Goal: Task Accomplishment & Management: Complete application form

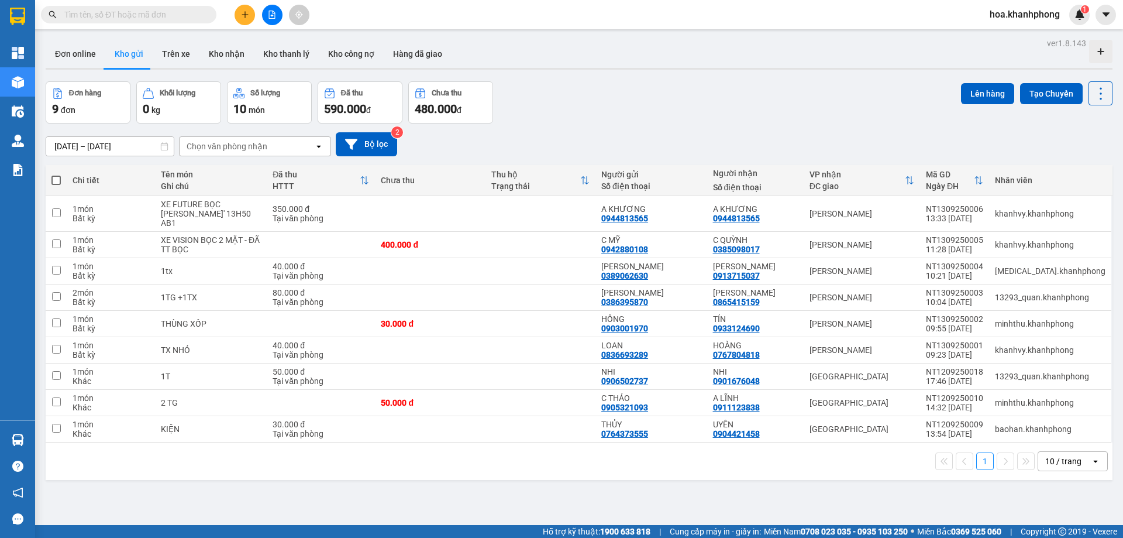
click at [88, 12] on input "text" at bounding box center [133, 14] width 138 height 13
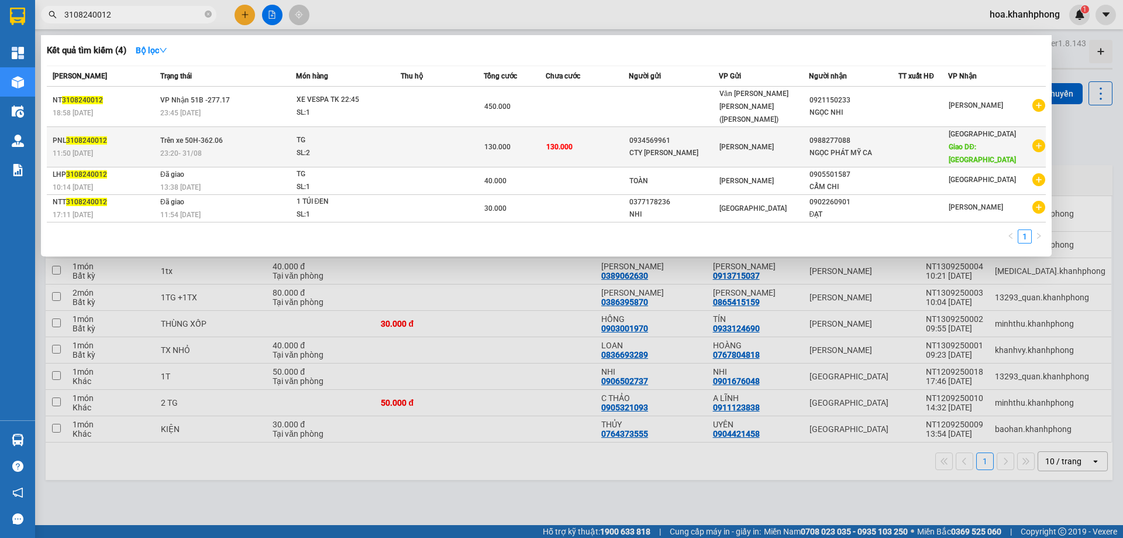
type input "3108240012"
click at [584, 128] on td "130.000" at bounding box center [587, 147] width 83 height 40
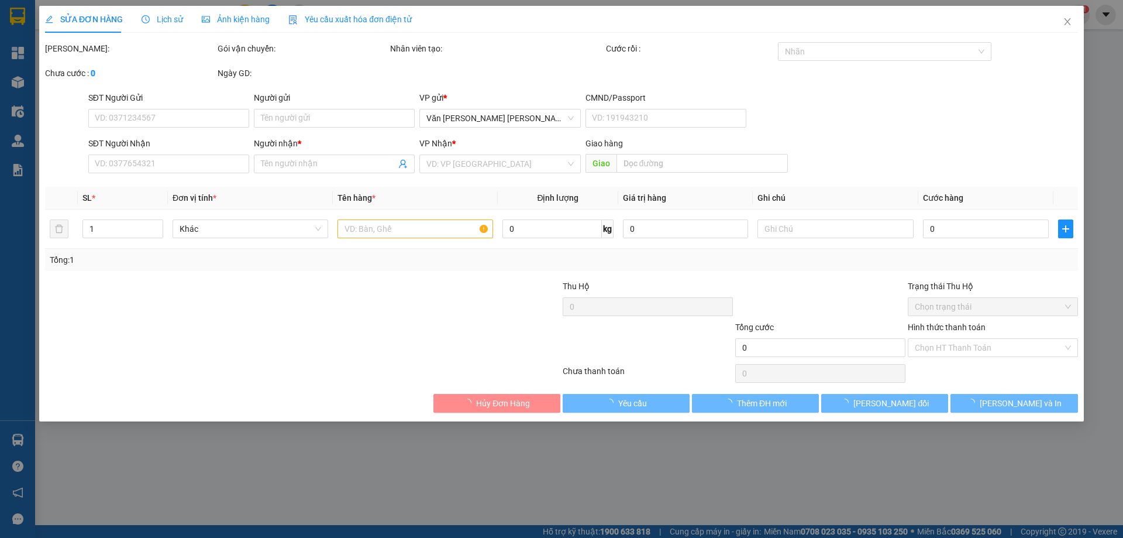
type input "0934569961"
type input "CTY [PERSON_NAME]"
type input "0988277088"
type input "NGỌC PHÁT MỸ CA"
type input "MỸ CA"
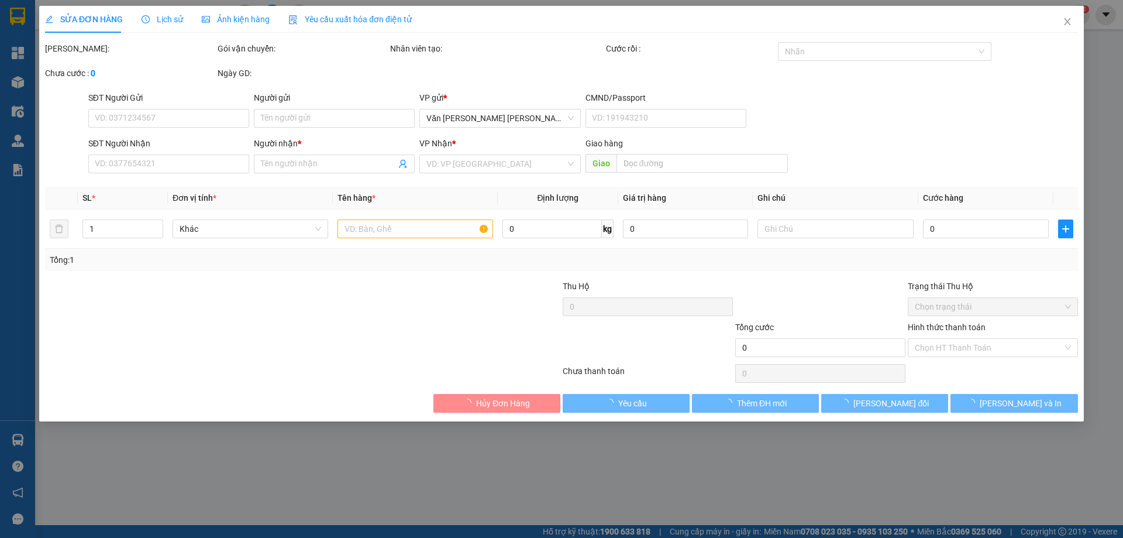
type input "130.000"
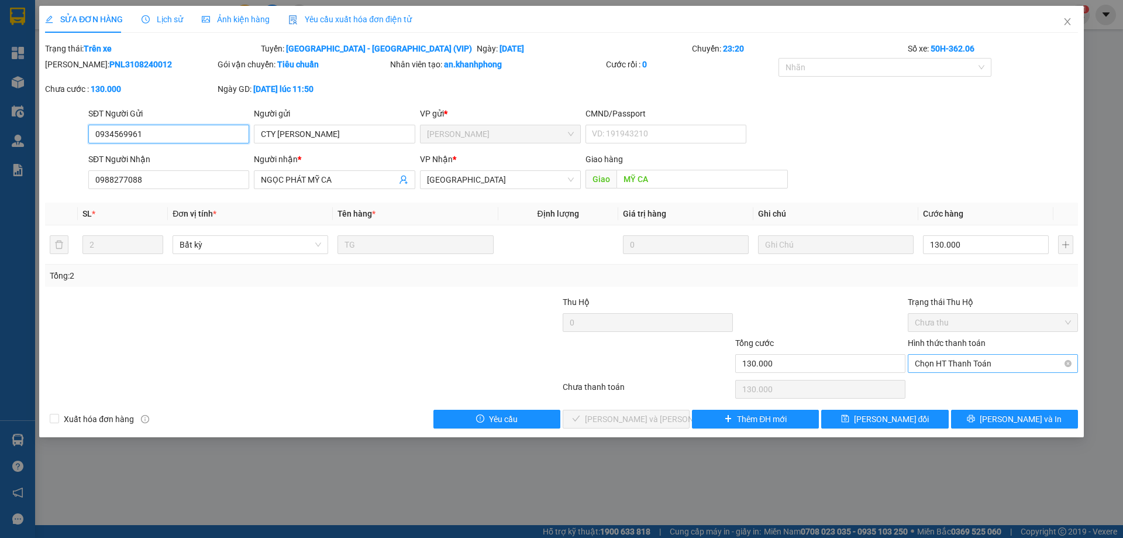
click at [958, 361] on span "Chọn HT Thanh Toán" at bounding box center [993, 363] width 156 height 18
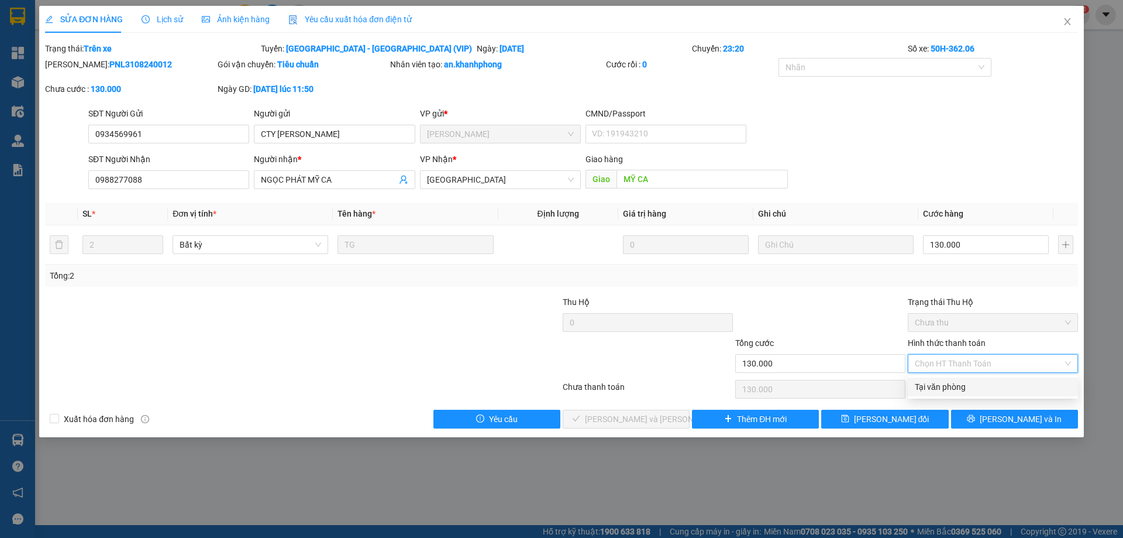
click at [941, 381] on div "Tại văn phòng" at bounding box center [993, 386] width 156 height 13
type input "0"
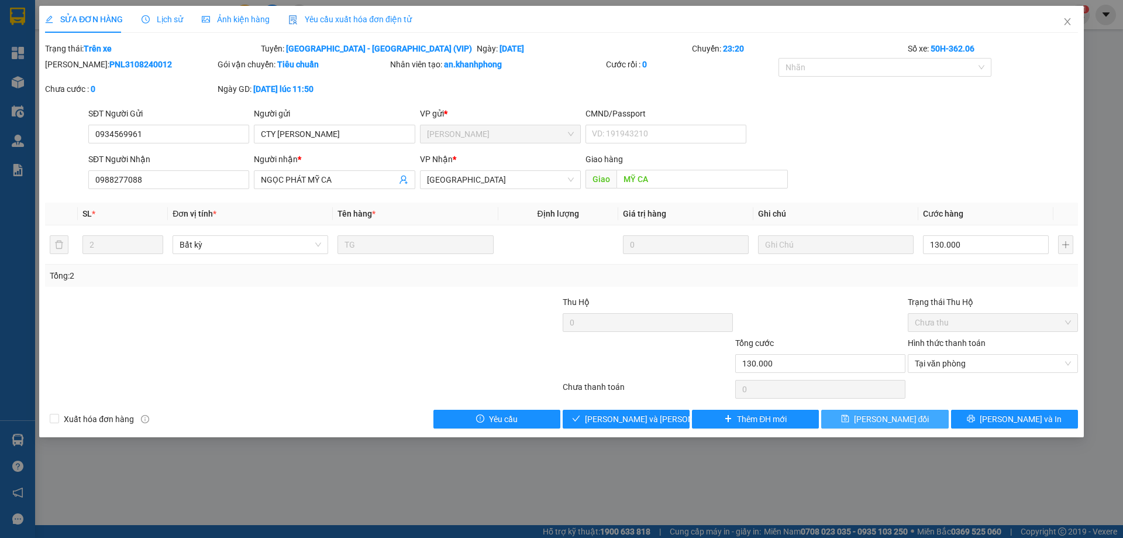
drag, startPoint x: 899, startPoint y: 418, endPoint x: 898, endPoint y: 386, distance: 32.2
click at [899, 415] on span "[PERSON_NAME] đổi" at bounding box center [891, 418] width 75 height 13
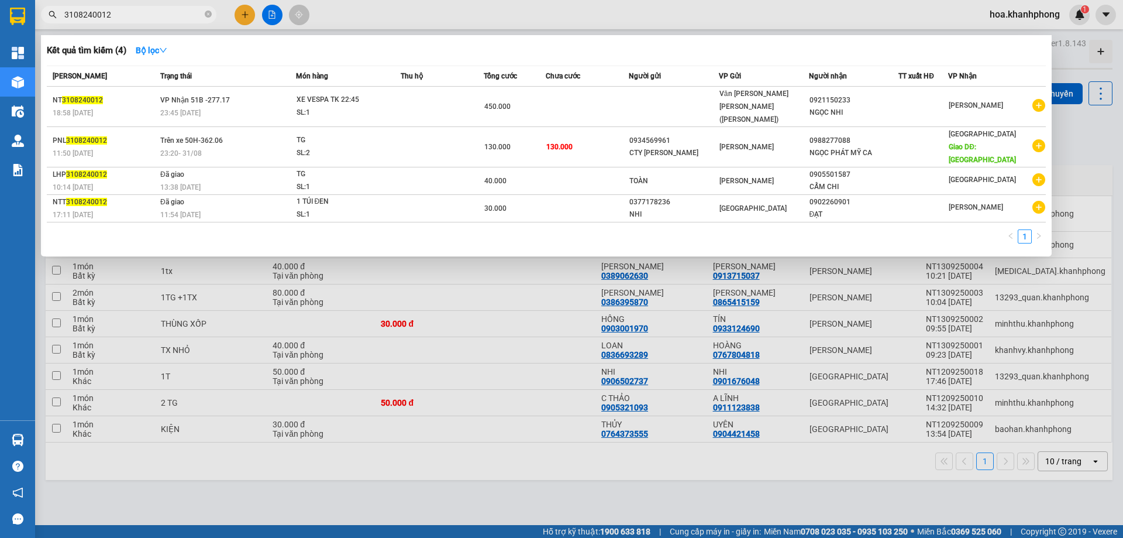
click at [130, 20] on input "3108240012" at bounding box center [133, 14] width 138 height 13
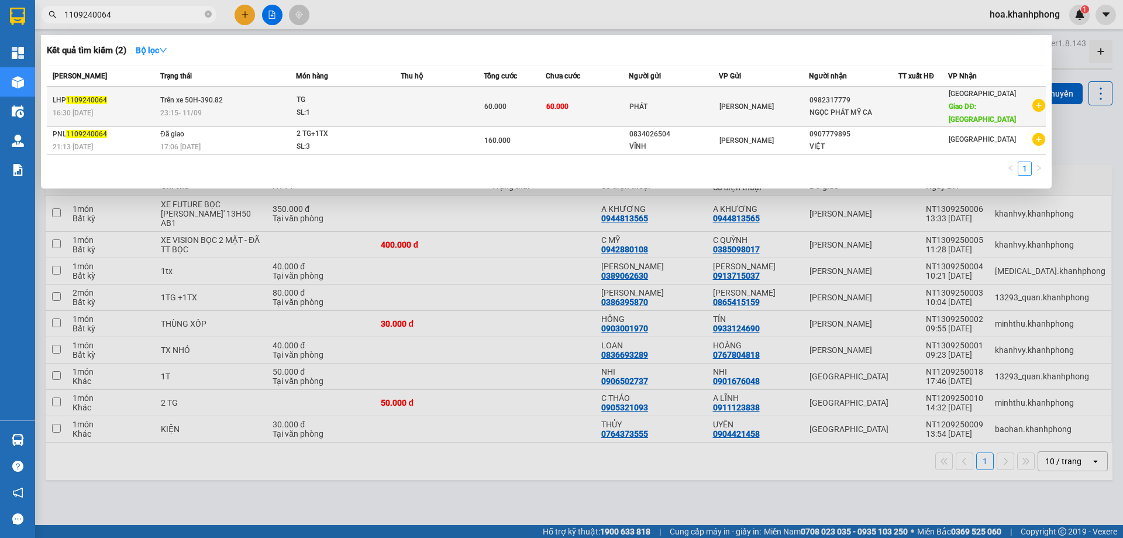
type input "1109240064"
click at [728, 102] on span "[PERSON_NAME]" at bounding box center [746, 106] width 54 height 8
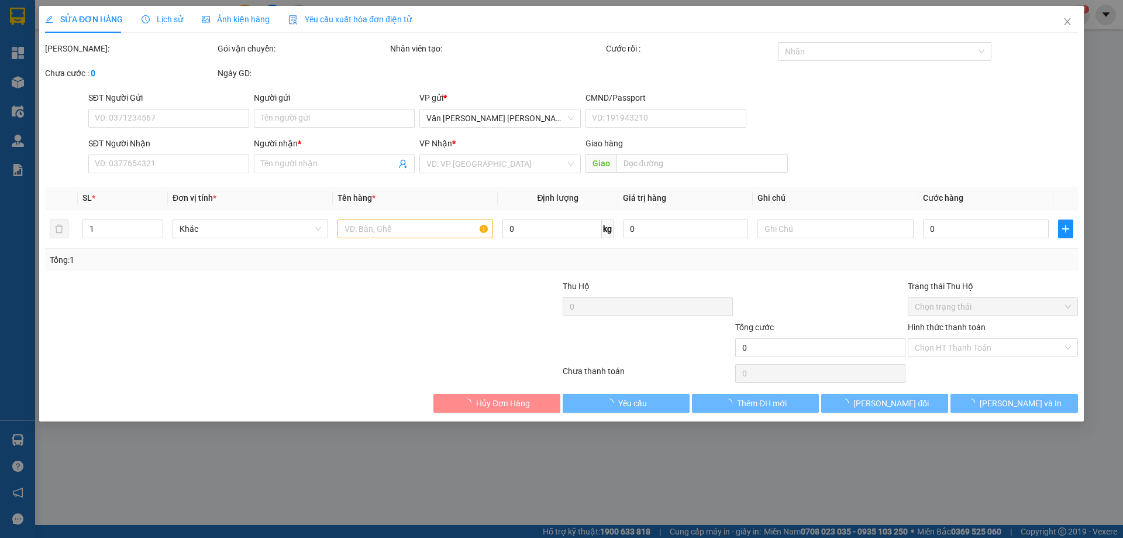
type input "PHÁT"
type input "0982317779"
type input "NGỌC PHÁT MỸ CA"
type input "MỸ CA"
type input "60.000"
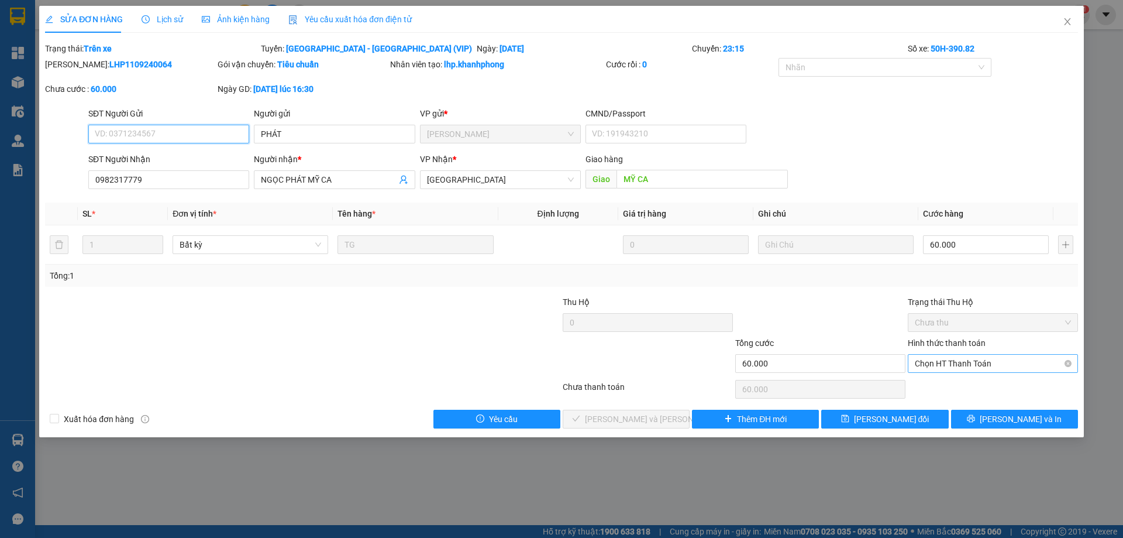
click at [918, 354] on div "Chọn HT Thanh Toán" at bounding box center [993, 363] width 170 height 19
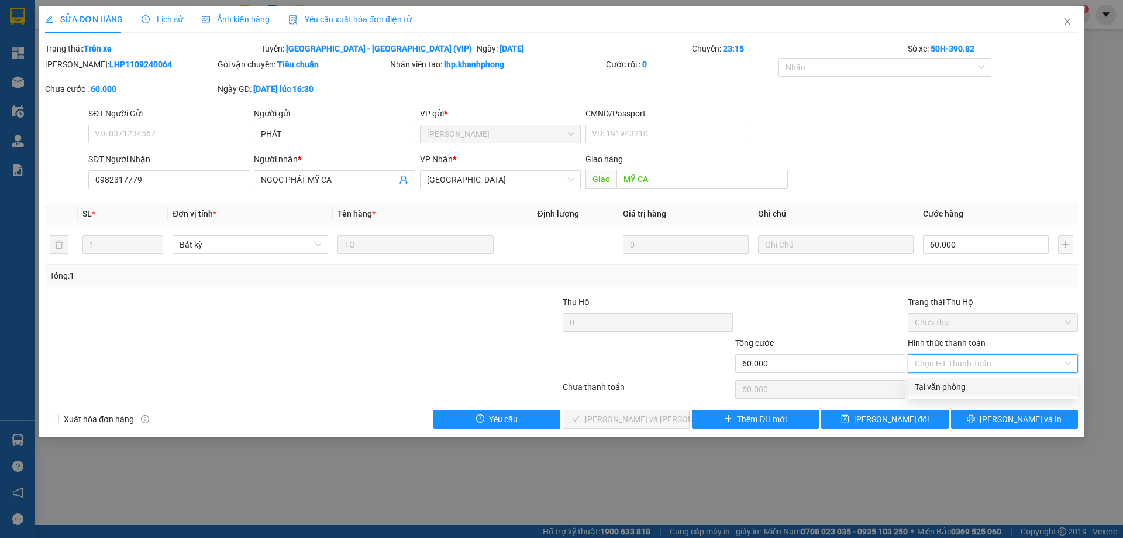
click at [934, 390] on div "Tại văn phòng" at bounding box center [993, 386] width 156 height 13
type input "0"
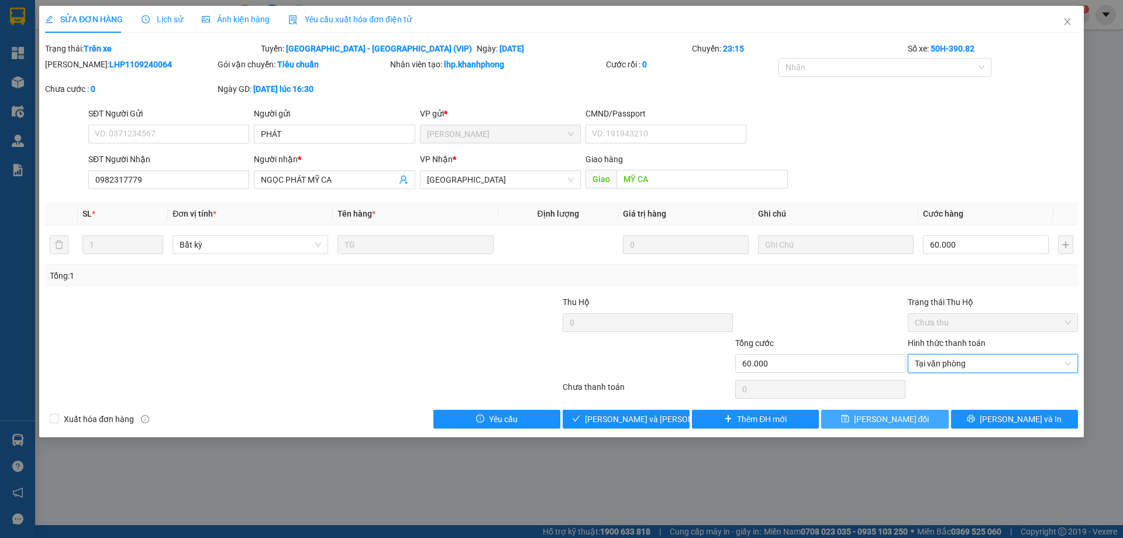
click at [849, 420] on icon "save" at bounding box center [845, 418] width 8 height 8
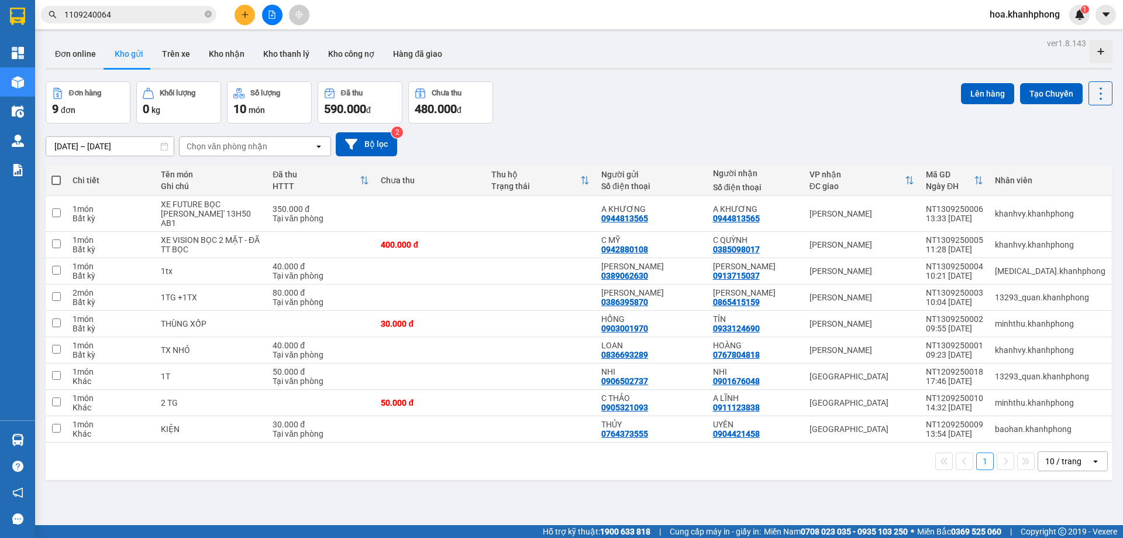
click at [952, 491] on div "ver 1.8.143 Đơn online Kho gửi Trên xe Kho nhận Kho thanh lý Kho công nợ Hàng đ…" at bounding box center [579, 304] width 1076 height 538
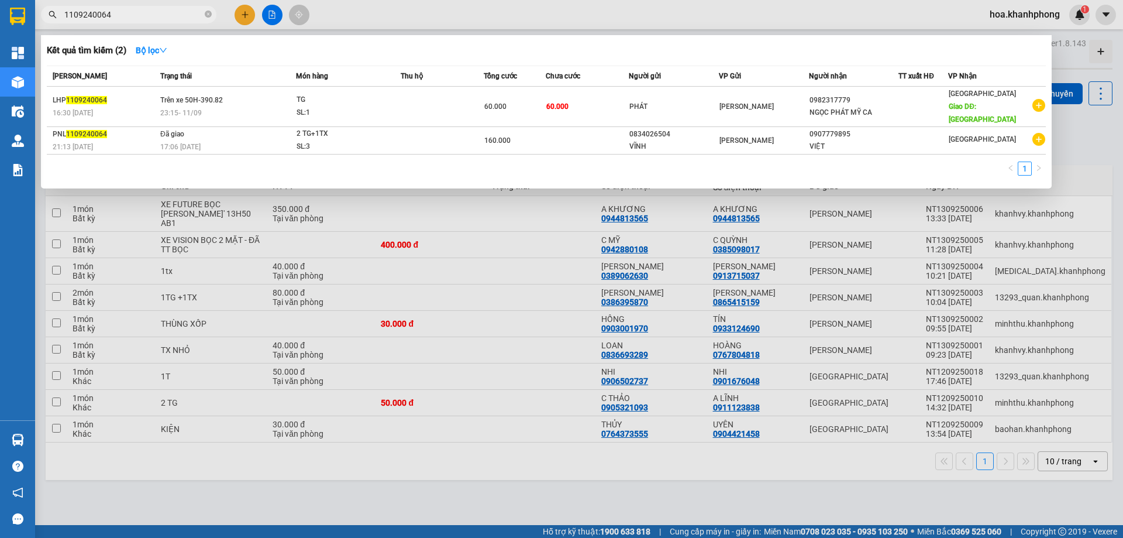
click at [157, 19] on input "1109240064" at bounding box center [133, 14] width 138 height 13
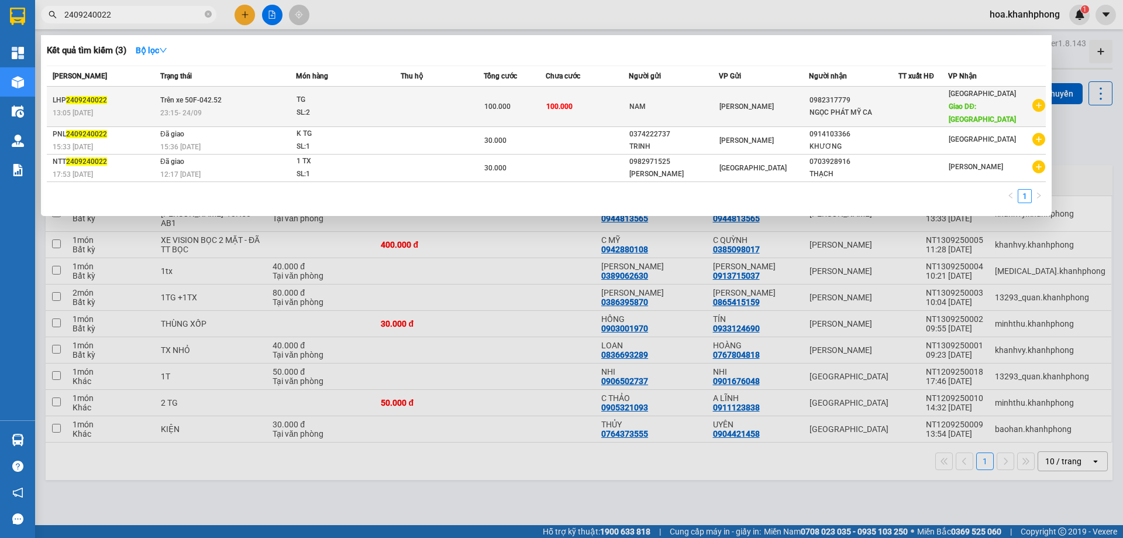
type input "2409240022"
click at [752, 105] on div "[PERSON_NAME]" at bounding box center [763, 106] width 89 height 13
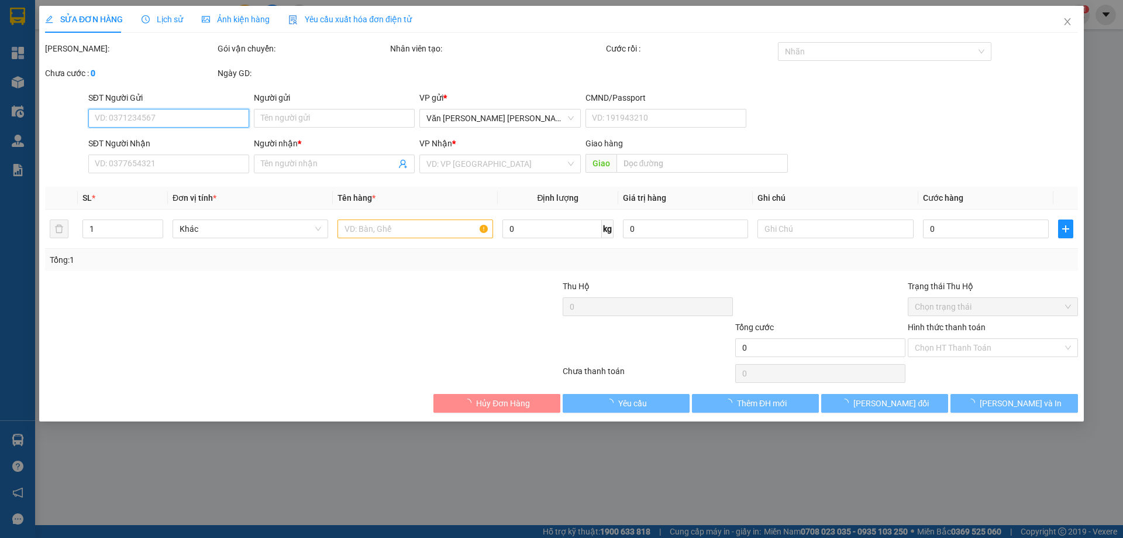
type input "NAM"
type input "0982317779"
type input "NGỌC PHÁT MỸ CA"
type input "MỸ CA"
type input "100.000"
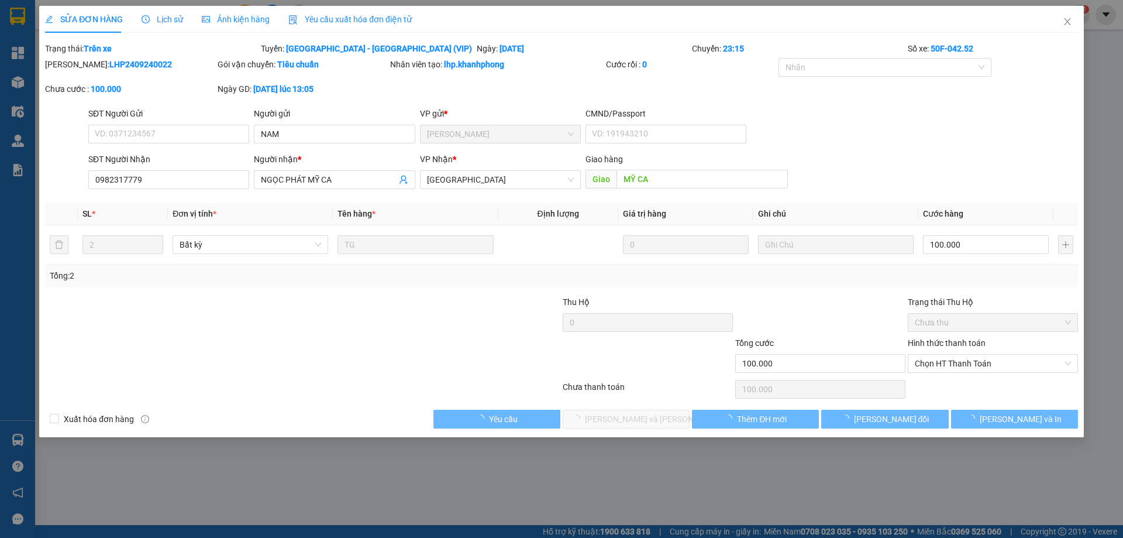
click at [931, 348] on div "Hình thức thanh toán" at bounding box center [993, 345] width 170 height 18
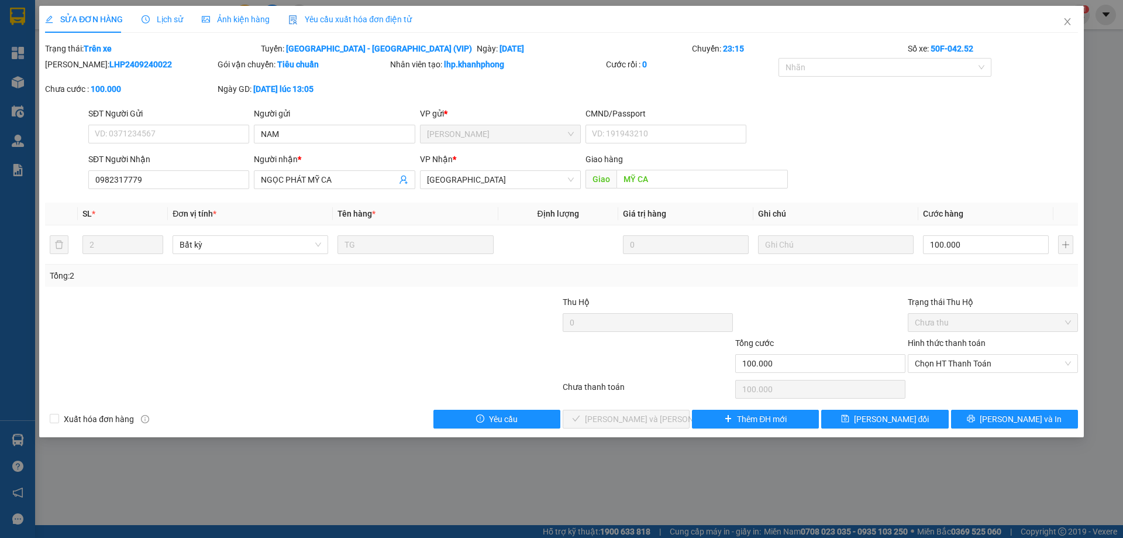
click at [931, 373] on div "Hình thức thanh toán Chọn HT Thanh Toán" at bounding box center [993, 356] width 170 height 41
click at [933, 361] on span "Chọn HT Thanh Toán" at bounding box center [993, 363] width 156 height 18
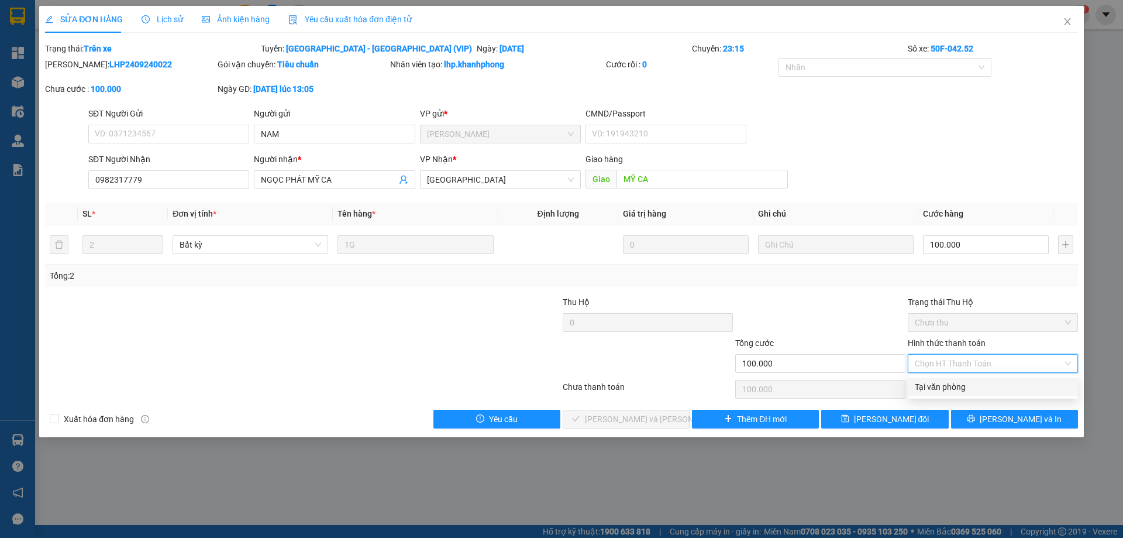
click at [929, 387] on div "Tại văn phòng" at bounding box center [993, 386] width 156 height 13
type input "0"
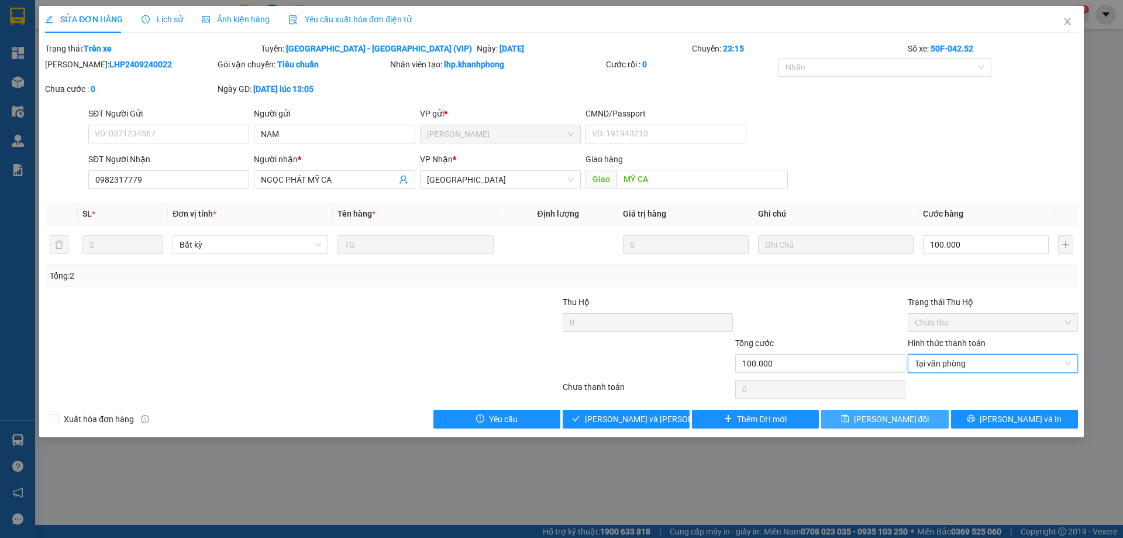
click at [903, 413] on span "[PERSON_NAME] đổi" at bounding box center [891, 418] width 75 height 13
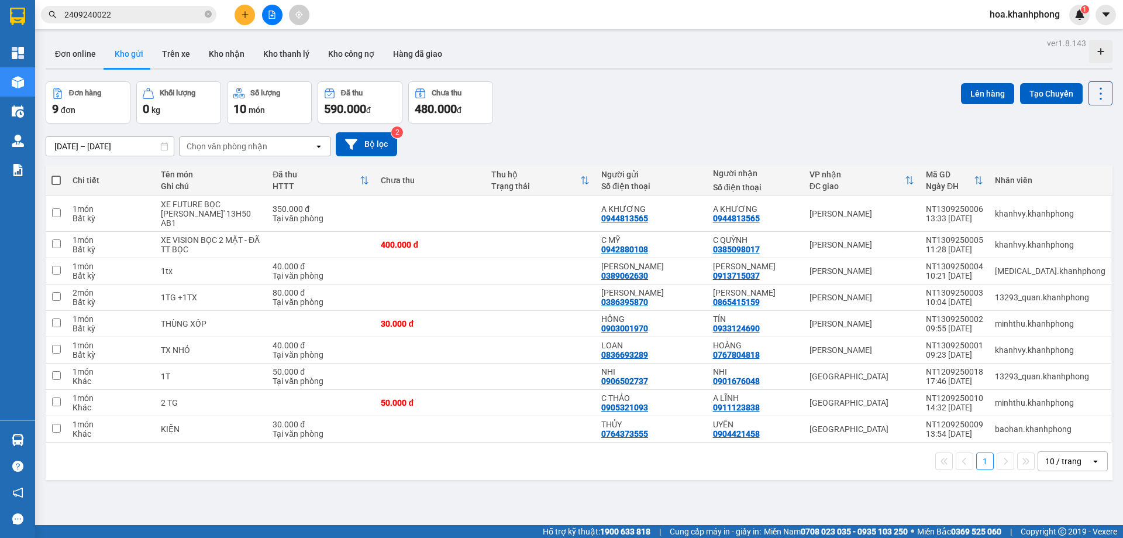
click at [151, 16] on input "2409240022" at bounding box center [133, 14] width 138 height 13
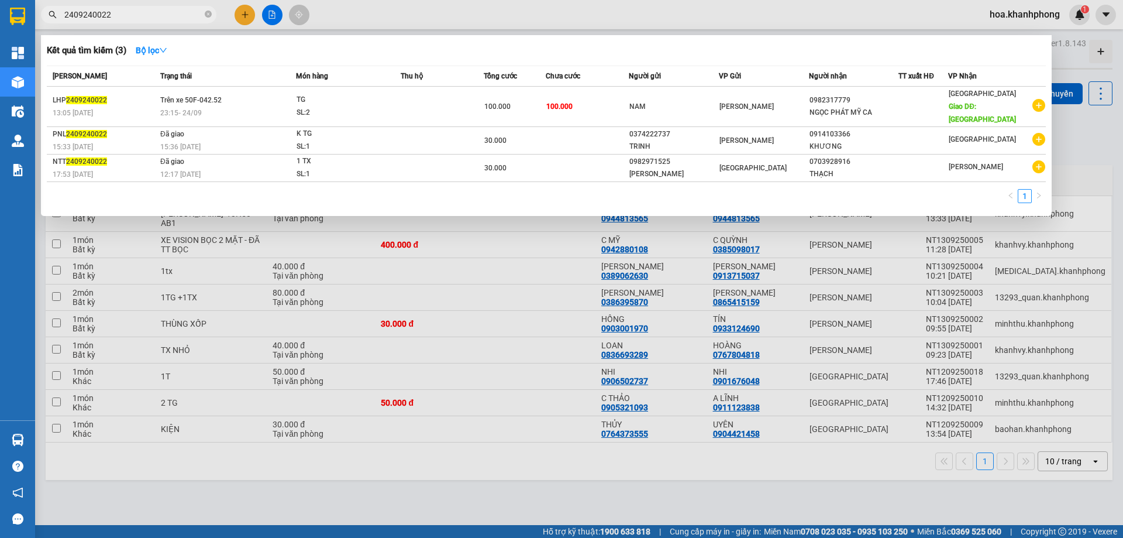
click at [151, 16] on input "2409240022" at bounding box center [133, 14] width 138 height 13
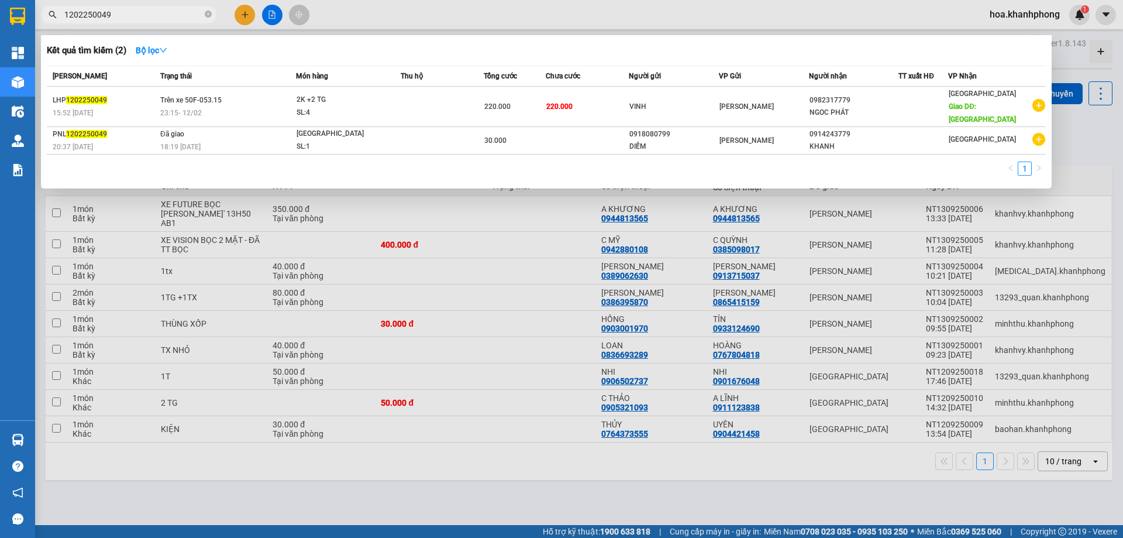
type input "1202250049"
click at [796, 103] on div "[PERSON_NAME]" at bounding box center [763, 106] width 89 height 13
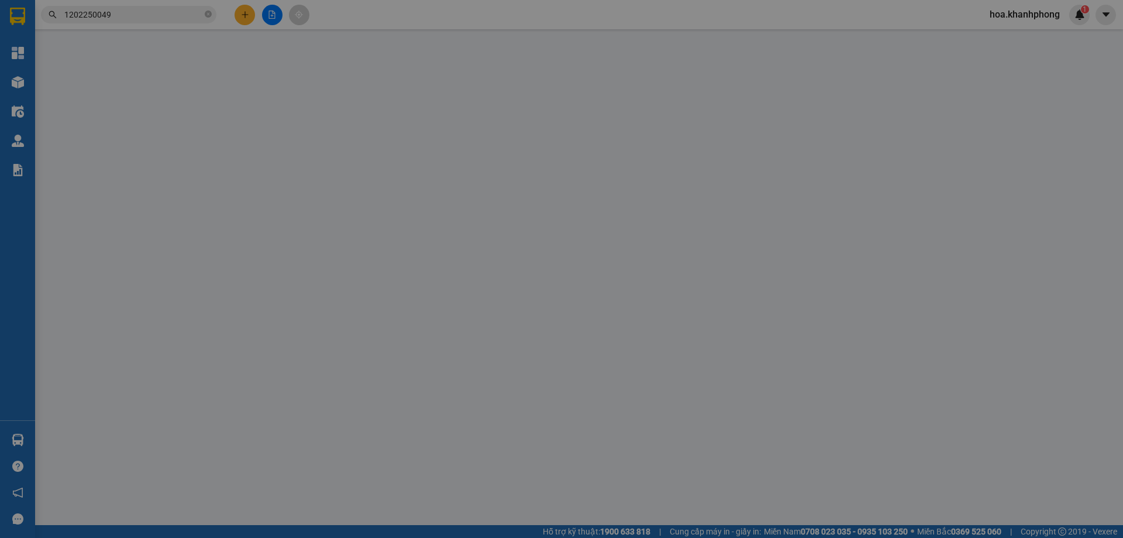
type input "VINH"
type input "0982317779"
type input "NGOC PHÁT"
type input "MỸ CA"
type input "220.000"
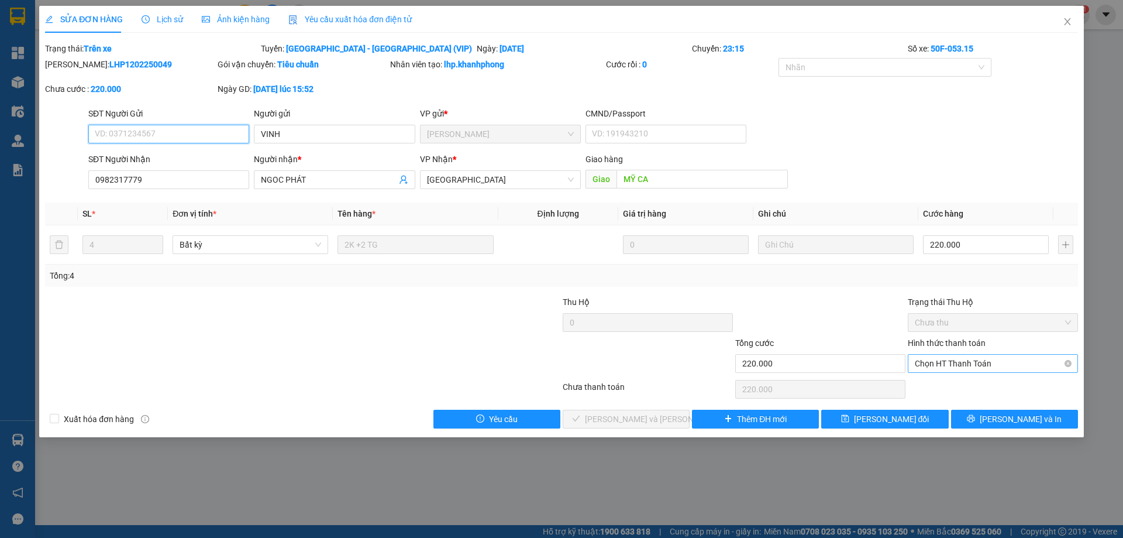
click at [969, 369] on span "Chọn HT Thanh Toán" at bounding box center [993, 363] width 156 height 18
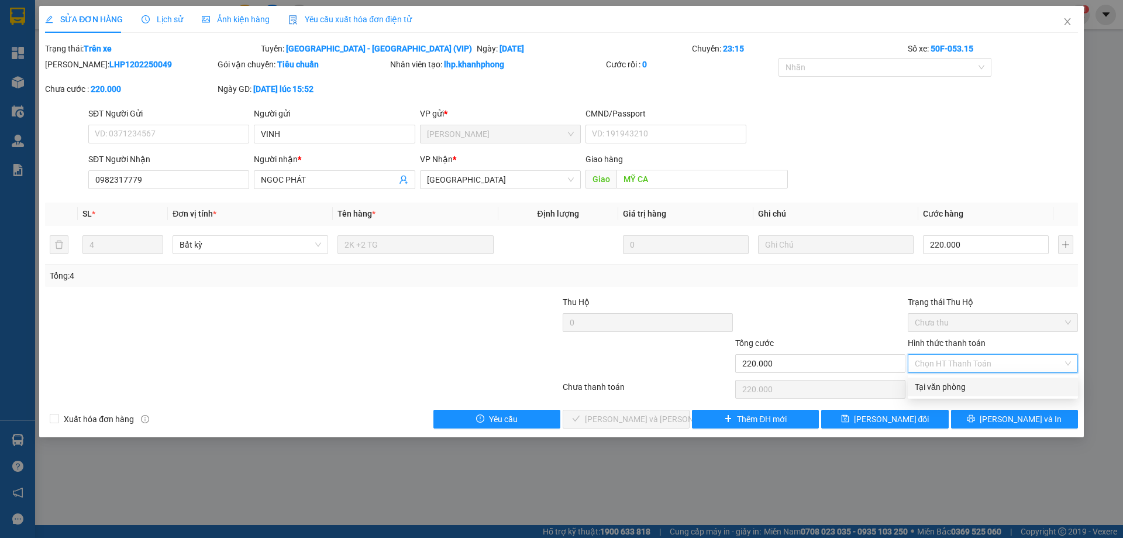
click at [957, 382] on div "Tại văn phòng" at bounding box center [993, 386] width 156 height 13
type input "0"
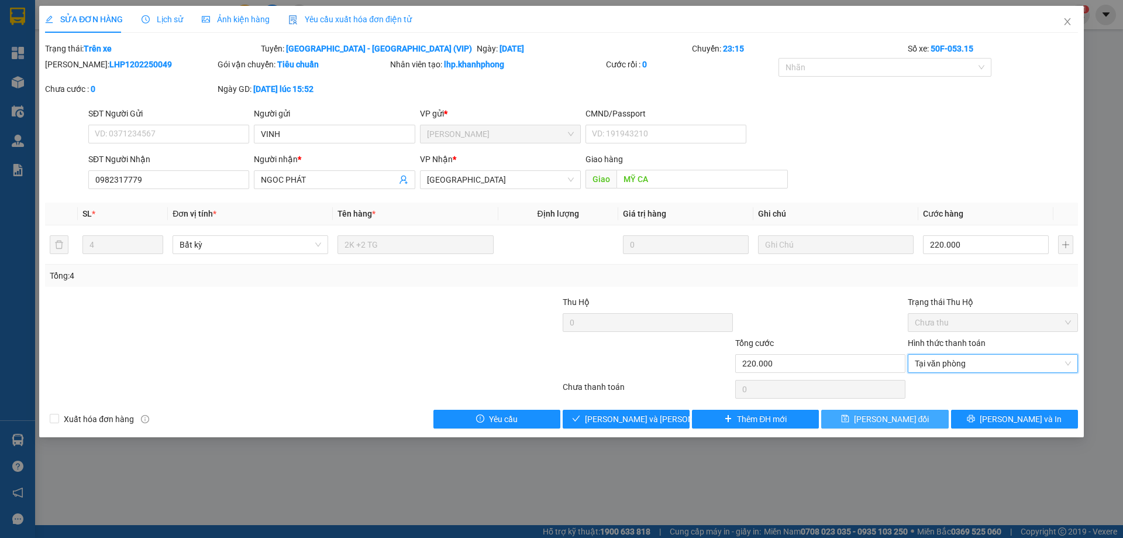
click at [921, 413] on button "[PERSON_NAME] đổi" at bounding box center [884, 418] width 127 height 19
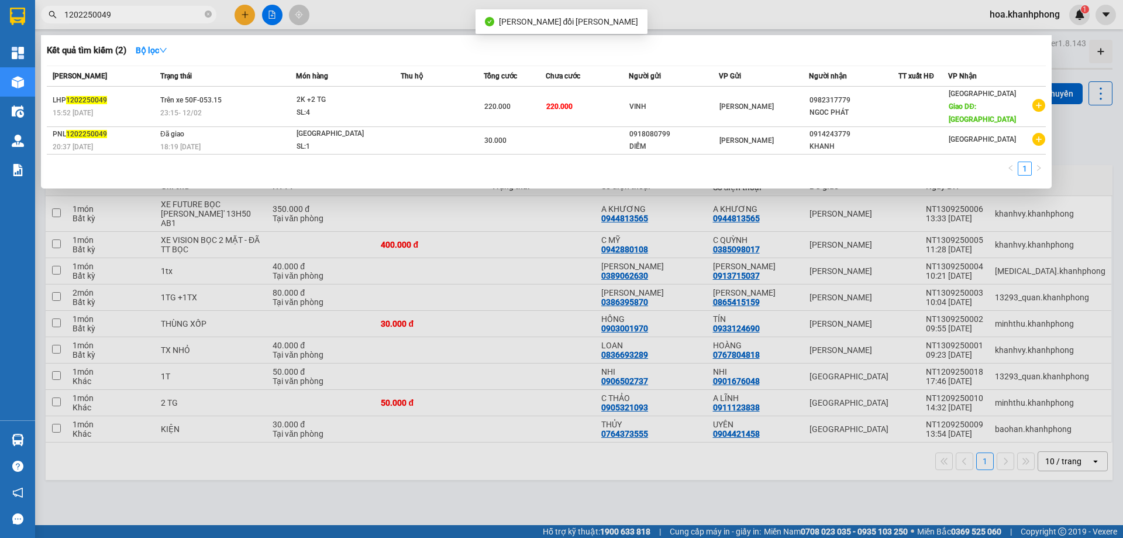
click at [140, 18] on input "1202250049" at bounding box center [133, 14] width 138 height 13
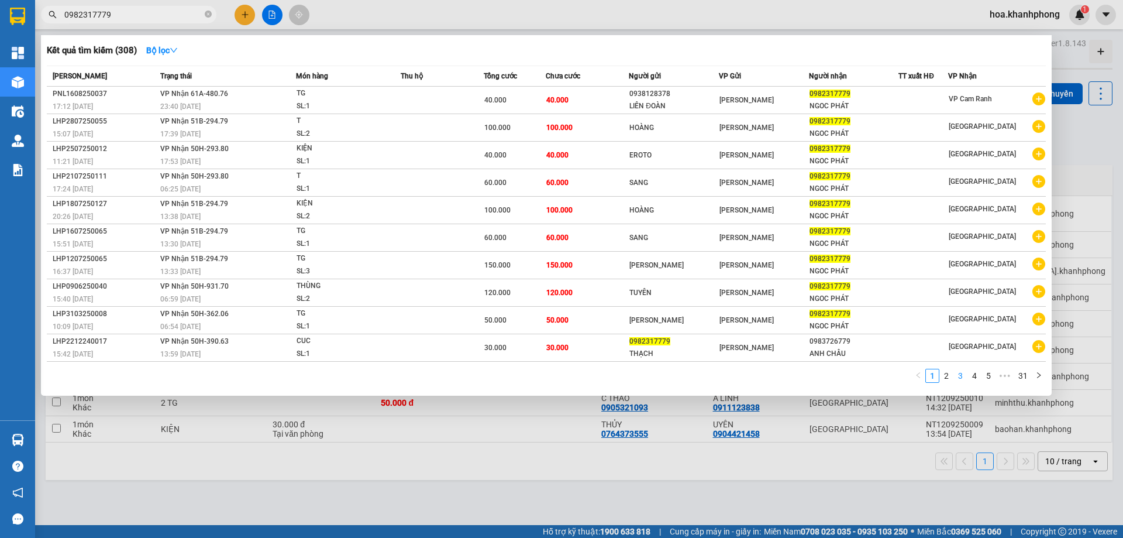
type input "0982317779"
click at [953, 373] on li "3" at bounding box center [960, 376] width 14 height 14
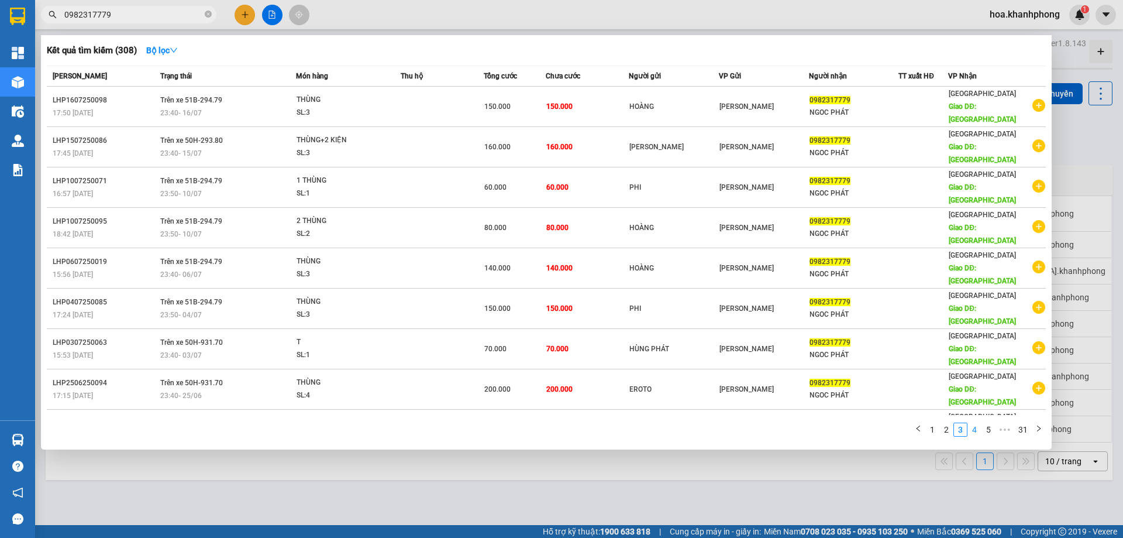
click at [974, 423] on link "4" at bounding box center [974, 429] width 13 height 13
click at [986, 423] on link "6" at bounding box center [988, 429] width 13 height 13
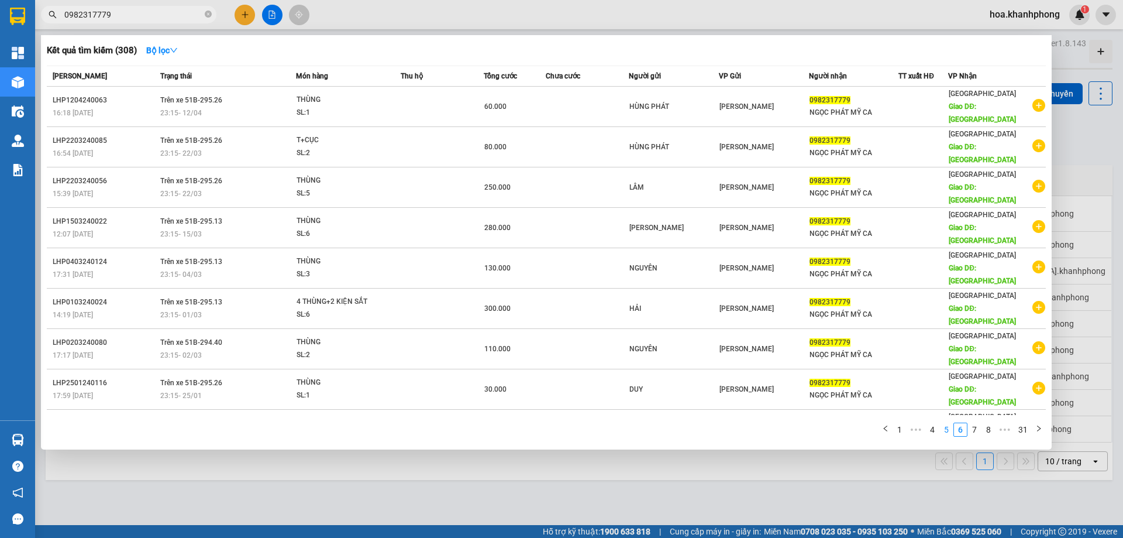
click at [948, 423] on link "5" at bounding box center [946, 429] width 13 height 13
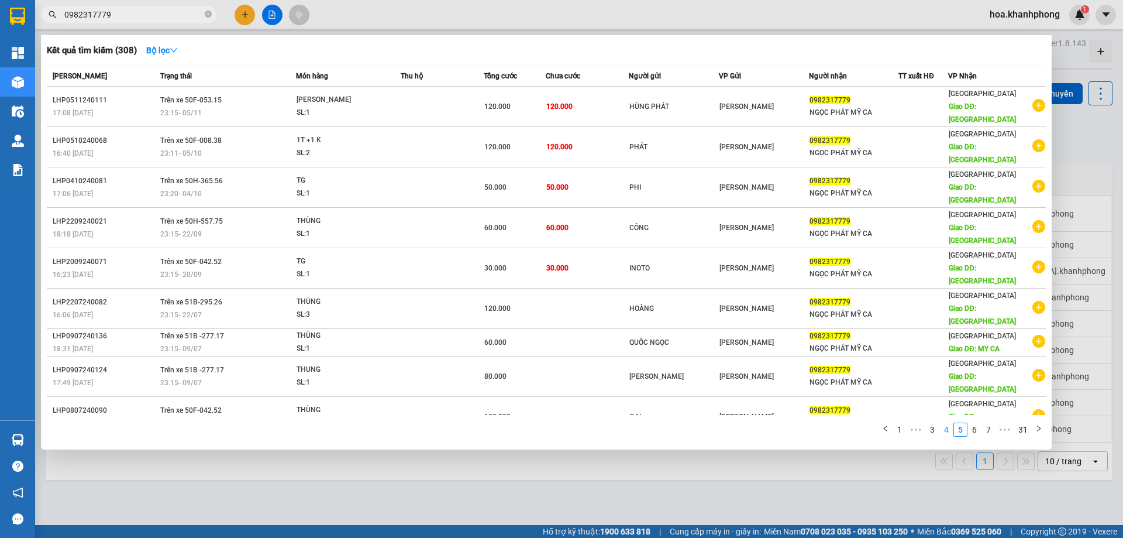
click at [946, 423] on link "4" at bounding box center [946, 429] width 13 height 13
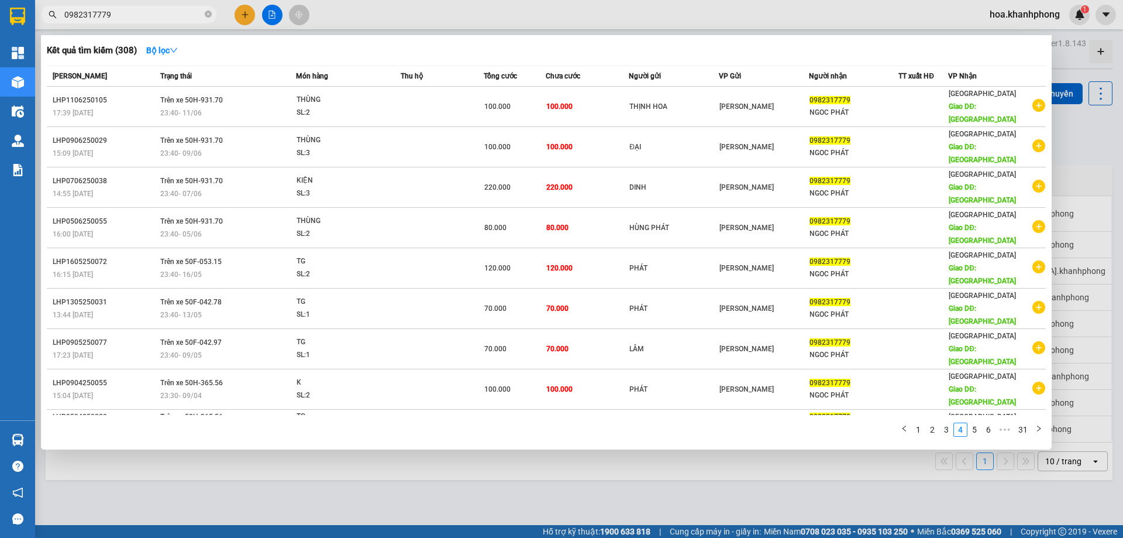
click at [898, 457] on div "NGOC PHÁT" at bounding box center [854, 463] width 89 height 12
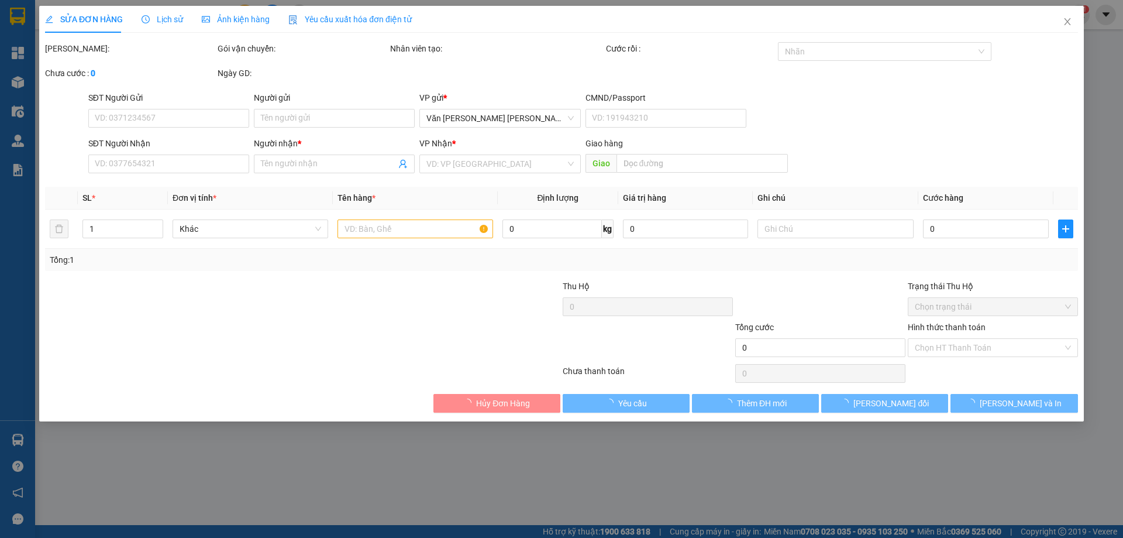
type input "QUỐC NGỌC"
type input "0982317779"
type input "NGOC PHÁT"
type input "MỸ CA"
type input "30.000"
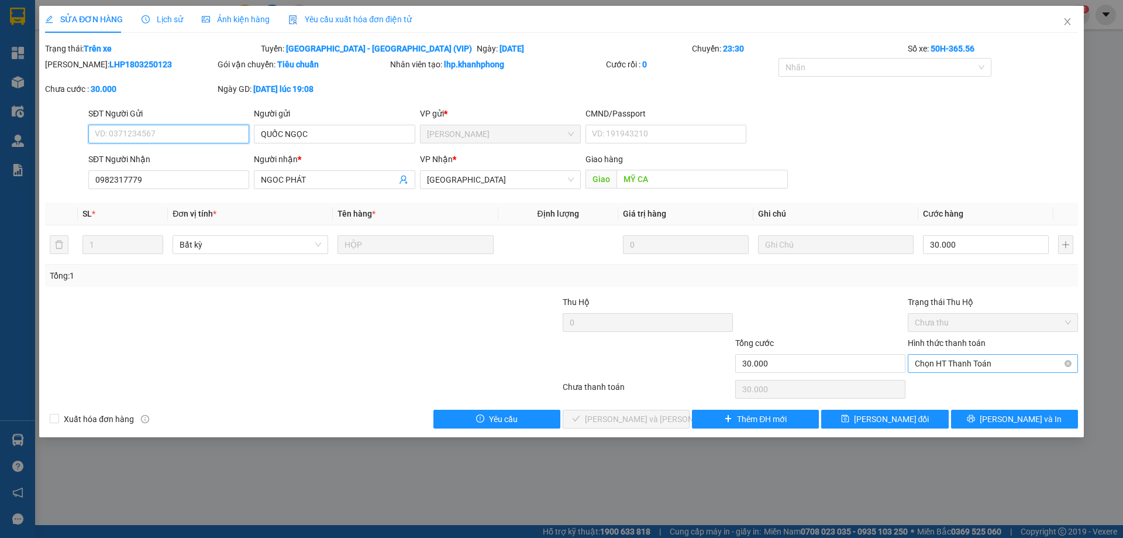
click at [943, 360] on span "Chọn HT Thanh Toán" at bounding box center [993, 363] width 156 height 18
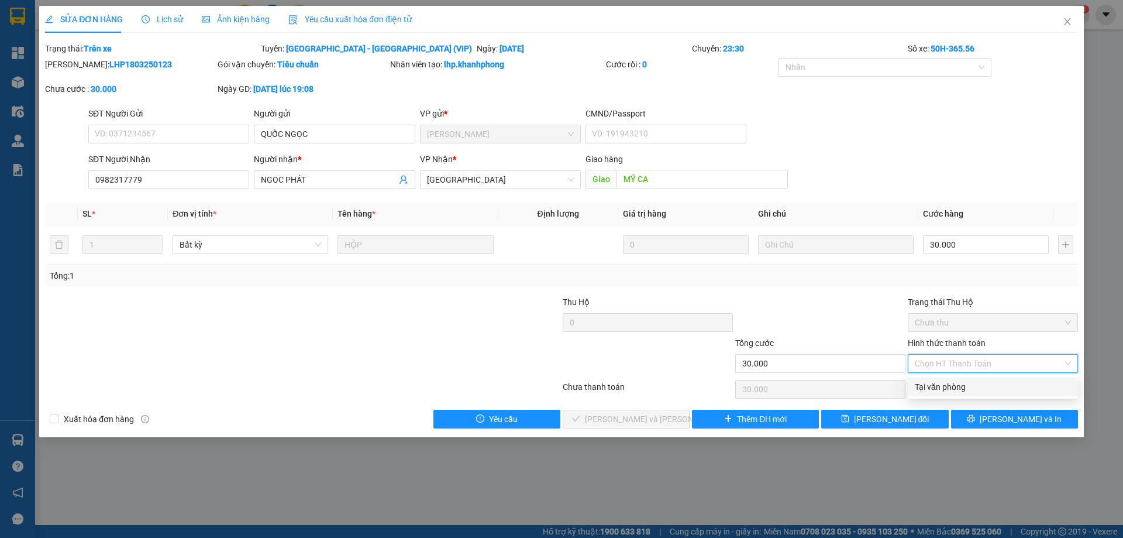
click at [941, 381] on div "Tại văn phòng" at bounding box center [993, 386] width 156 height 13
type input "0"
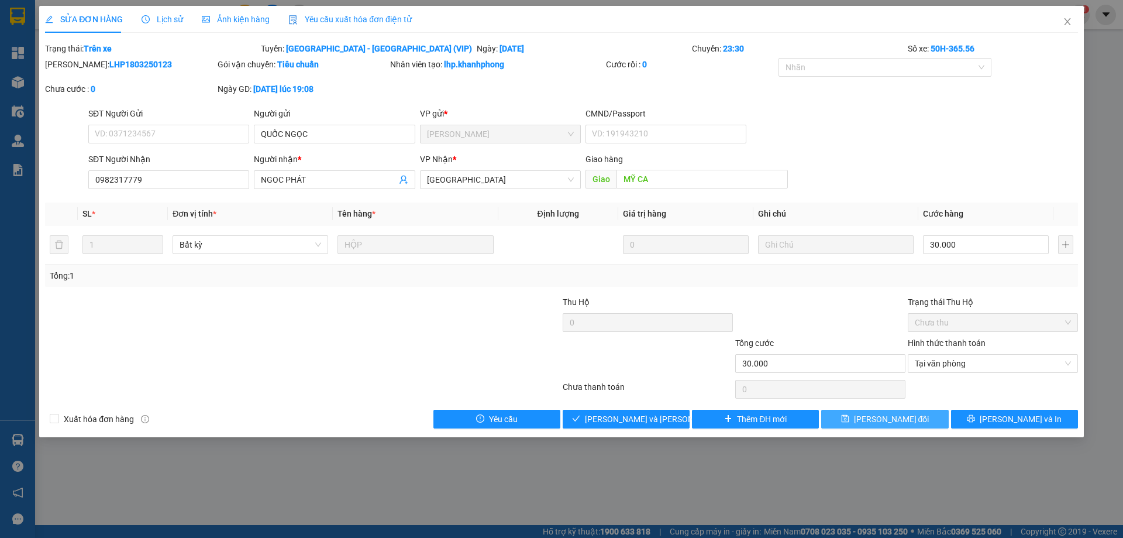
click at [921, 418] on button "[PERSON_NAME] đổi" at bounding box center [884, 418] width 127 height 19
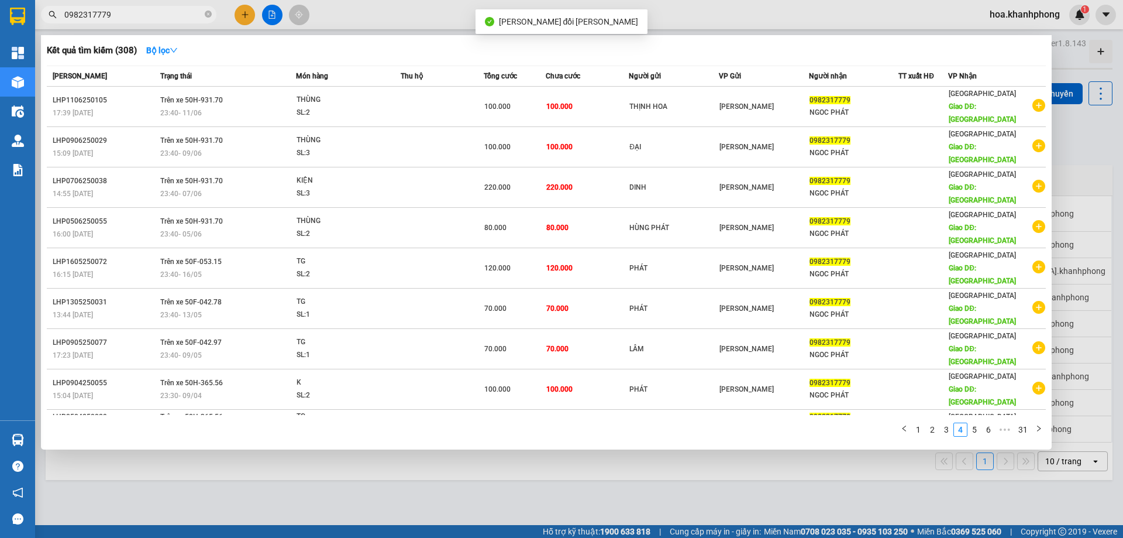
click at [111, 17] on input "0982317779" at bounding box center [133, 14] width 138 height 13
click at [972, 423] on link "5" at bounding box center [974, 429] width 13 height 13
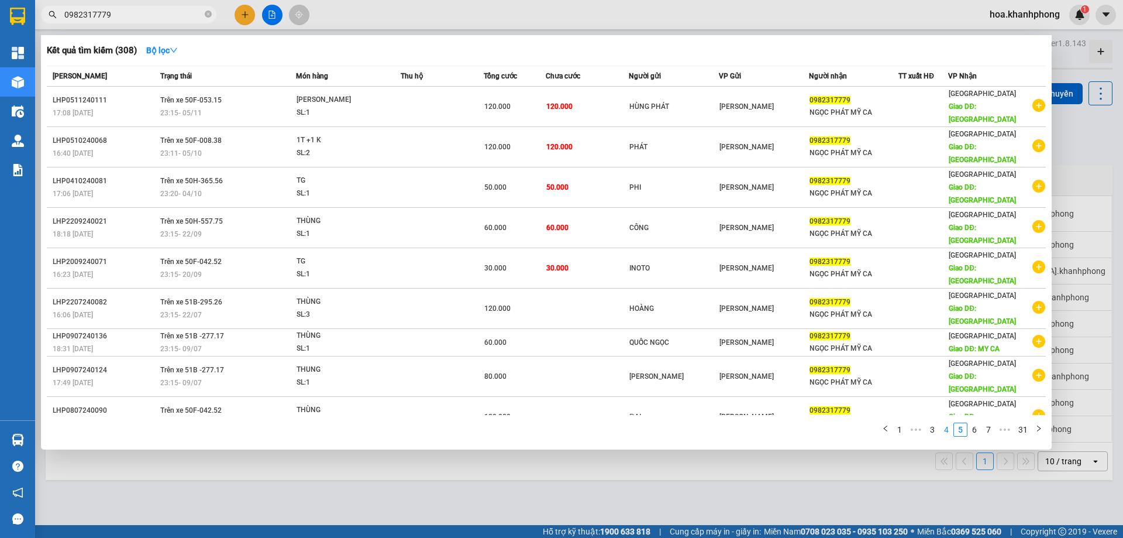
click at [947, 423] on link "4" at bounding box center [946, 429] width 13 height 13
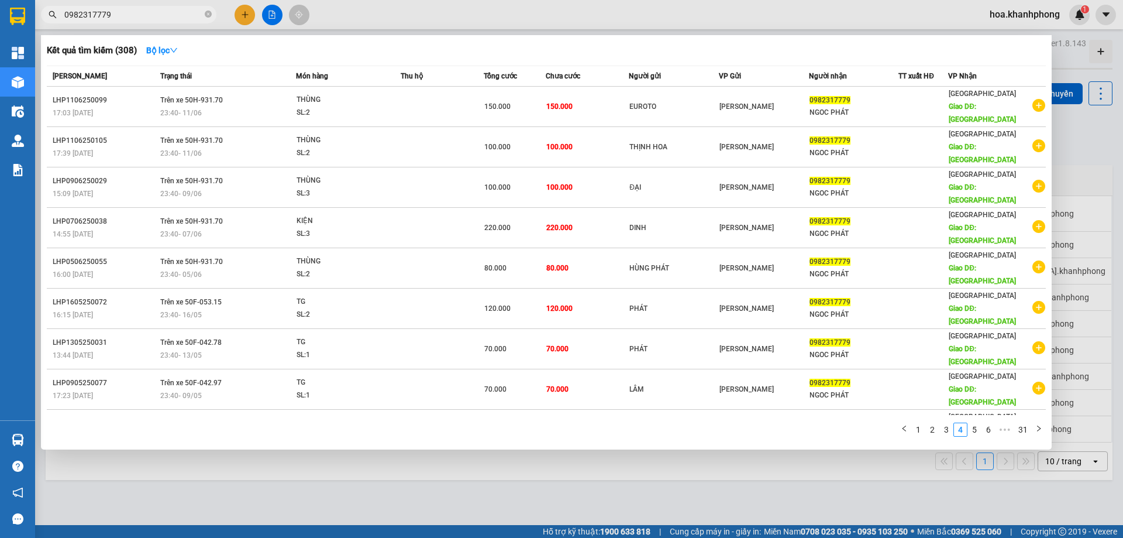
click at [511, 459] on span "170.000" at bounding box center [497, 463] width 26 height 8
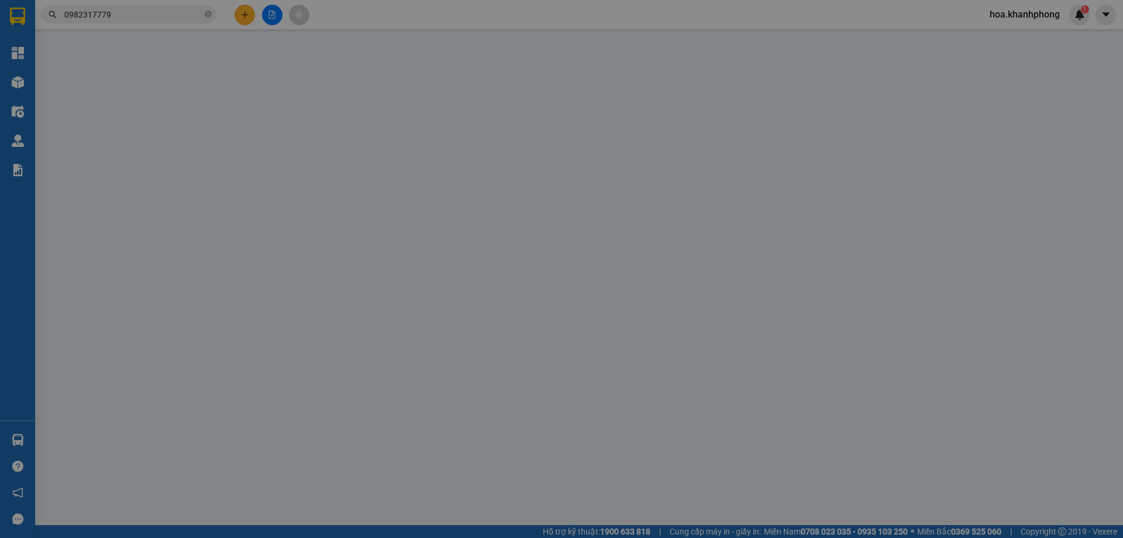
type input "HÙNG PHÁT"
type input "0982317779"
type input "NGOC PHÁT"
type input "MY CA"
type input "170.000"
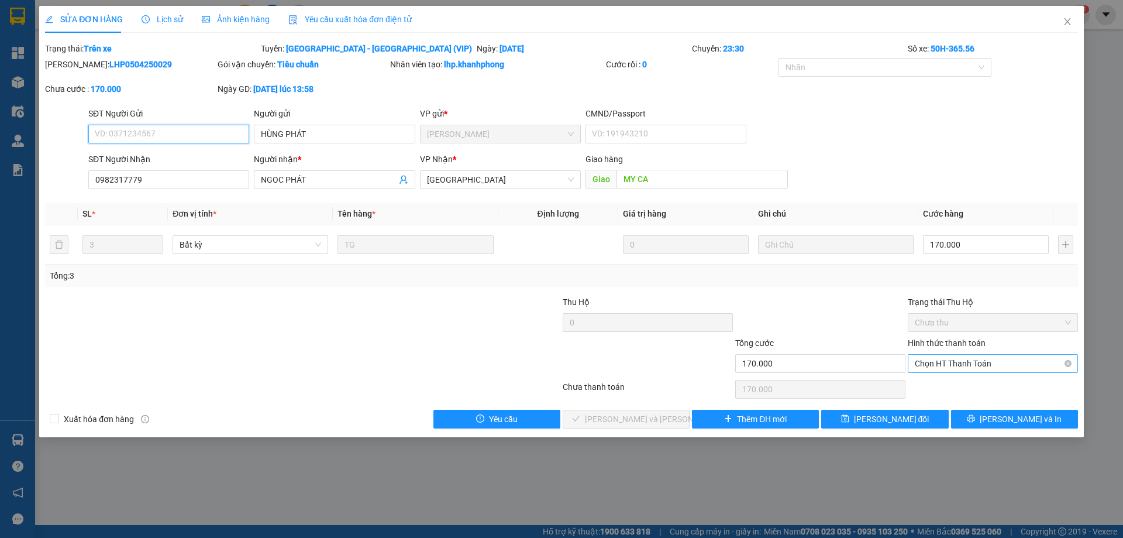
click at [958, 361] on span "Chọn HT Thanh Toán" at bounding box center [993, 363] width 156 height 18
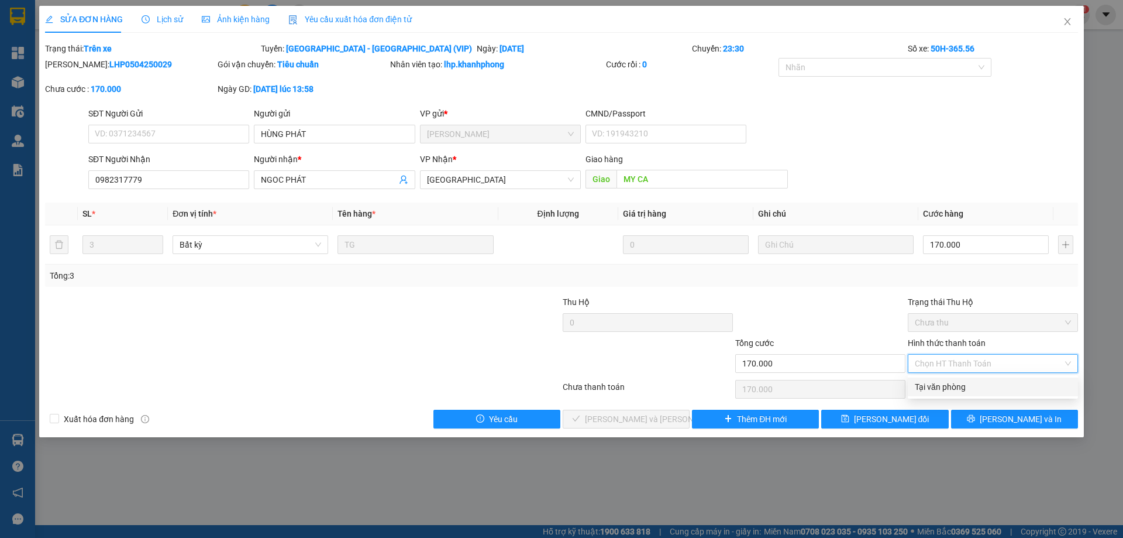
click at [948, 384] on div "Tại văn phòng" at bounding box center [993, 386] width 156 height 13
type input "0"
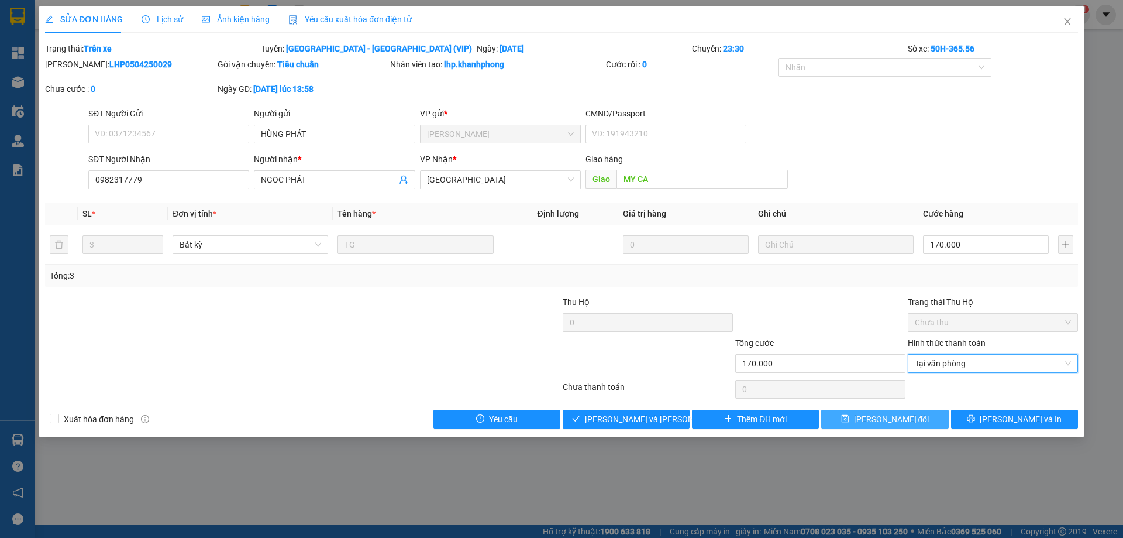
click at [918, 418] on button "[PERSON_NAME] đổi" at bounding box center [884, 418] width 127 height 19
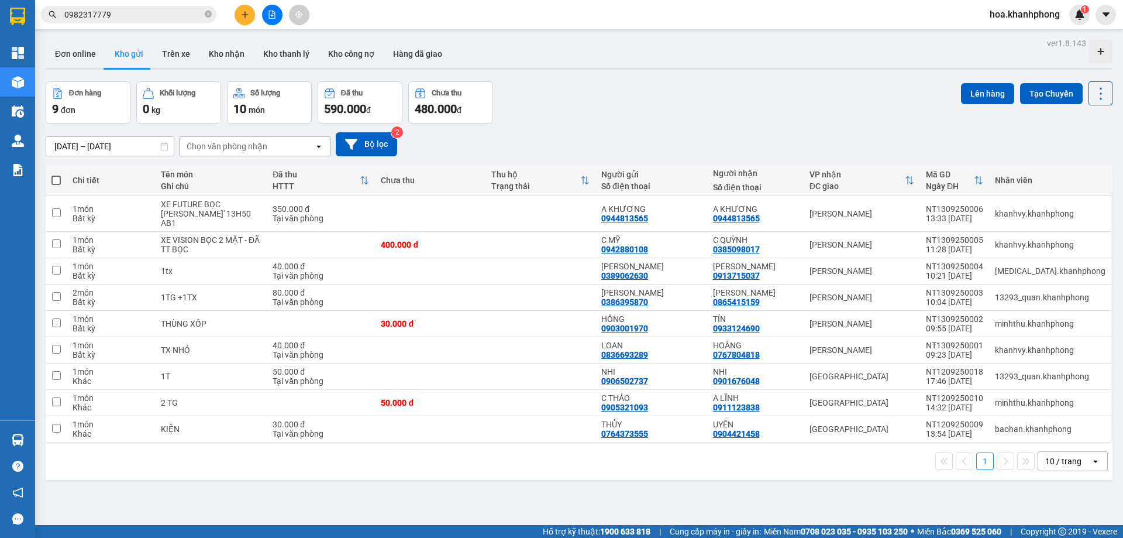
click at [126, 22] on span "0982317779" at bounding box center [128, 15] width 175 height 18
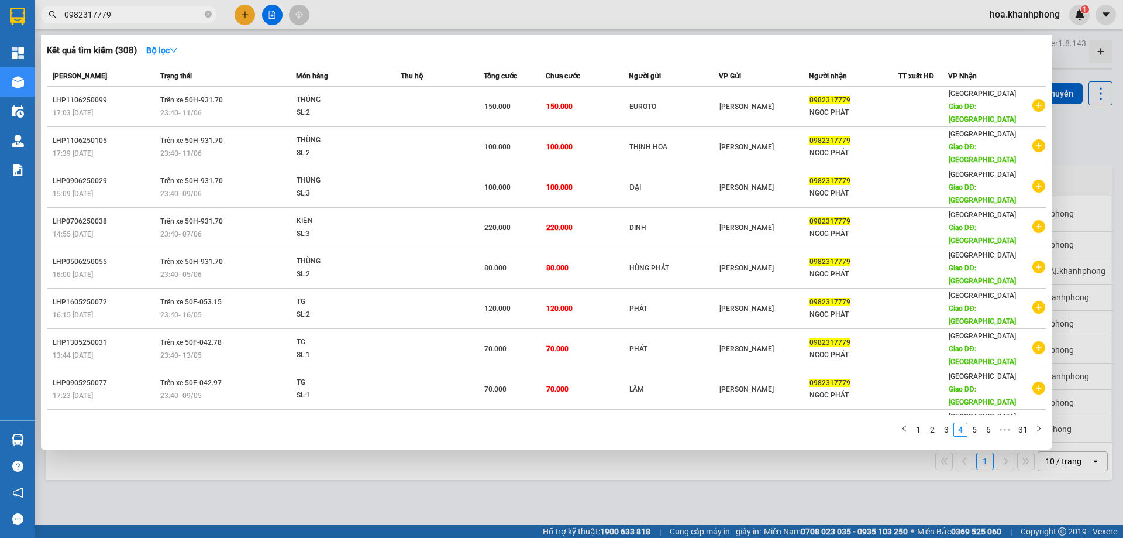
click at [126, 16] on input "0982317779" at bounding box center [133, 14] width 138 height 13
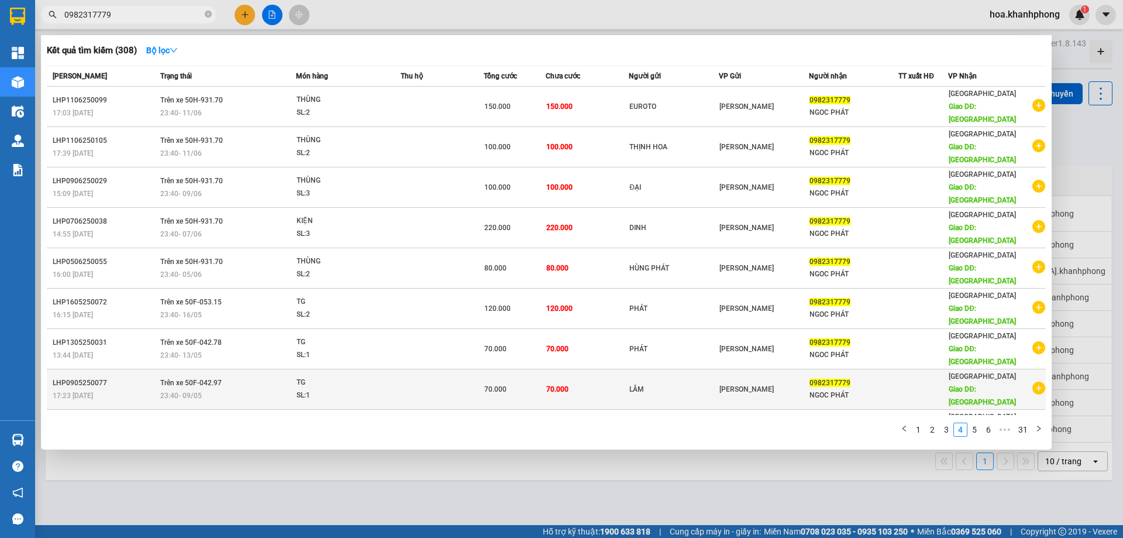
click at [784, 383] on div "[PERSON_NAME]" at bounding box center [763, 389] width 89 height 13
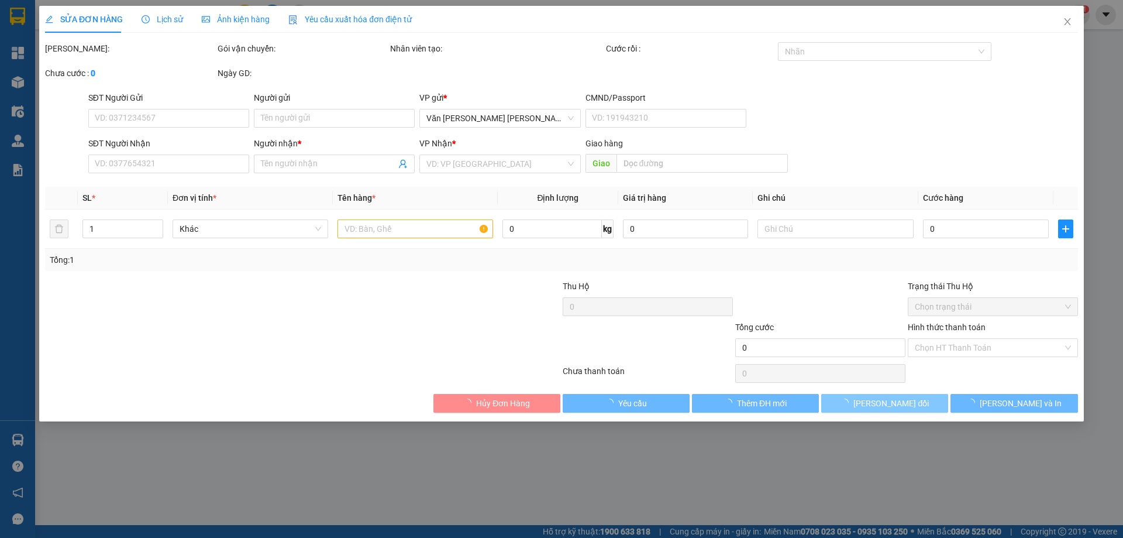
type input "LÂM"
type input "0982317779"
type input "NGOC PHÁT"
type input "MỸ CA"
type input "70.000"
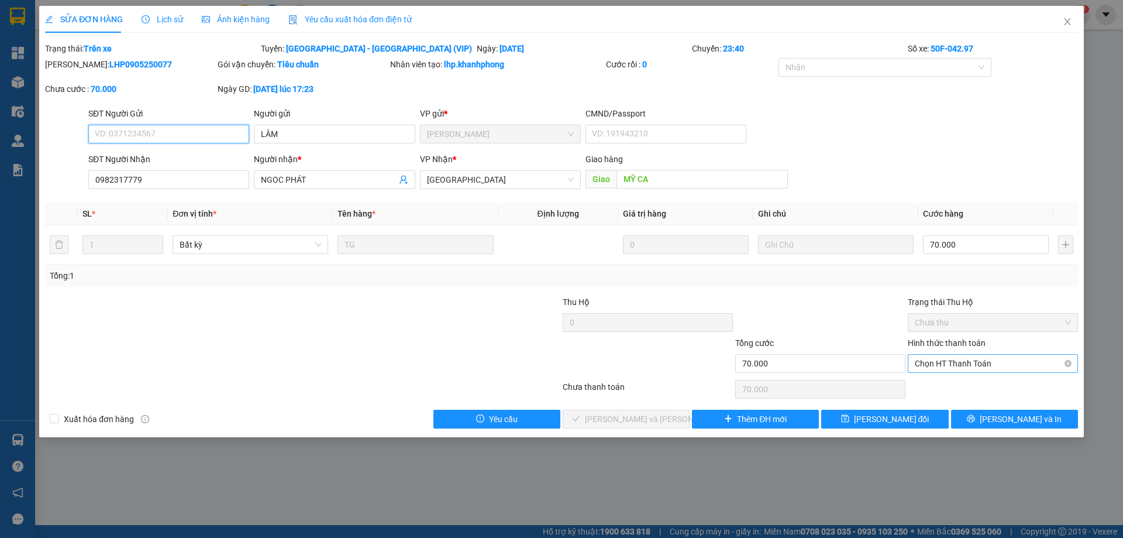
click at [948, 358] on span "Chọn HT Thanh Toán" at bounding box center [993, 363] width 156 height 18
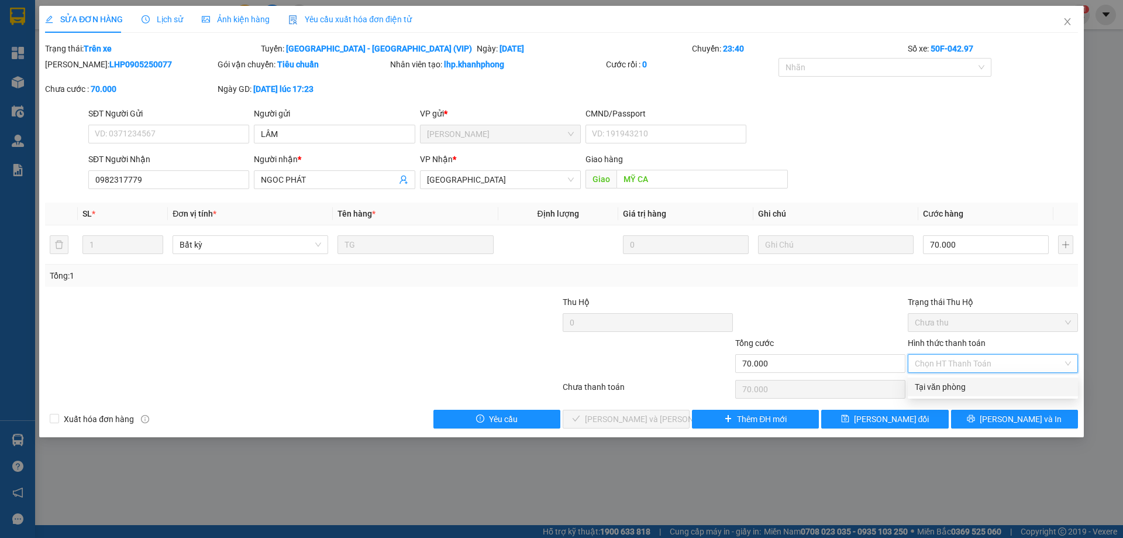
click at [950, 383] on div "Tại văn phòng" at bounding box center [993, 386] width 156 height 13
type input "0"
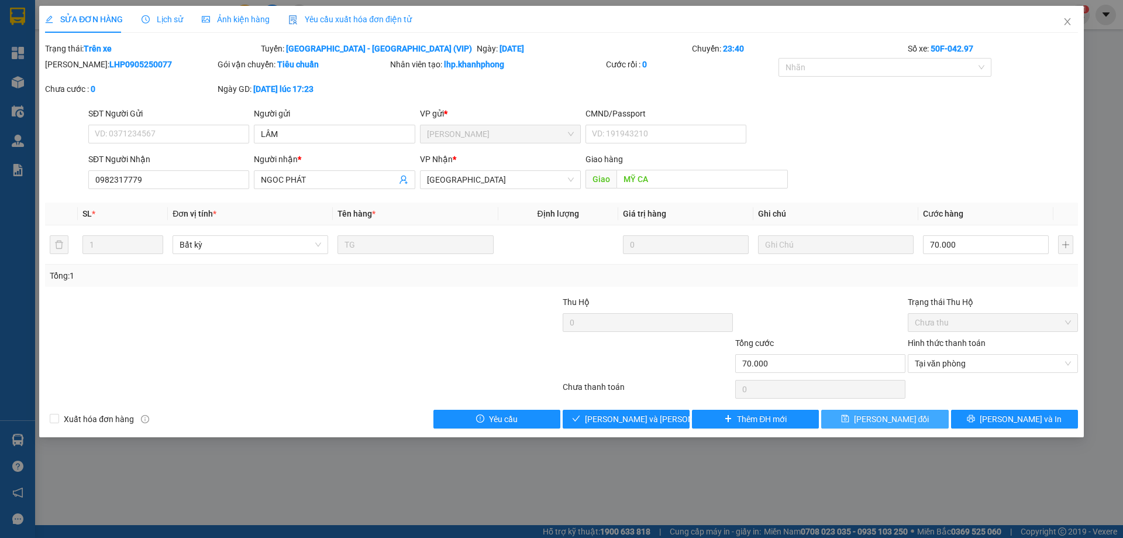
click at [878, 418] on span "[PERSON_NAME] đổi" at bounding box center [891, 418] width 75 height 13
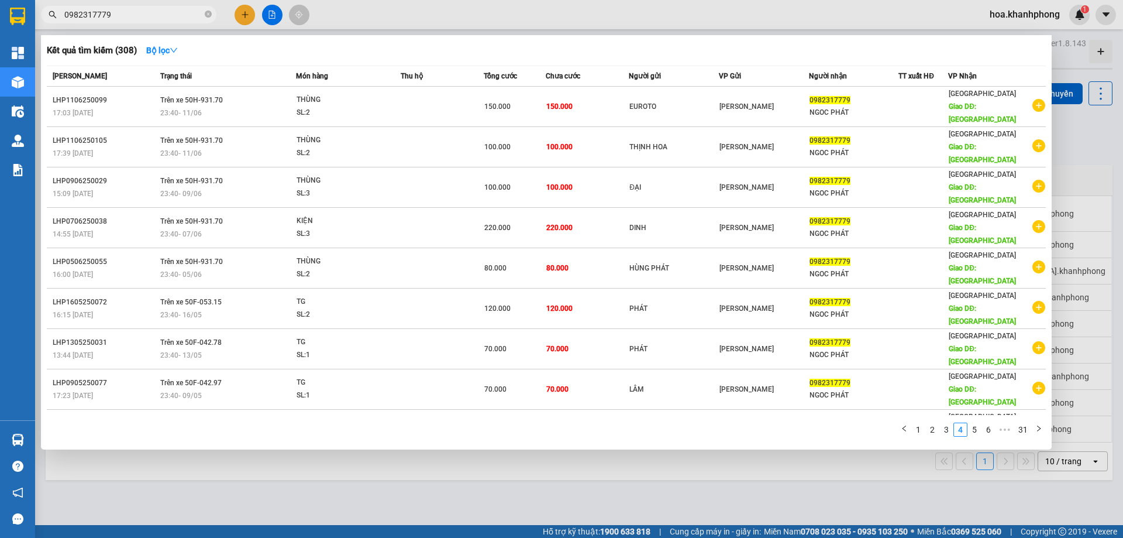
click at [157, 20] on input "0982317779" at bounding box center [133, 14] width 138 height 13
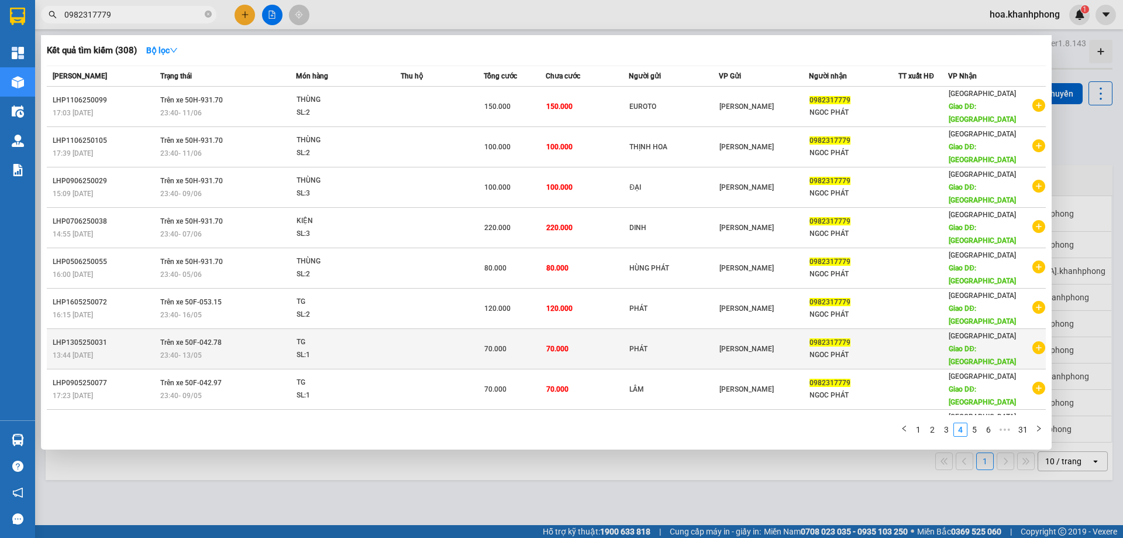
click at [145, 349] on div "13:44 [DATE]" at bounding box center [105, 355] width 104 height 13
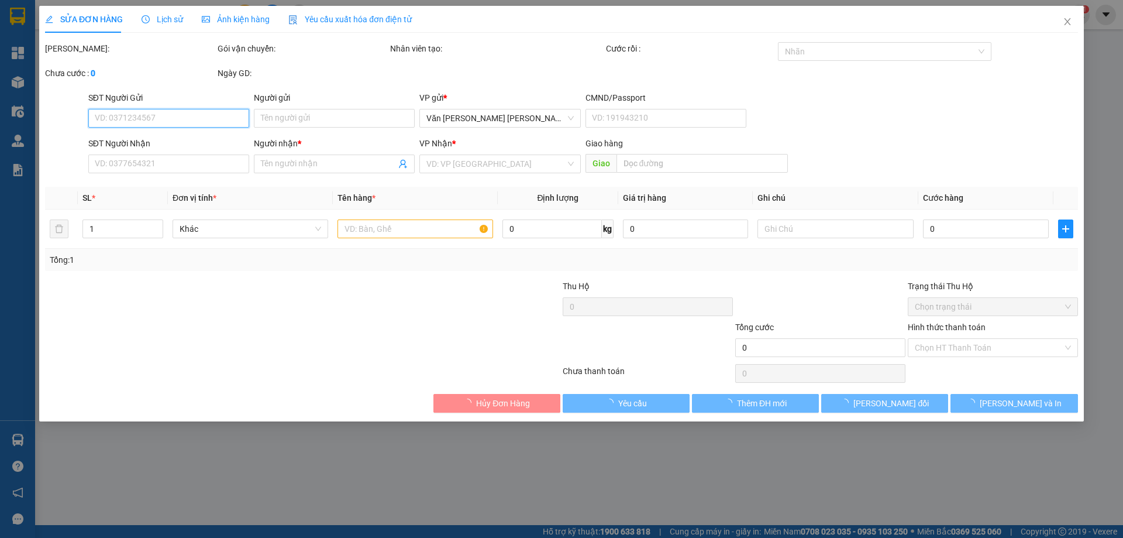
type input "PHÁT"
type input "0982317779"
type input "NGOC PHÁT"
type input "MỸ CA"
type input "70.000"
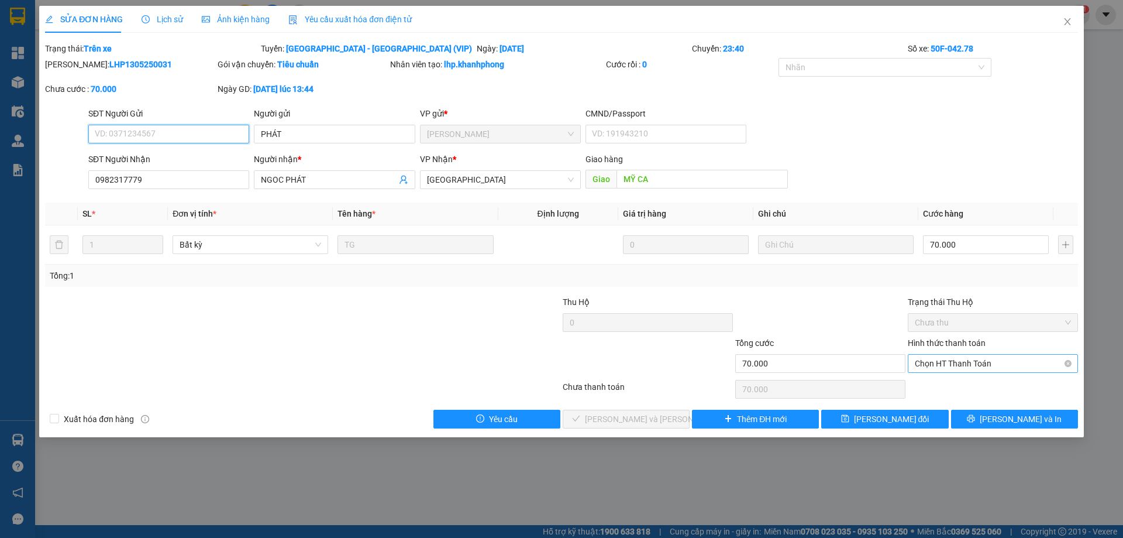
click at [962, 361] on span "Chọn HT Thanh Toán" at bounding box center [993, 363] width 156 height 18
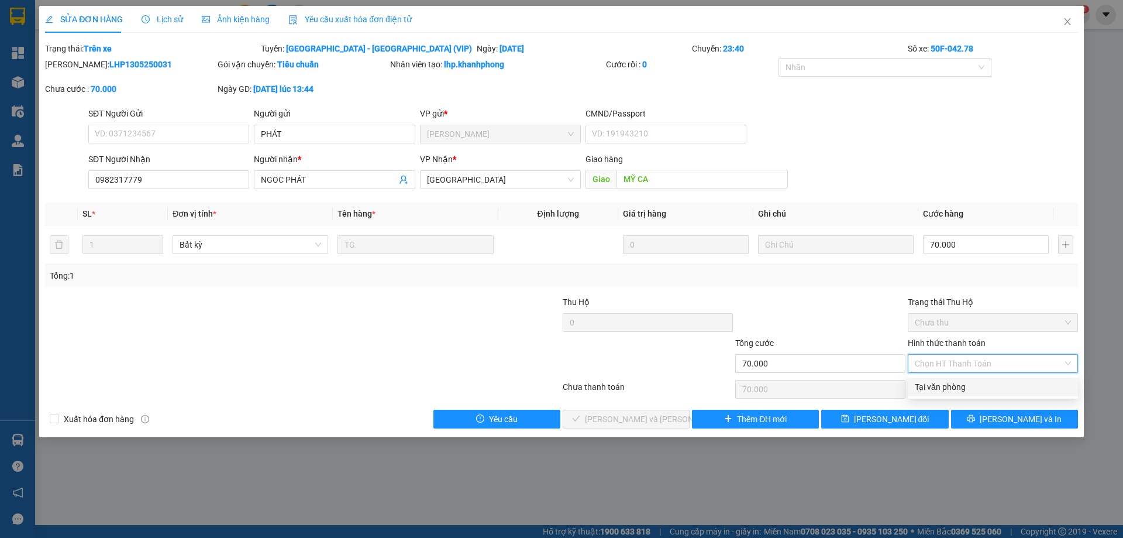
click at [951, 383] on div "Tại văn phòng" at bounding box center [993, 386] width 156 height 13
type input "0"
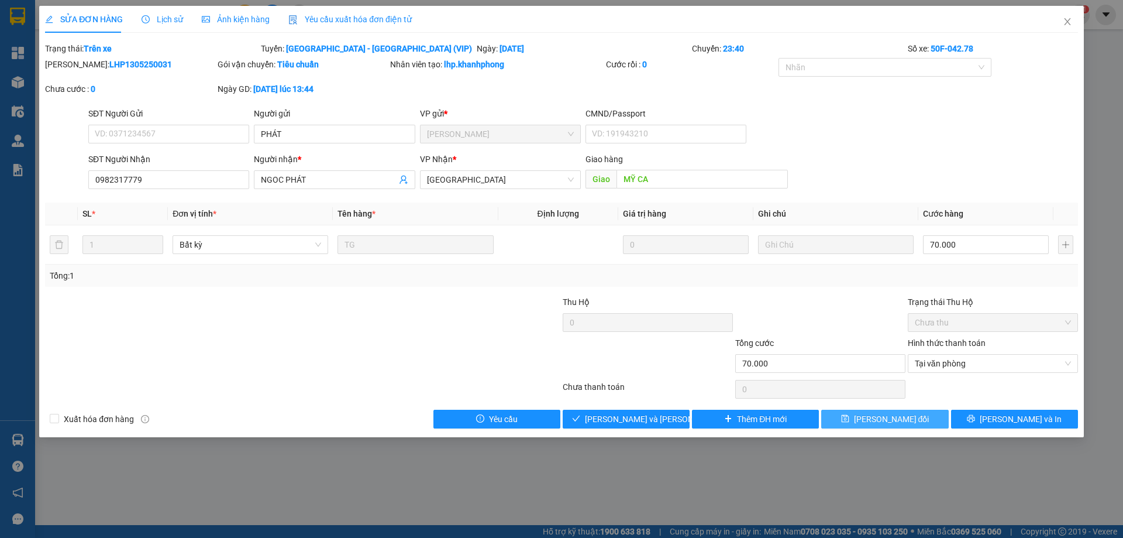
click at [900, 417] on span "[PERSON_NAME] đổi" at bounding box center [891, 418] width 75 height 13
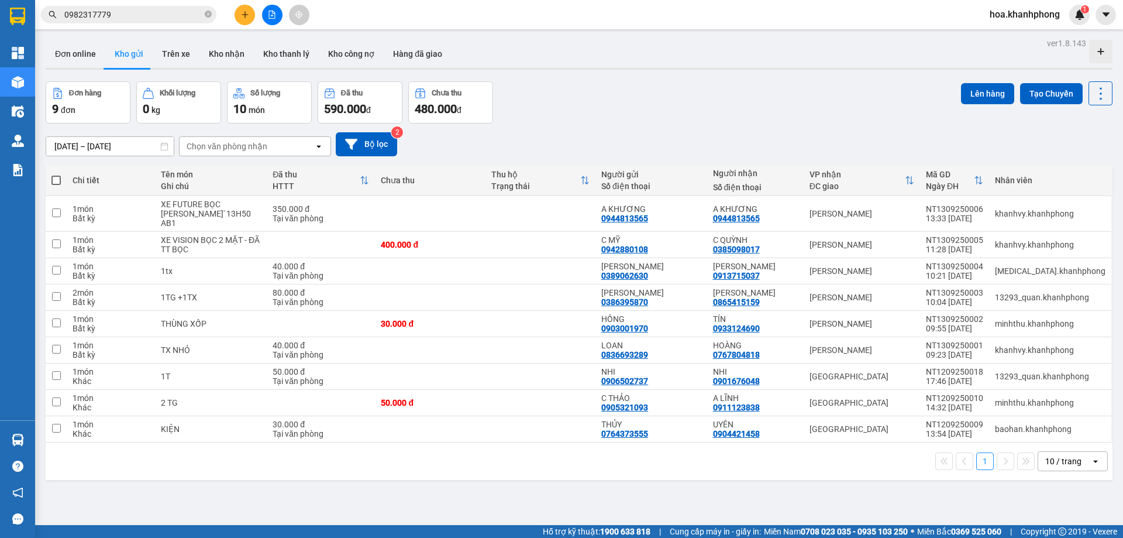
click at [118, 16] on input "0982317779" at bounding box center [133, 14] width 138 height 13
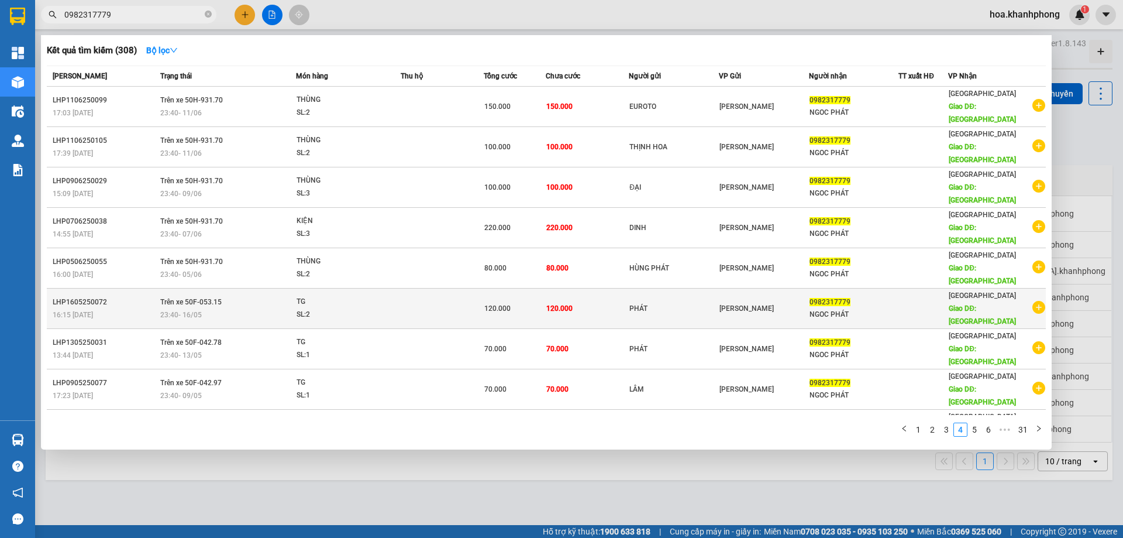
click at [569, 288] on td "120.000" at bounding box center [587, 308] width 83 height 40
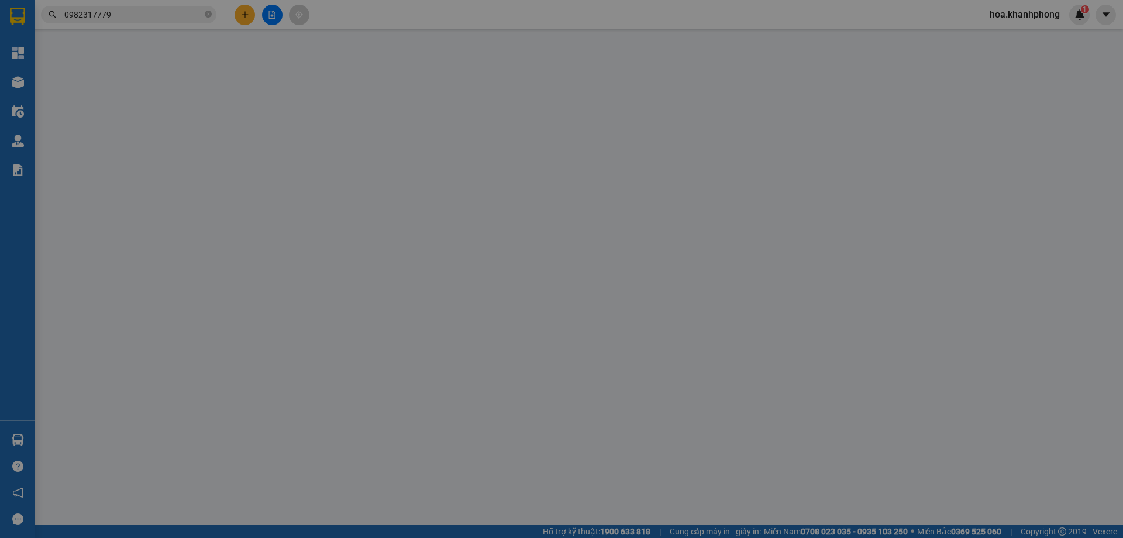
type input "PHÁT"
type input "0982317779"
type input "NGOC PHÁT"
type input "MỸ CA"
type input "120.000"
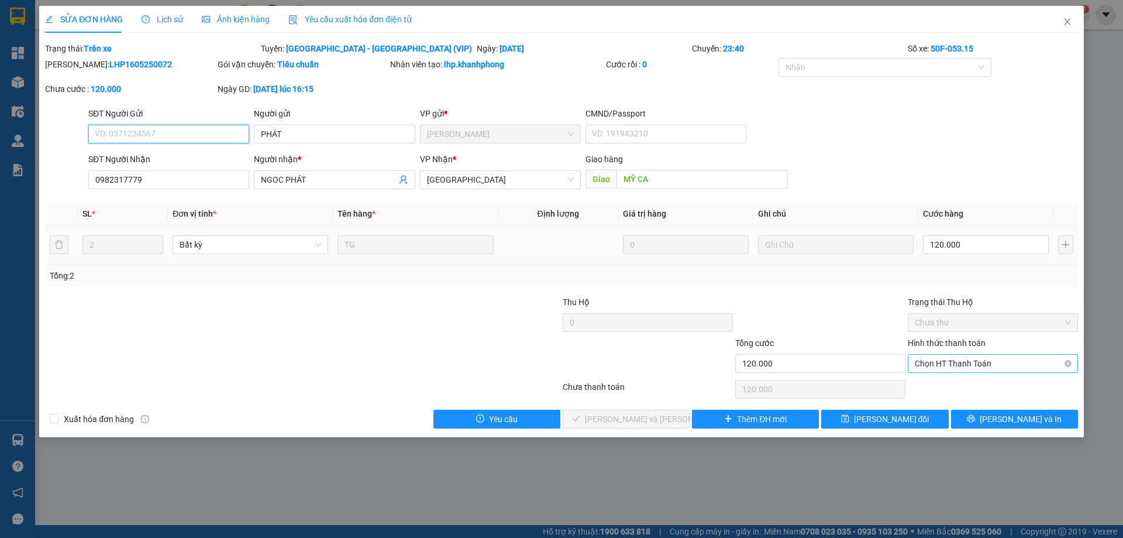
click at [944, 359] on span "Chọn HT Thanh Toán" at bounding box center [993, 363] width 156 height 18
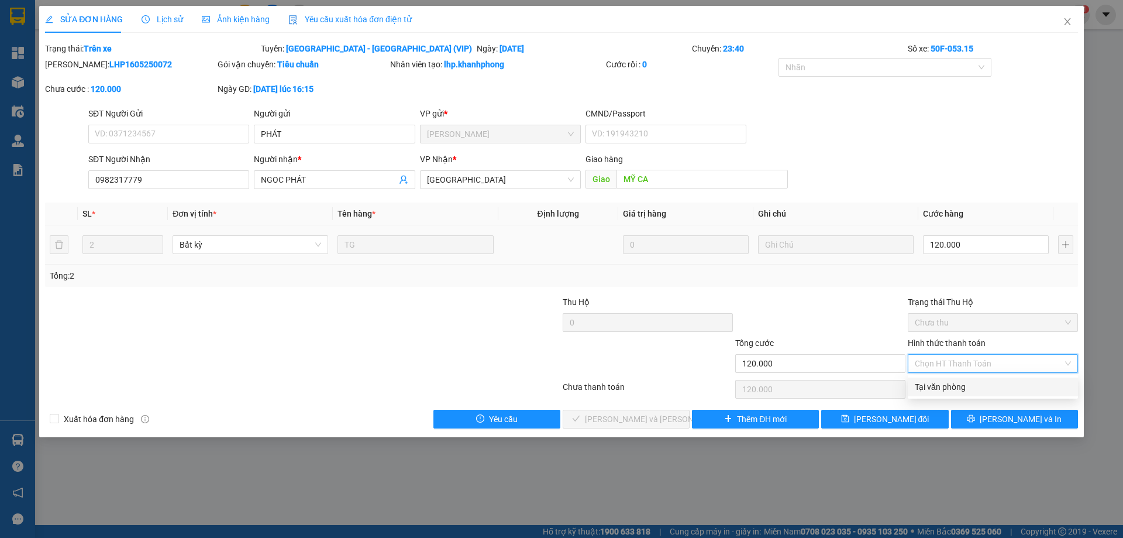
click at [943, 385] on div "Tại văn phòng" at bounding box center [993, 386] width 156 height 13
type input "0"
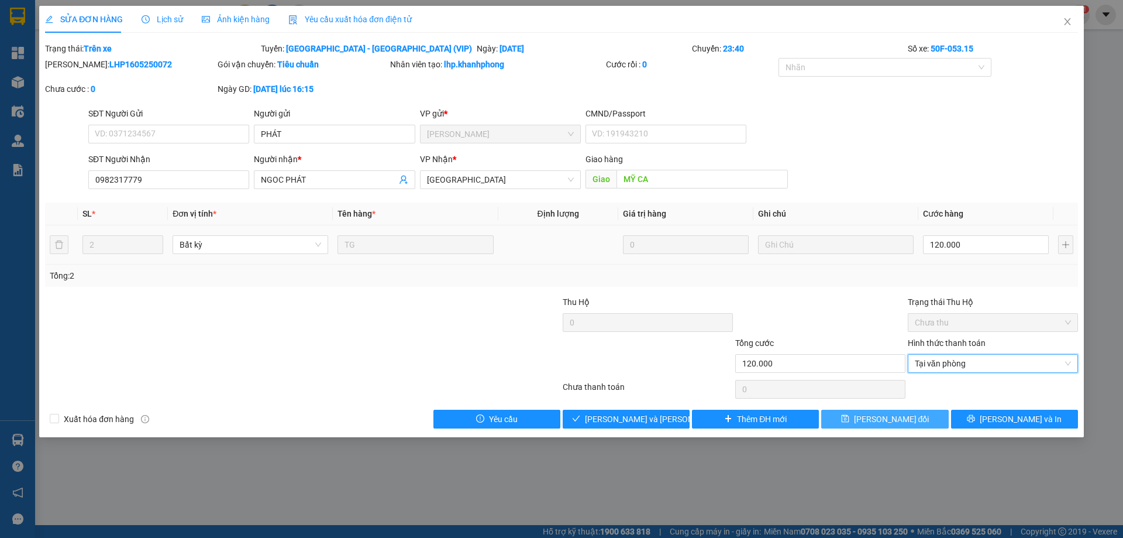
click at [906, 422] on span "[PERSON_NAME] đổi" at bounding box center [891, 418] width 75 height 13
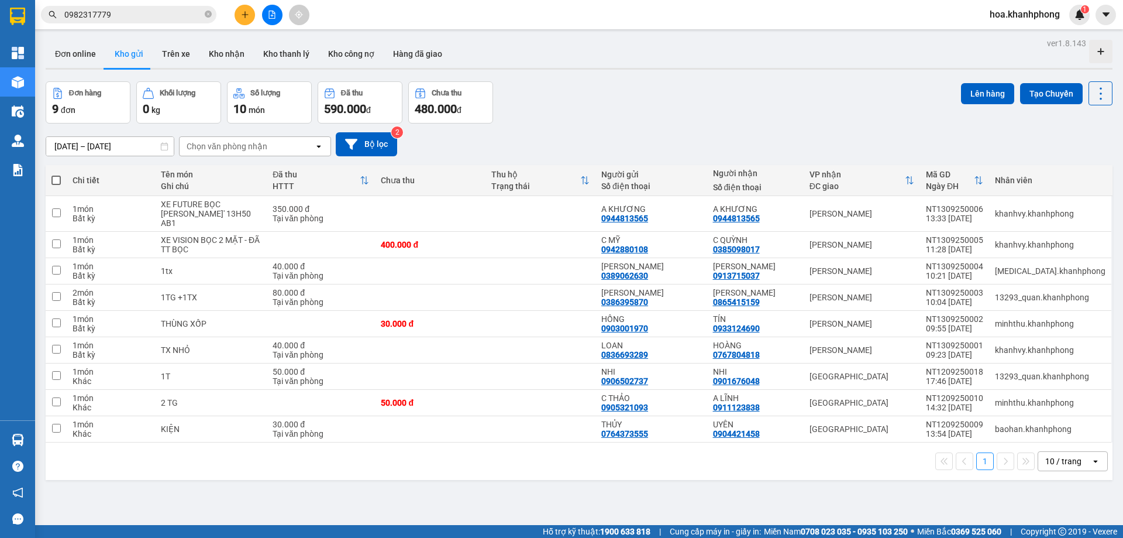
click at [153, 16] on input "0982317779" at bounding box center [133, 14] width 138 height 13
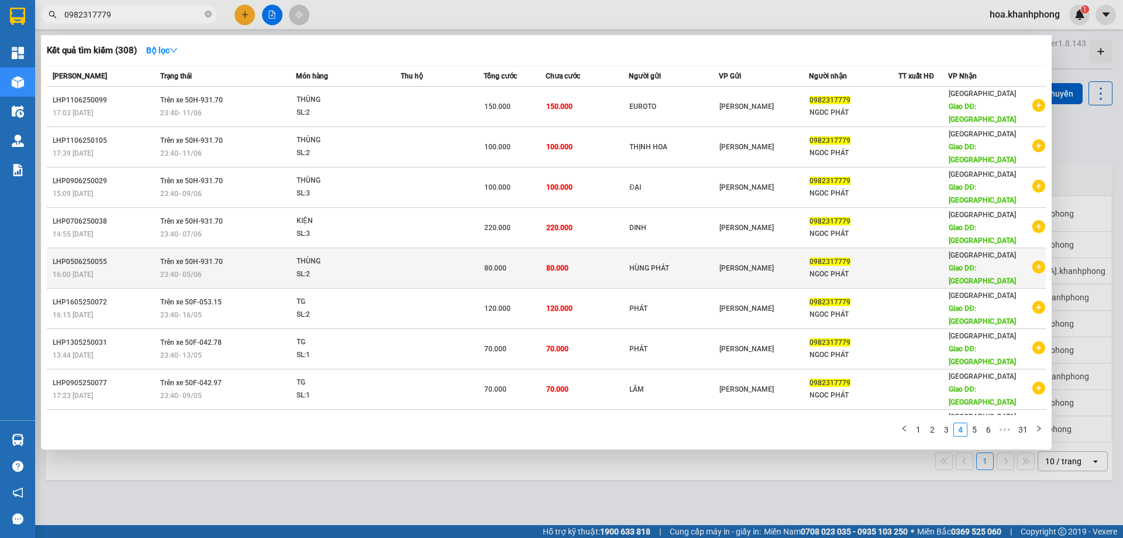
click at [156, 268] on div "16:00 [DATE]" at bounding box center [105, 274] width 104 height 13
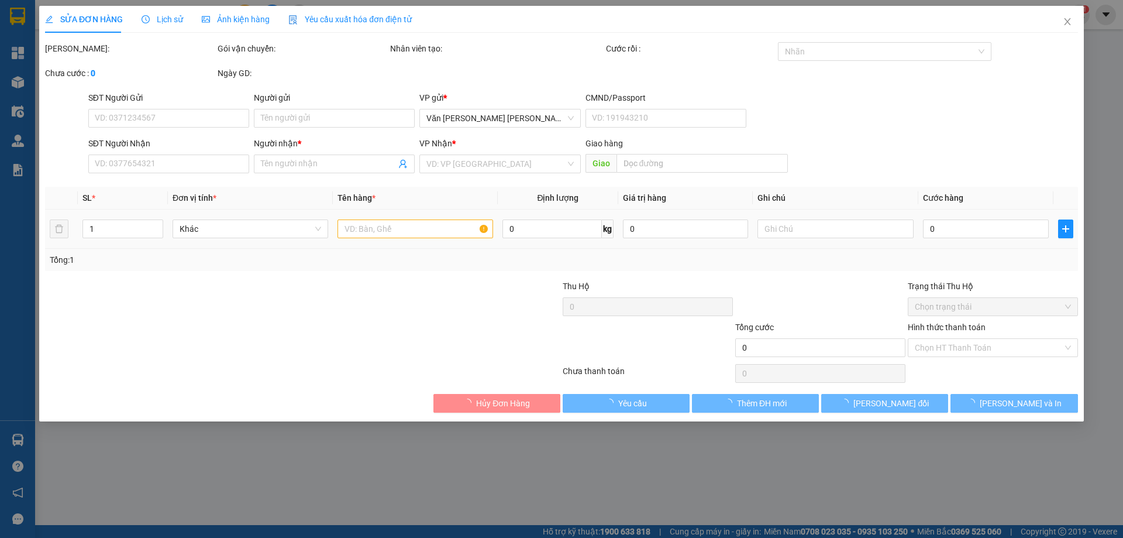
type input "HÙNG PHÁT"
type input "0982317779"
type input "NGOC PHÁT"
type input "MỸ CA"
type input "80.000"
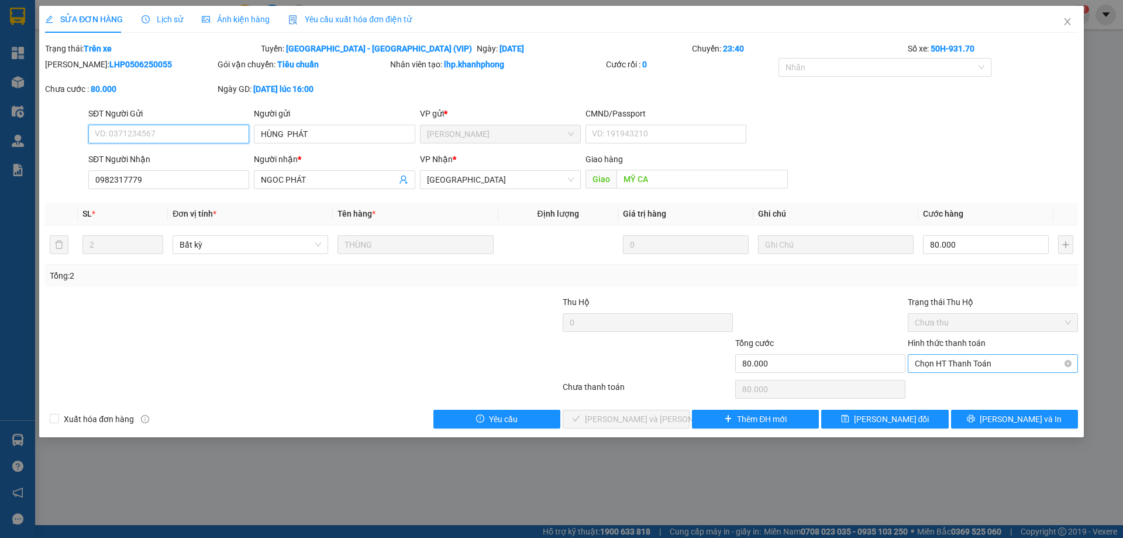
click at [944, 370] on span "Chọn HT Thanh Toán" at bounding box center [993, 363] width 156 height 18
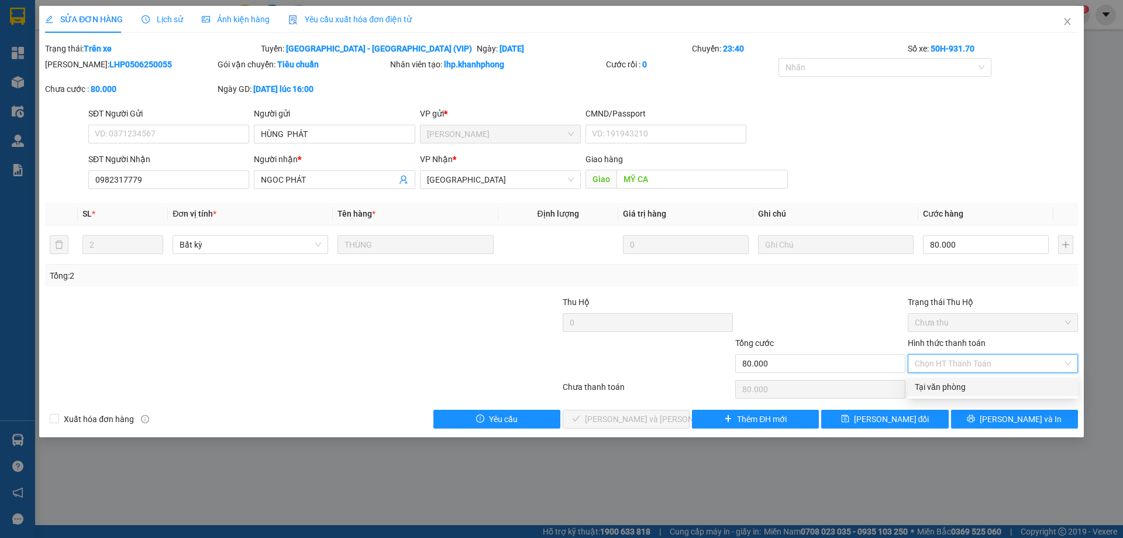
click at [939, 383] on div "Tại văn phòng" at bounding box center [993, 386] width 156 height 13
type input "0"
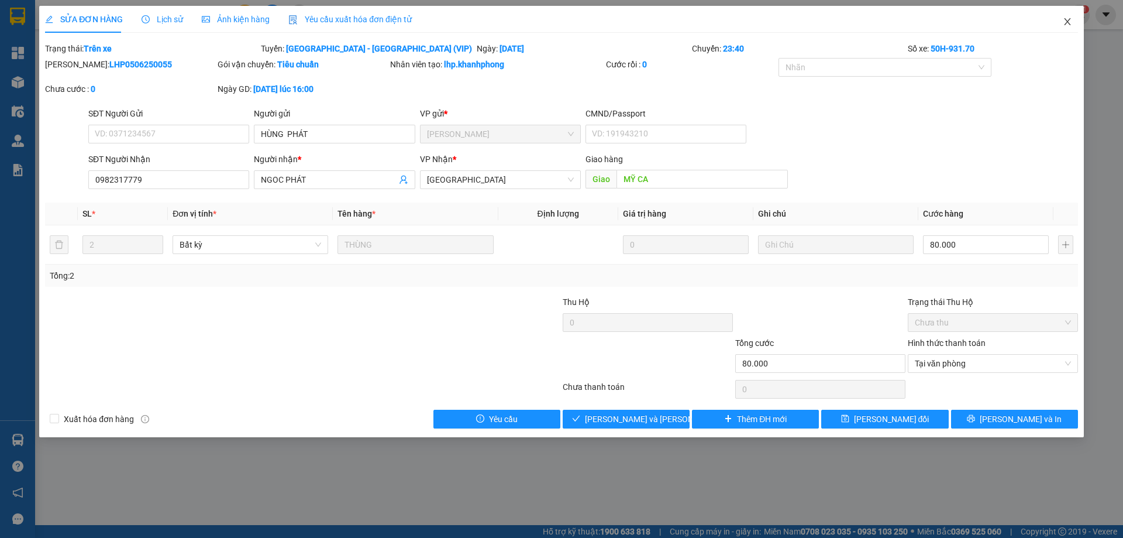
click at [1069, 20] on icon "close" at bounding box center [1067, 21] width 6 height 7
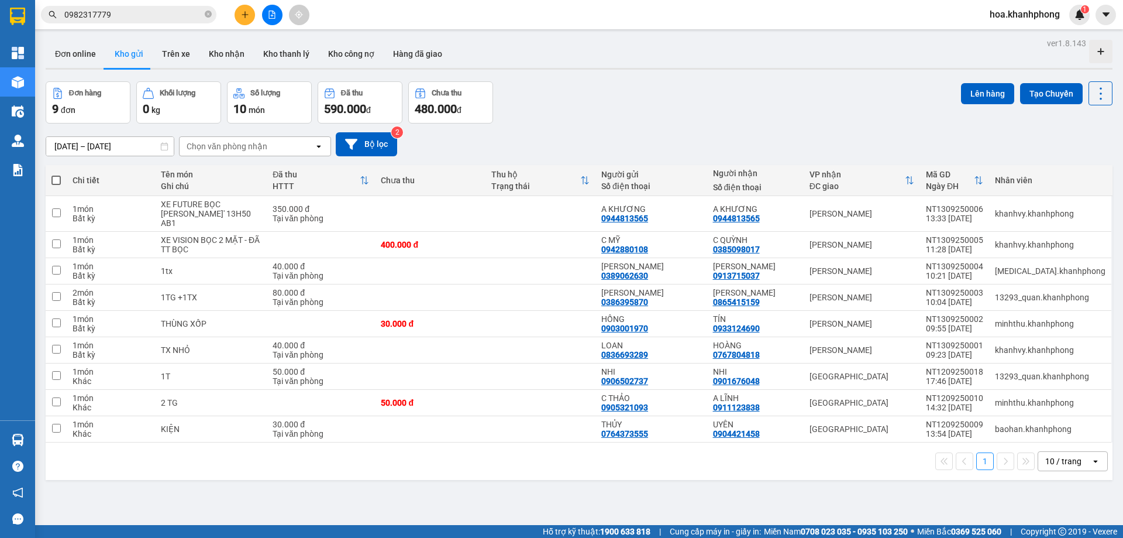
click at [123, 15] on input "0982317779" at bounding box center [133, 14] width 138 height 13
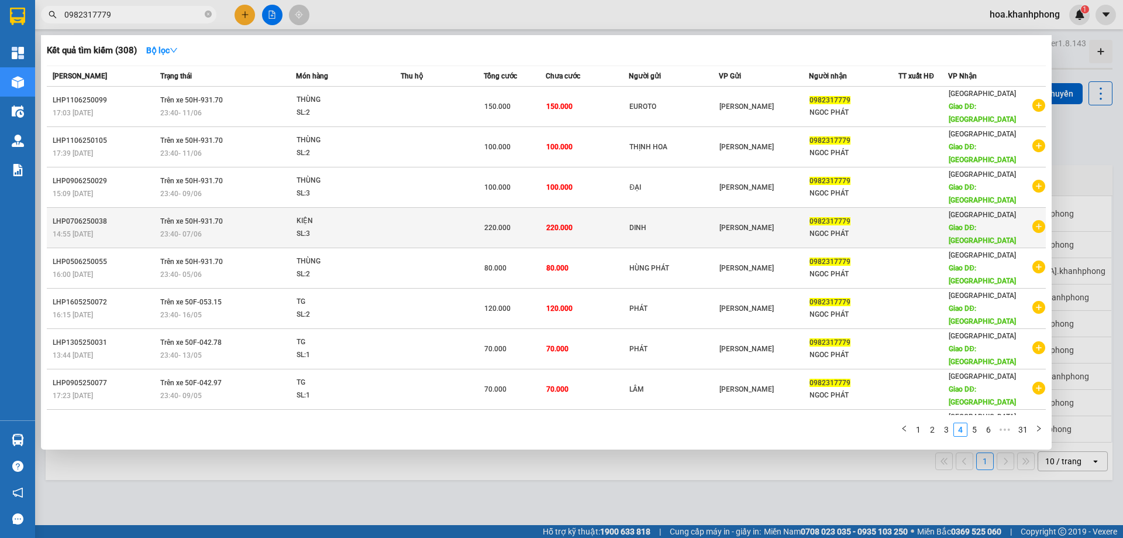
click at [519, 208] on td "220.000" at bounding box center [515, 228] width 62 height 40
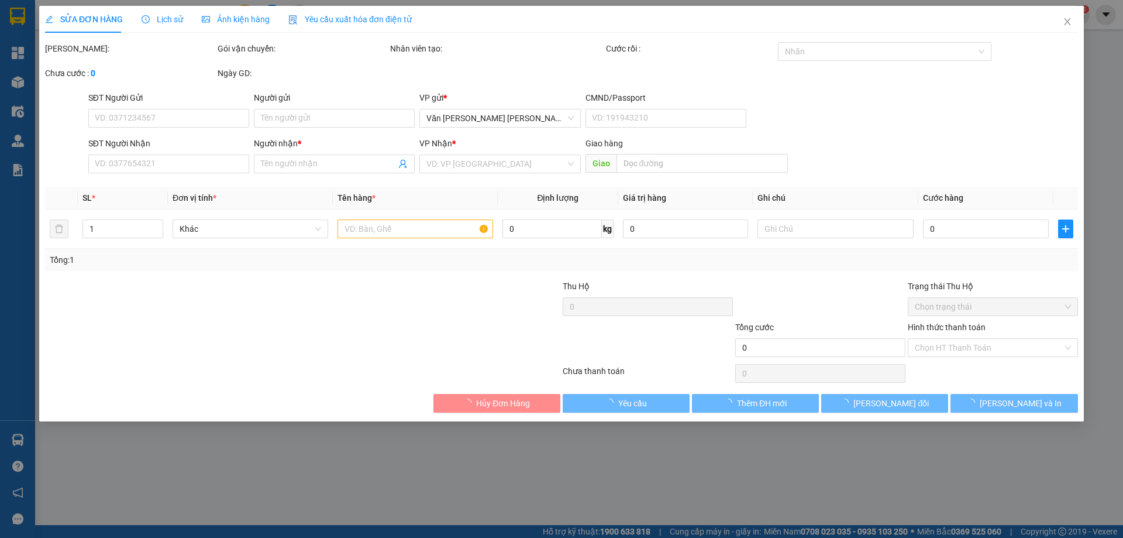
type input "DINH"
type input "0982317779"
type input "NGOC PHÁT"
type input "MỸ CA"
type input "220.000"
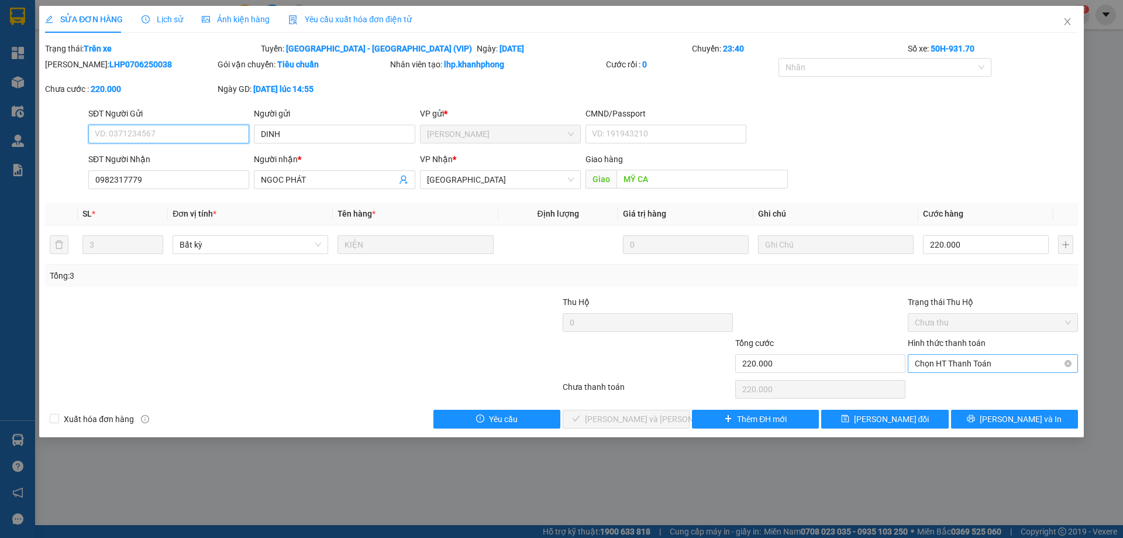
click at [935, 362] on span "Chọn HT Thanh Toán" at bounding box center [993, 363] width 156 height 18
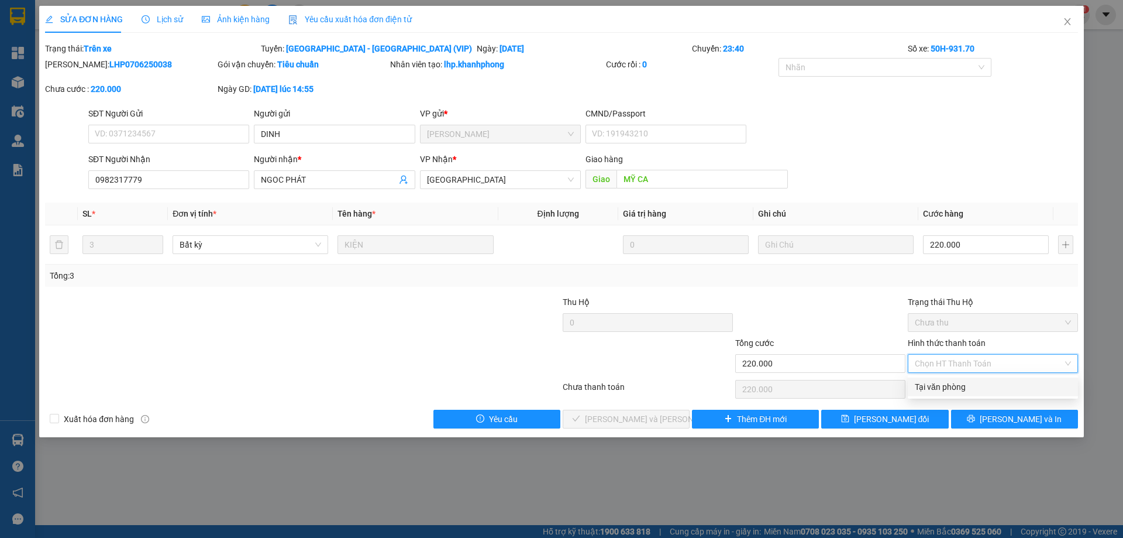
click at [938, 387] on div "Tại văn phòng" at bounding box center [993, 386] width 156 height 13
type input "0"
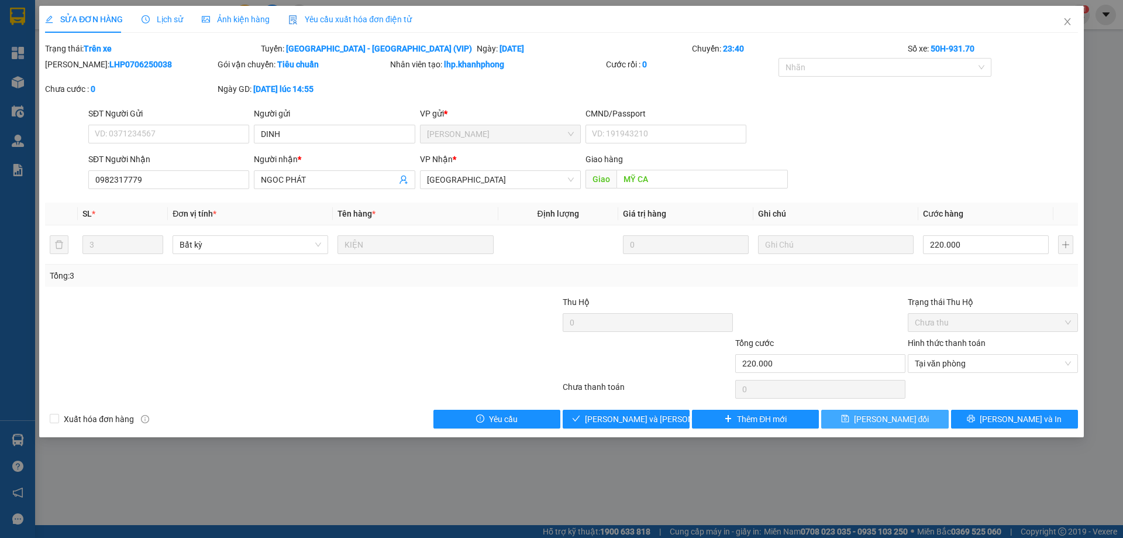
click at [894, 416] on span "[PERSON_NAME] đổi" at bounding box center [891, 418] width 75 height 13
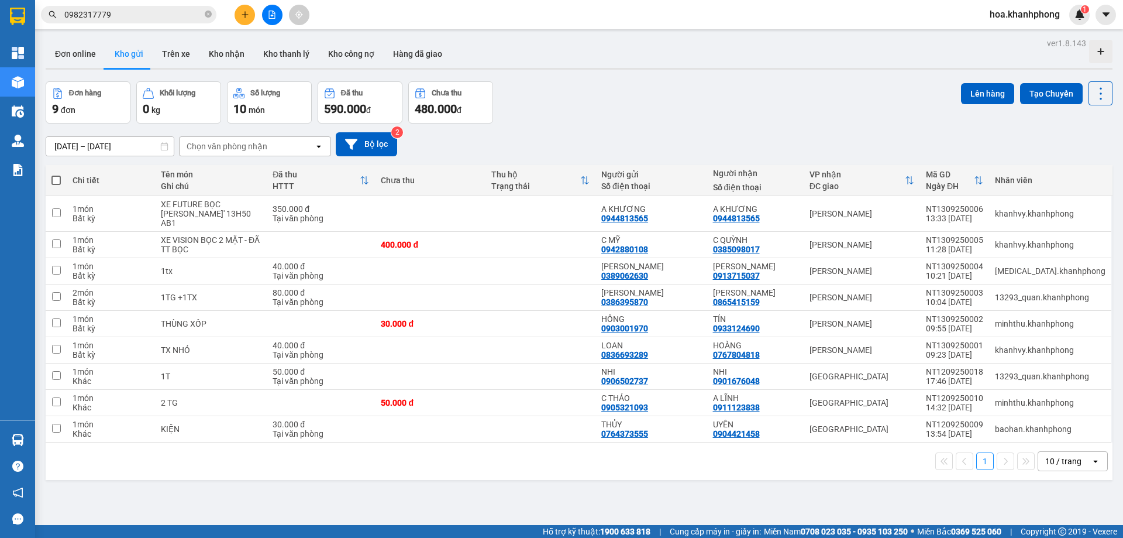
click at [115, 18] on input "0982317779" at bounding box center [133, 14] width 138 height 13
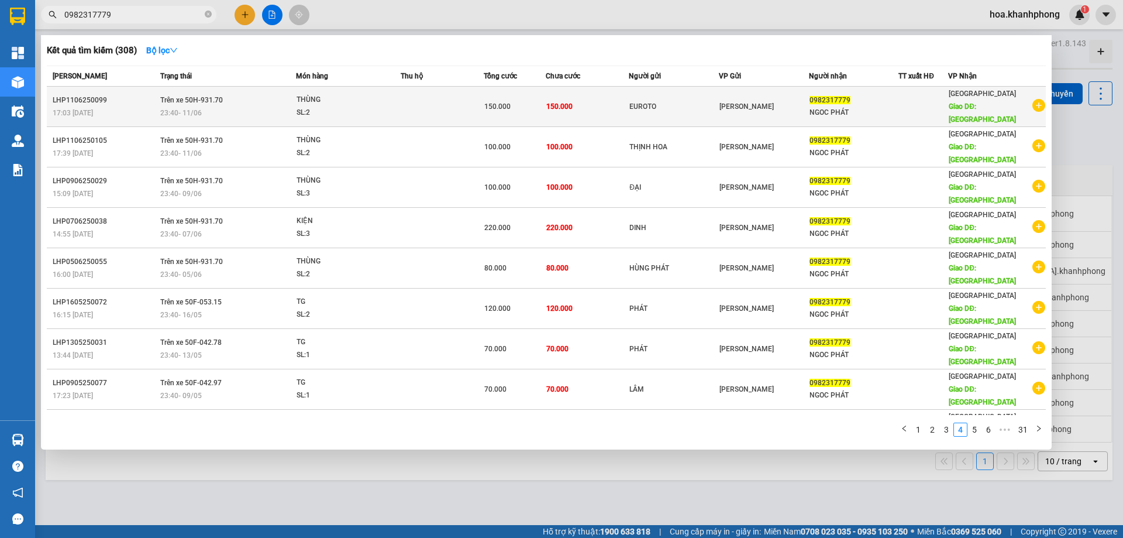
click at [612, 102] on td "150.000" at bounding box center [587, 107] width 83 height 40
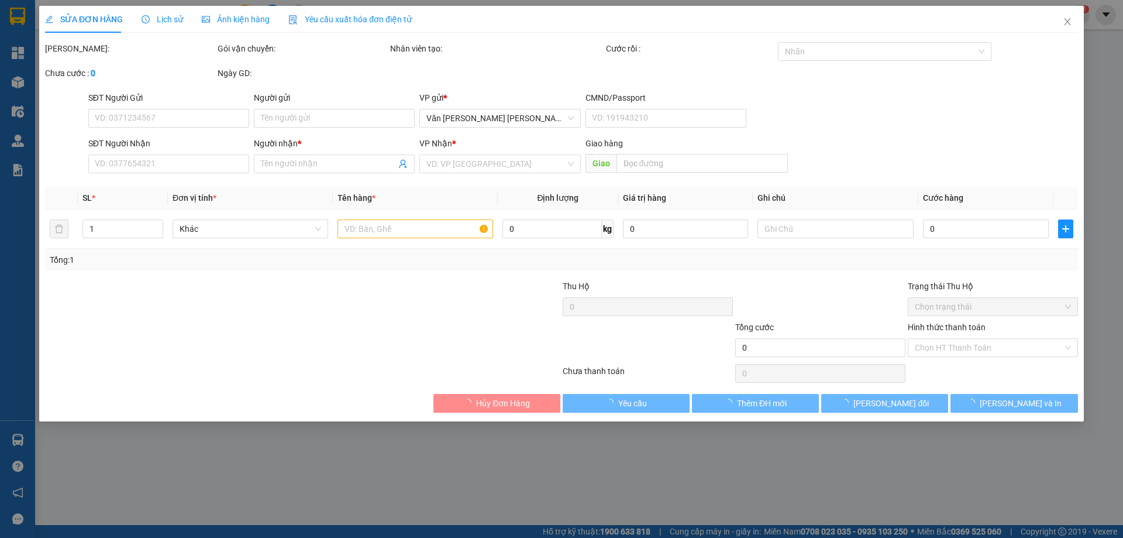
type input "EUROTO"
type input "0982317779"
type input "NGOC PHÁT"
type input "MỸ CA"
type input "150.000"
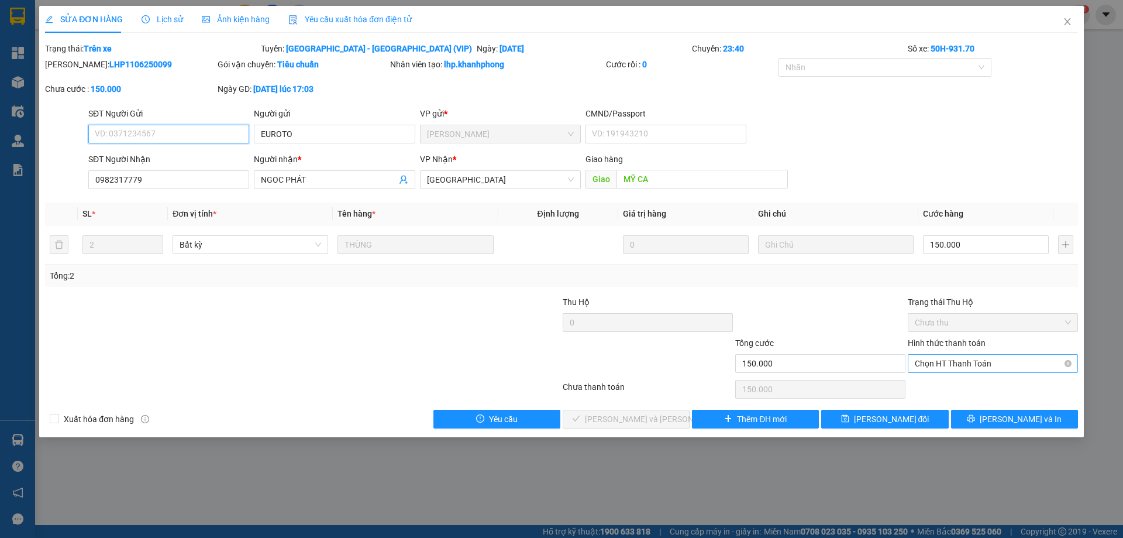
click at [933, 367] on span "Chọn HT Thanh Toán" at bounding box center [993, 363] width 156 height 18
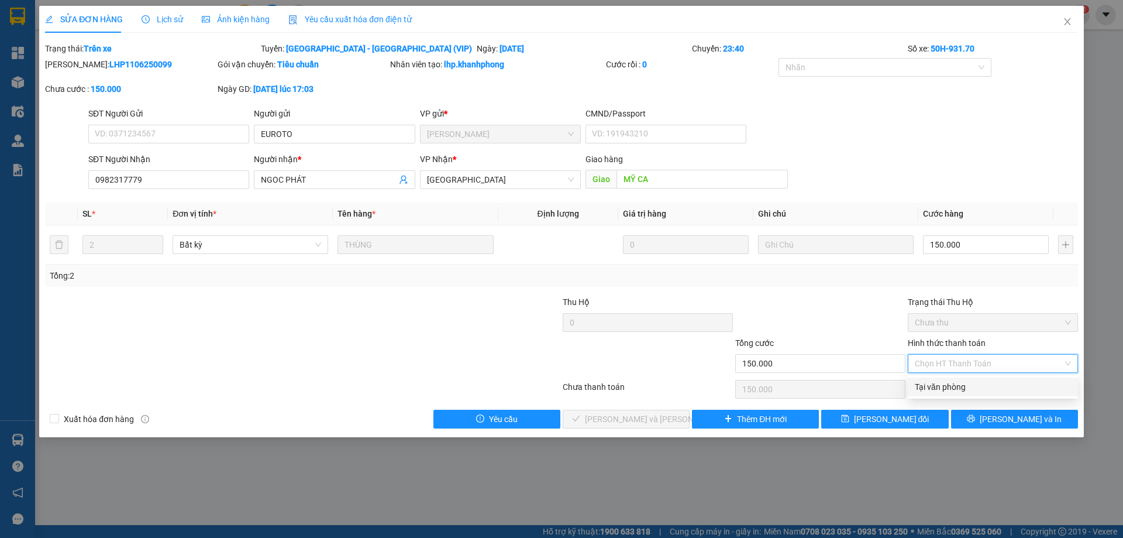
click at [931, 384] on div "Tại văn phòng" at bounding box center [993, 386] width 156 height 13
type input "0"
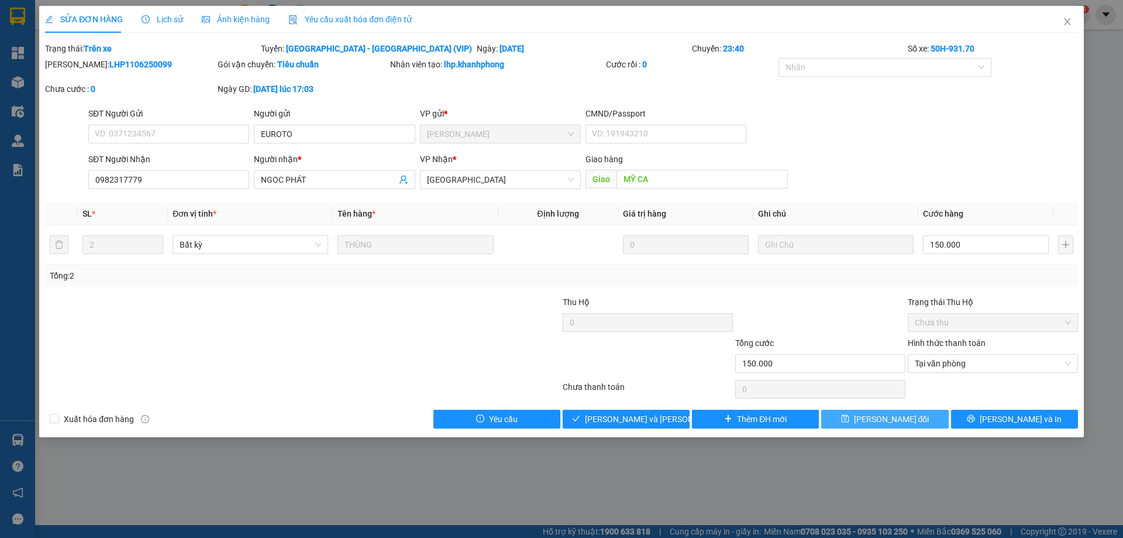
click at [895, 416] on span "[PERSON_NAME] đổi" at bounding box center [891, 418] width 75 height 13
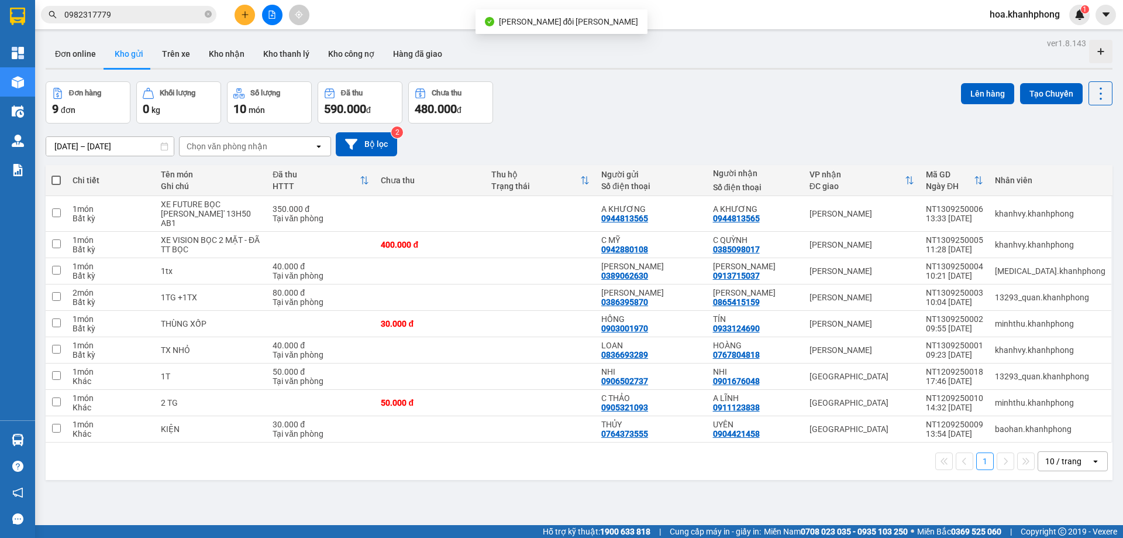
click at [129, 20] on input "0982317779" at bounding box center [133, 14] width 138 height 13
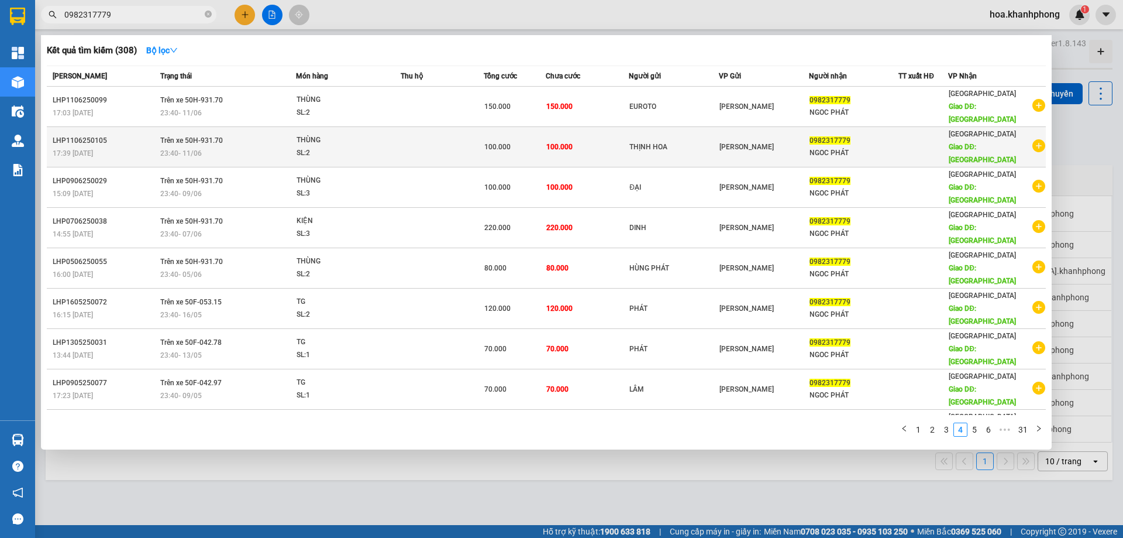
click at [99, 147] on div "17:39 [DATE]" at bounding box center [105, 153] width 104 height 13
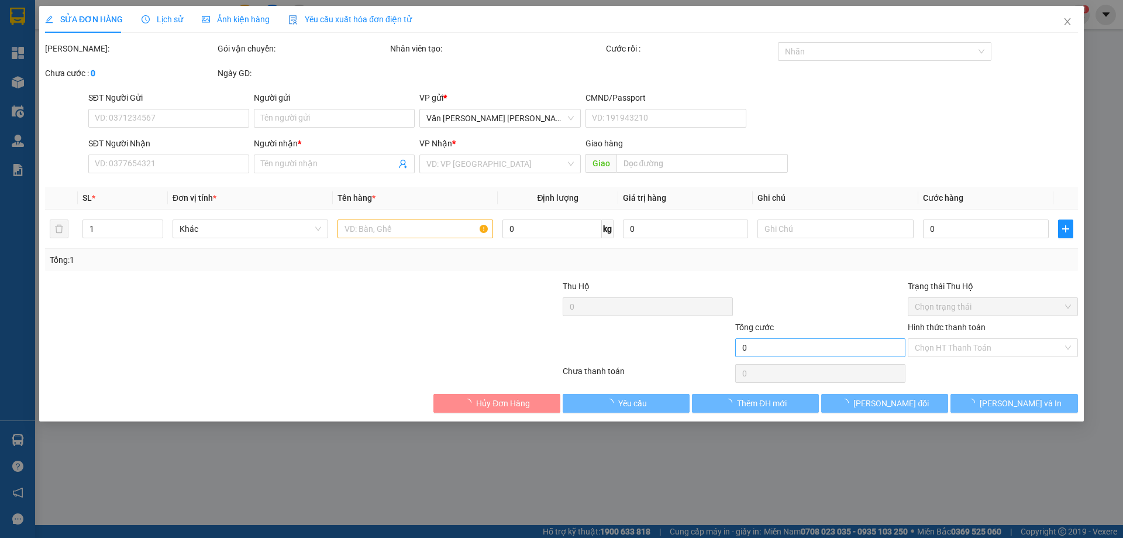
type input "THỊNH HOA"
type input "0982317779"
type input "NGOC PHÁT"
type input "MỸ CA"
type input "100.000"
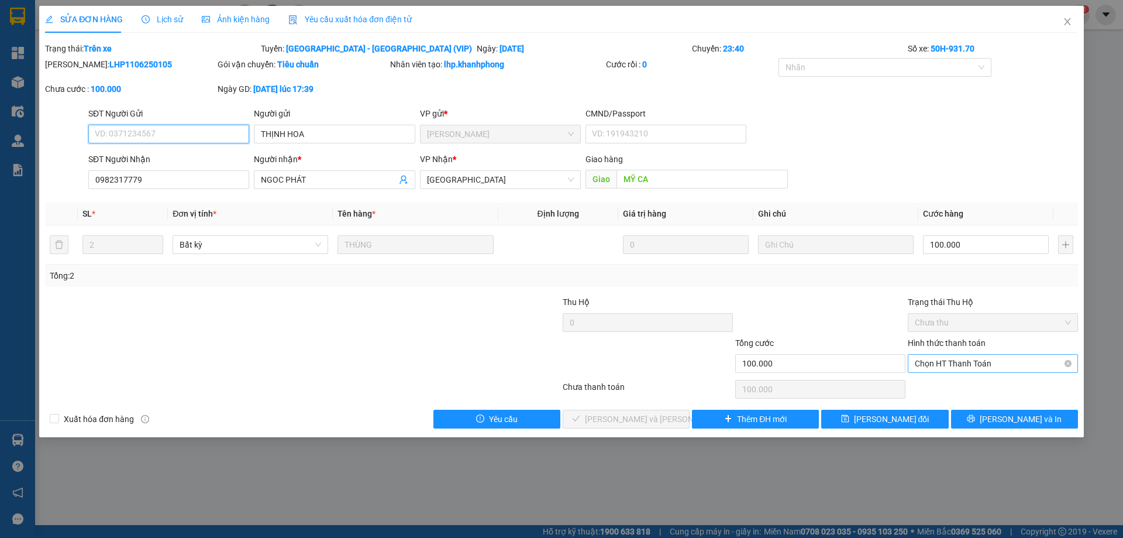
click at [927, 361] on span "Chọn HT Thanh Toán" at bounding box center [993, 363] width 156 height 18
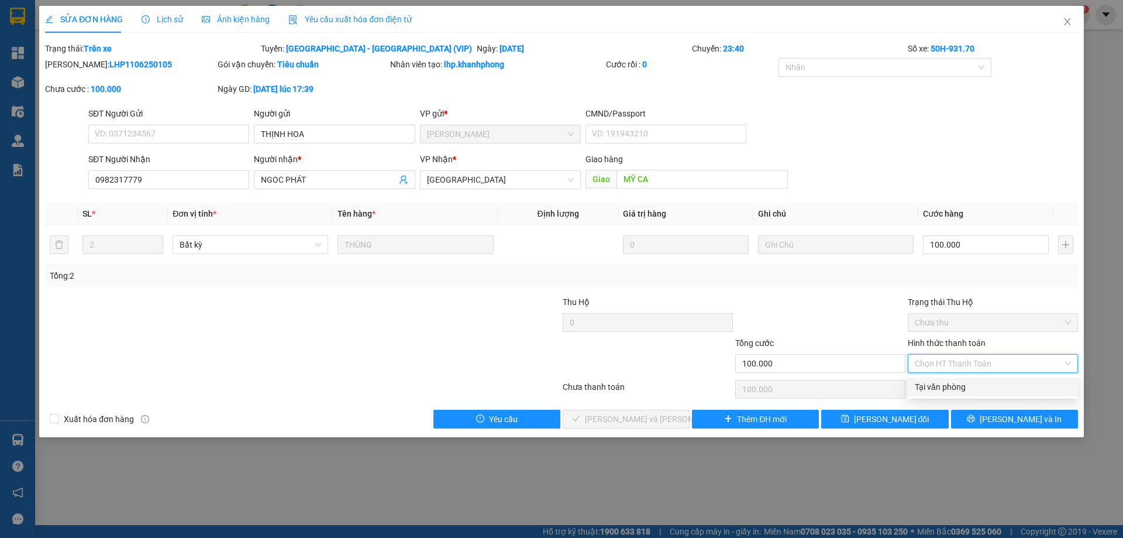
click at [927, 383] on div "Tại văn phòng" at bounding box center [993, 386] width 156 height 13
type input "0"
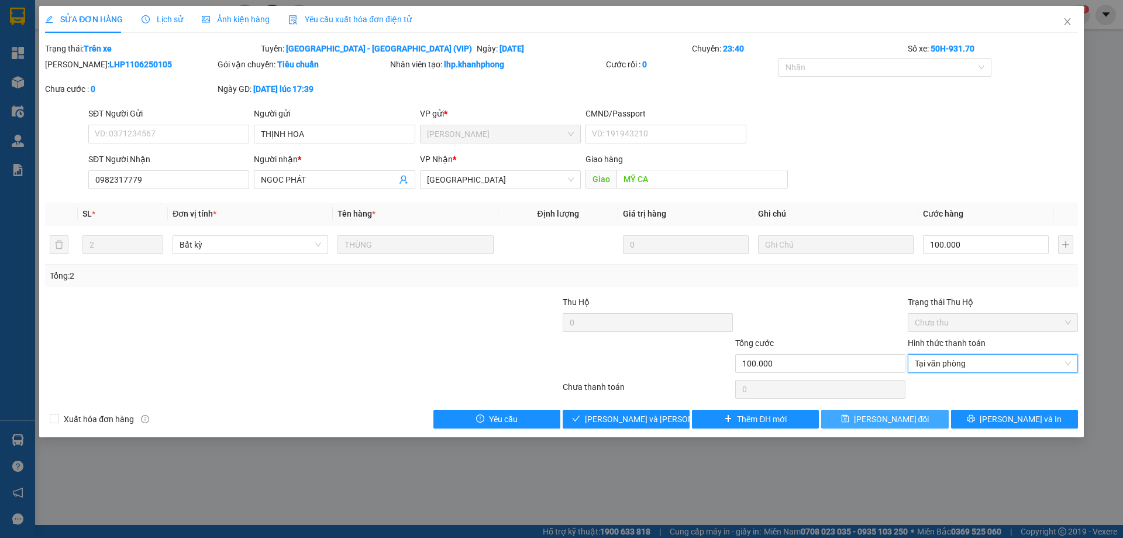
click at [916, 415] on button "[PERSON_NAME] đổi" at bounding box center [884, 418] width 127 height 19
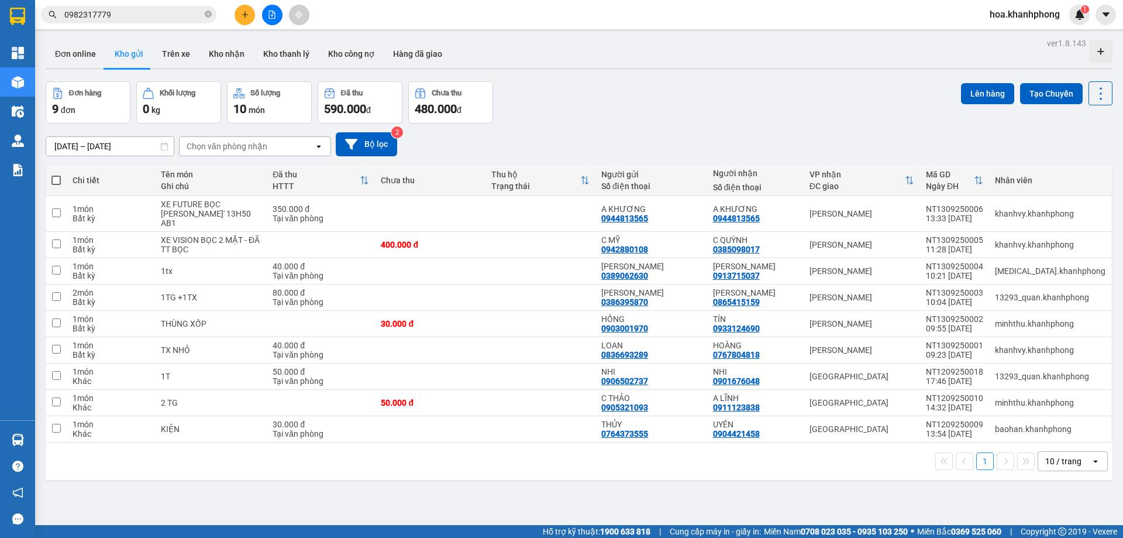
click at [154, 13] on input "0982317779" at bounding box center [133, 14] width 138 height 13
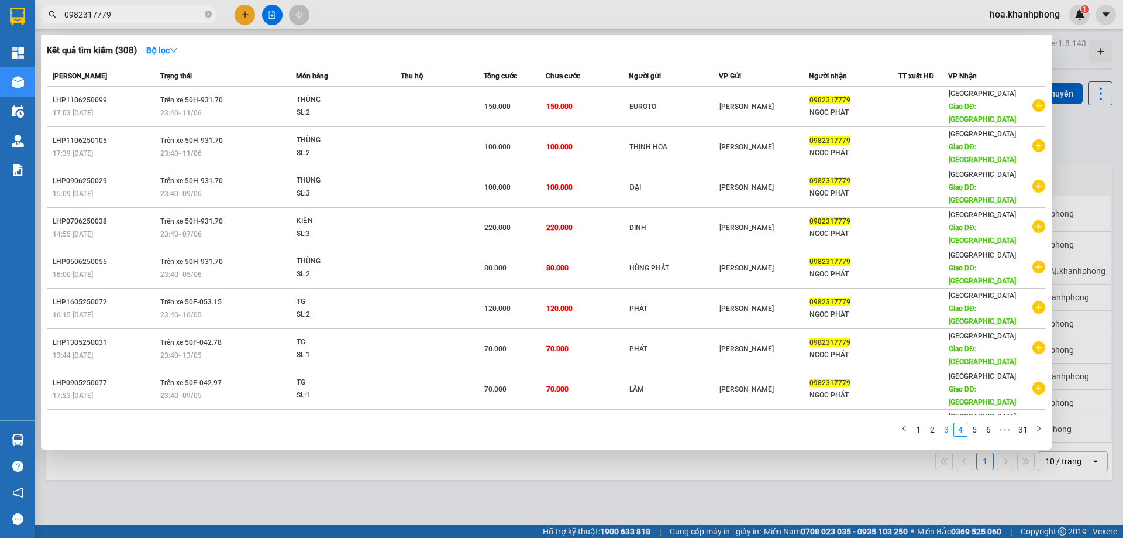
click at [949, 423] on link "3" at bounding box center [946, 429] width 13 height 13
click at [115, 15] on input "0982317779" at bounding box center [133, 14] width 138 height 13
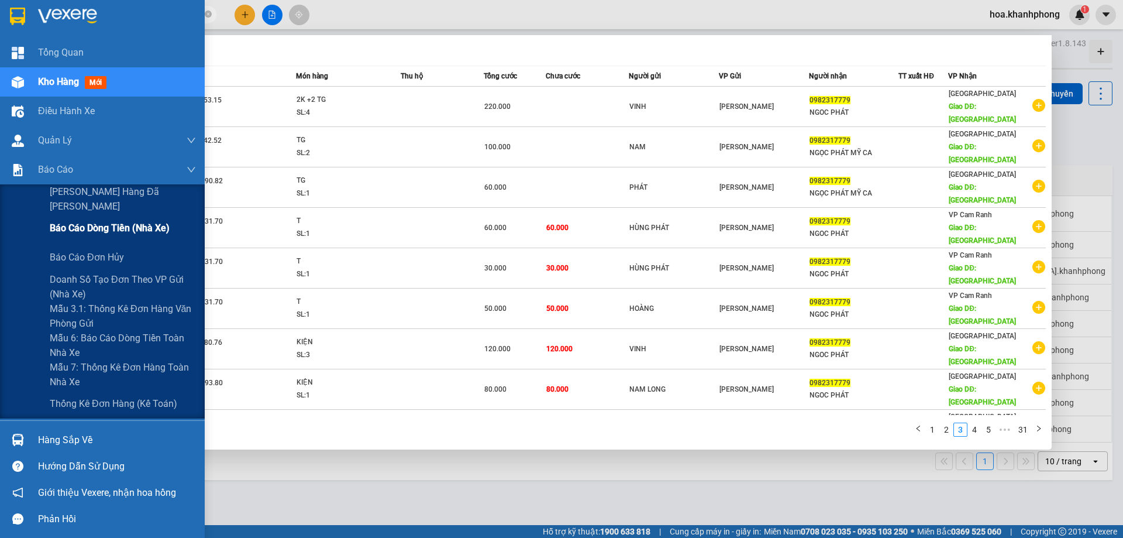
click at [89, 221] on span "Báo cáo dòng tiền (nhà xe)" at bounding box center [110, 228] width 120 height 15
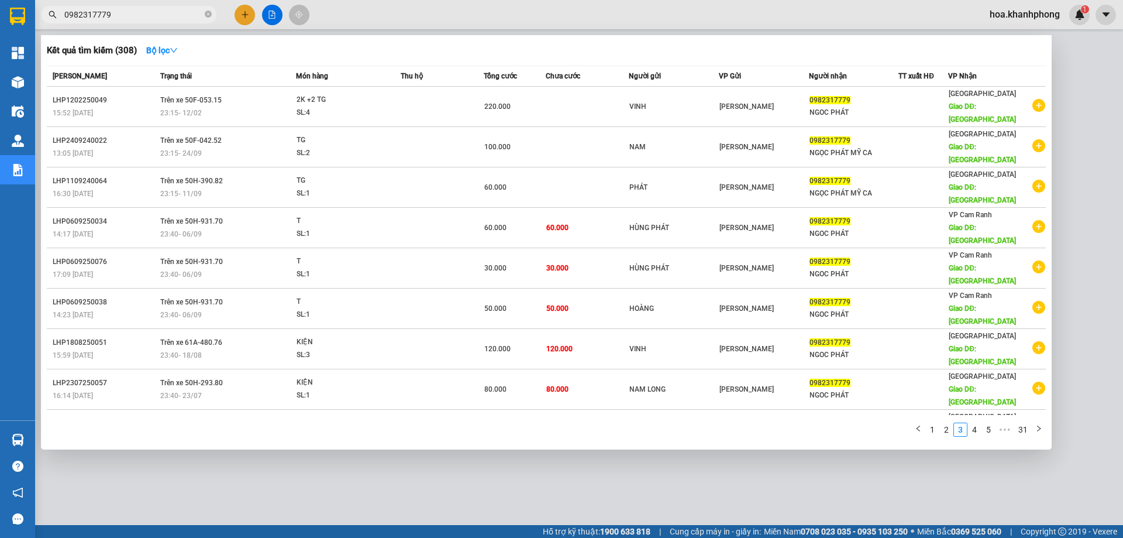
click at [544, 501] on div at bounding box center [561, 269] width 1123 height 538
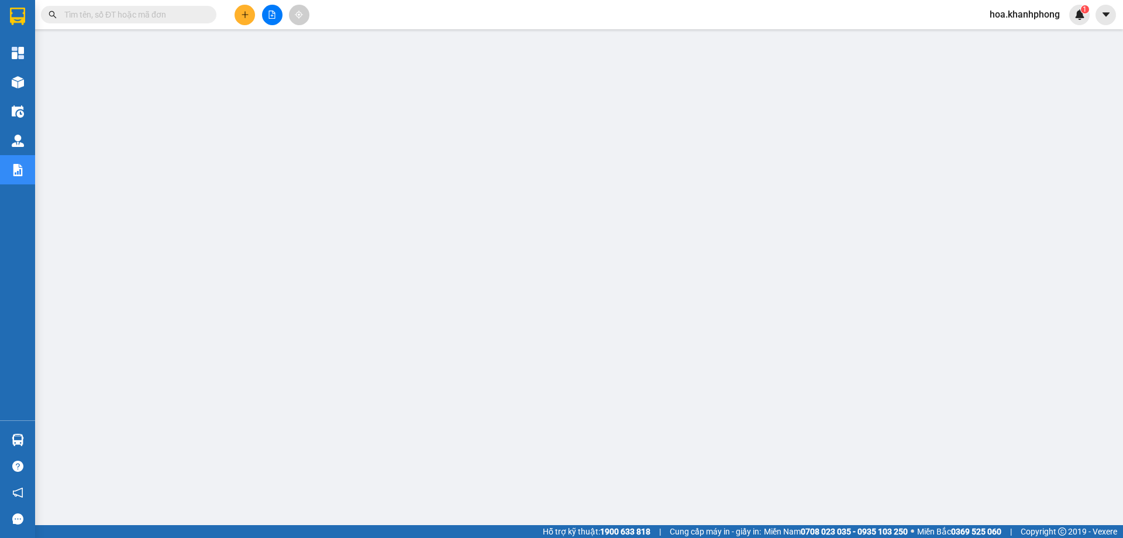
click at [98, 18] on input "text" at bounding box center [133, 14] width 138 height 13
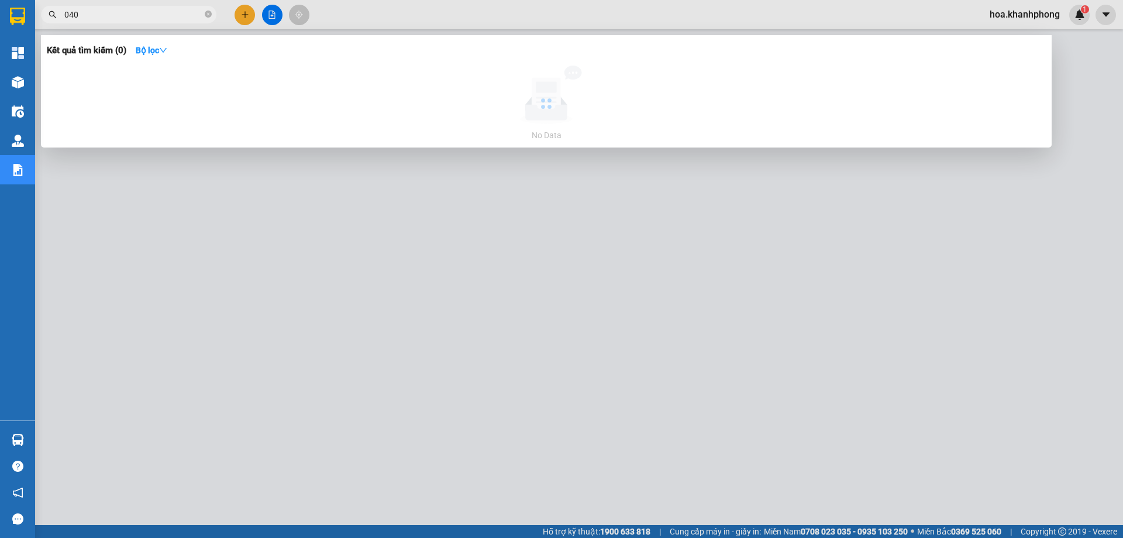
click at [98, 18] on input "040" at bounding box center [133, 14] width 138 height 13
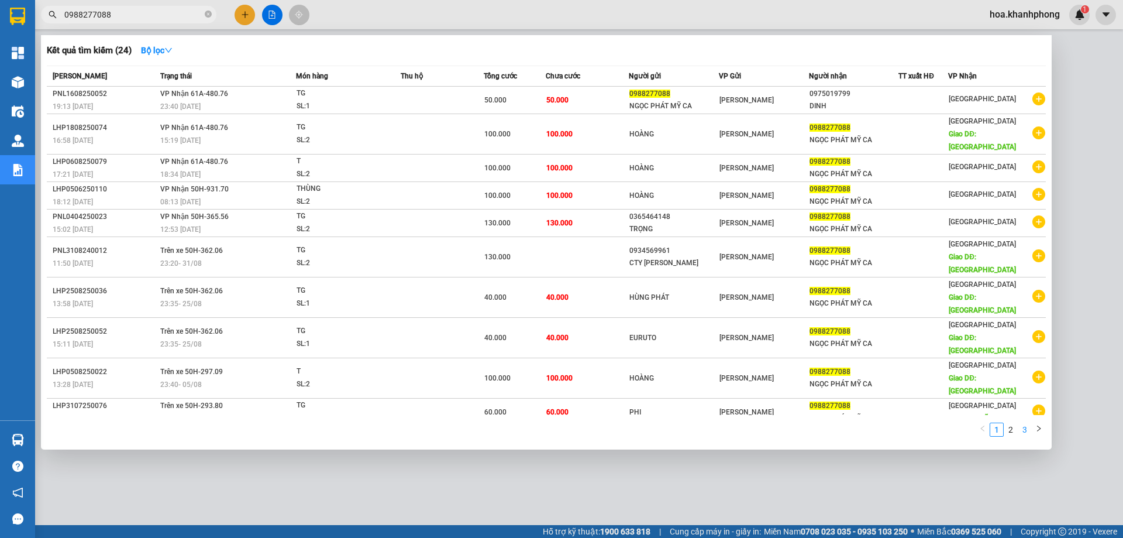
type input "0988277088"
click at [1029, 423] on link "3" at bounding box center [1024, 429] width 13 height 13
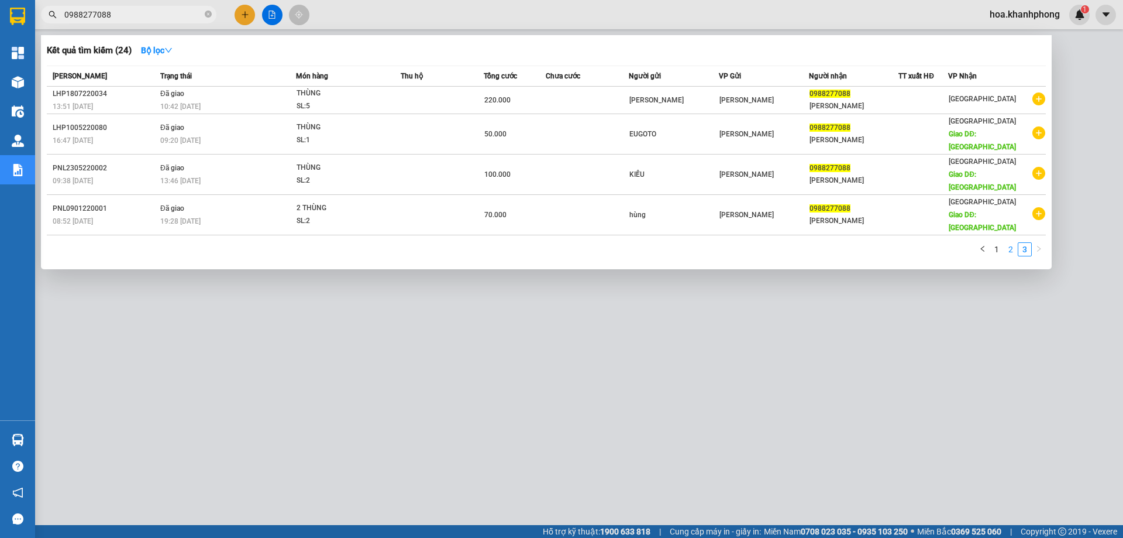
click at [1006, 243] on link "2" at bounding box center [1010, 249] width 13 height 13
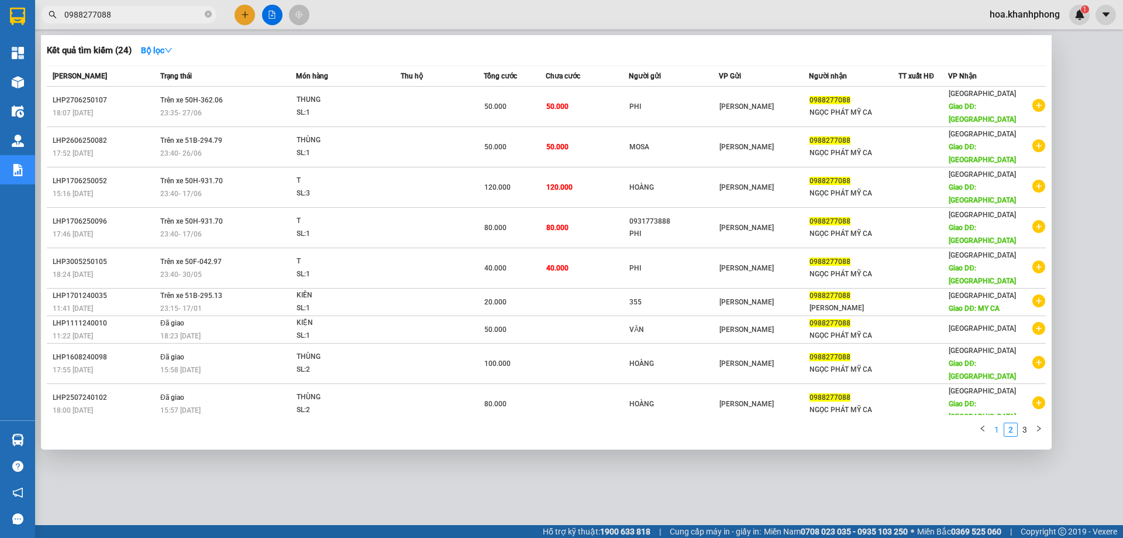
click at [996, 423] on link "1" at bounding box center [996, 429] width 13 height 13
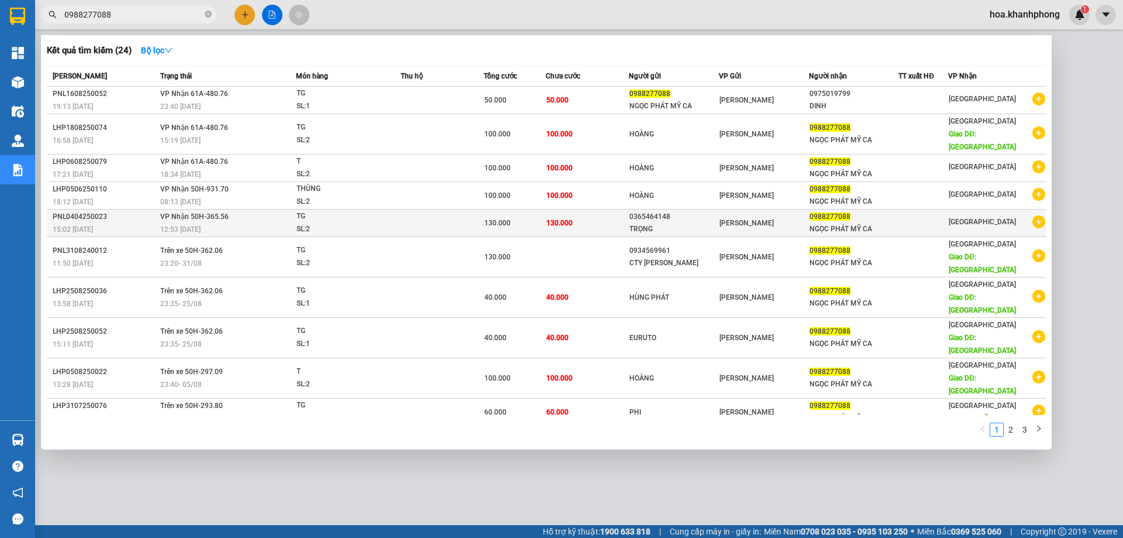
click at [532, 218] on td "130.000" at bounding box center [515, 222] width 62 height 27
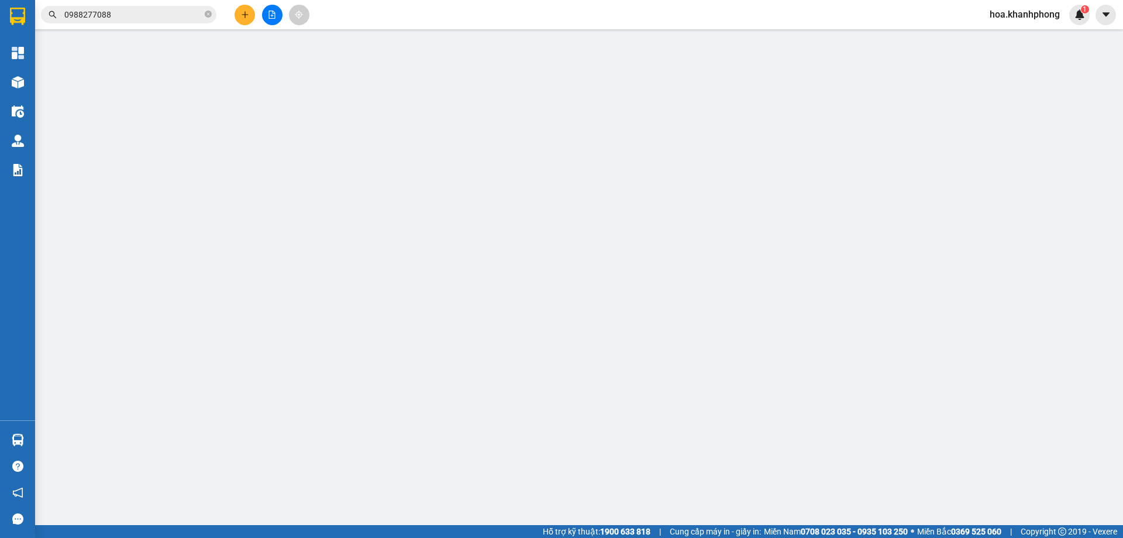
type input "0365464148"
type input "TRỌNG"
type input "0988277088"
type input "NGỌC PHÁT MỸ CA"
type input "130.000"
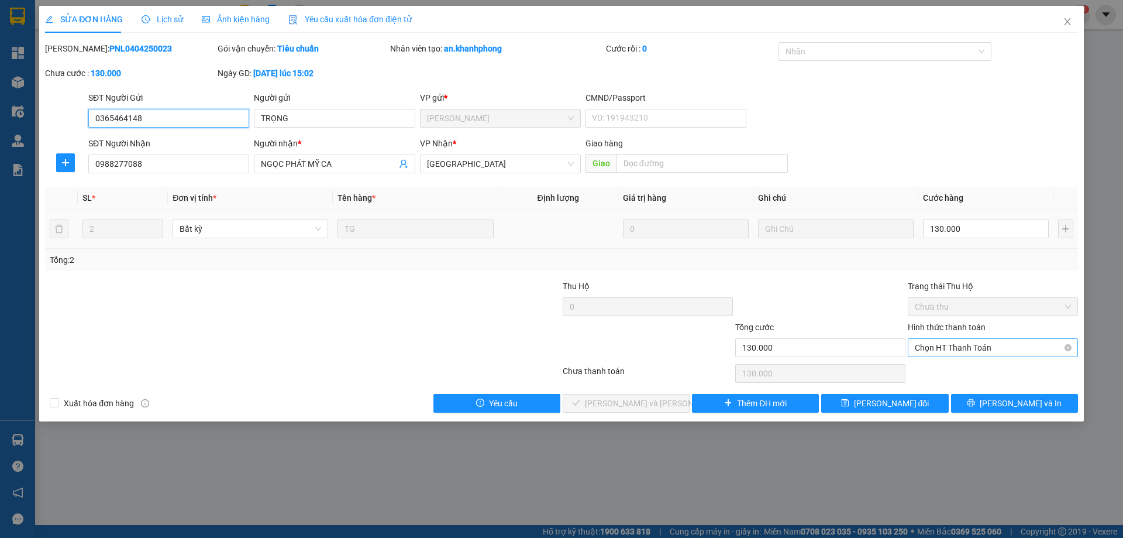
click at [929, 347] on span "Chọn HT Thanh Toán" at bounding box center [993, 348] width 156 height 18
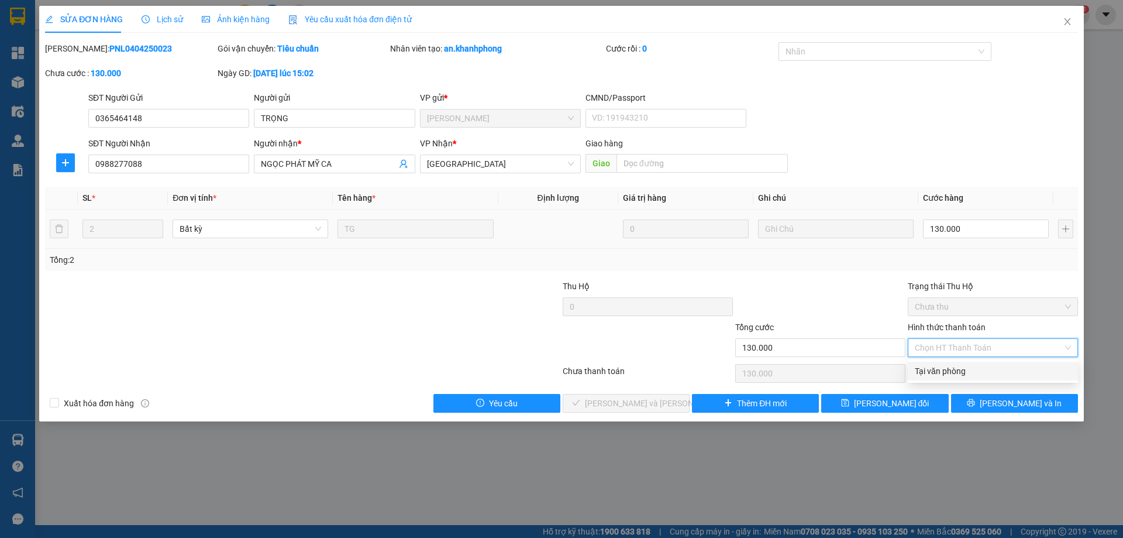
click at [929, 372] on div "Tại văn phòng" at bounding box center [993, 370] width 156 height 13
type input "0"
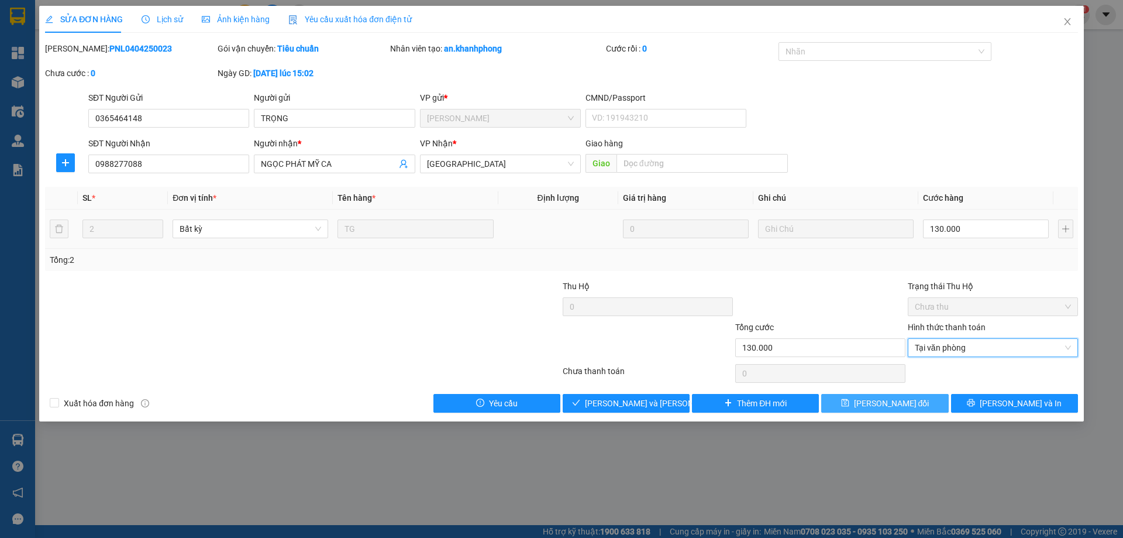
click at [898, 404] on span "[PERSON_NAME] đổi" at bounding box center [891, 403] width 75 height 13
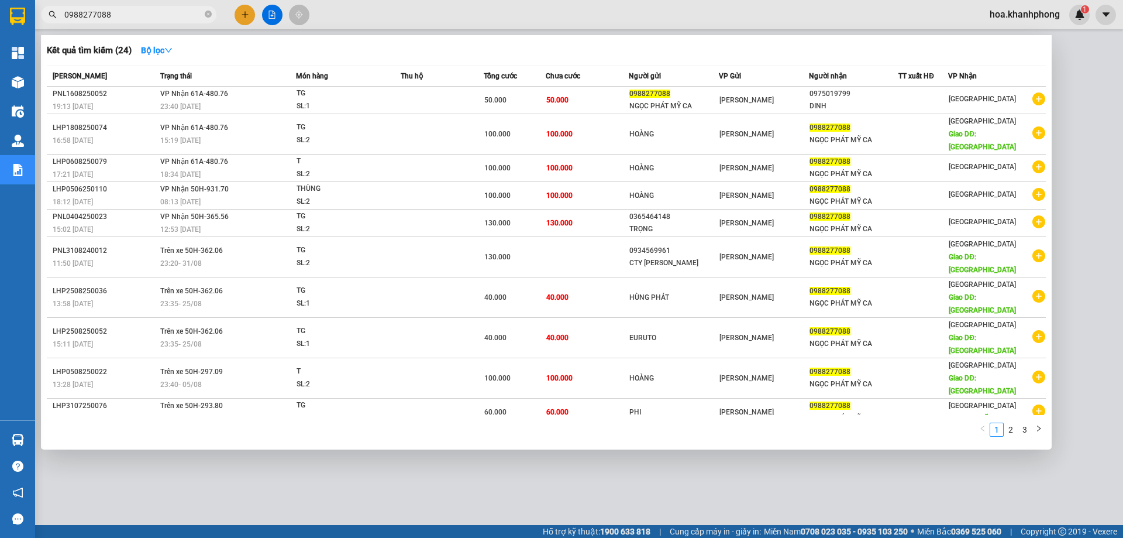
click at [123, 15] on input "0988277088" at bounding box center [133, 14] width 138 height 13
click at [1012, 423] on link "2" at bounding box center [1010, 429] width 13 height 13
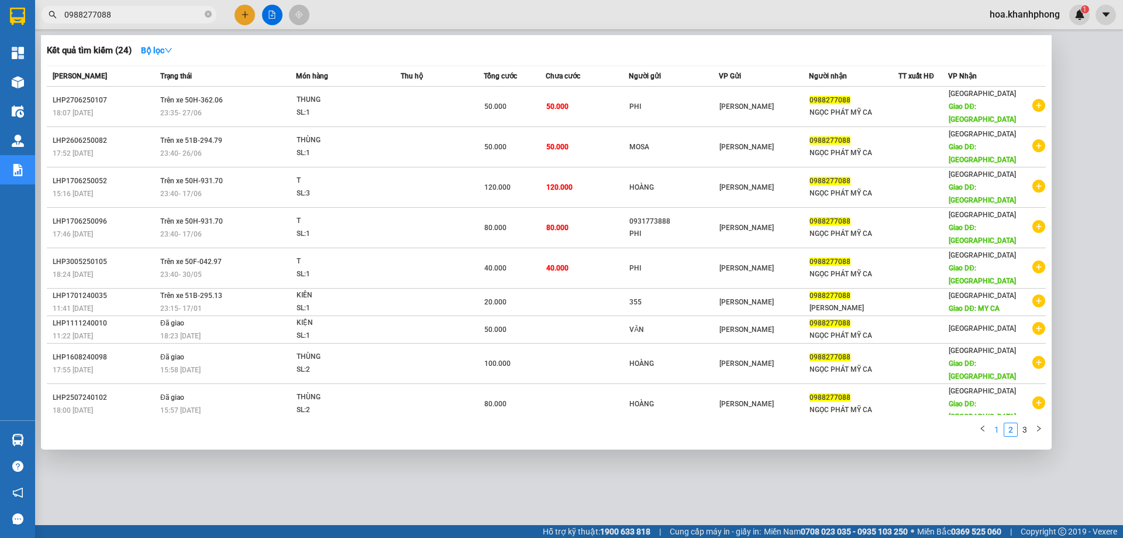
click at [999, 423] on link "1" at bounding box center [996, 429] width 13 height 13
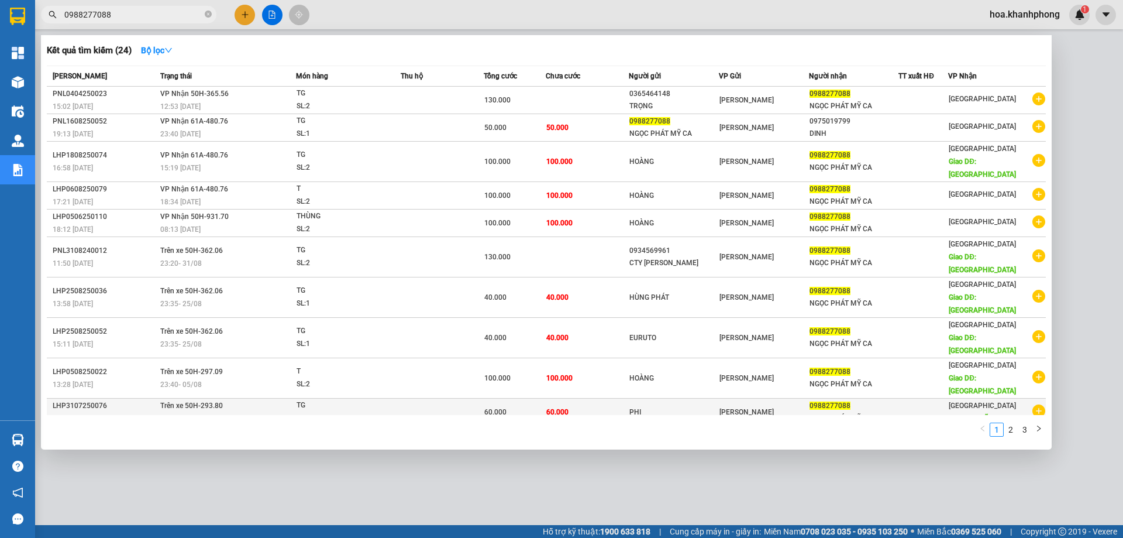
click at [215, 401] on span "Trên xe 50H-293.80" at bounding box center [191, 405] width 63 height 8
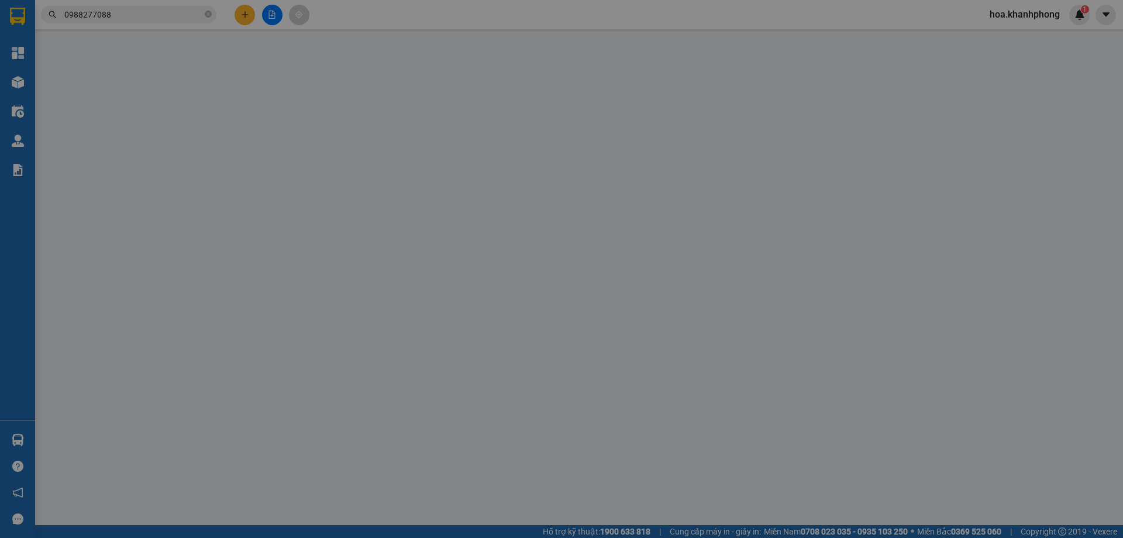
type input "PHI"
type input "0988277088"
type input "NGỌC PHÁT MỸ CA"
type input "MỸ CA"
type input "60.000"
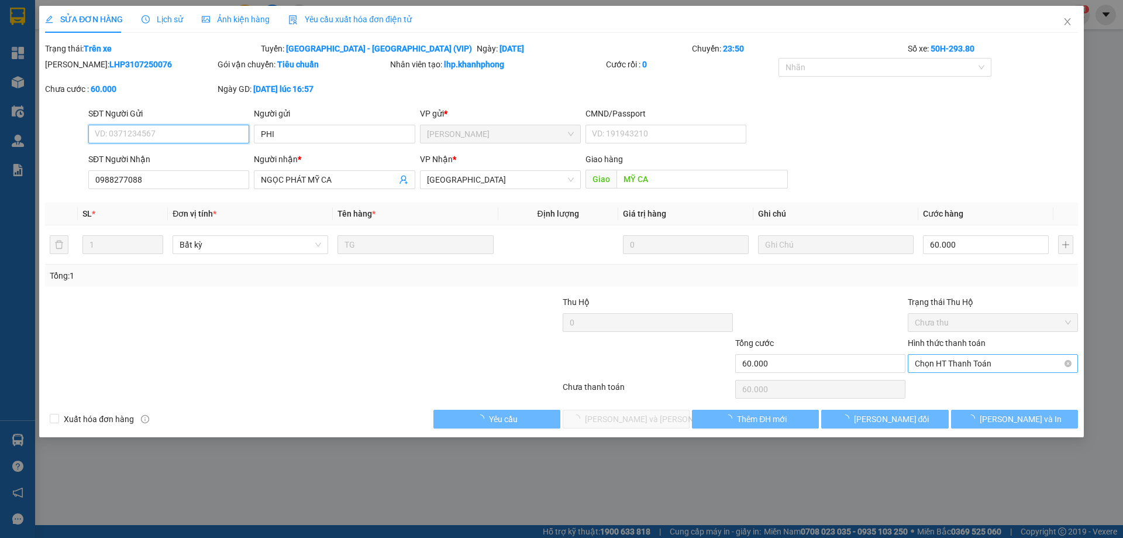
click at [989, 364] on span "Chọn HT Thanh Toán" at bounding box center [993, 363] width 156 height 18
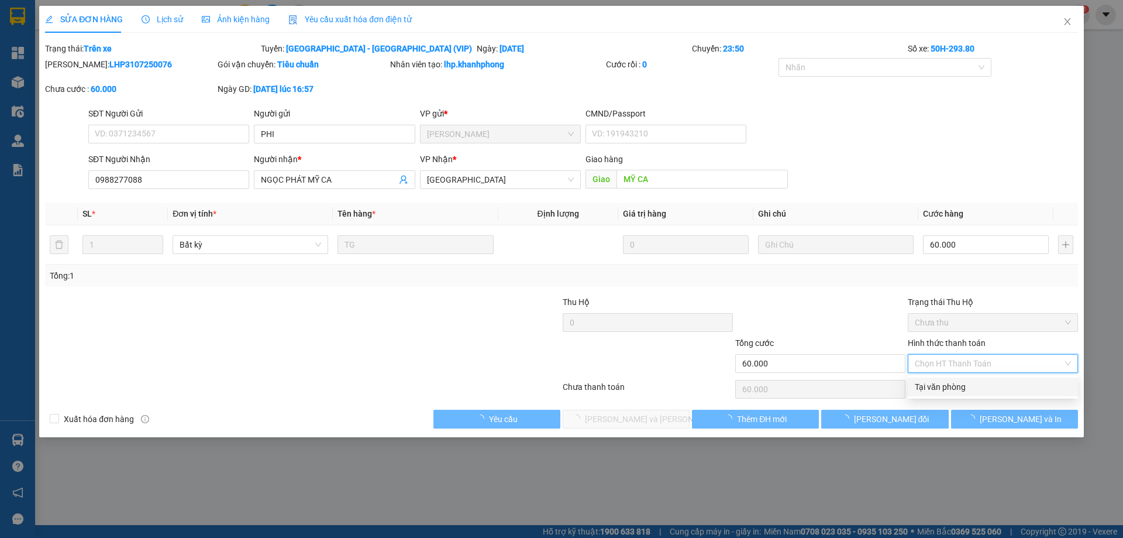
click at [941, 389] on div "Tại văn phòng" at bounding box center [993, 386] width 156 height 13
type input "0"
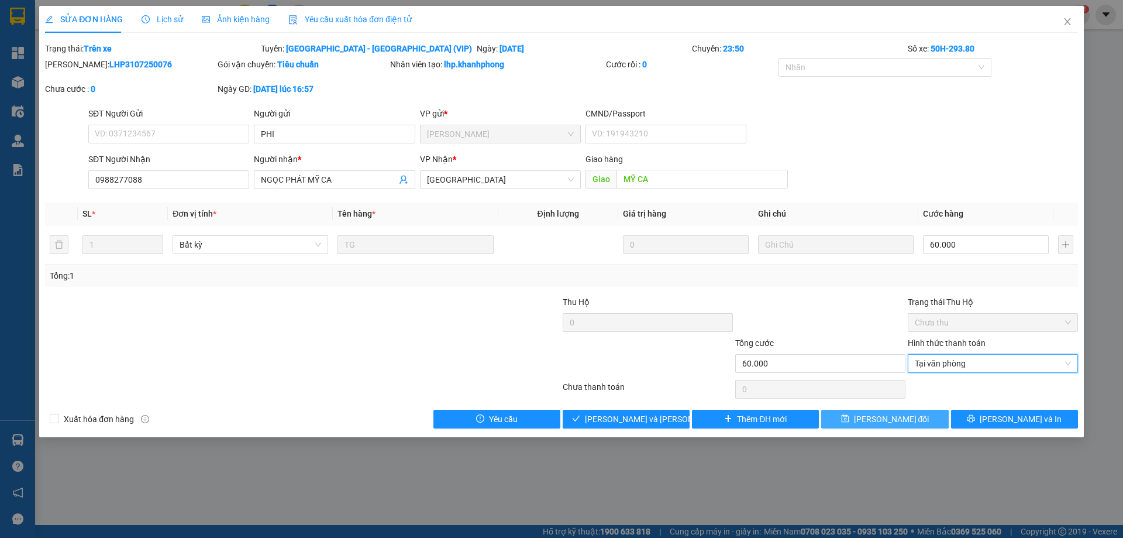
click at [855, 423] on button "[PERSON_NAME] đổi" at bounding box center [884, 418] width 127 height 19
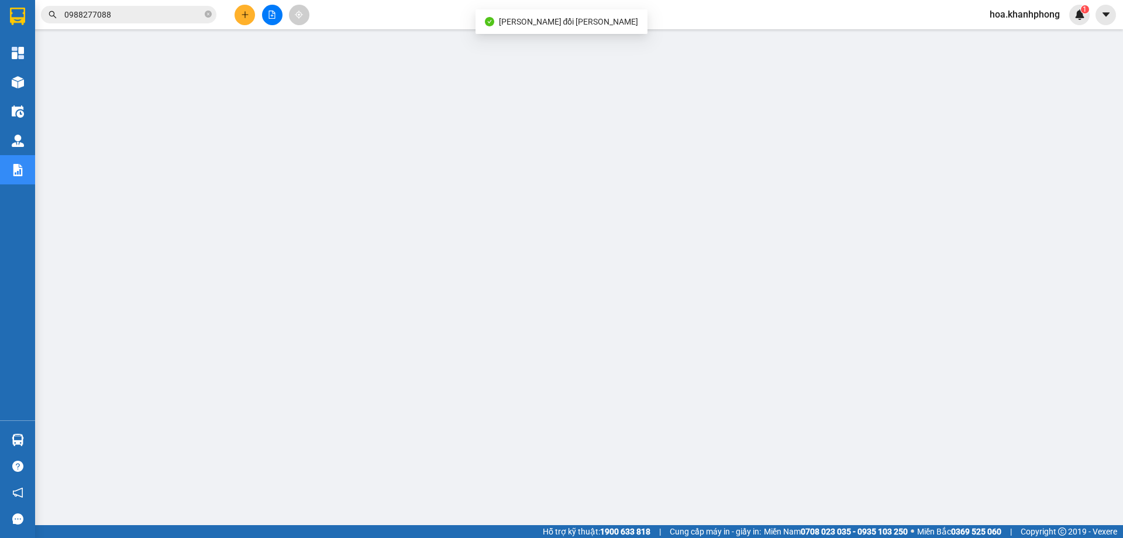
click at [121, 17] on input "0988277088" at bounding box center [133, 14] width 138 height 13
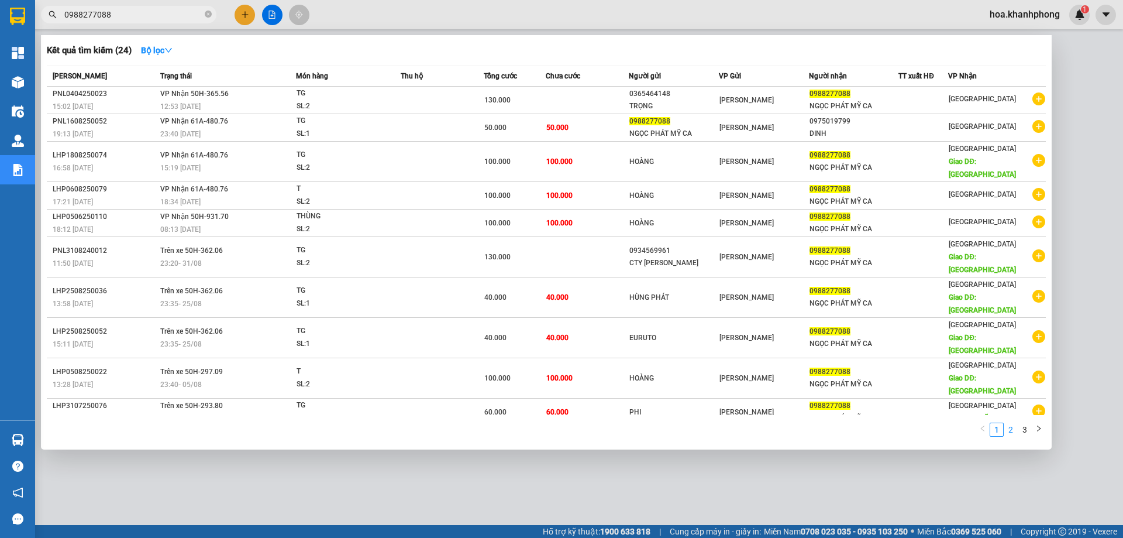
click at [1007, 423] on link "2" at bounding box center [1010, 429] width 13 height 13
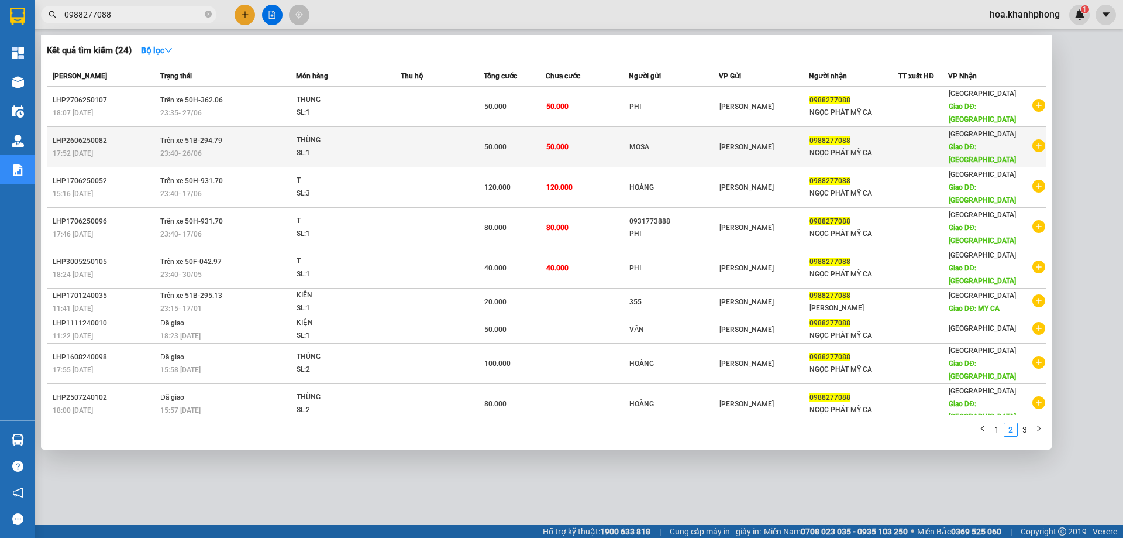
click at [98, 147] on div "17:52 [DATE]" at bounding box center [105, 153] width 104 height 13
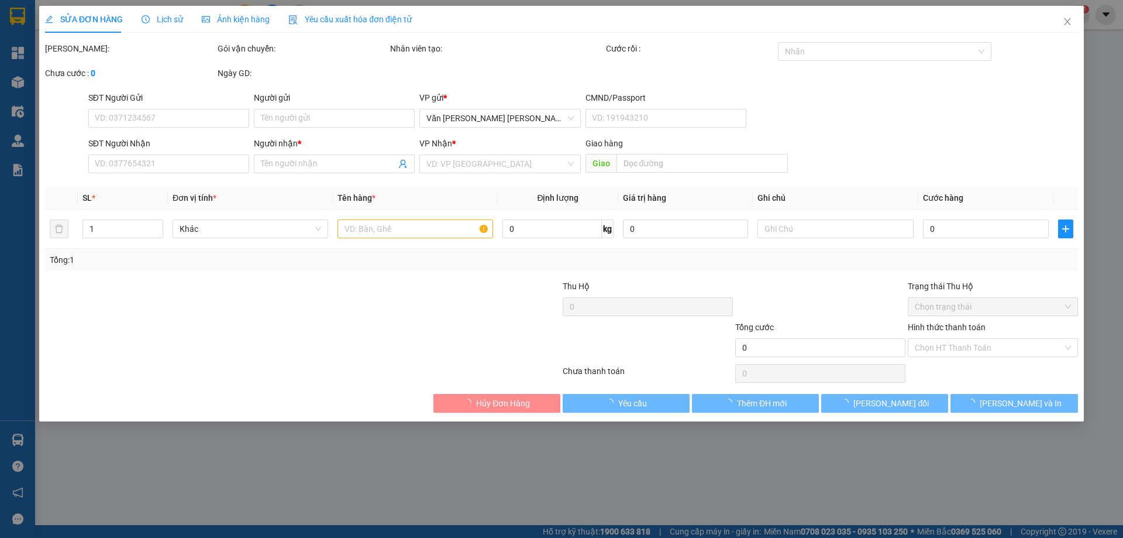
type input "MOSA"
type input "0988277088"
type input "NGỌC PHÁT MỸ CA"
type input "MỸ CA"
type input "50.000"
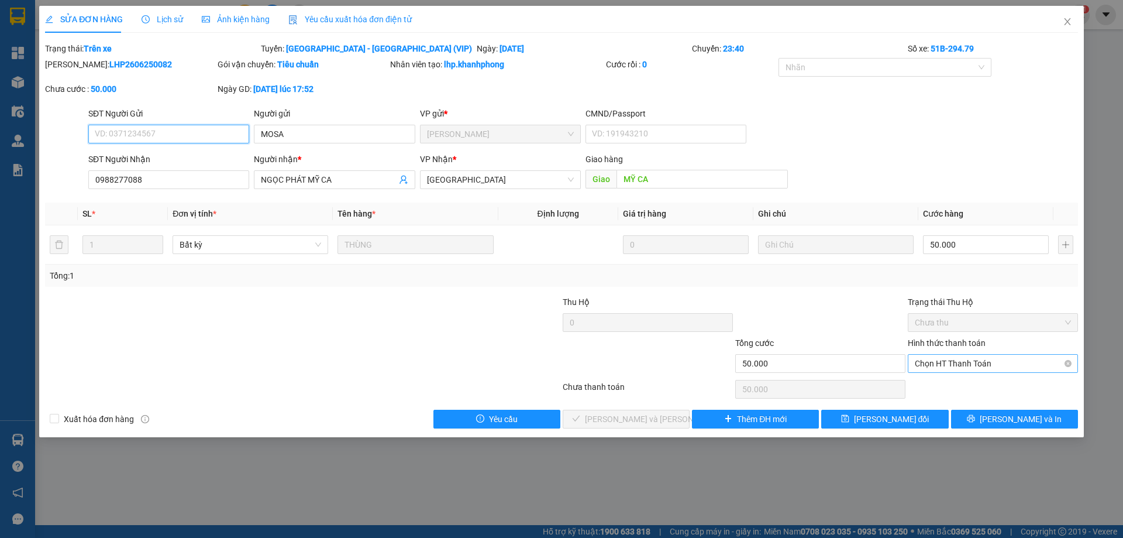
click at [964, 360] on span "Chọn HT Thanh Toán" at bounding box center [993, 363] width 156 height 18
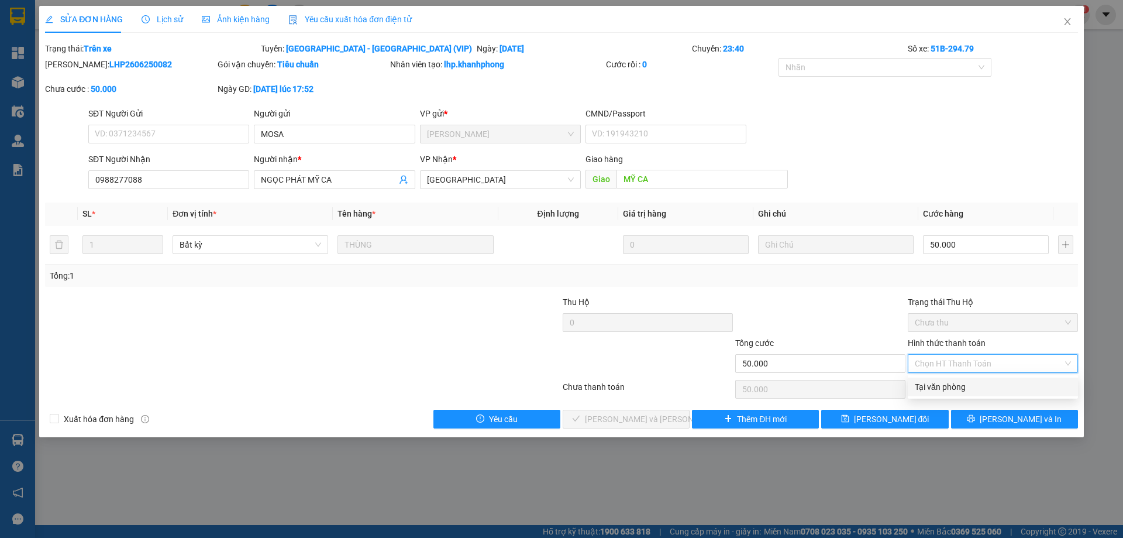
click at [946, 384] on div "Tại văn phòng" at bounding box center [993, 386] width 156 height 13
type input "0"
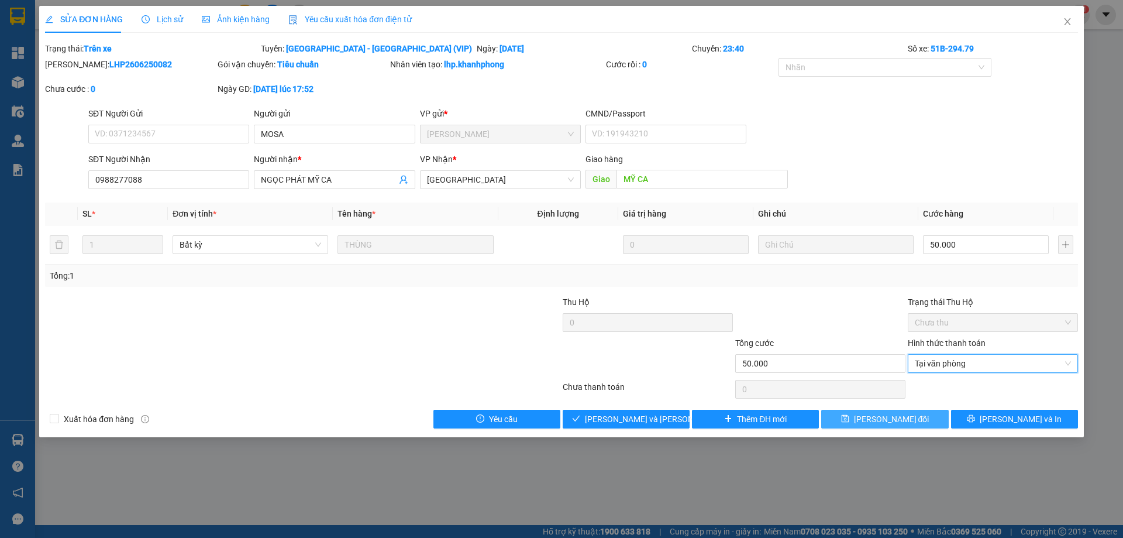
click at [885, 415] on span "[PERSON_NAME] đổi" at bounding box center [891, 418] width 75 height 13
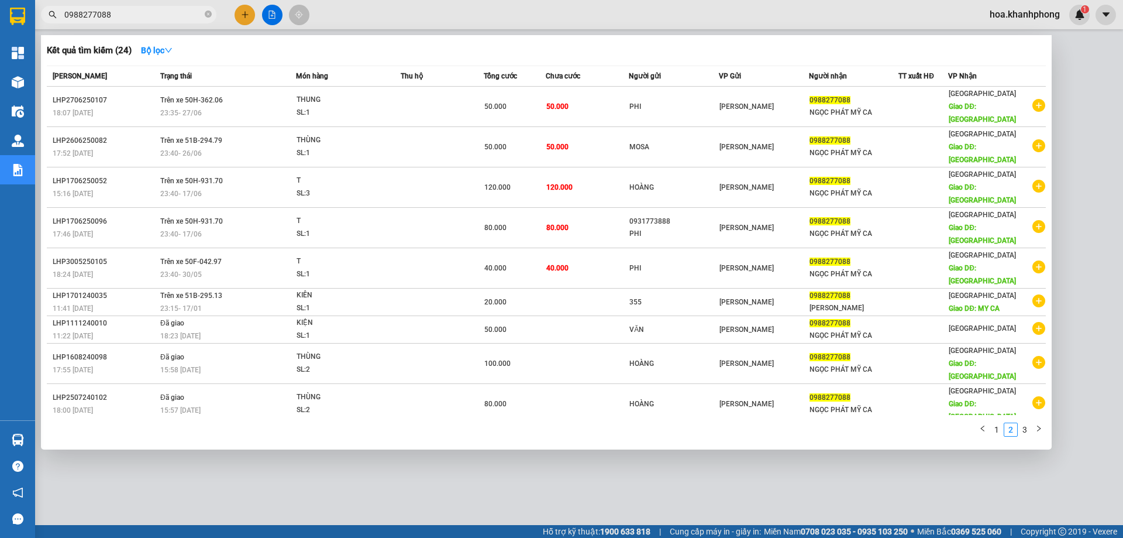
click at [112, 13] on input "0988277088" at bounding box center [133, 14] width 138 height 13
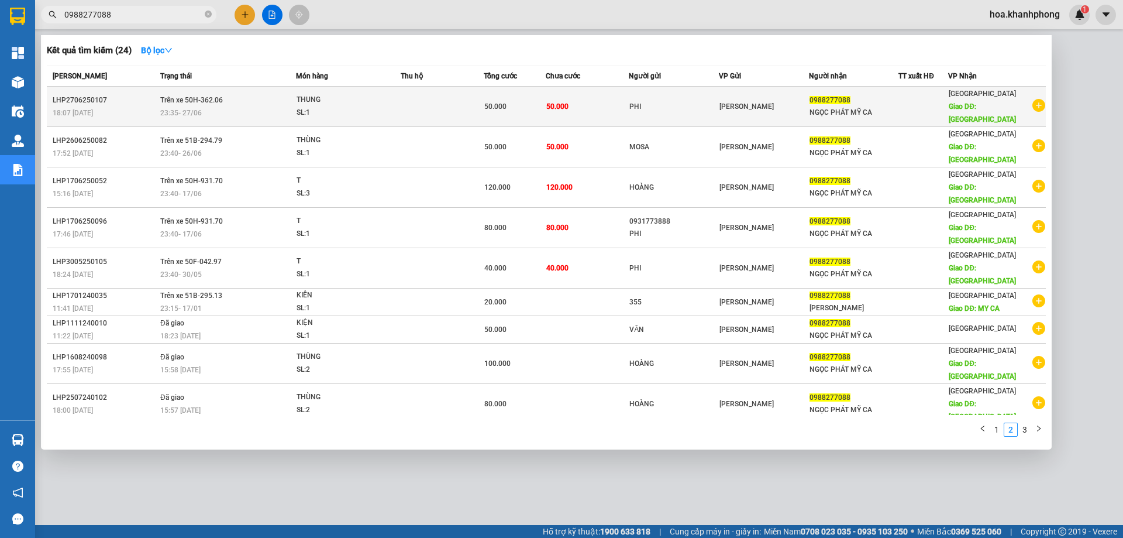
click at [639, 102] on div "PHI" at bounding box center [673, 107] width 89 height 12
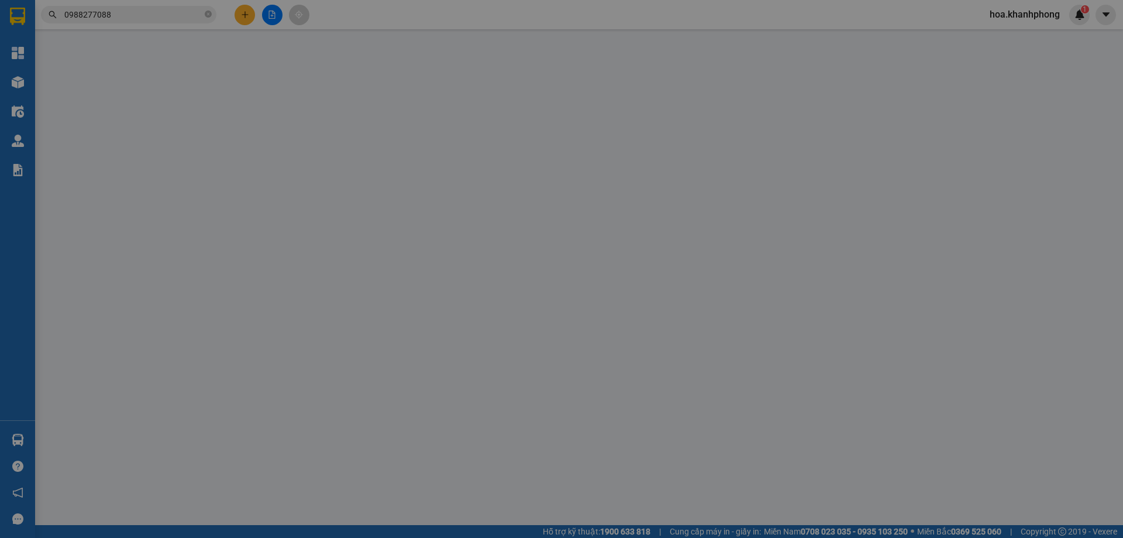
type input "PHI"
type input "0988277088"
type input "NGỌC PHÁT MỸ CA"
type input "MỸ CA"
type input "50.000"
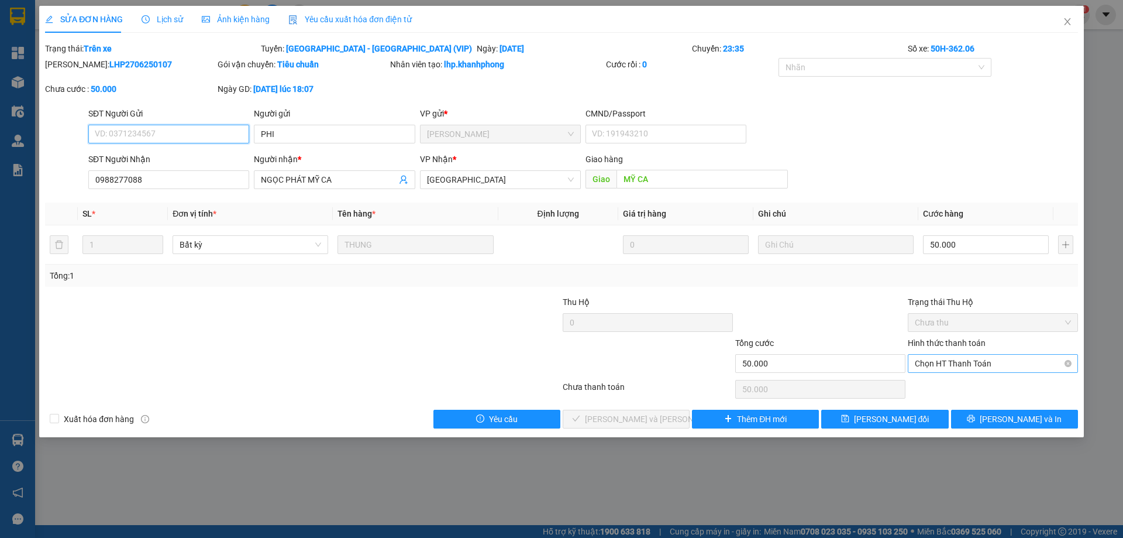
click at [961, 363] on span "Chọn HT Thanh Toán" at bounding box center [993, 363] width 156 height 18
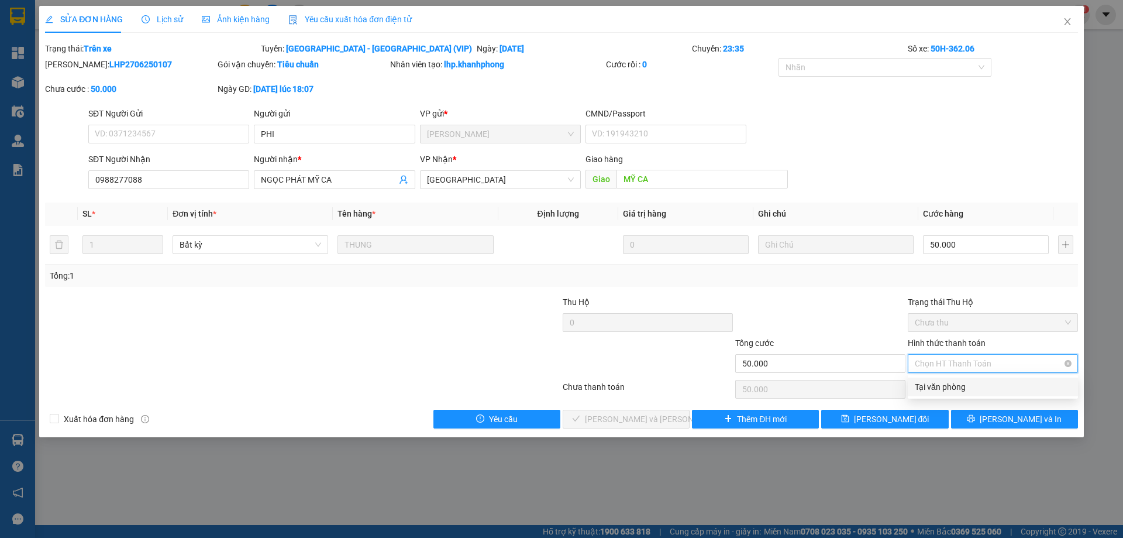
click at [946, 384] on div "Tại văn phòng" at bounding box center [993, 386] width 156 height 13
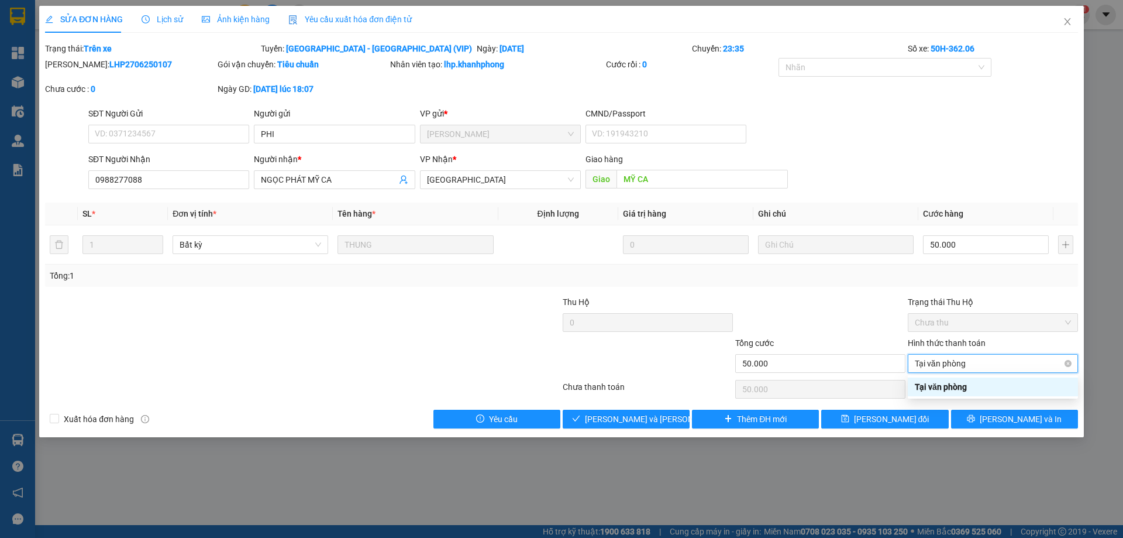
type input "0"
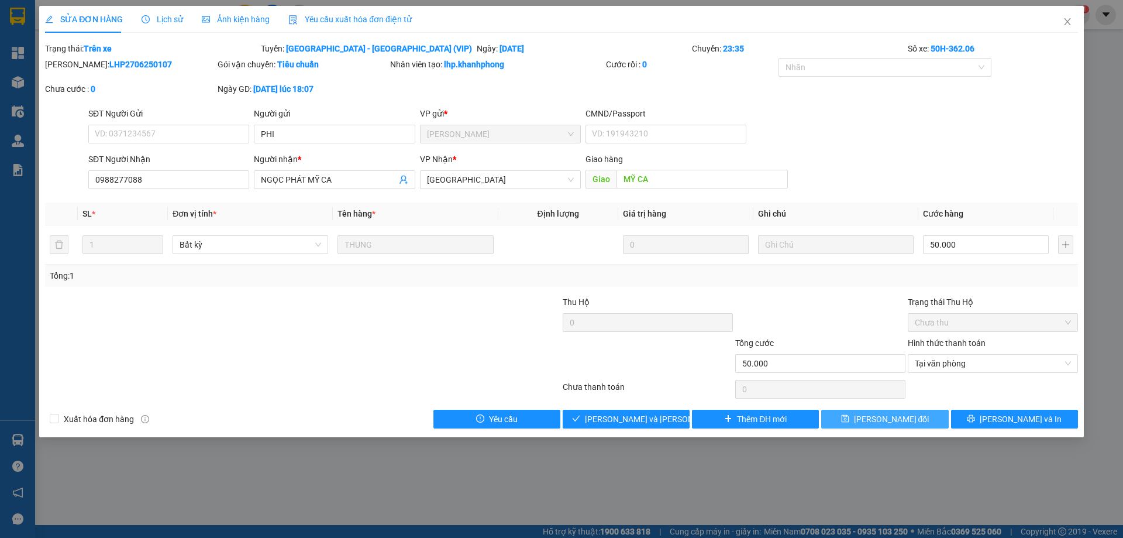
click at [873, 414] on span "[PERSON_NAME] đổi" at bounding box center [891, 418] width 75 height 13
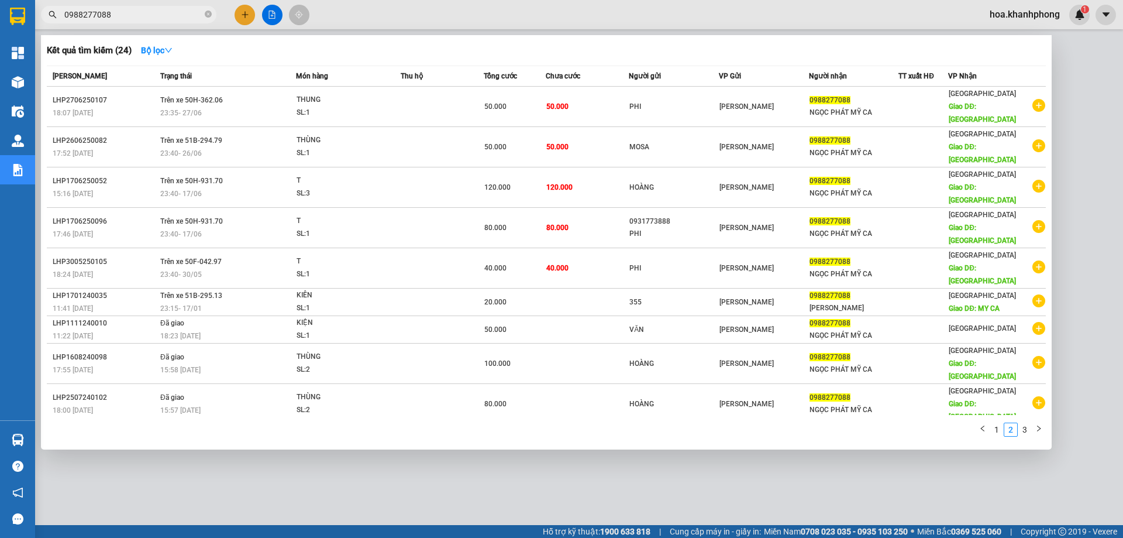
click at [151, 15] on input "0988277088" at bounding box center [133, 14] width 138 height 13
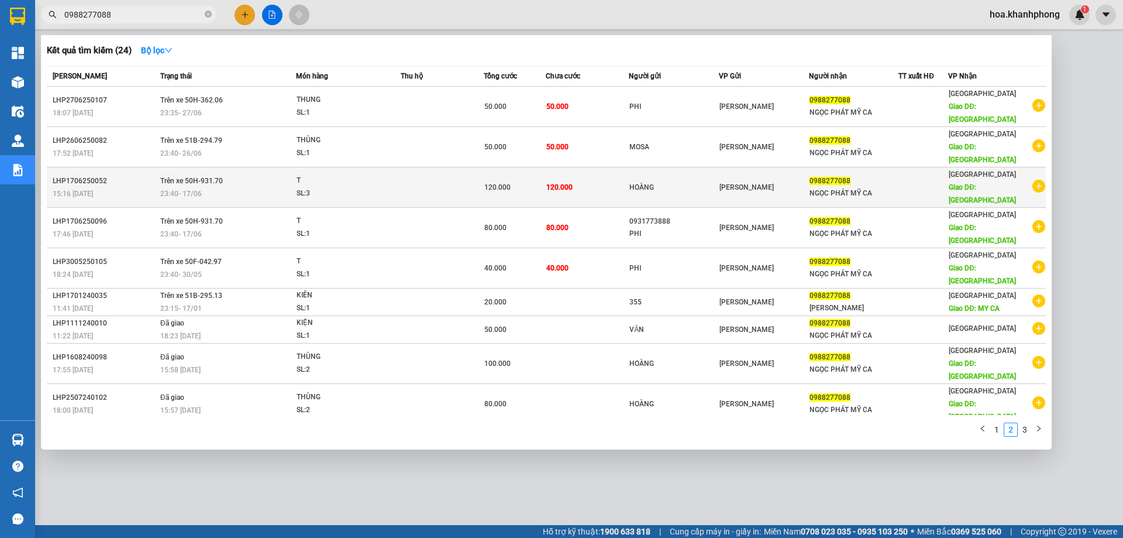
click at [598, 167] on td "120.000" at bounding box center [587, 187] width 83 height 40
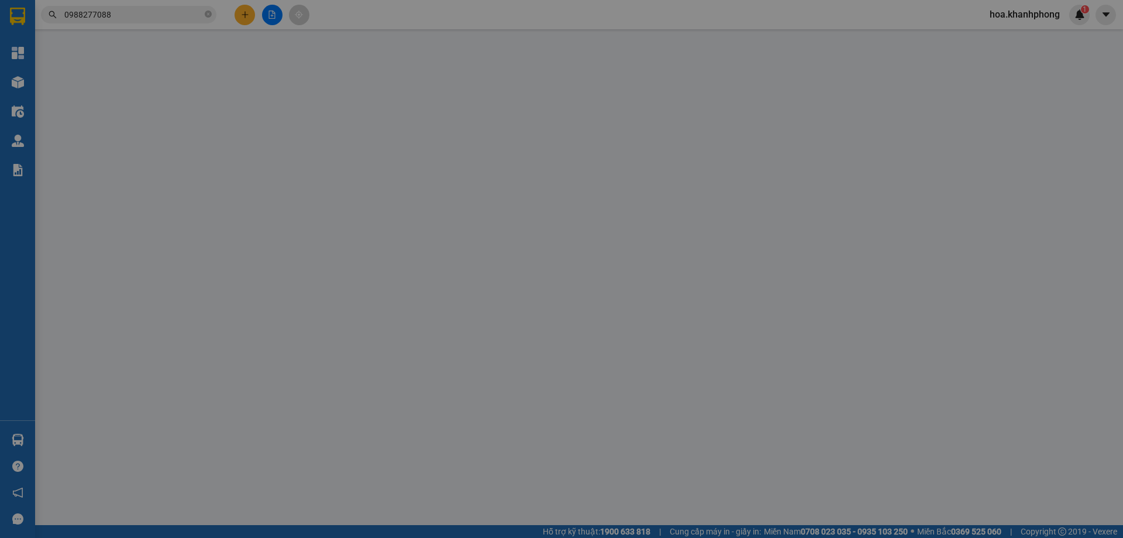
type input "HOÀNG"
type input "0988277088"
type input "NGỌC PHÁT MỸ CA"
type input "MỸ CA"
type input "120.000"
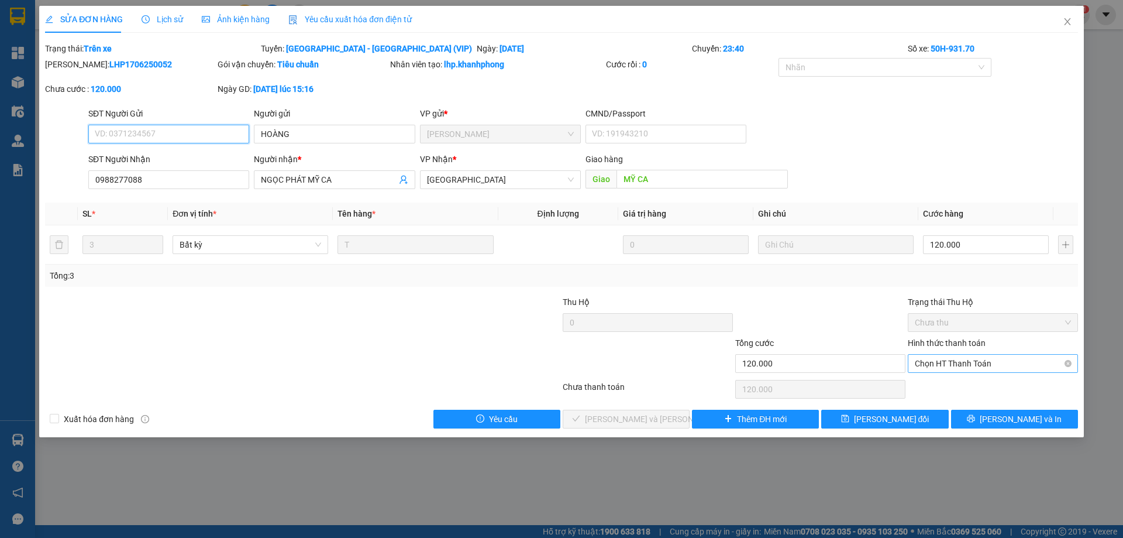
click at [928, 364] on span "Chọn HT Thanh Toán" at bounding box center [993, 363] width 156 height 18
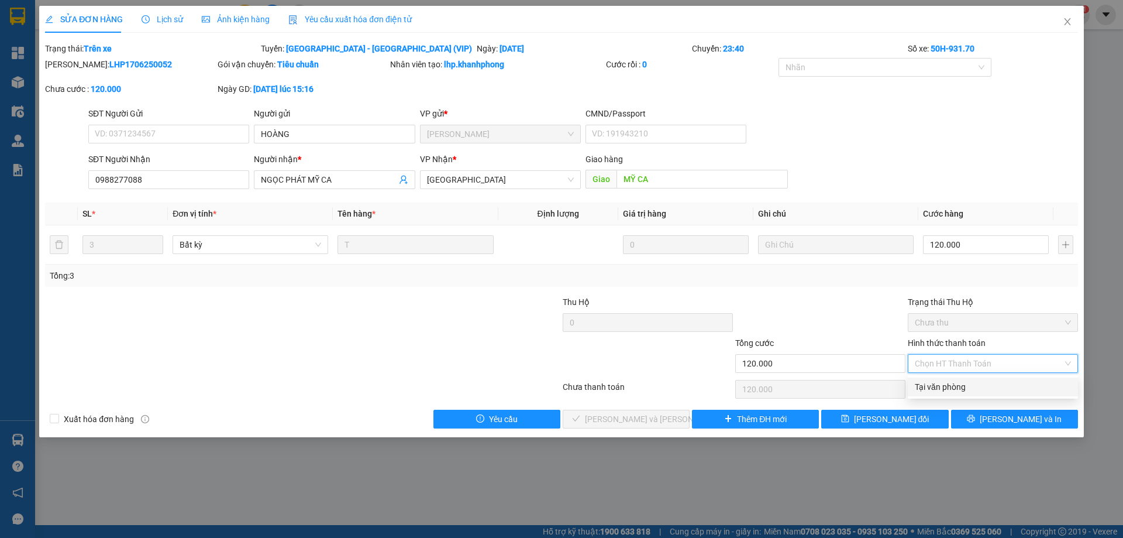
click at [928, 381] on div "Tại văn phòng" at bounding box center [993, 386] width 156 height 13
type input "0"
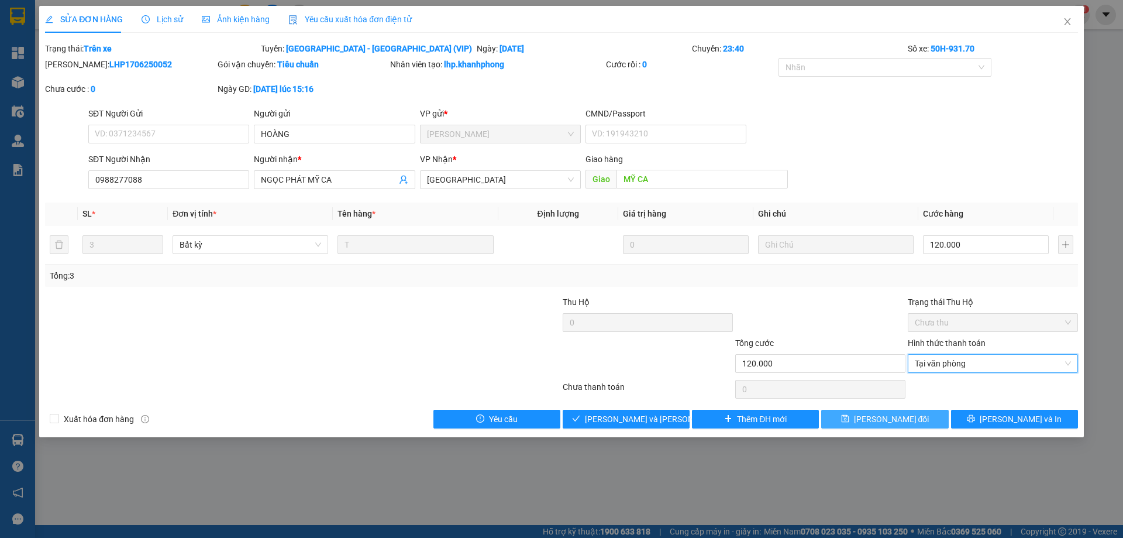
click at [913, 415] on span "[PERSON_NAME] đổi" at bounding box center [891, 418] width 75 height 13
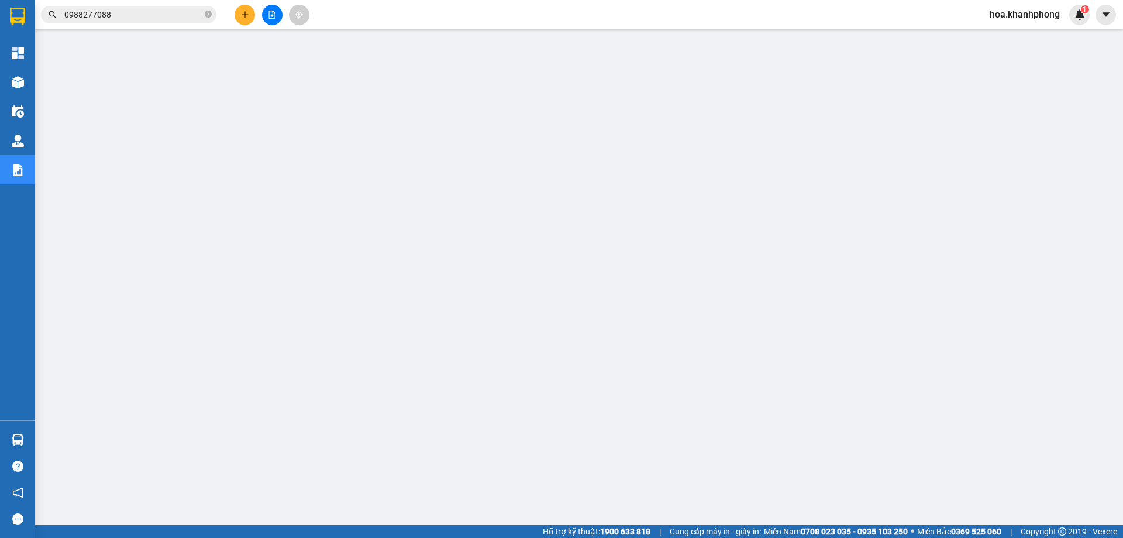
click at [122, 17] on input "0988277088" at bounding box center [133, 14] width 138 height 13
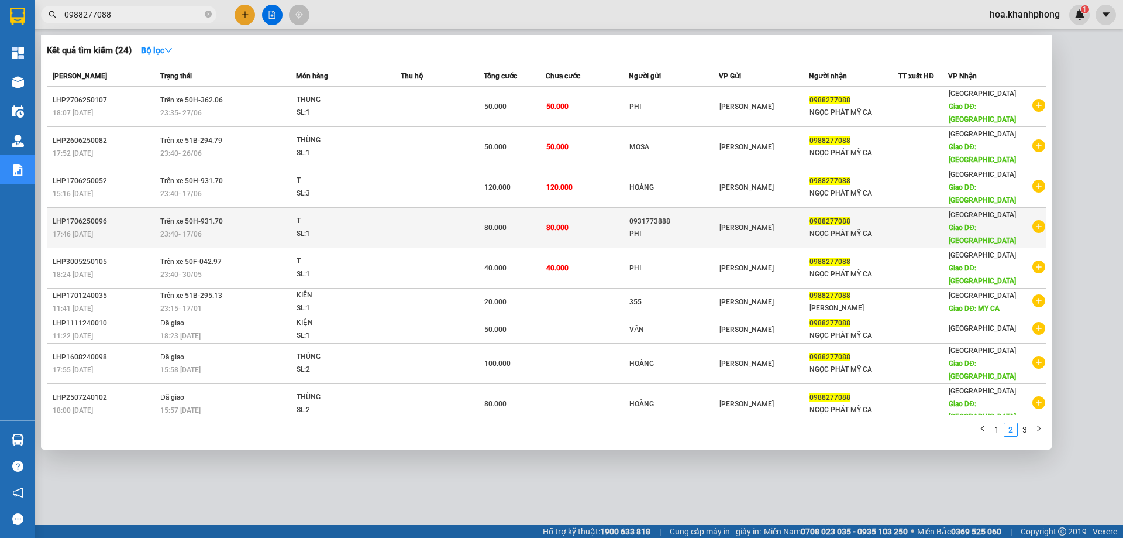
click at [655, 215] on div "0931773888" at bounding box center [673, 221] width 89 height 12
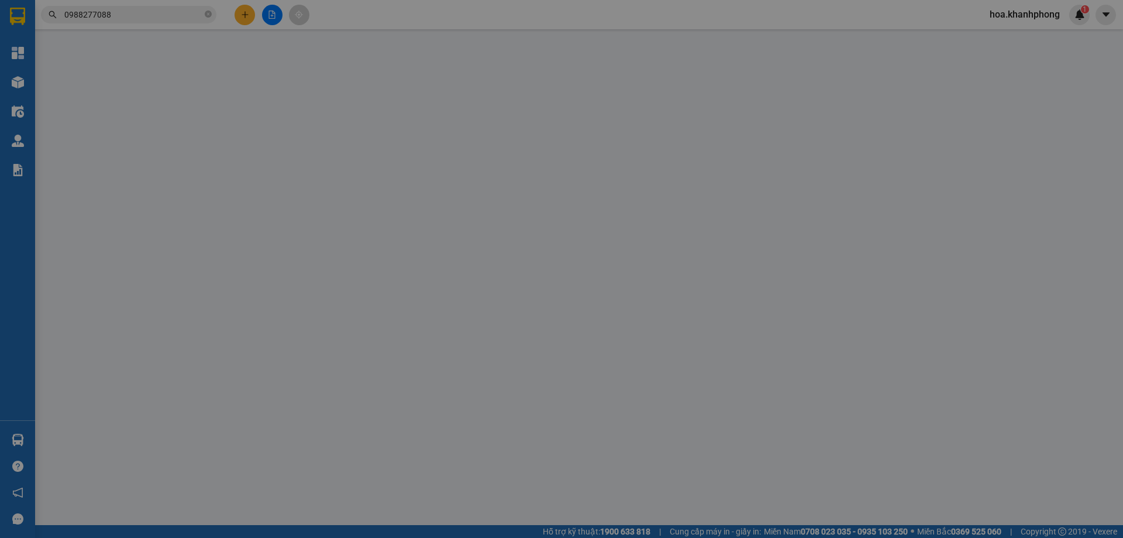
type input "0931773888"
type input "PHI"
type input "0988277088"
type input "NGỌC PHÁT MỸ CA"
type input "MỸ CA"
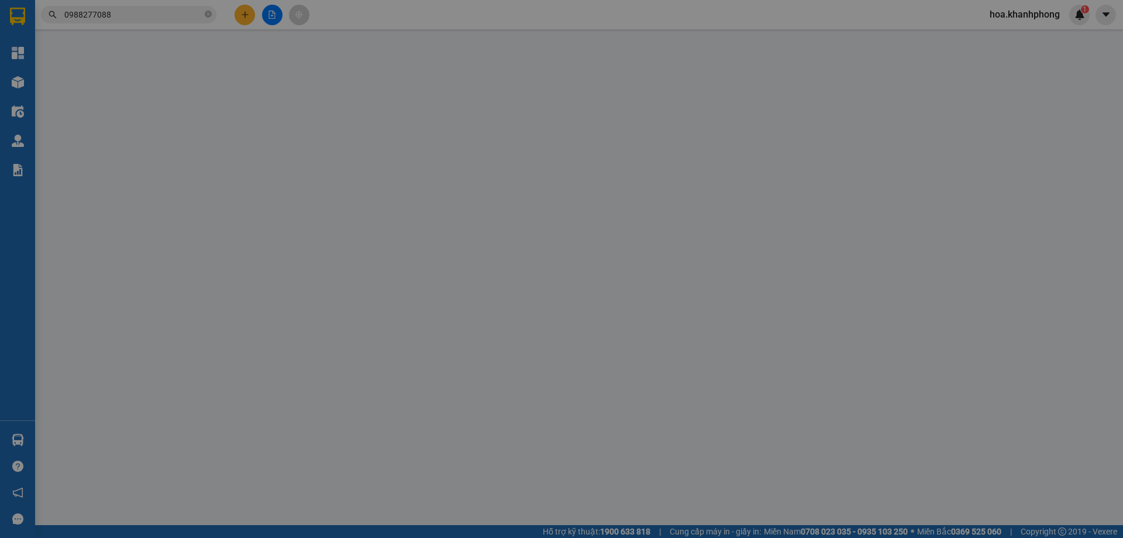
type input "80.000"
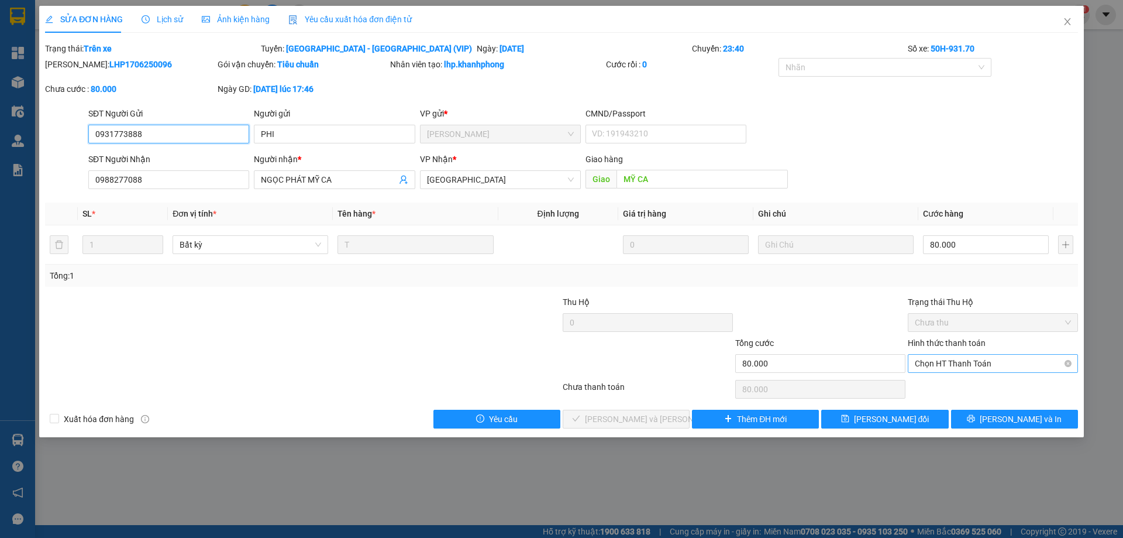
click at [949, 362] on span "Chọn HT Thanh Toán" at bounding box center [993, 363] width 156 height 18
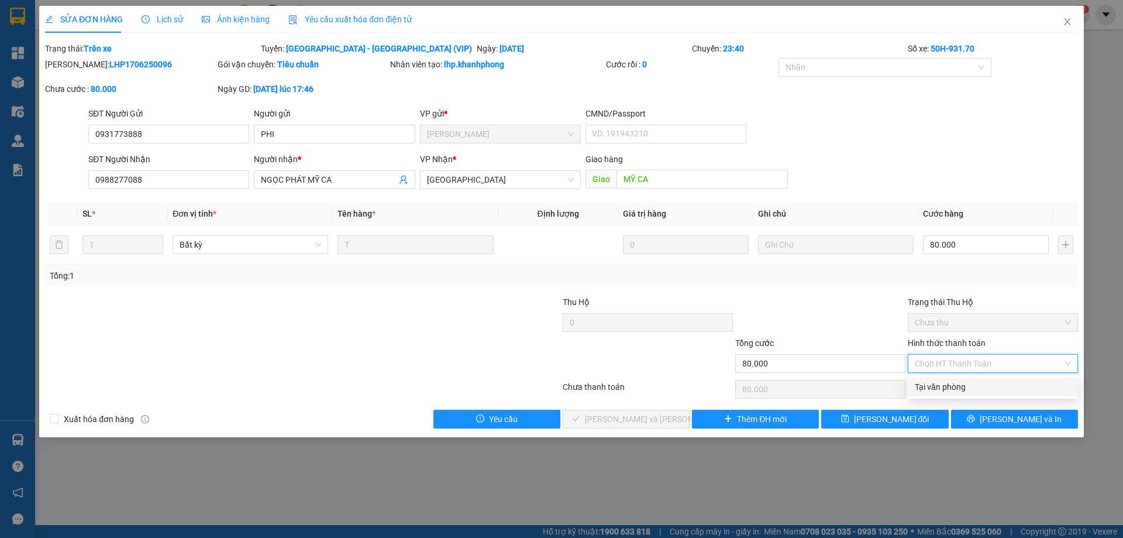
click at [951, 387] on div "Tại văn phòng" at bounding box center [993, 386] width 156 height 13
type input "0"
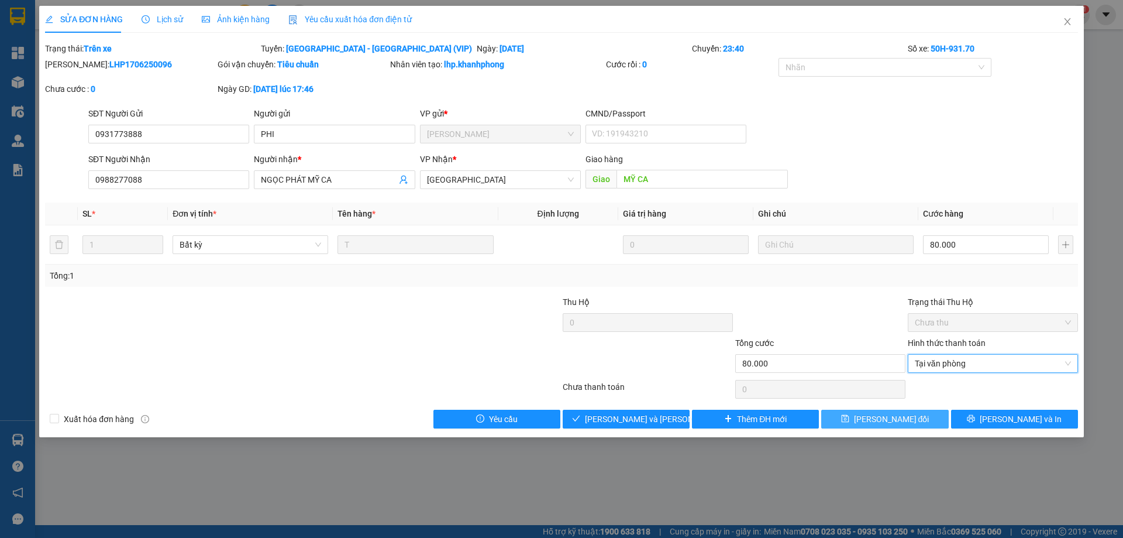
click at [876, 411] on button "[PERSON_NAME] đổi" at bounding box center [884, 418] width 127 height 19
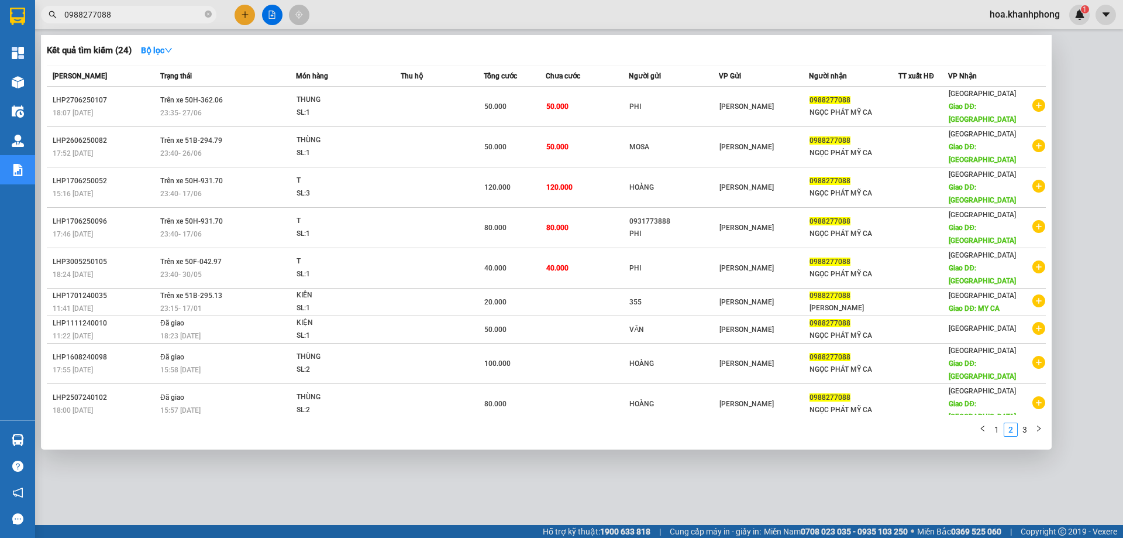
click at [120, 16] on input "0988277088" at bounding box center [133, 14] width 138 height 13
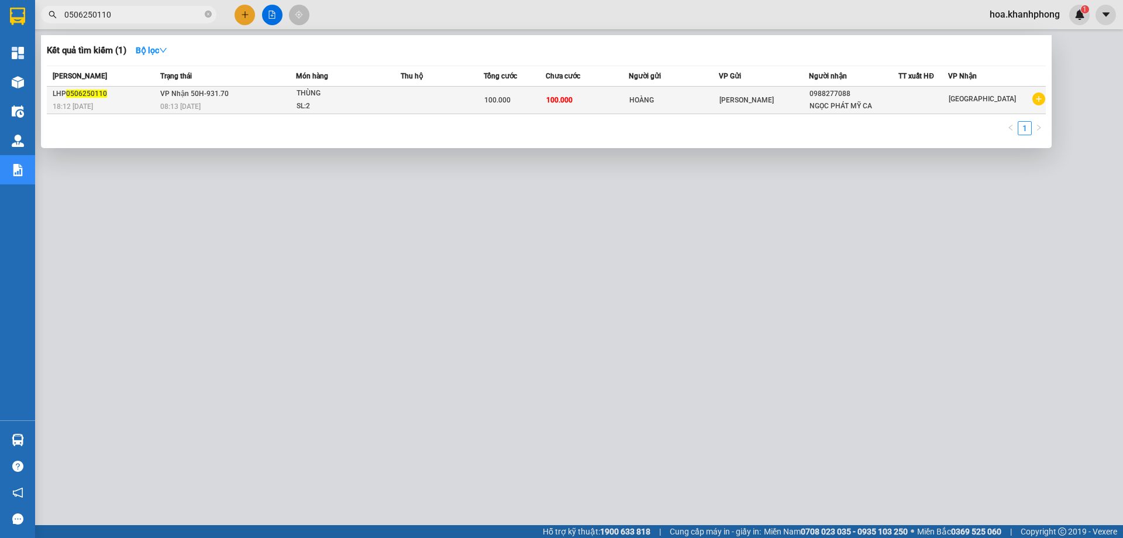
type input "0506250110"
click at [705, 106] on td "HOÀNG" at bounding box center [674, 100] width 90 height 27
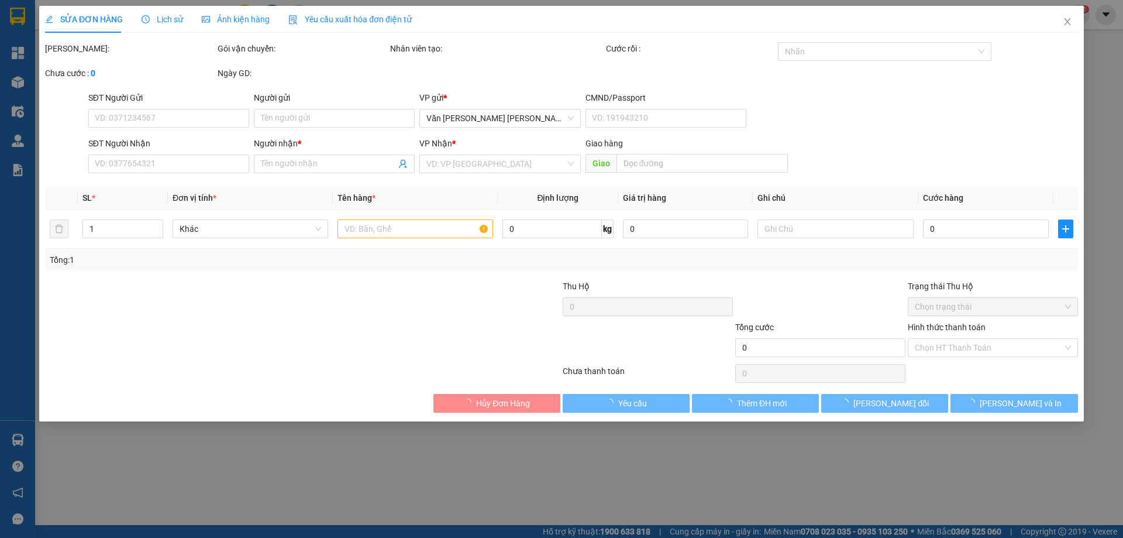
type input "HOÀNG"
type input "0988277088"
type input "NGỌC PHÁT MỸ CA"
type input "100.000"
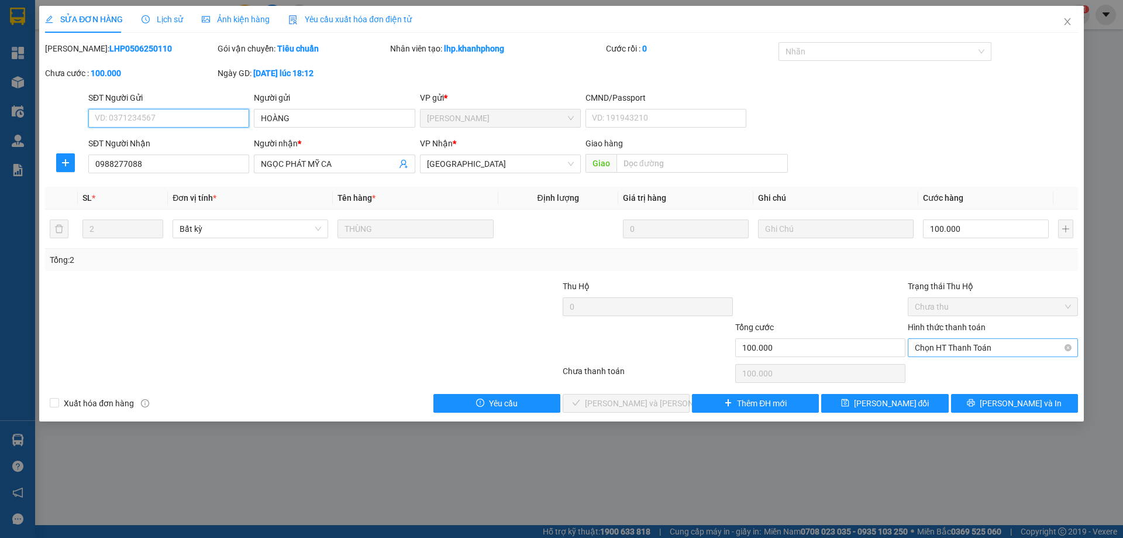
click at [948, 349] on span "Chọn HT Thanh Toán" at bounding box center [993, 348] width 156 height 18
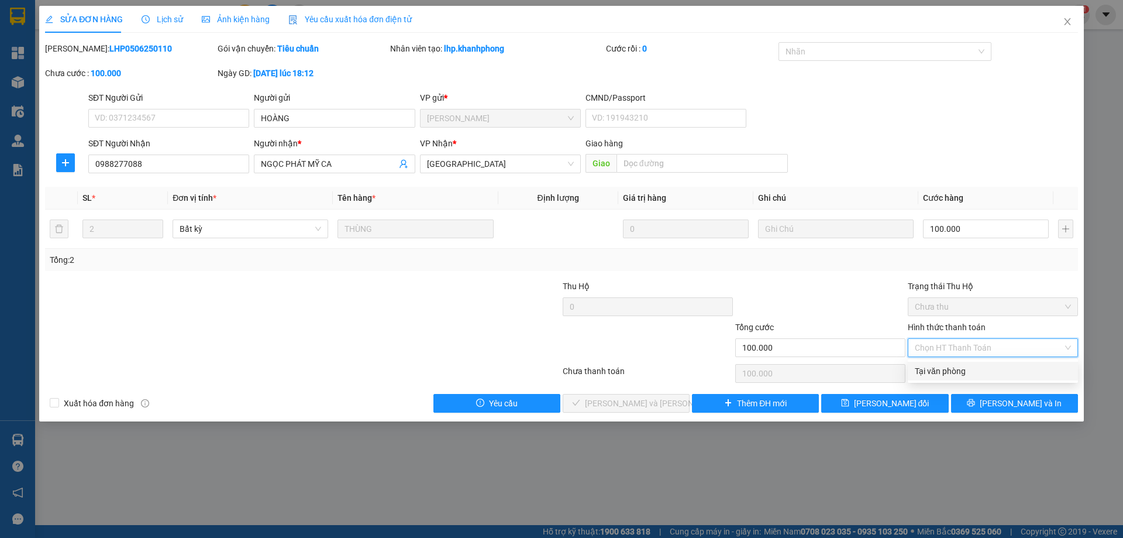
click at [945, 365] on div "Tại văn phòng" at bounding box center [993, 370] width 156 height 13
type input "0"
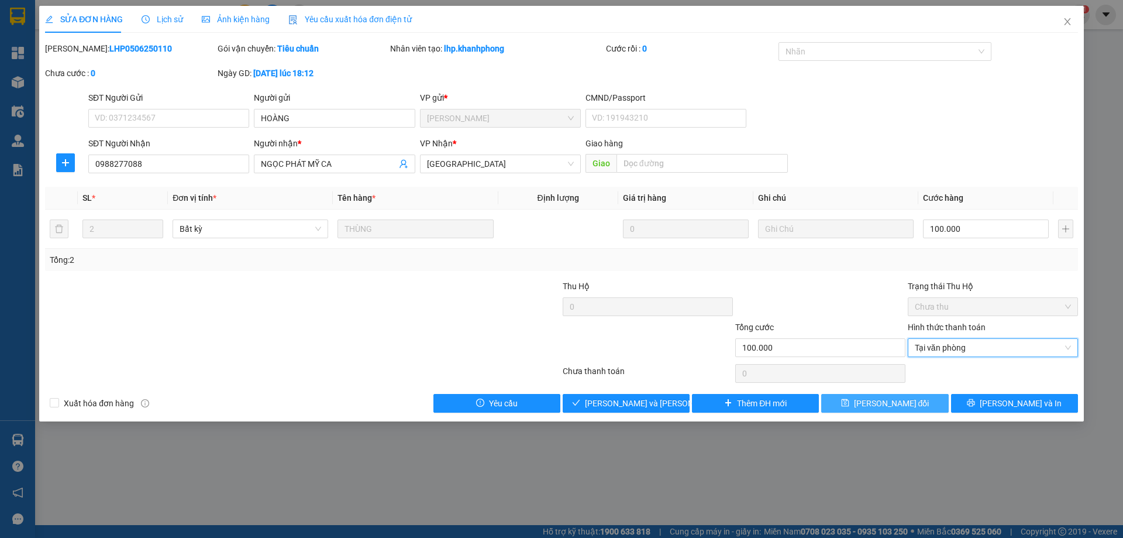
click at [906, 400] on span "[PERSON_NAME] đổi" at bounding box center [891, 403] width 75 height 13
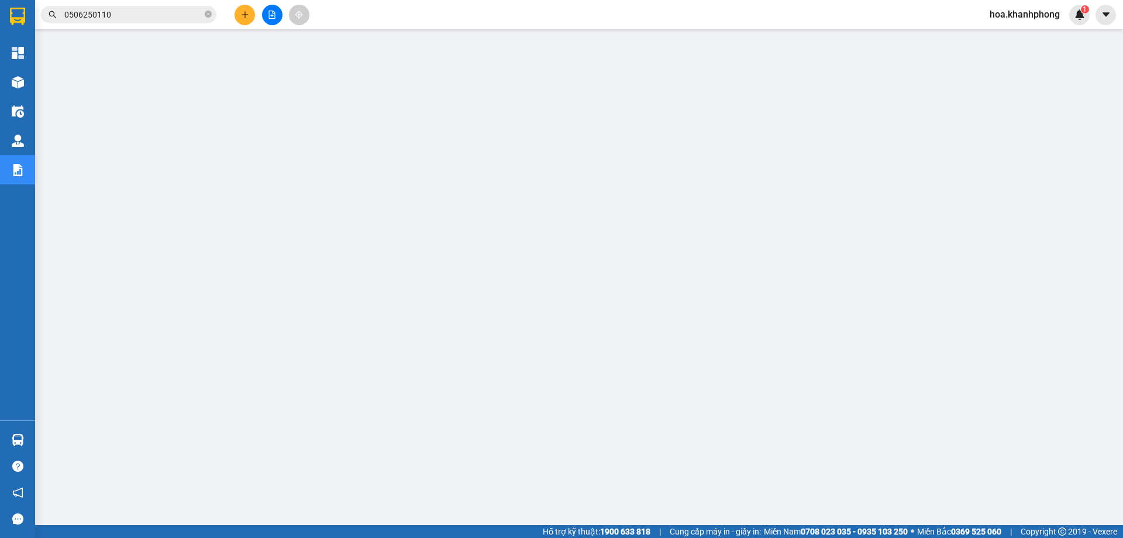
click at [122, 12] on input "0506250110" at bounding box center [133, 14] width 138 height 13
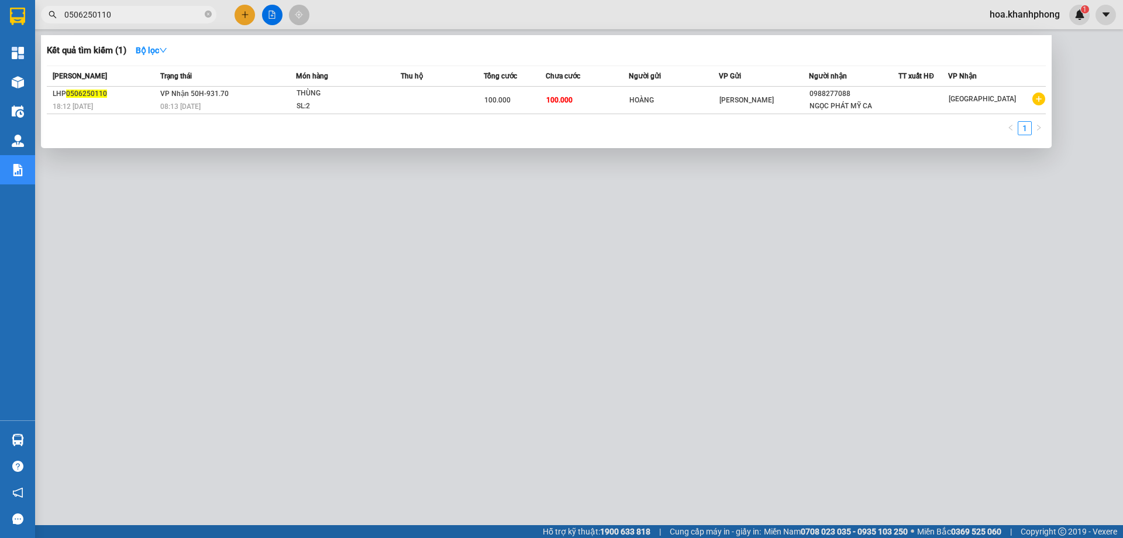
click at [122, 12] on input "0506250110" at bounding box center [133, 14] width 138 height 13
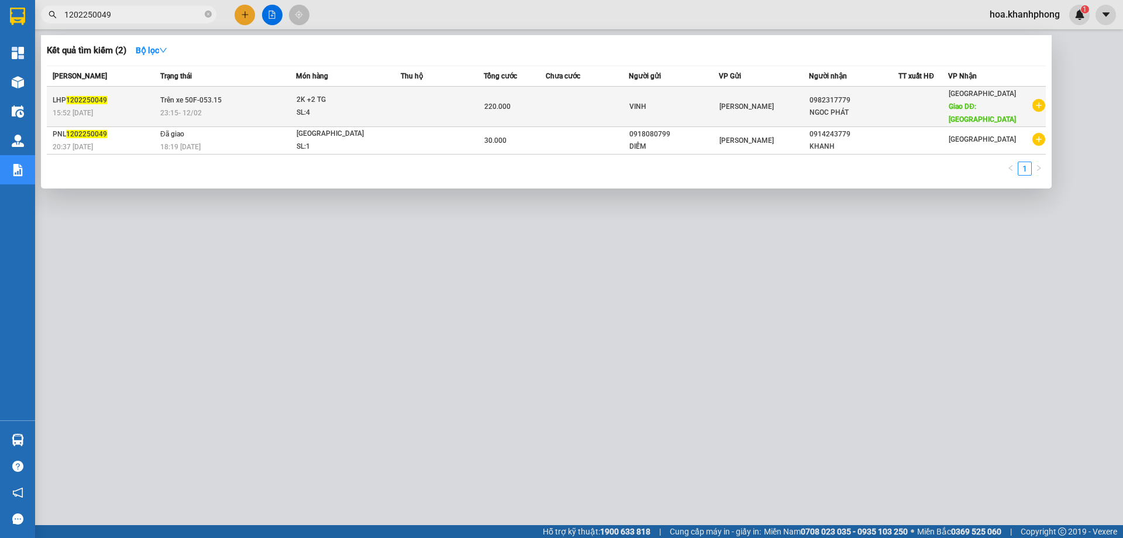
type input "1202250049"
click at [602, 106] on td at bounding box center [587, 107] width 83 height 40
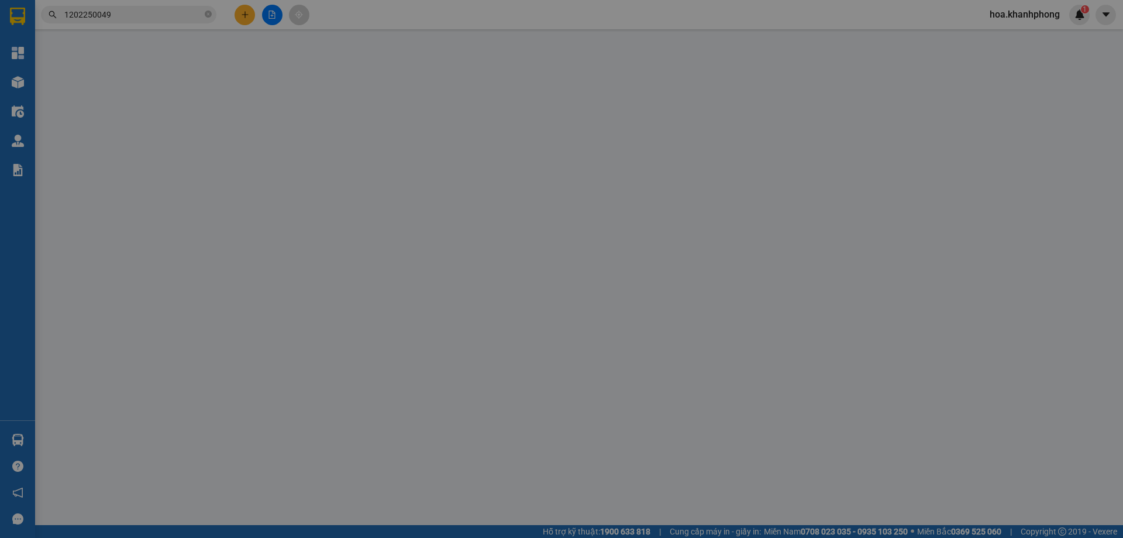
type input "VINH"
type input "0982317779"
type input "NGOC PHÁT"
type input "MỸ CA"
type input "220.000"
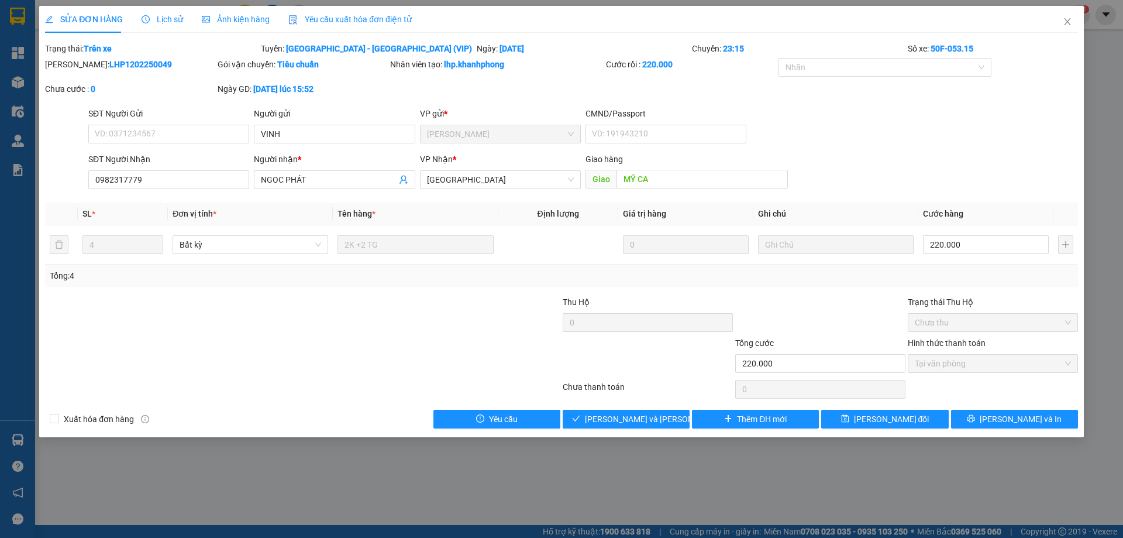
click at [166, 20] on span "Lịch sử" at bounding box center [163, 19] width 42 height 9
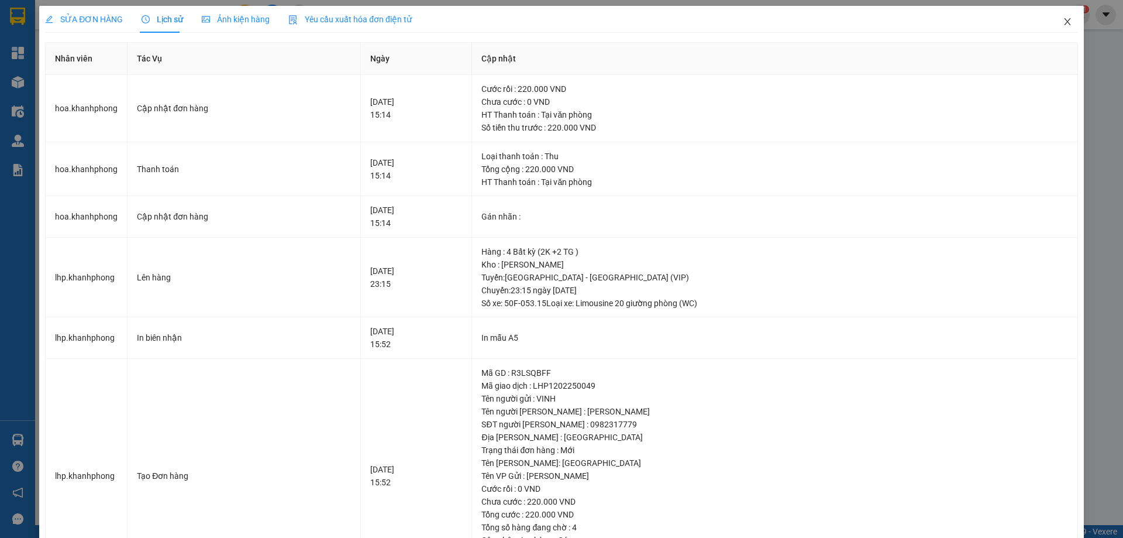
click at [1051, 22] on span "Close" at bounding box center [1067, 22] width 33 height 33
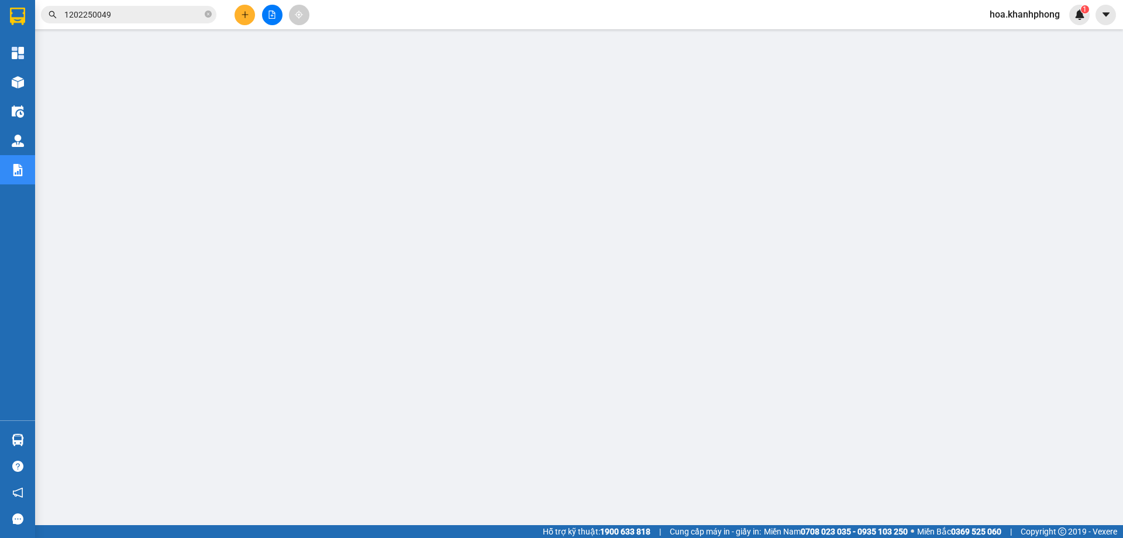
click at [85, 17] on input "1202250049" at bounding box center [133, 14] width 138 height 13
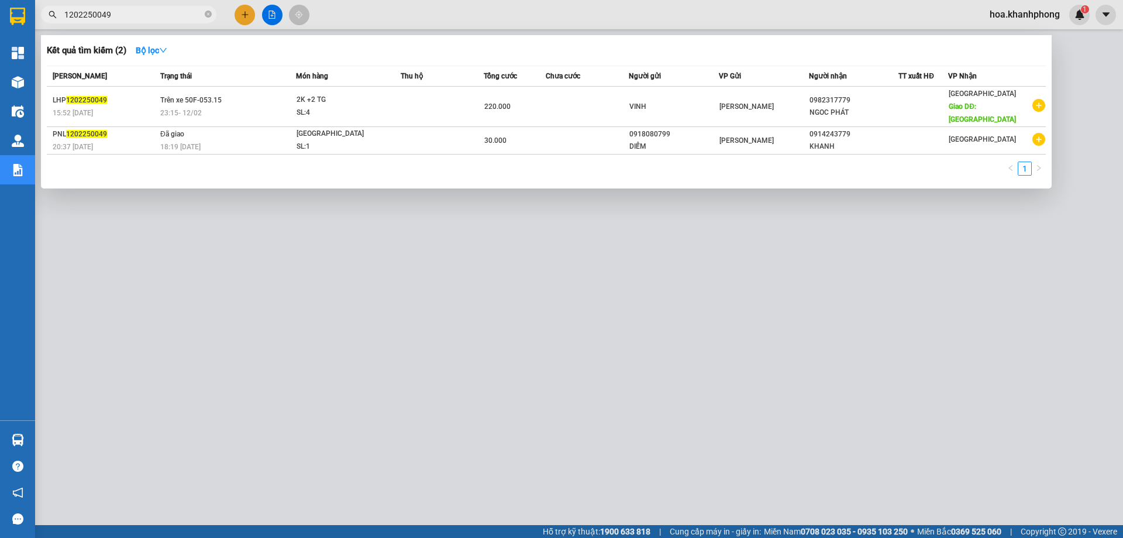
click at [85, 17] on input "1202250049" at bounding box center [133, 14] width 138 height 13
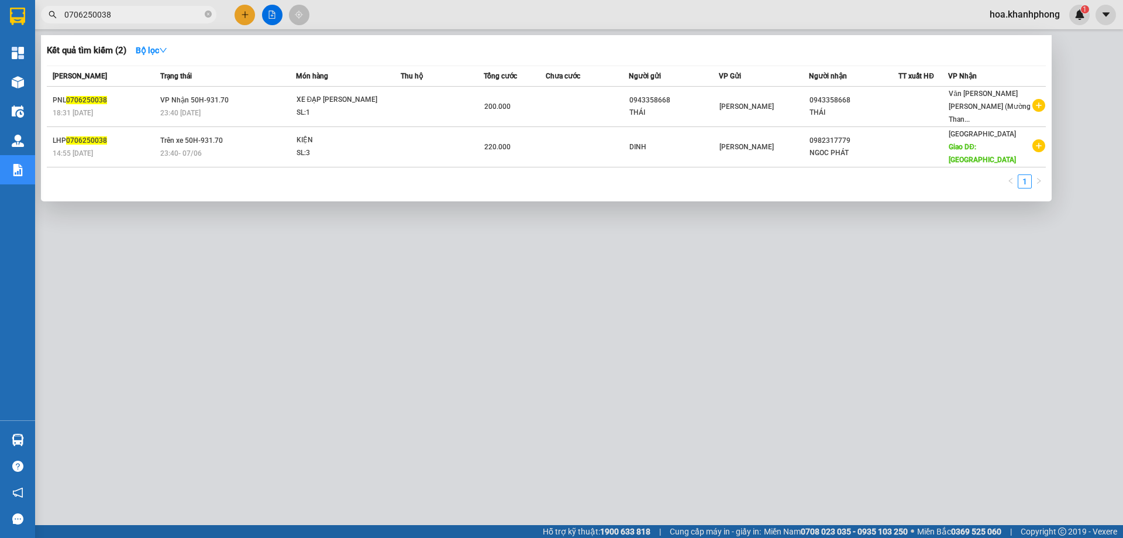
click at [75, 8] on span "0706250038" at bounding box center [128, 15] width 175 height 18
click at [87, 21] on span "0706250038" at bounding box center [128, 15] width 175 height 18
click at [86, 18] on input "0706250038" at bounding box center [133, 14] width 138 height 13
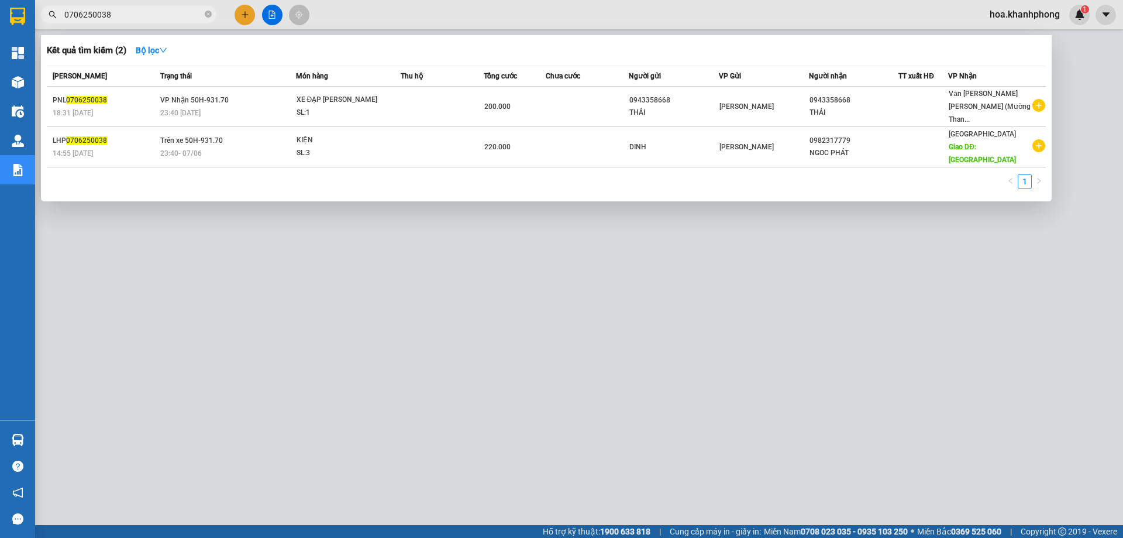
click at [86, 18] on input "0706250038" at bounding box center [133, 14] width 138 height 13
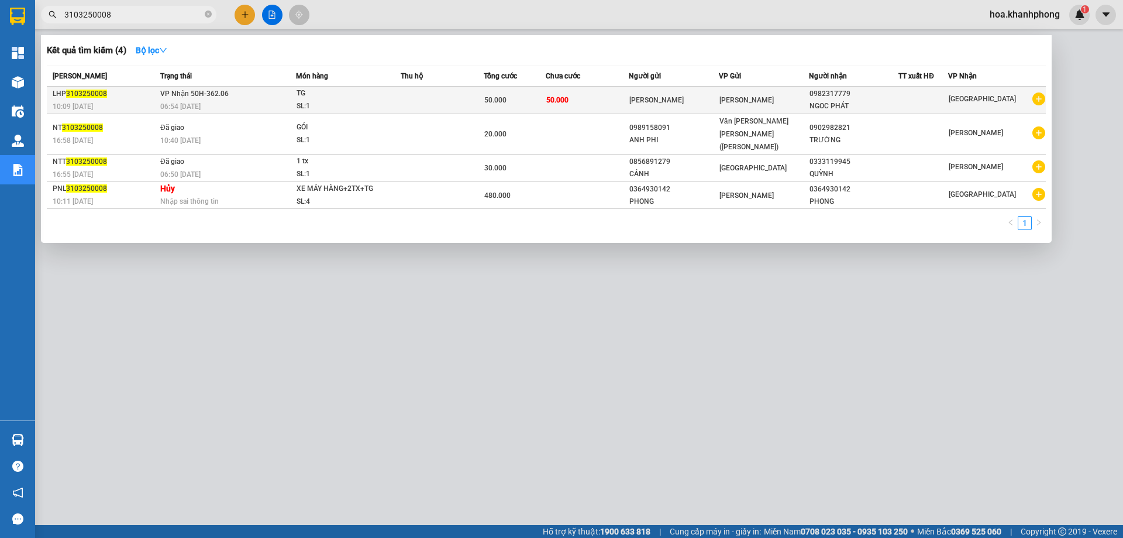
type input "3103250008"
click at [689, 90] on td "[PERSON_NAME]" at bounding box center [674, 100] width 90 height 27
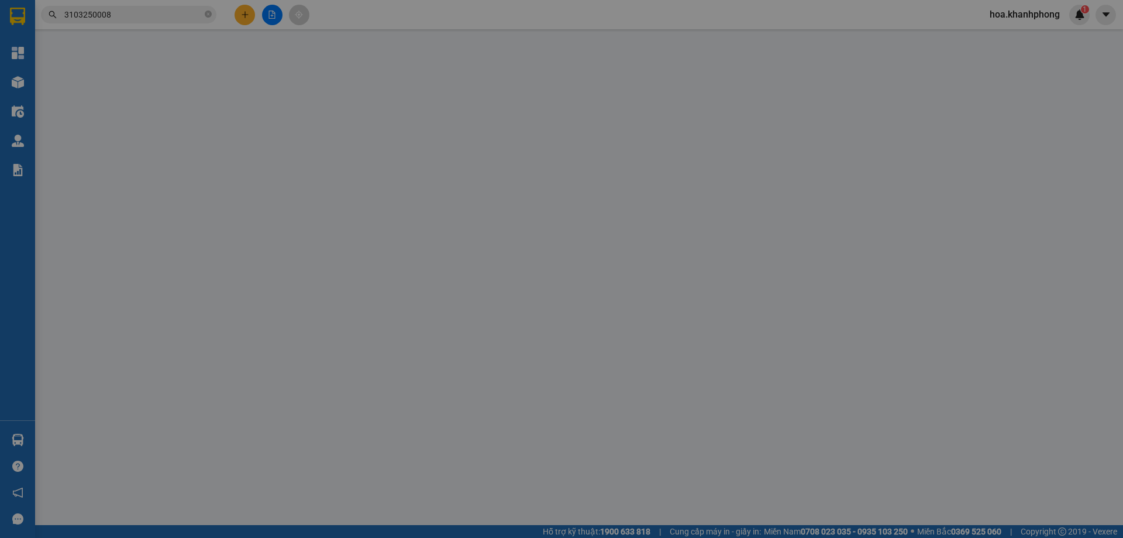
type input "[PERSON_NAME]"
type input "0982317779"
type input "NGOC PHÁT"
type input "50.000"
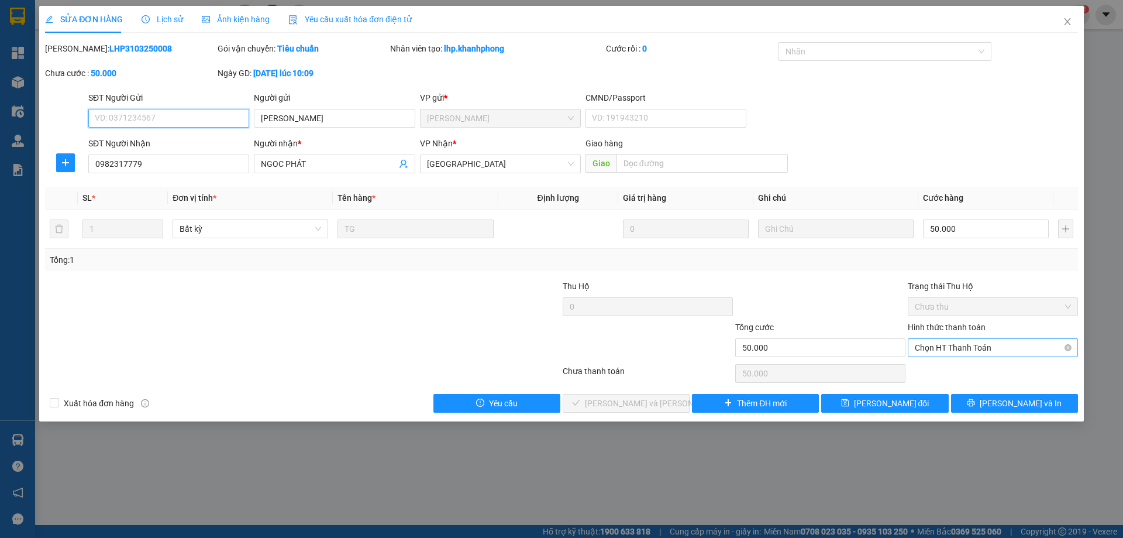
click at [965, 349] on span "Chọn HT Thanh Toán" at bounding box center [993, 348] width 156 height 18
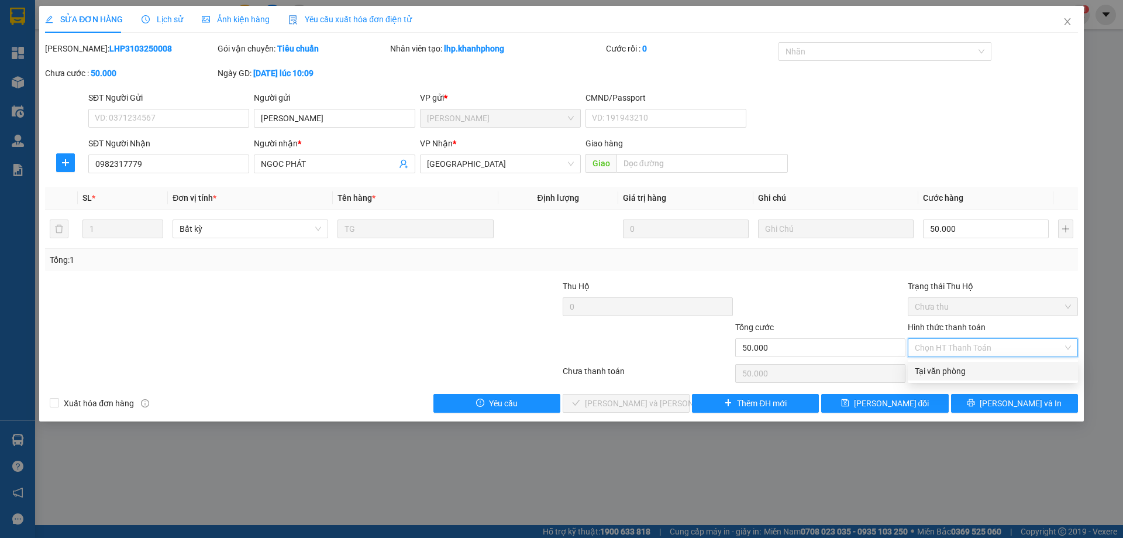
click at [936, 373] on div "Tại văn phòng" at bounding box center [993, 370] width 156 height 13
type input "0"
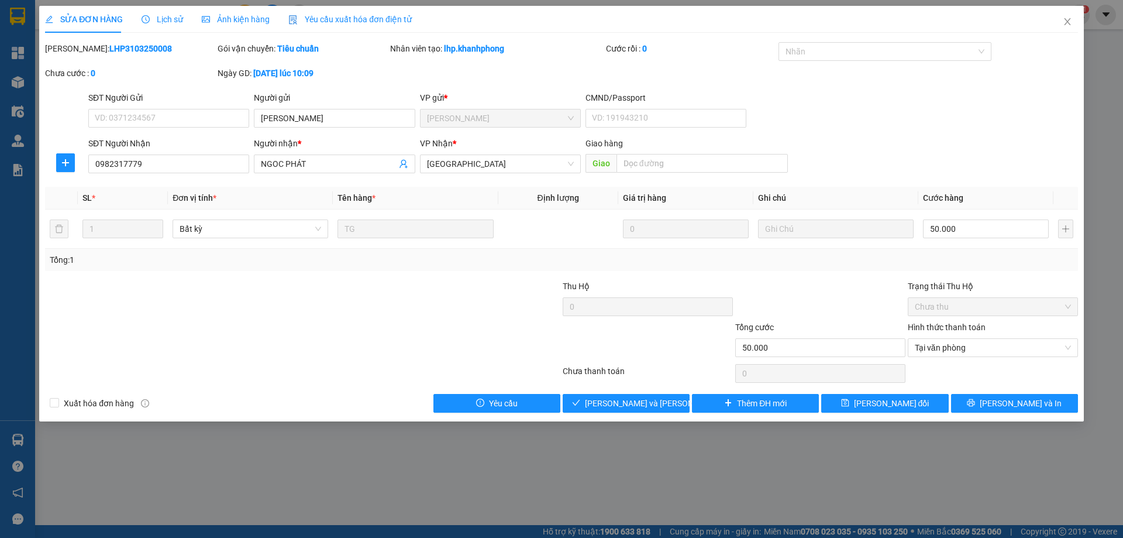
click at [912, 413] on div "SỬA ĐƠN HÀNG Lịch sử [PERSON_NAME] hàng Yêu cầu xuất [PERSON_NAME] điện tử Tota…" at bounding box center [561, 213] width 1045 height 415
click at [910, 403] on span "[PERSON_NAME] đổi" at bounding box center [891, 403] width 75 height 13
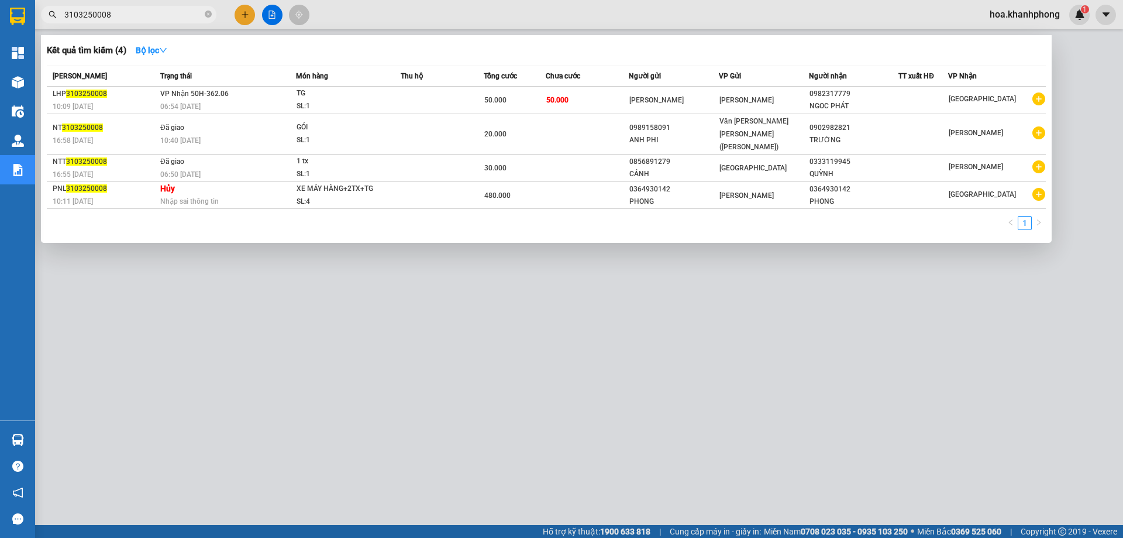
click at [123, 11] on input "3103250008" at bounding box center [133, 14] width 138 height 13
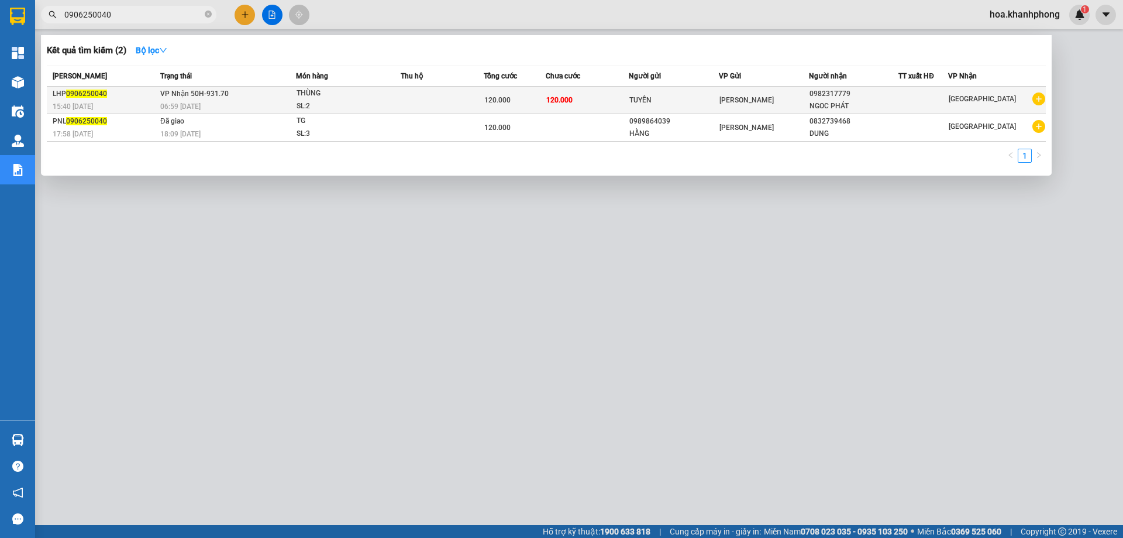
type input "0906250040"
click at [698, 104] on div "TUYÊN" at bounding box center [673, 100] width 89 height 12
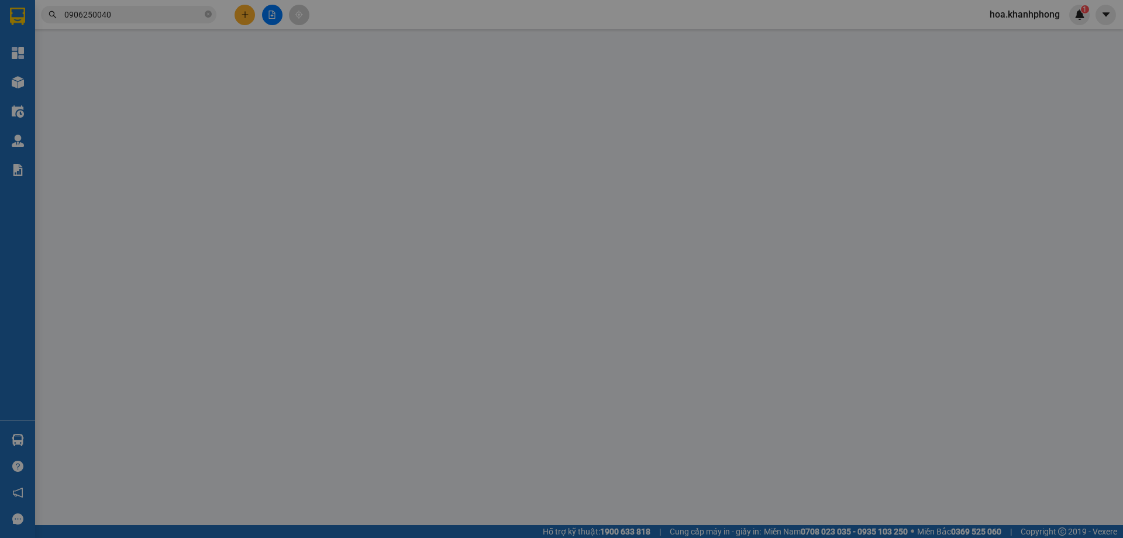
type input "TUYÊN"
type input "0982317779"
type input "NGOC PHÁT"
type input "120.000"
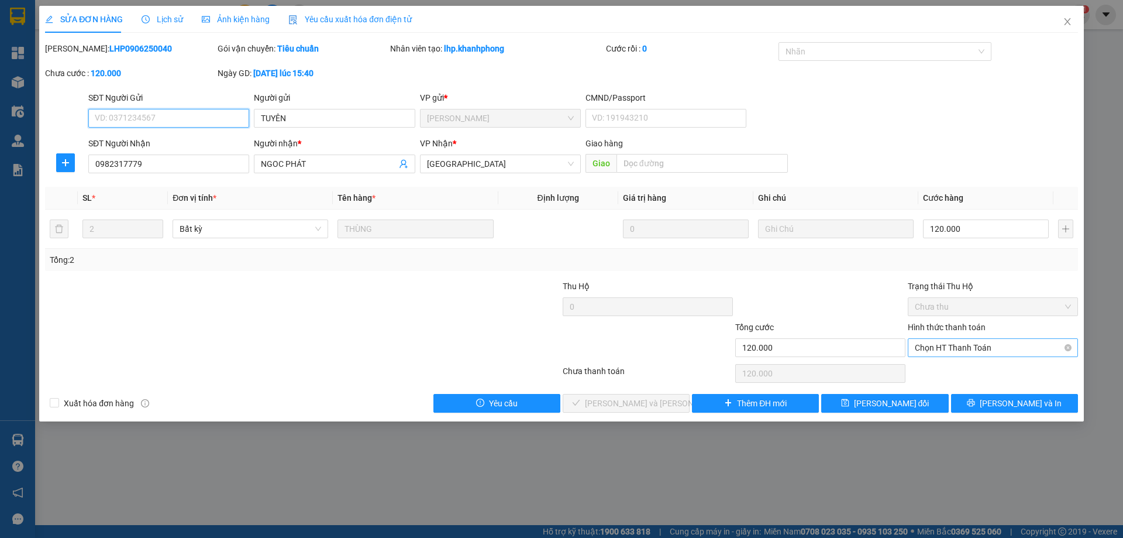
click at [945, 346] on span "Chọn HT Thanh Toán" at bounding box center [993, 348] width 156 height 18
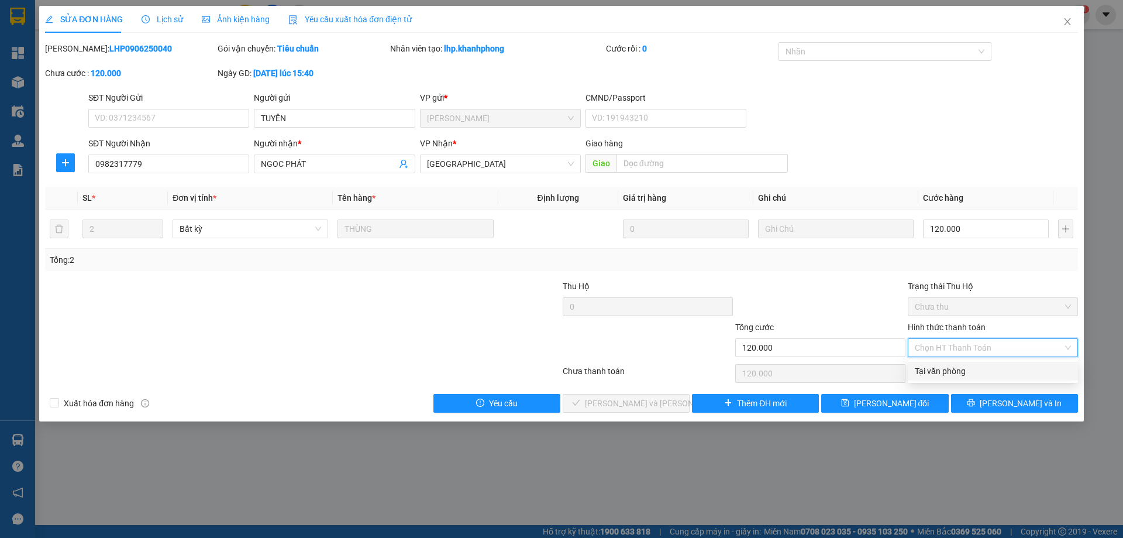
click at [940, 366] on div "Tại văn phòng" at bounding box center [993, 370] width 156 height 13
type input "0"
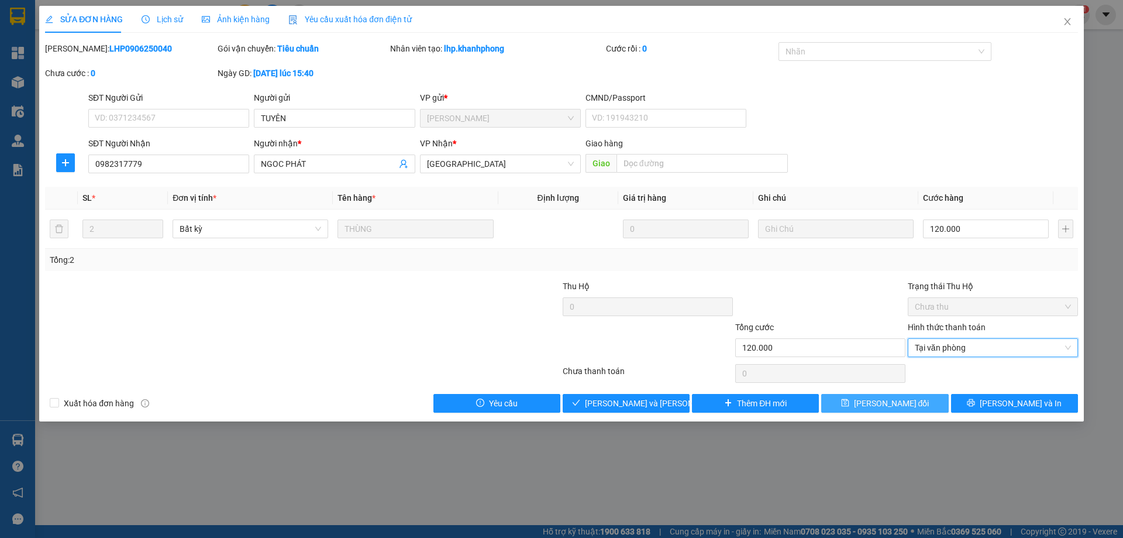
click at [914, 400] on span "[PERSON_NAME] đổi" at bounding box center [891, 403] width 75 height 13
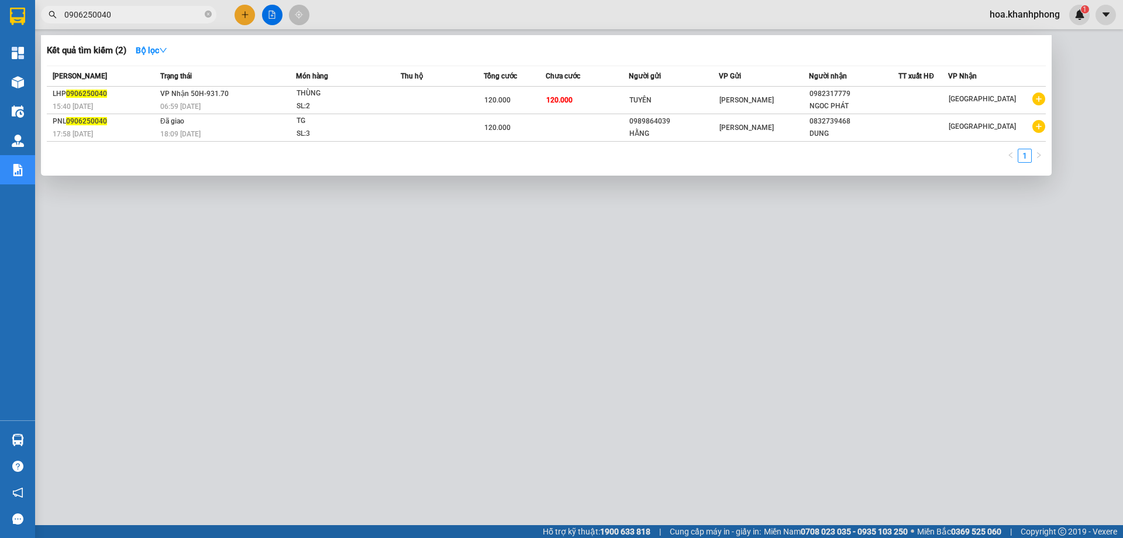
drag, startPoint x: 102, startPoint y: 15, endPoint x: 122, endPoint y: 20, distance: 21.0
click at [122, 20] on input "0906250040" at bounding box center [133, 14] width 138 height 13
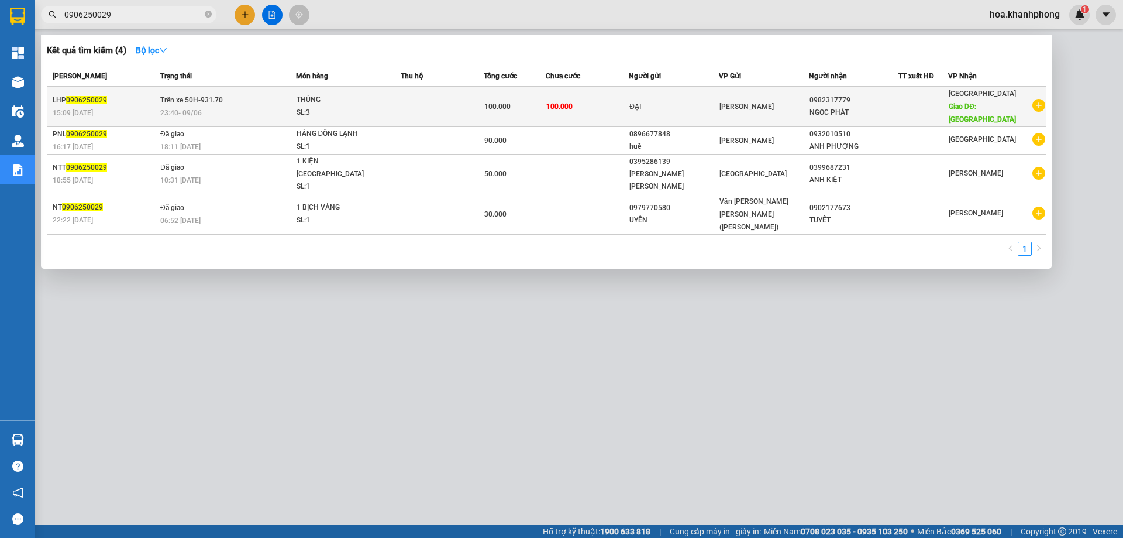
type input "0906250029"
click at [808, 102] on div "[PERSON_NAME]" at bounding box center [763, 106] width 89 height 13
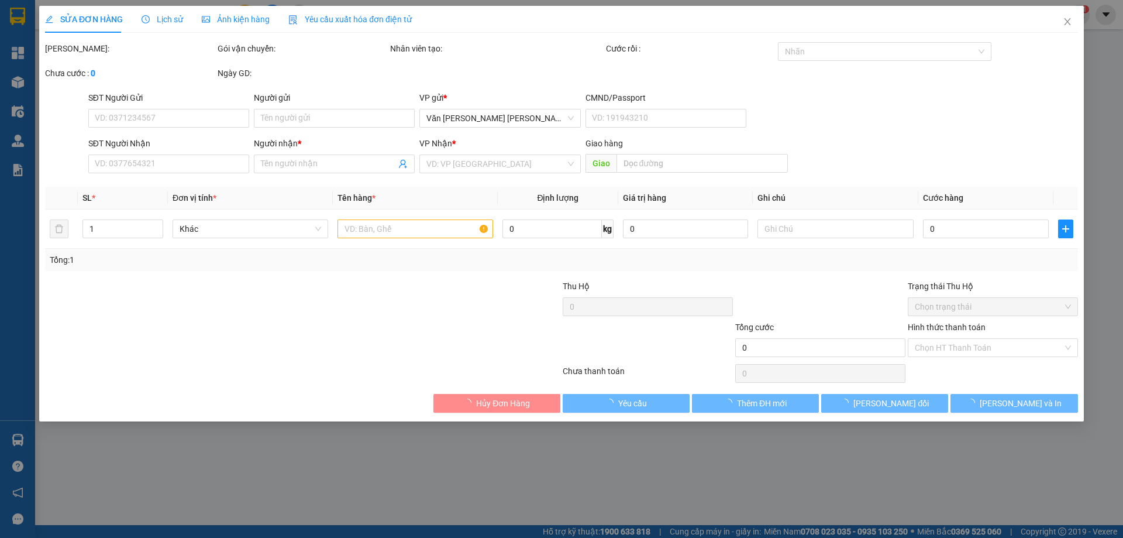
type input "ĐẠI"
type input "0982317779"
type input "NGOC PHÁT"
type input "MỸ CA"
type input "100.000"
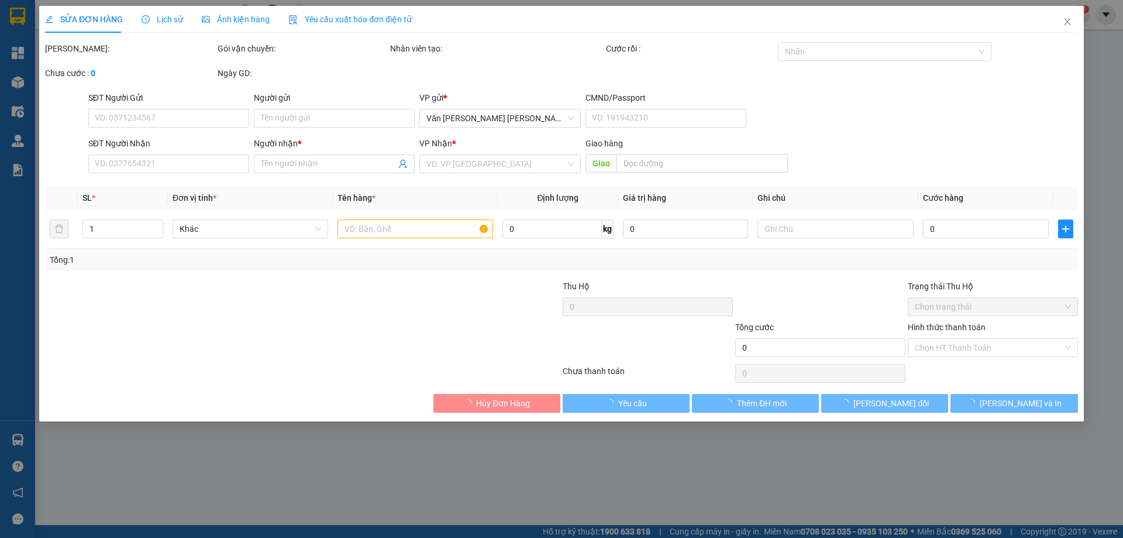
type input "100.000"
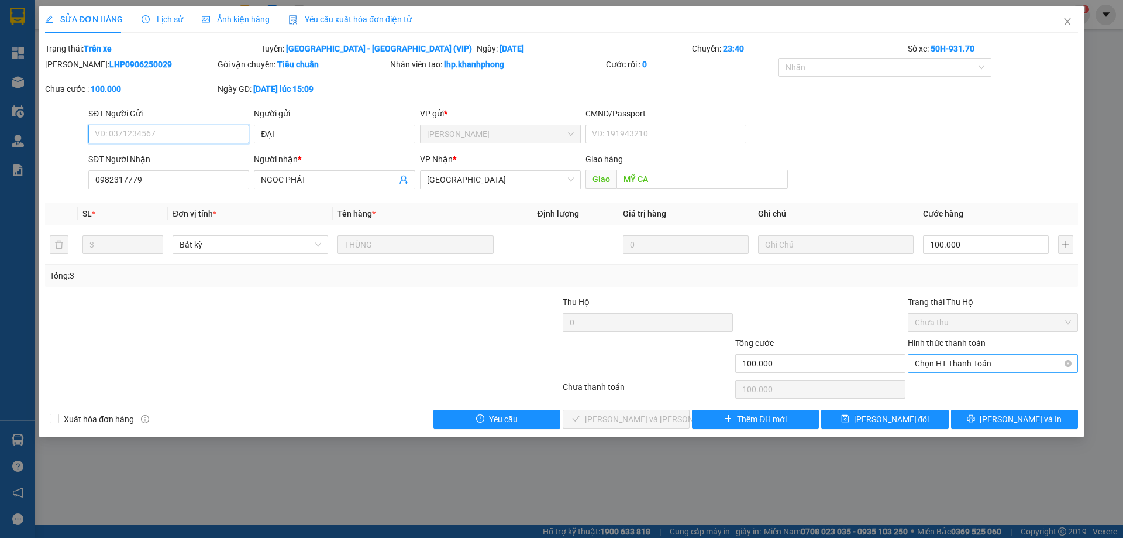
click at [949, 356] on span "Chọn HT Thanh Toán" at bounding box center [993, 363] width 156 height 18
click at [941, 376] on div "Total Paid Fee 0 Total UnPaid Fee 100.000 Cash Collection Total Fee Trạng thái:…" at bounding box center [561, 235] width 1033 height 386
click at [917, 419] on button "[PERSON_NAME] đổi" at bounding box center [884, 418] width 127 height 19
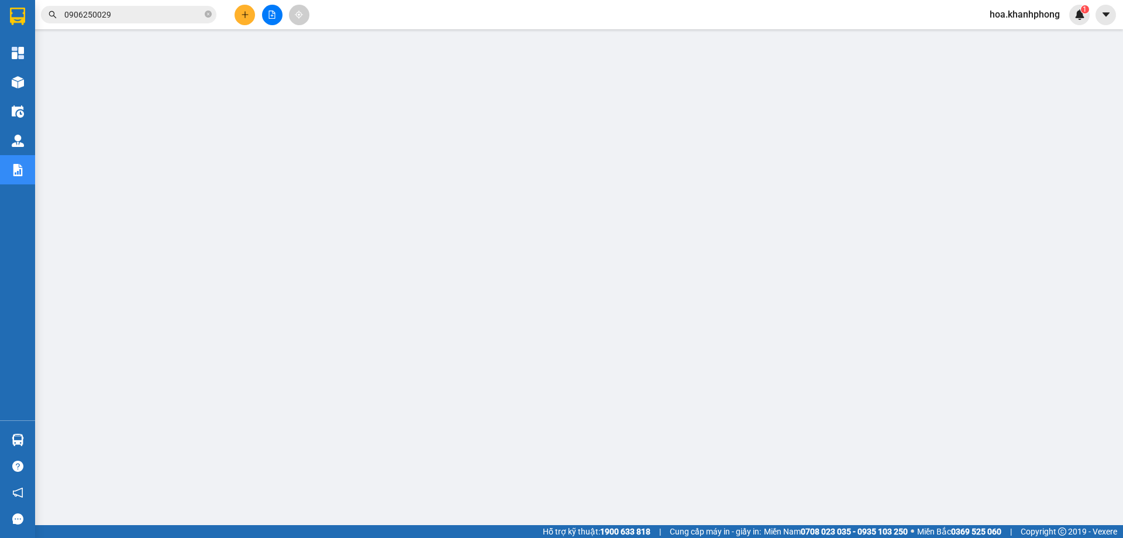
click at [116, 16] on input "0906250029" at bounding box center [133, 14] width 138 height 13
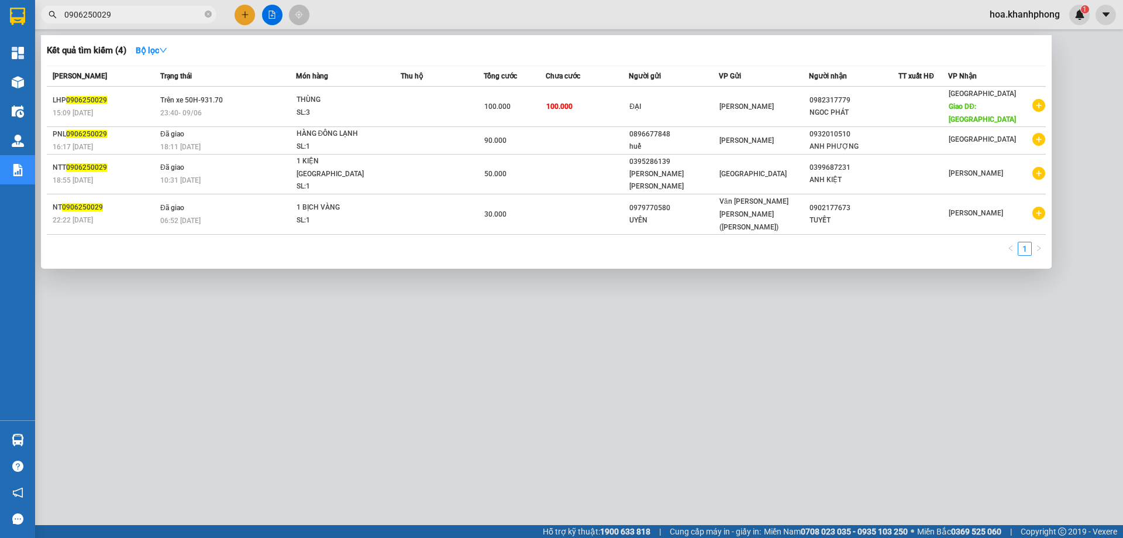
click at [116, 16] on input "0906250029" at bounding box center [133, 14] width 138 height 13
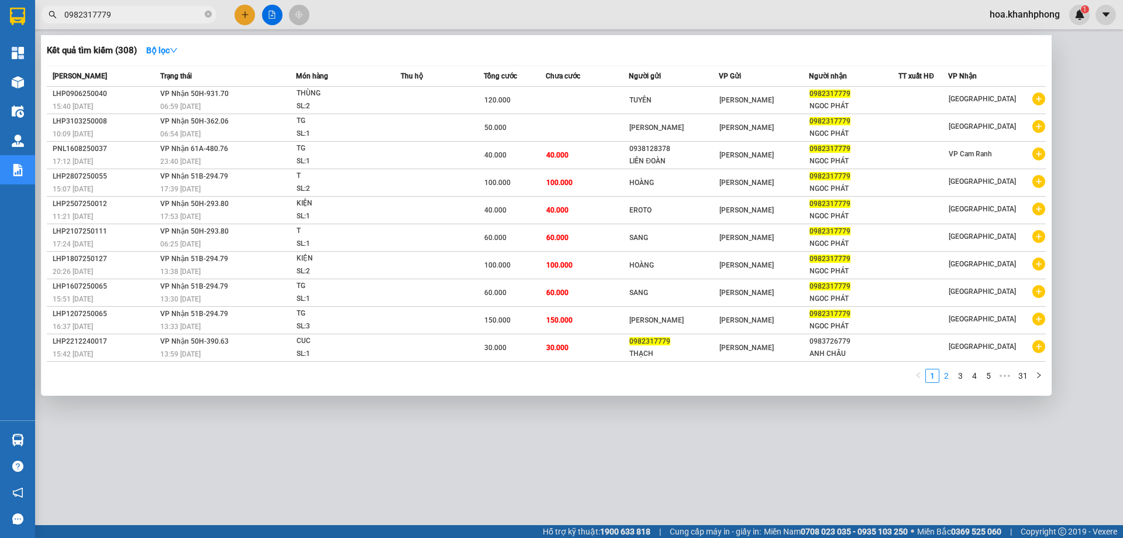
type input "0982317779"
click at [952, 377] on link "2" at bounding box center [946, 375] width 13 height 13
click at [964, 377] on link "3" at bounding box center [960, 375] width 13 height 13
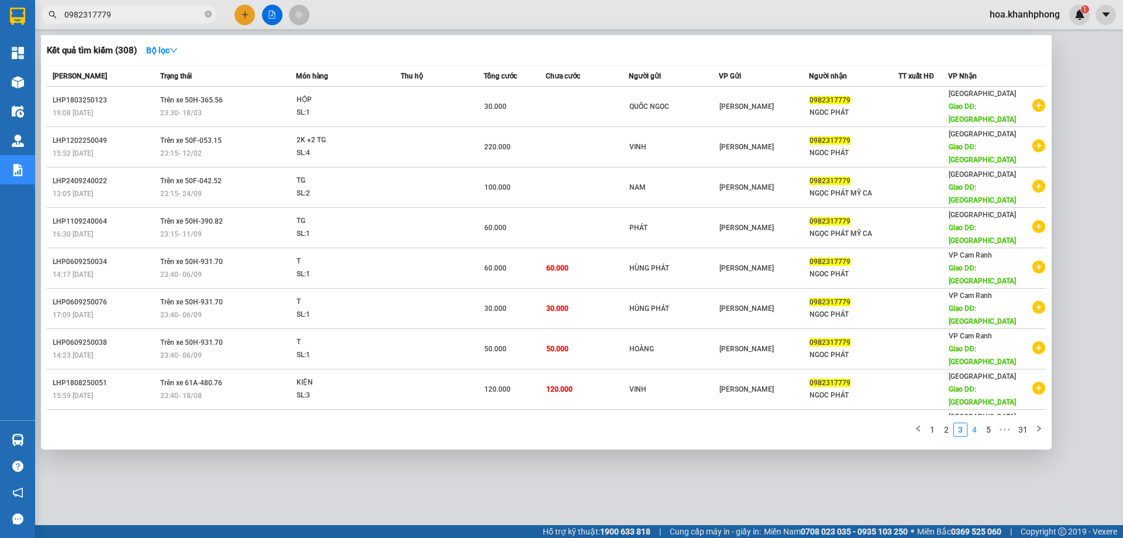
click at [973, 423] on link "4" at bounding box center [974, 429] width 13 height 13
click at [974, 423] on link "5" at bounding box center [974, 429] width 13 height 13
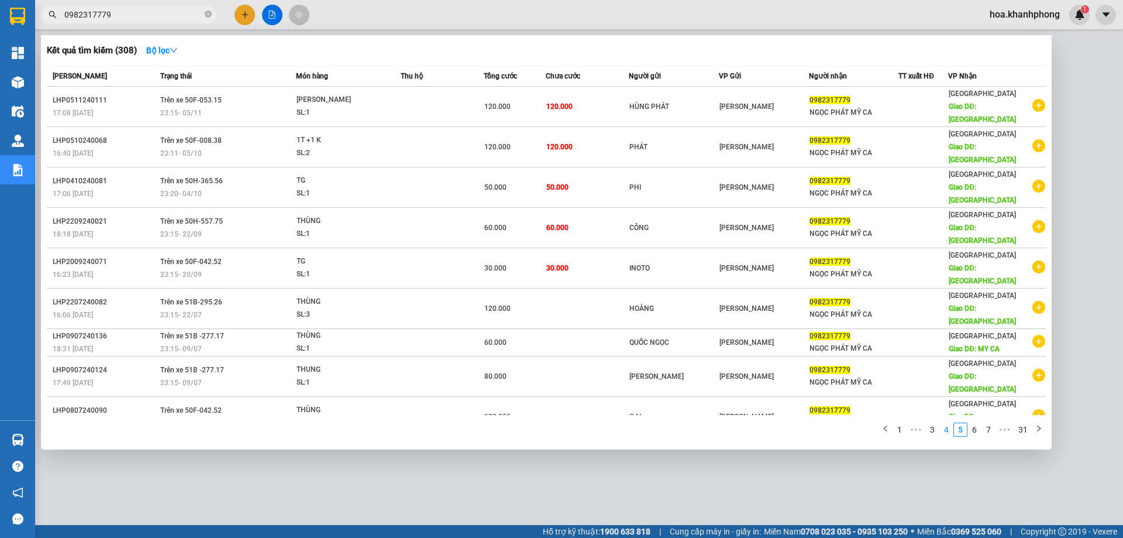
click at [945, 423] on link "4" at bounding box center [946, 429] width 13 height 13
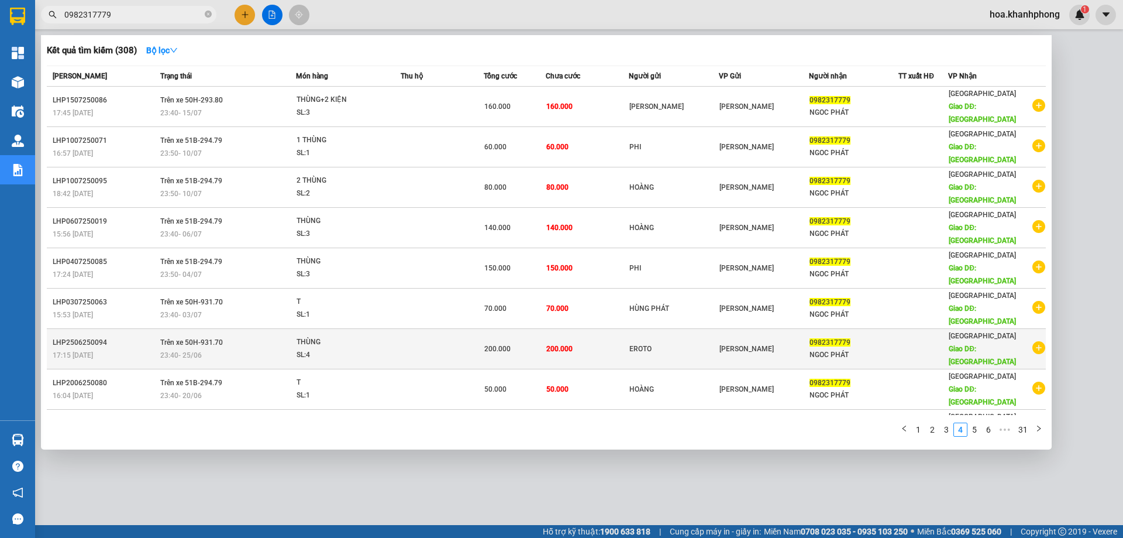
click at [168, 338] on span "Trên xe 50H-931.70" at bounding box center [191, 342] width 63 height 8
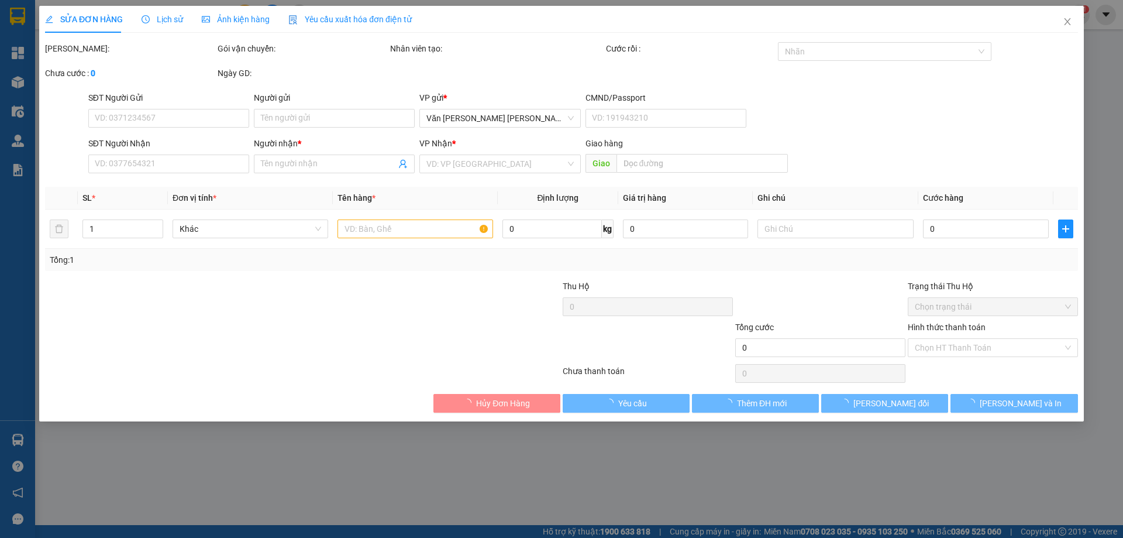
type input "EROTO"
type input "0982317779"
type input "NGOC PHÁT"
type input "MỸ CA"
type input "200.000"
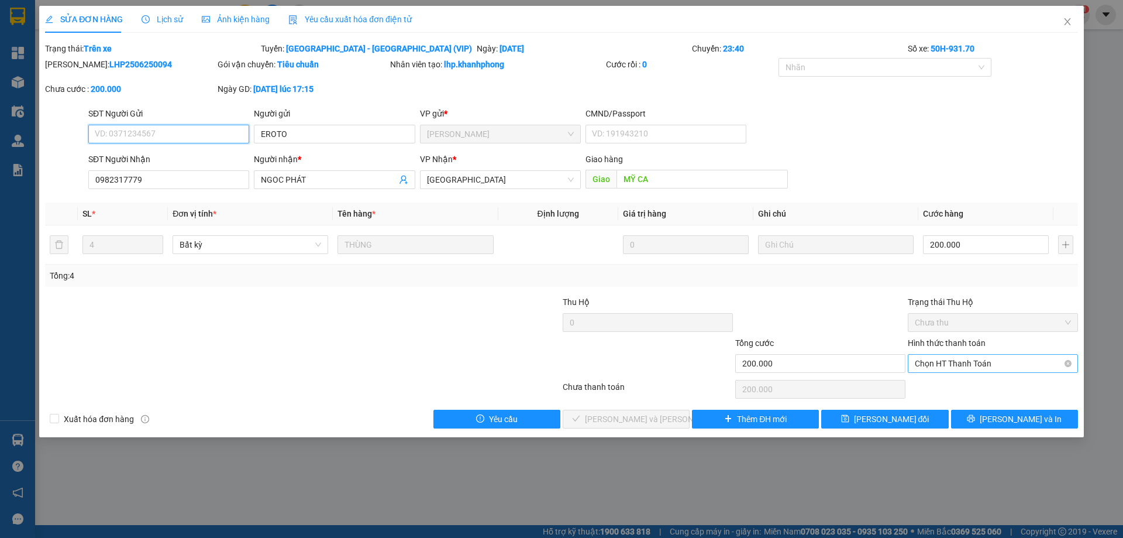
click at [962, 363] on span "Chọn HT Thanh Toán" at bounding box center [993, 363] width 156 height 18
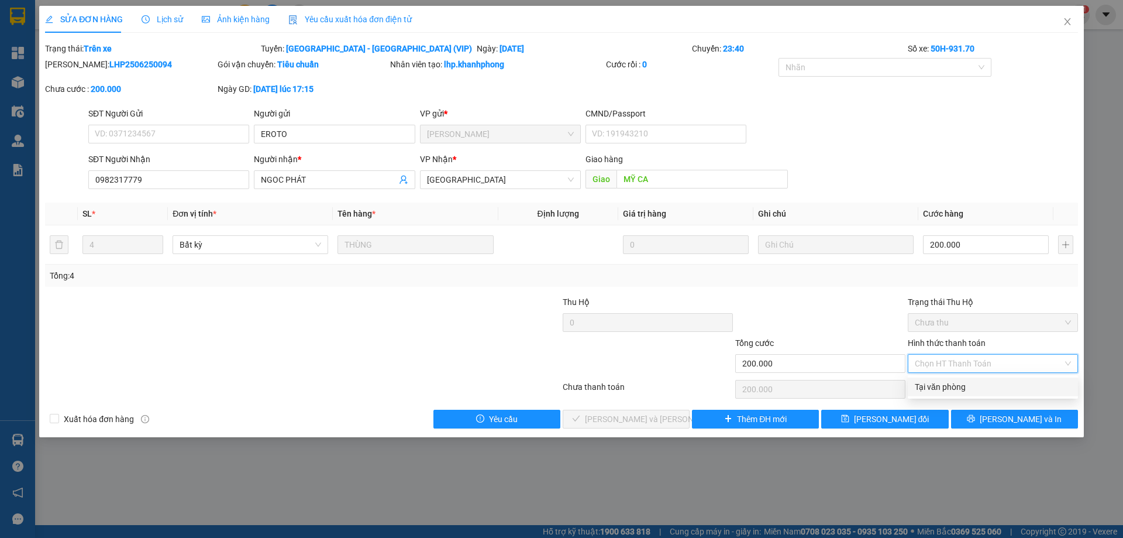
click at [947, 383] on div "Tại văn phòng" at bounding box center [993, 386] width 156 height 13
type input "0"
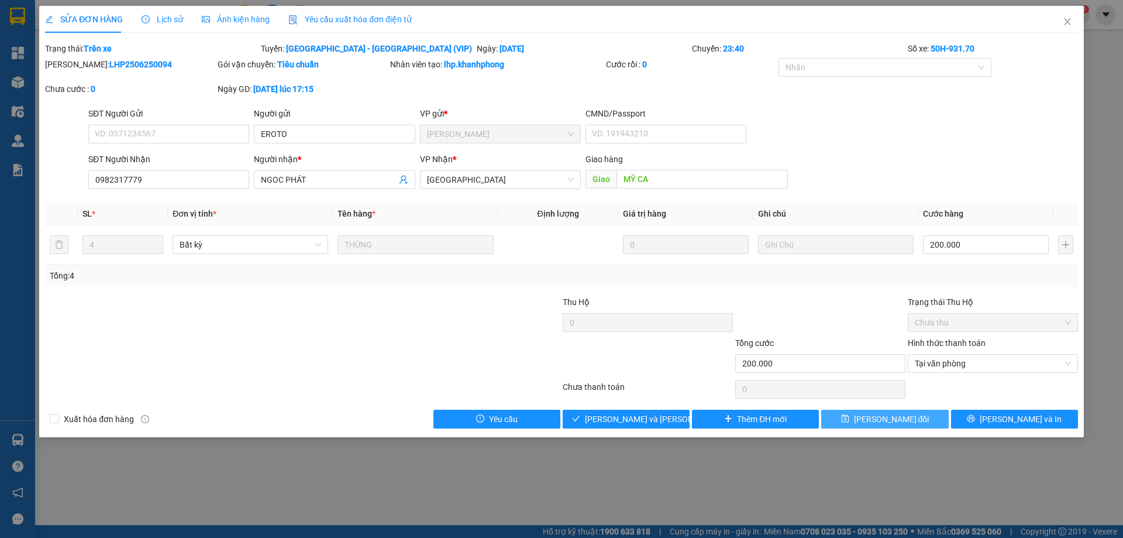
click at [893, 421] on span "[PERSON_NAME] đổi" at bounding box center [891, 418] width 75 height 13
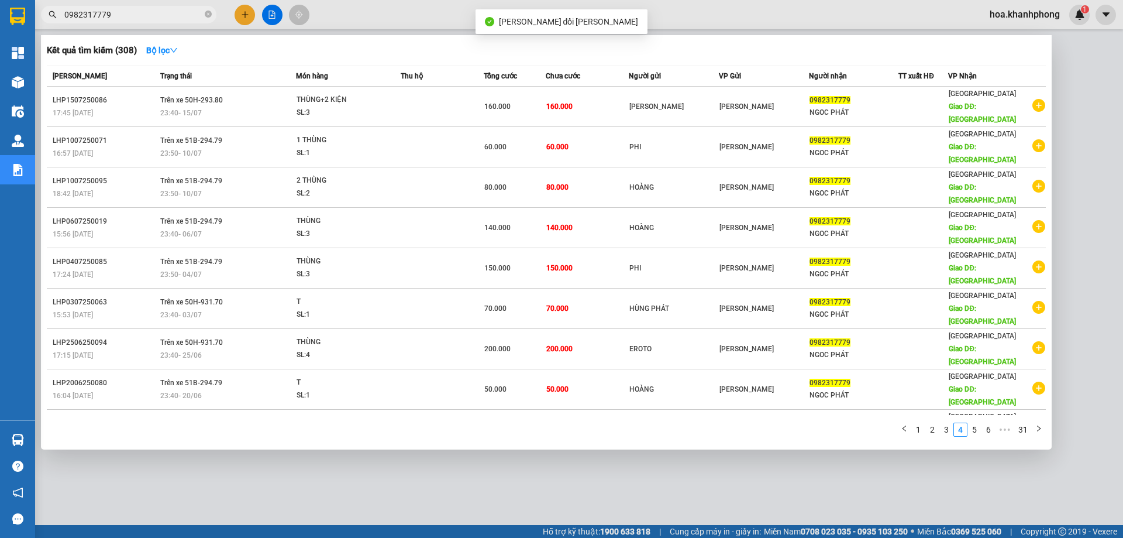
click at [118, 16] on input "0982317779" at bounding box center [133, 14] width 138 height 13
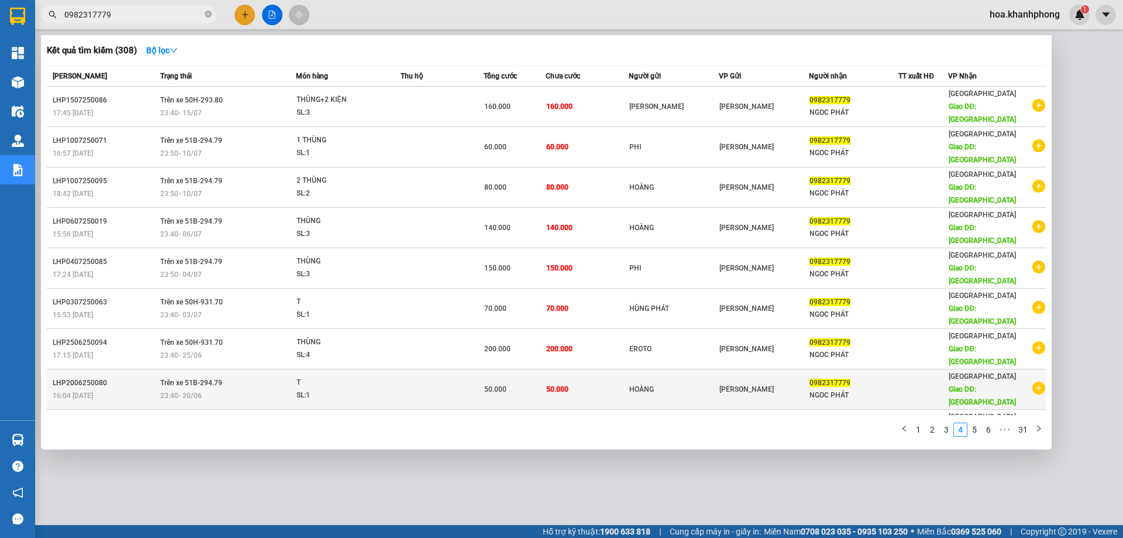
click at [200, 378] on span "Trên xe 51B-294.79" at bounding box center [191, 382] width 62 height 8
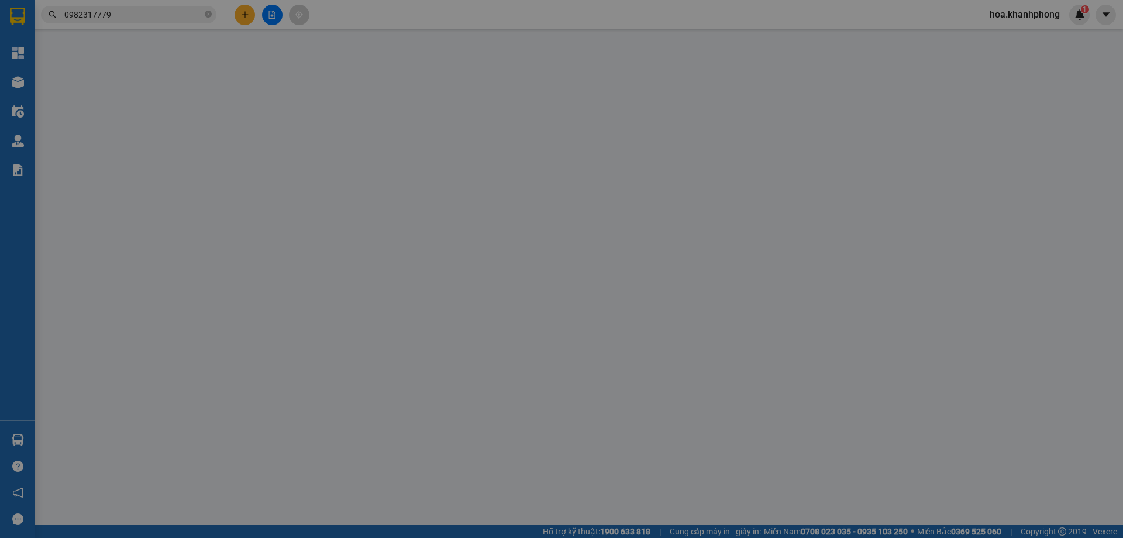
type input "HOÀNG"
type input "0982317779"
type input "NGOC PHÁT"
type input "MỸ CA"
type input "50.000"
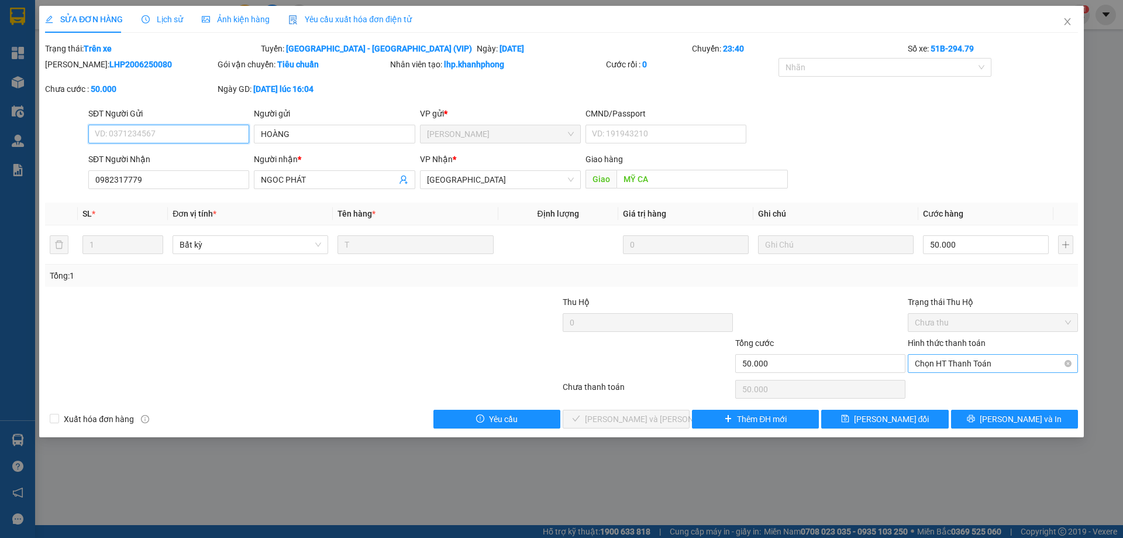
click at [942, 361] on span "Chọn HT Thanh Toán" at bounding box center [993, 363] width 156 height 18
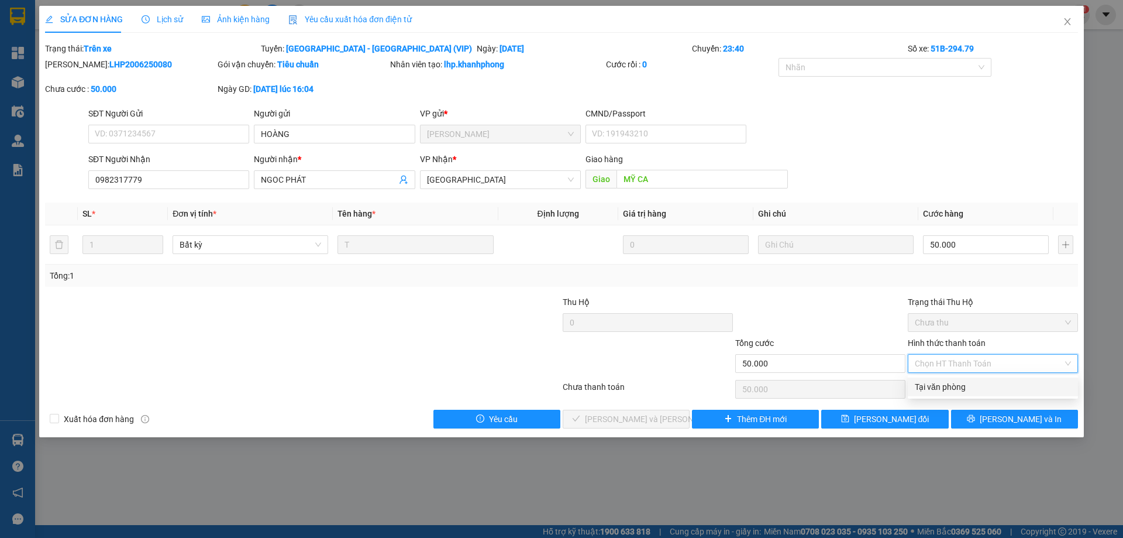
click at [934, 383] on div "Tại văn phòng" at bounding box center [993, 386] width 156 height 13
type input "0"
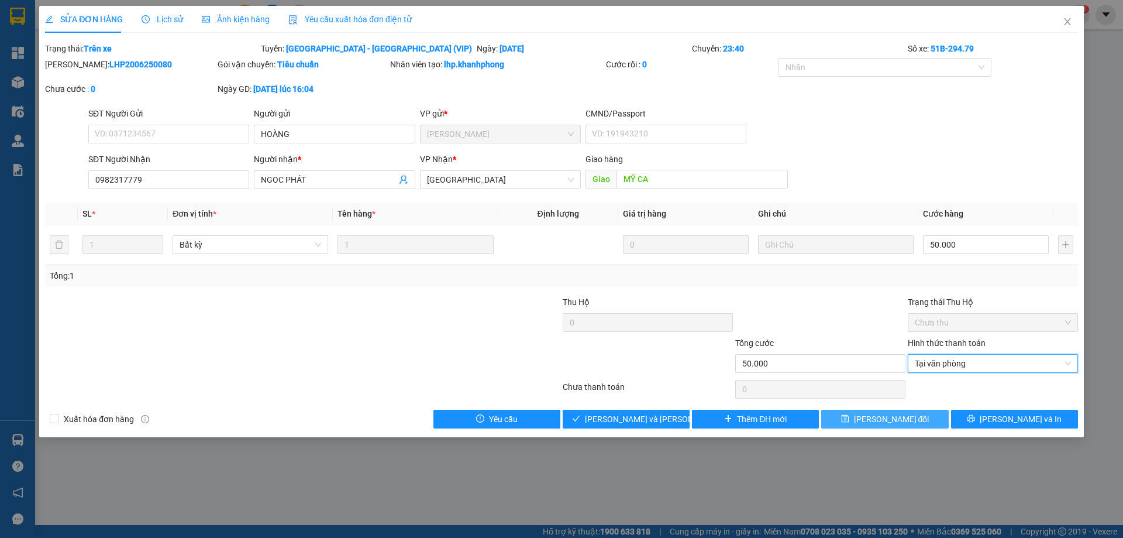
click at [910, 416] on span "[PERSON_NAME] đổi" at bounding box center [891, 418] width 75 height 13
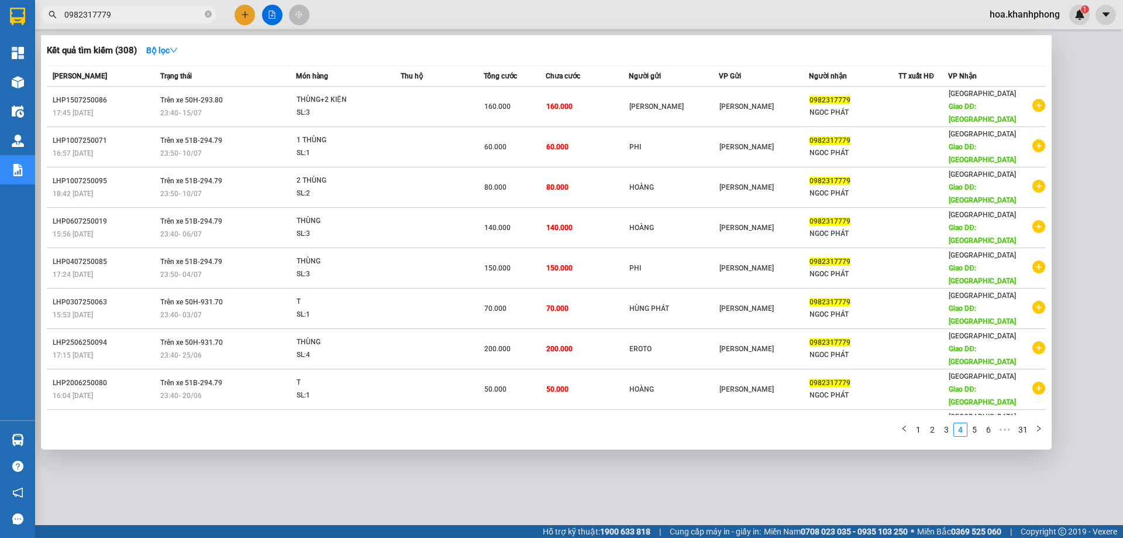
click at [147, 12] on input "0982317779" at bounding box center [133, 14] width 138 height 13
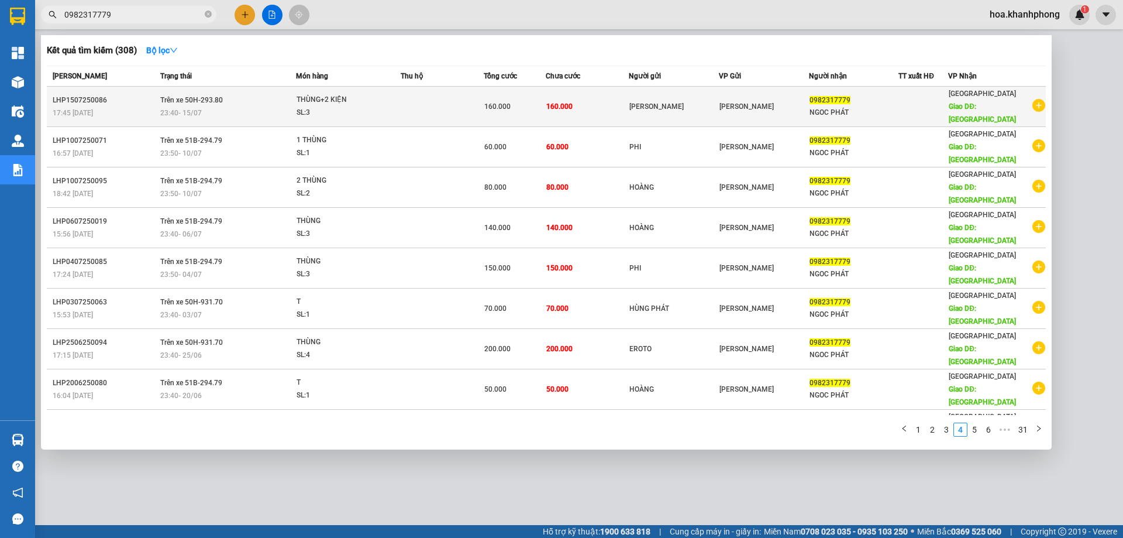
click at [299, 96] on div "THÙNG+2 KIỆN" at bounding box center [341, 100] width 88 height 13
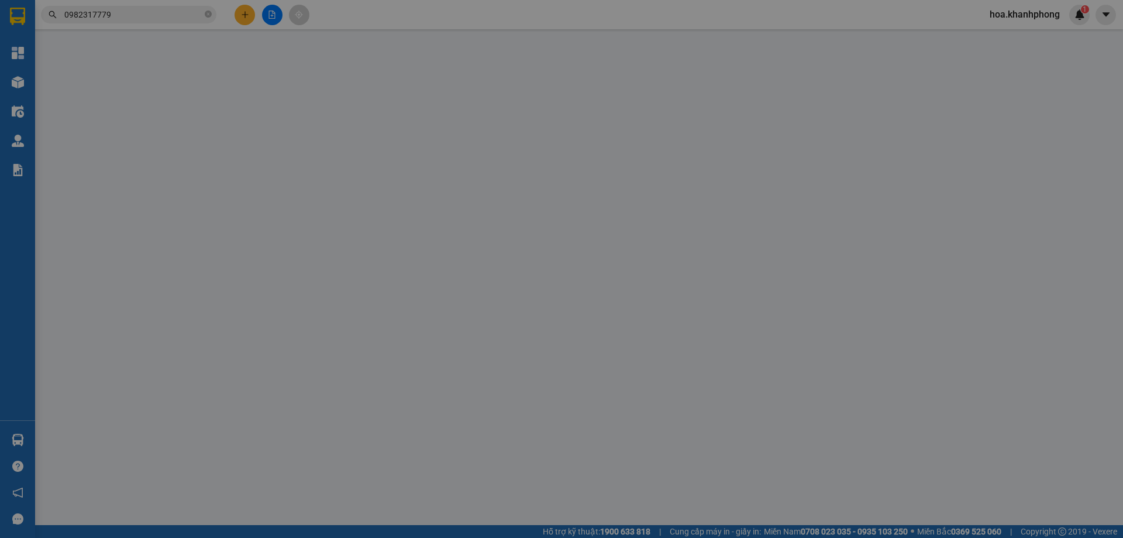
type input "[PERSON_NAME]"
type input "0982317779"
type input "NGOC PHÁT"
type input "MỸ CA"
type input "160.000"
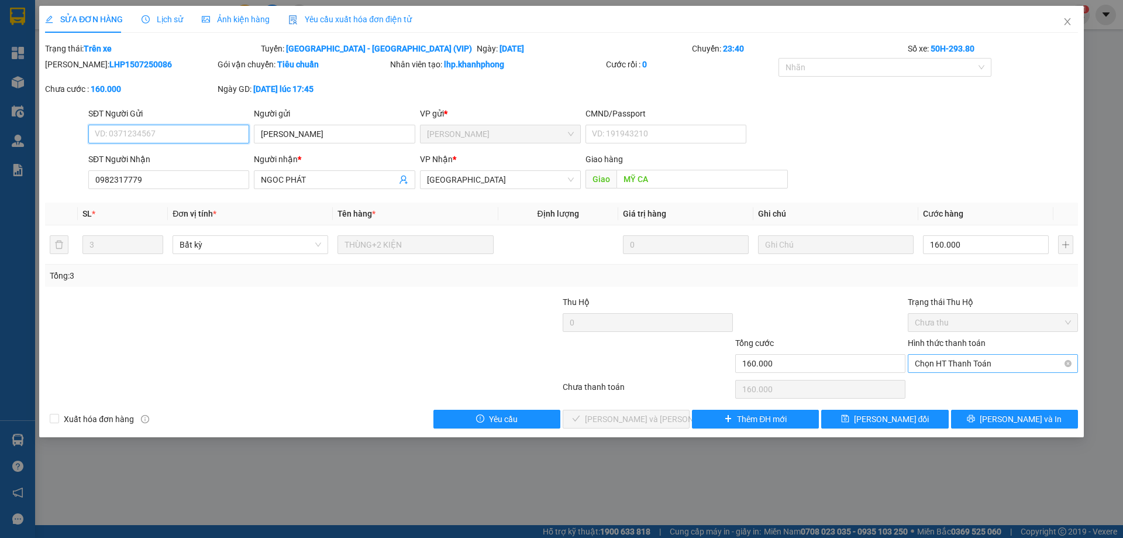
click at [935, 362] on span "Chọn HT Thanh Toán" at bounding box center [993, 363] width 156 height 18
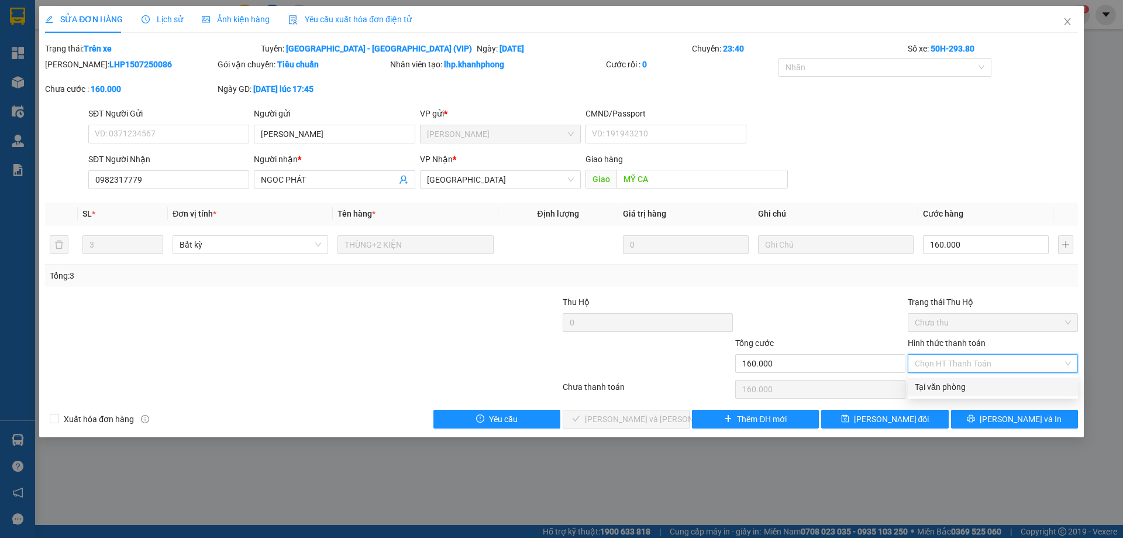
click at [935, 388] on div "Tại văn phòng" at bounding box center [993, 386] width 156 height 13
type input "0"
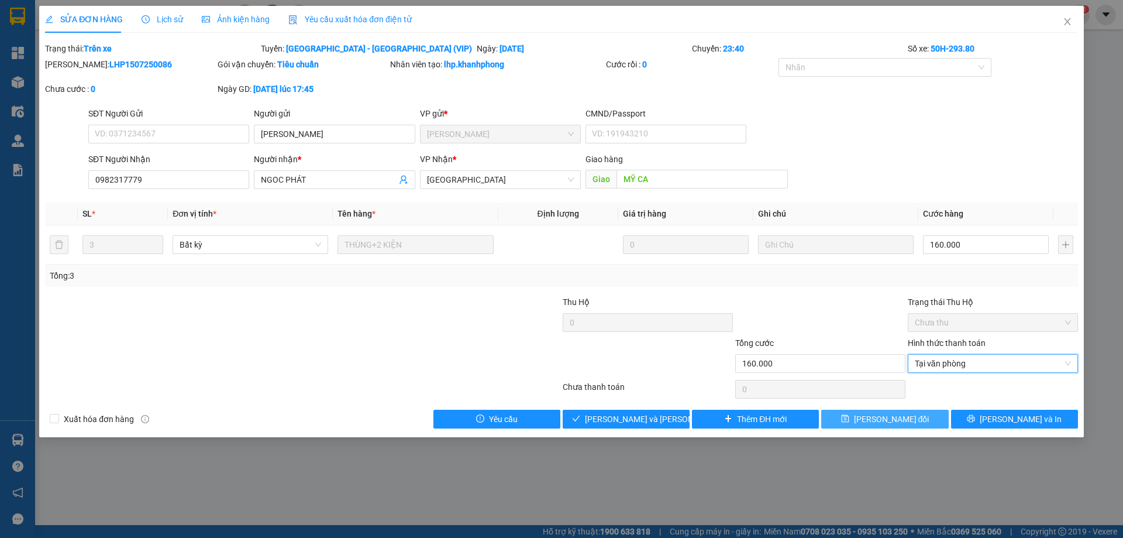
click at [886, 421] on span "[PERSON_NAME] đổi" at bounding box center [891, 418] width 75 height 13
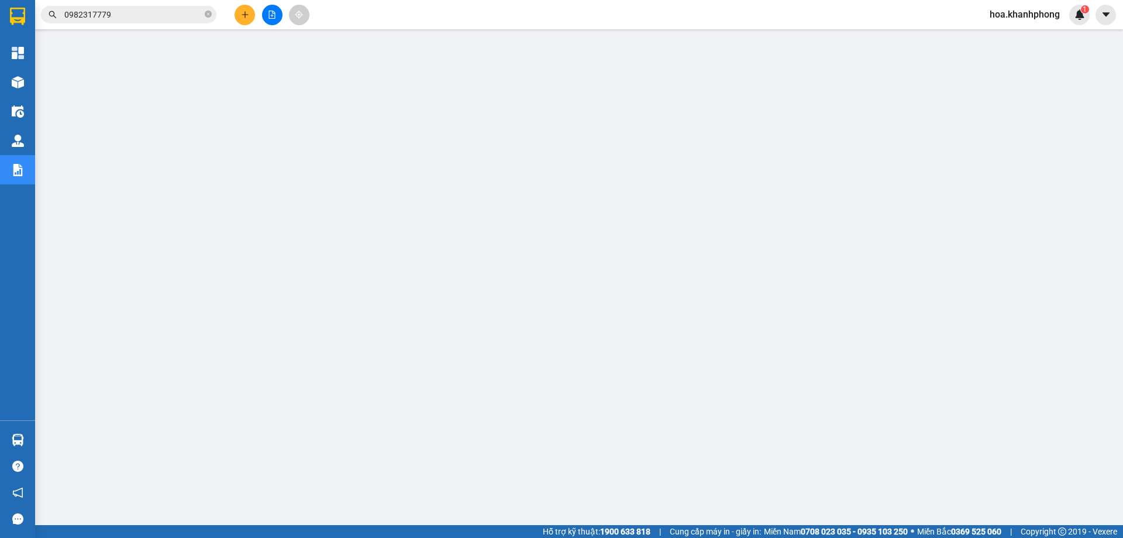
click at [130, 16] on input "0982317779" at bounding box center [133, 14] width 138 height 13
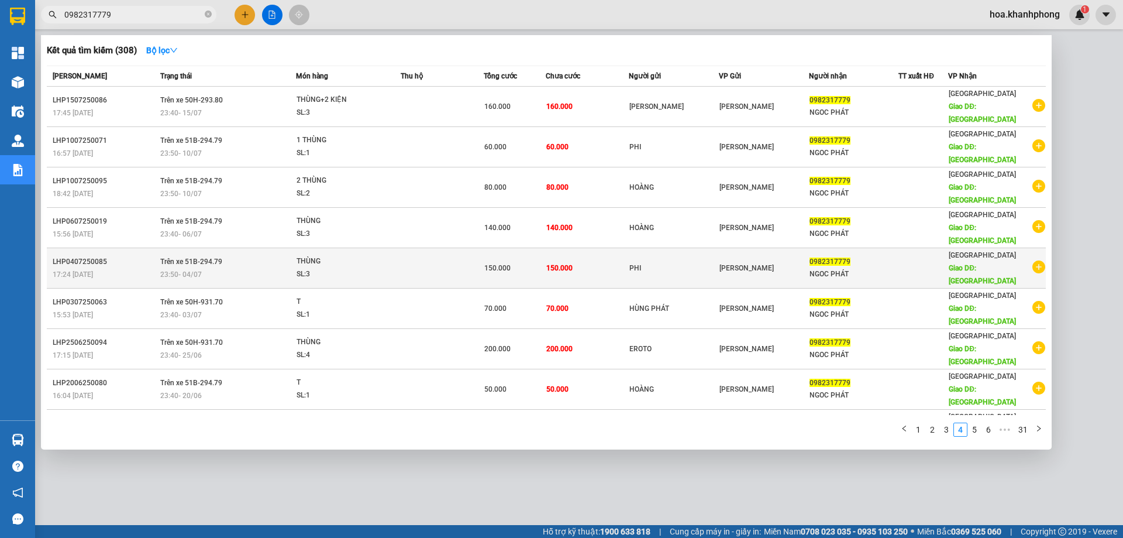
click at [144, 256] on div "LHP0407250085" at bounding box center [105, 262] width 104 height 12
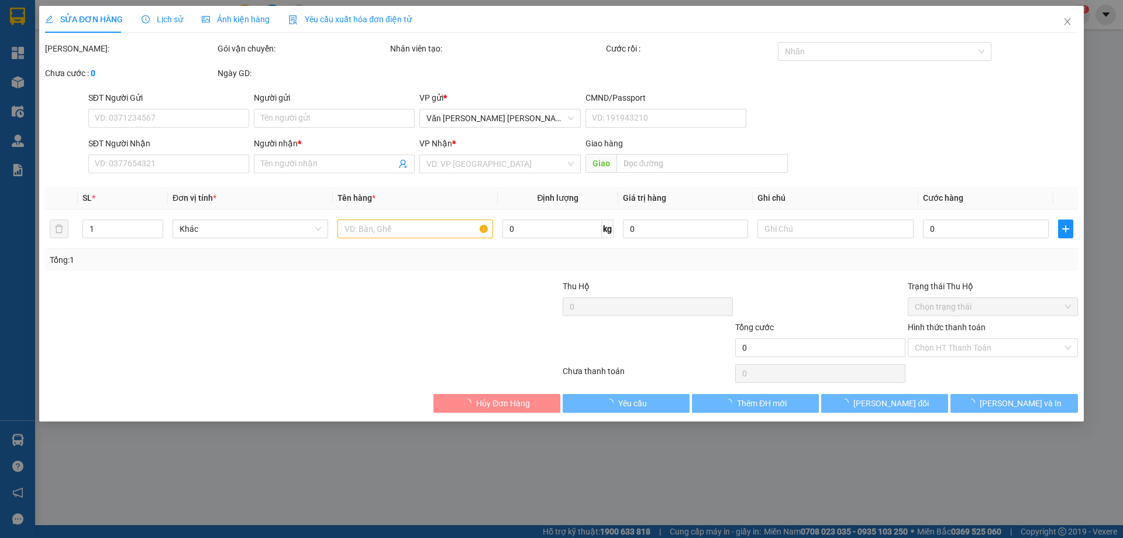
type input "PHI"
type input "0982317779"
type input "NGOC PHÁT"
type input "MỸ CA"
type input "150.000"
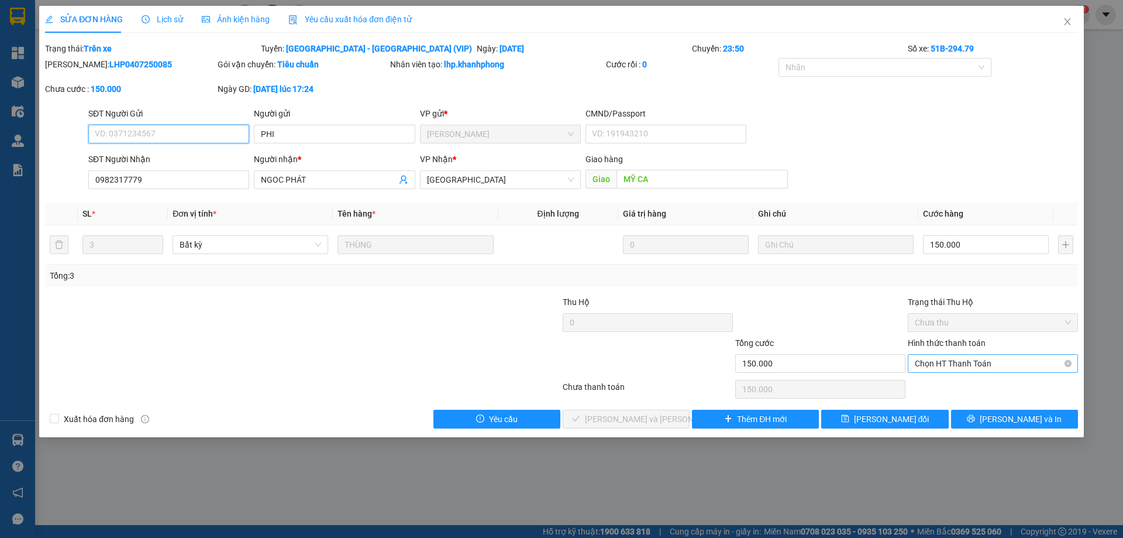
click at [984, 371] on span "Chọn HT Thanh Toán" at bounding box center [993, 363] width 156 height 18
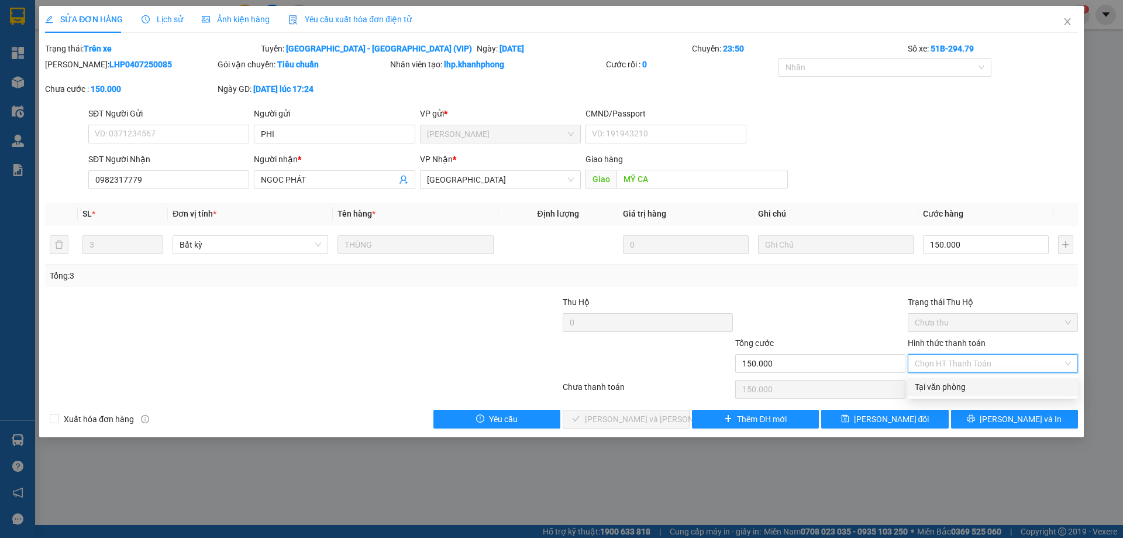
click at [956, 387] on div "Tại văn phòng" at bounding box center [993, 386] width 156 height 13
type input "0"
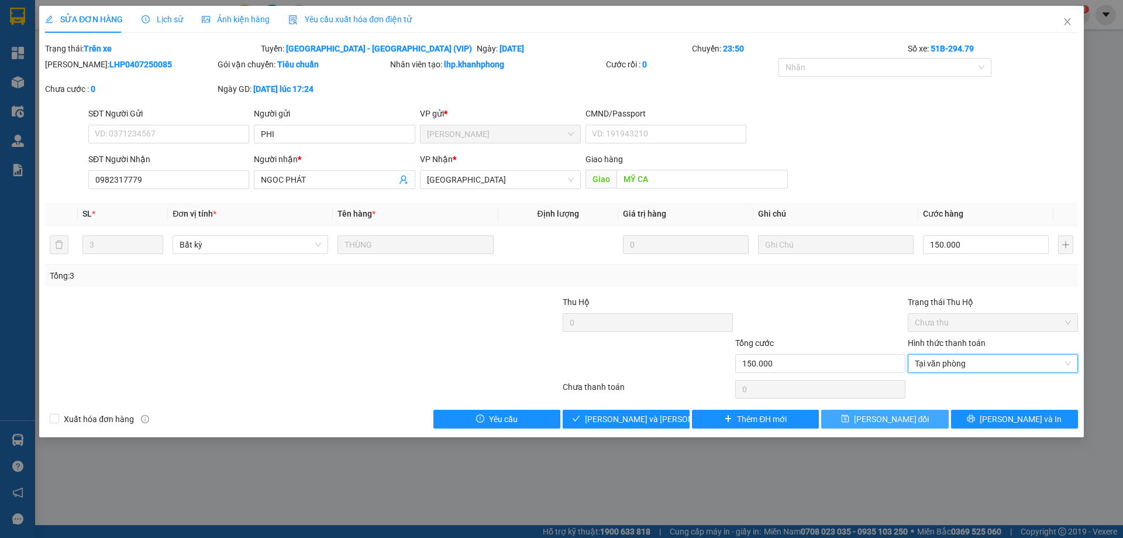
click at [914, 414] on span "[PERSON_NAME] đổi" at bounding box center [891, 418] width 75 height 13
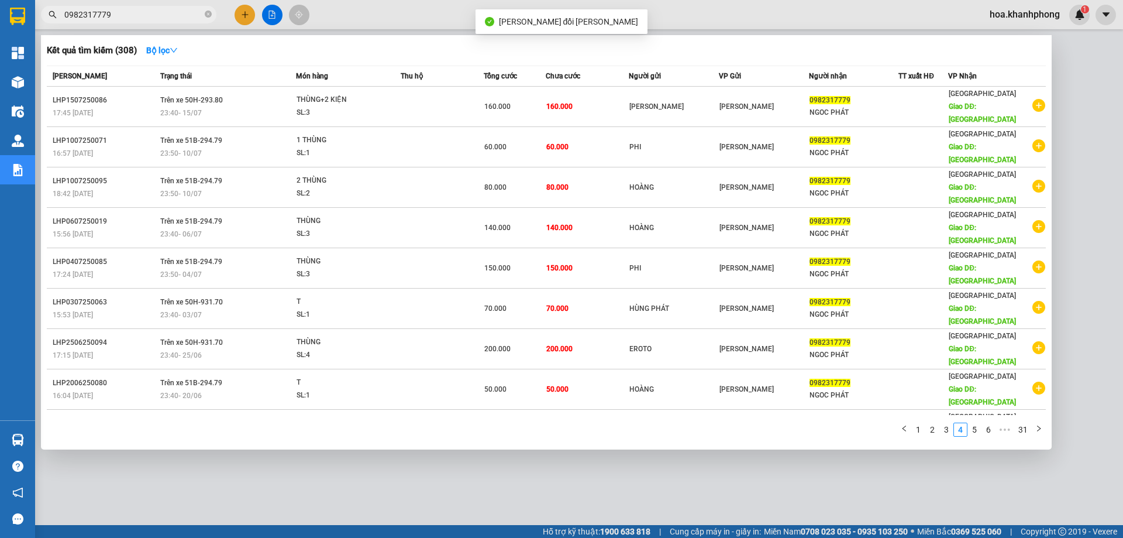
click at [132, 18] on input "0982317779" at bounding box center [133, 14] width 138 height 13
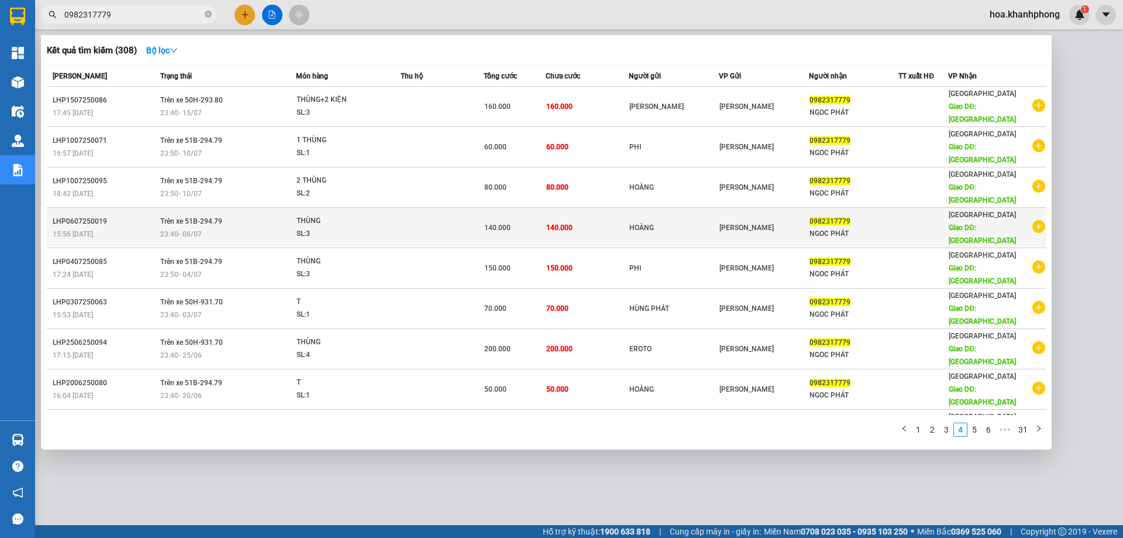
click at [215, 217] on span "Trên xe 51B-294.79" at bounding box center [191, 221] width 62 height 8
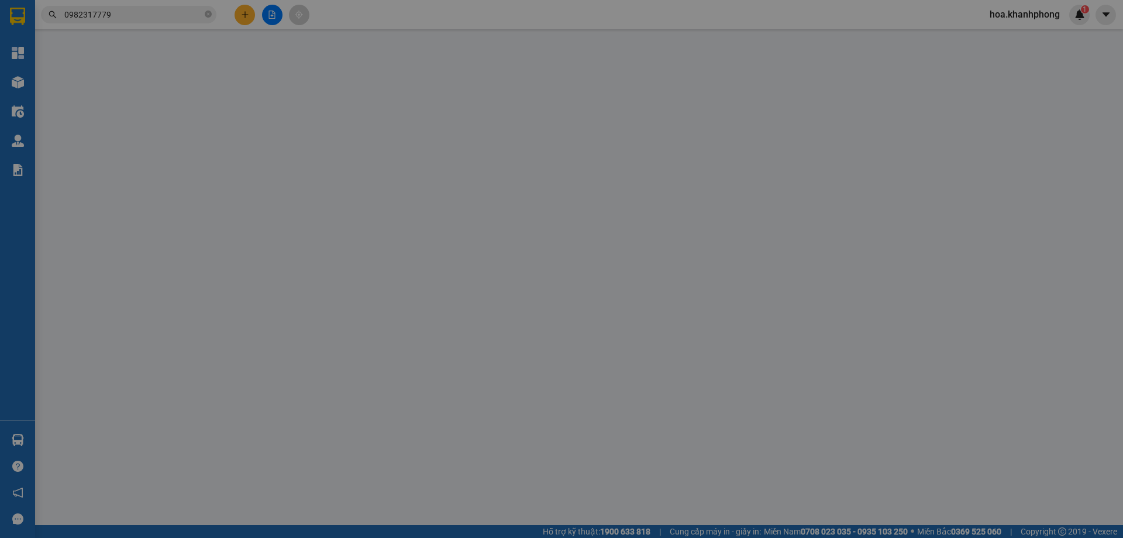
type input "HOÀNG"
type input "0982317779"
type input "NGOC PHÁT"
type input "MỸ CA"
type input "140.000"
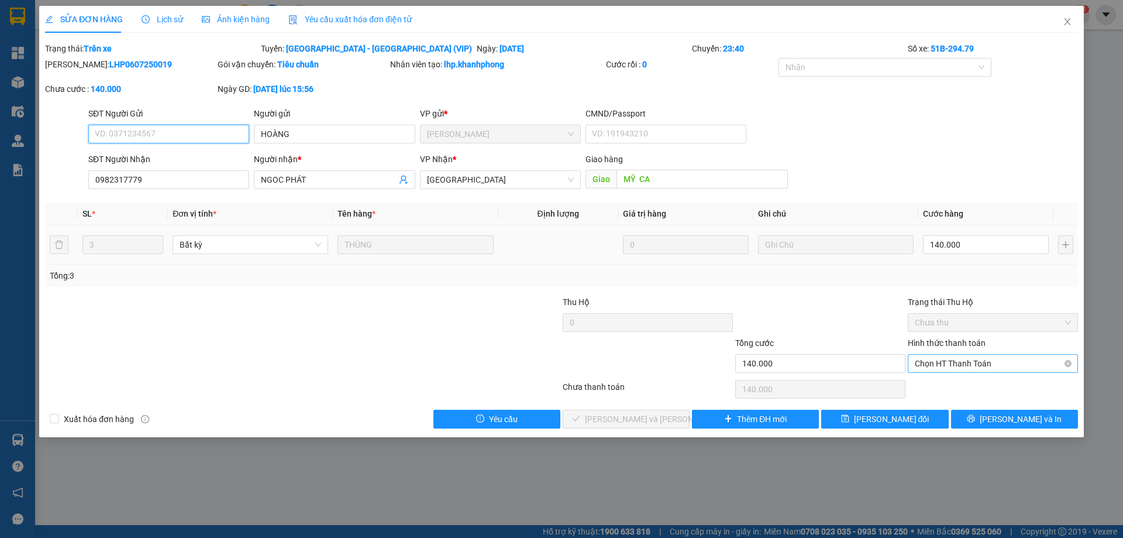
click at [936, 363] on span "Chọn HT Thanh Toán" at bounding box center [993, 363] width 156 height 18
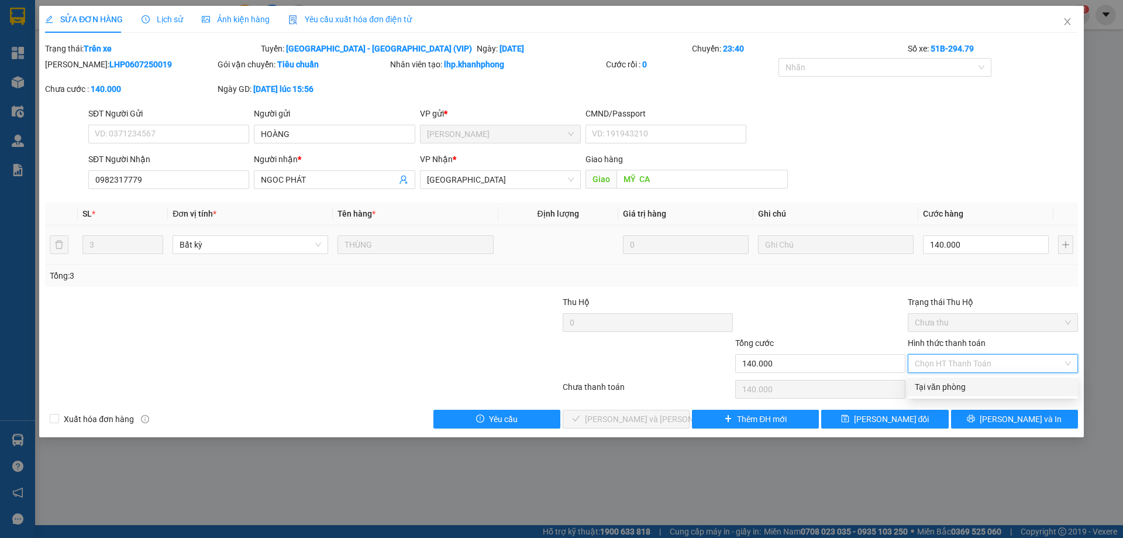
click at [940, 384] on div "Tại văn phòng" at bounding box center [993, 386] width 156 height 13
type input "0"
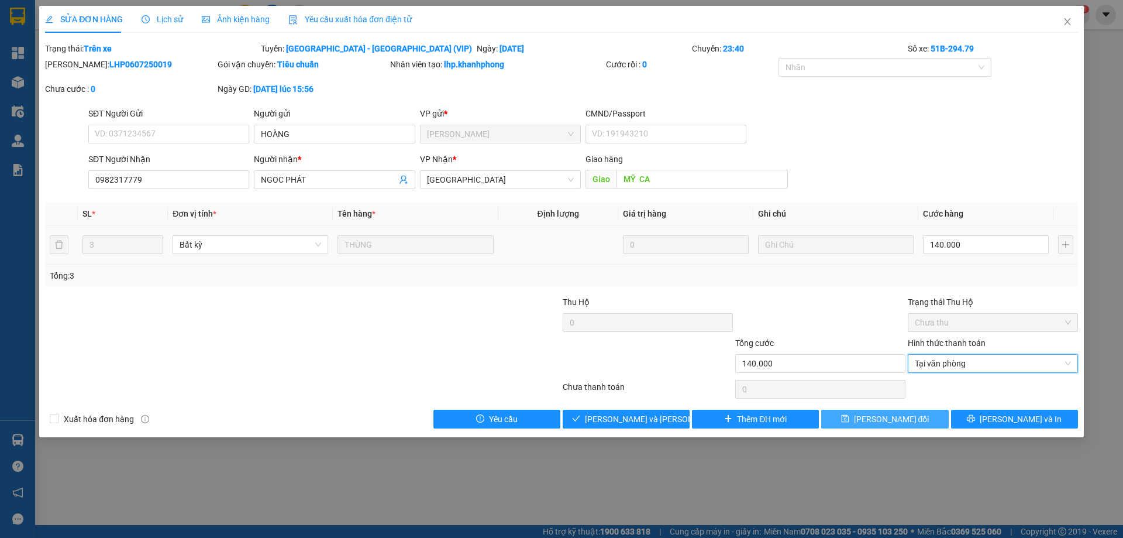
click at [913, 421] on span "[PERSON_NAME] đổi" at bounding box center [891, 418] width 75 height 13
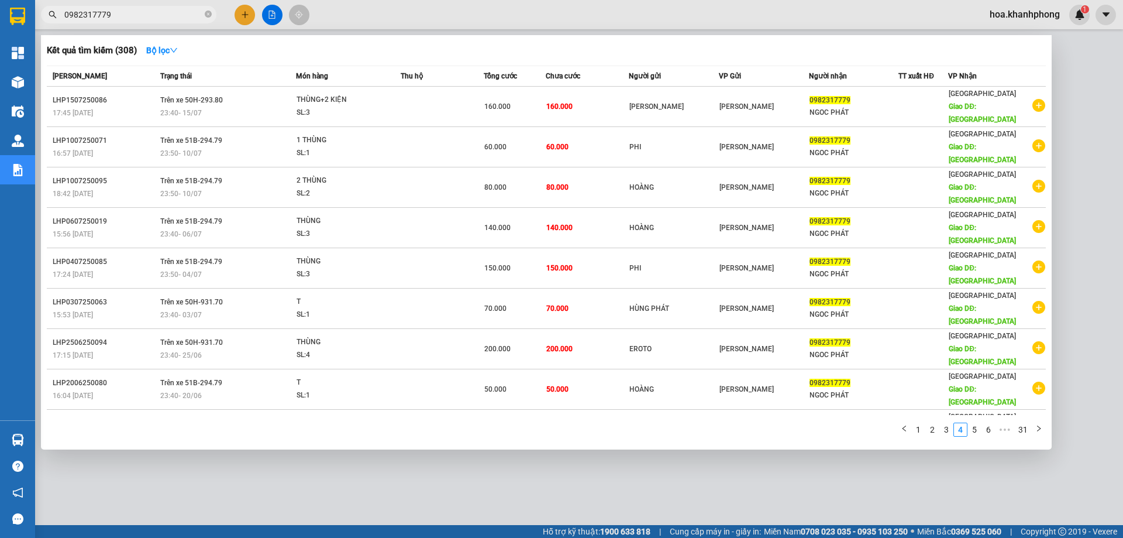
click at [122, 11] on input "0982317779" at bounding box center [133, 14] width 138 height 13
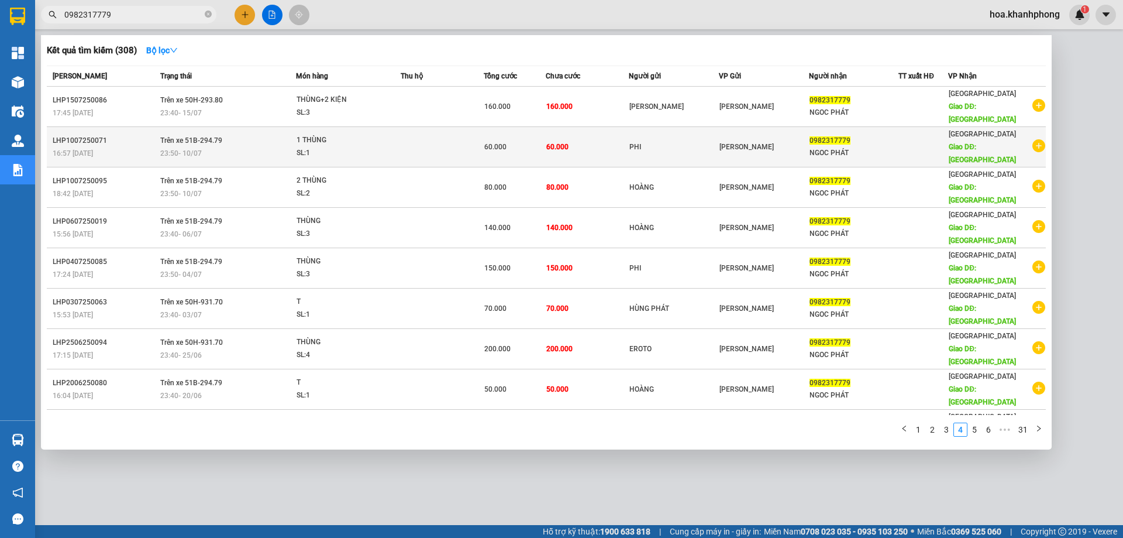
click at [198, 136] on span "Trên xe 51B-294.79" at bounding box center [191, 140] width 62 height 8
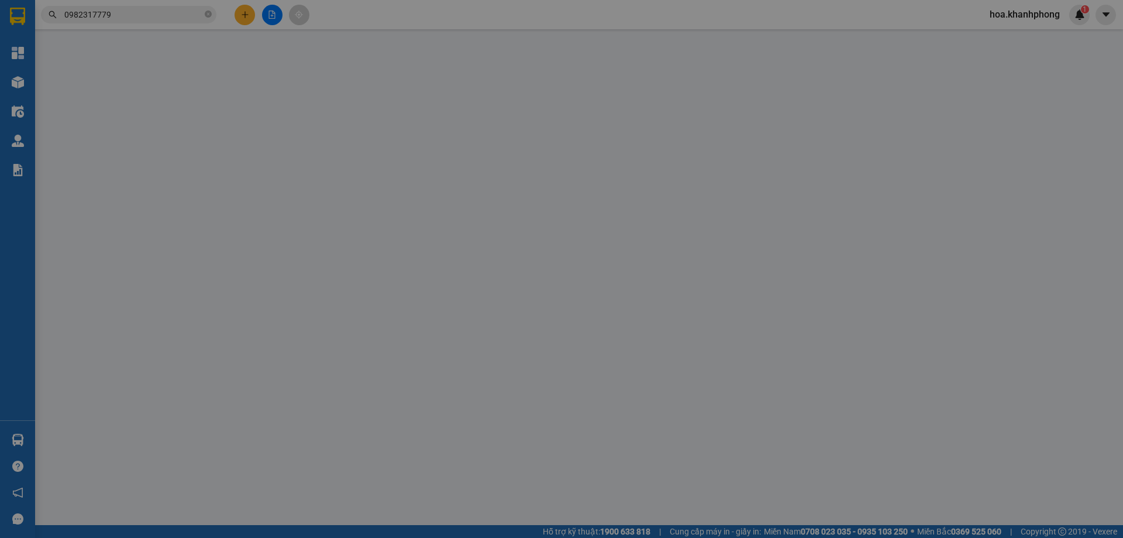
type input "PHI"
type input "0982317779"
type input "NGOC PHÁT"
type input "MỸ CA"
type input "60.000"
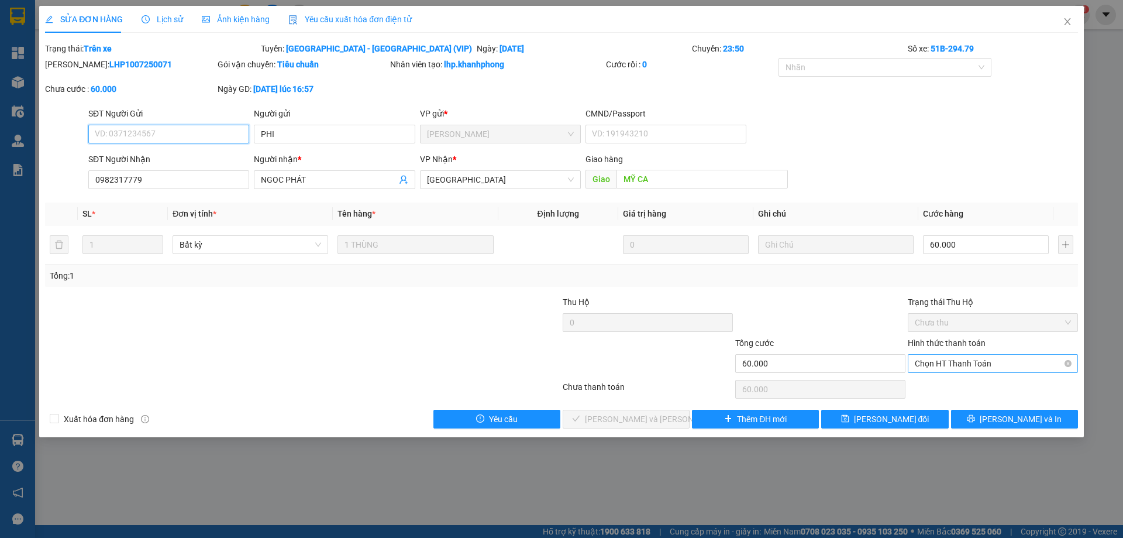
click at [945, 356] on span "Chọn HT Thanh Toán" at bounding box center [993, 363] width 156 height 18
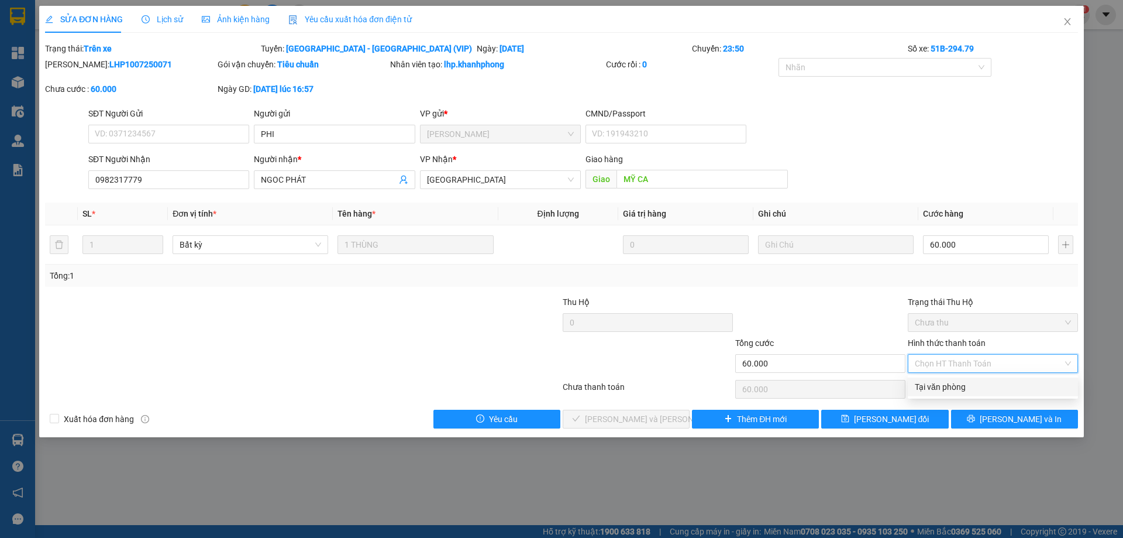
click at [946, 385] on div "Tại văn phòng" at bounding box center [993, 386] width 156 height 13
type input "0"
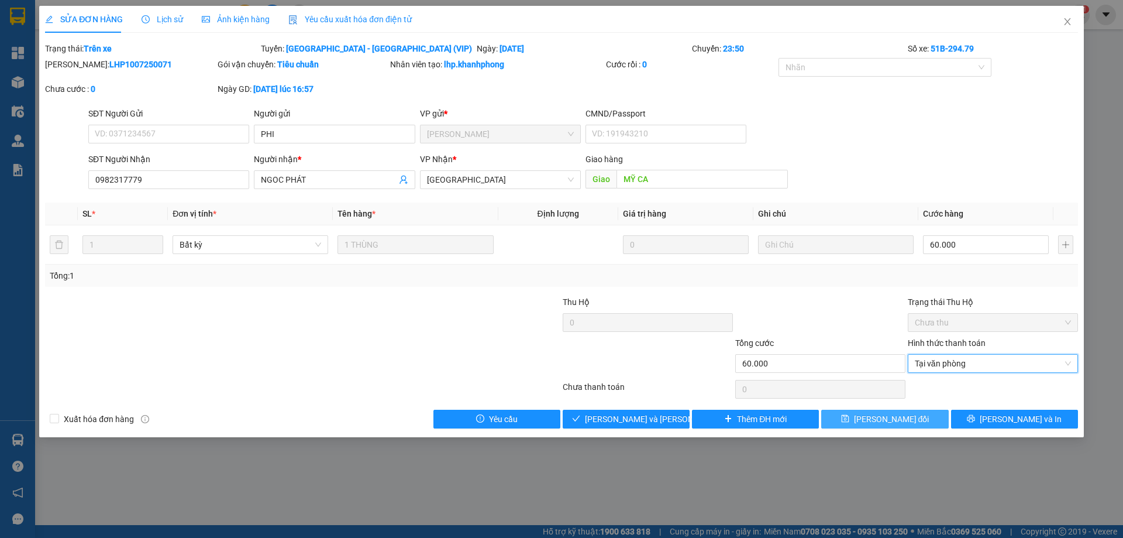
click at [877, 419] on span "[PERSON_NAME] đổi" at bounding box center [891, 418] width 75 height 13
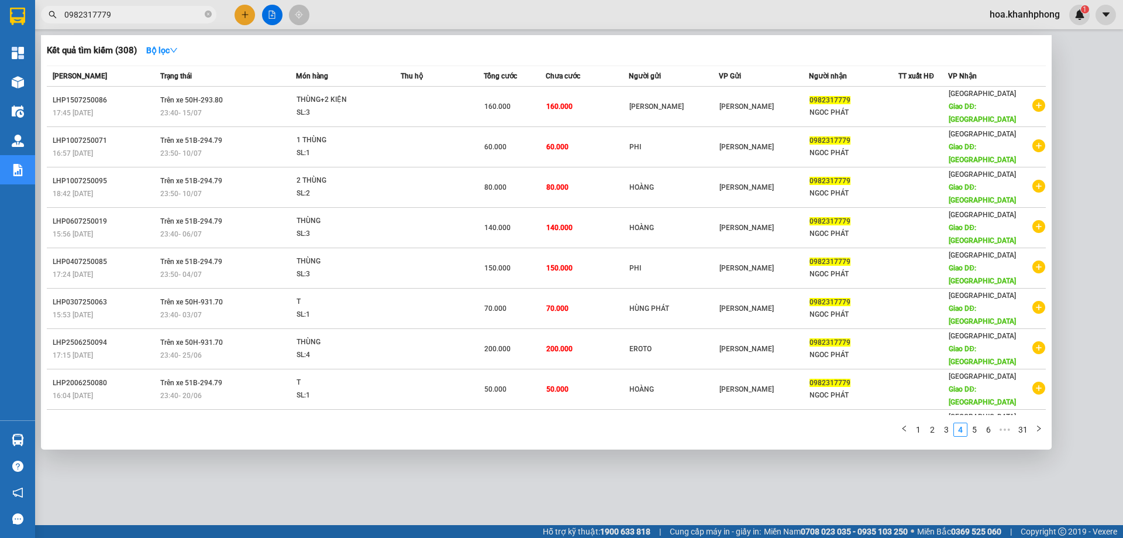
click at [115, 15] on input "0982317779" at bounding box center [133, 14] width 138 height 13
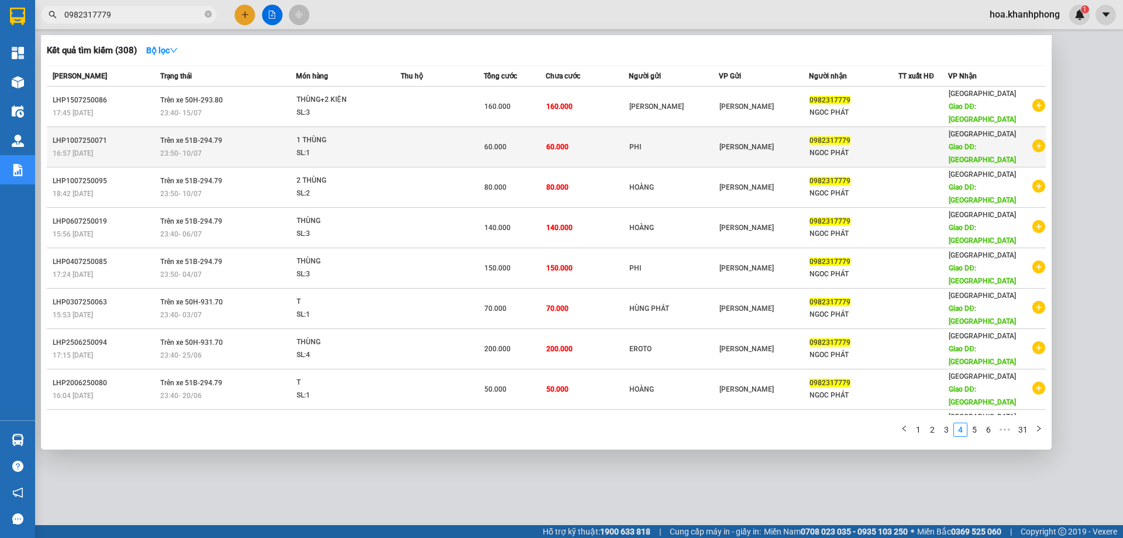
click at [171, 136] on span "Trên xe 51B-294.79" at bounding box center [191, 140] width 62 height 8
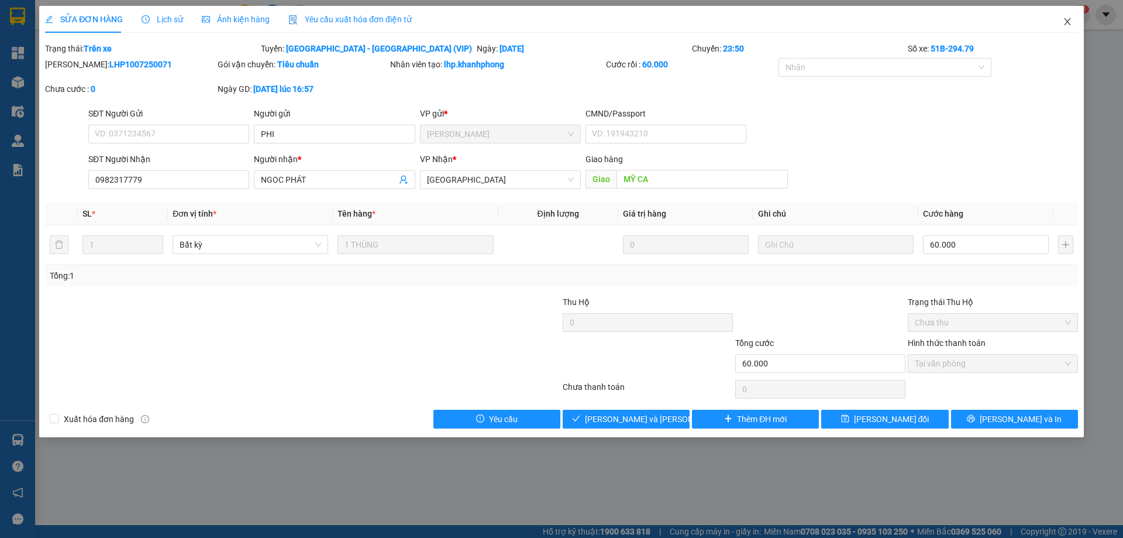
click at [1070, 26] on icon "close" at bounding box center [1067, 21] width 9 height 9
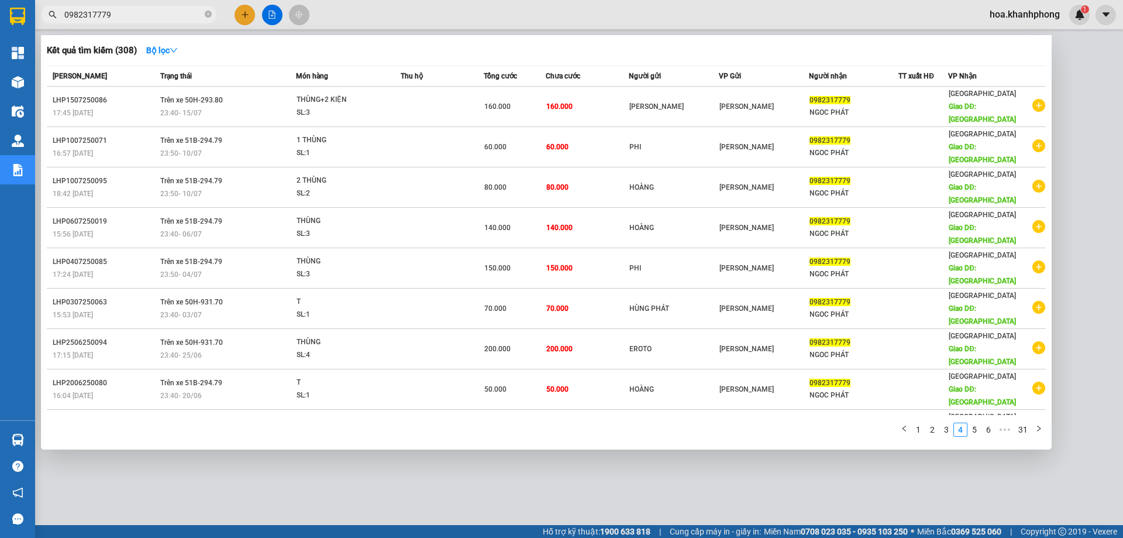
click at [119, 15] on input "0982317779" at bounding box center [133, 14] width 138 height 13
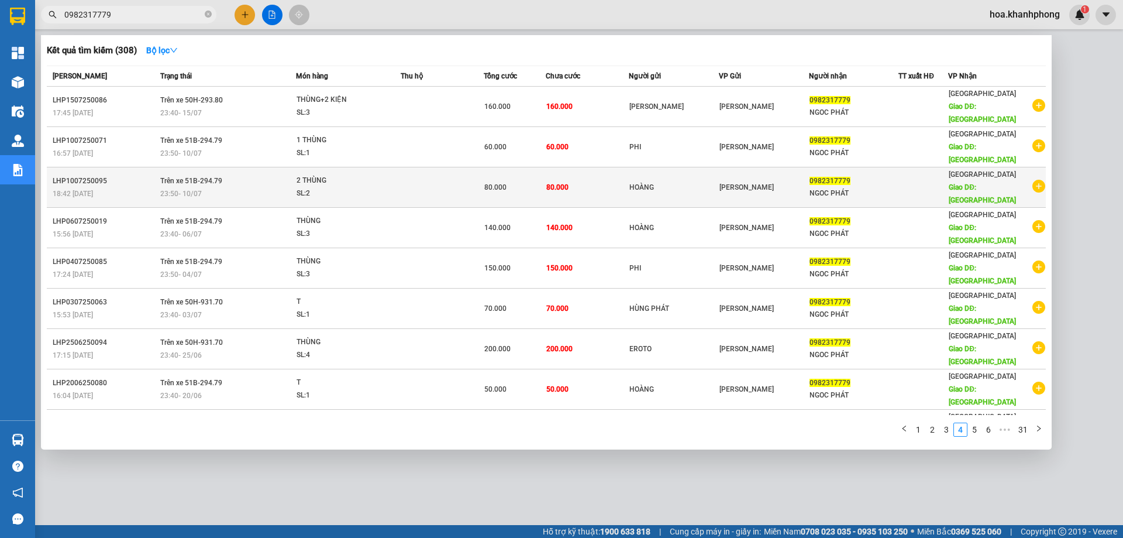
click at [160, 167] on td "Trên xe 51B-294.79 23:50 [DATE]" at bounding box center [226, 187] width 138 height 40
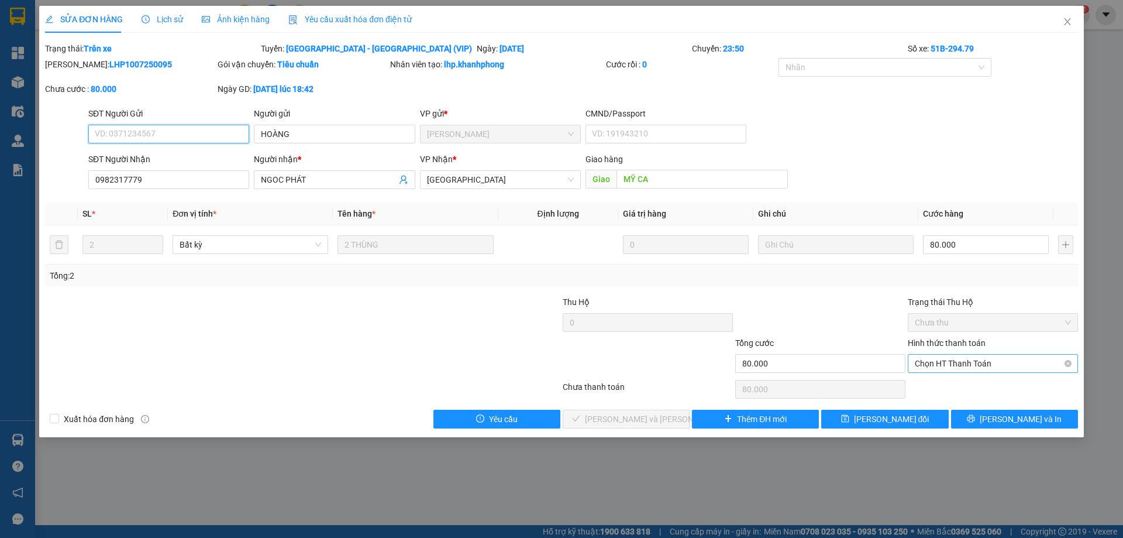
click at [942, 368] on span "Chọn HT Thanh Toán" at bounding box center [993, 363] width 156 height 18
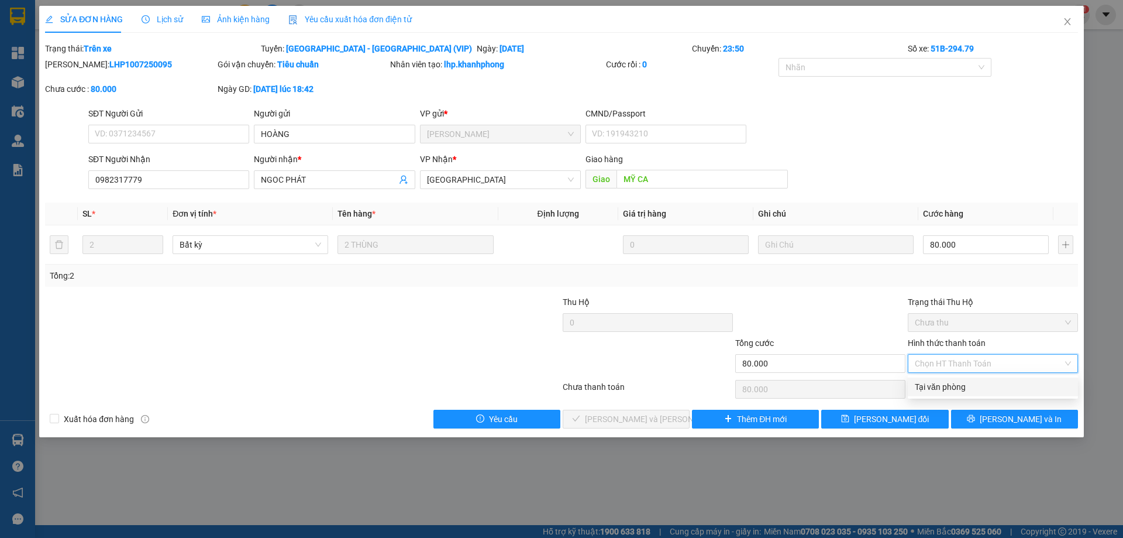
click at [941, 388] on div "Tại văn phòng" at bounding box center [993, 386] width 156 height 13
type input "0"
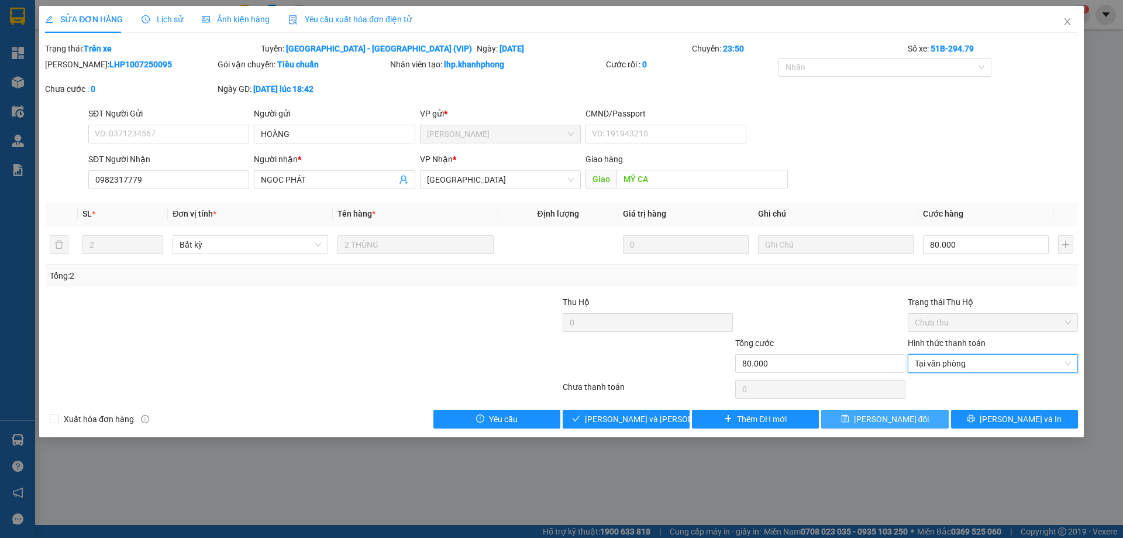
click at [894, 422] on span "[PERSON_NAME] đổi" at bounding box center [891, 418] width 75 height 13
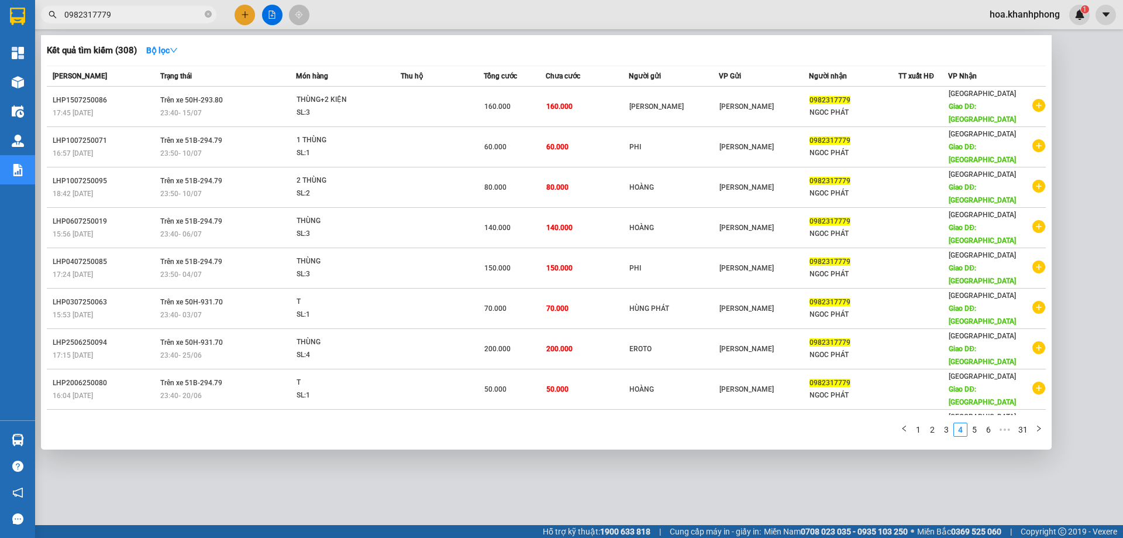
click at [128, 22] on span "0982317779" at bounding box center [128, 15] width 175 height 18
click at [128, 16] on input "0982317779" at bounding box center [133, 14] width 138 height 13
click at [947, 423] on link "3" at bounding box center [946, 429] width 13 height 13
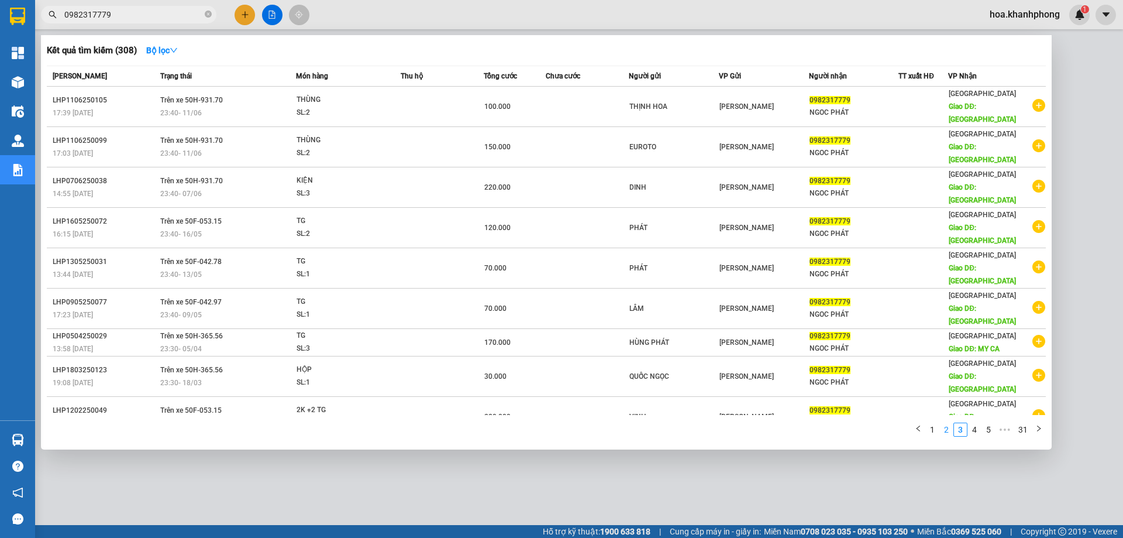
click at [948, 423] on link "2" at bounding box center [946, 429] width 13 height 13
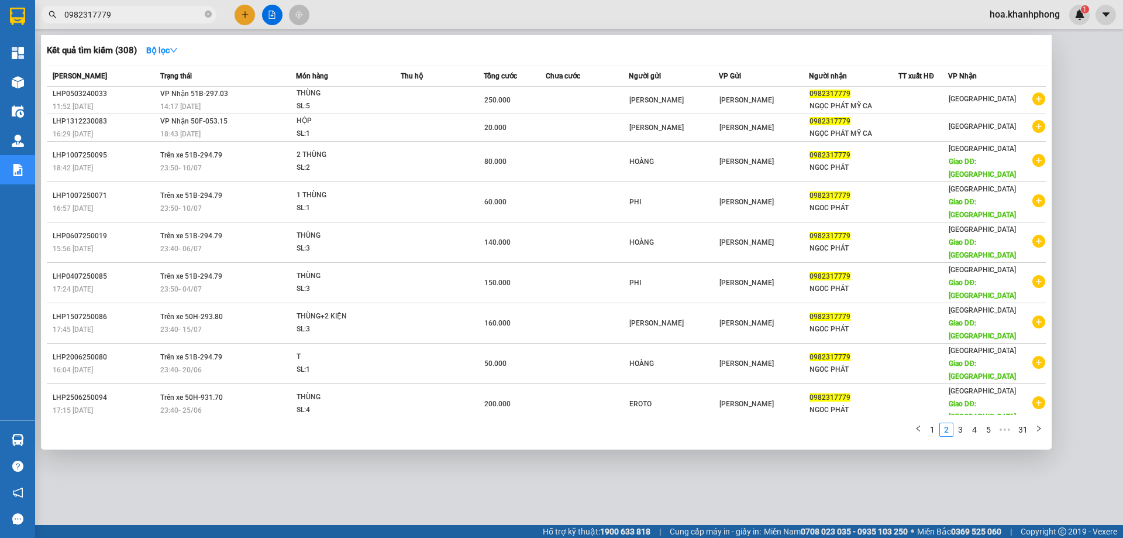
click at [204, 444] on div "23:40 [DATE]" at bounding box center [227, 450] width 135 height 13
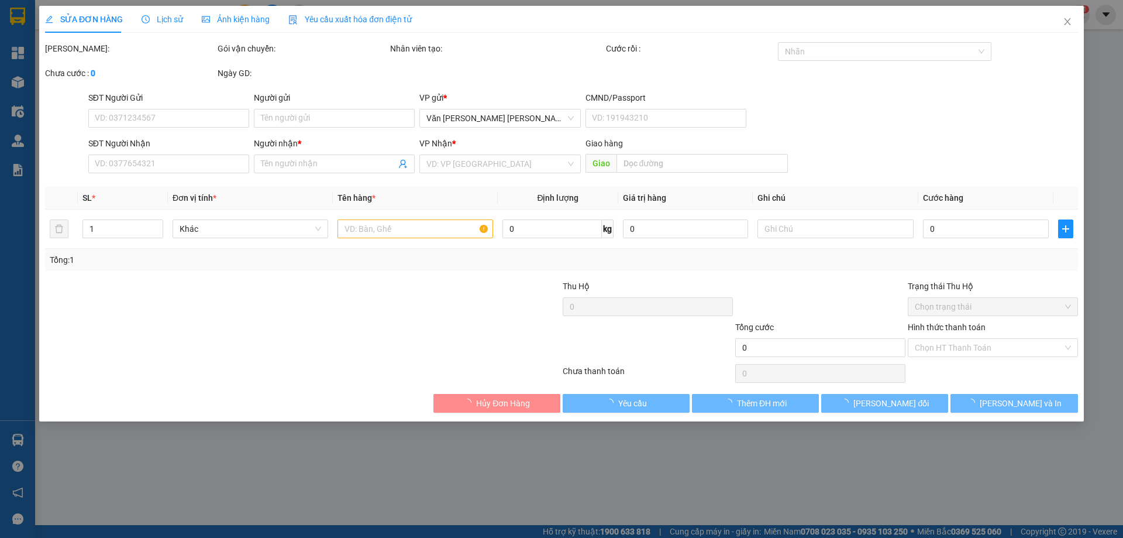
type input "ĐẠI"
type input "0982317779"
type input "NGOC PHÁT"
type input "MỸ CA"
type input "100.000"
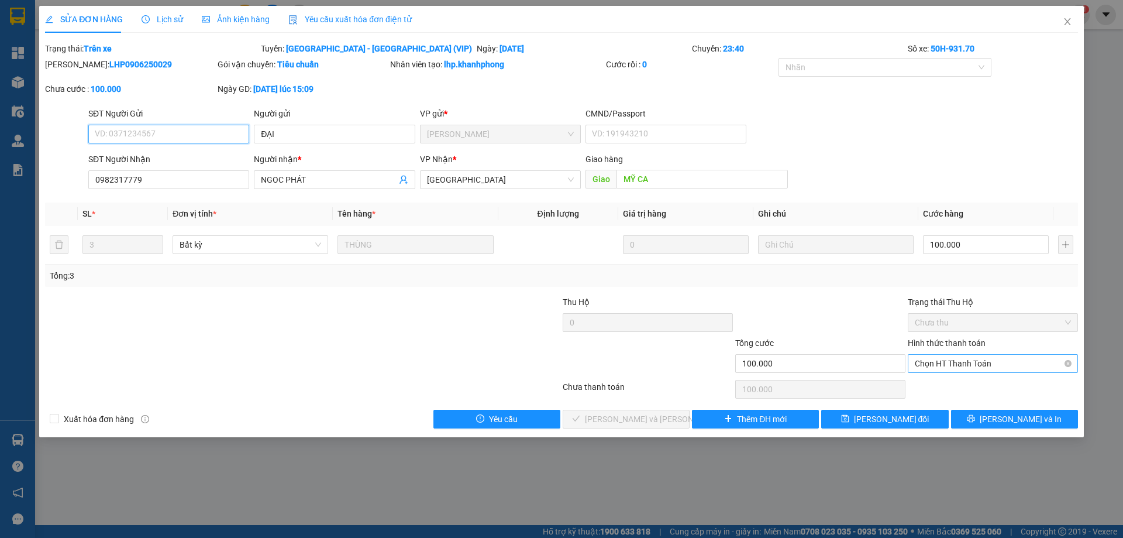
click at [963, 366] on span "Chọn HT Thanh Toán" at bounding box center [993, 363] width 156 height 18
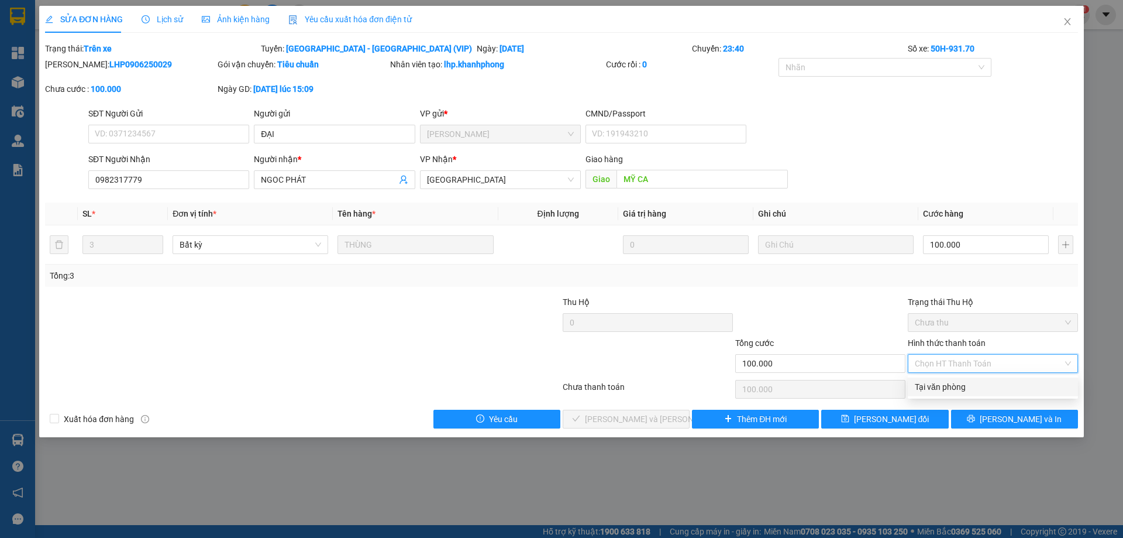
click at [940, 388] on div "Tại văn phòng" at bounding box center [993, 386] width 156 height 13
type input "0"
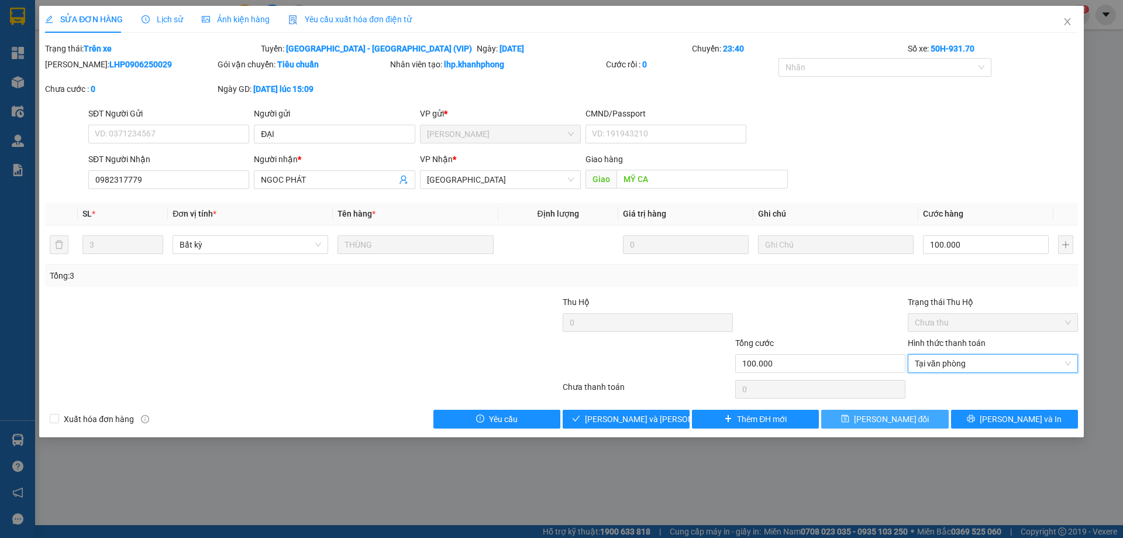
click at [881, 421] on span "[PERSON_NAME] đổi" at bounding box center [891, 418] width 75 height 13
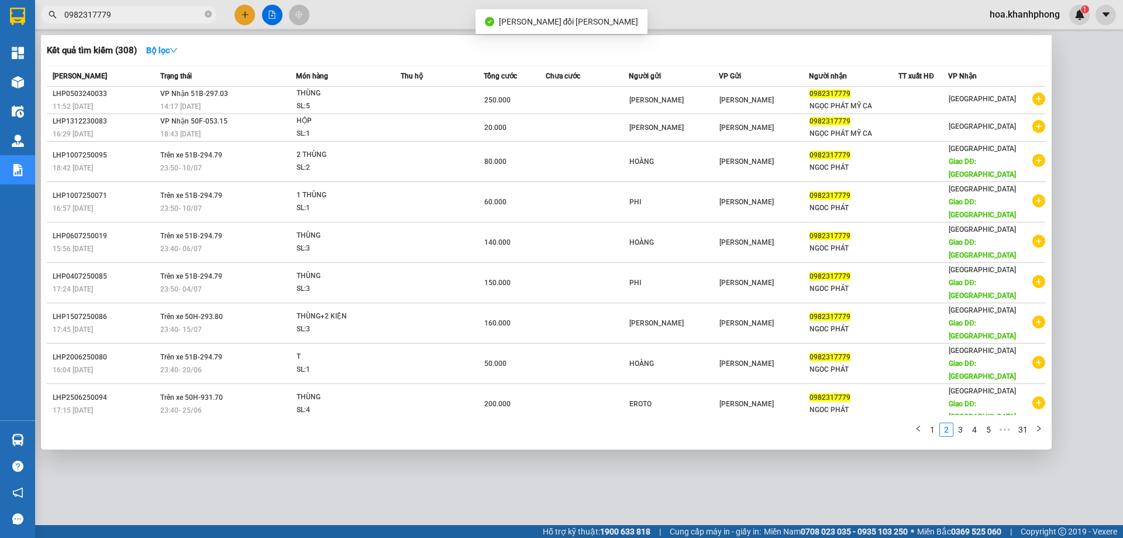
click at [126, 15] on input "0982317779" at bounding box center [133, 14] width 138 height 13
click at [930, 423] on link "1" at bounding box center [932, 429] width 13 height 13
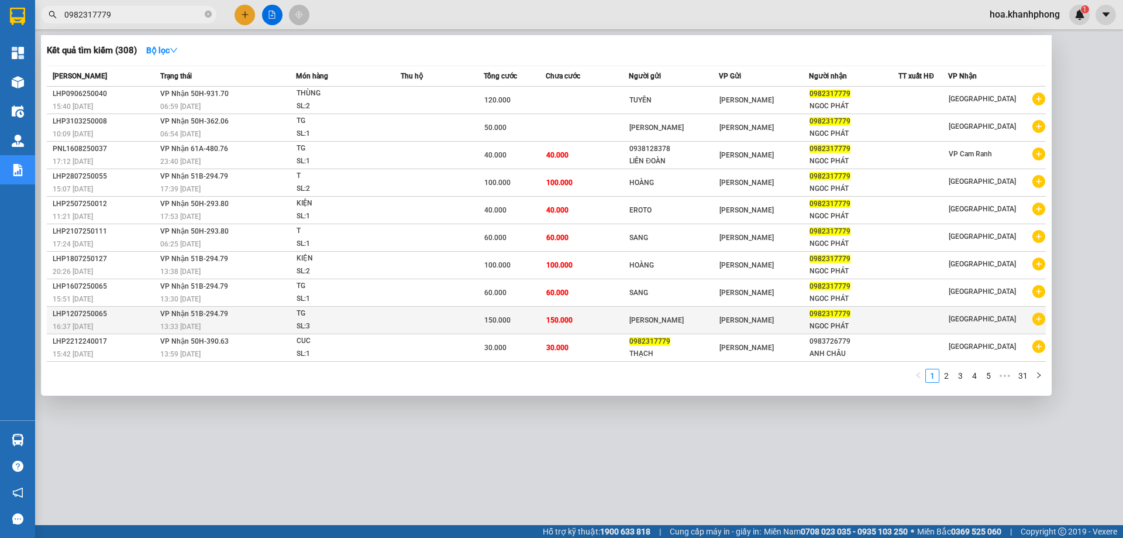
click at [122, 312] on div "LHP1207250065" at bounding box center [105, 314] width 104 height 12
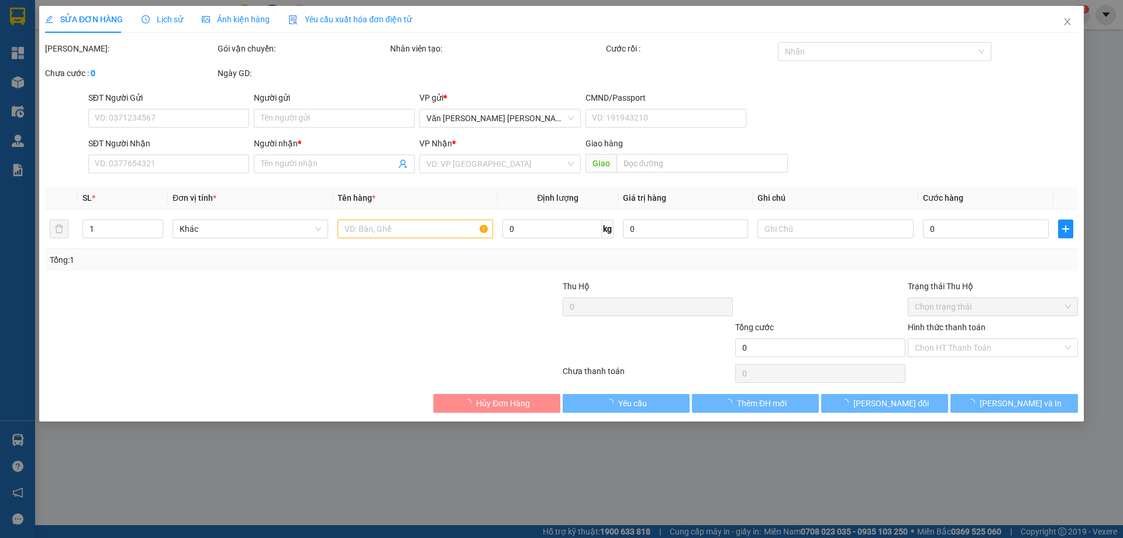
type input "[PERSON_NAME]"
type input "0982317779"
type input "NGOC PHÁT"
type input "150.000"
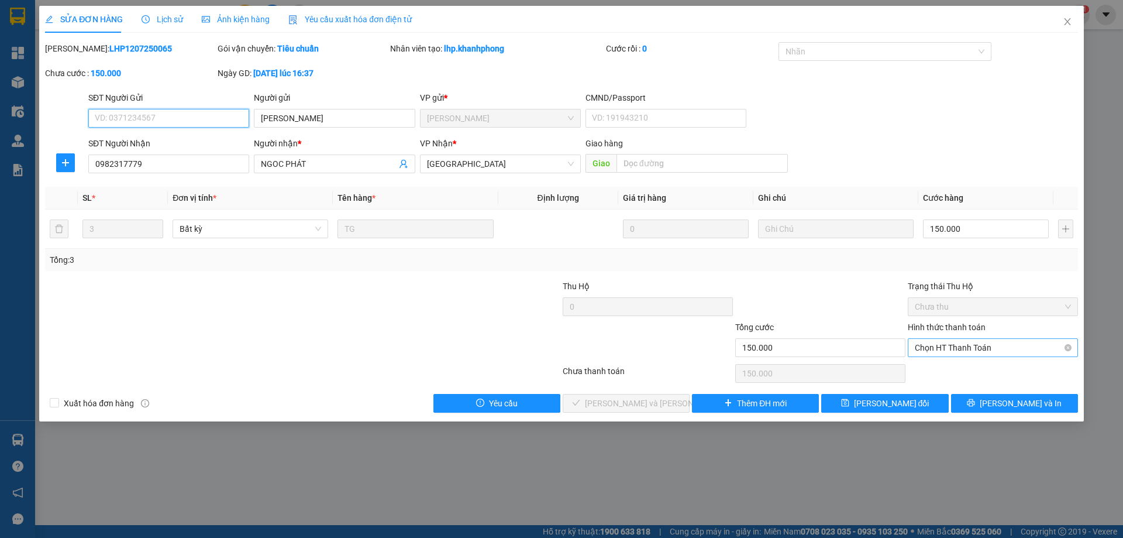
click at [939, 353] on span "Chọn HT Thanh Toán" at bounding box center [993, 348] width 156 height 18
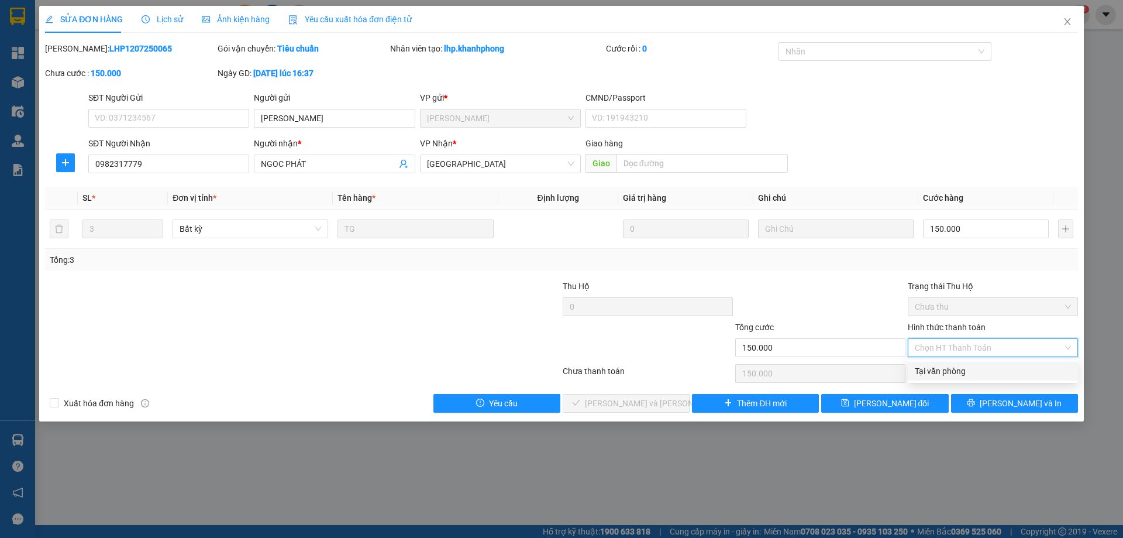
click at [934, 367] on div "Tại văn phòng" at bounding box center [993, 370] width 156 height 13
type input "0"
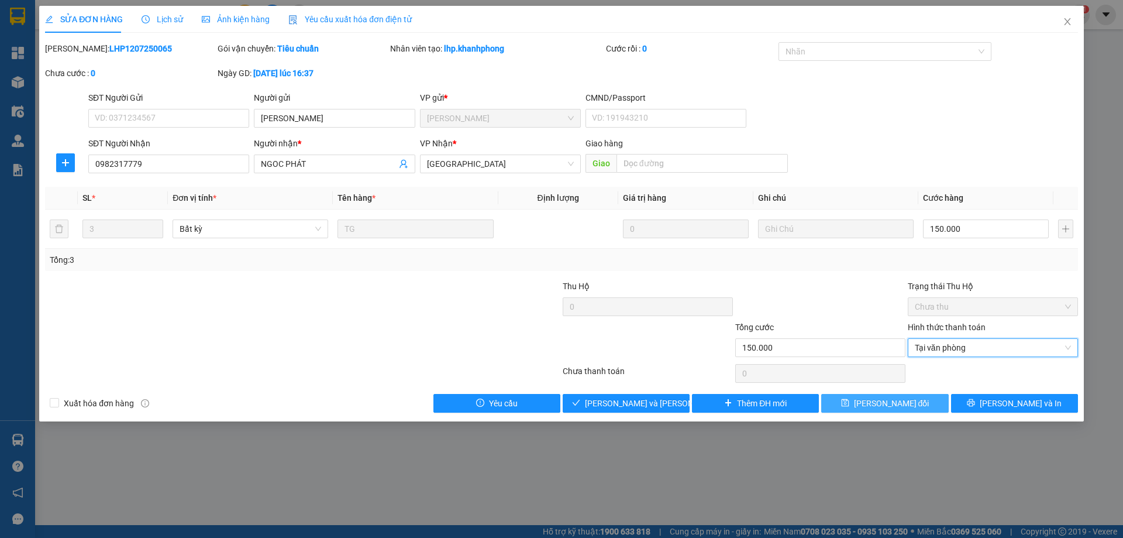
click at [897, 402] on span "[PERSON_NAME] đổi" at bounding box center [891, 403] width 75 height 13
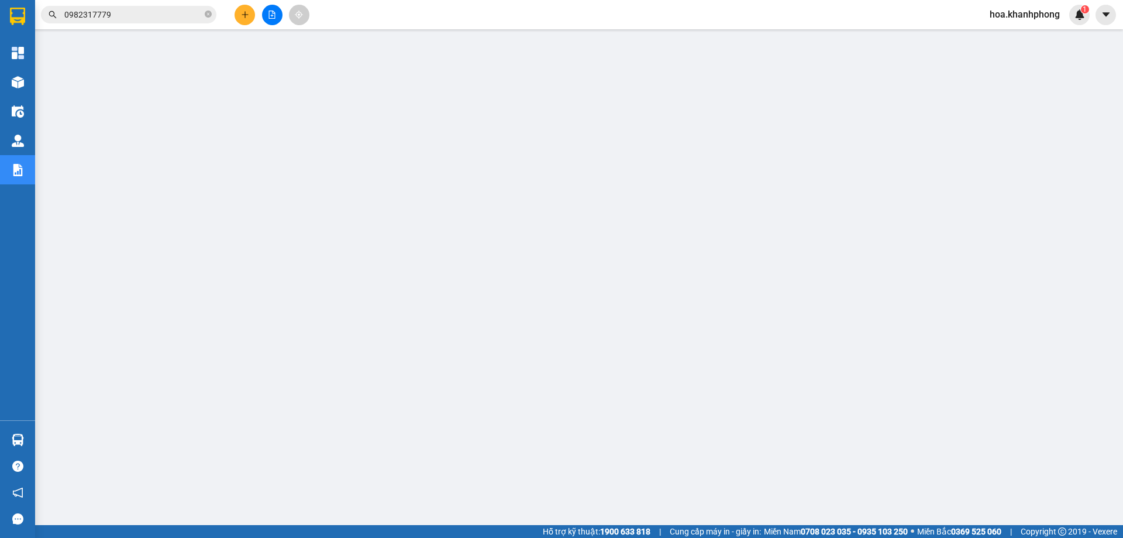
click at [109, 21] on span "0982317779" at bounding box center [128, 15] width 175 height 18
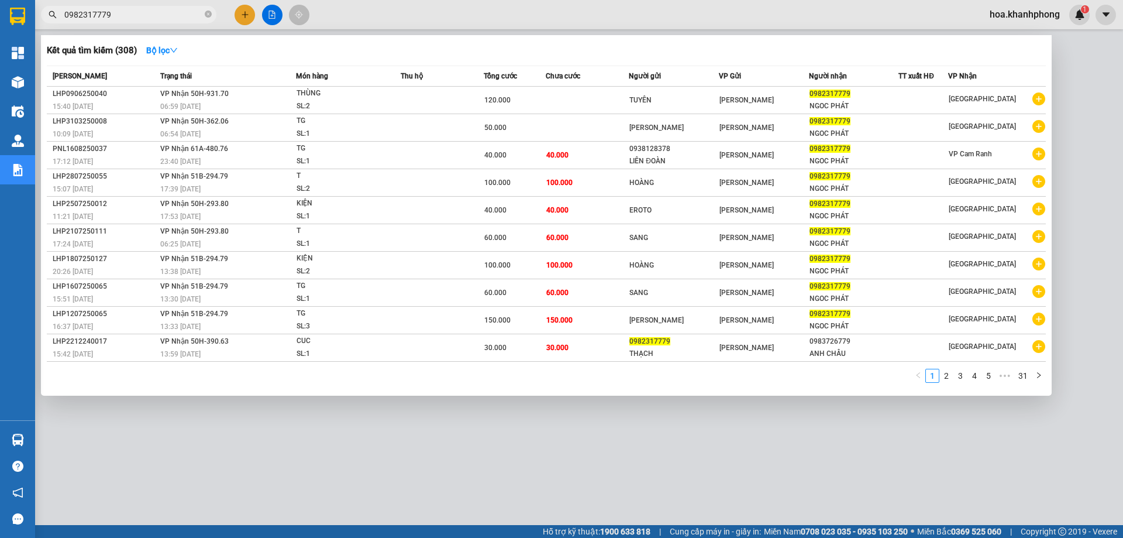
click at [111, 15] on input "0982317779" at bounding box center [133, 14] width 138 height 13
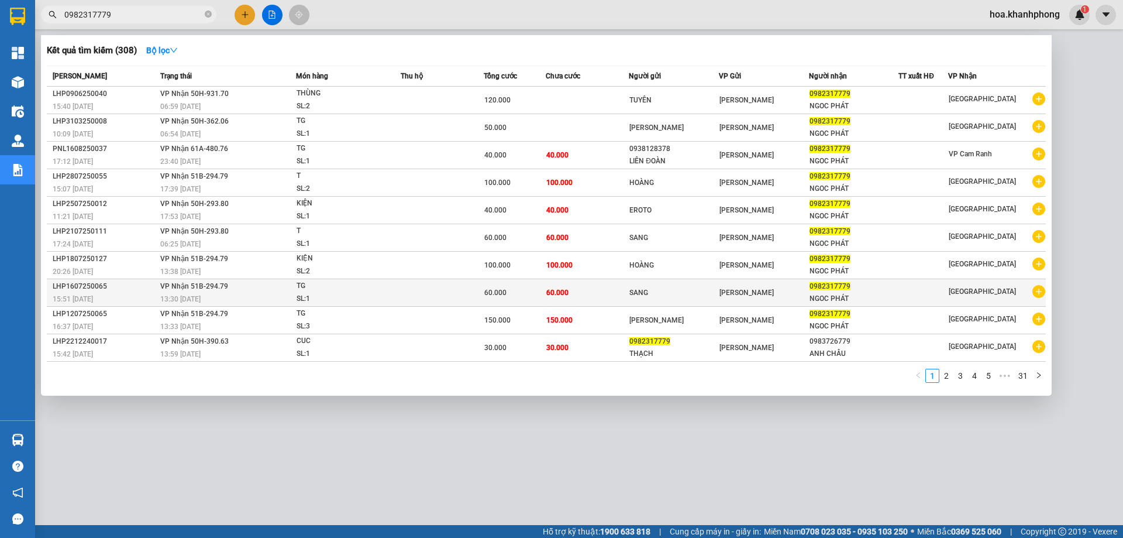
click at [119, 292] on div "15:51 [DATE]" at bounding box center [105, 298] width 104 height 13
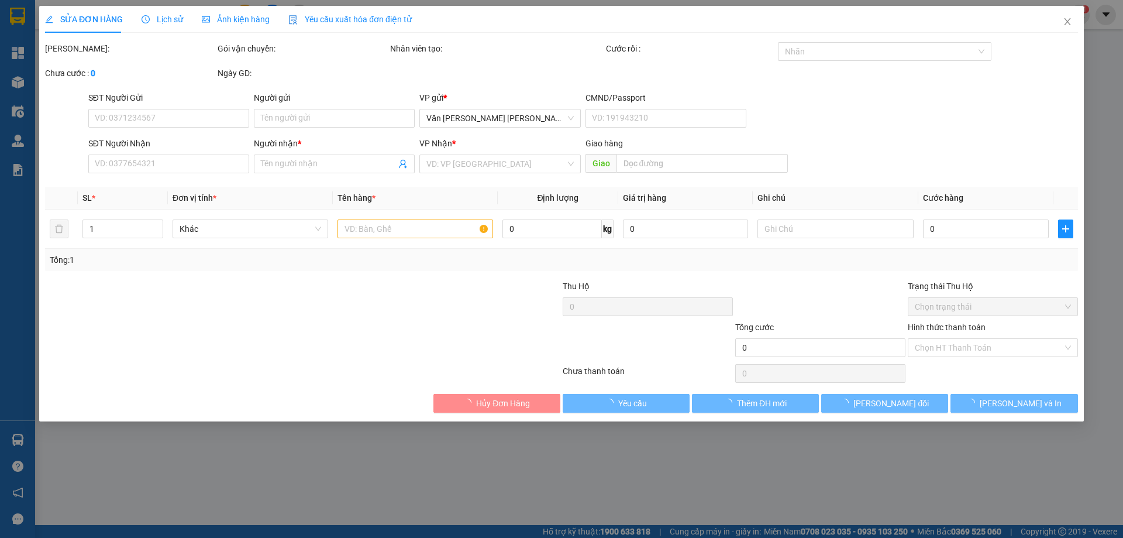
type input "SANG"
type input "0982317779"
type input "NGOC PHÁT"
type input "60.000"
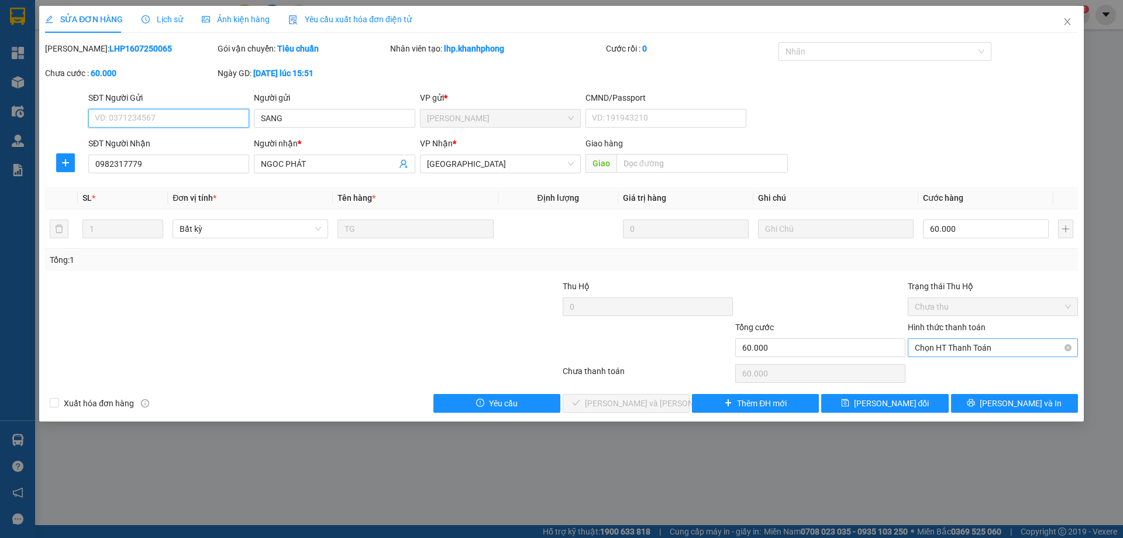
click at [943, 345] on span "Chọn HT Thanh Toán" at bounding box center [993, 348] width 156 height 18
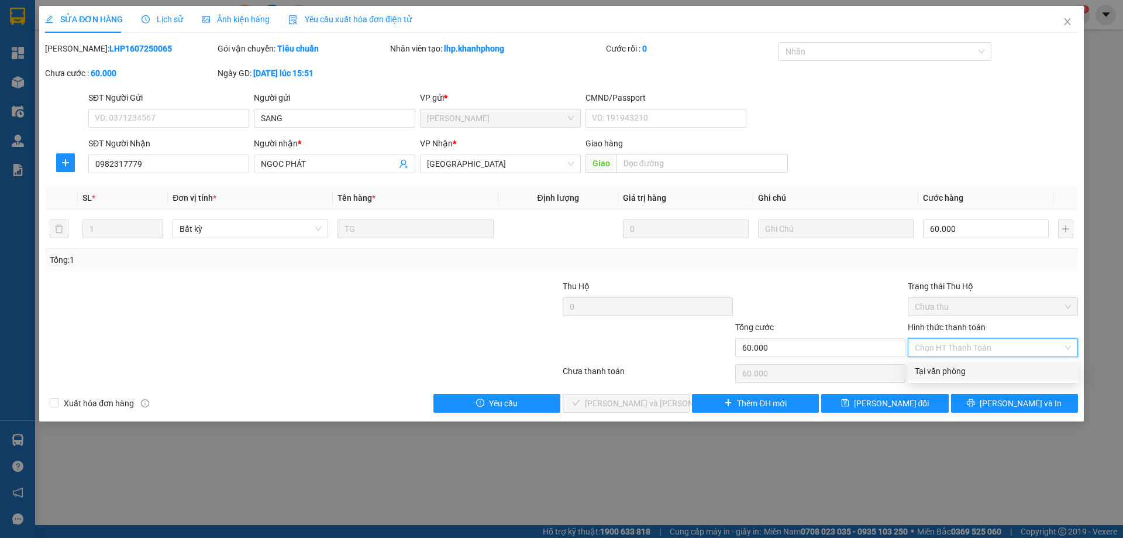
click at [934, 375] on div "Tại văn phòng" at bounding box center [993, 370] width 156 height 13
type input "0"
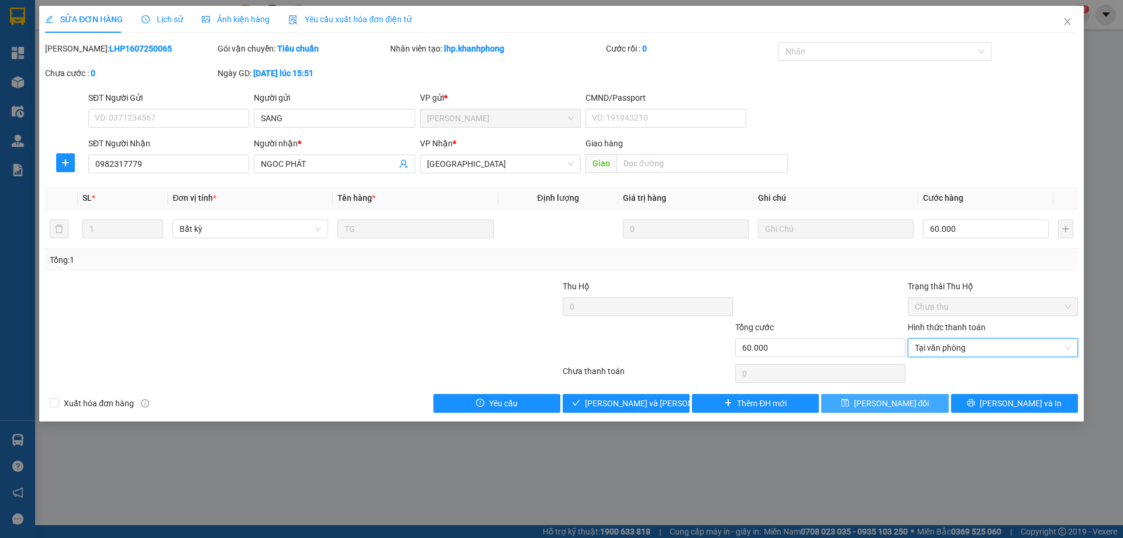
click at [910, 401] on span "[PERSON_NAME] đổi" at bounding box center [891, 403] width 75 height 13
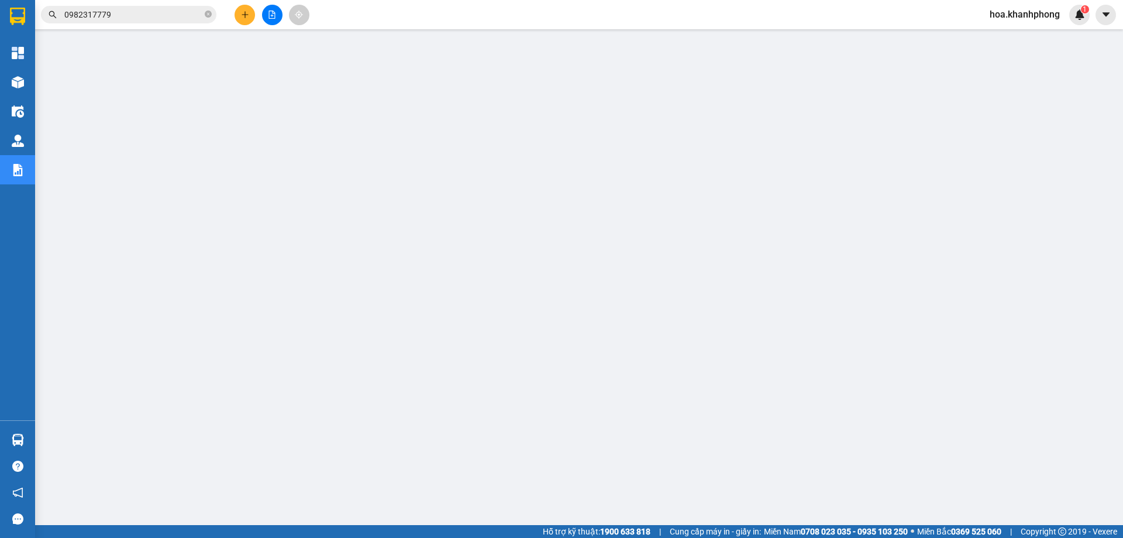
click at [155, 17] on input "0982317779" at bounding box center [133, 14] width 138 height 13
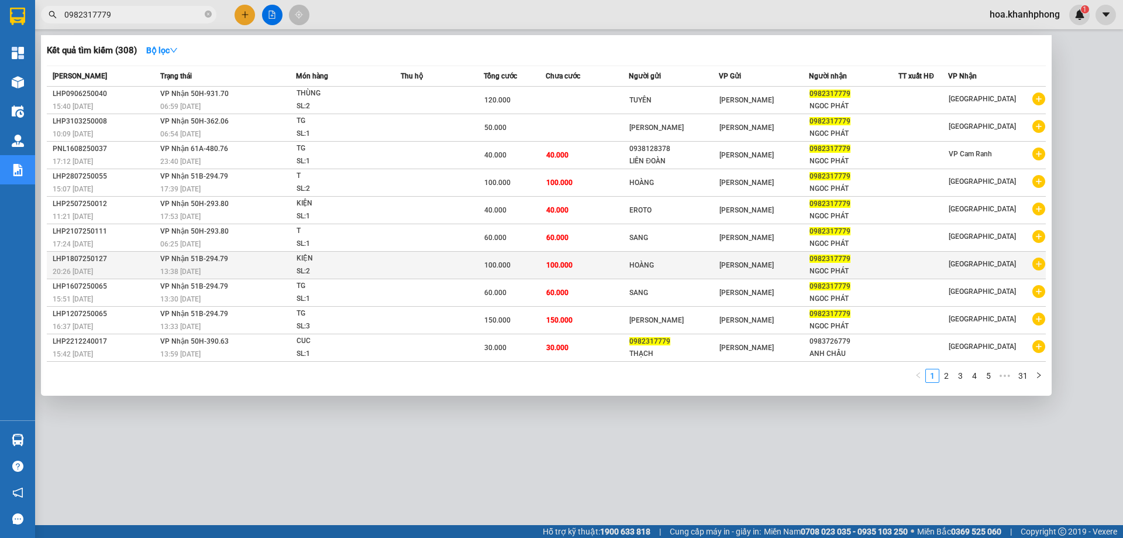
click at [214, 268] on div "13:38 [DATE]" at bounding box center [227, 271] width 135 height 13
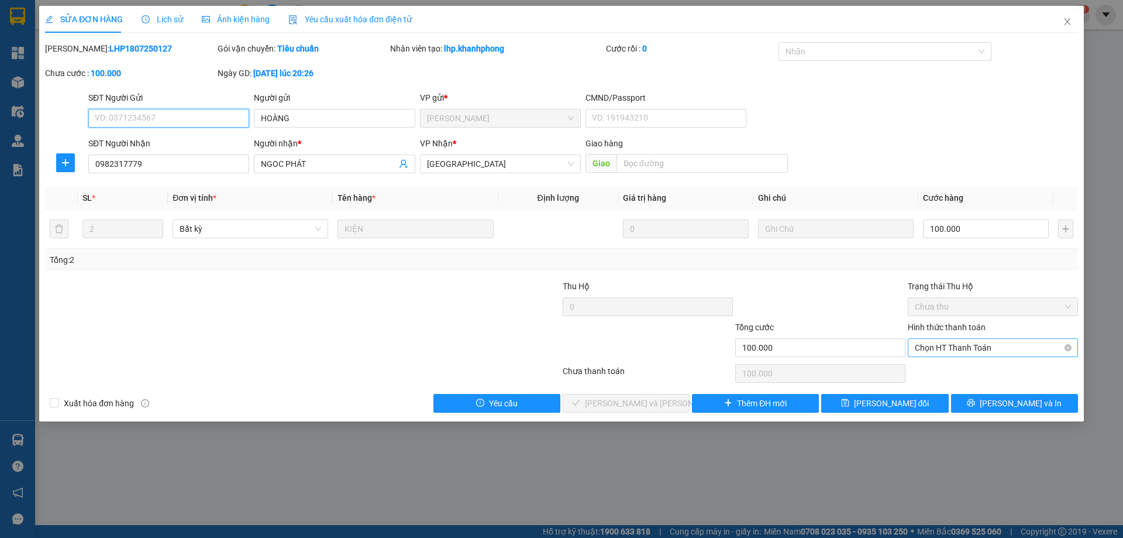
click at [932, 344] on span "Chọn HT Thanh Toán" at bounding box center [993, 348] width 156 height 18
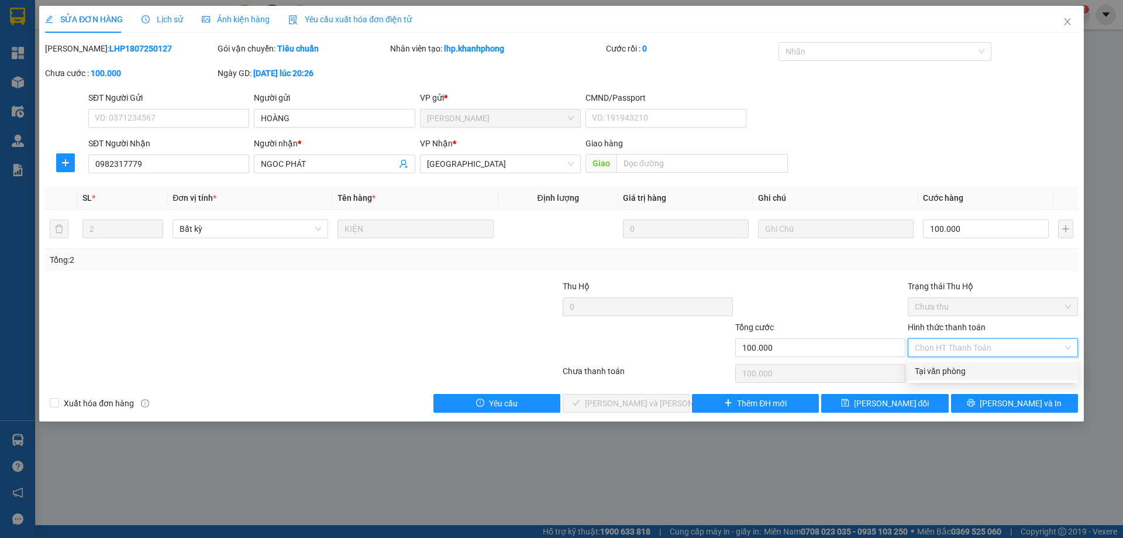
click at [932, 371] on div "Tại văn phòng" at bounding box center [993, 370] width 156 height 13
type input "0"
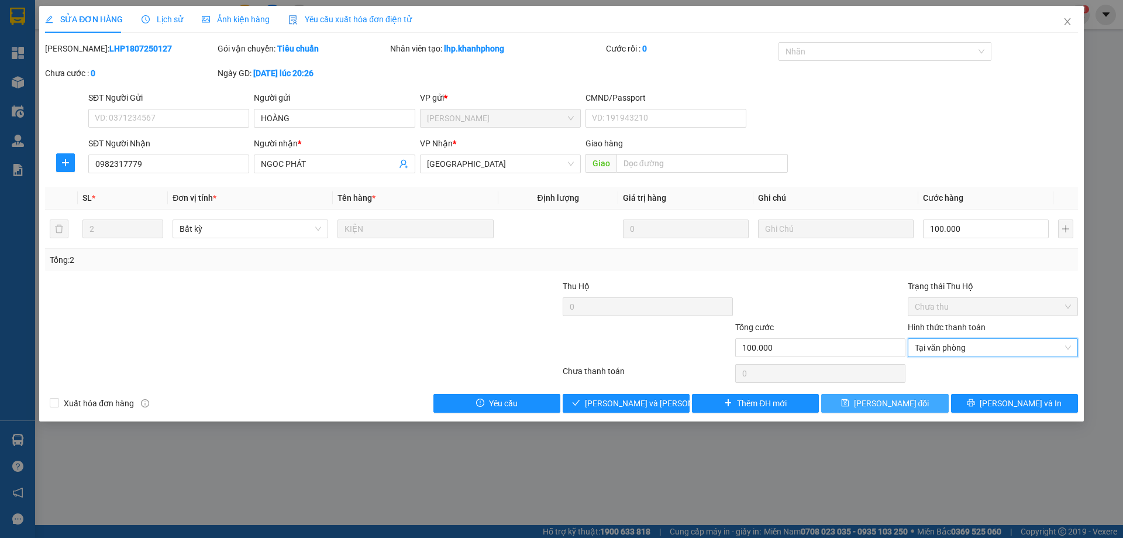
click at [902, 394] on button "[PERSON_NAME] đổi" at bounding box center [884, 403] width 127 height 19
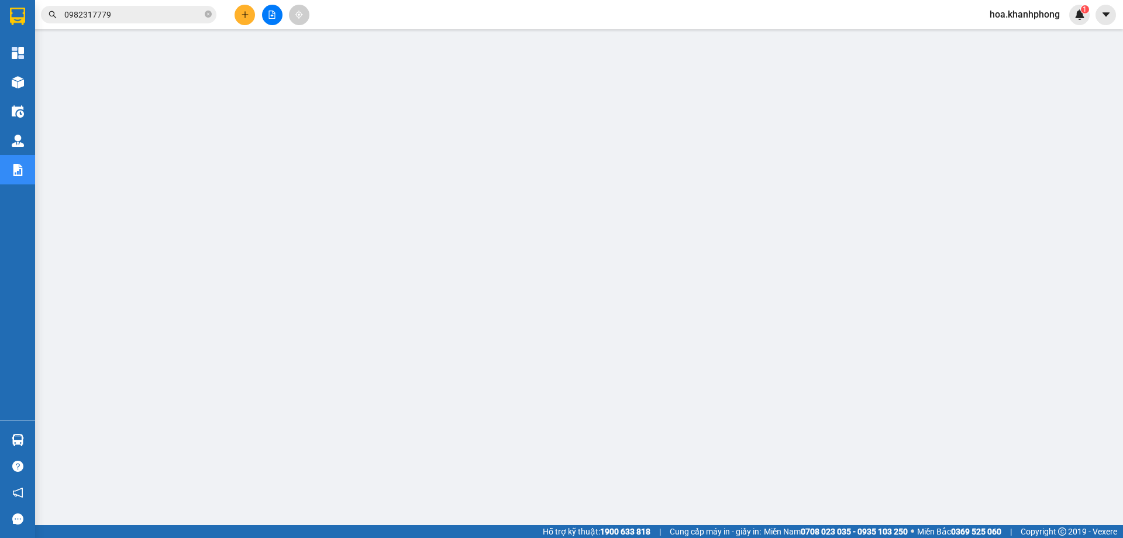
click at [140, 18] on input "0982317779" at bounding box center [133, 14] width 138 height 13
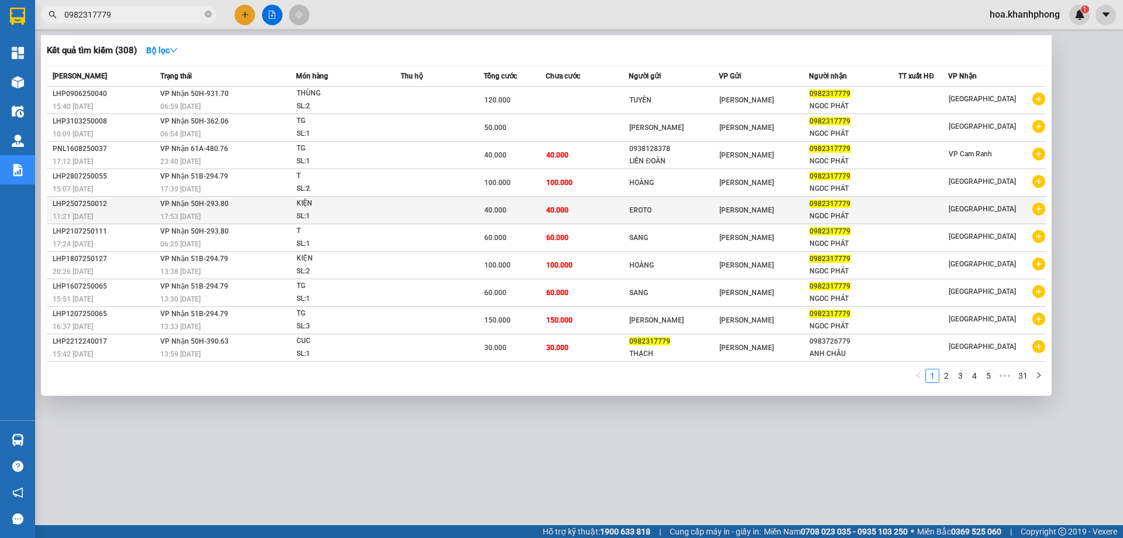
click at [112, 206] on div "LHP2507250012" at bounding box center [105, 204] width 104 height 12
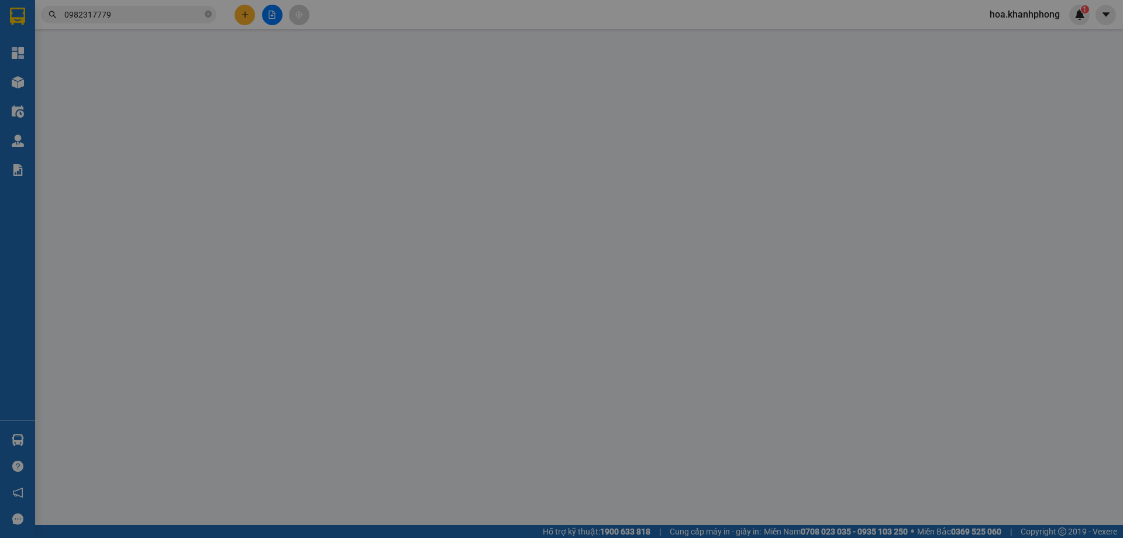
type input "EROTO"
type input "0982317779"
type input "NGOC PHÁT"
type input "40.000"
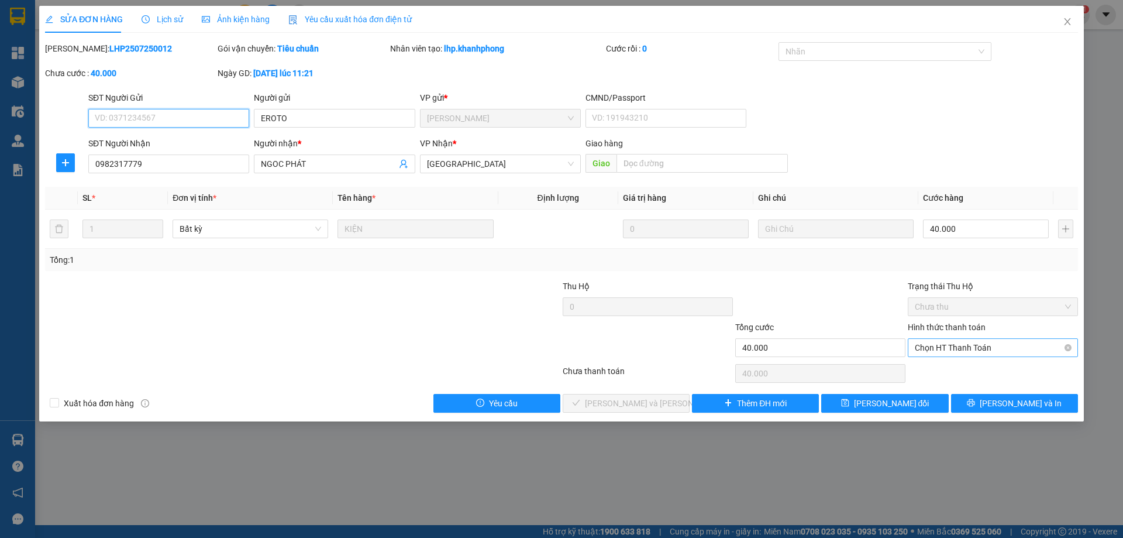
click at [953, 345] on span "Chọn HT Thanh Toán" at bounding box center [993, 348] width 156 height 18
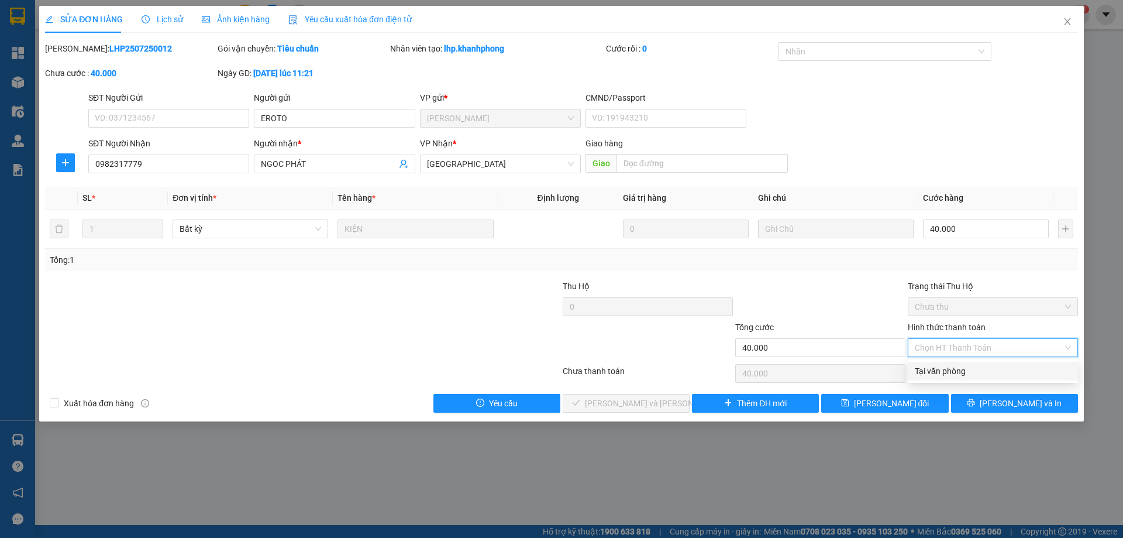
click at [942, 373] on div "Tại văn phòng" at bounding box center [993, 370] width 156 height 13
type input "0"
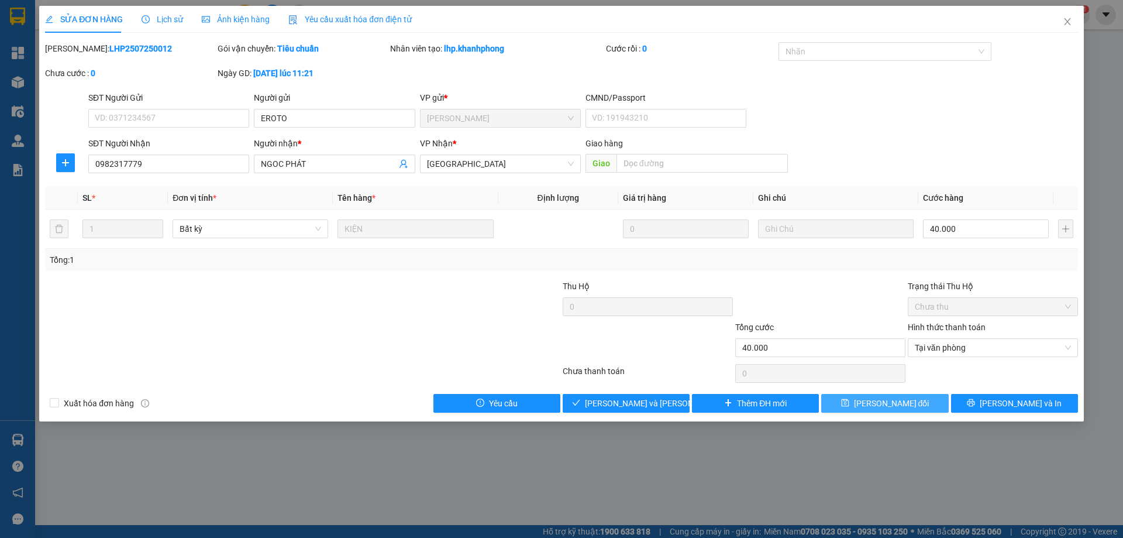
click at [909, 401] on span "[PERSON_NAME] đổi" at bounding box center [891, 403] width 75 height 13
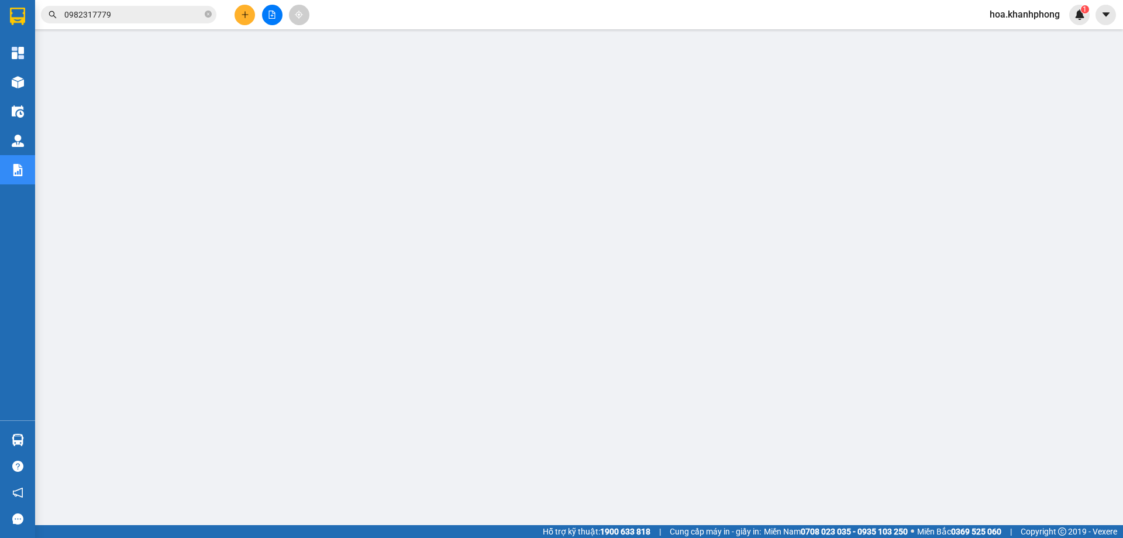
click at [144, 17] on input "0982317779" at bounding box center [133, 14] width 138 height 13
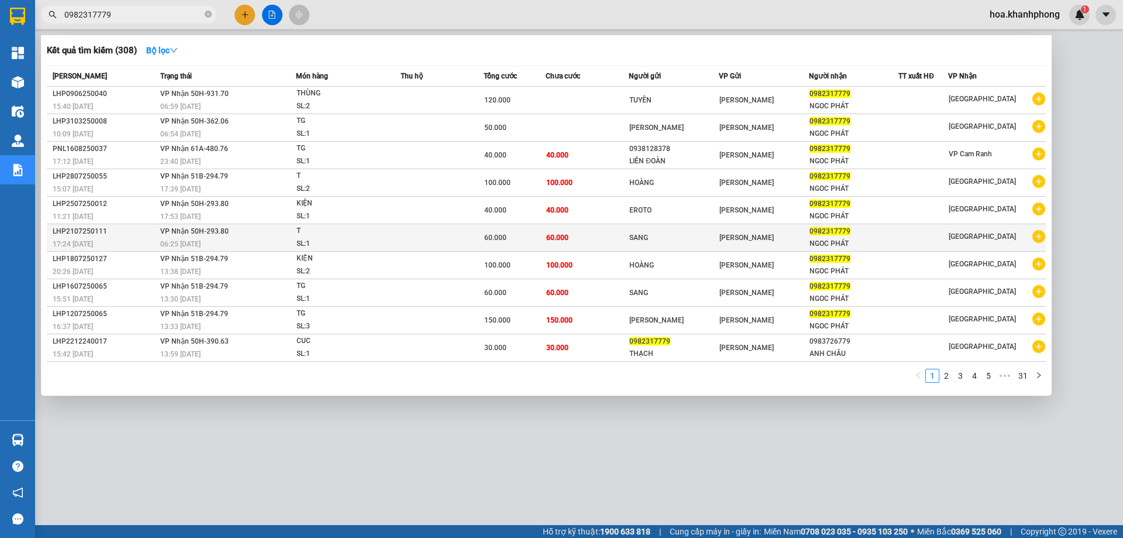
click at [154, 229] on div "LHP2107250111" at bounding box center [105, 231] width 104 height 12
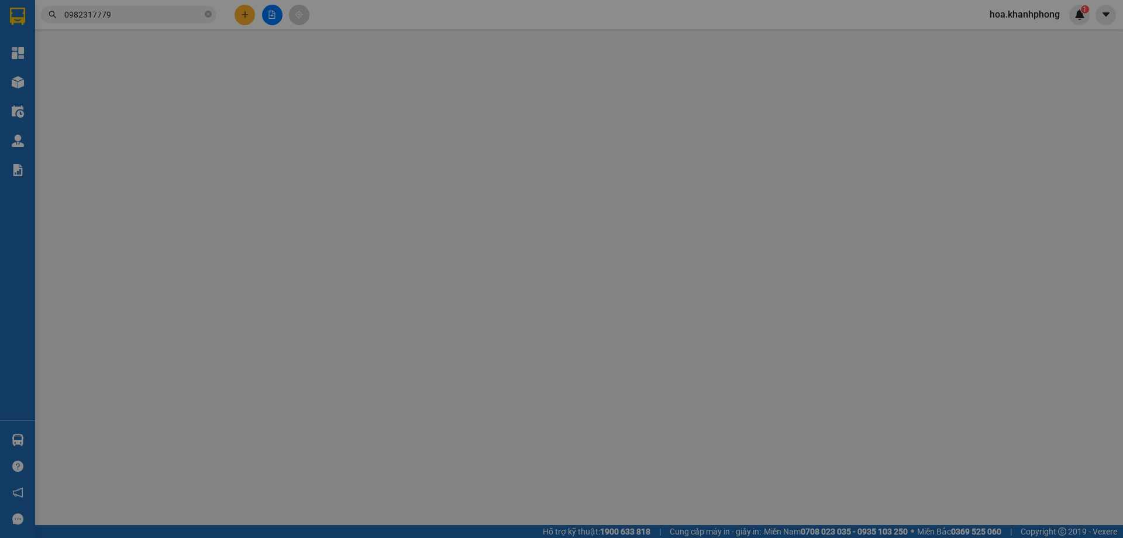
type input "SANG"
type input "0982317779"
type input "NGOC PHÁT"
type input "60.000"
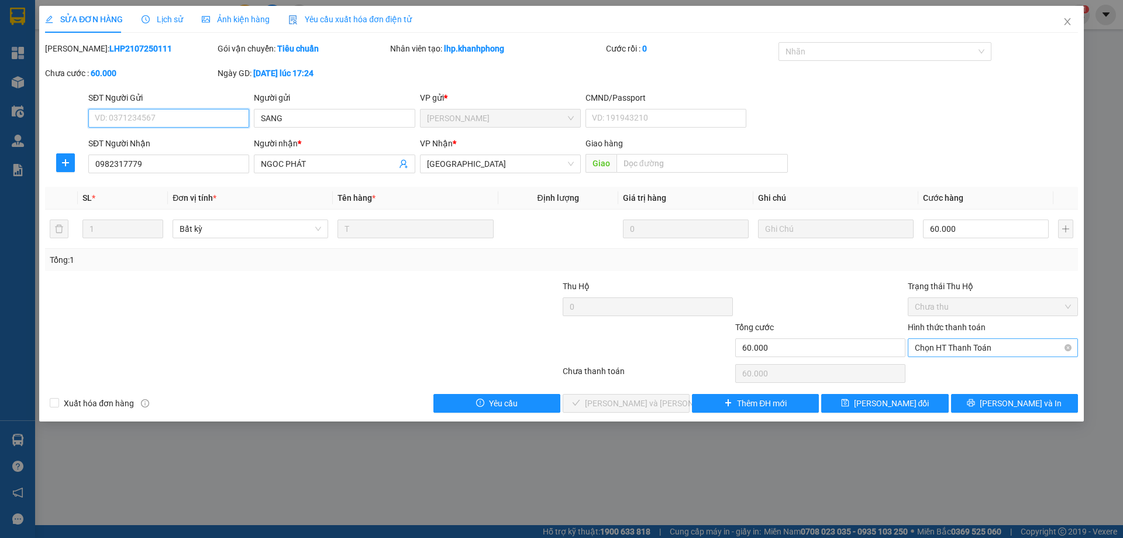
click at [971, 354] on span "Chọn HT Thanh Toán" at bounding box center [993, 348] width 156 height 18
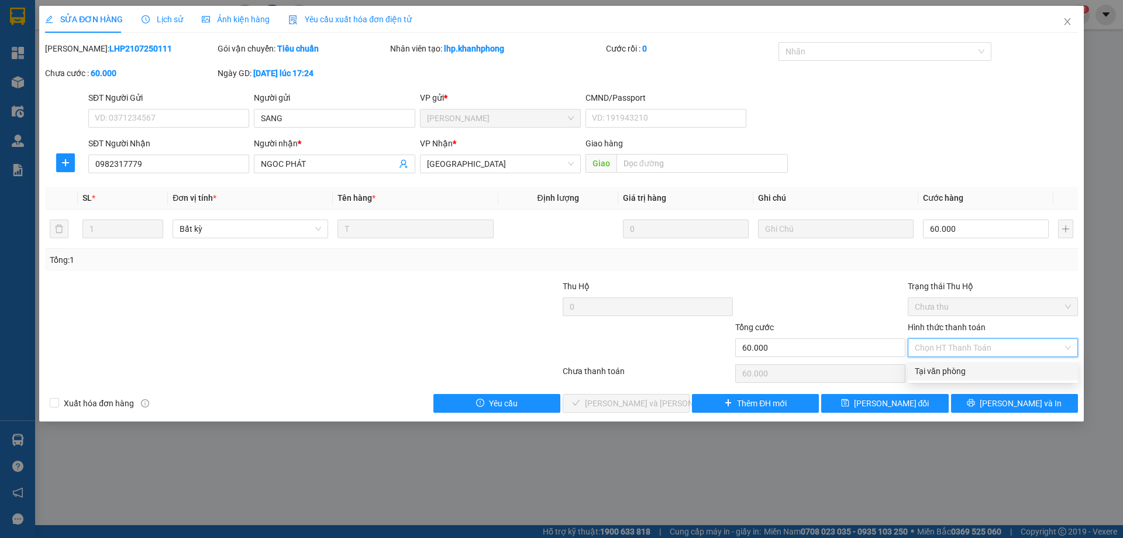
click at [932, 379] on div "Tại văn phòng" at bounding box center [993, 370] width 170 height 19
type input "0"
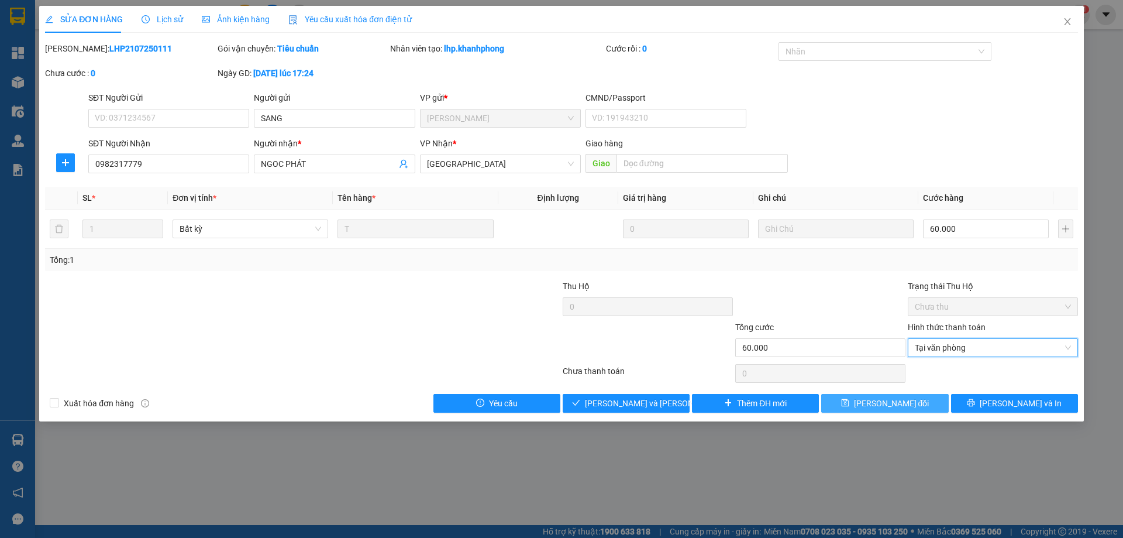
click at [890, 402] on span "[PERSON_NAME] đổi" at bounding box center [891, 403] width 75 height 13
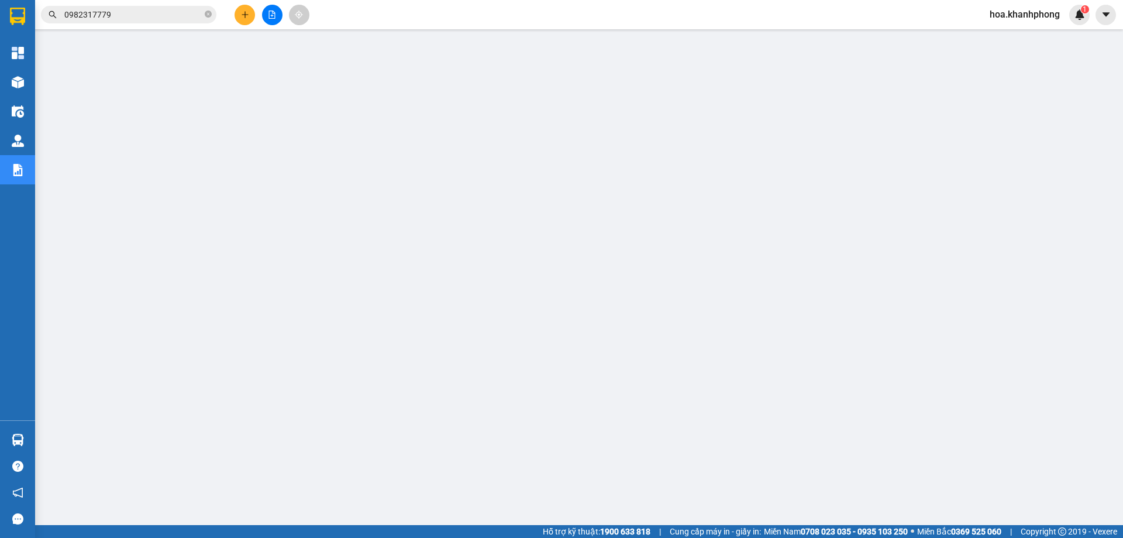
click at [135, 19] on input "0982317779" at bounding box center [133, 14] width 138 height 13
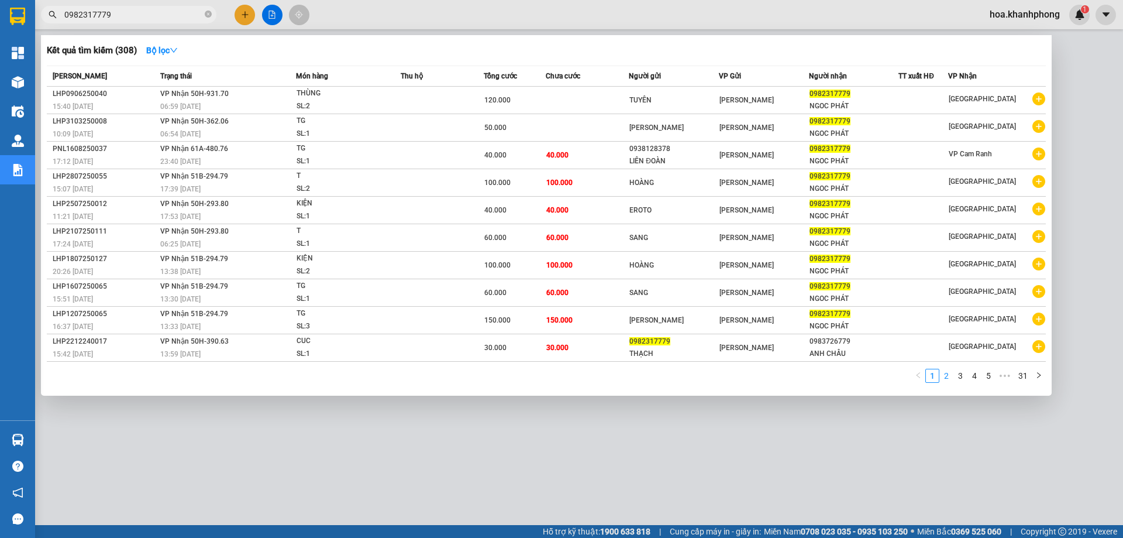
click at [945, 380] on link "2" at bounding box center [946, 375] width 13 height 13
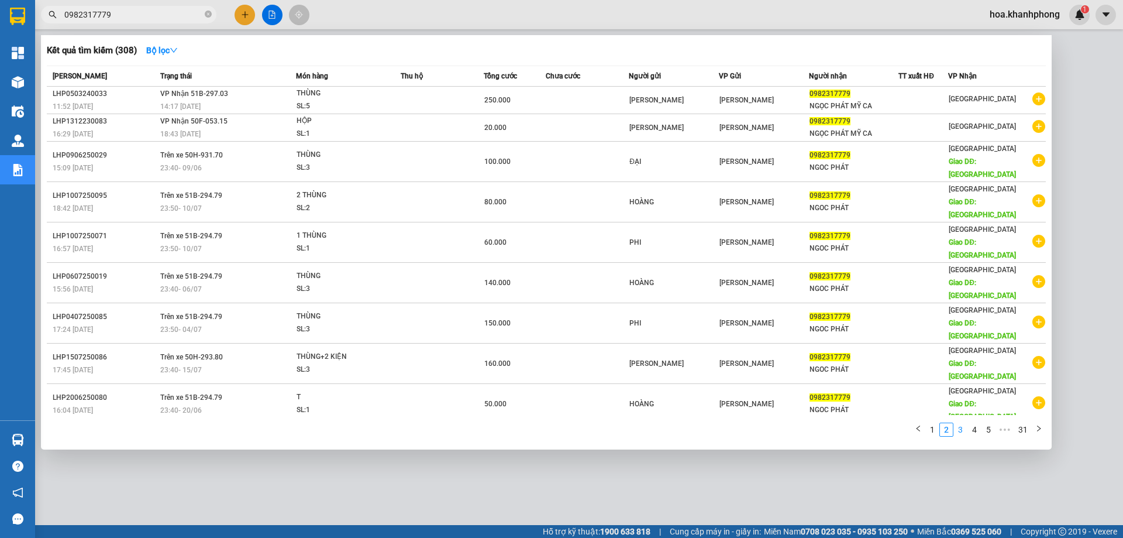
click at [959, 423] on link "3" at bounding box center [960, 429] width 13 height 13
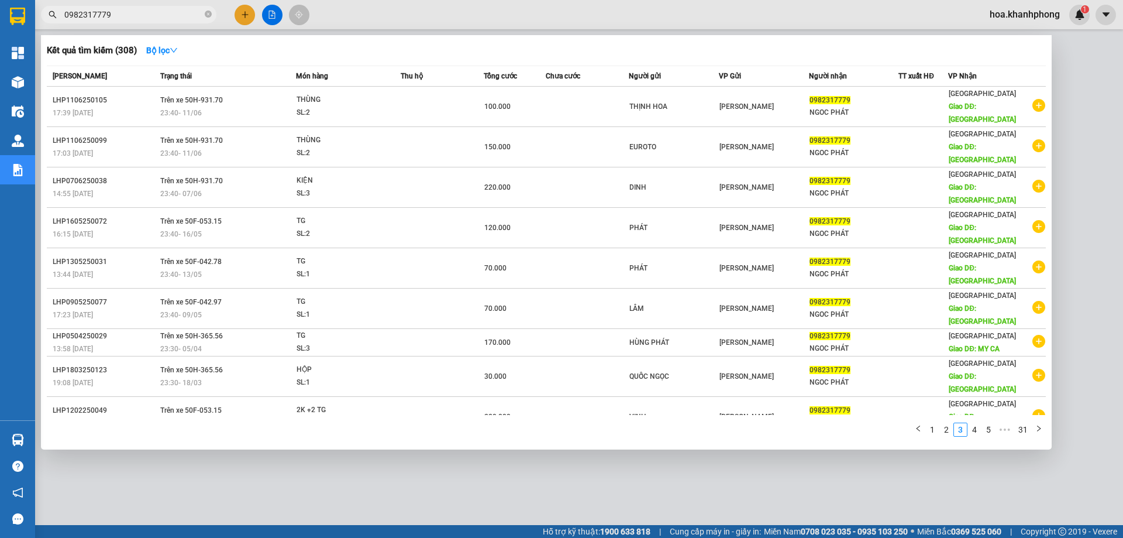
click at [973, 422] on div "1 2 3 4 5 ••• 31" at bounding box center [546, 432] width 999 height 21
click at [976, 423] on link "4" at bounding box center [974, 429] width 13 height 13
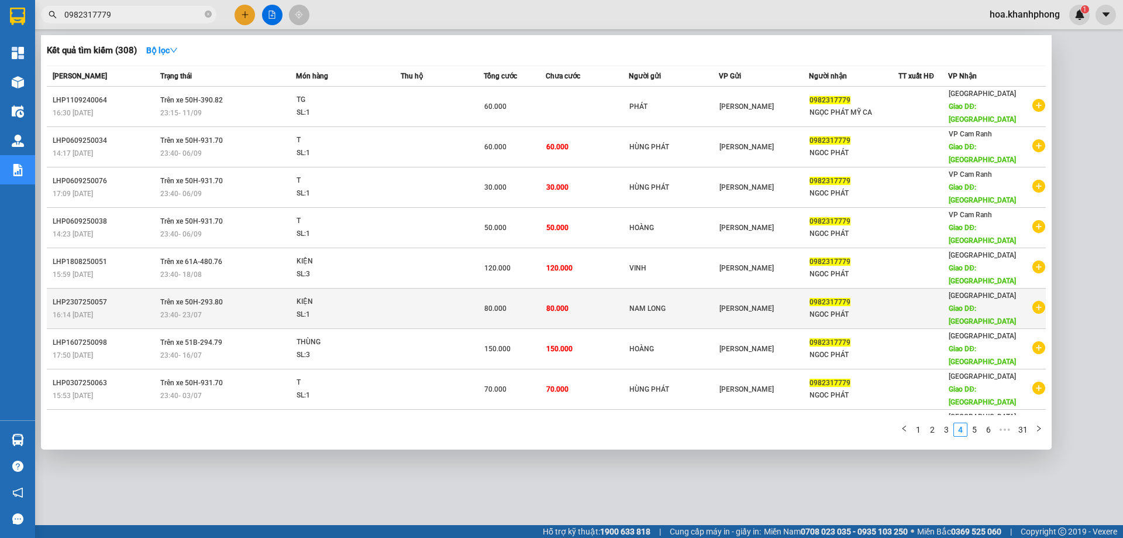
click at [129, 296] on div "LHP2307250057" at bounding box center [105, 302] width 104 height 12
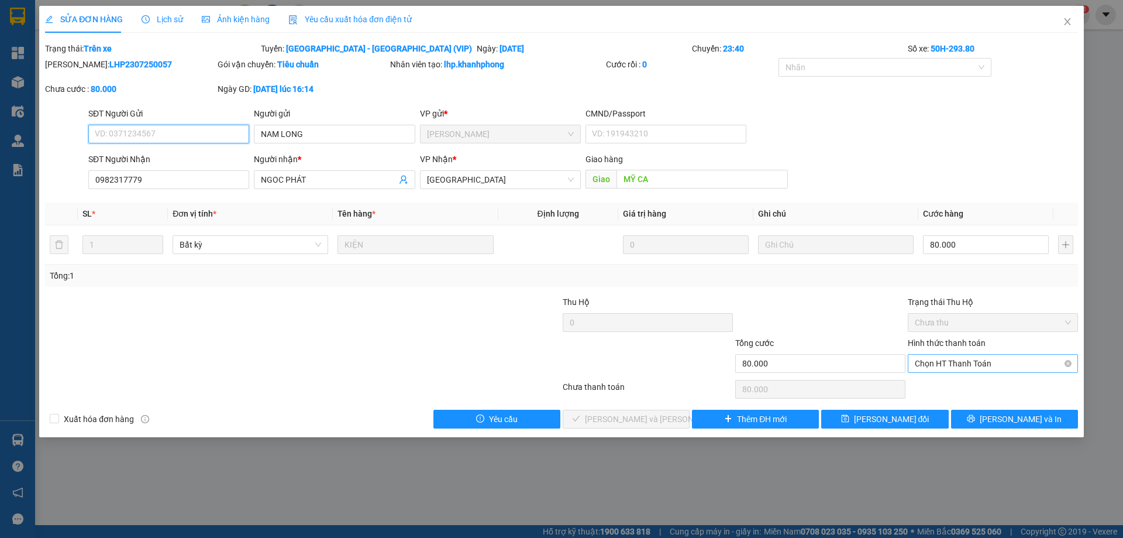
click at [949, 356] on span "Chọn HT Thanh Toán" at bounding box center [993, 363] width 156 height 18
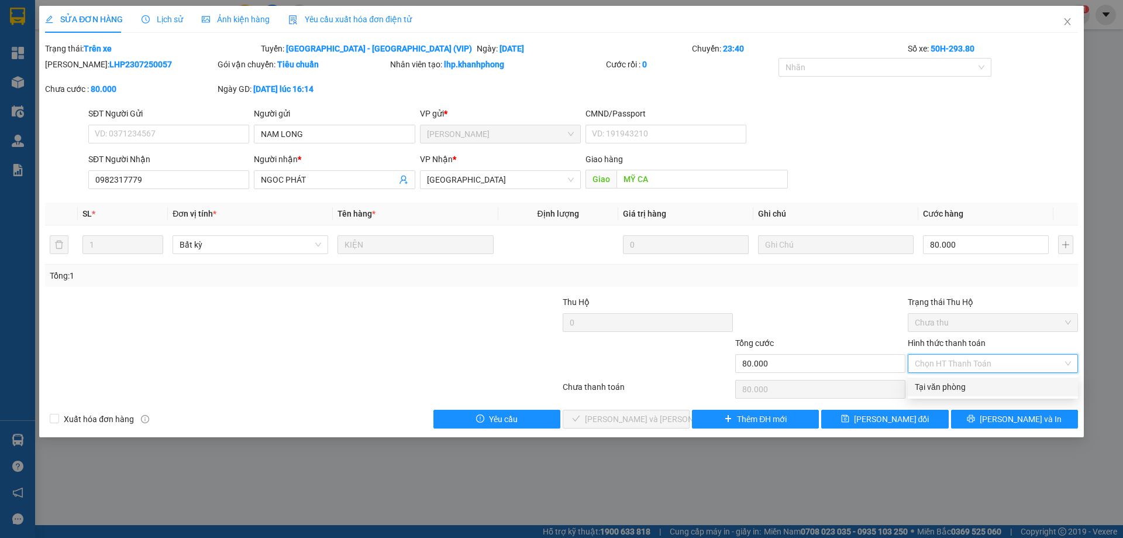
click at [950, 381] on div "Tại văn phòng" at bounding box center [993, 386] width 156 height 13
type input "0"
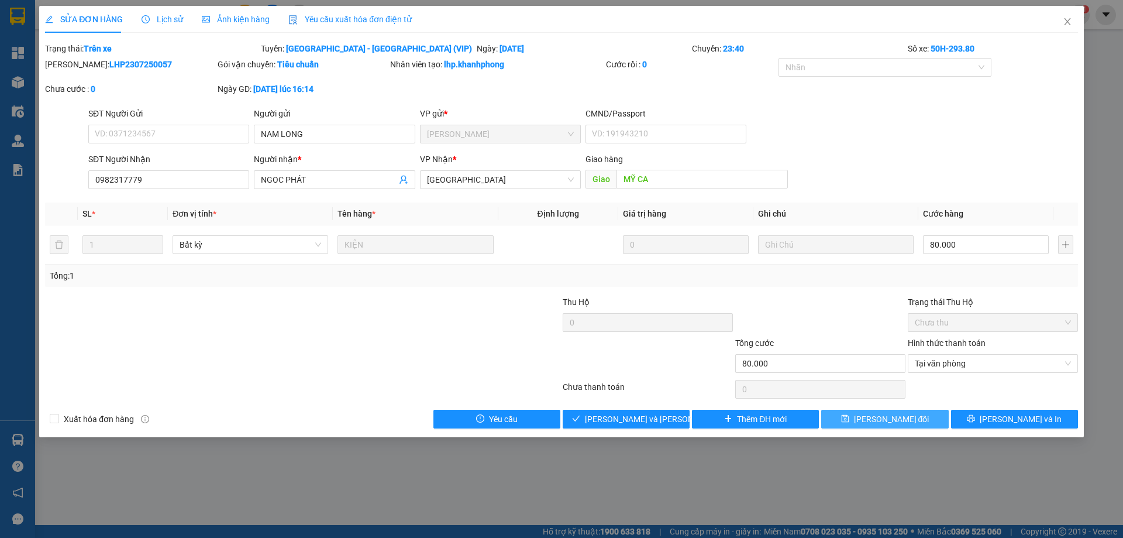
click at [891, 425] on span "[PERSON_NAME] đổi" at bounding box center [891, 418] width 75 height 13
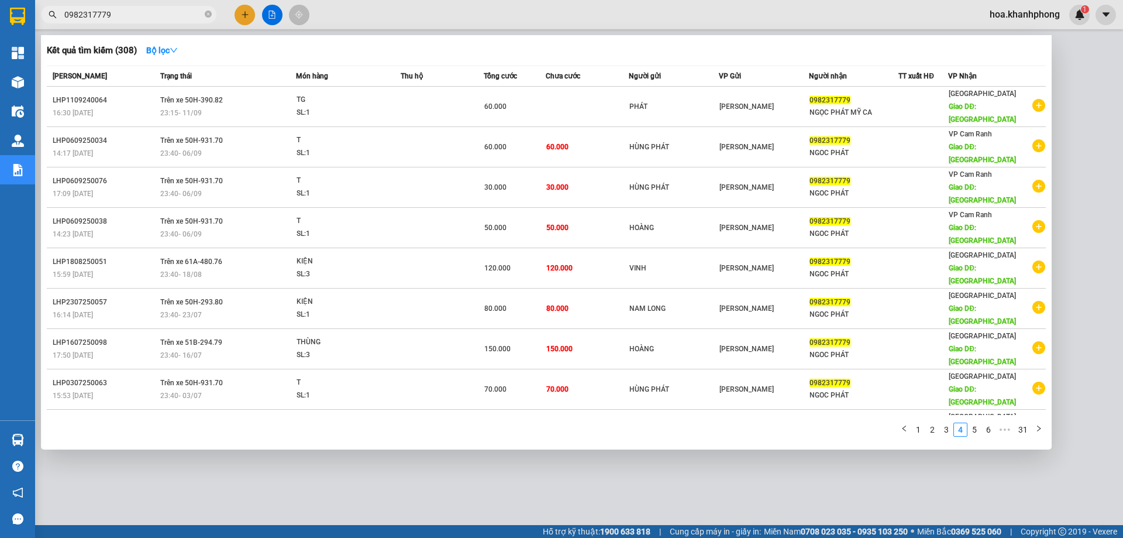
click at [115, 13] on input "0982317779" at bounding box center [133, 14] width 138 height 13
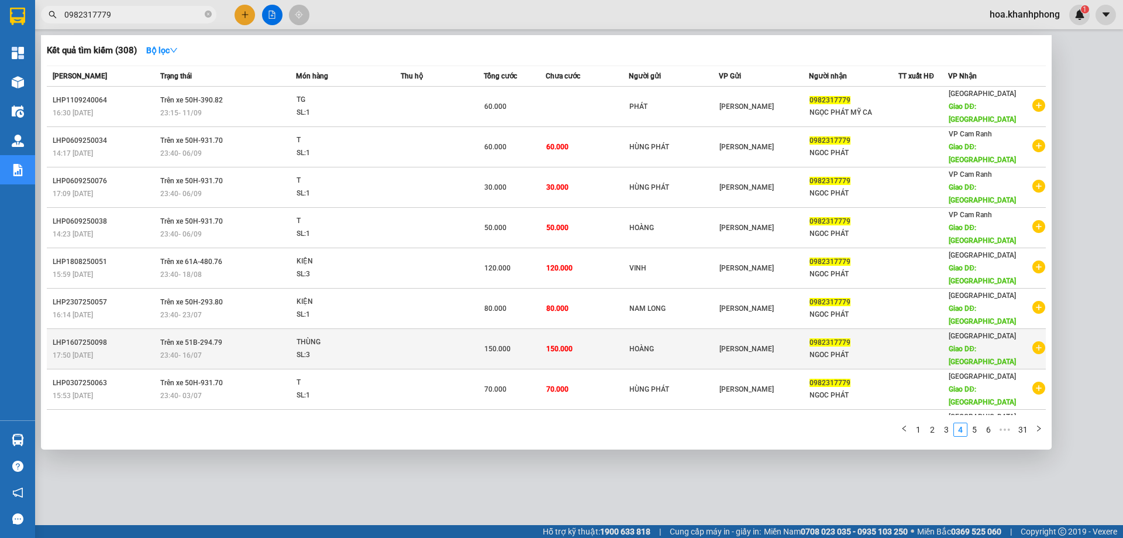
click at [119, 349] on div "17:50 [DATE]" at bounding box center [105, 355] width 104 height 13
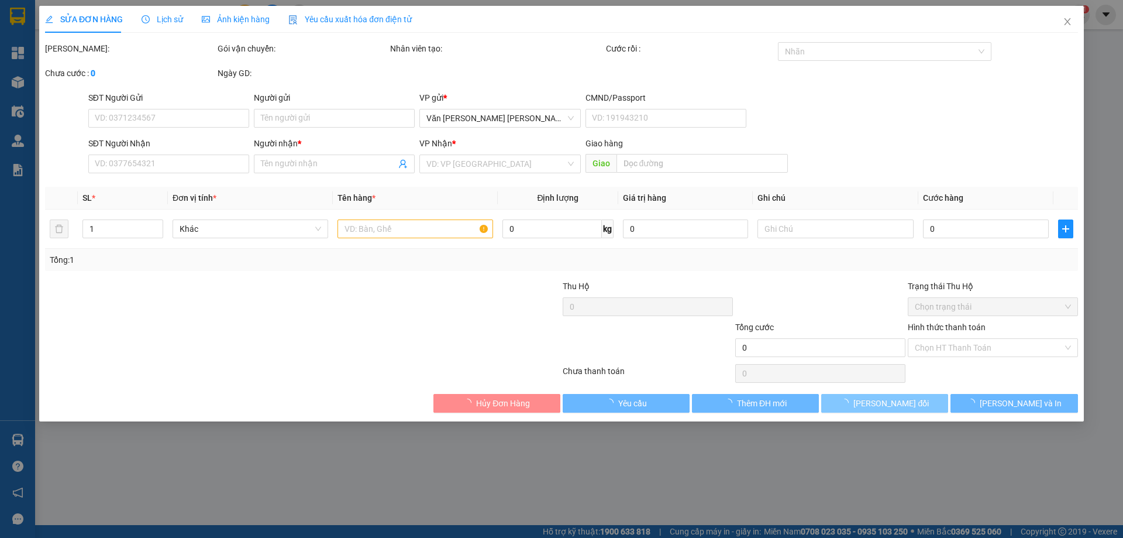
type input "HOÀNG"
type input "0982317779"
type input "NGOC PHÁT"
type input "MỸ CA"
type input "150.000"
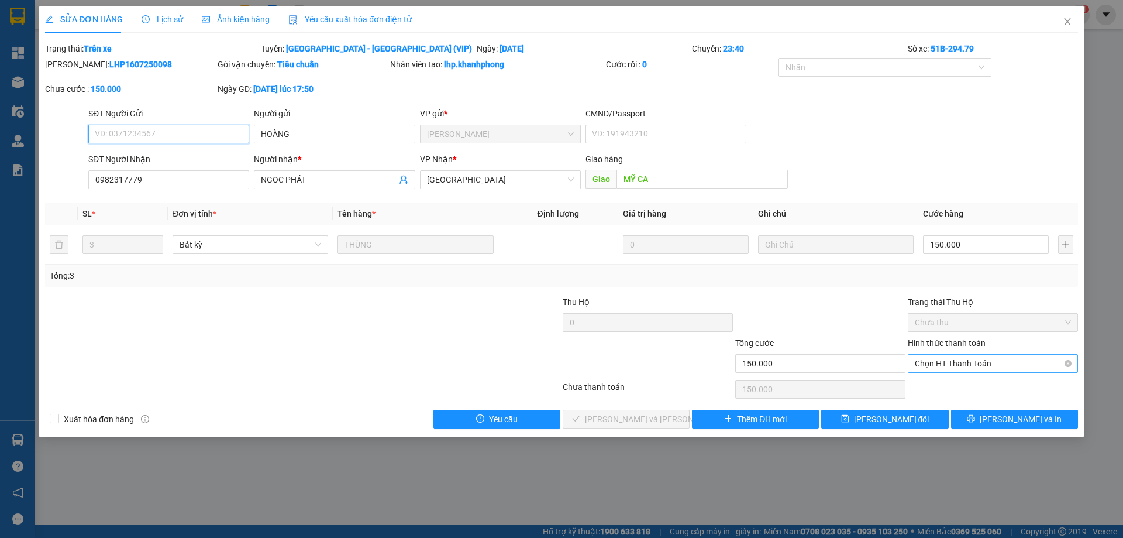
click at [976, 364] on span "Chọn HT Thanh Toán" at bounding box center [993, 363] width 156 height 18
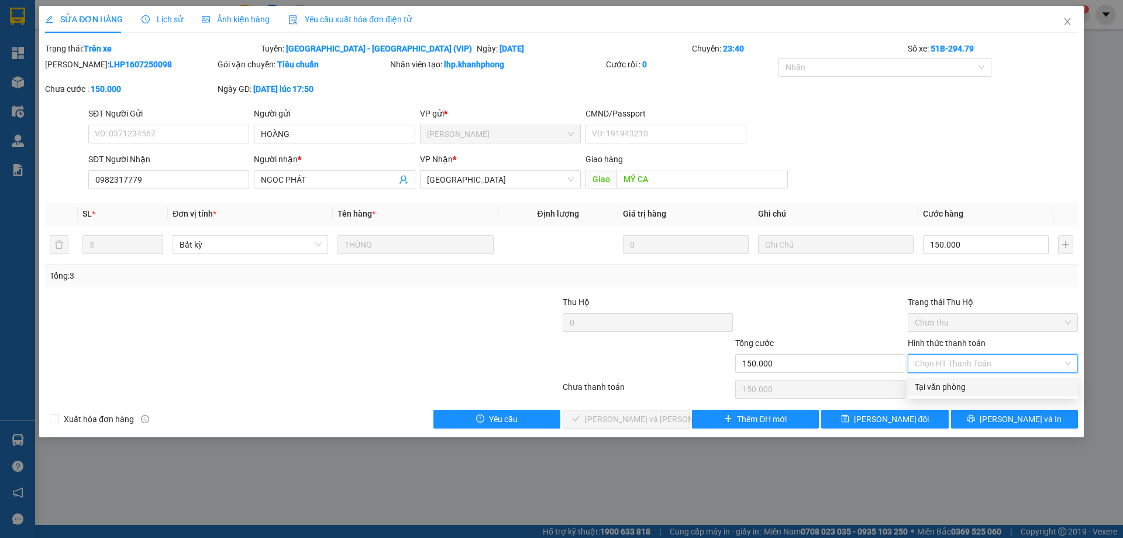
click at [949, 389] on div "Tại văn phòng" at bounding box center [993, 386] width 156 height 13
type input "0"
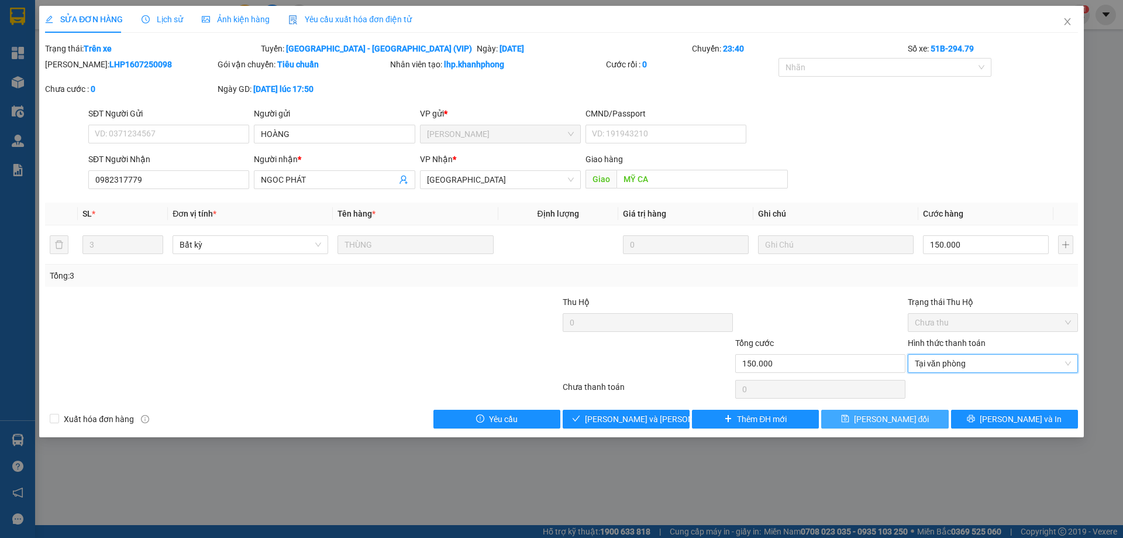
click at [913, 417] on span "[PERSON_NAME] đổi" at bounding box center [891, 418] width 75 height 13
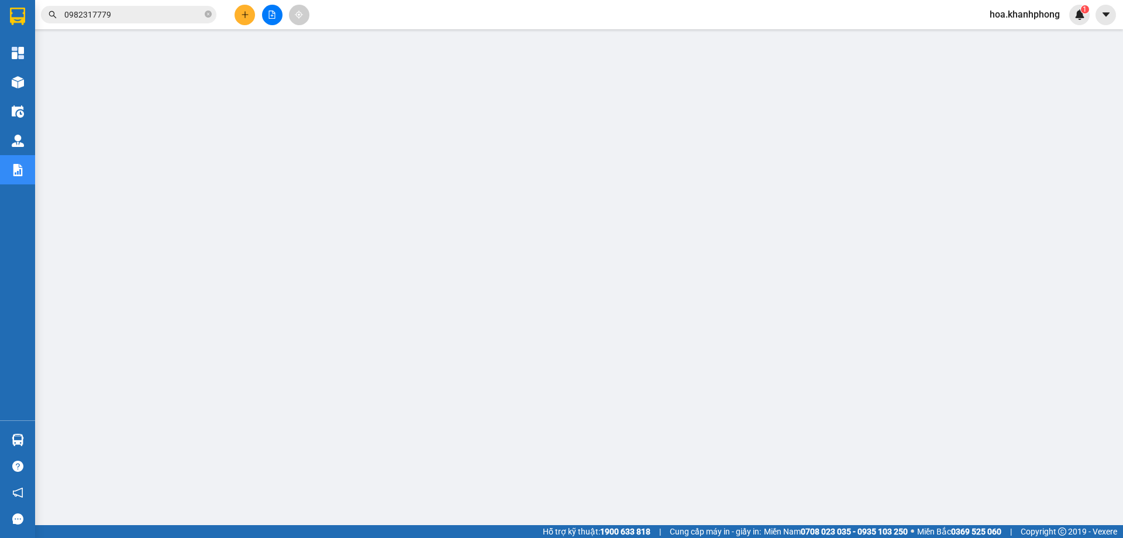
click at [106, 12] on input "0982317779" at bounding box center [133, 14] width 138 height 13
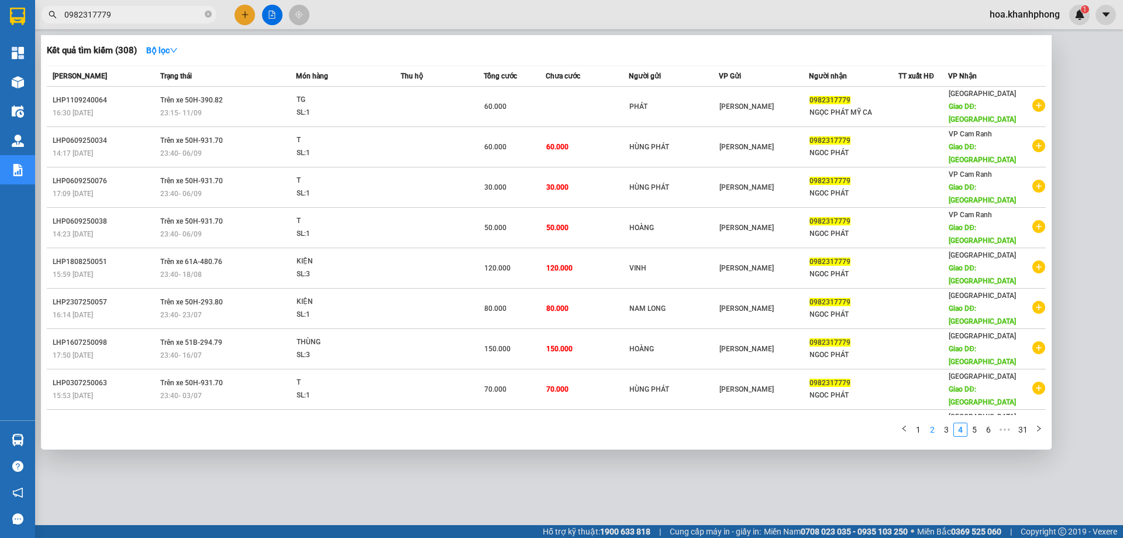
click at [934, 423] on link "2" at bounding box center [932, 429] width 13 height 13
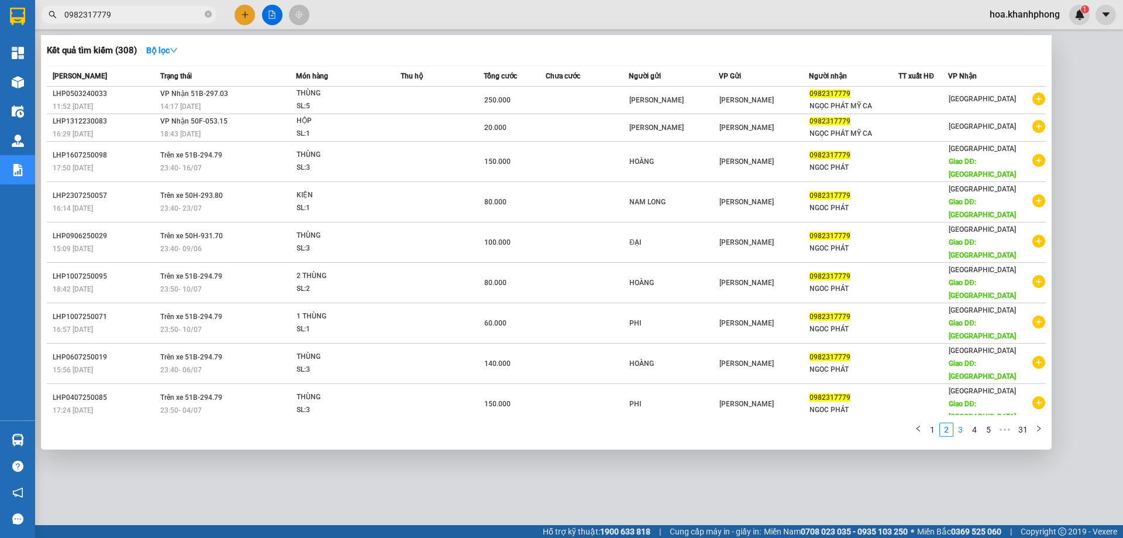
click at [956, 423] on link "3" at bounding box center [960, 429] width 13 height 13
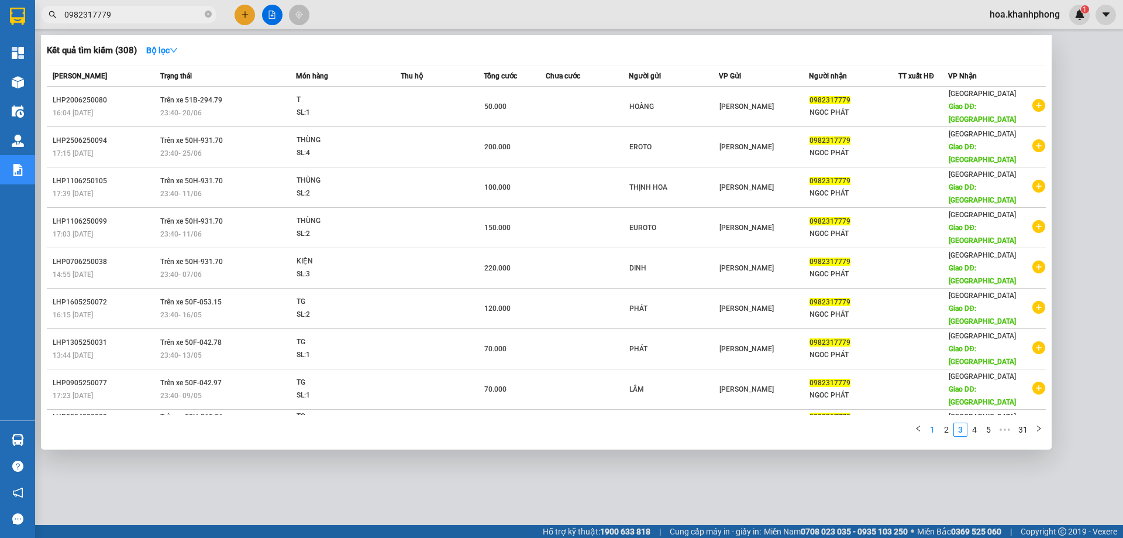
click at [935, 423] on link "1" at bounding box center [932, 429] width 13 height 13
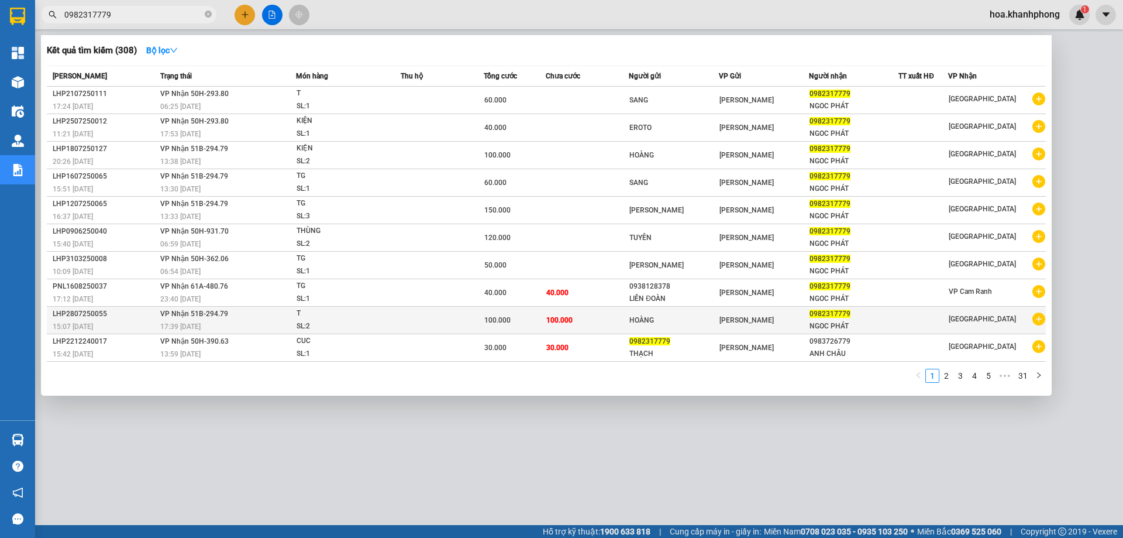
click at [143, 321] on div "15:07 [DATE]" at bounding box center [105, 326] width 104 height 13
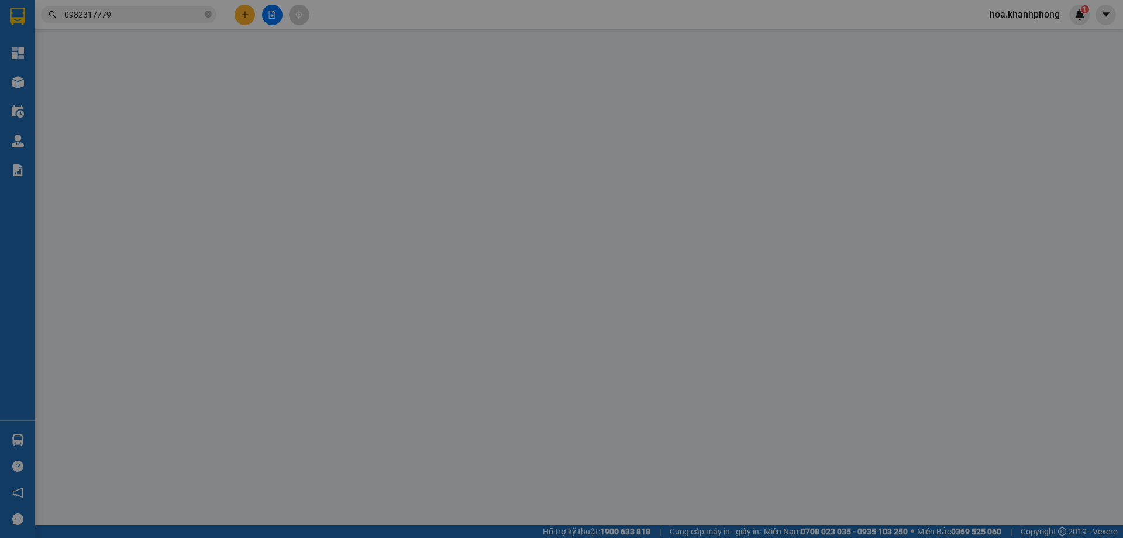
type input "HOÀNG"
type input "0982317779"
type input "NGOC PHÁT"
type input "100.000"
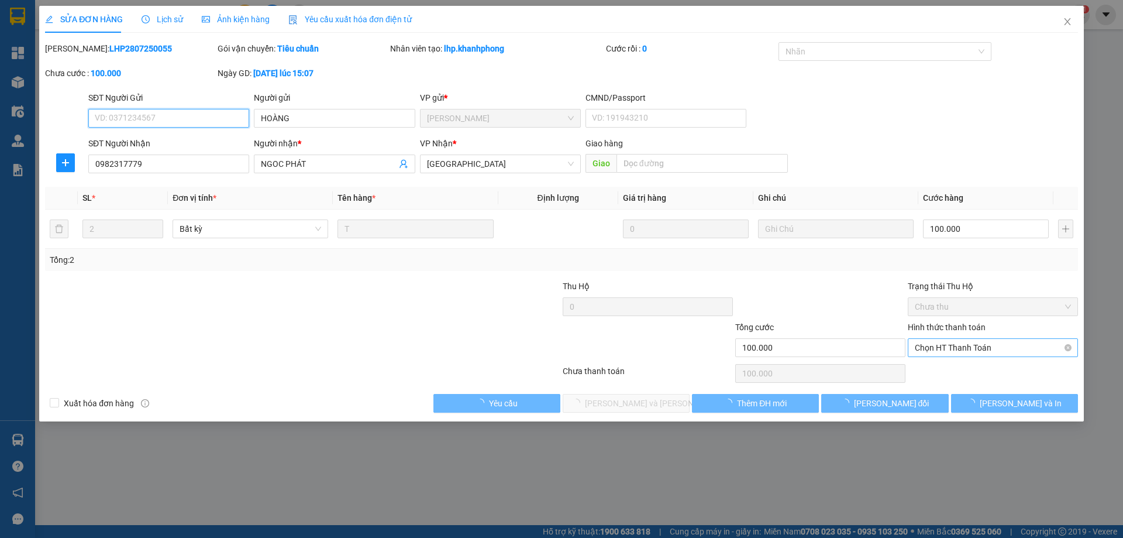
click at [955, 343] on span "Chọn HT Thanh Toán" at bounding box center [993, 348] width 156 height 18
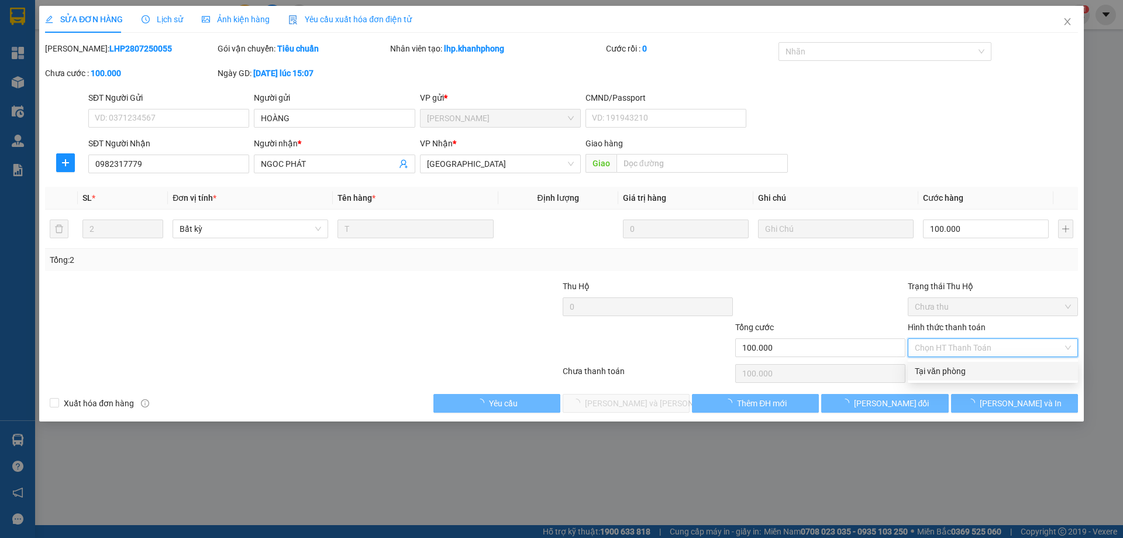
click at [945, 370] on div "Tại văn phòng" at bounding box center [993, 370] width 156 height 13
type input "0"
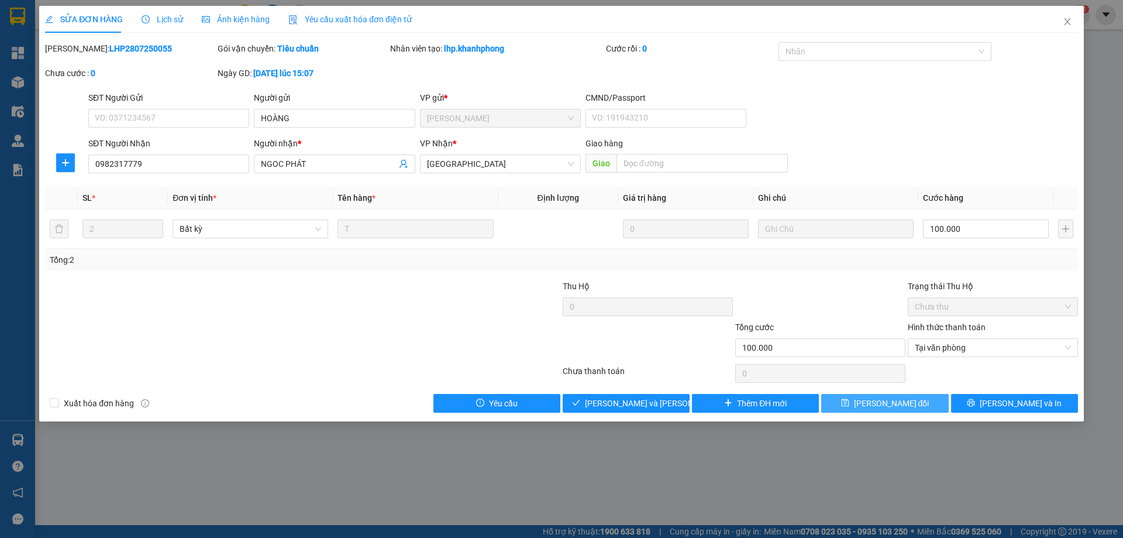
click at [910, 400] on span "[PERSON_NAME] đổi" at bounding box center [891, 403] width 75 height 13
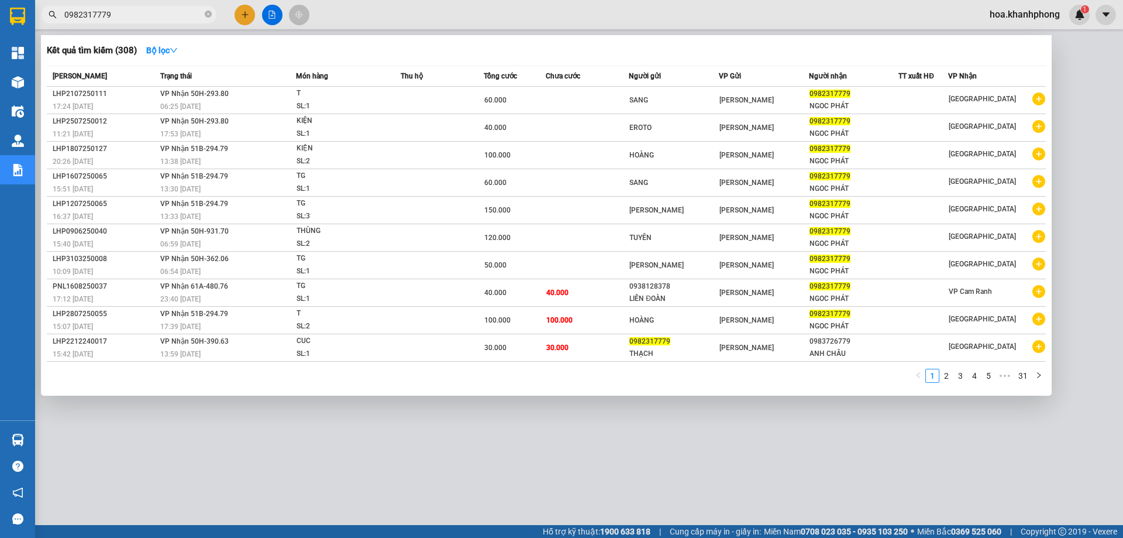
click at [119, 12] on input "0982317779" at bounding box center [133, 14] width 138 height 13
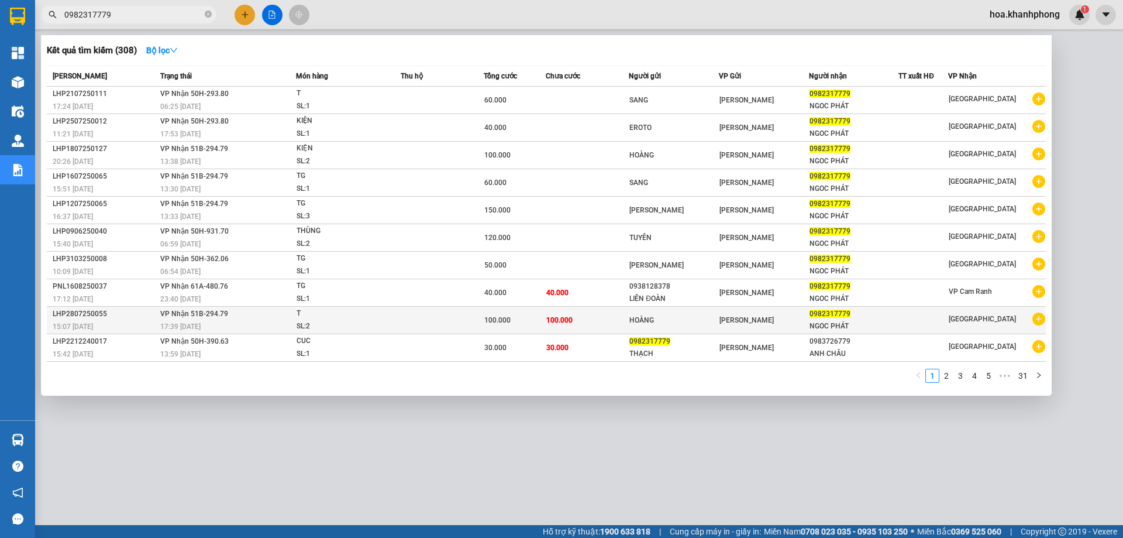
click at [553, 331] on td "100.000" at bounding box center [587, 320] width 83 height 27
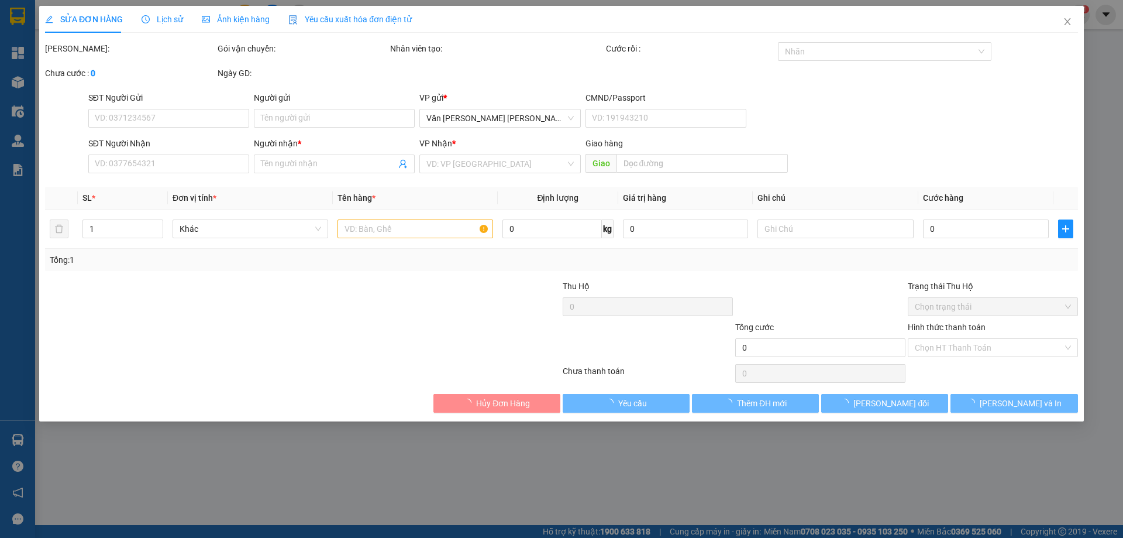
type input "HOÀNG"
type input "0982317779"
type input "NGOC PHÁT"
type input "100.000"
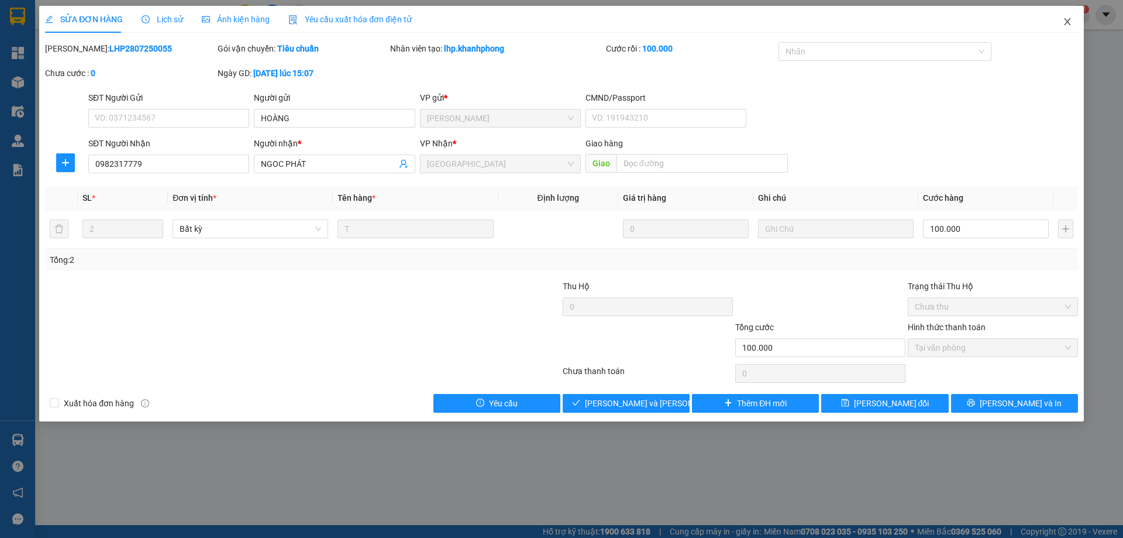
click at [1063, 17] on span "Close" at bounding box center [1067, 22] width 33 height 33
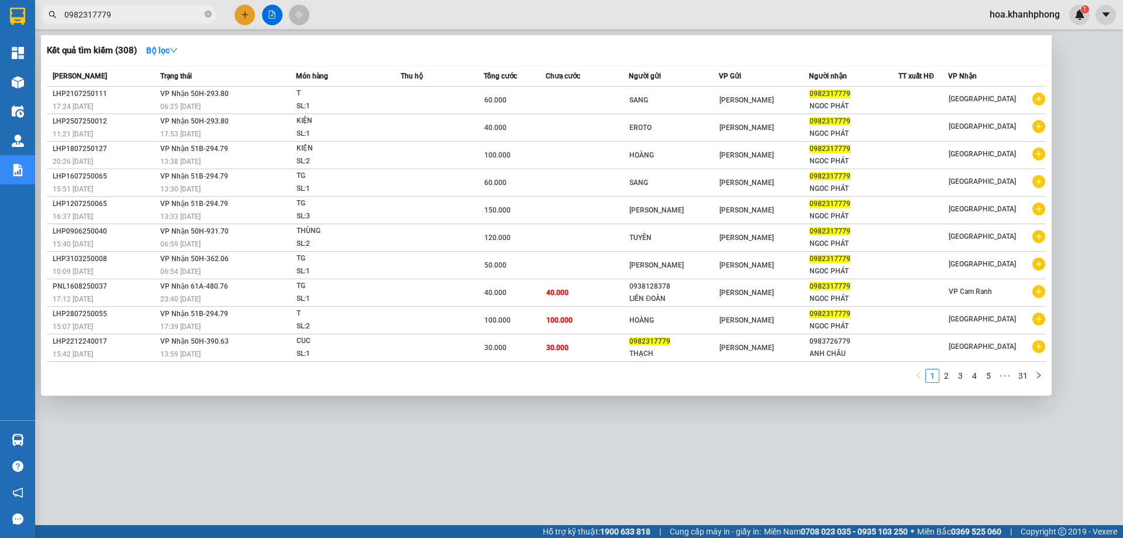
click at [132, 17] on input "0982317779" at bounding box center [133, 14] width 138 height 13
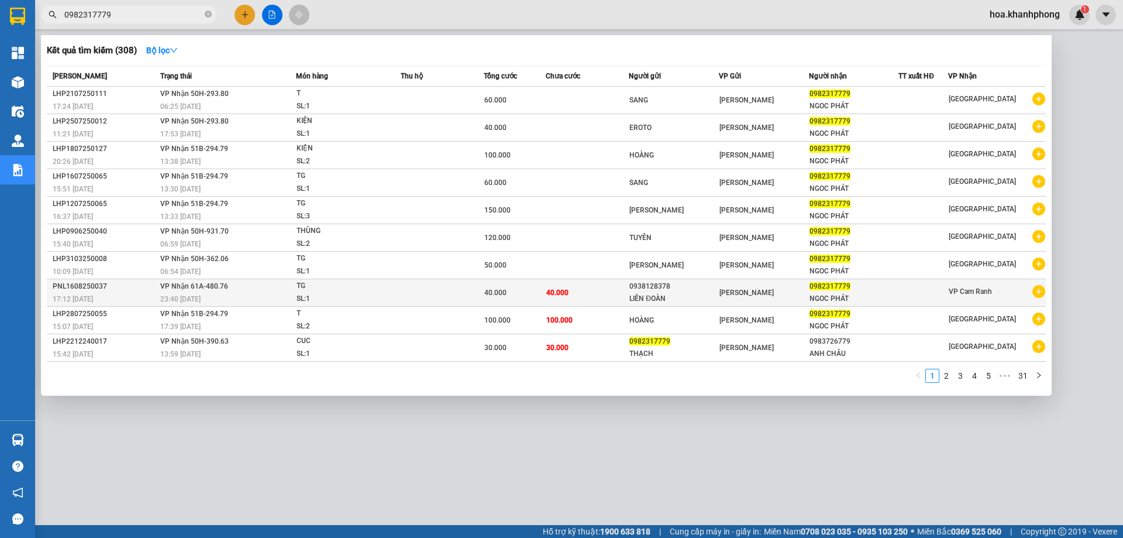
click at [393, 290] on span "TG SL: 1" at bounding box center [349, 292] width 104 height 25
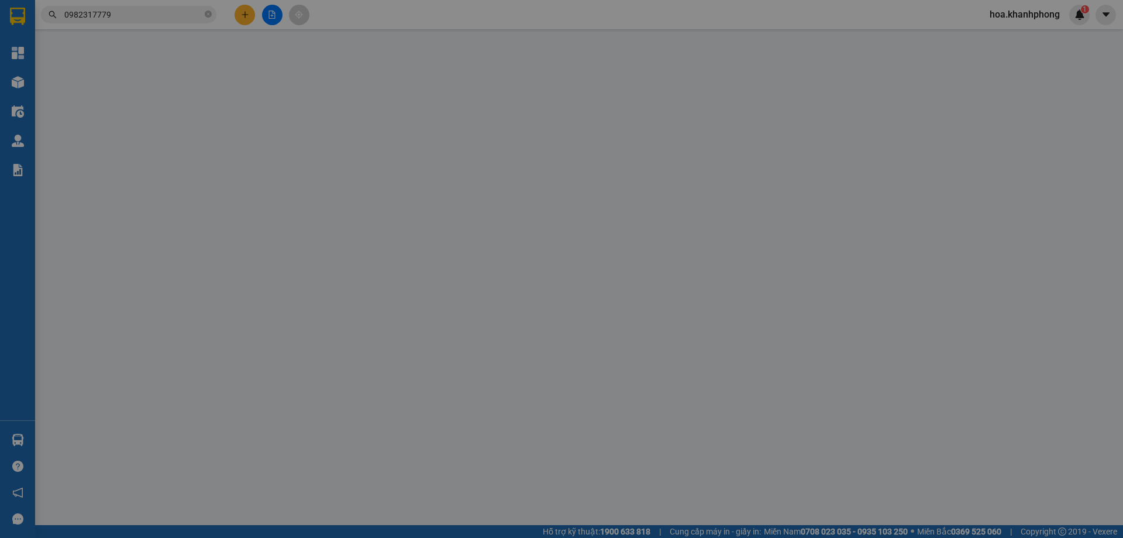
type input "0938128378"
type input "LIÊN ĐOÀN"
type input "0982317779"
type input "NGOC PHÁT"
type input "40.000"
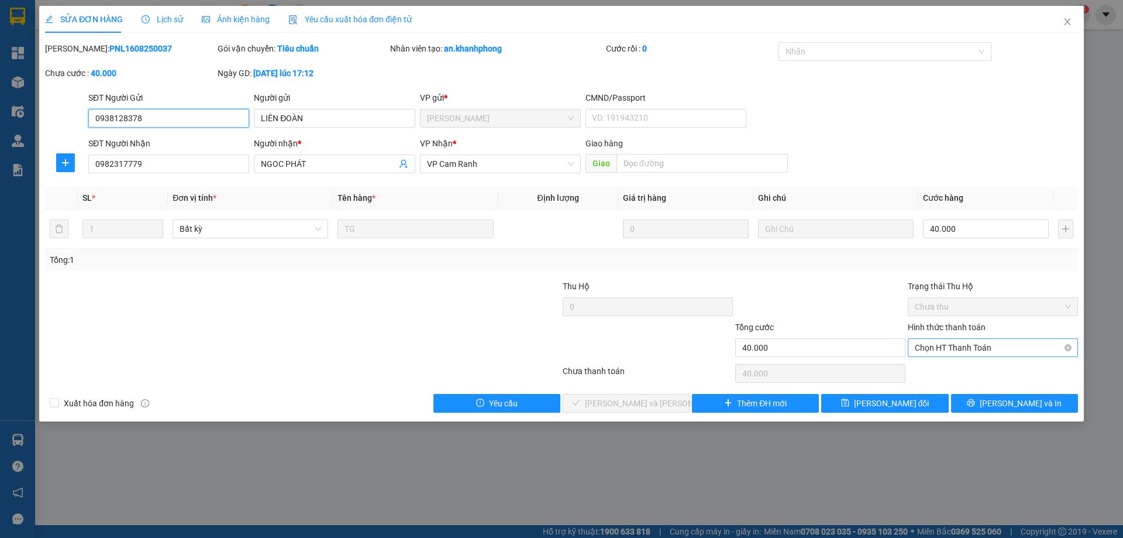
click at [986, 350] on span "Chọn HT Thanh Toán" at bounding box center [993, 348] width 156 height 18
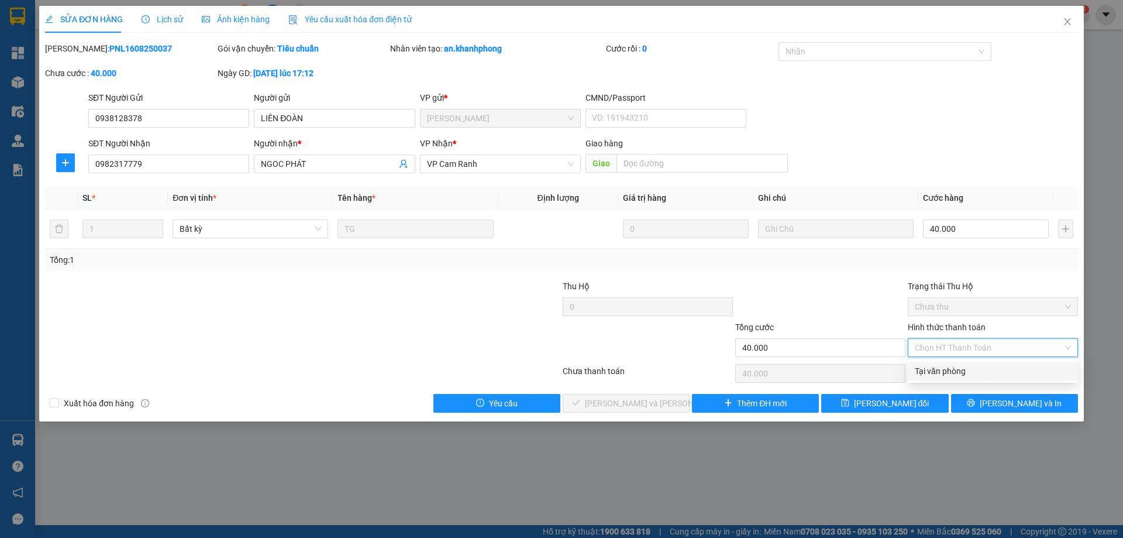
click at [948, 365] on div "Tại văn phòng" at bounding box center [993, 370] width 156 height 13
type input "0"
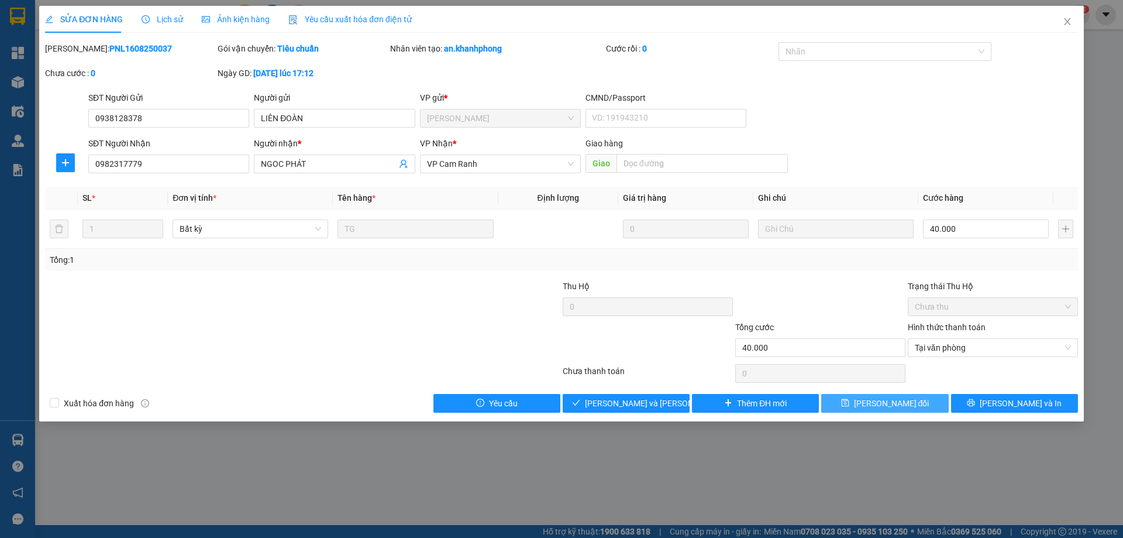
click at [880, 403] on span "[PERSON_NAME] đổi" at bounding box center [891, 403] width 75 height 13
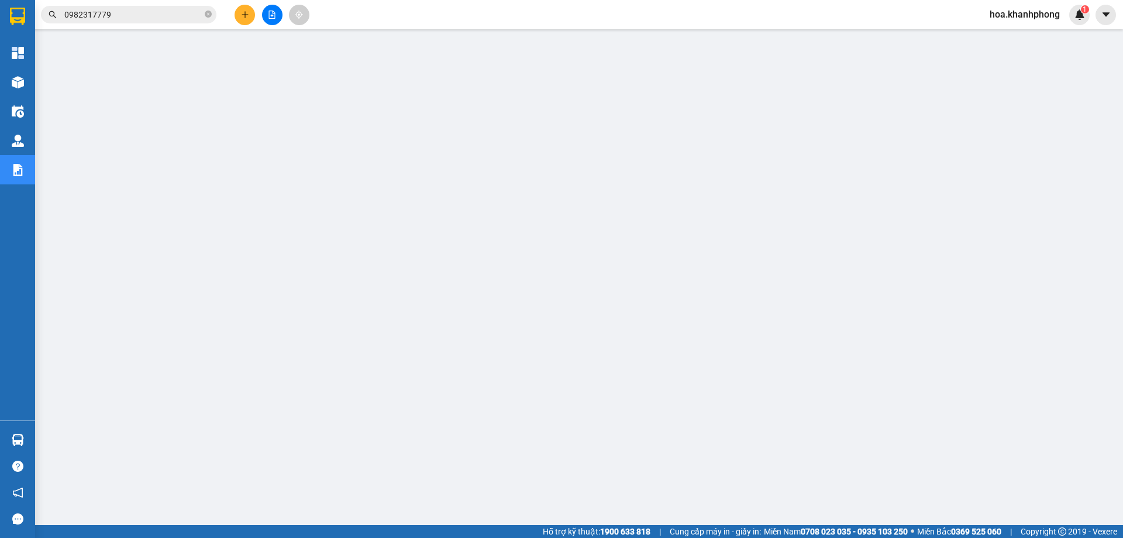
click at [120, 18] on input "0982317779" at bounding box center [133, 14] width 138 height 13
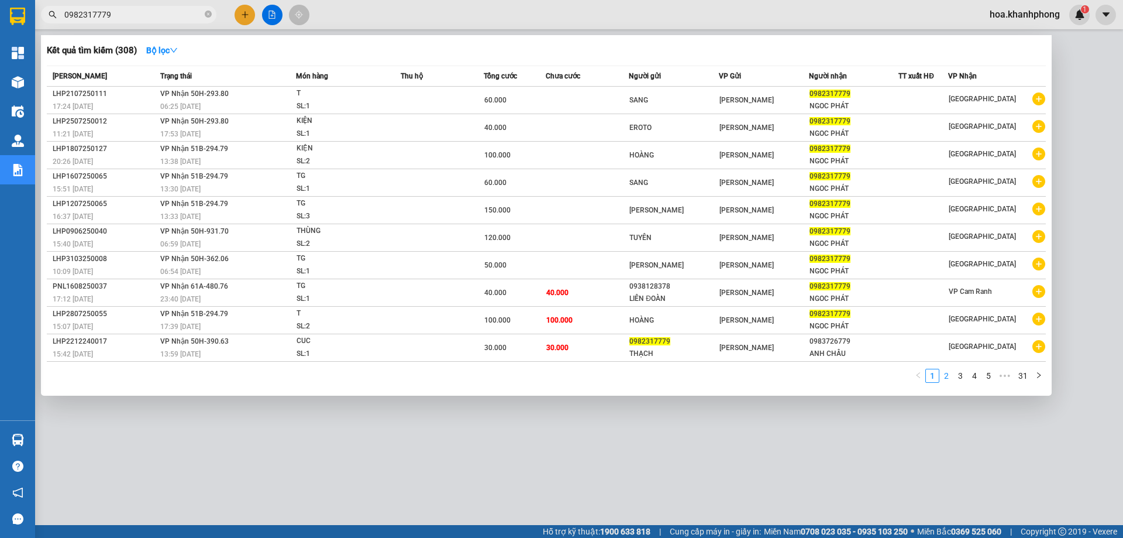
click at [950, 376] on link "2" at bounding box center [946, 375] width 13 height 13
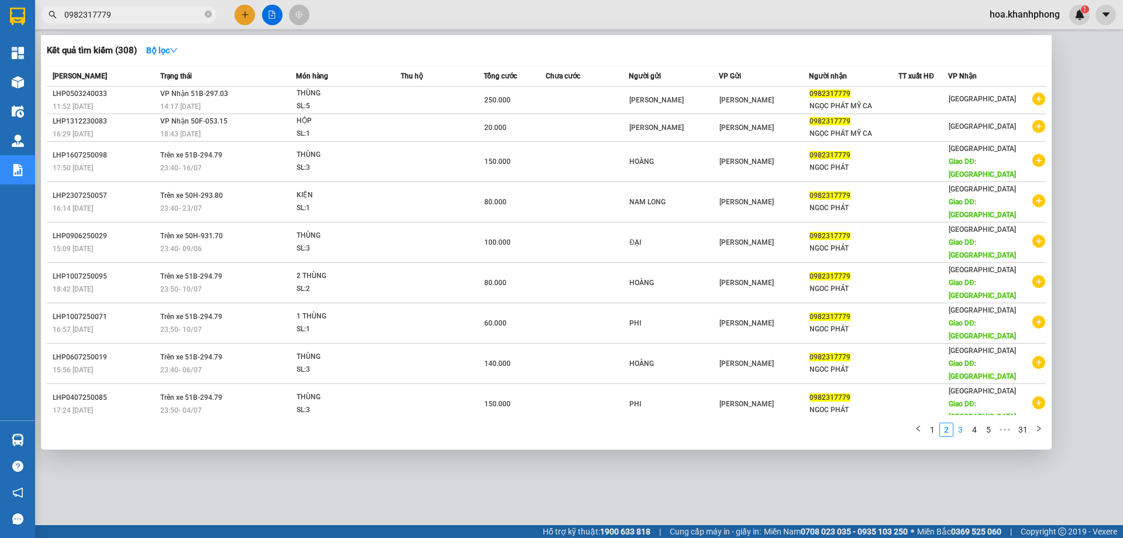
click at [961, 423] on link "3" at bounding box center [960, 429] width 13 height 13
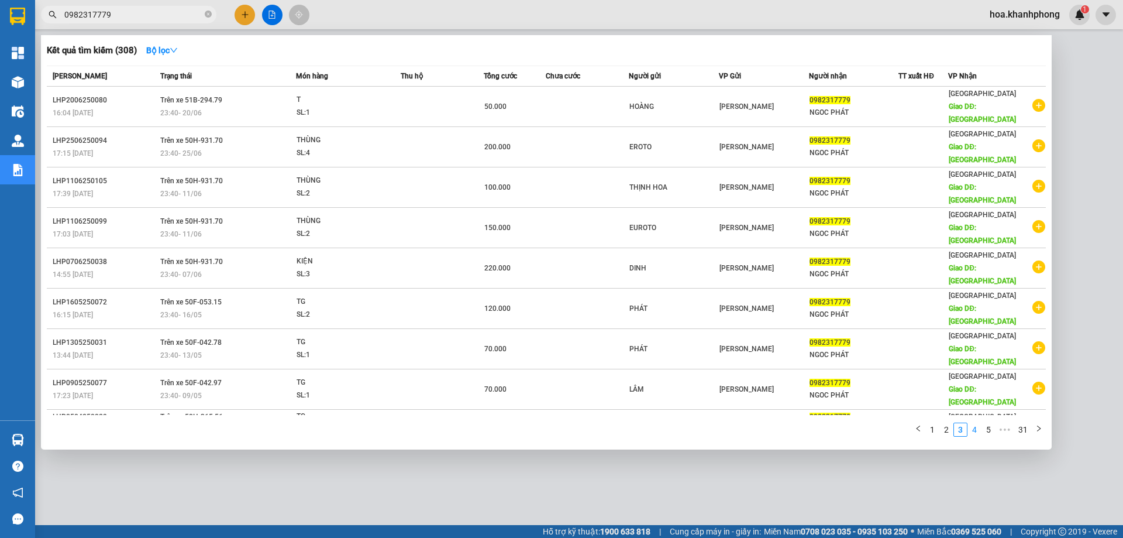
click at [977, 423] on link "4" at bounding box center [974, 429] width 13 height 13
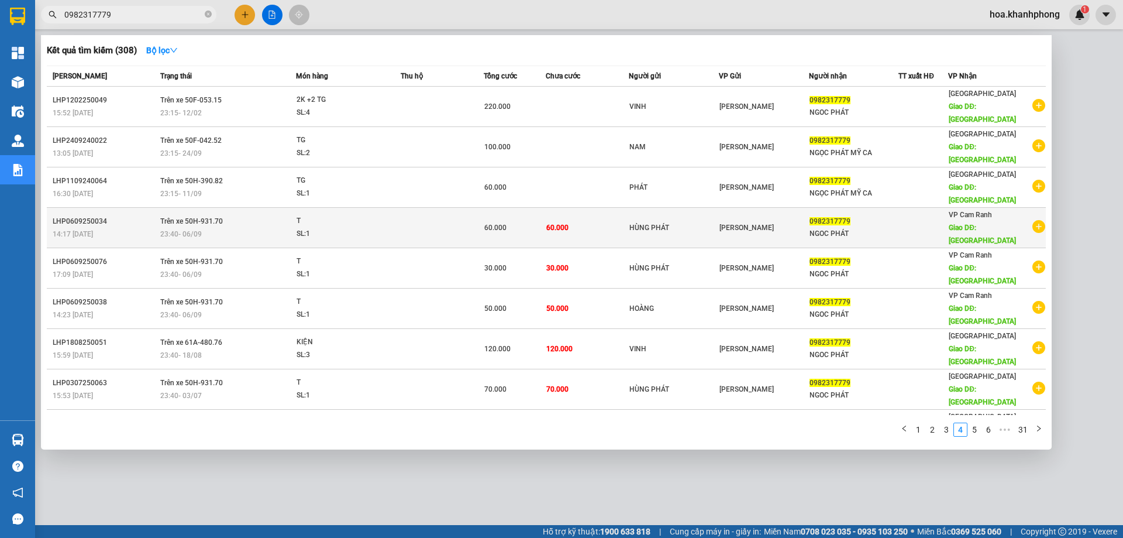
click at [106, 228] on div "14:17 [DATE]" at bounding box center [105, 234] width 104 height 13
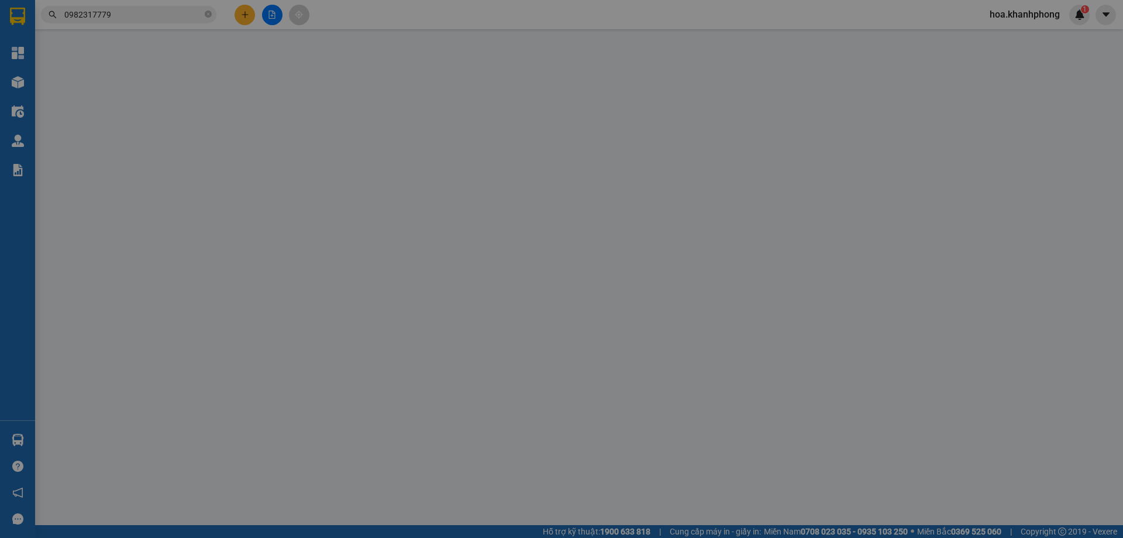
type input "HÙNG PHÁT"
type input "0982317779"
type input "NGOC PHÁT"
type input "MỸ CA"
type input "60.000"
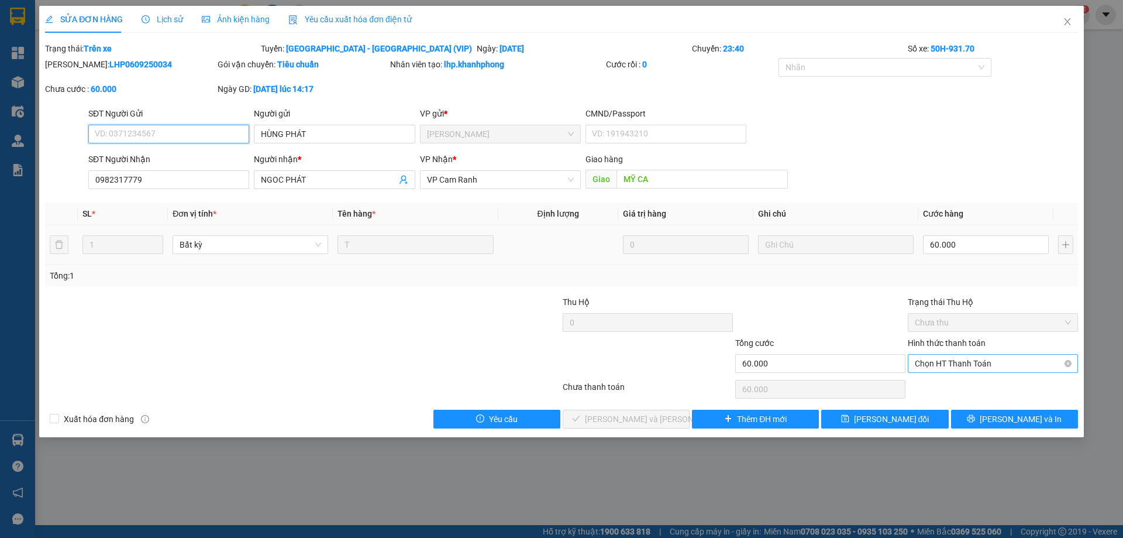
click at [939, 359] on span "Chọn HT Thanh Toán" at bounding box center [993, 363] width 156 height 18
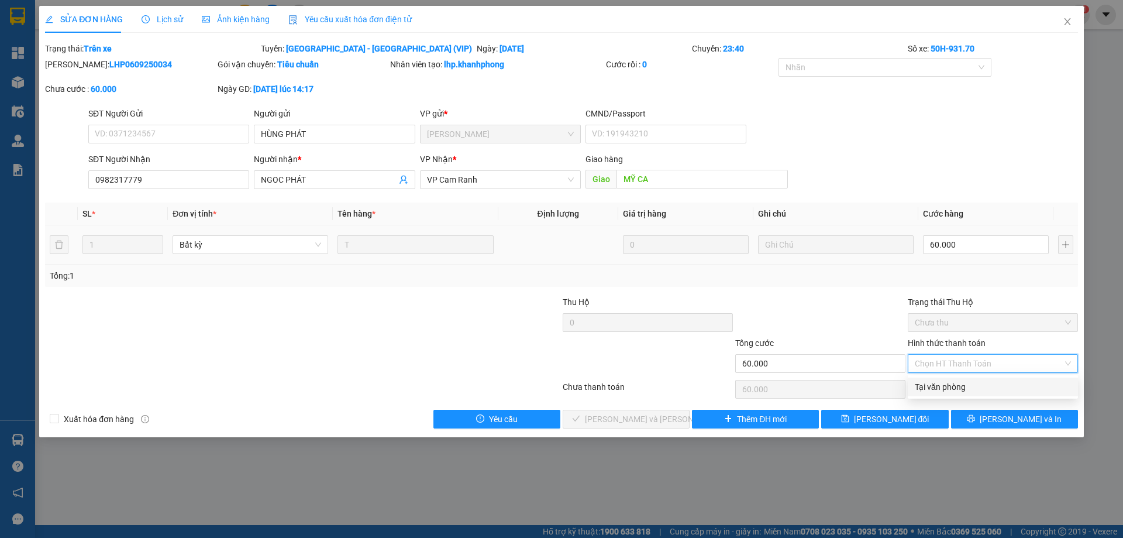
click at [938, 382] on div "Tại văn phòng" at bounding box center [993, 386] width 156 height 13
type input "0"
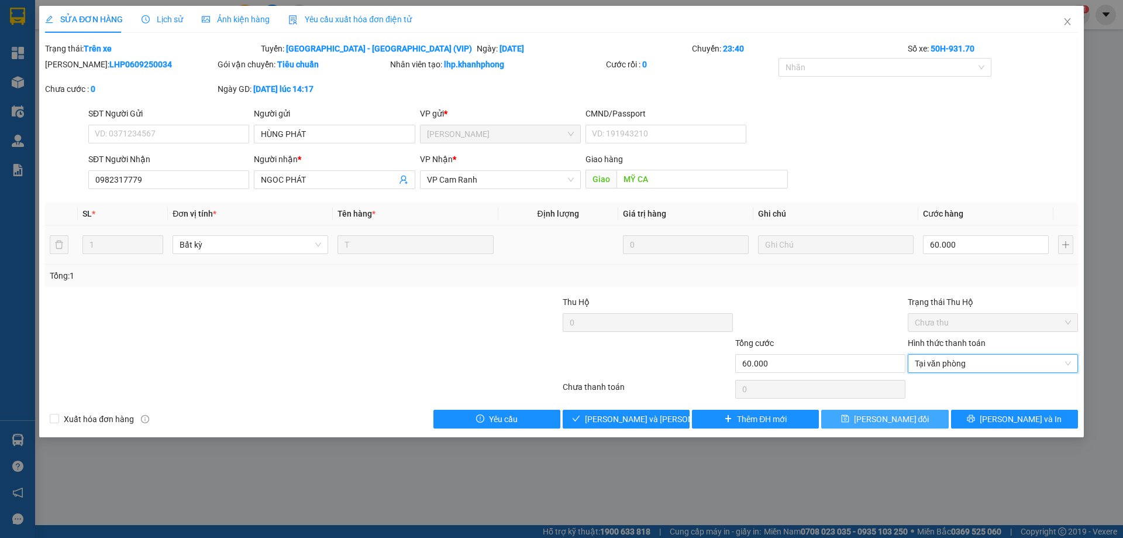
click at [909, 419] on span "[PERSON_NAME] đổi" at bounding box center [891, 418] width 75 height 13
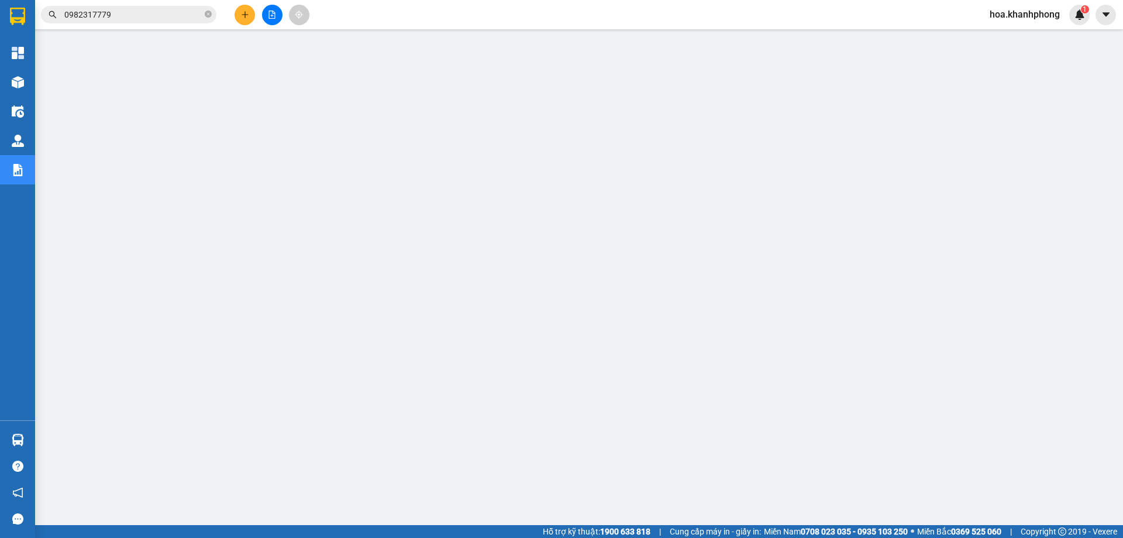
click at [115, 15] on input "0982317779" at bounding box center [133, 14] width 138 height 13
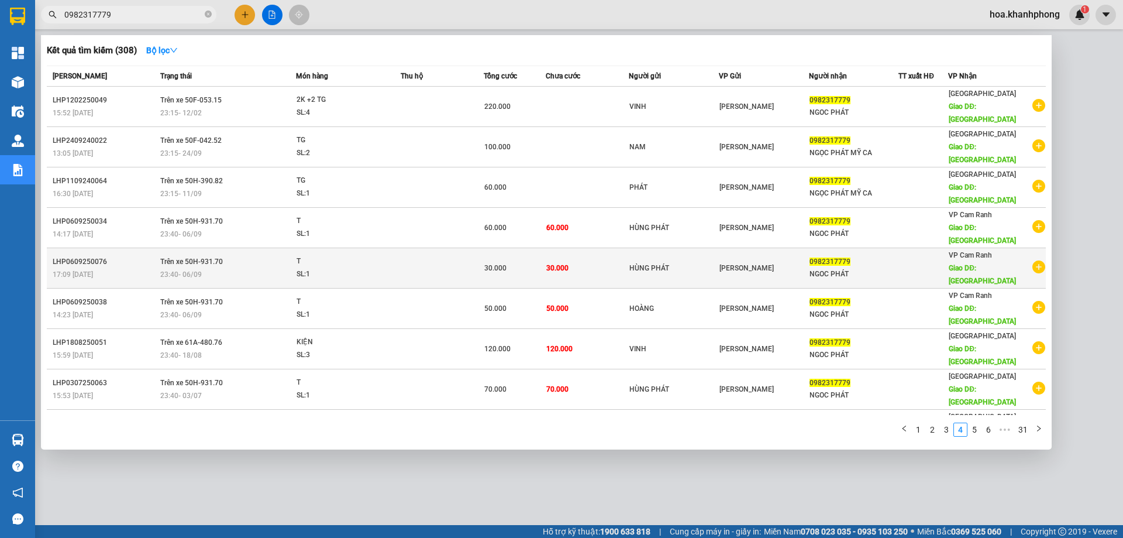
click at [618, 248] on td "30.000" at bounding box center [587, 268] width 83 height 40
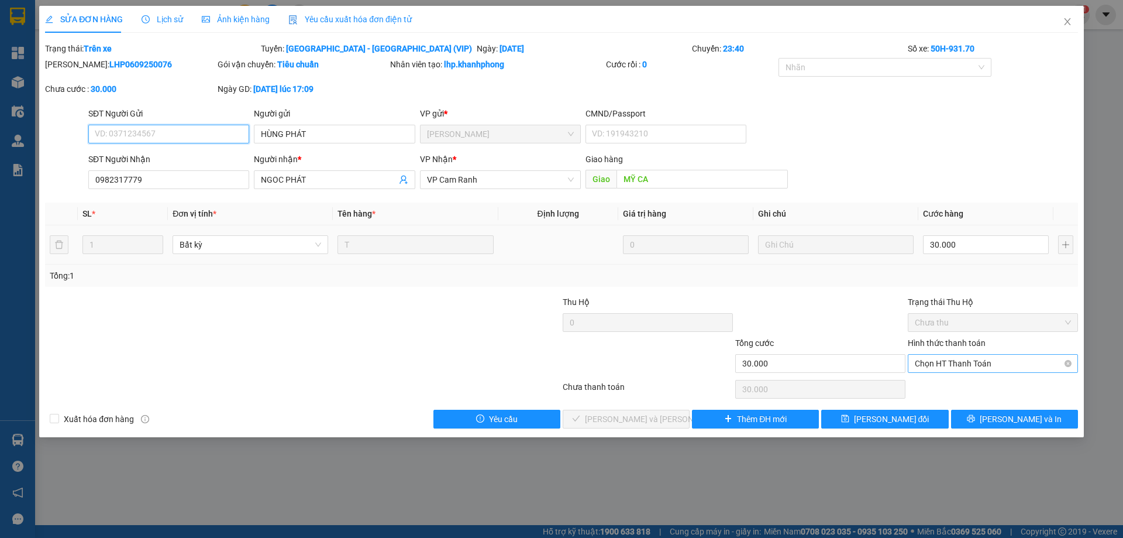
click at [924, 360] on span "Chọn HT Thanh Toán" at bounding box center [993, 363] width 156 height 18
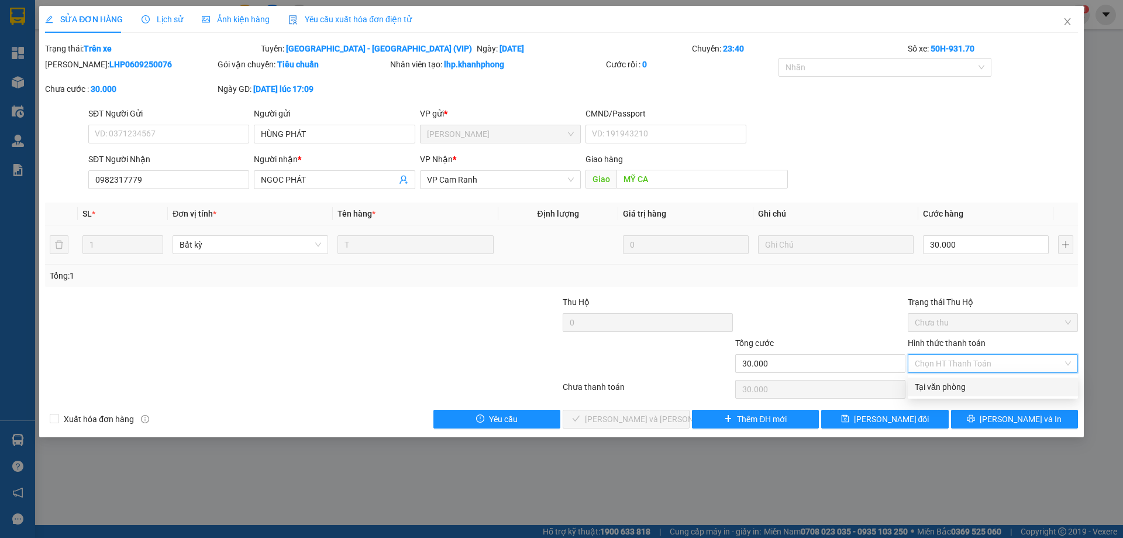
click at [936, 387] on div "Tại văn phòng" at bounding box center [993, 386] width 156 height 13
type input "0"
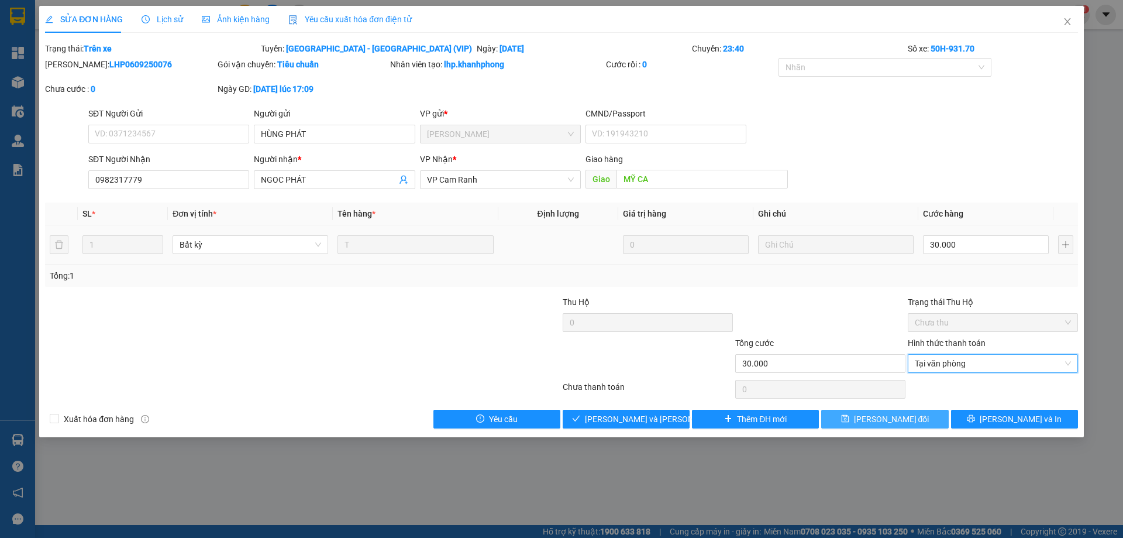
click at [893, 421] on span "[PERSON_NAME] đổi" at bounding box center [891, 418] width 75 height 13
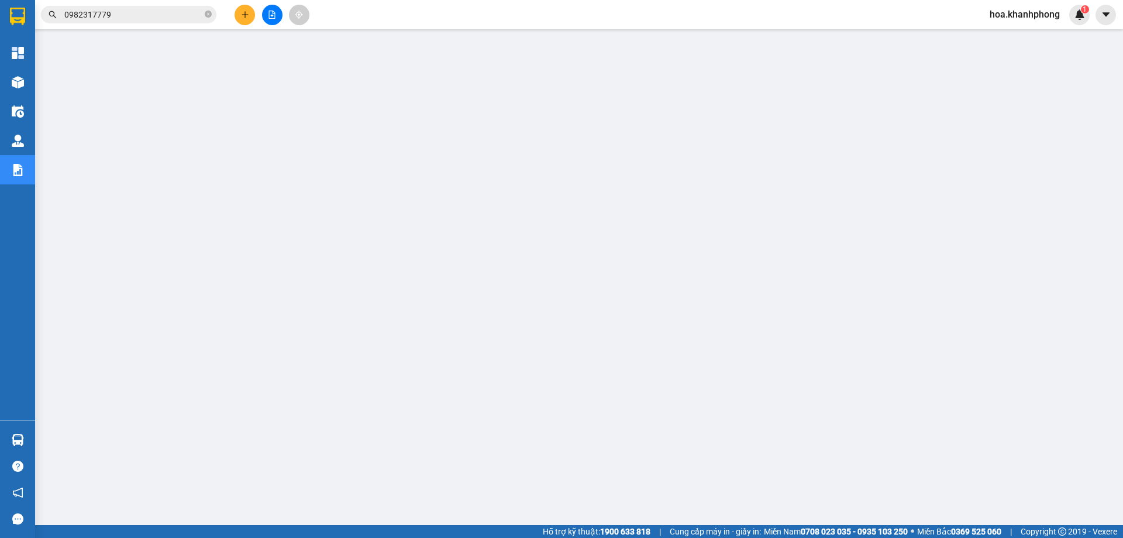
click at [126, 5] on div "Kết quả [PERSON_NAME] ( 308 ) Bộ lọc Mã ĐH Trạng thái Món hàng Thu hộ [PERSON_N…" at bounding box center [114, 15] width 228 height 20
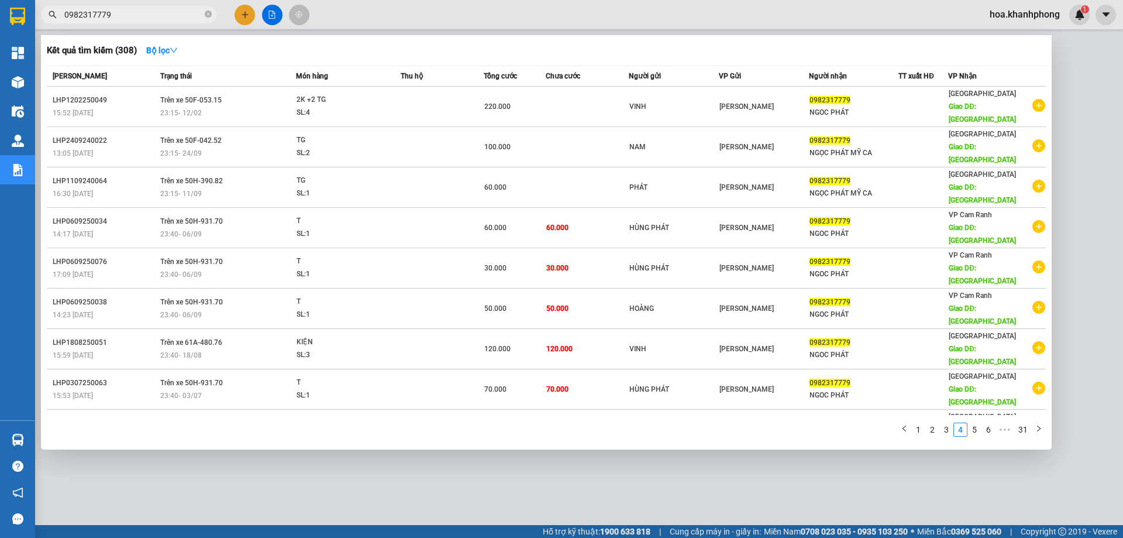
click at [129, 11] on input "0982317779" at bounding box center [133, 14] width 138 height 13
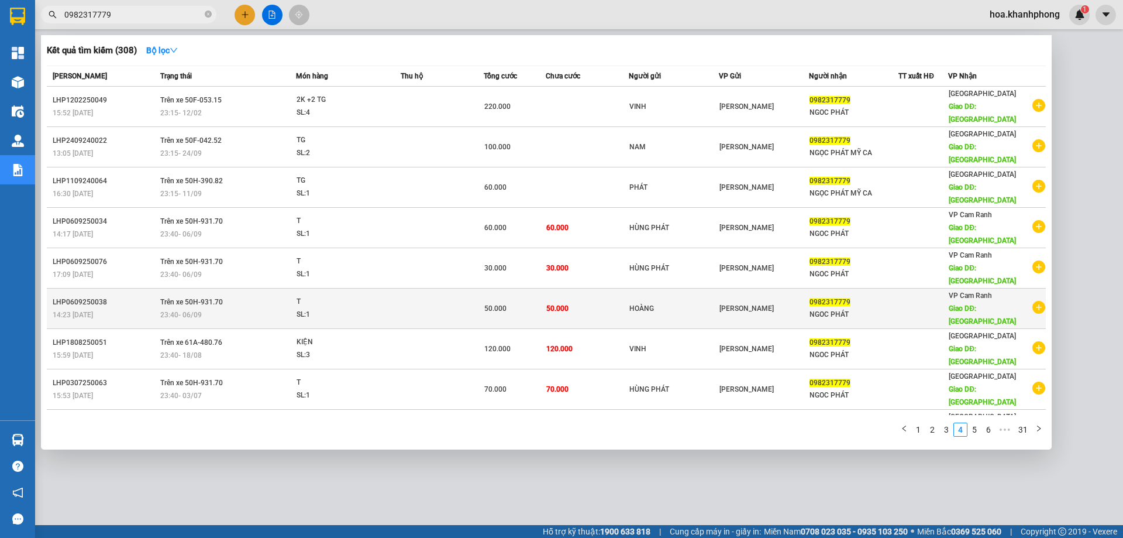
click at [478, 288] on td at bounding box center [442, 308] width 83 height 40
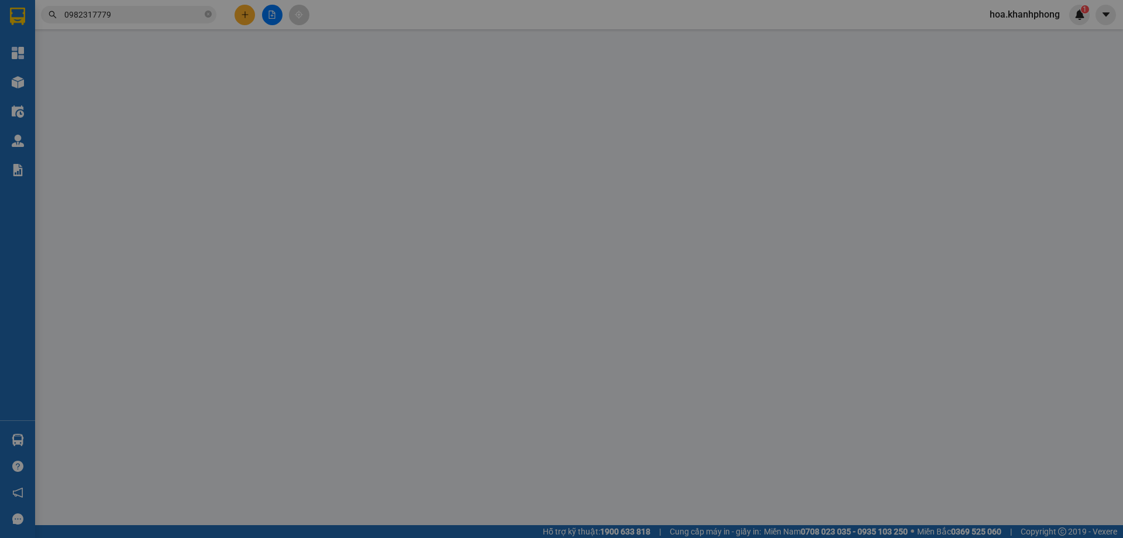
type input "HOÀNG"
type input "0982317779"
type input "NGOC PHÁT"
type input "MỸ CA"
type input "50.000"
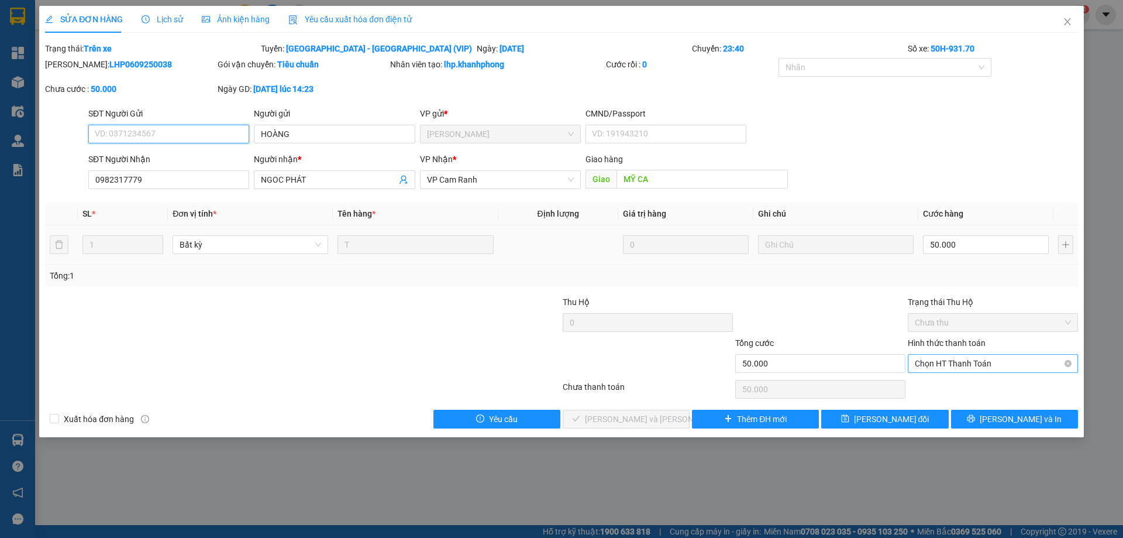
click at [960, 360] on span "Chọn HT Thanh Toán" at bounding box center [993, 363] width 156 height 18
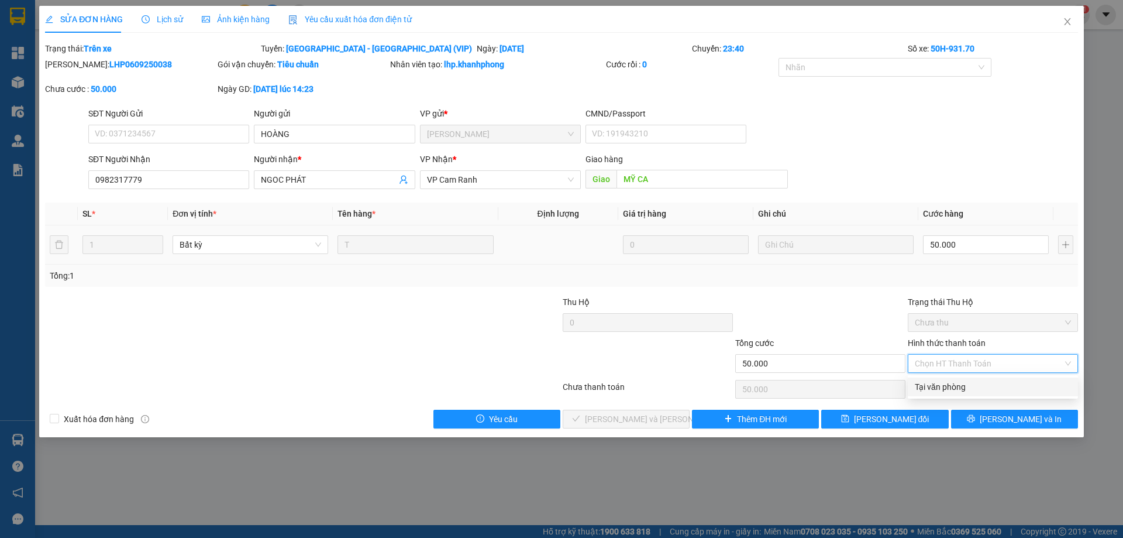
click at [948, 384] on div "Tại văn phòng" at bounding box center [993, 386] width 156 height 13
type input "0"
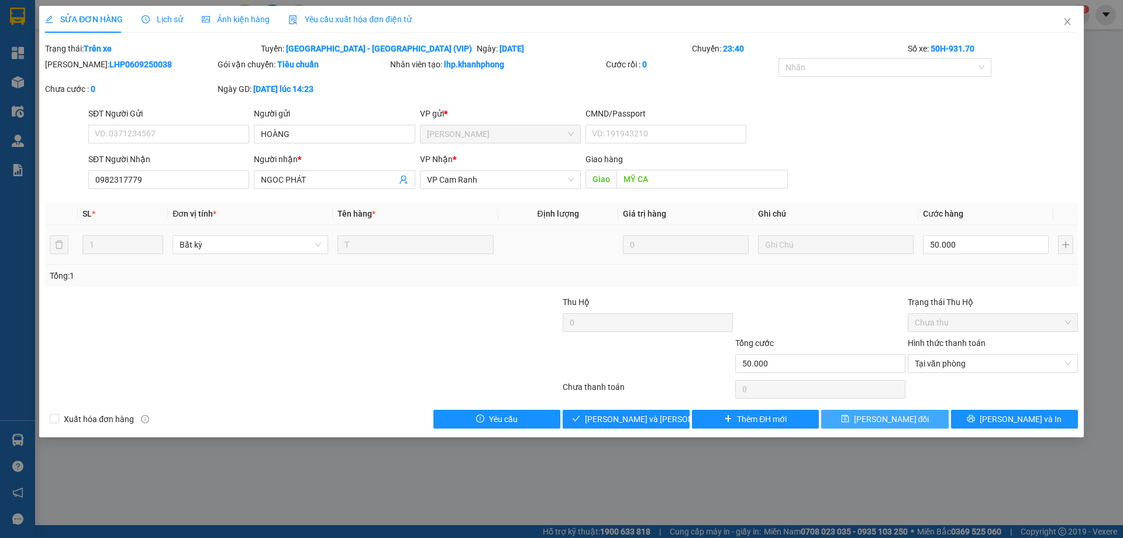
click at [901, 410] on button "[PERSON_NAME] đổi" at bounding box center [884, 418] width 127 height 19
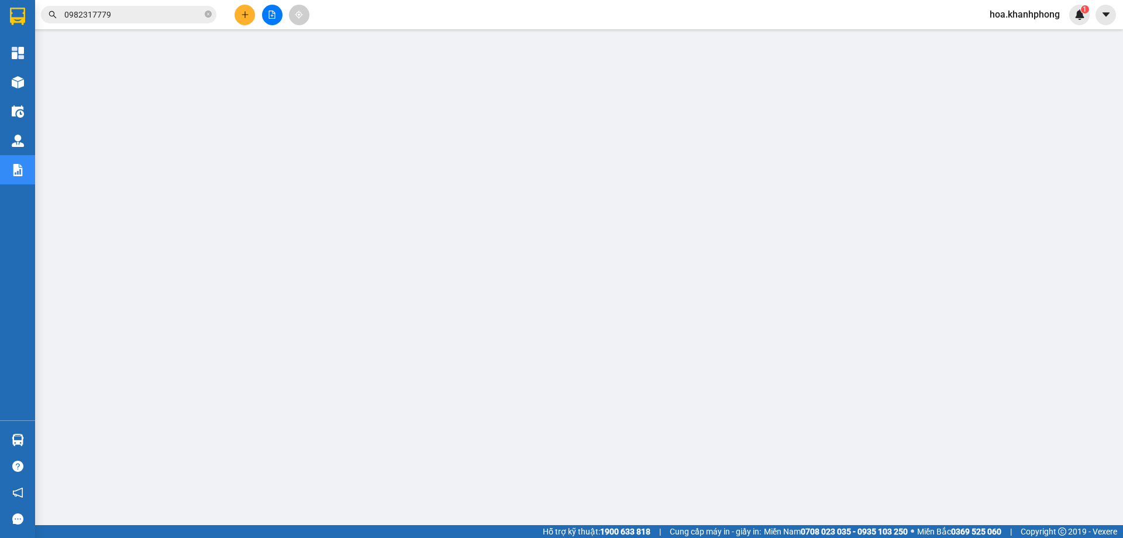
click at [132, 19] on input "0982317779" at bounding box center [133, 14] width 138 height 13
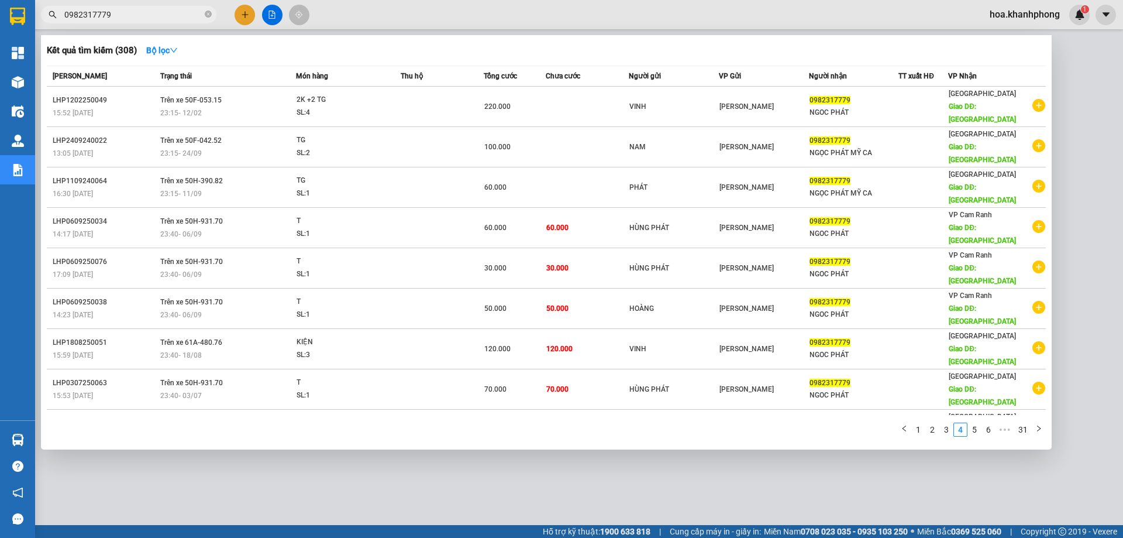
click at [116, 17] on input "0982317779" at bounding box center [133, 14] width 138 height 13
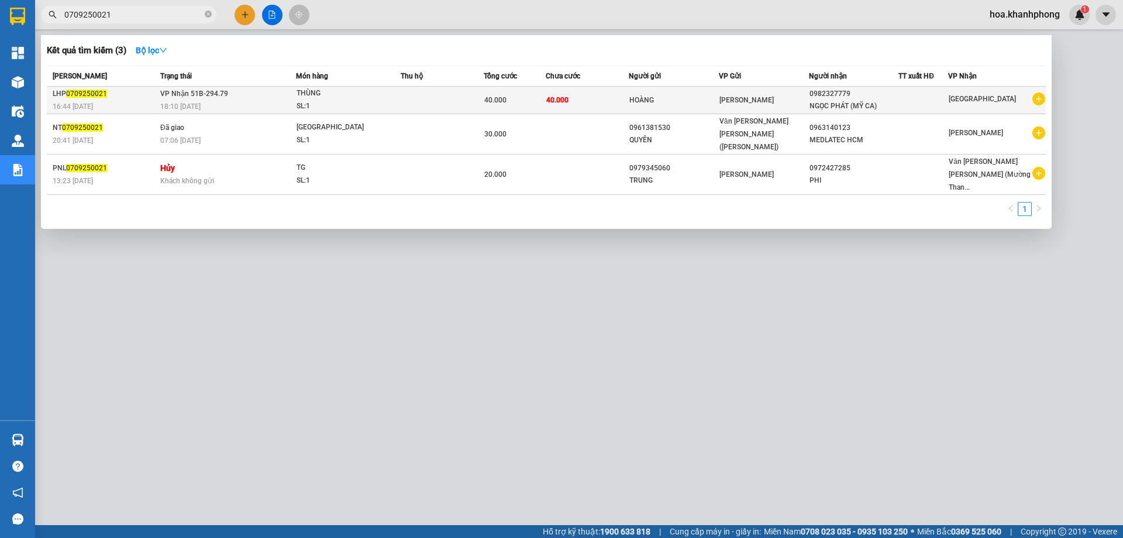
type input "0709250021"
click at [704, 105] on div "HOÀNG" at bounding box center [673, 100] width 89 height 12
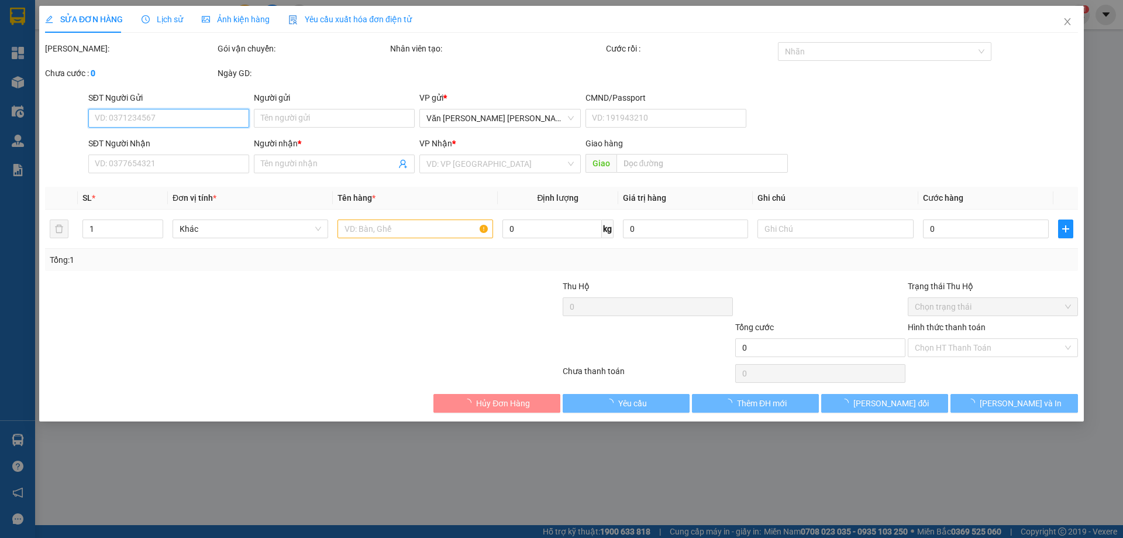
type input "HOÀNG"
type input "0982327779"
type input "NGỌC PHÁT (MỸ CA)"
type input "40.000"
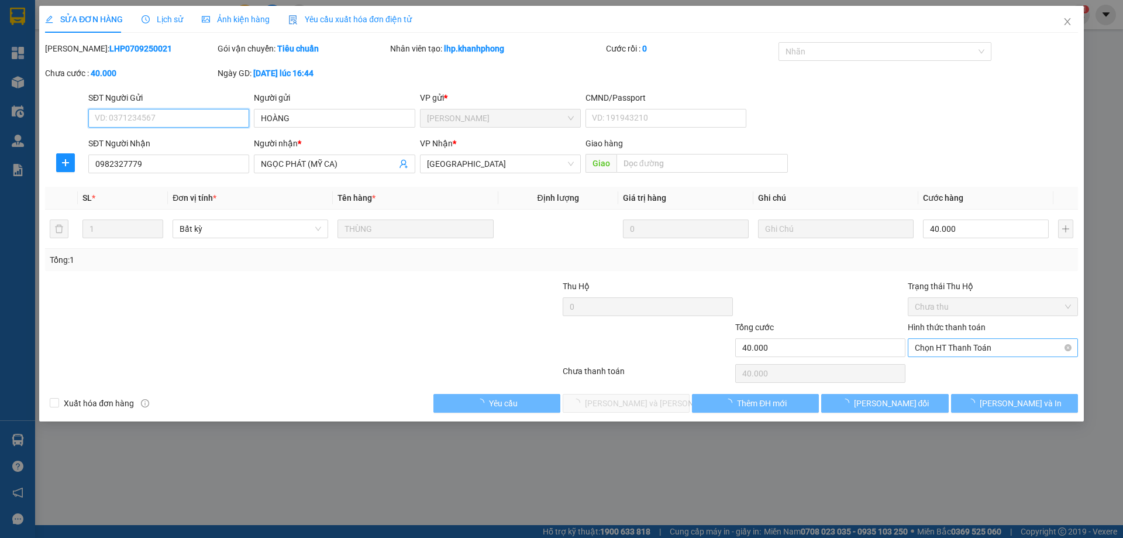
click at [936, 347] on span "Chọn HT Thanh Toán" at bounding box center [993, 348] width 156 height 18
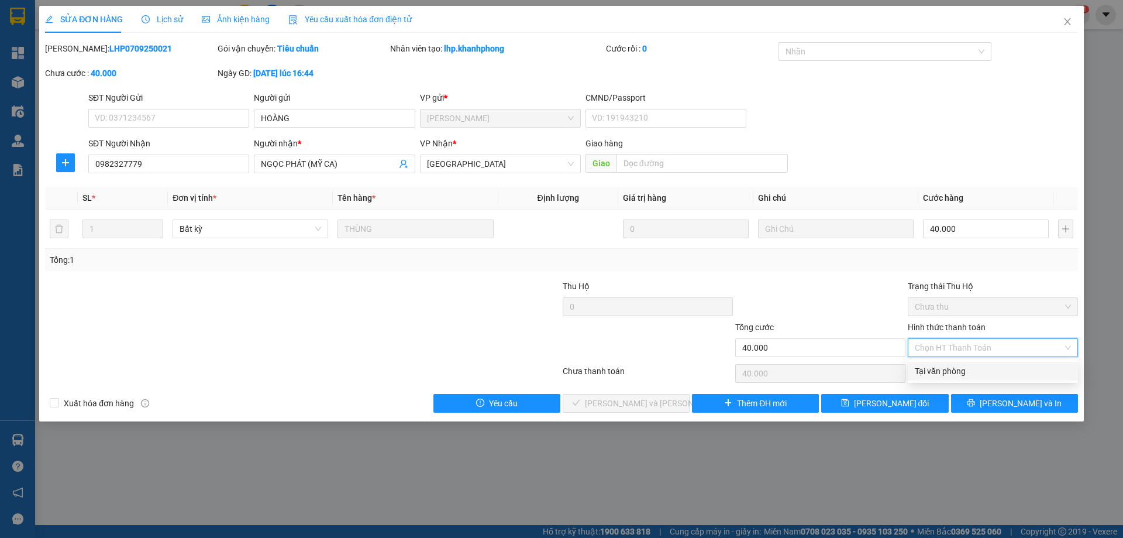
click at [931, 370] on div "Tại văn phòng" at bounding box center [993, 370] width 156 height 13
type input "0"
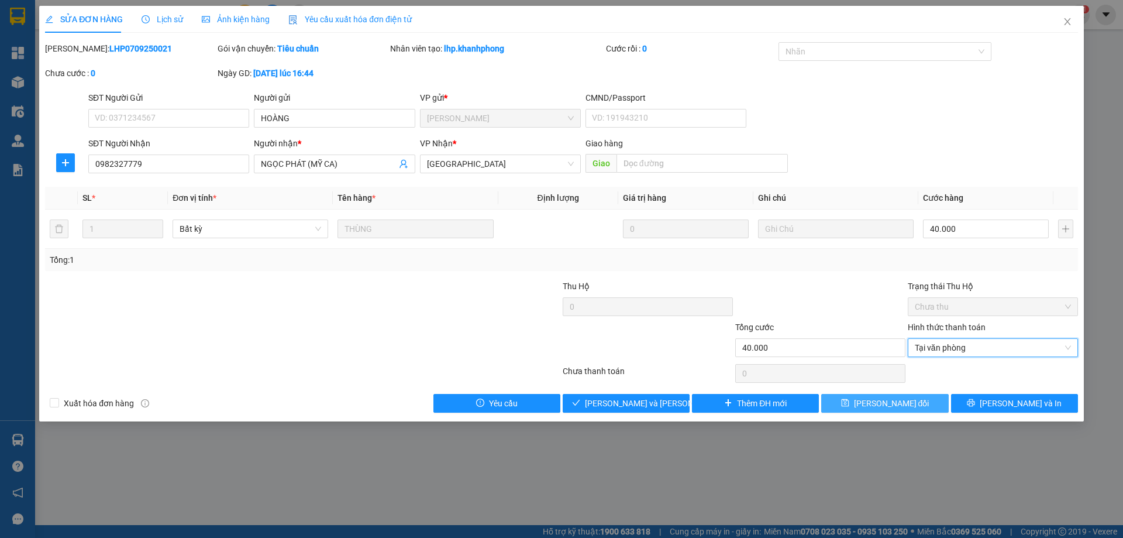
click at [901, 404] on span "[PERSON_NAME] đổi" at bounding box center [891, 403] width 75 height 13
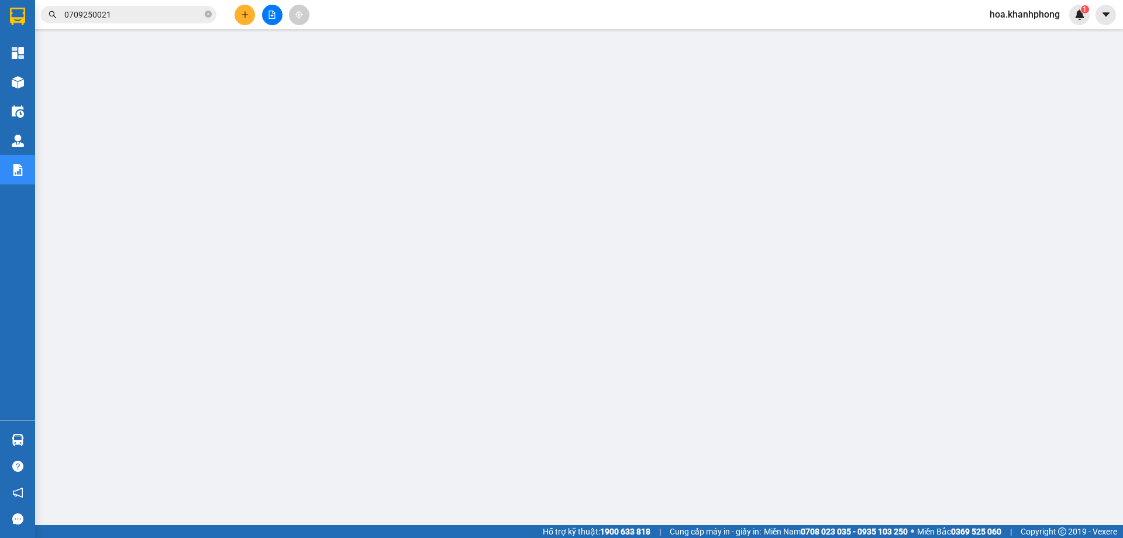
click at [126, 22] on span "0709250021" at bounding box center [128, 15] width 175 height 18
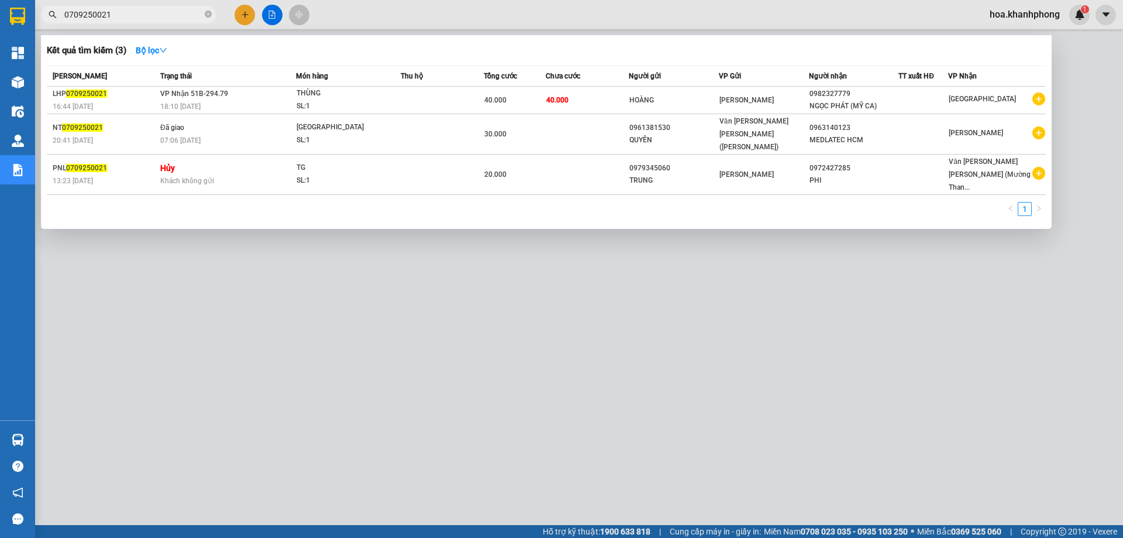
click at [126, 18] on input "0709250021" at bounding box center [133, 14] width 138 height 13
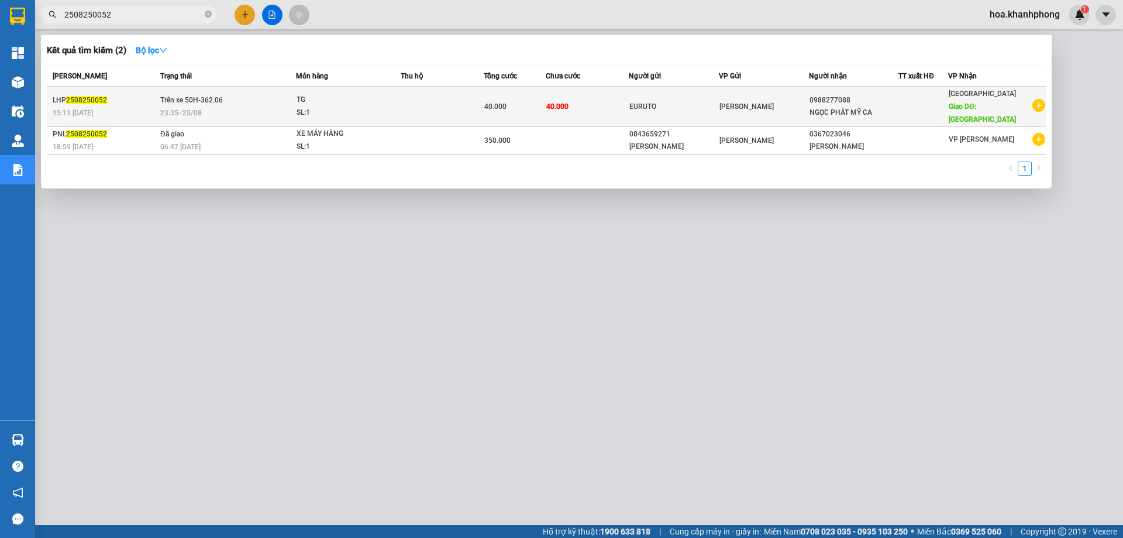
type input "2508250052"
click at [683, 101] on div "EURUTO" at bounding box center [673, 107] width 89 height 12
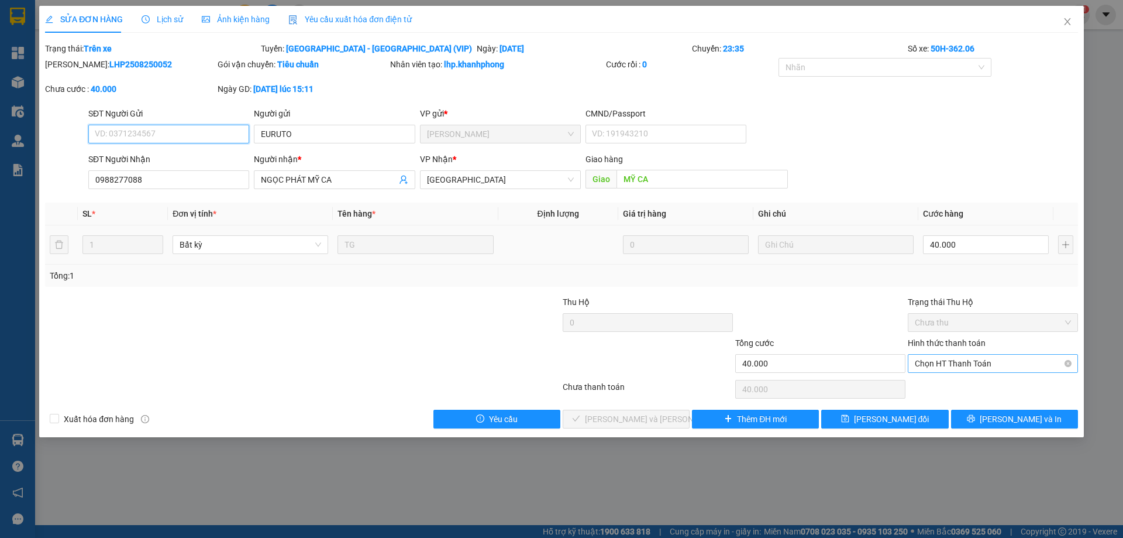
click at [945, 359] on span "Chọn HT Thanh Toán" at bounding box center [993, 363] width 156 height 18
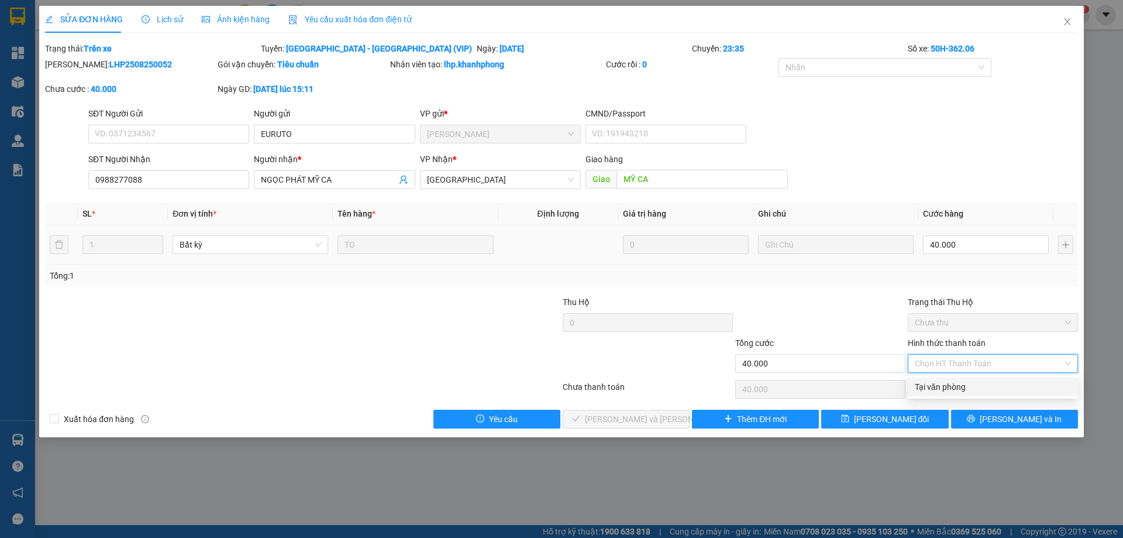
click at [942, 379] on div "Tại văn phòng" at bounding box center [993, 386] width 170 height 19
type input "0"
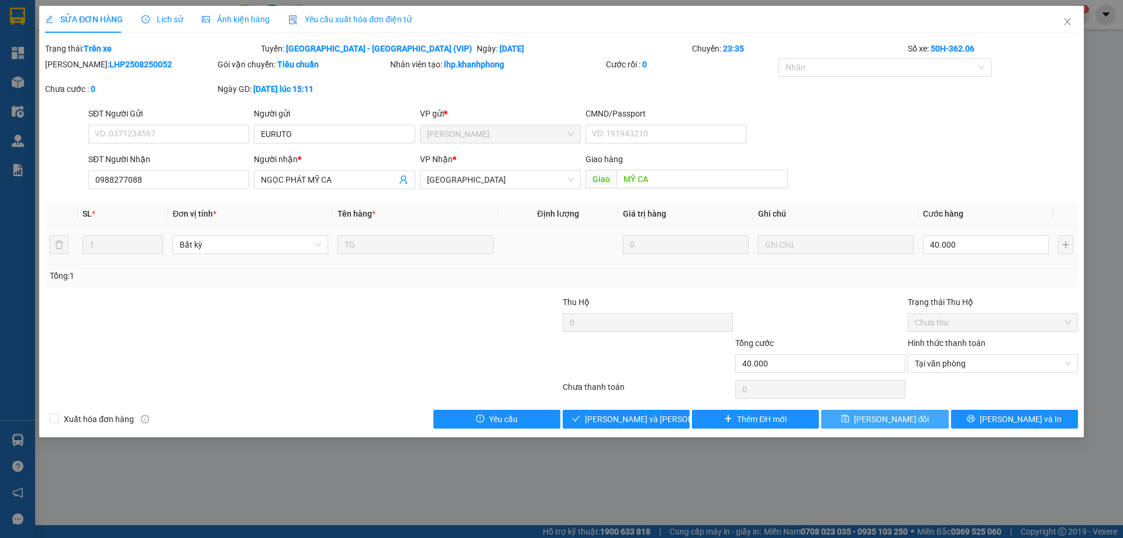
click at [897, 422] on span "[PERSON_NAME] đổi" at bounding box center [891, 418] width 75 height 13
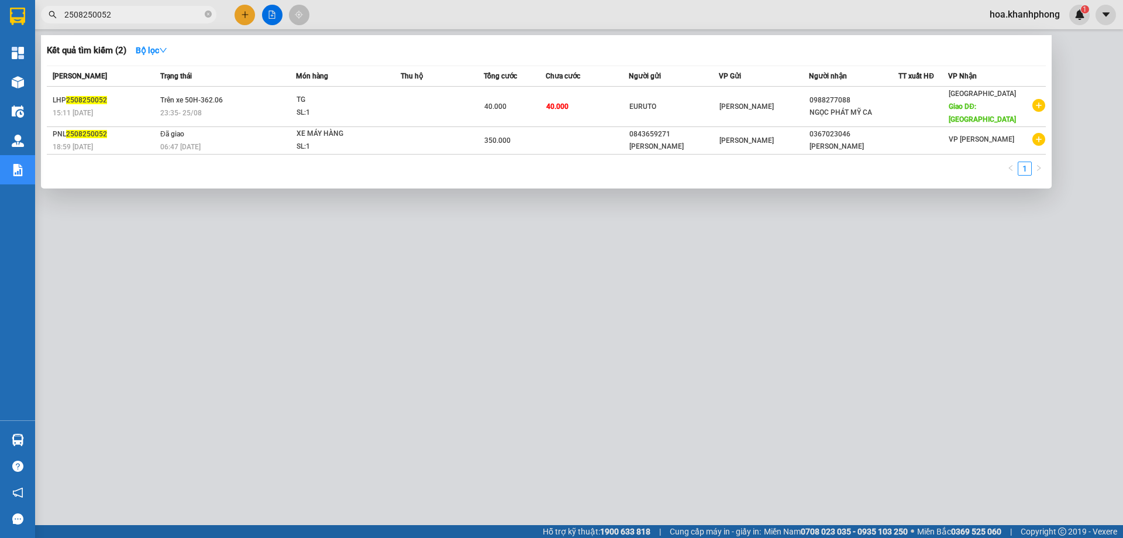
drag, startPoint x: 101, startPoint y: 15, endPoint x: 135, endPoint y: 20, distance: 34.2
click at [135, 20] on input "2508250052" at bounding box center [133, 14] width 138 height 13
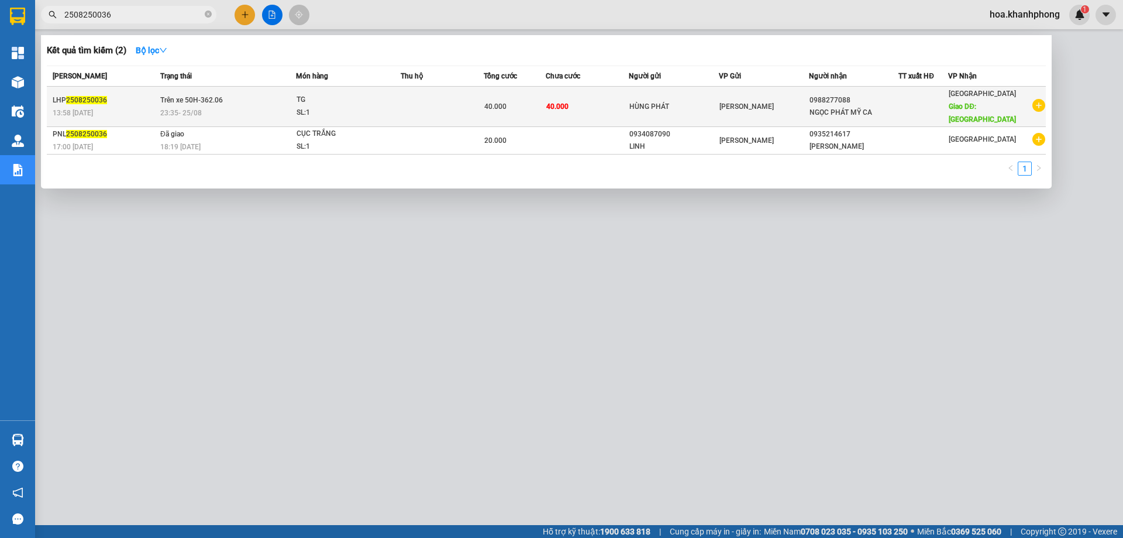
type input "2508250036"
click at [543, 100] on div "40.000" at bounding box center [514, 106] width 61 height 13
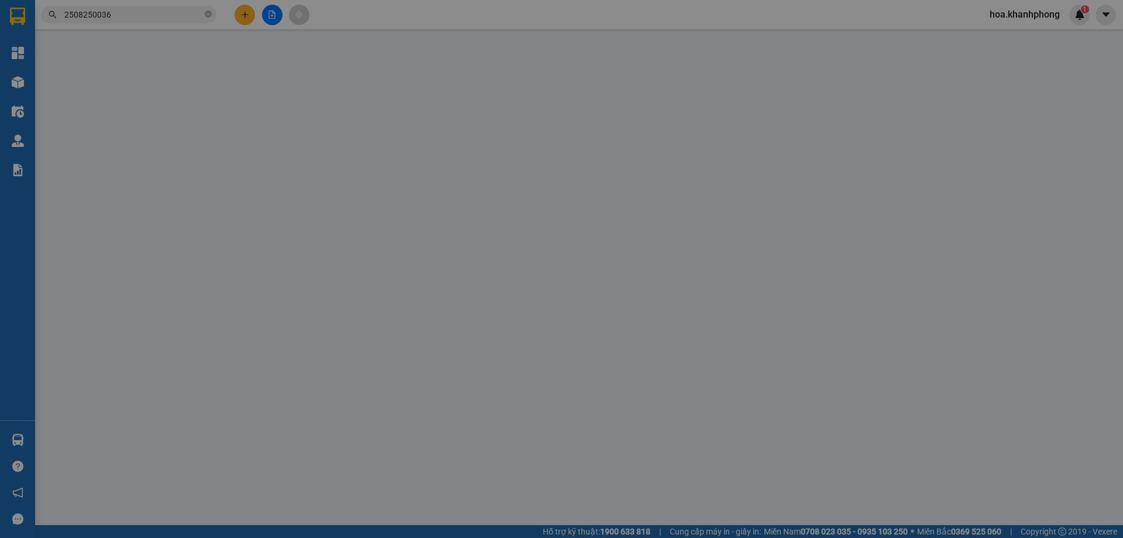
type input "HÙNG PHÁT"
type input "0988277088"
type input "NGỌC PHÁT MỸ CA"
type input "MỸ CA"
type input "40.000"
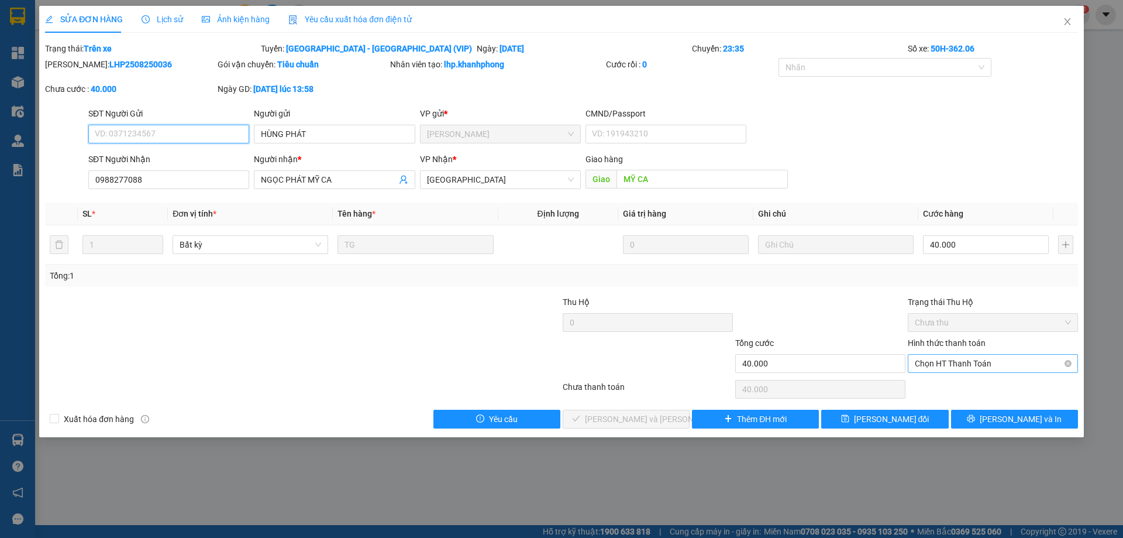
click at [935, 360] on span "Chọn HT Thanh Toán" at bounding box center [993, 363] width 156 height 18
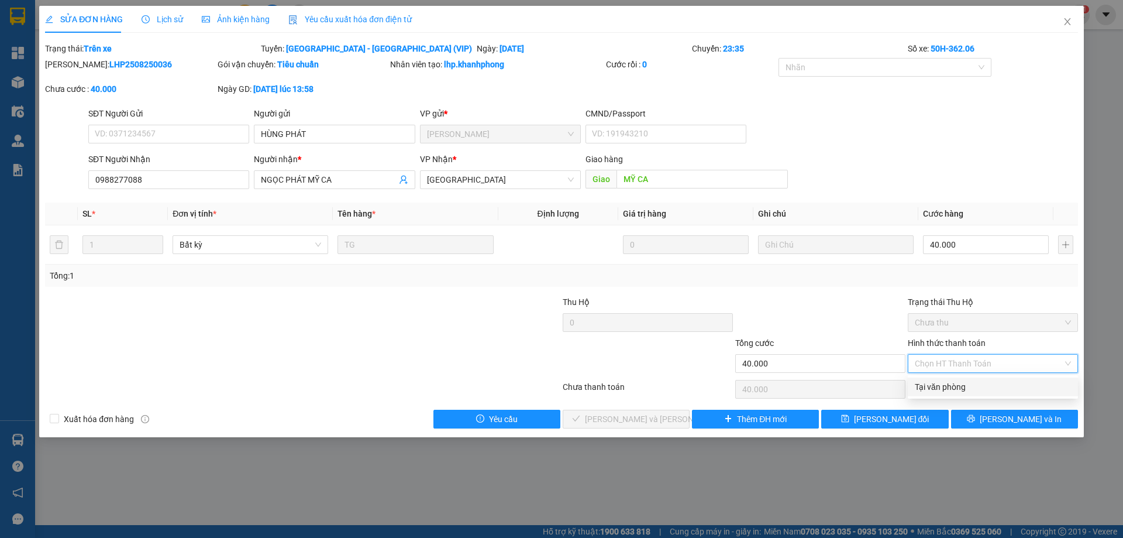
click at [928, 385] on div "Tại văn phòng" at bounding box center [993, 386] width 156 height 13
type input "0"
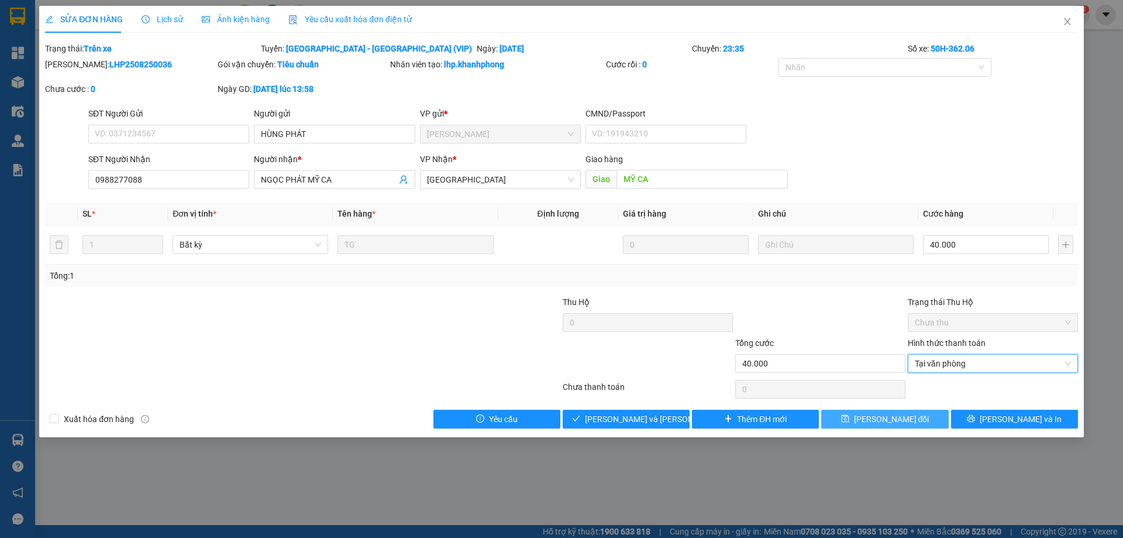
click at [884, 414] on span "[PERSON_NAME] đổi" at bounding box center [891, 418] width 75 height 13
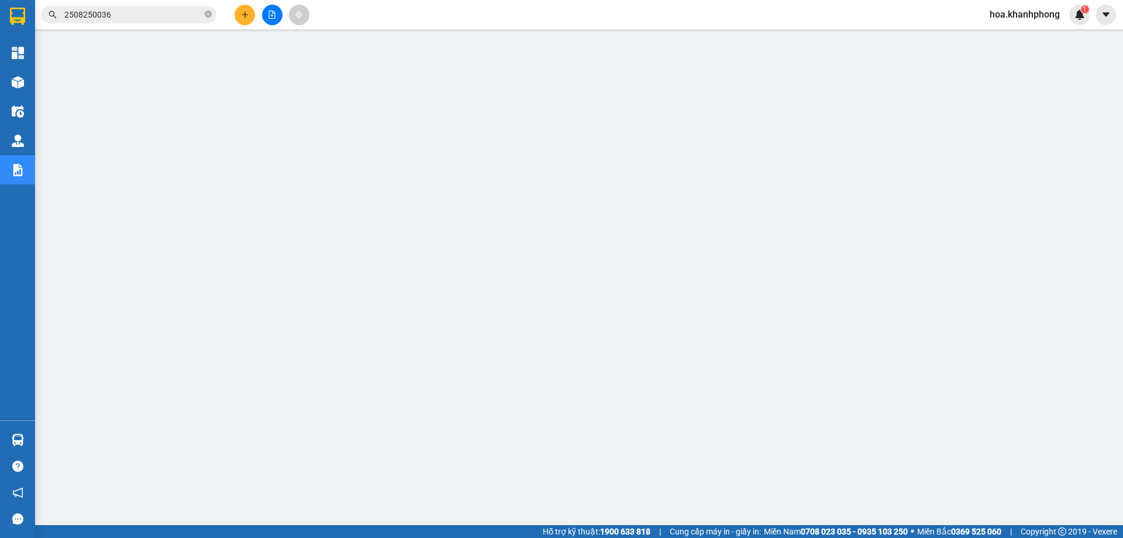
click at [112, 9] on input "2508250036" at bounding box center [133, 14] width 138 height 13
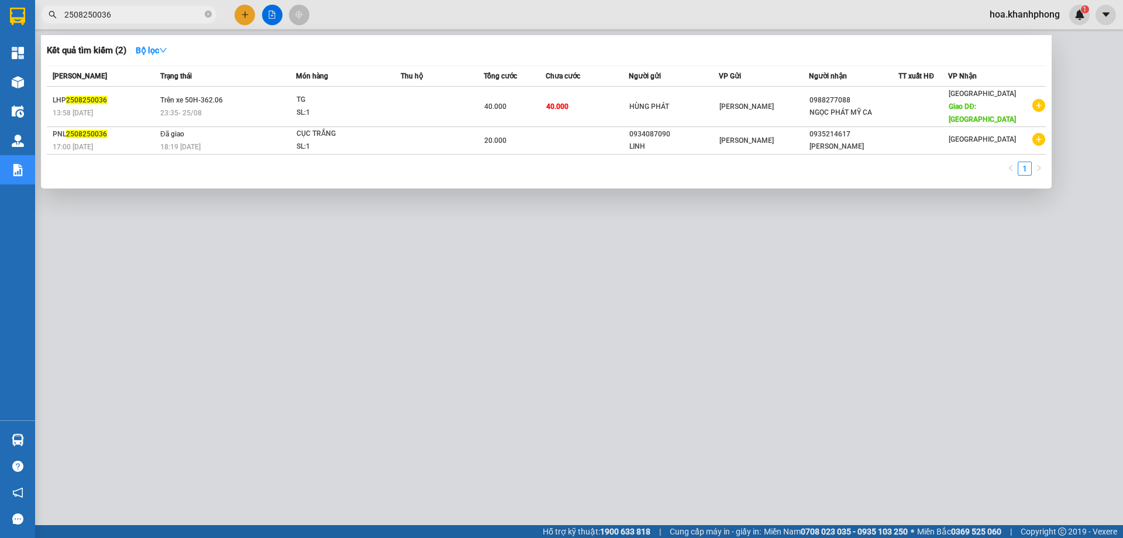
click at [112, 9] on input "2508250036" at bounding box center [133, 14] width 138 height 13
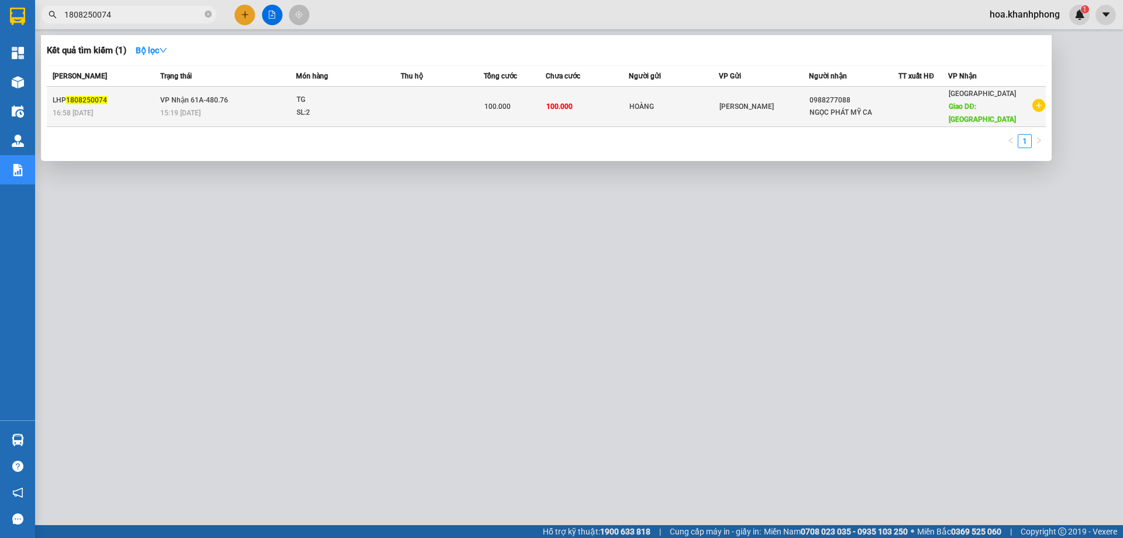
type input "1808250074"
click at [767, 105] on div "[PERSON_NAME]" at bounding box center [763, 106] width 89 height 13
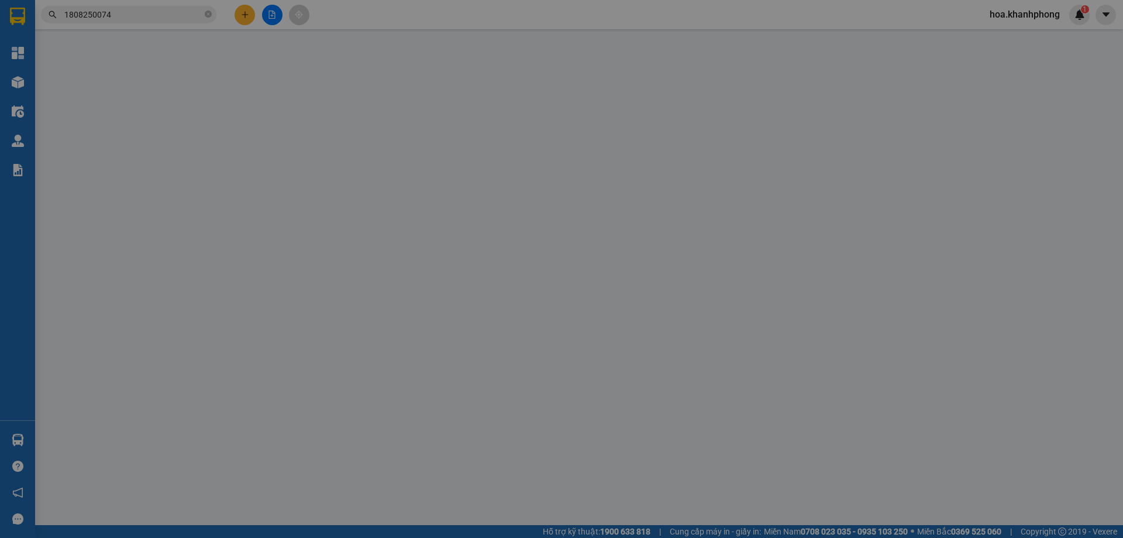
type input "HOÀNG"
type input "0988277088"
type input "NGỌC PHÁT MỸ CA"
type input "MỸ CA"
type input "100.000"
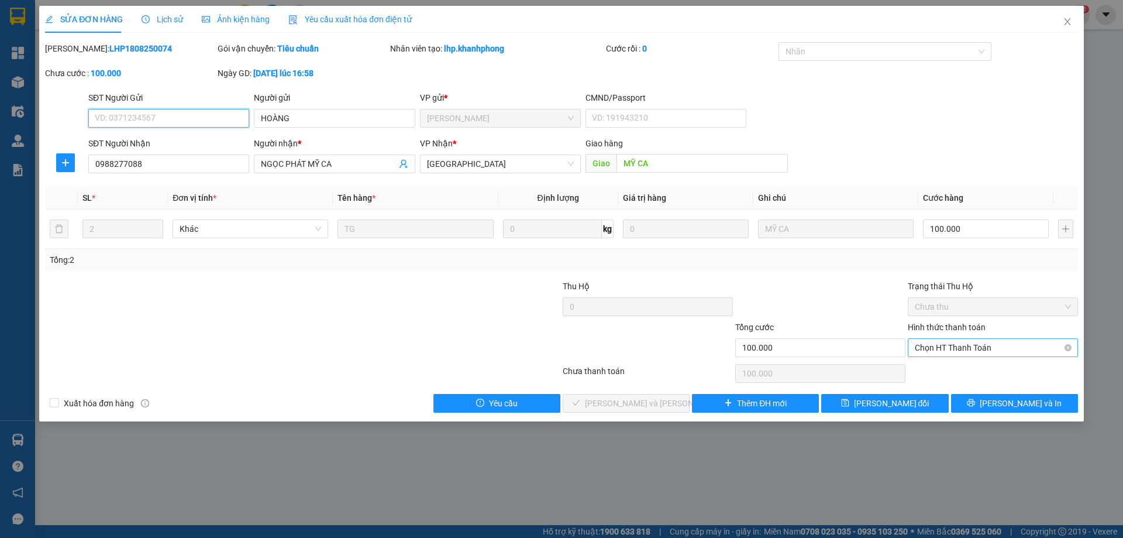
click at [938, 353] on span "Chọn HT Thanh Toán" at bounding box center [993, 348] width 156 height 18
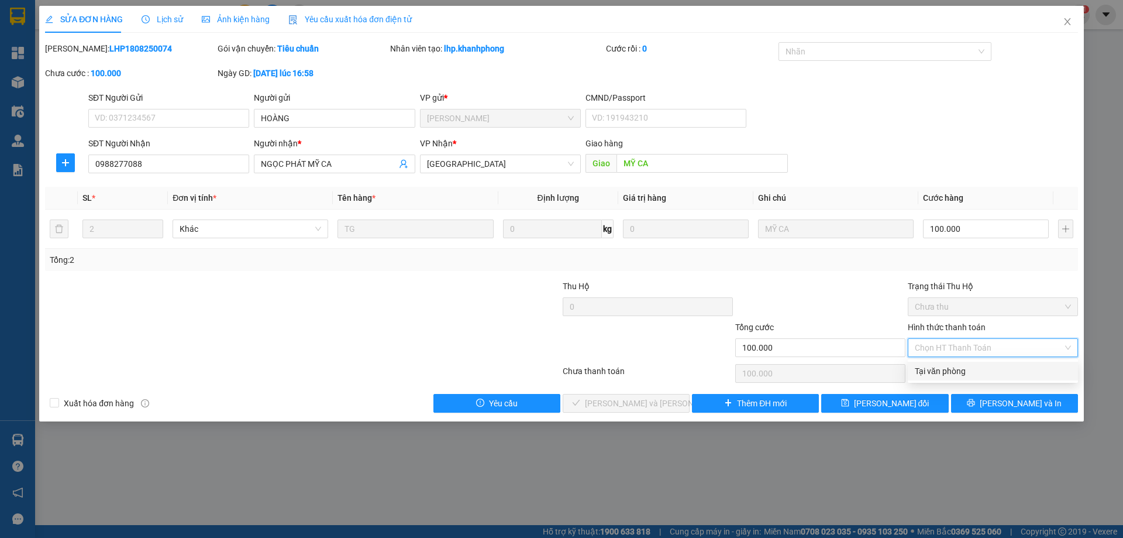
click at [936, 373] on div "Tại văn phòng" at bounding box center [993, 370] width 156 height 13
type input "0"
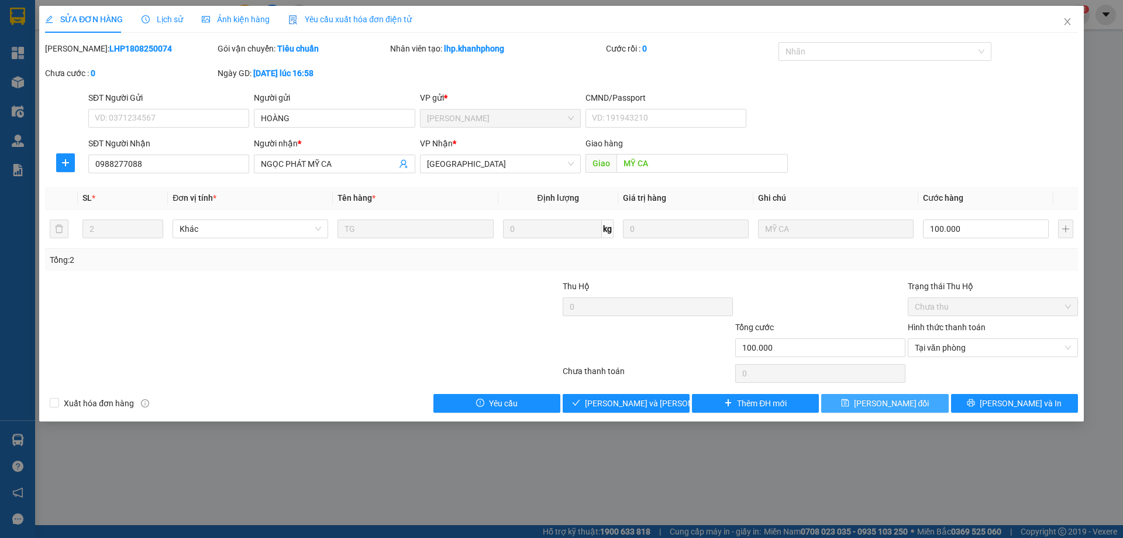
click at [898, 403] on span "[PERSON_NAME] đổi" at bounding box center [891, 403] width 75 height 13
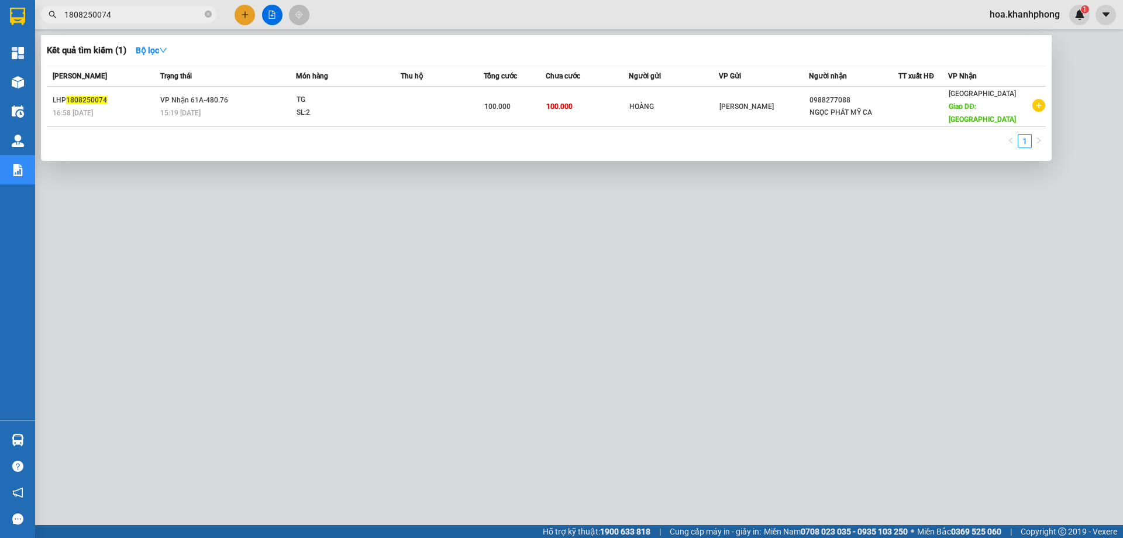
drag, startPoint x: 98, startPoint y: 16, endPoint x: 122, endPoint y: 17, distance: 23.4
click at [122, 17] on input "1808250074" at bounding box center [133, 14] width 138 height 13
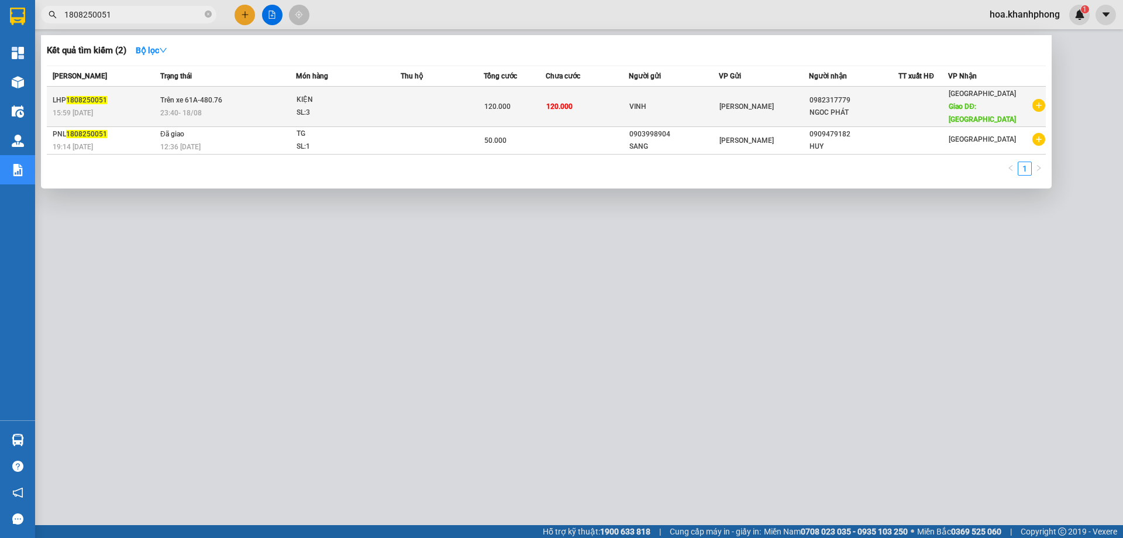
type input "1808250051"
click at [592, 91] on td "120.000" at bounding box center [587, 107] width 83 height 40
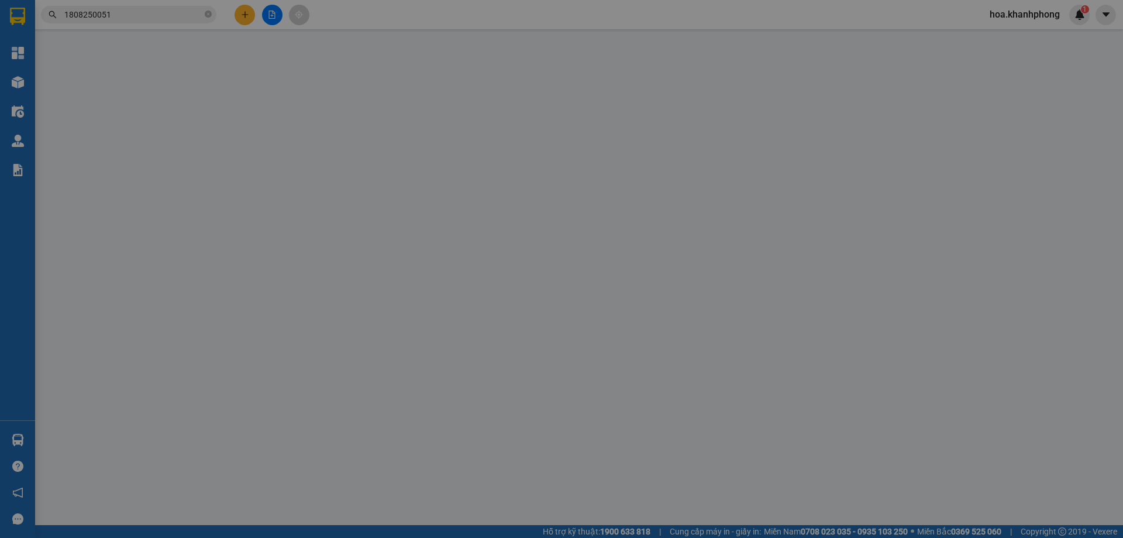
type input "VINH"
type input "0982317779"
type input "NGOC PHÁT"
type input "MỸ CA"
type input "120.000"
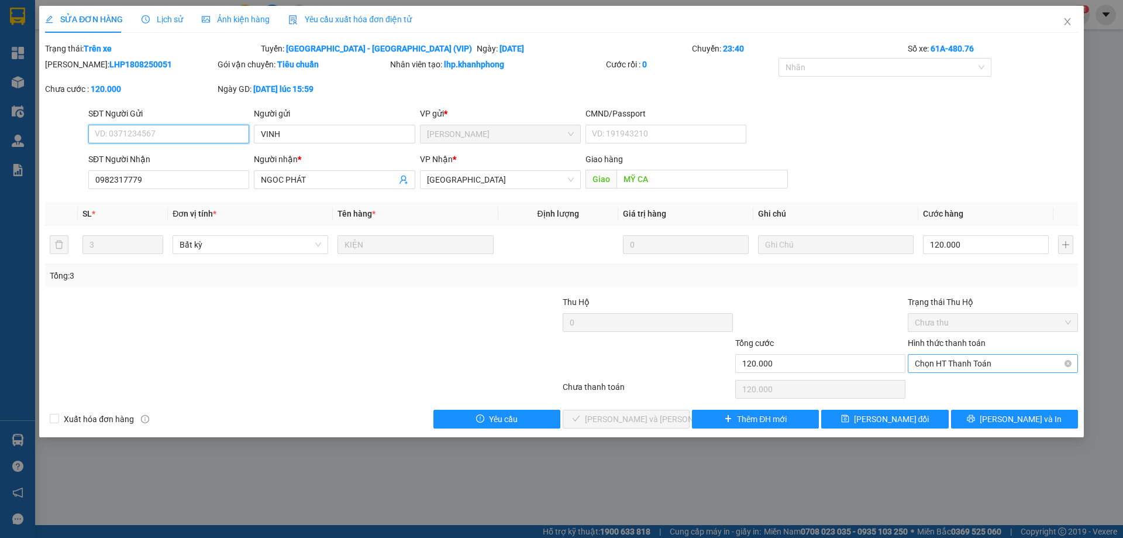
click at [928, 357] on span "Chọn HT Thanh Toán" at bounding box center [993, 363] width 156 height 18
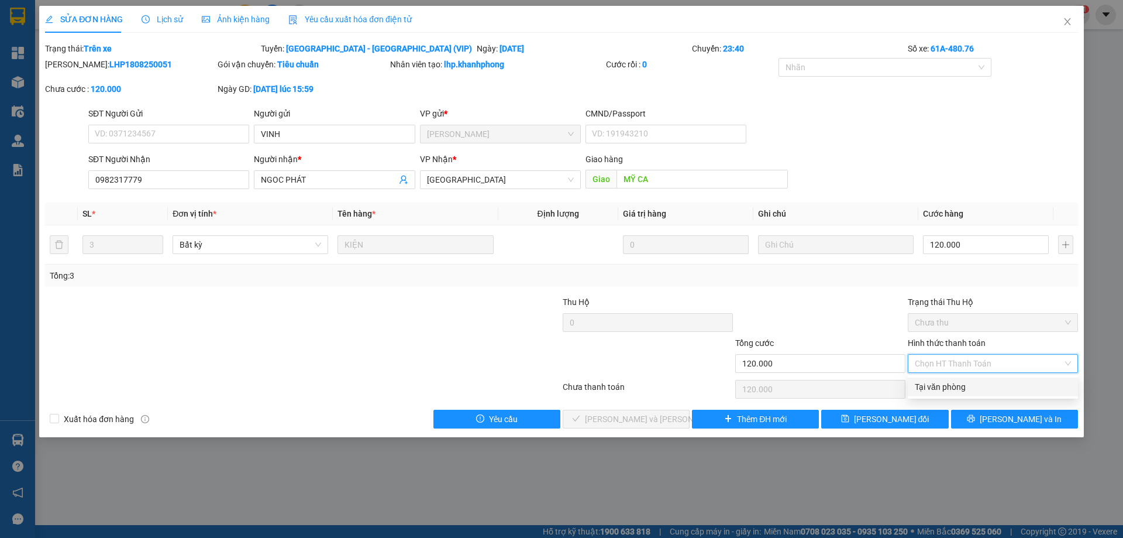
click at [937, 378] on div "Tại văn phòng" at bounding box center [993, 386] width 170 height 19
type input "0"
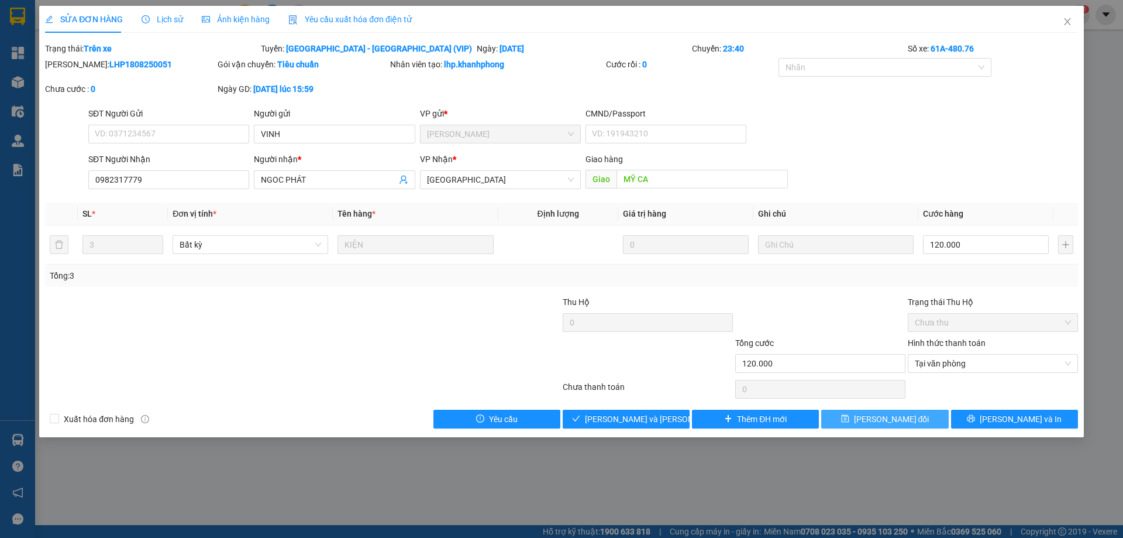
click at [911, 413] on span "[PERSON_NAME] đổi" at bounding box center [891, 418] width 75 height 13
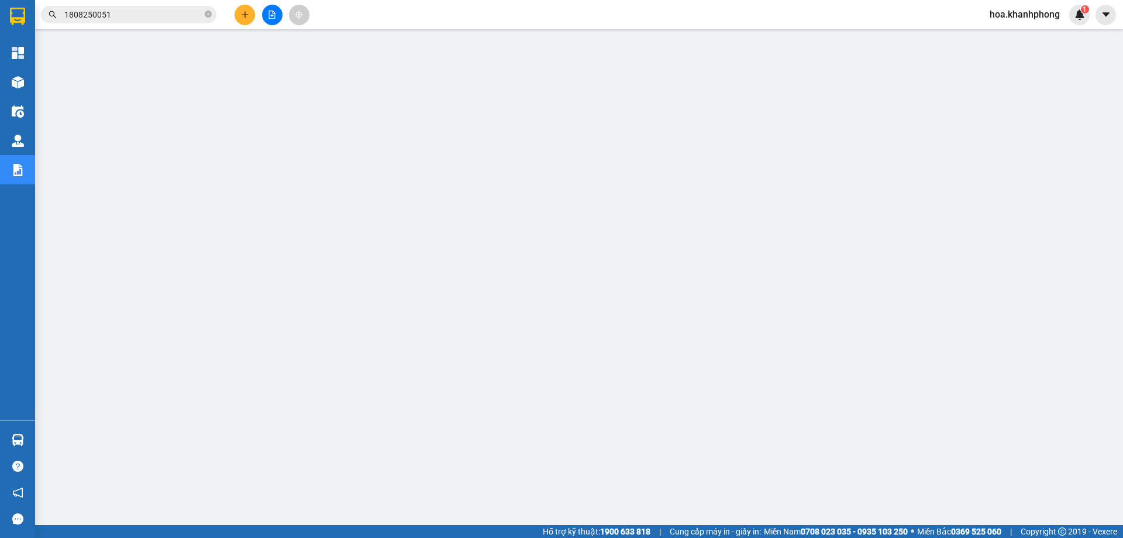
click at [132, 16] on input "1808250051" at bounding box center [133, 14] width 138 height 13
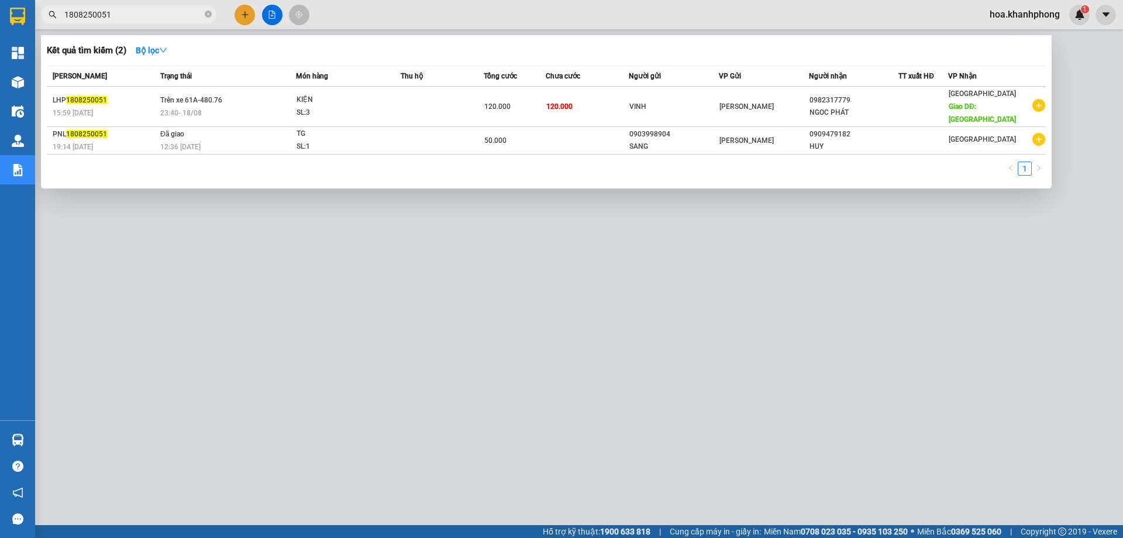
click at [132, 16] on input "1808250051" at bounding box center [133, 14] width 138 height 13
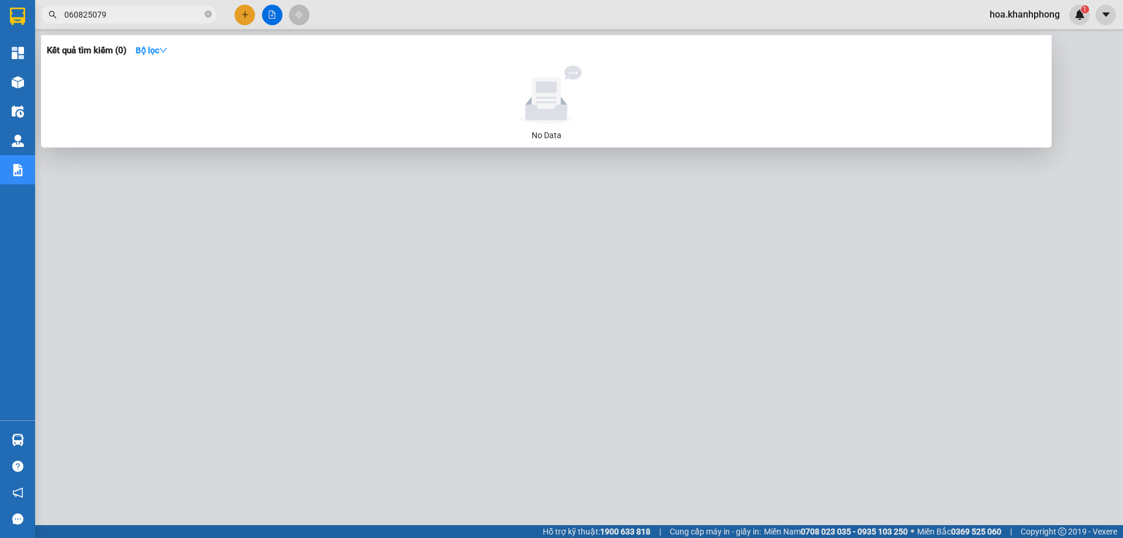
click at [97, 12] on input "060825079" at bounding box center [133, 14] width 138 height 13
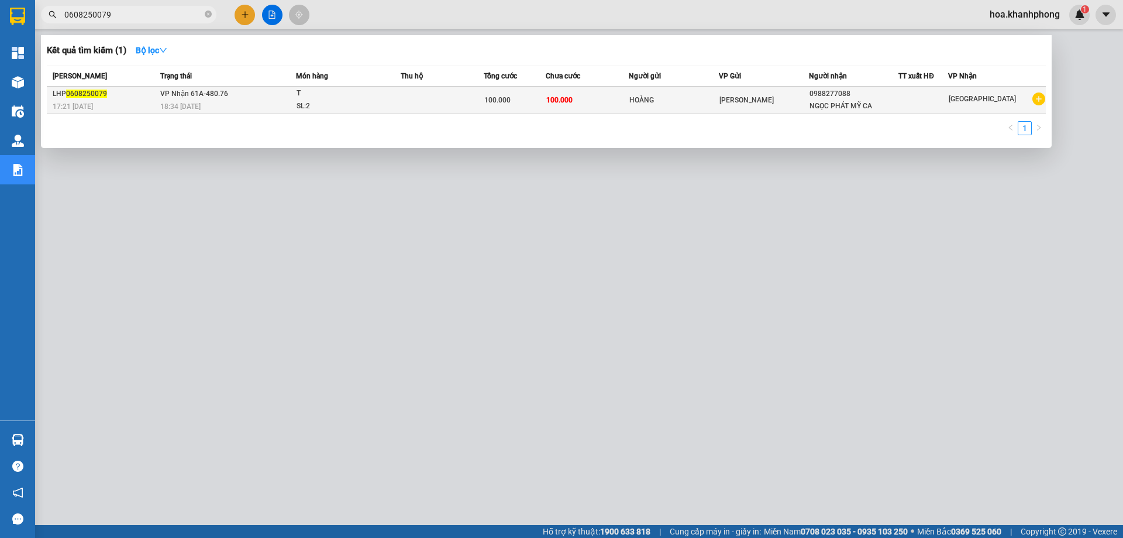
type input "0608250079"
click at [621, 101] on td "100.000" at bounding box center [587, 100] width 83 height 27
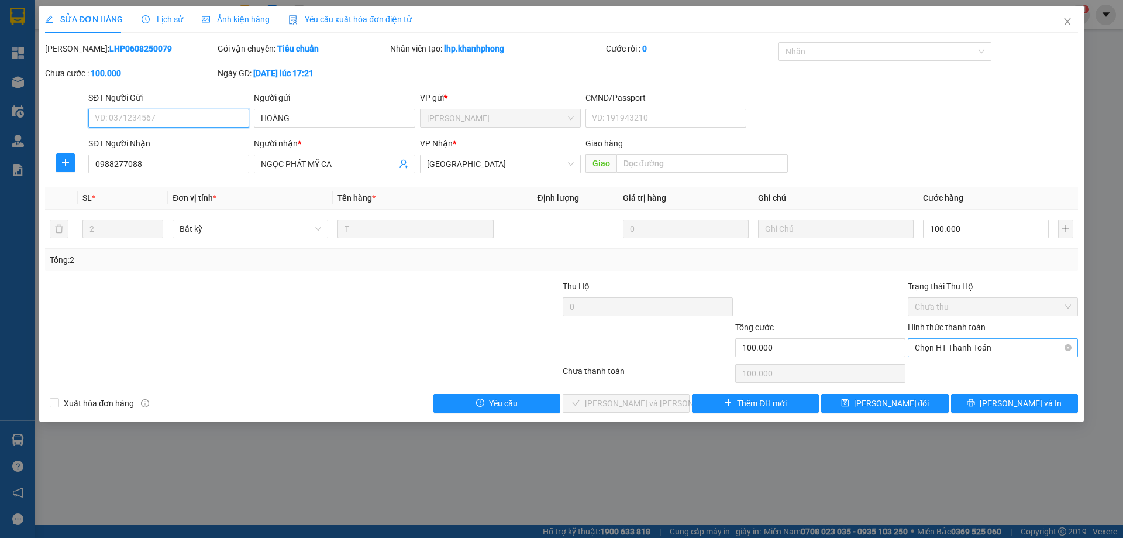
click at [927, 350] on span "Chọn HT Thanh Toán" at bounding box center [993, 348] width 156 height 18
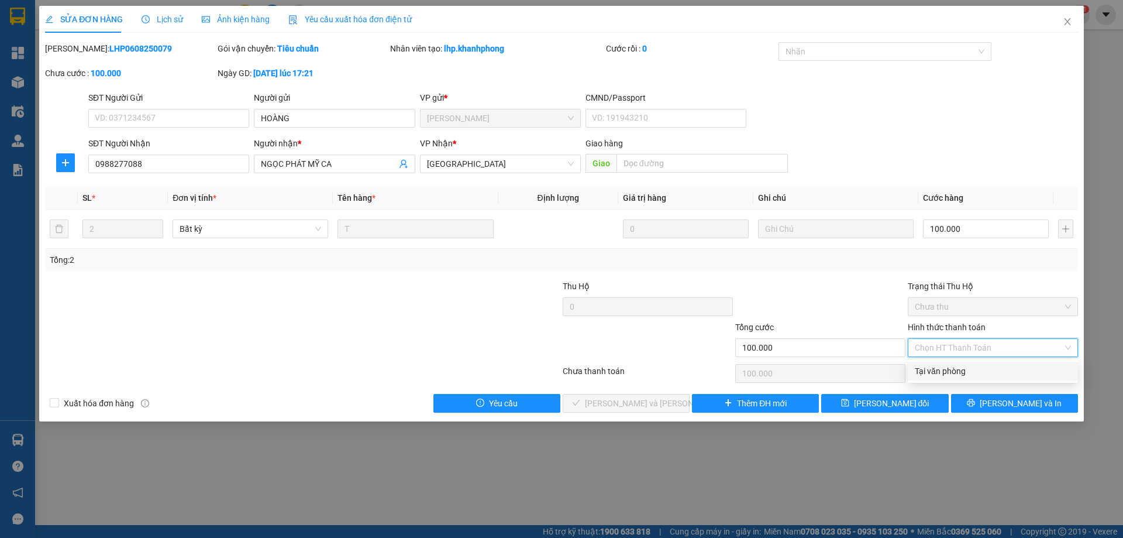
click at [928, 365] on div "Tại văn phòng" at bounding box center [993, 370] width 156 height 13
type input "0"
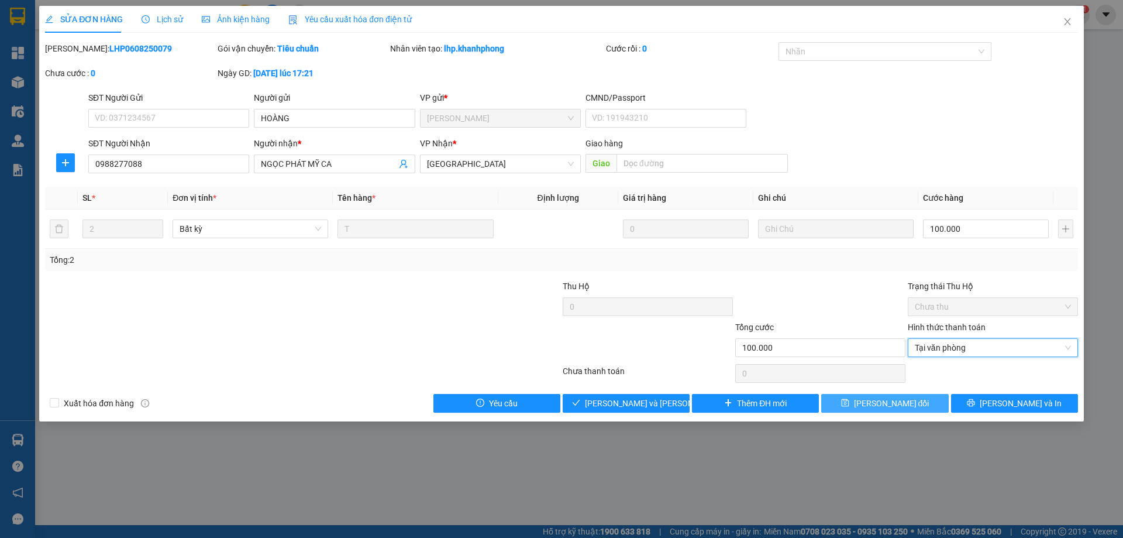
click at [914, 398] on span "[PERSON_NAME] đổi" at bounding box center [891, 403] width 75 height 13
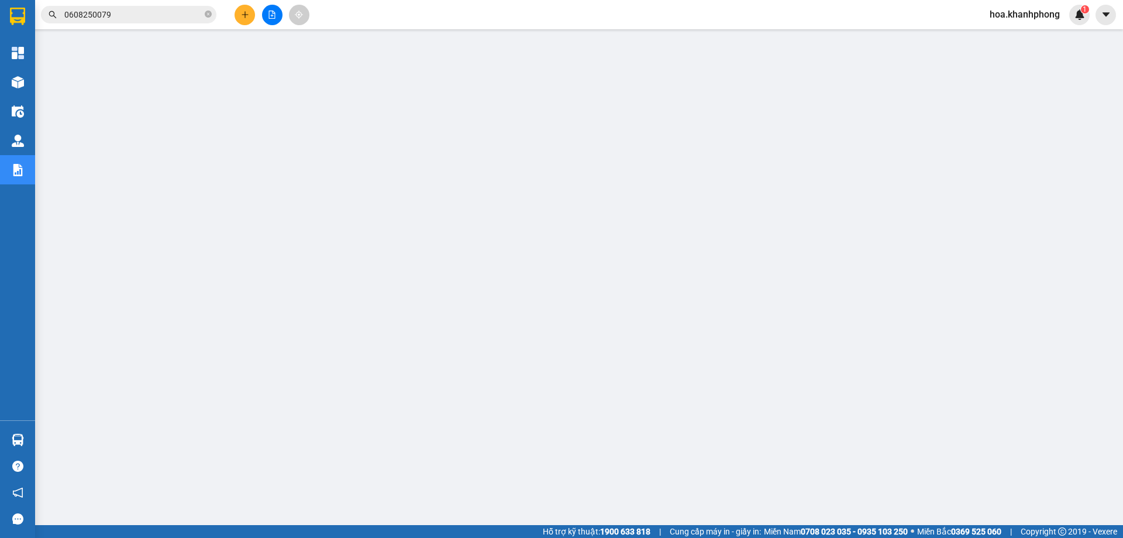
click at [68, 5] on div "Kết quả [PERSON_NAME] ( 1 ) Bộ lọc Mã ĐH Trạng thái Món hàng Thu hộ [PERSON_NAM…" at bounding box center [114, 15] width 228 height 20
click at [71, 16] on input "0608250079" at bounding box center [133, 14] width 138 height 13
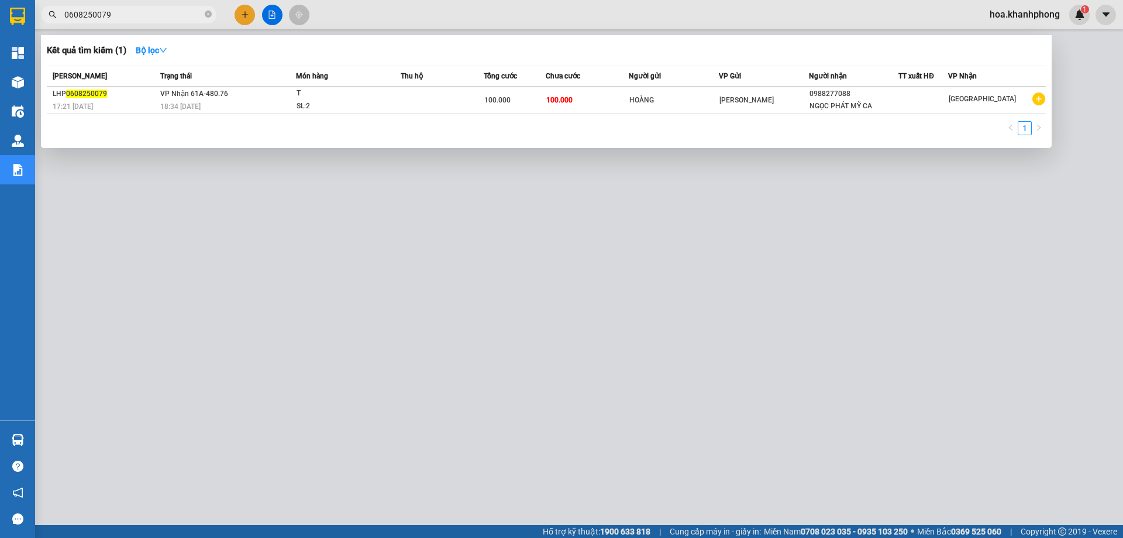
click at [71, 16] on input "0608250079" at bounding box center [133, 14] width 138 height 13
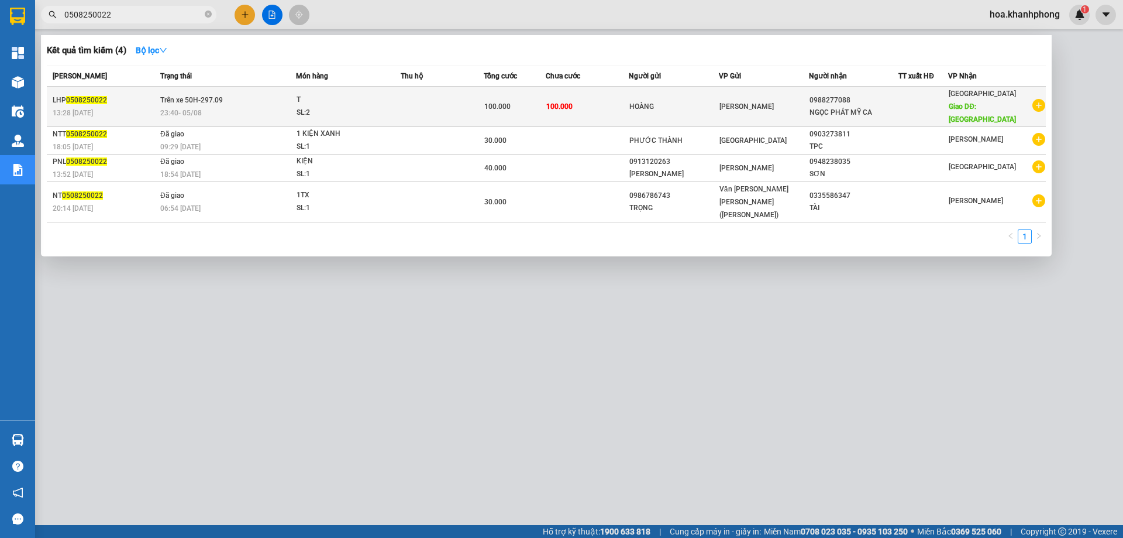
click at [608, 98] on td "100.000" at bounding box center [587, 107] width 83 height 40
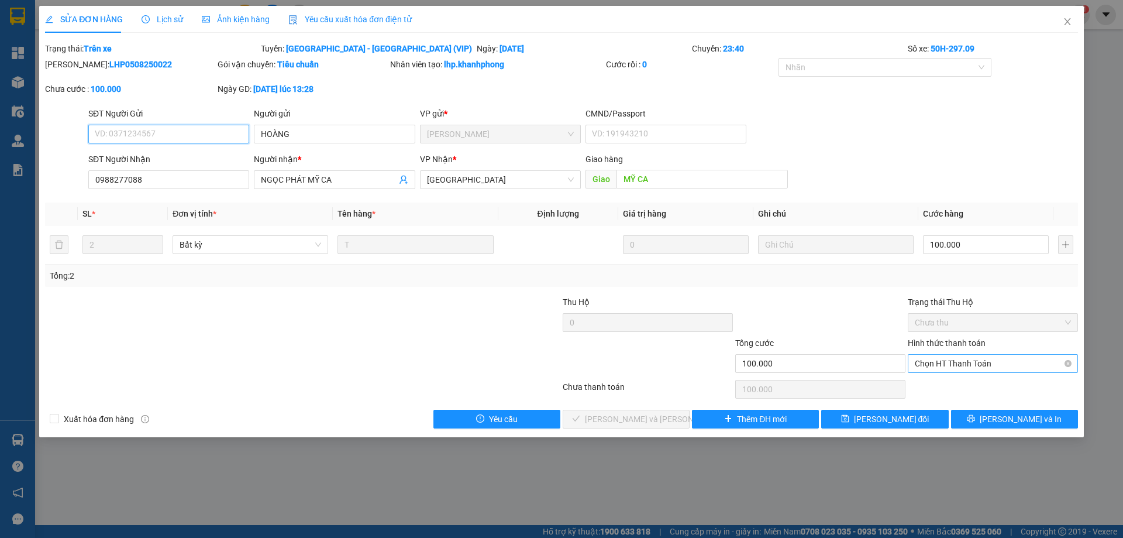
click at [972, 366] on span "Chọn HT Thanh Toán" at bounding box center [993, 363] width 156 height 18
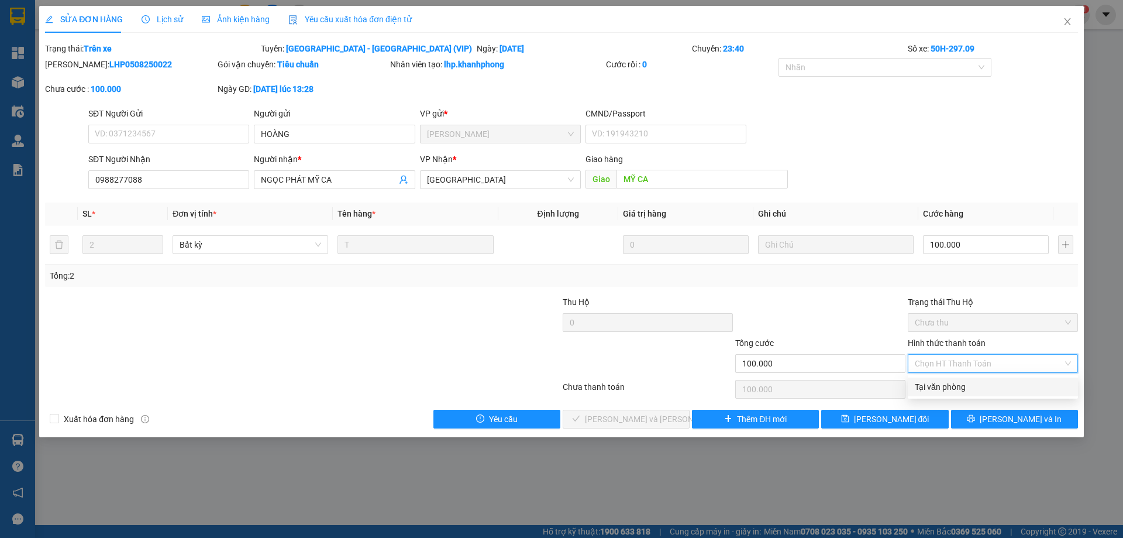
click at [938, 383] on div "Tại văn phòng" at bounding box center [993, 386] width 156 height 13
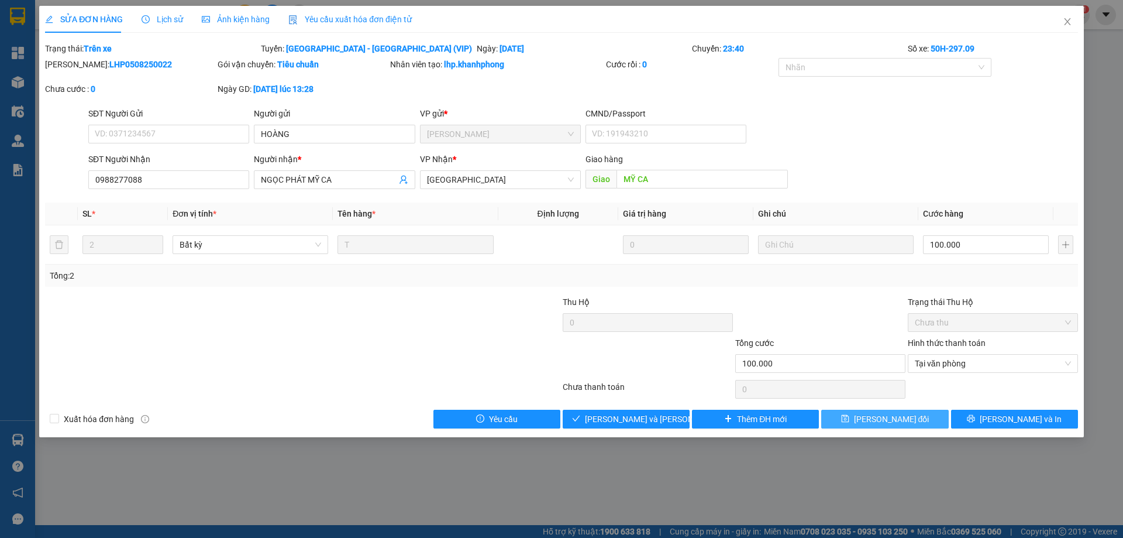
click at [893, 414] on span "[PERSON_NAME] đổi" at bounding box center [891, 418] width 75 height 13
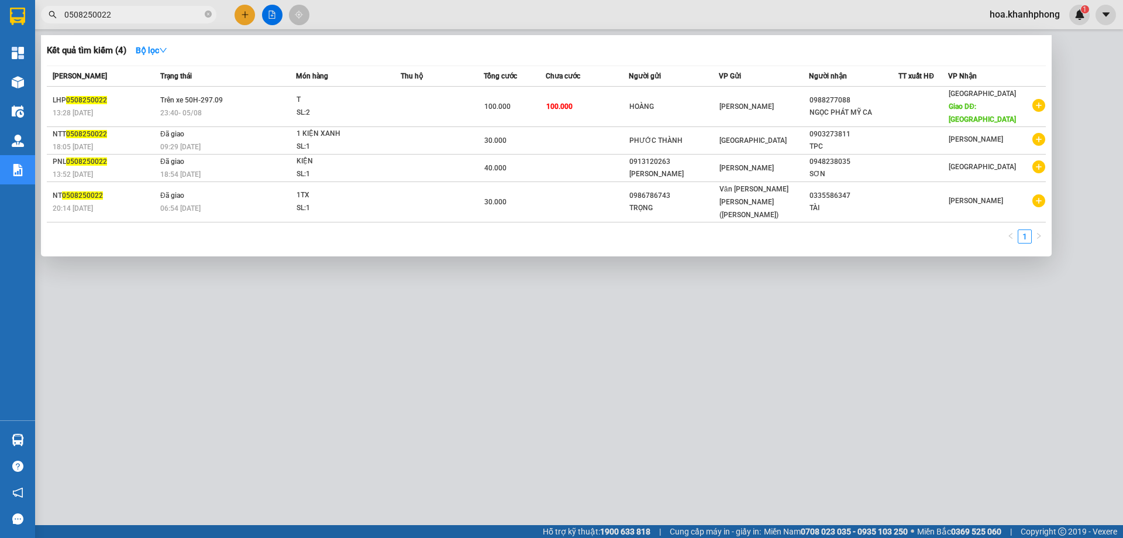
click at [119, 18] on input "0508250022" at bounding box center [133, 14] width 138 height 13
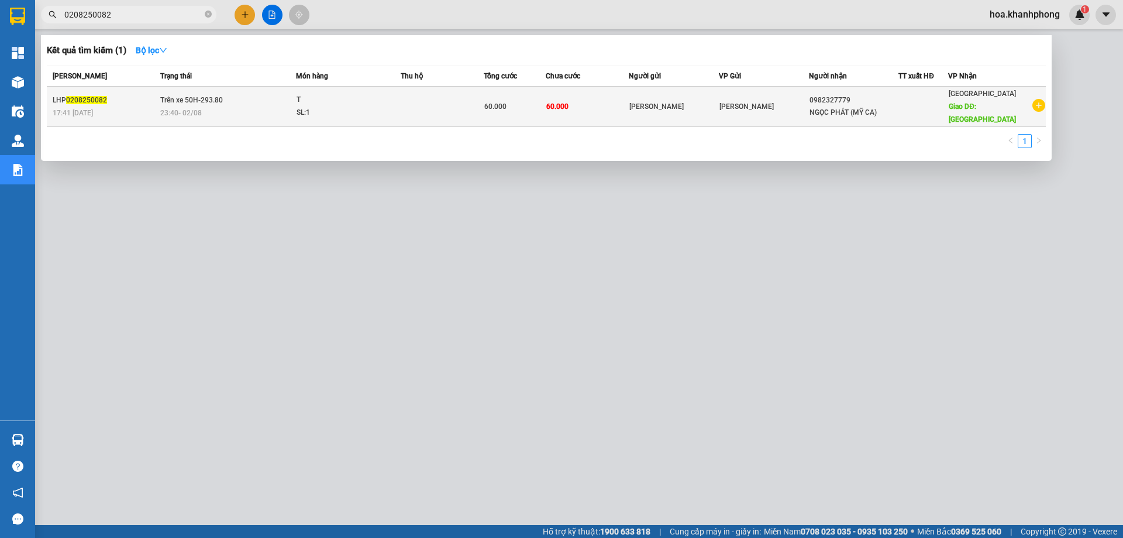
click at [672, 105] on div "[PERSON_NAME]" at bounding box center [673, 107] width 89 height 12
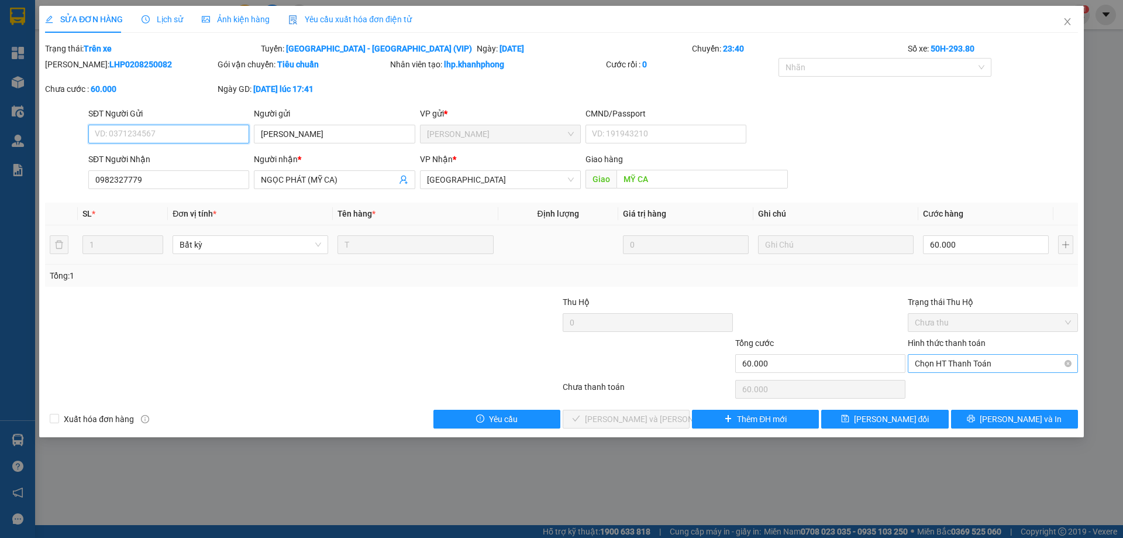
click at [970, 363] on span "Chọn HT Thanh Toán" at bounding box center [993, 363] width 156 height 18
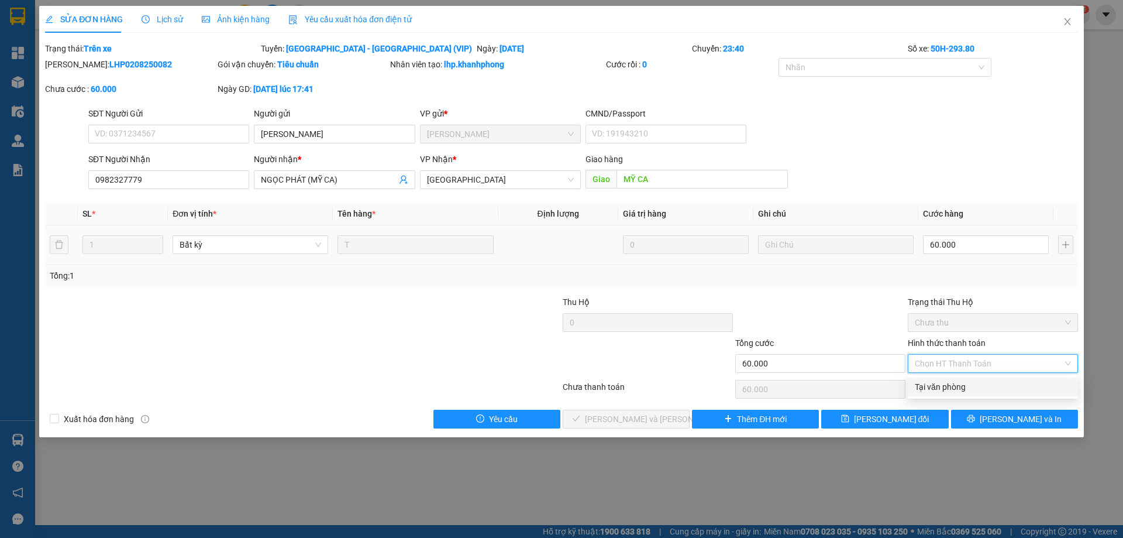
click at [958, 384] on div "Tại văn phòng" at bounding box center [993, 386] width 156 height 13
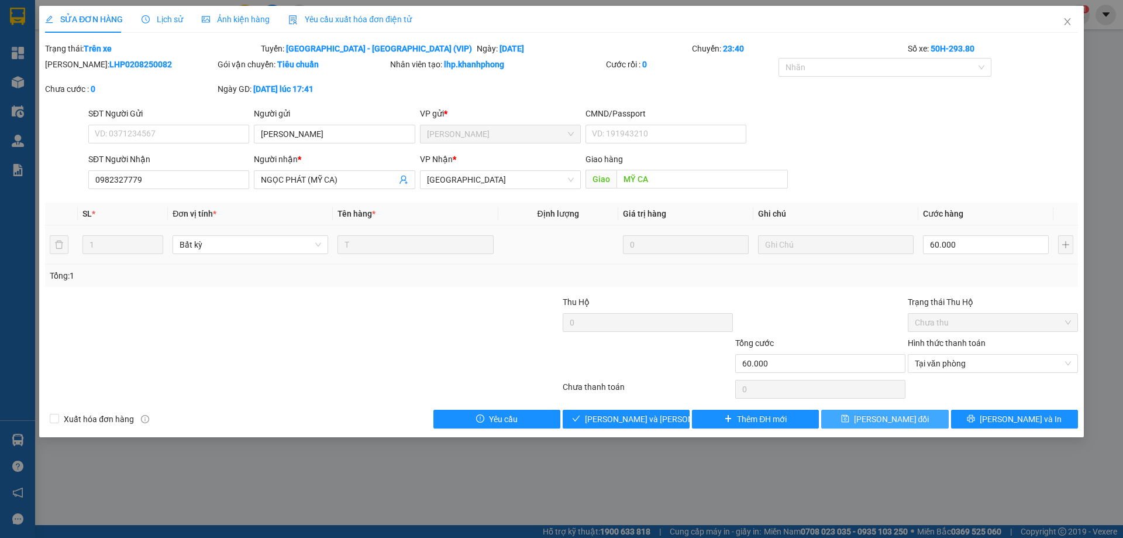
click at [893, 414] on span "[PERSON_NAME] đổi" at bounding box center [891, 418] width 75 height 13
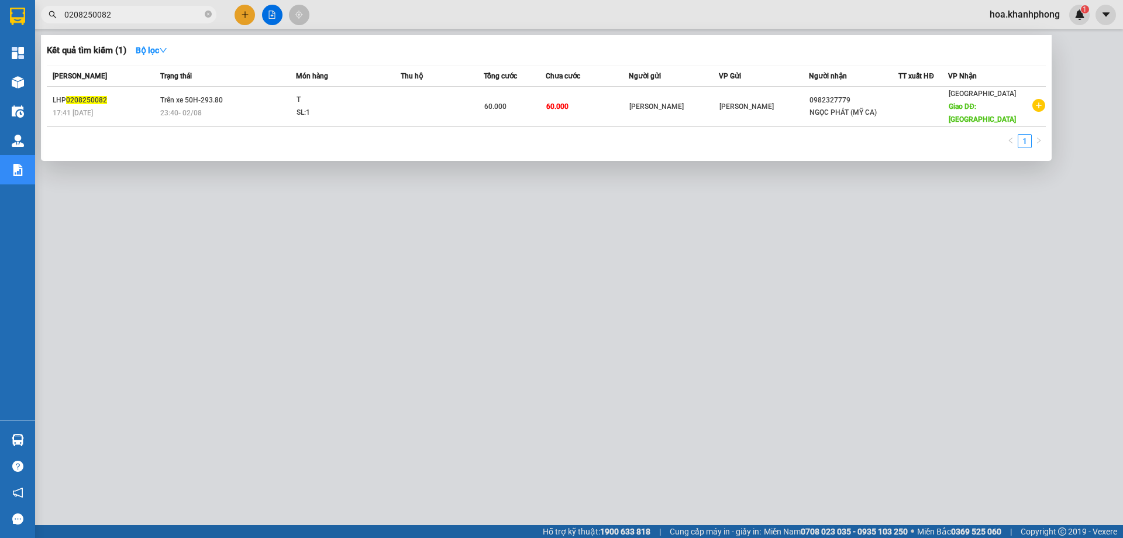
click at [75, 15] on input "0208250082" at bounding box center [133, 14] width 138 height 13
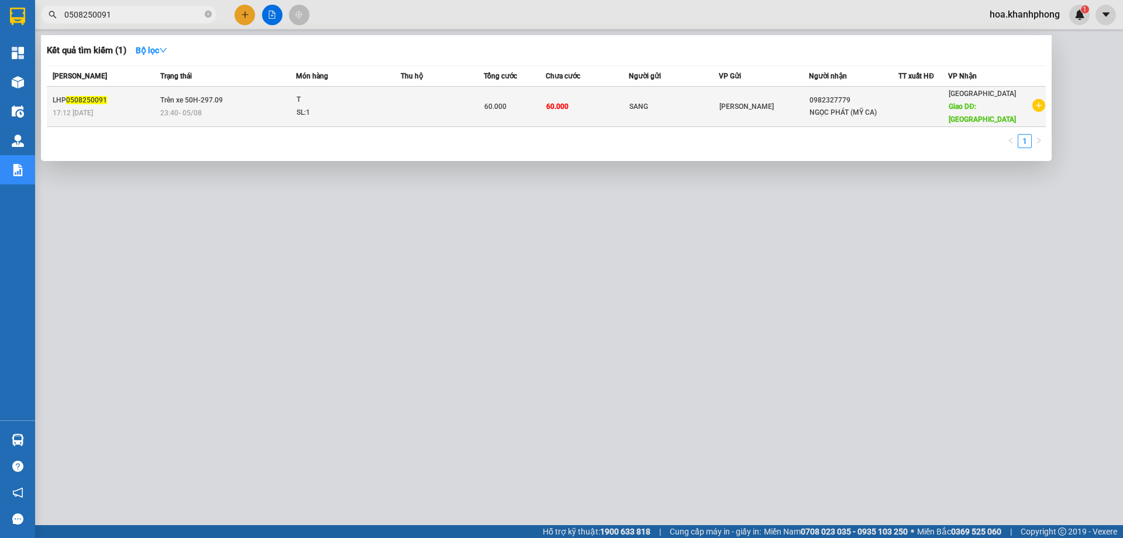
click at [562, 102] on span "60.000" at bounding box center [557, 106] width 22 height 8
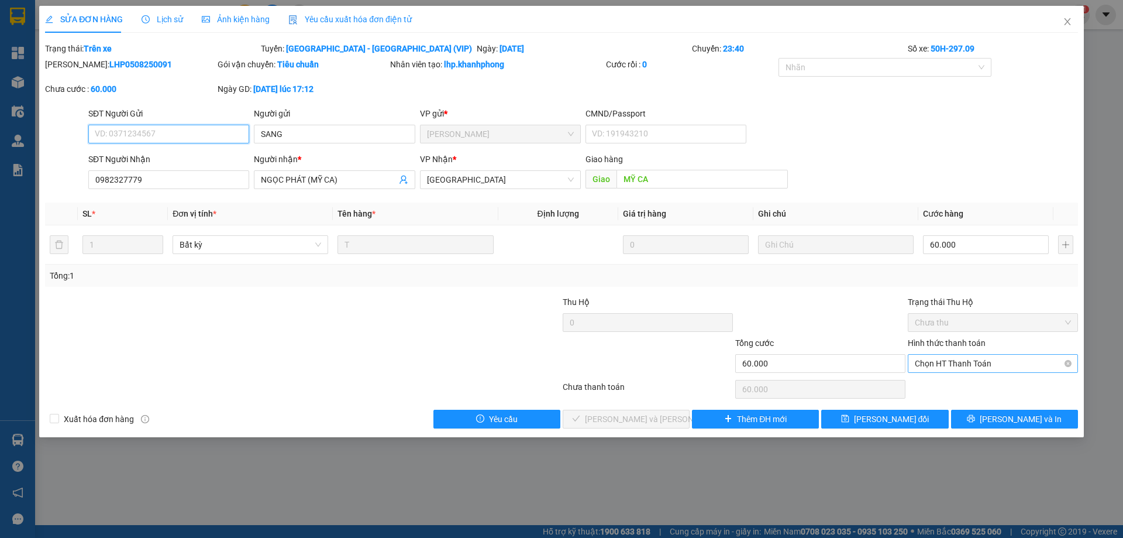
click at [918, 367] on span "Chọn HT Thanh Toán" at bounding box center [993, 363] width 156 height 18
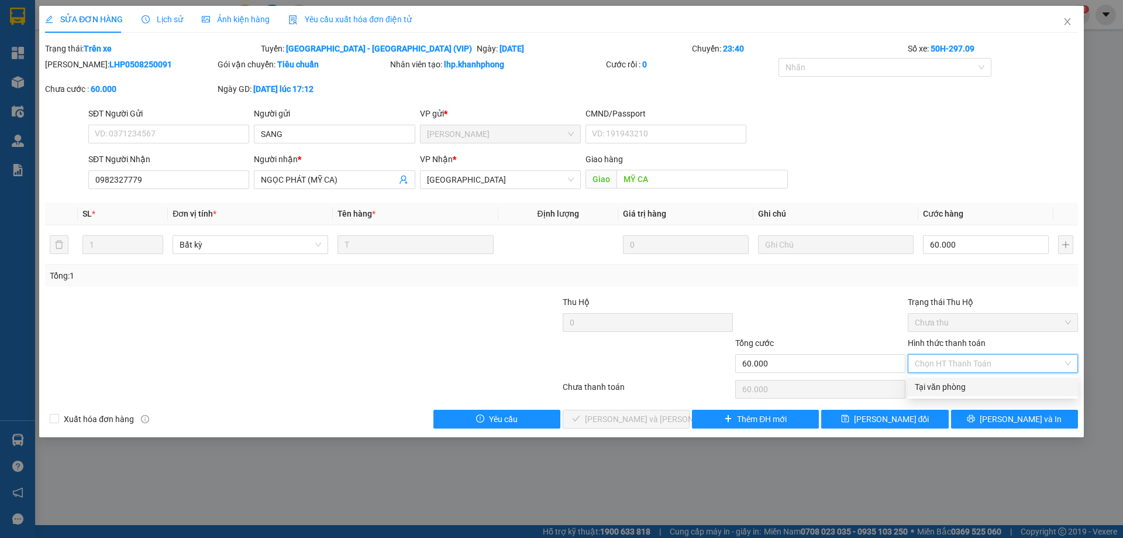
click at [918, 384] on div "Tại văn phòng" at bounding box center [993, 386] width 156 height 13
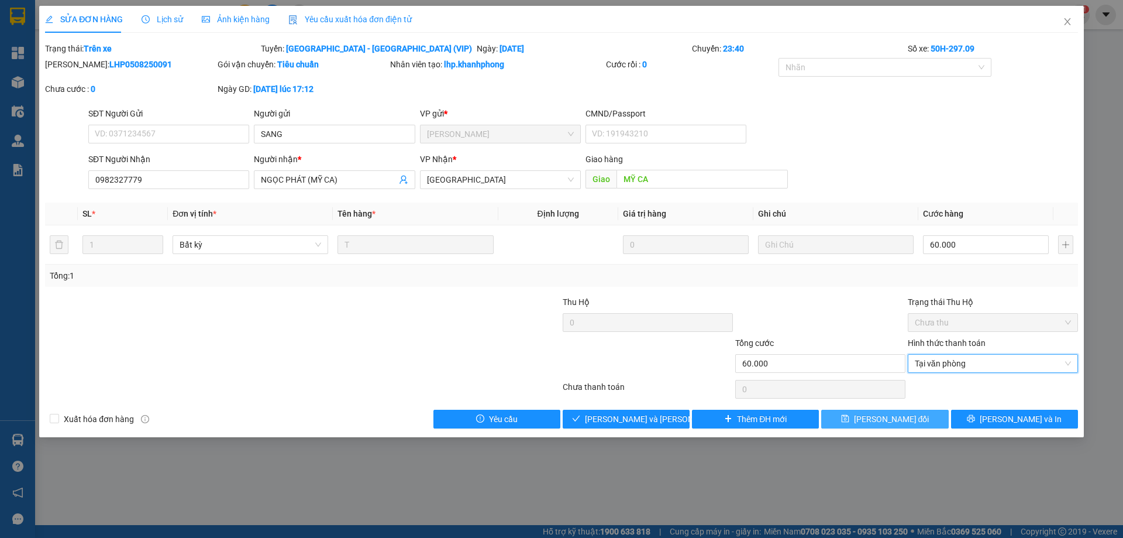
click at [905, 425] on span "[PERSON_NAME] đổi" at bounding box center [891, 418] width 75 height 13
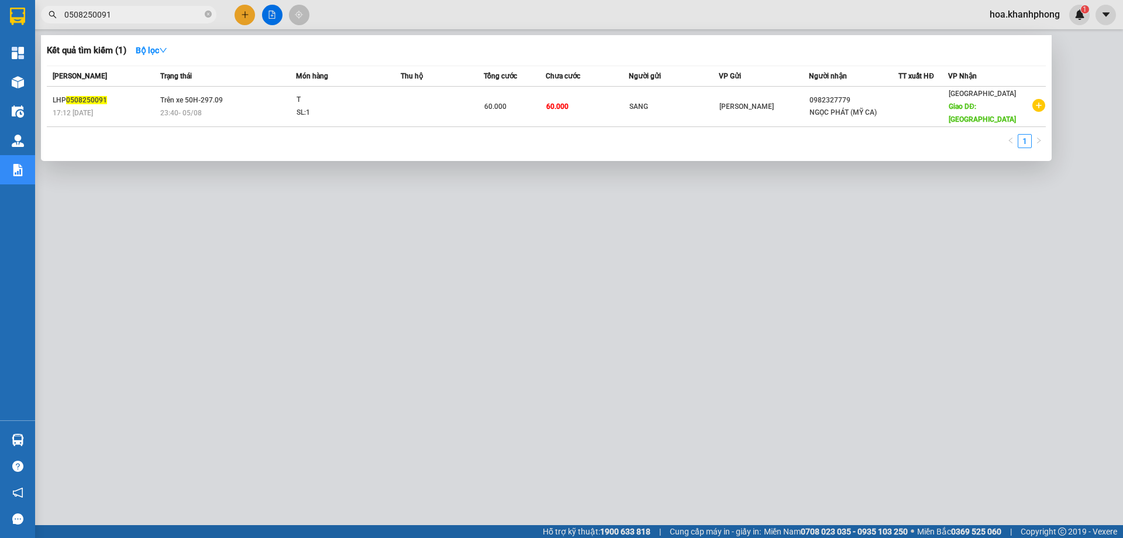
click at [107, 17] on input "0508250091" at bounding box center [133, 14] width 138 height 13
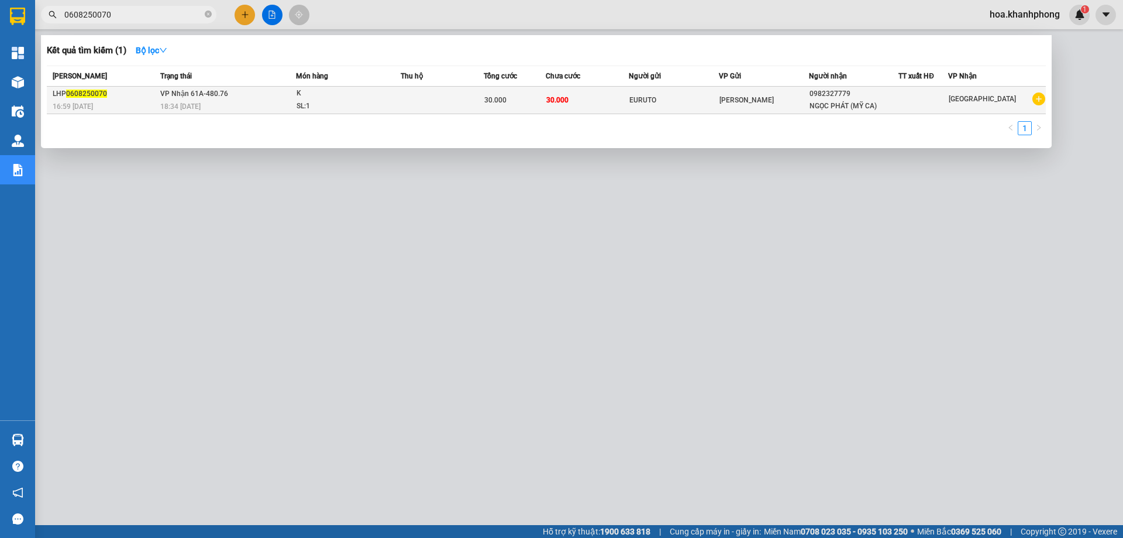
click at [663, 102] on div "EURUTO" at bounding box center [673, 100] width 89 height 12
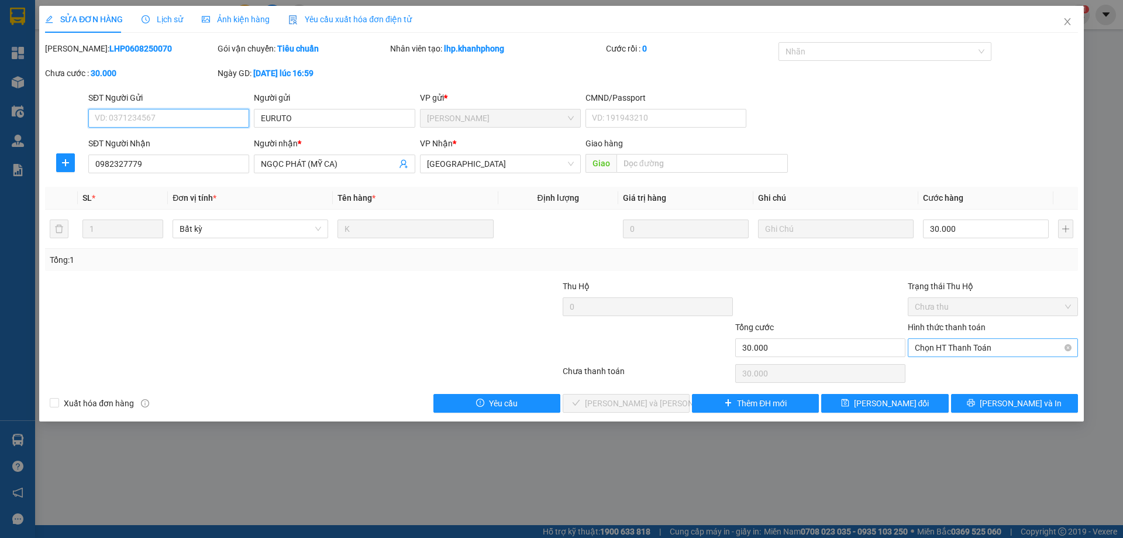
click at [943, 348] on span "Chọn HT Thanh Toán" at bounding box center [993, 348] width 156 height 18
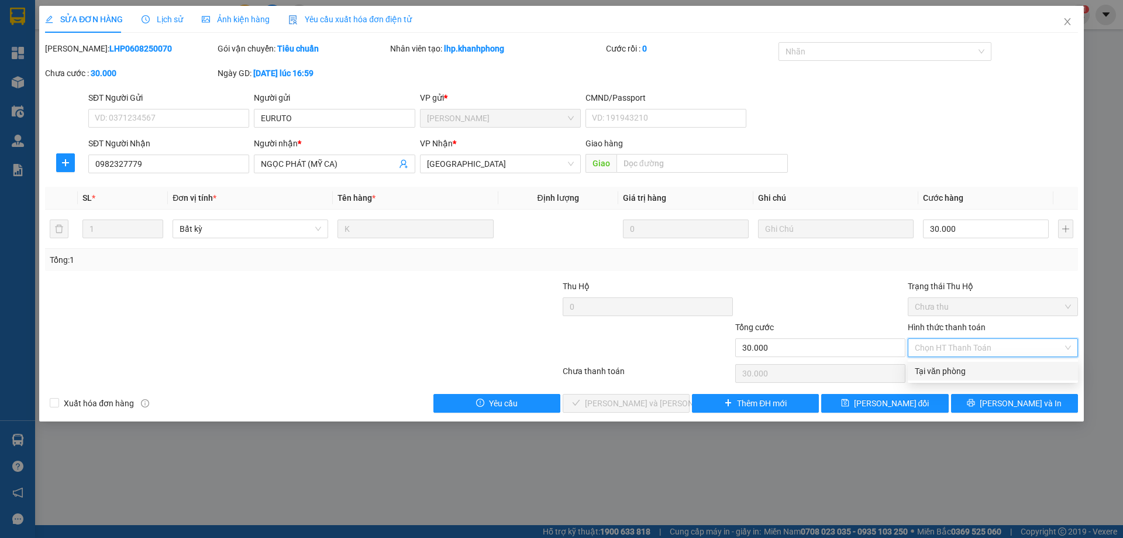
click at [942, 366] on div "Tại văn phòng" at bounding box center [993, 370] width 156 height 13
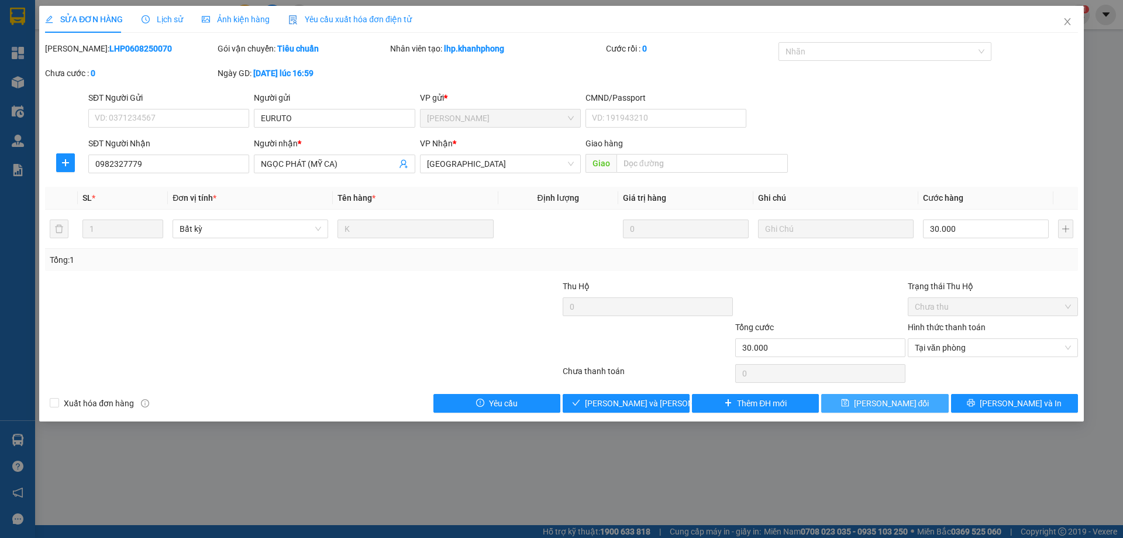
click at [893, 401] on span "[PERSON_NAME] đổi" at bounding box center [891, 403] width 75 height 13
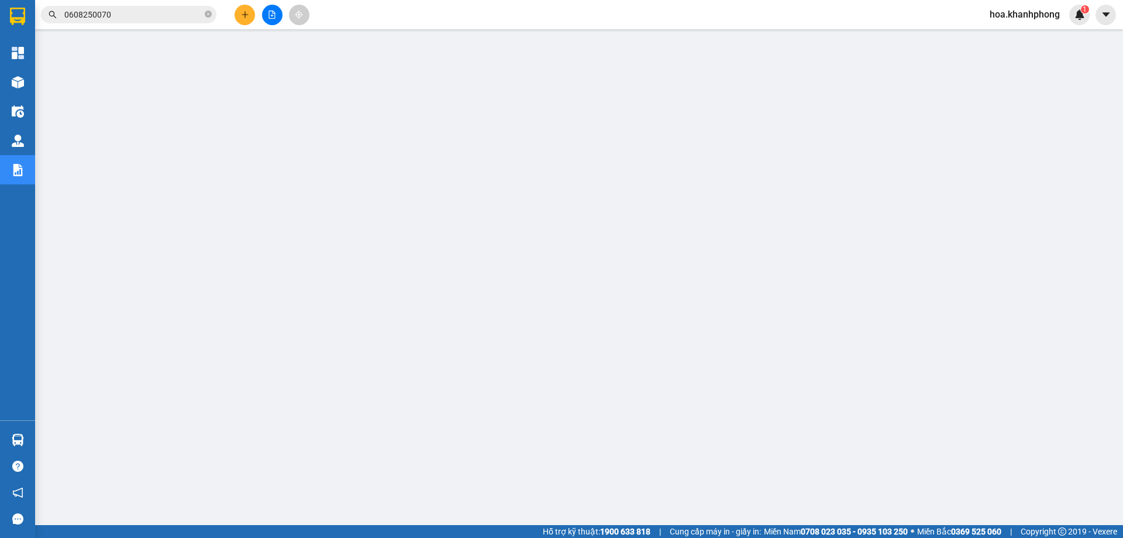
click at [115, 18] on input "0608250070" at bounding box center [133, 14] width 138 height 13
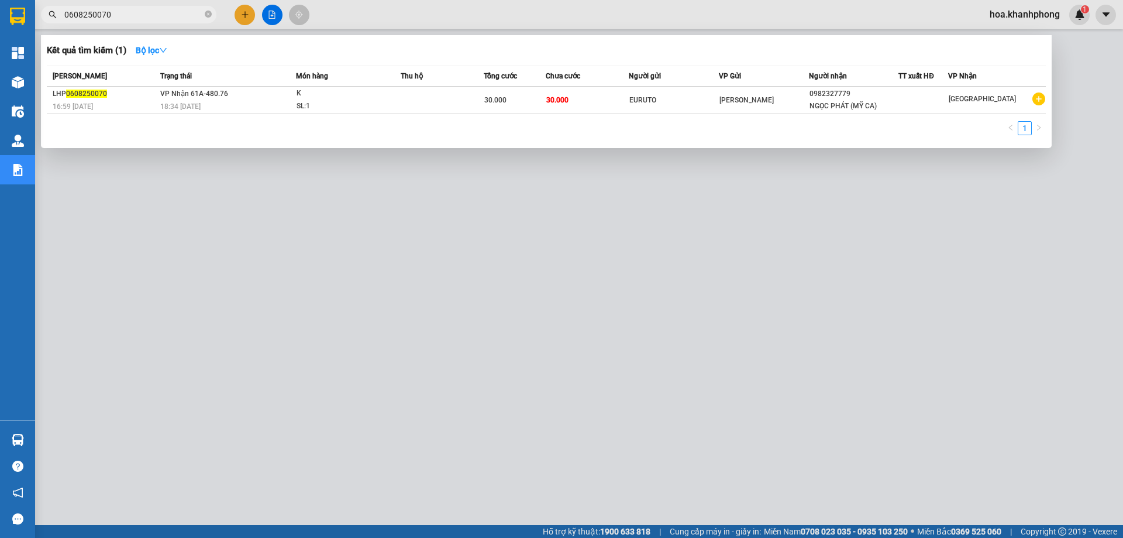
click at [115, 18] on input "0608250070" at bounding box center [133, 14] width 138 height 13
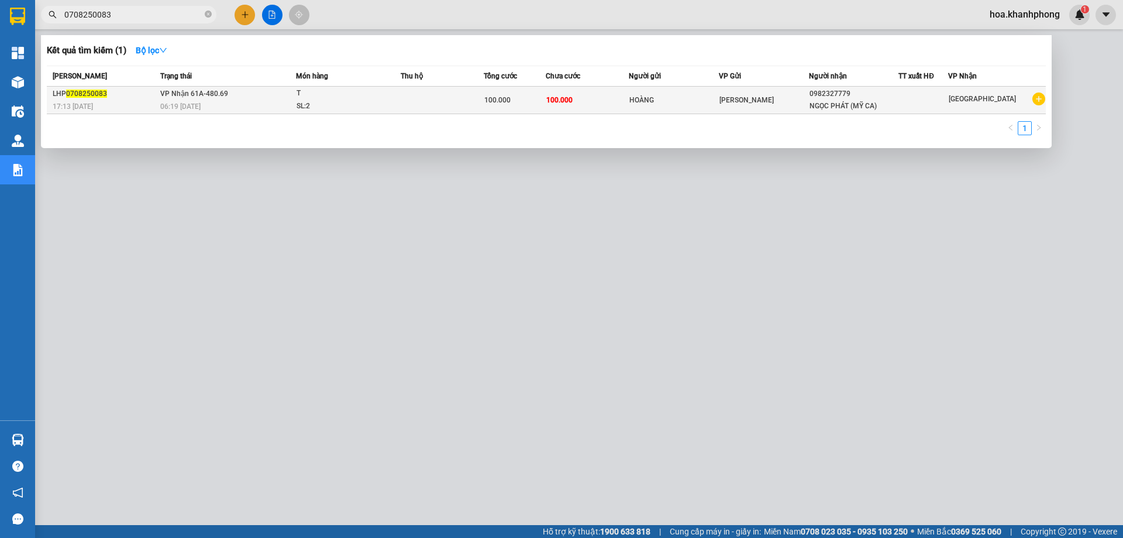
click at [836, 101] on div "NGỌC PHÁT (MỸ CA)" at bounding box center [854, 106] width 89 height 12
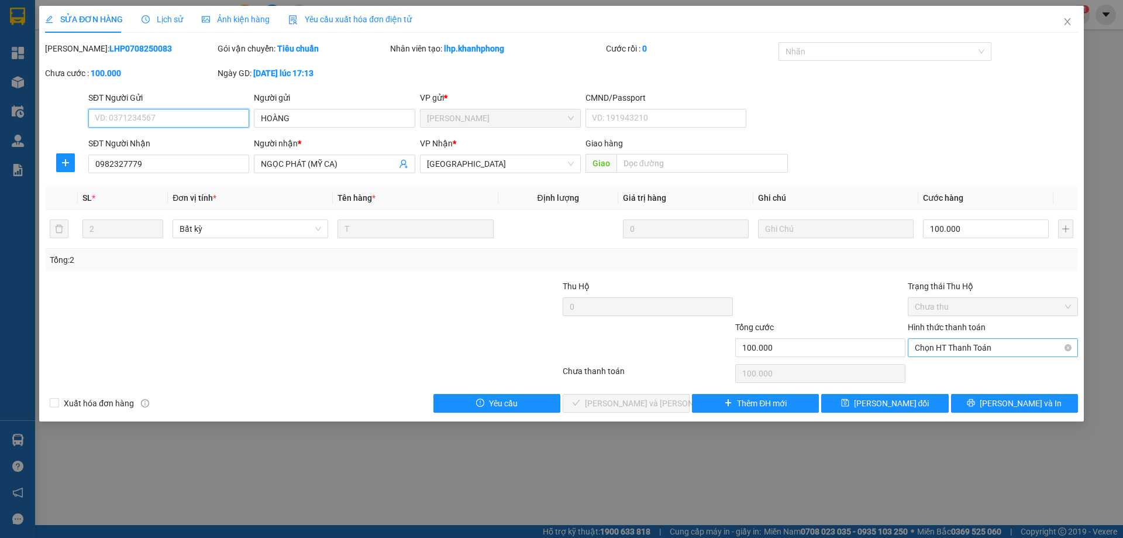
click at [938, 344] on span "Chọn HT Thanh Toán" at bounding box center [993, 348] width 156 height 18
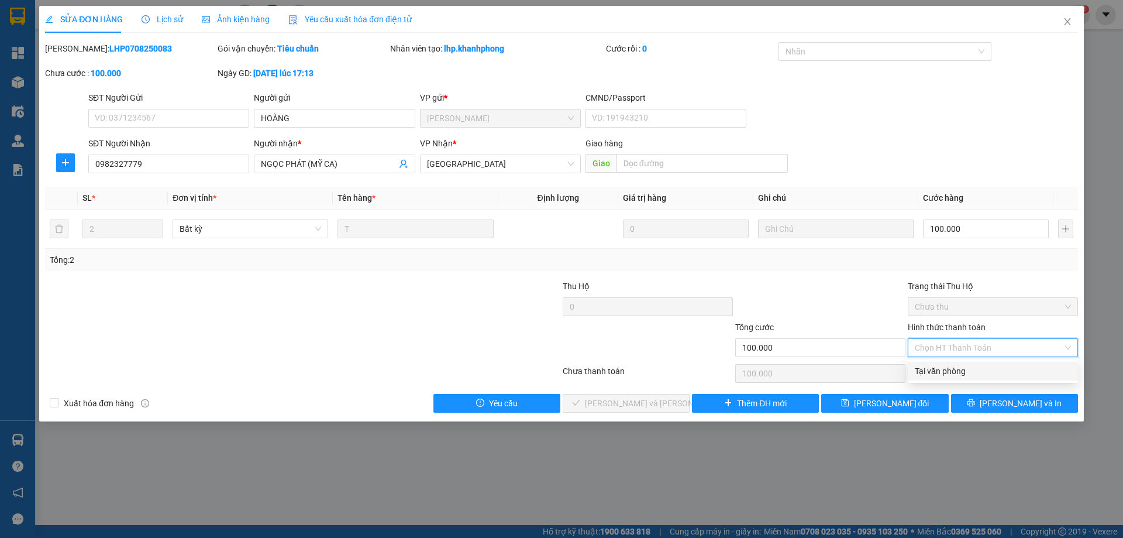
click at [939, 367] on div "Tại văn phòng" at bounding box center [993, 370] width 156 height 13
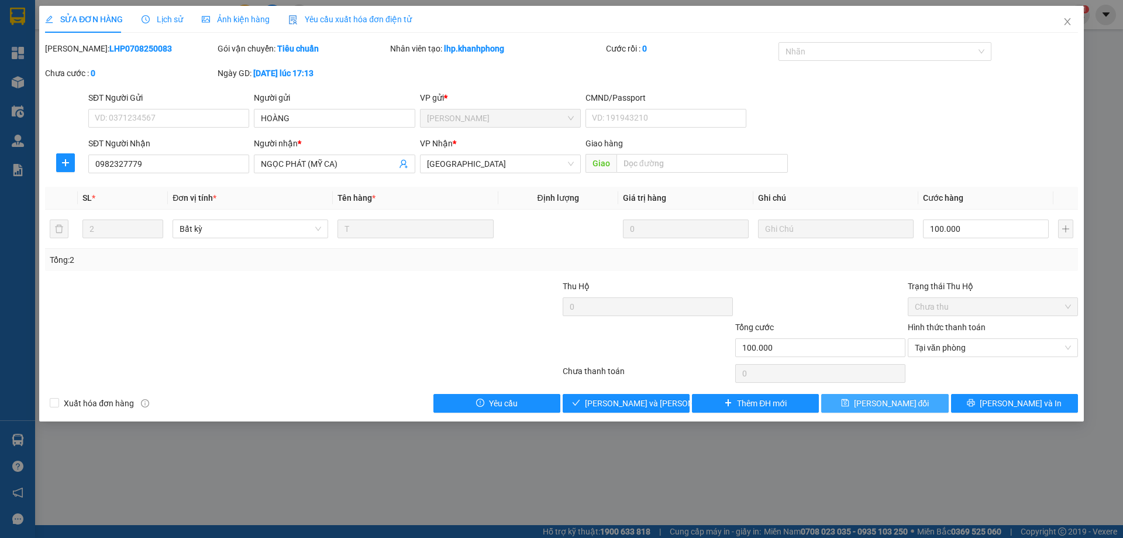
click at [896, 403] on span "[PERSON_NAME] đổi" at bounding box center [891, 403] width 75 height 13
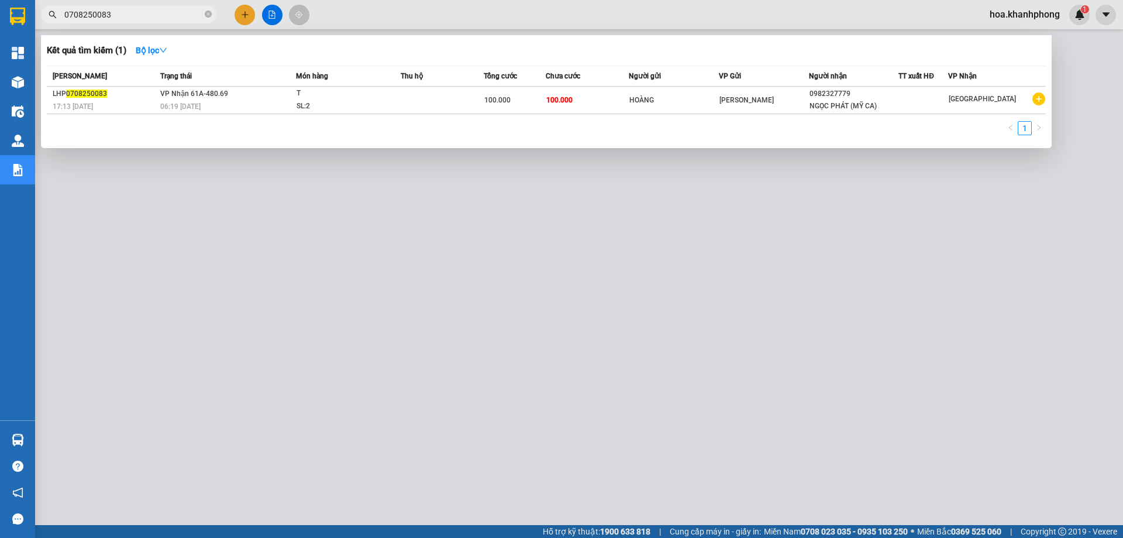
drag, startPoint x: 105, startPoint y: 15, endPoint x: 119, endPoint y: 17, distance: 14.2
click at [119, 17] on input "0708250083" at bounding box center [133, 14] width 138 height 13
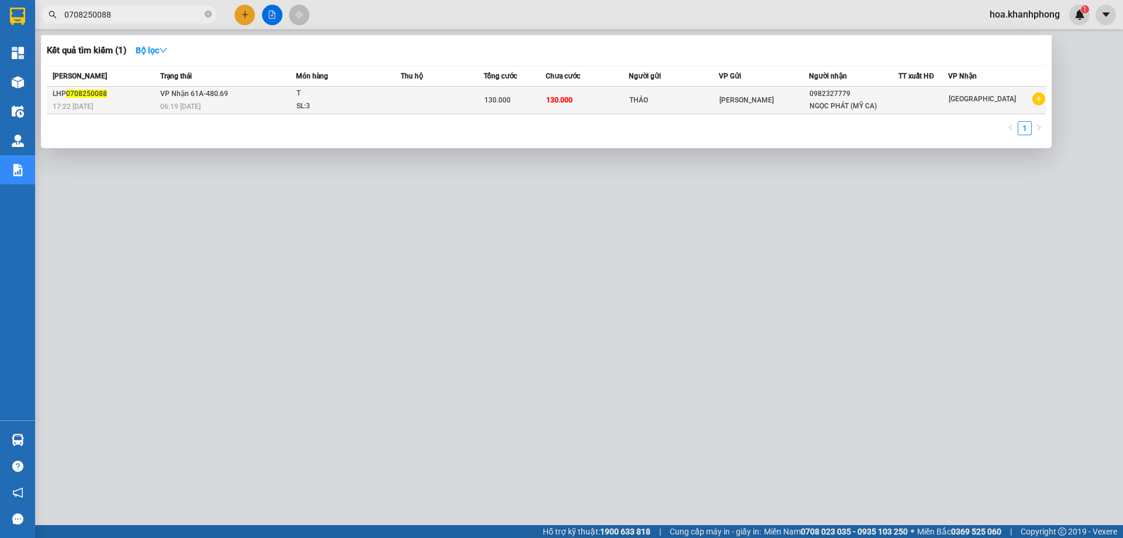
click at [566, 102] on span "130.000" at bounding box center [559, 100] width 26 height 8
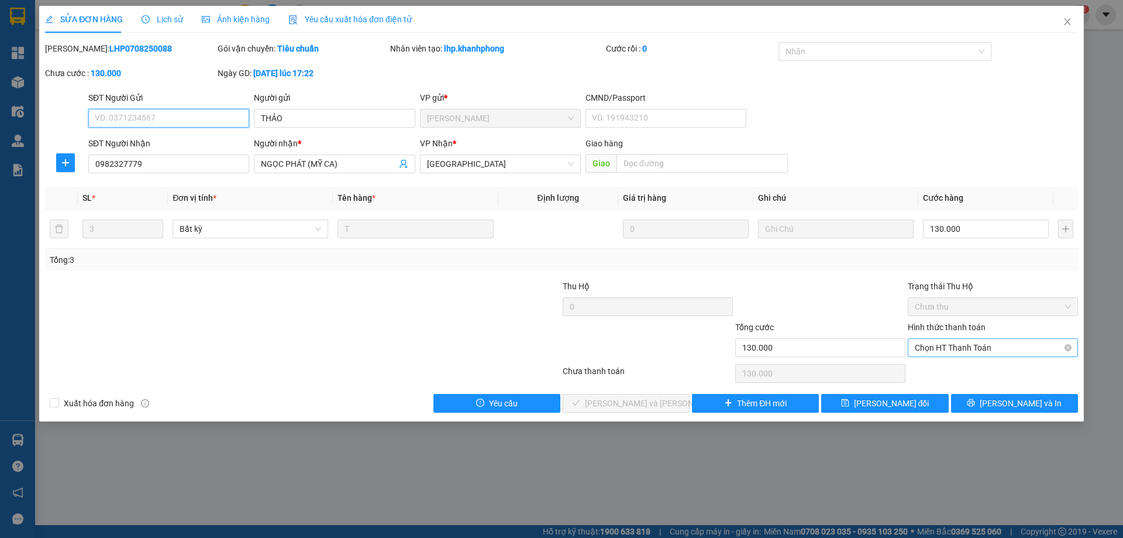
click at [932, 342] on span "Chọn HT Thanh Toán" at bounding box center [993, 348] width 156 height 18
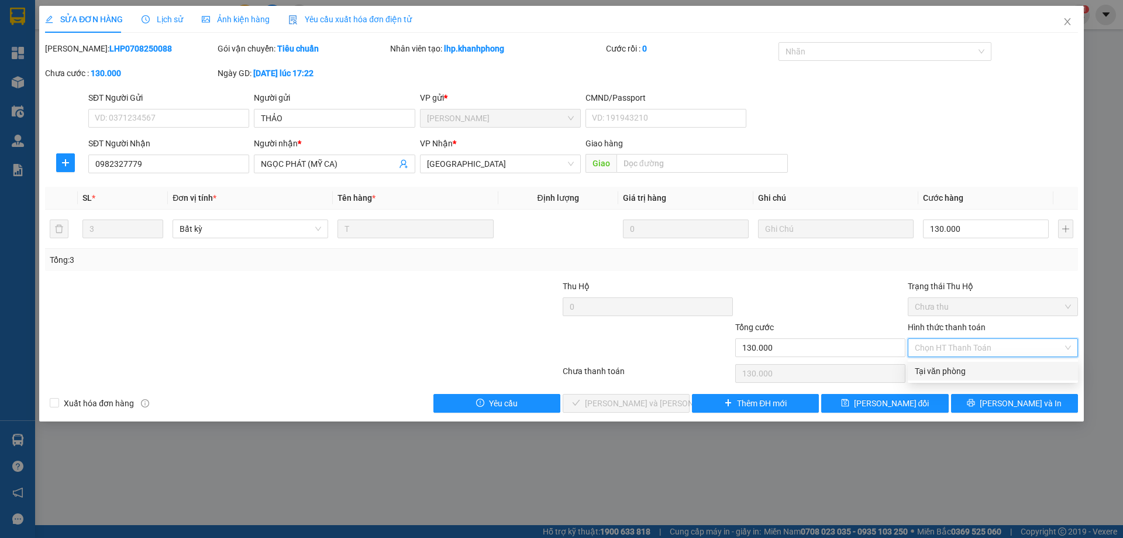
click at [941, 371] on div "Tại văn phòng" at bounding box center [993, 370] width 156 height 13
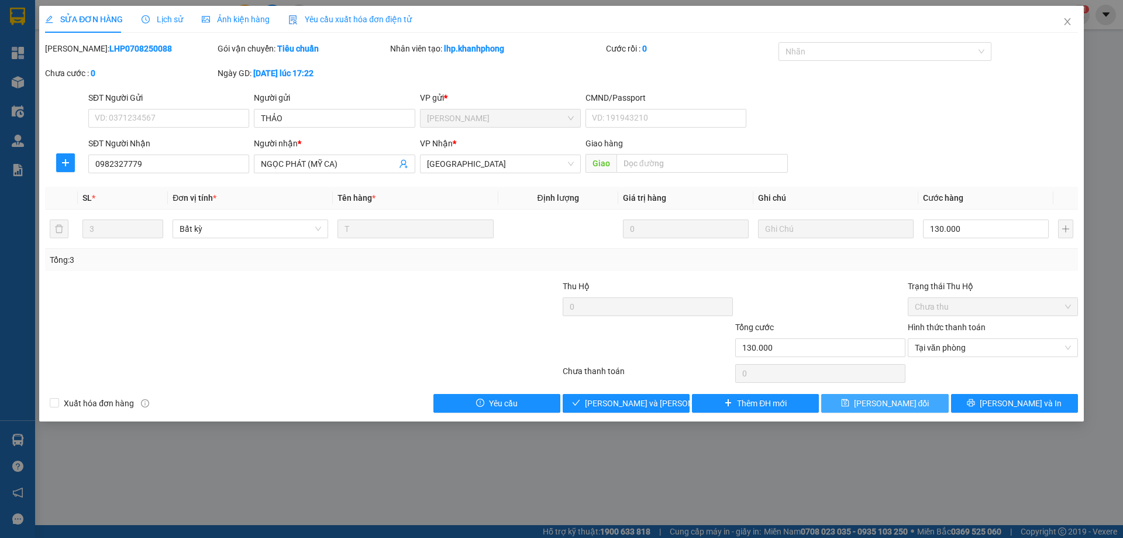
click at [907, 398] on span "[PERSON_NAME] đổi" at bounding box center [891, 403] width 75 height 13
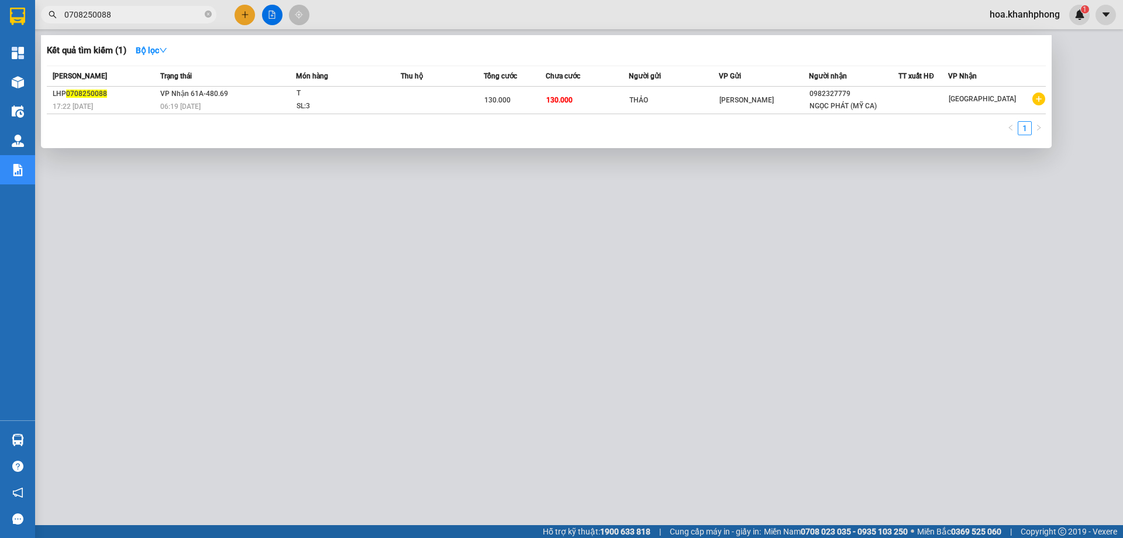
drag, startPoint x: 100, startPoint y: 11, endPoint x: 194, endPoint y: 23, distance: 94.3
click at [194, 23] on span "0708250088" at bounding box center [128, 15] width 175 height 18
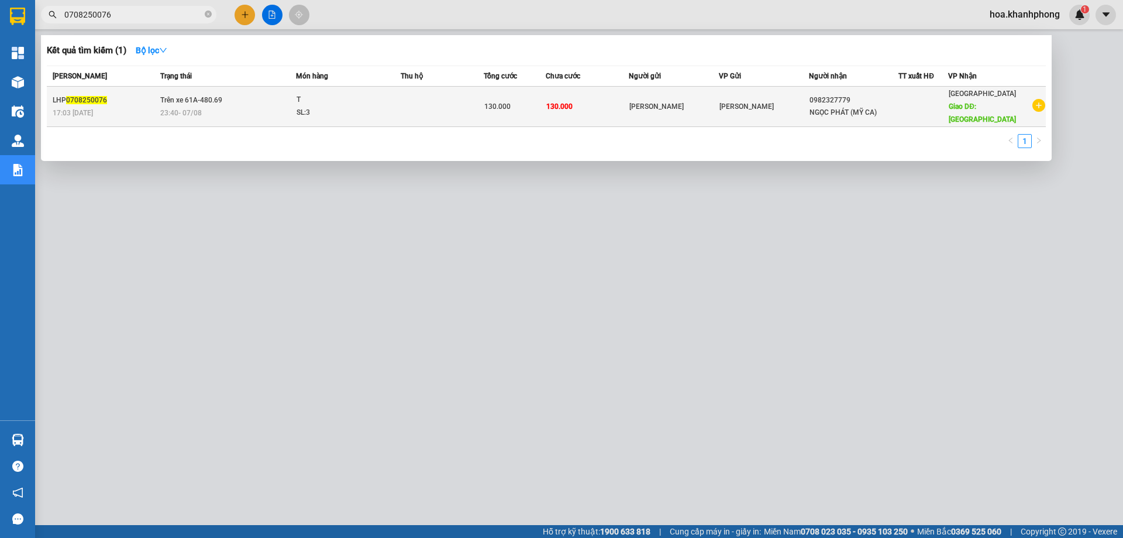
click at [605, 104] on td "130.000" at bounding box center [587, 107] width 83 height 40
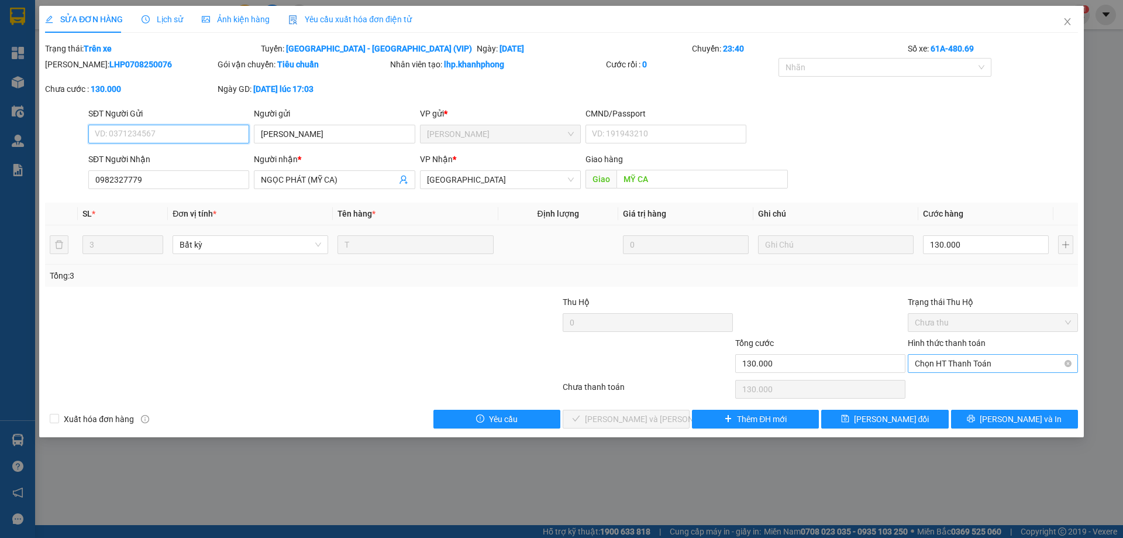
click at [918, 370] on span "Chọn HT Thanh Toán" at bounding box center [993, 363] width 156 height 18
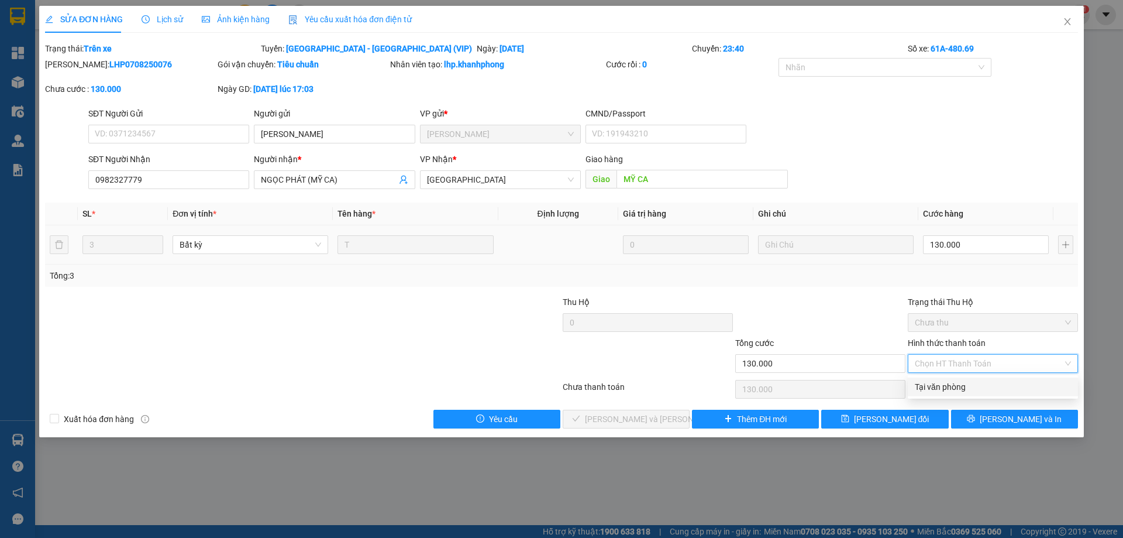
click at [928, 387] on div "Tại văn phòng" at bounding box center [993, 386] width 156 height 13
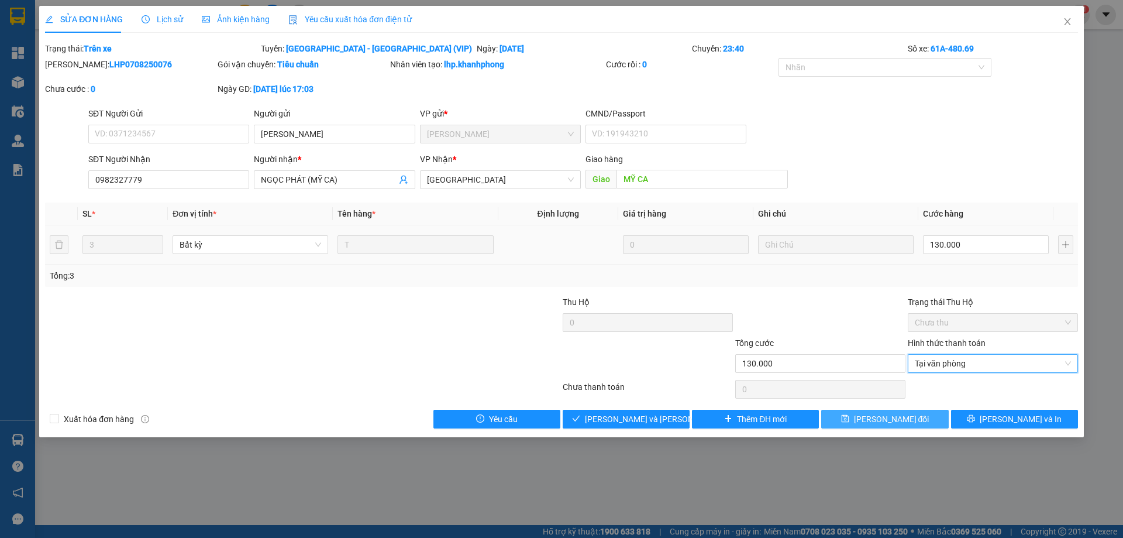
click at [922, 413] on button "[PERSON_NAME] đổi" at bounding box center [884, 418] width 127 height 19
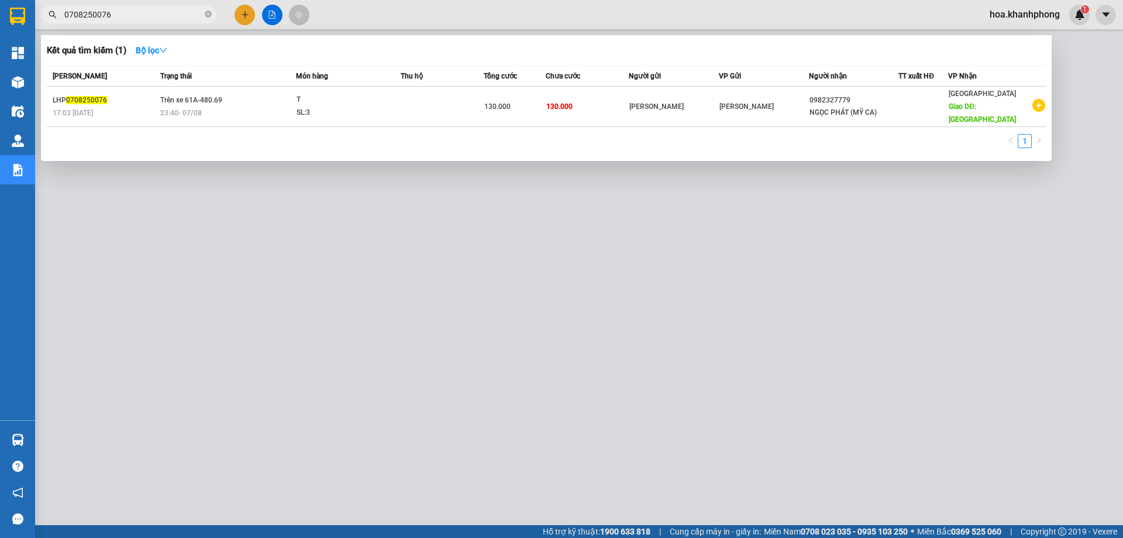
click at [139, 13] on input "0708250076" at bounding box center [133, 14] width 138 height 13
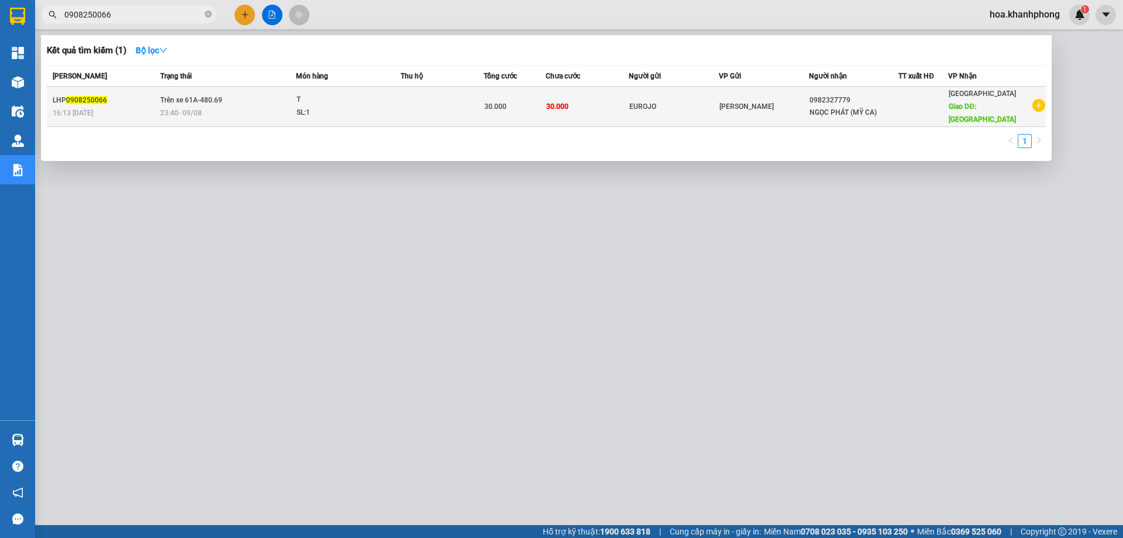
click at [646, 101] on div "EUROJO" at bounding box center [673, 107] width 89 height 12
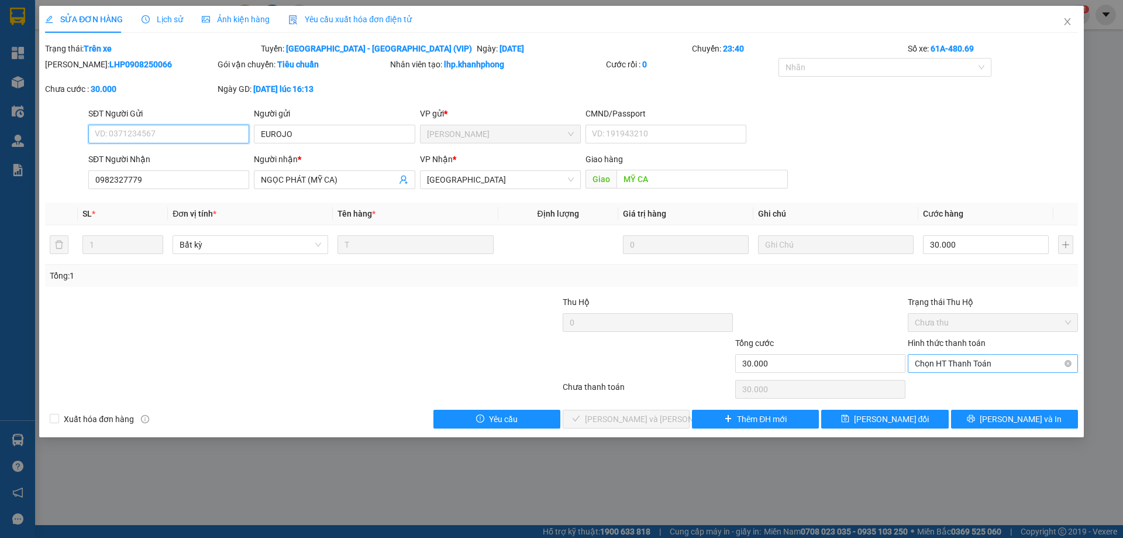
click at [950, 362] on span "Chọn HT Thanh Toán" at bounding box center [993, 363] width 156 height 18
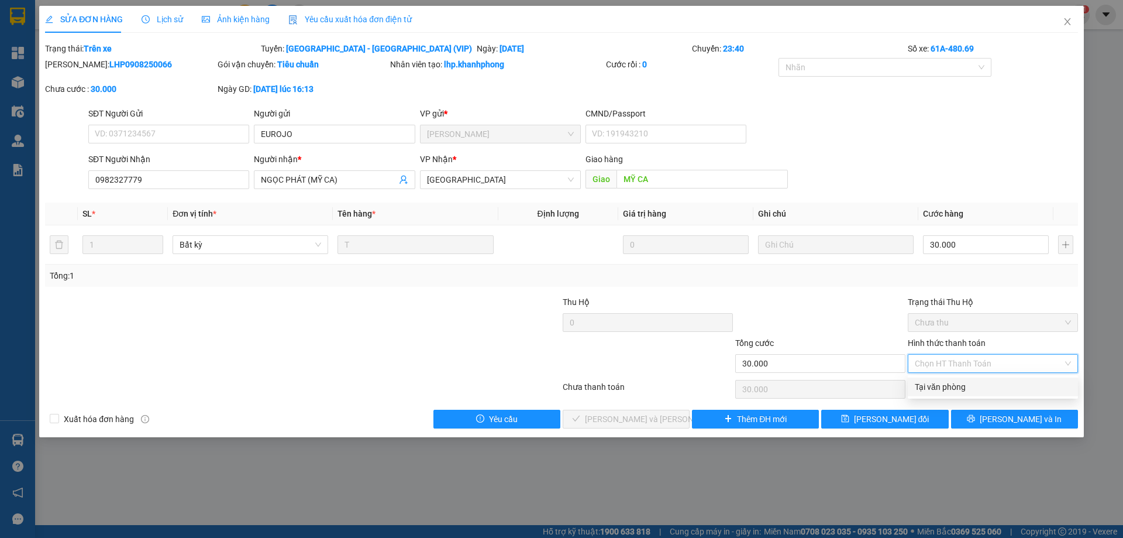
click at [943, 386] on div "Tại văn phòng" at bounding box center [993, 386] width 156 height 13
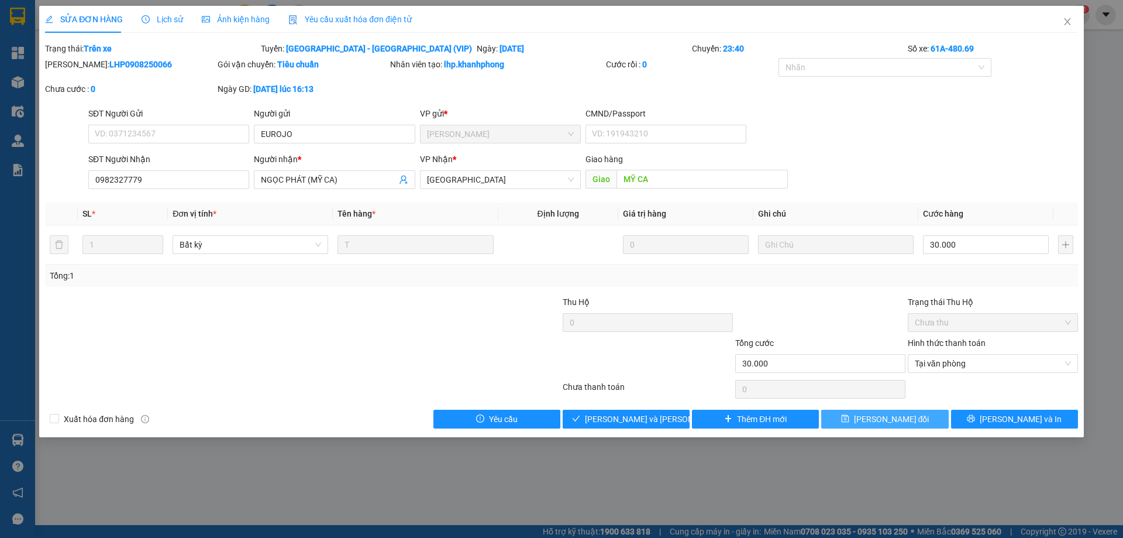
click at [886, 416] on span "[PERSON_NAME] đổi" at bounding box center [891, 418] width 75 height 13
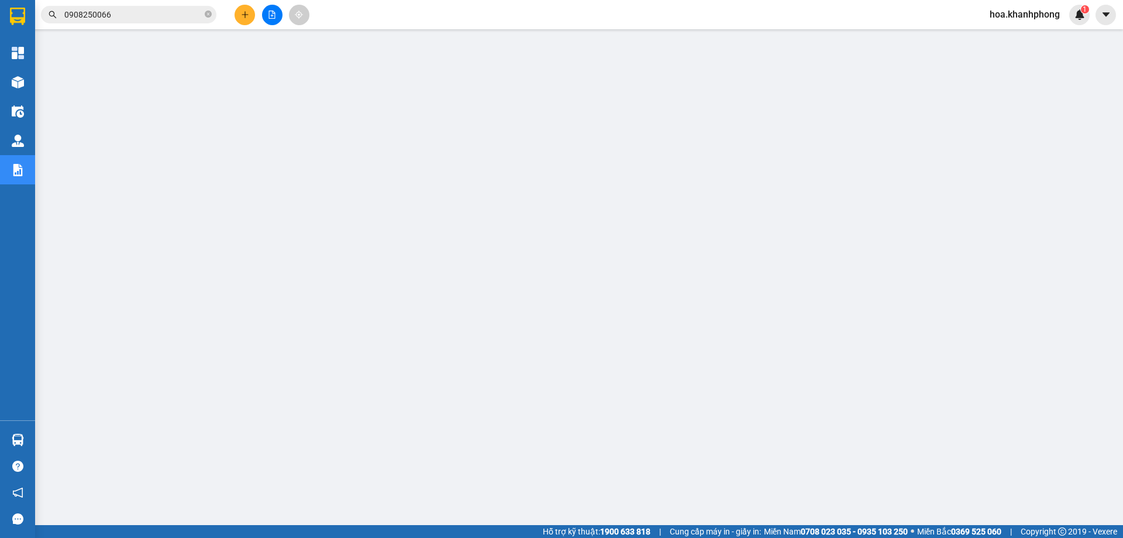
click at [146, 20] on input "0908250066" at bounding box center [133, 14] width 138 height 13
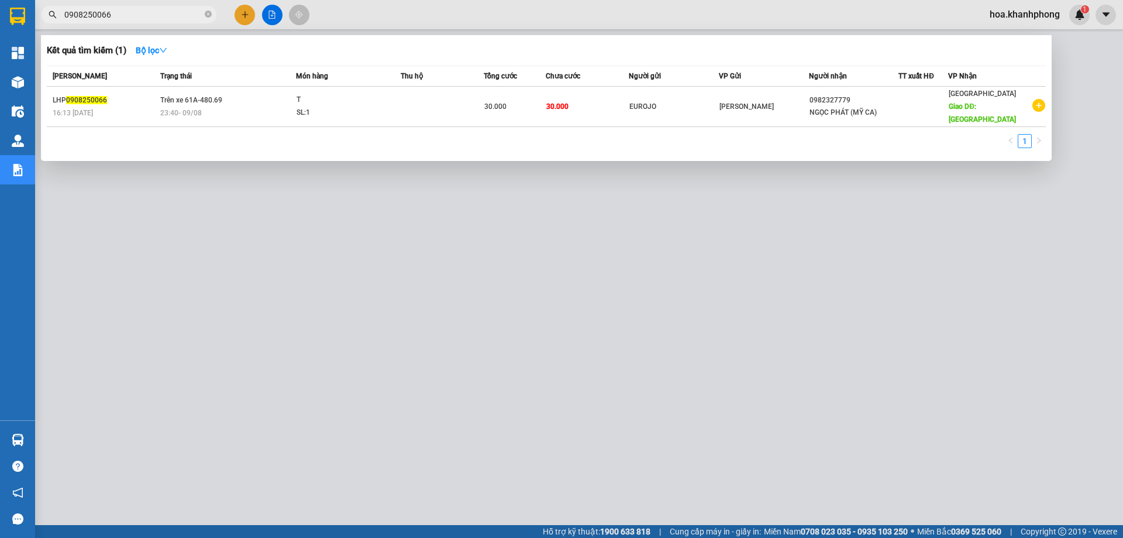
click at [146, 20] on input "0908250066" at bounding box center [133, 14] width 138 height 13
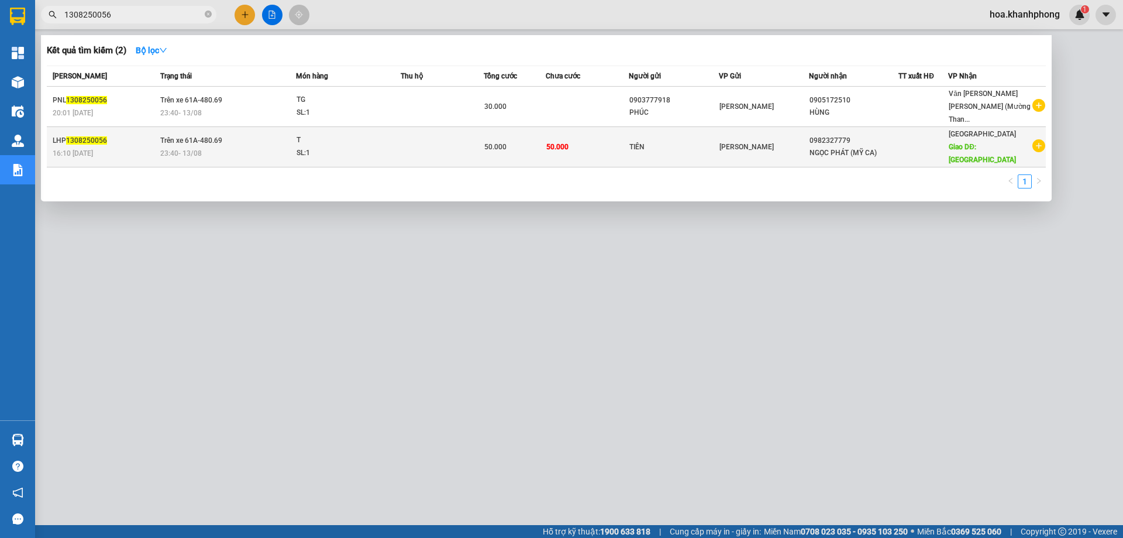
click at [555, 143] on span "50.000" at bounding box center [557, 147] width 22 height 8
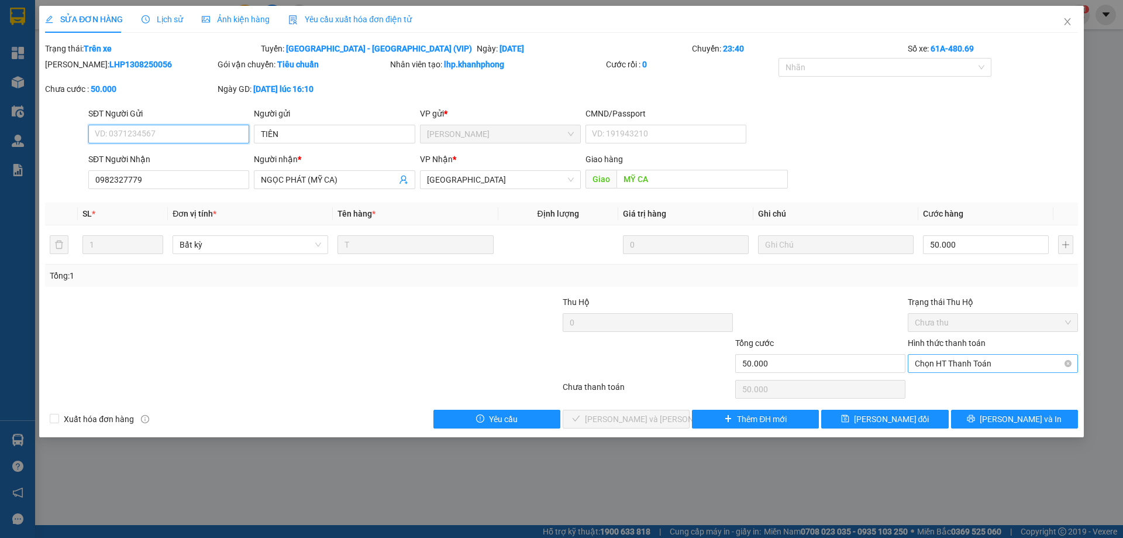
click at [918, 363] on span "Chọn HT Thanh Toán" at bounding box center [993, 363] width 156 height 18
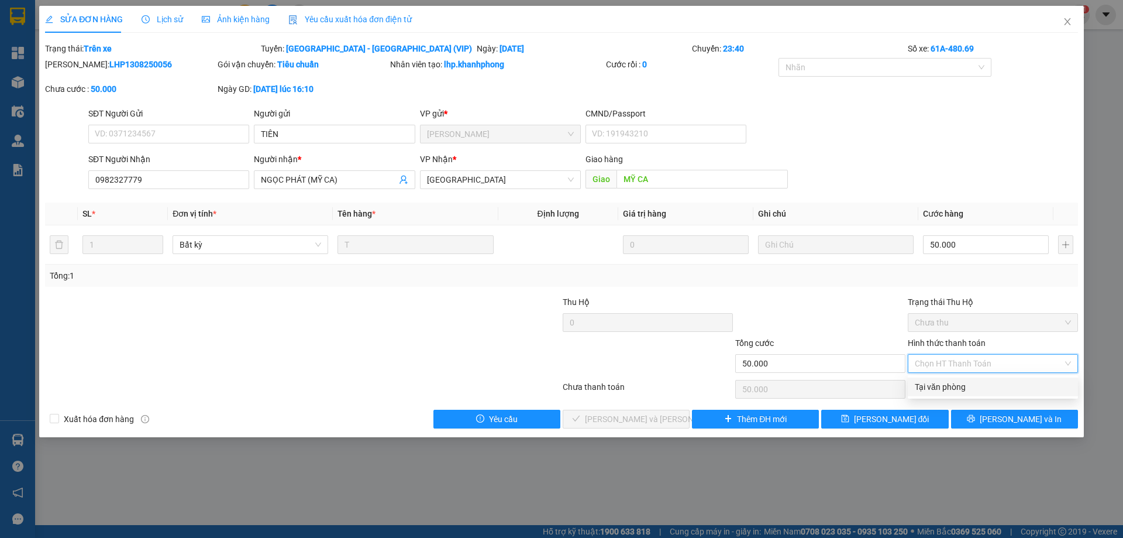
click at [928, 385] on div "Tại văn phòng" at bounding box center [993, 386] width 156 height 13
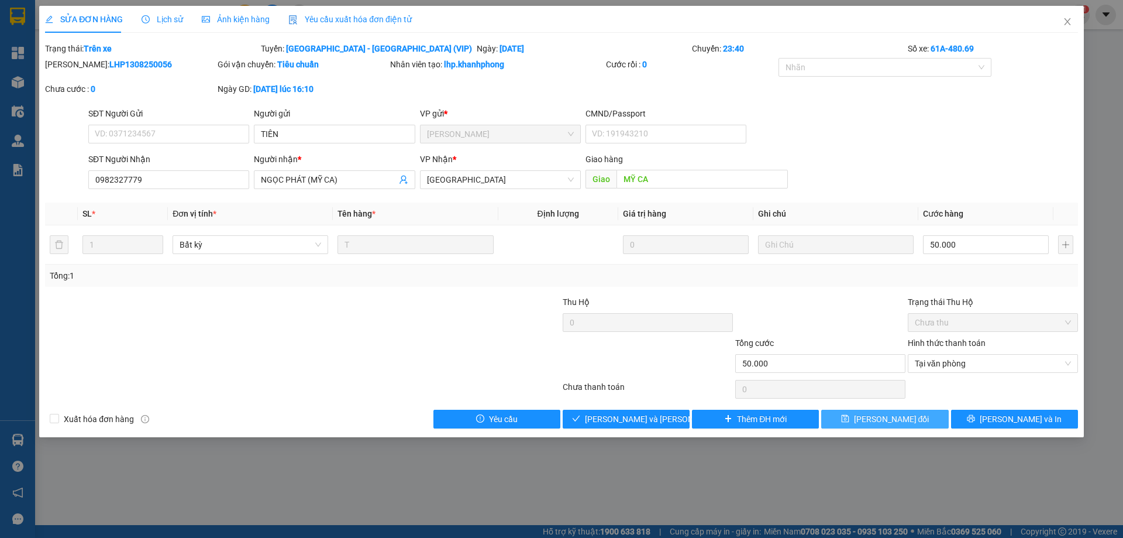
click at [913, 419] on span "[PERSON_NAME] đổi" at bounding box center [891, 418] width 75 height 13
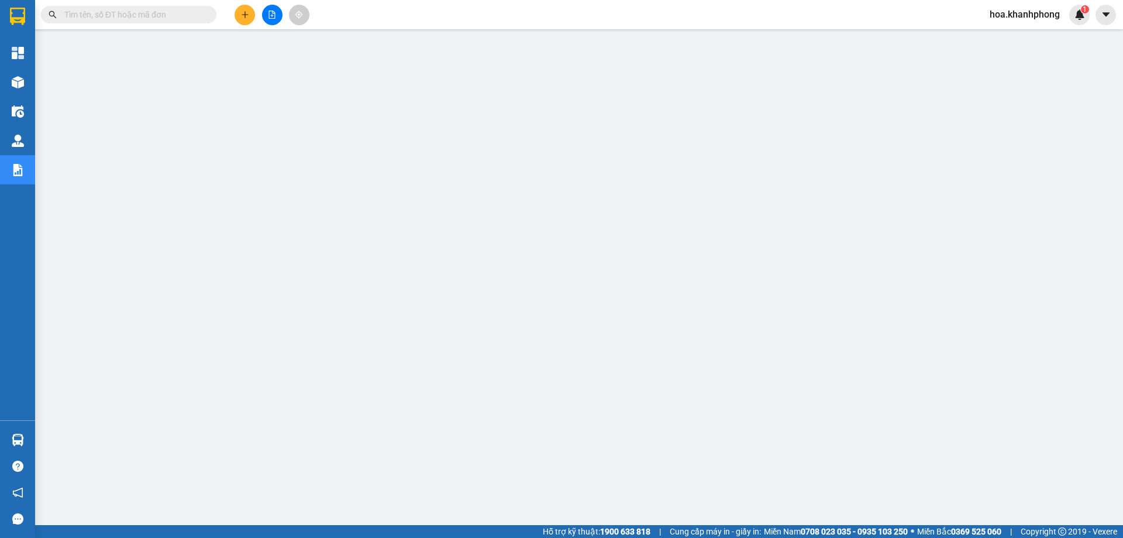
click at [84, 15] on input "text" at bounding box center [133, 14] width 138 height 13
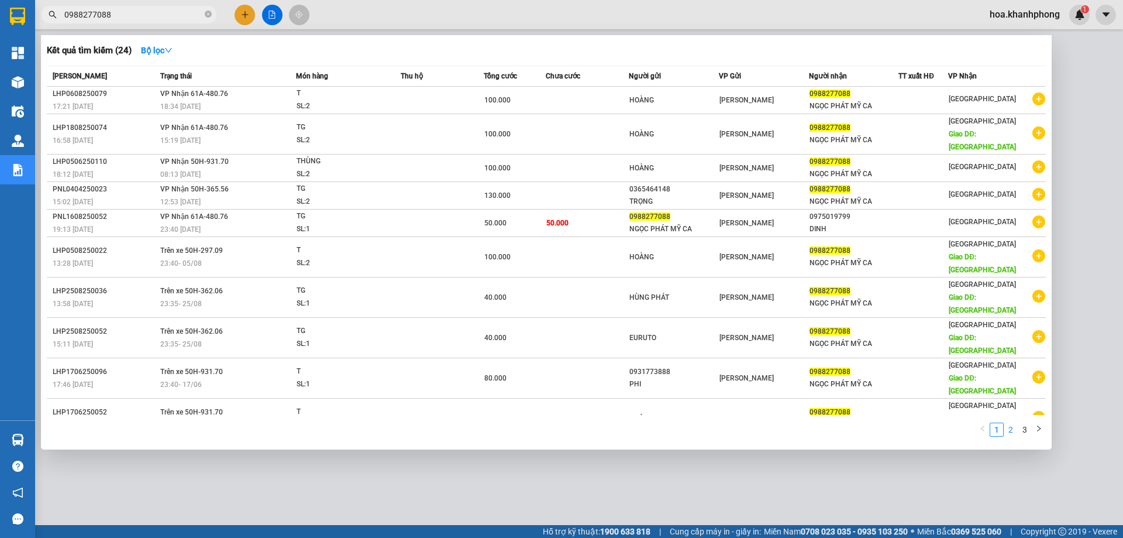
type input "0988277088"
click at [1014, 423] on link "2" at bounding box center [1010, 429] width 13 height 13
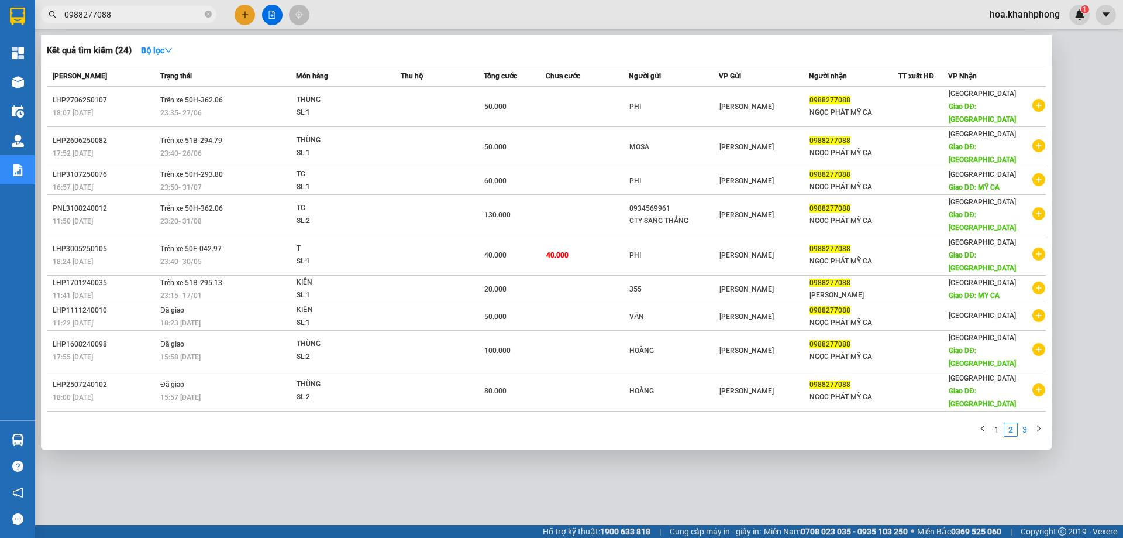
click at [1024, 423] on link "3" at bounding box center [1024, 429] width 13 height 13
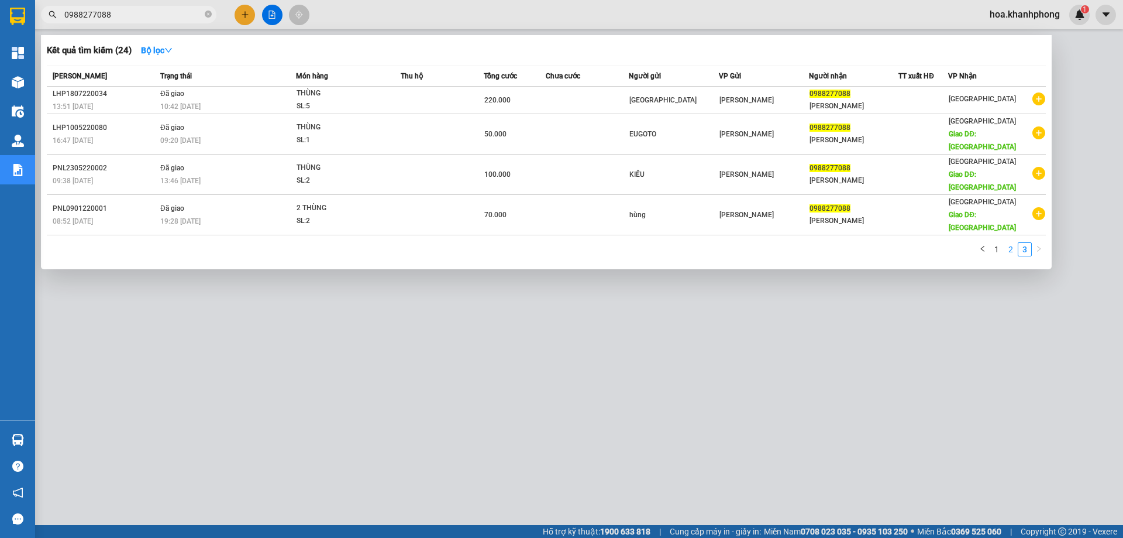
click at [1007, 243] on link "2" at bounding box center [1010, 249] width 13 height 13
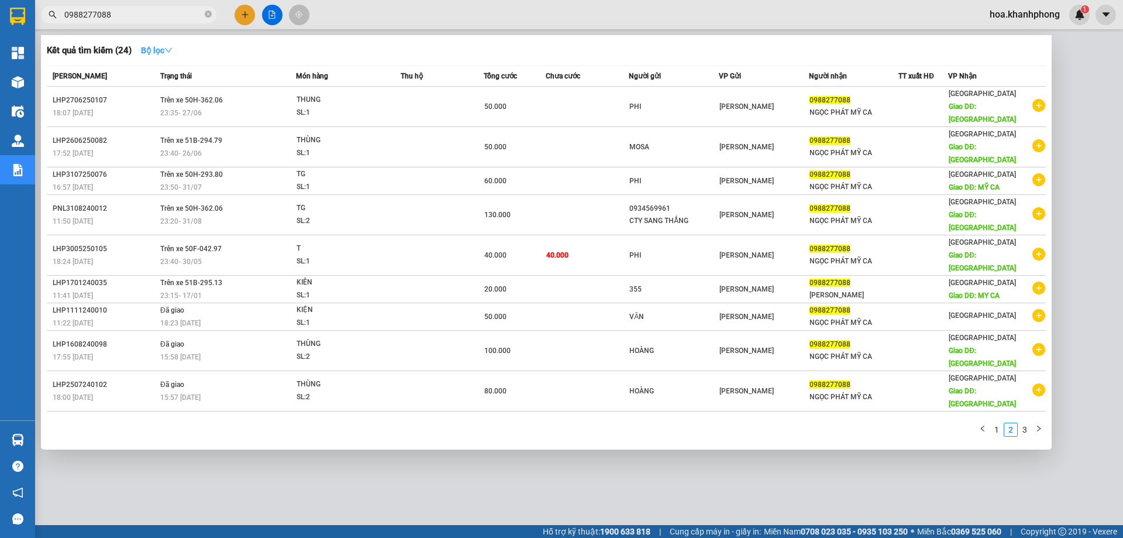
click at [171, 53] on icon "down" at bounding box center [168, 50] width 8 height 8
click at [401, 439] on div at bounding box center [561, 269] width 1123 height 538
click at [120, 16] on input "0988277088" at bounding box center [133, 14] width 138 height 13
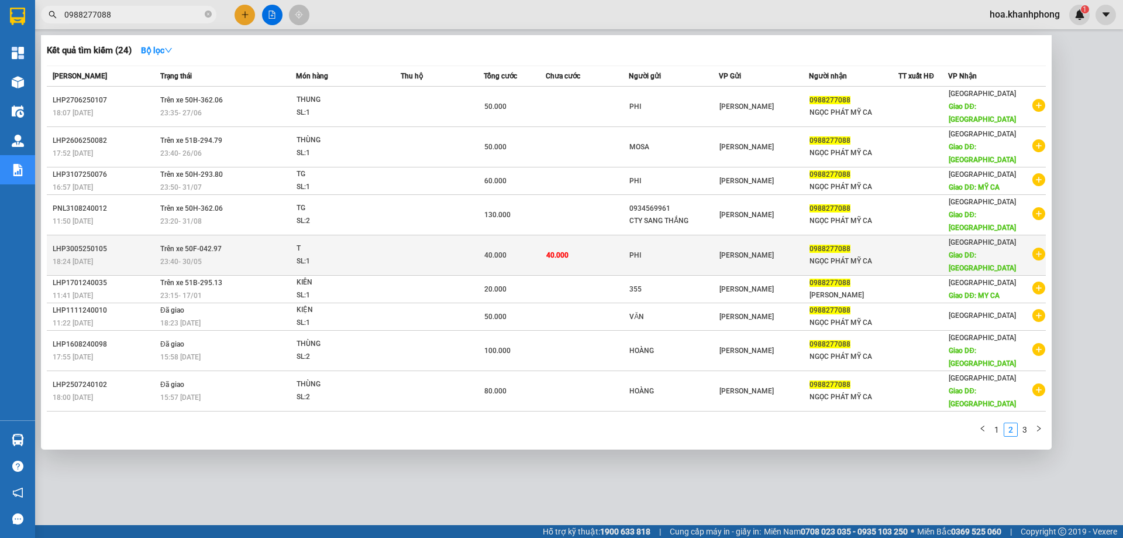
click at [129, 243] on div "LHP3005250105" at bounding box center [105, 249] width 104 height 12
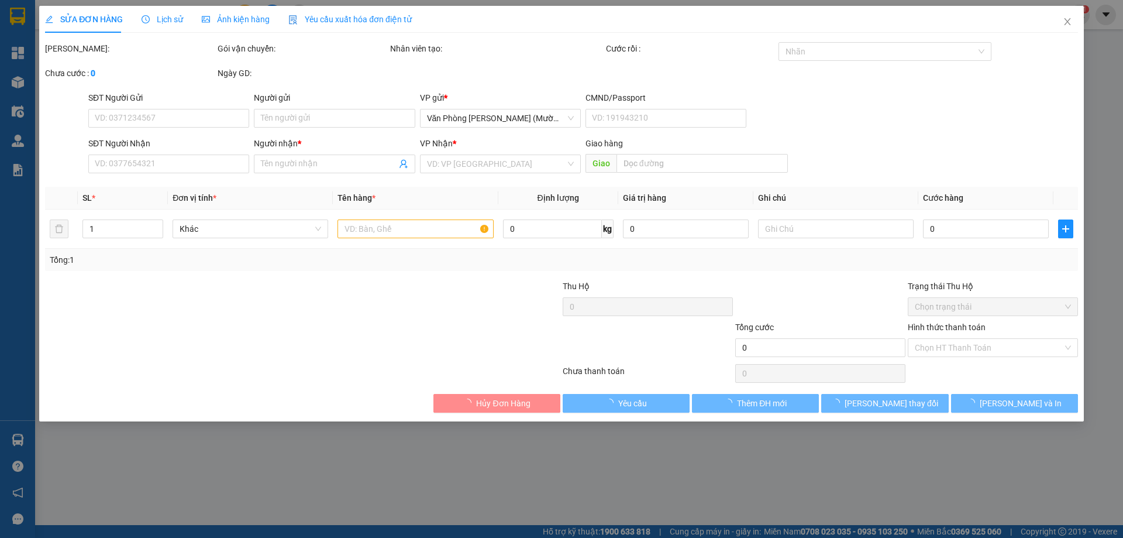
type input "PHI"
type input "0988277088"
type input "NGỌC PHÁT MỸ CA"
type input "MỸ CA"
type input "40.000"
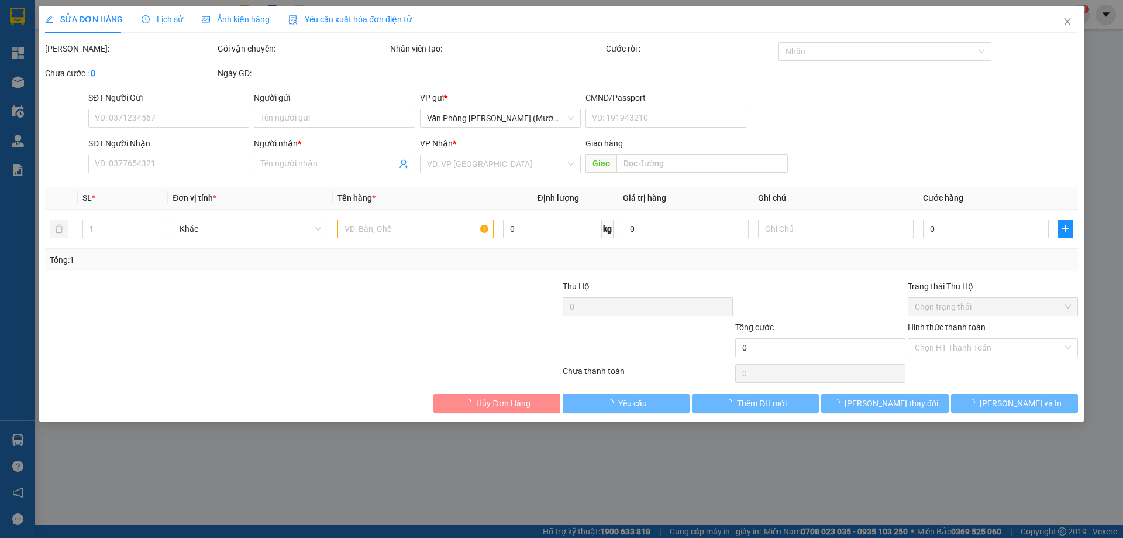
type input "40.000"
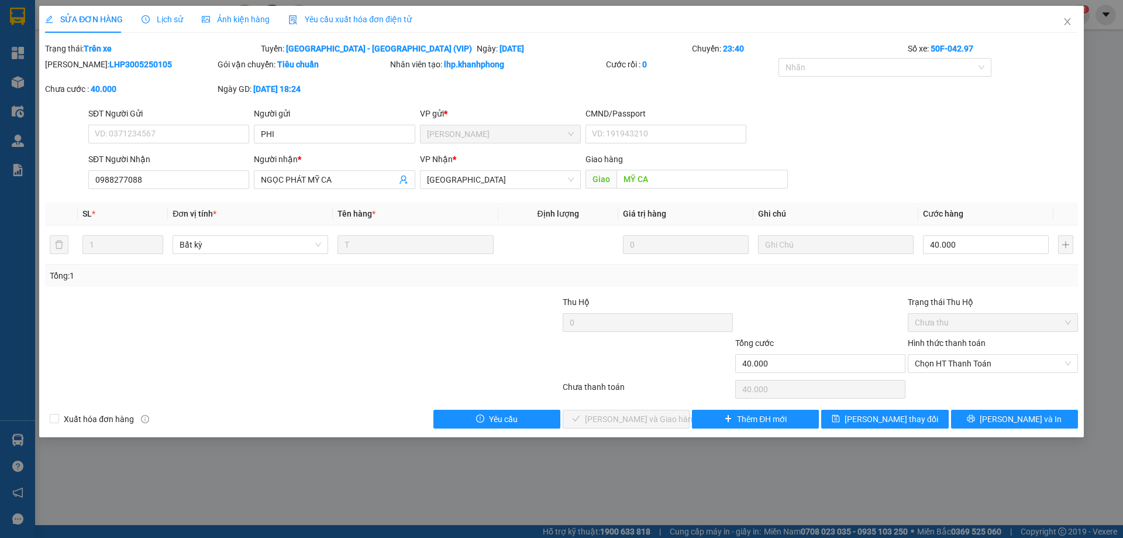
drag, startPoint x: 147, startPoint y: 66, endPoint x: 74, endPoint y: 62, distance: 73.2
click at [74, 62] on div "Mã ĐH: LHP3005250105" at bounding box center [130, 64] width 170 height 13
copy b "LHP3005250105"
click at [1068, 17] on span "Close" at bounding box center [1067, 22] width 33 height 33
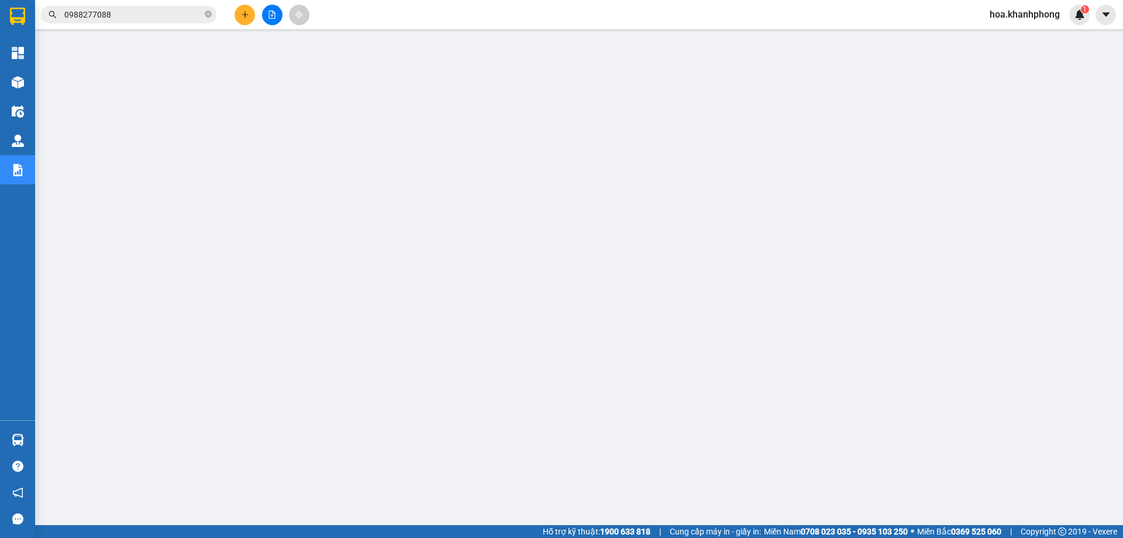
click at [98, 17] on input "0988277088" at bounding box center [133, 14] width 138 height 13
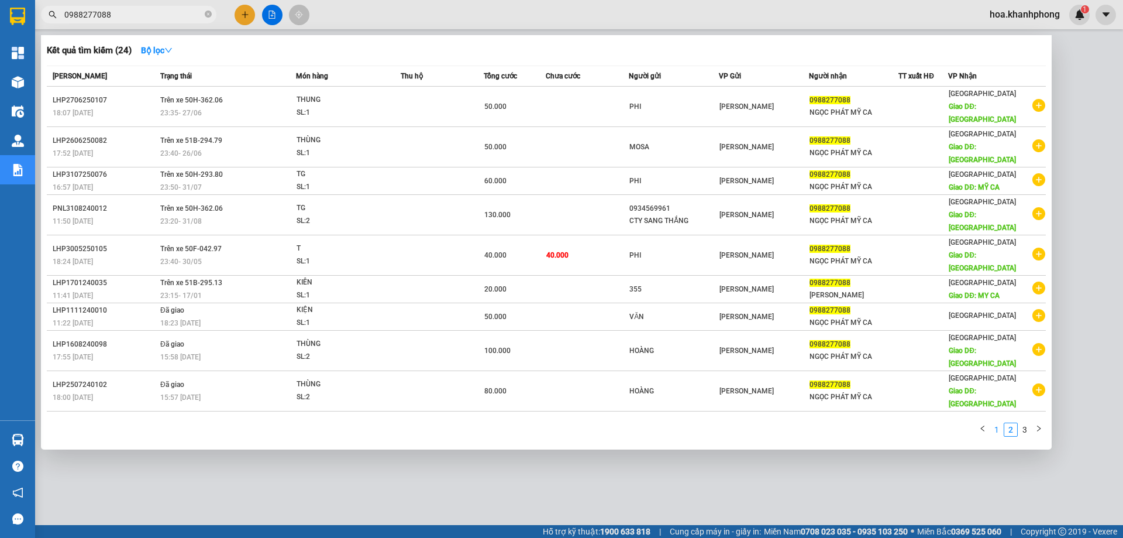
click at [993, 423] on link "1" at bounding box center [996, 429] width 13 height 13
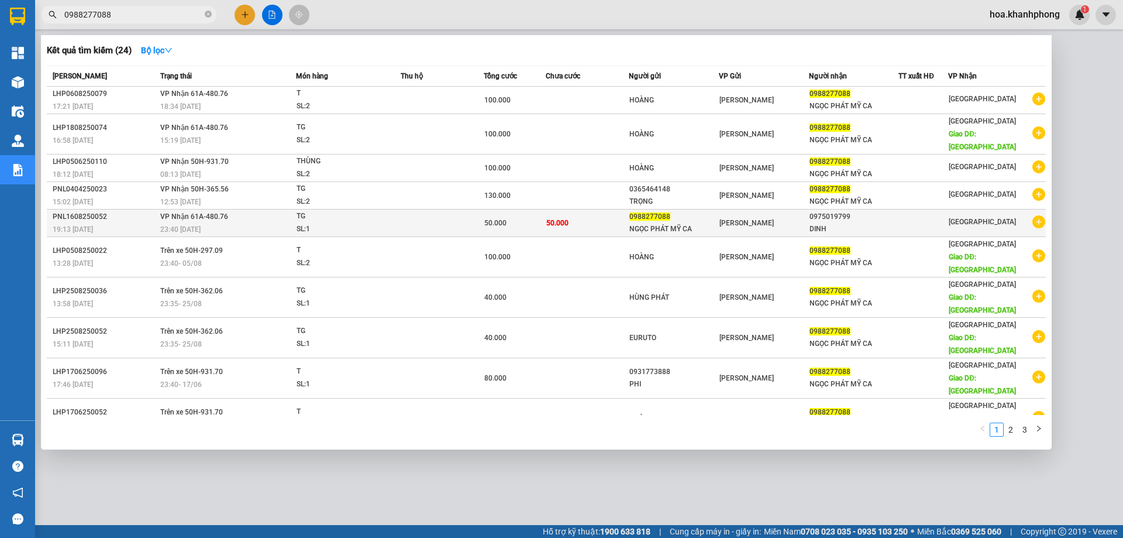
click at [115, 223] on div "19:13 [DATE]" at bounding box center [105, 229] width 104 height 13
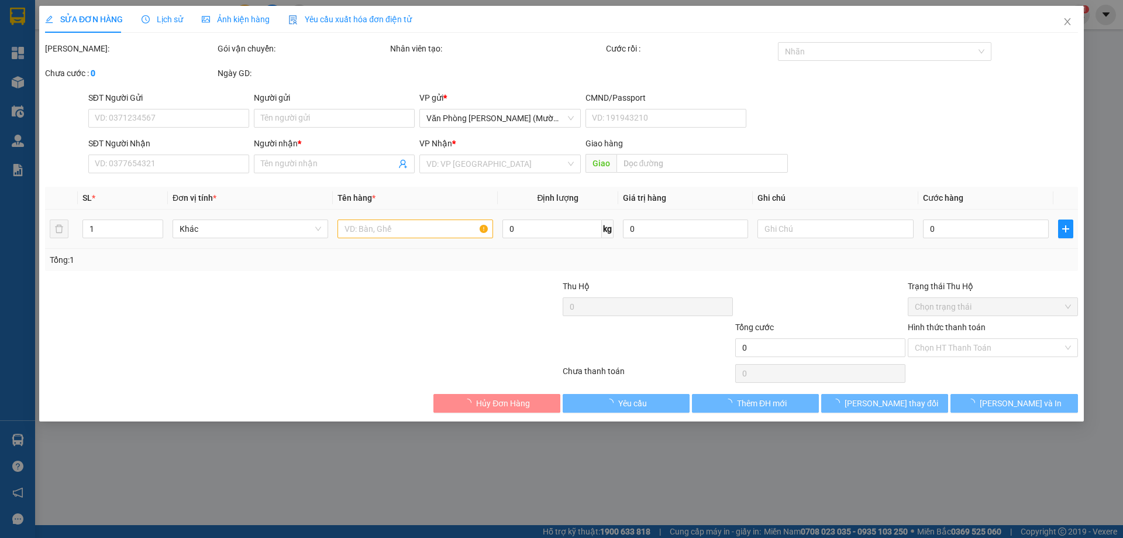
type input "0988277088"
type input "NGỌC PHÁT MỸ CA"
type input "0975019799"
type input "DINH"
type input "50.000"
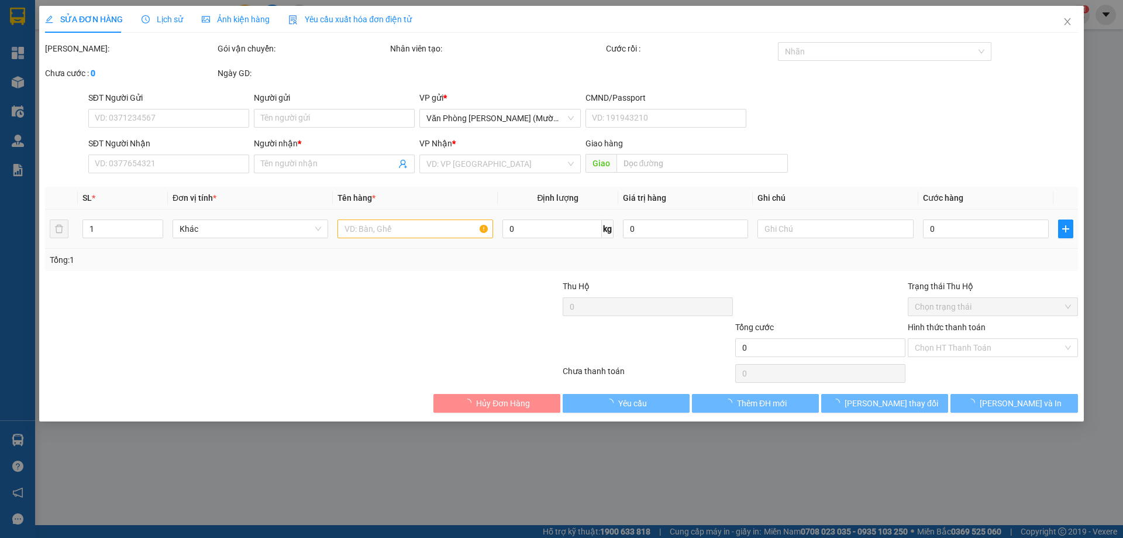
type input "50.000"
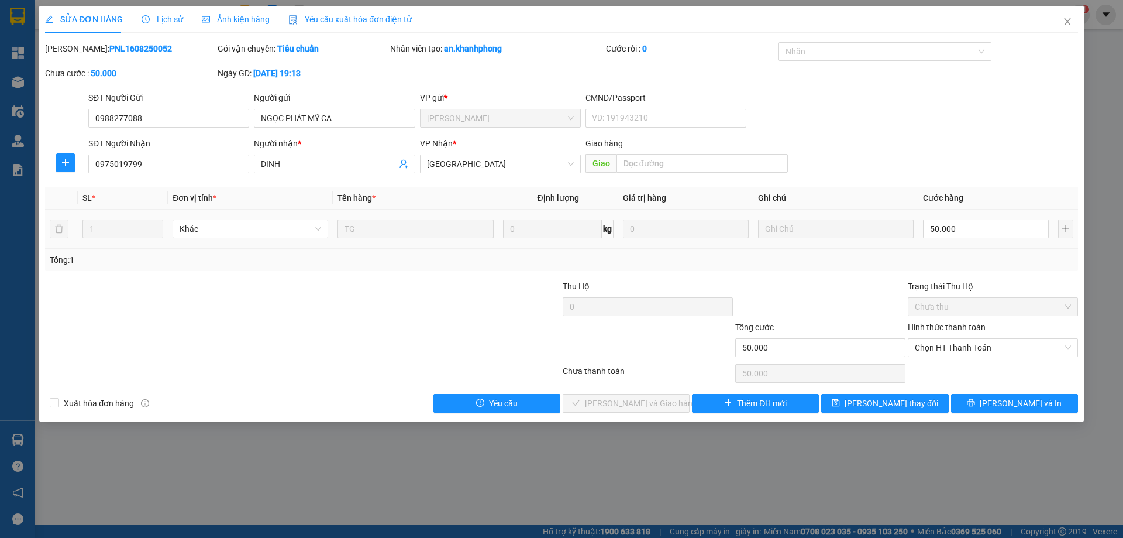
drag, startPoint x: 74, startPoint y: 49, endPoint x: 153, endPoint y: 49, distance: 79.0
click at [153, 49] on div "Mã ĐH: PNL1608250052" at bounding box center [130, 48] width 170 height 13
copy b "PNL1608250052"
click at [1066, 19] on icon "close" at bounding box center [1067, 21] width 9 height 9
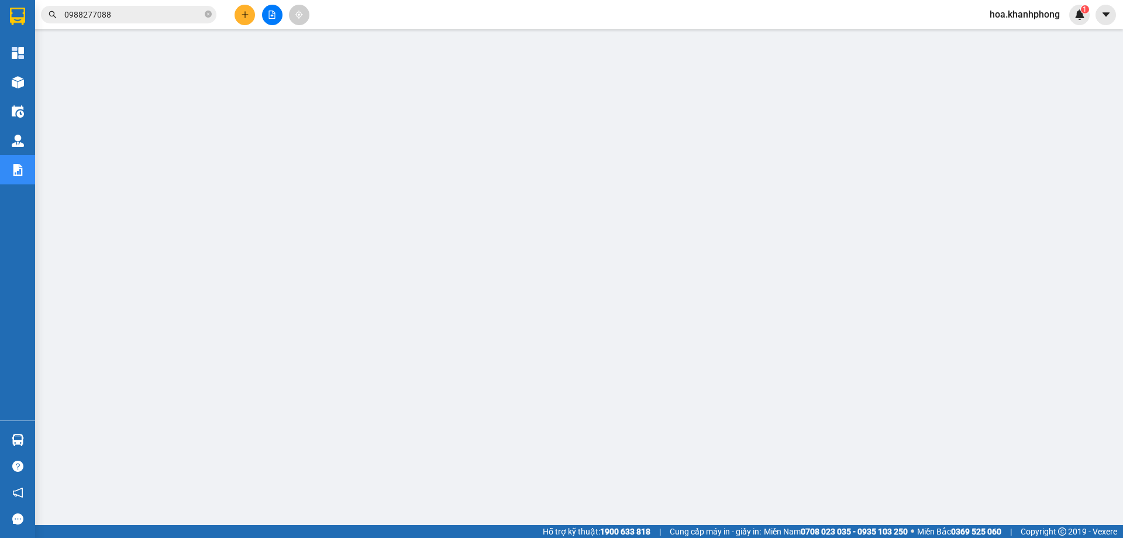
click at [113, 19] on input "0988277088" at bounding box center [133, 14] width 138 height 13
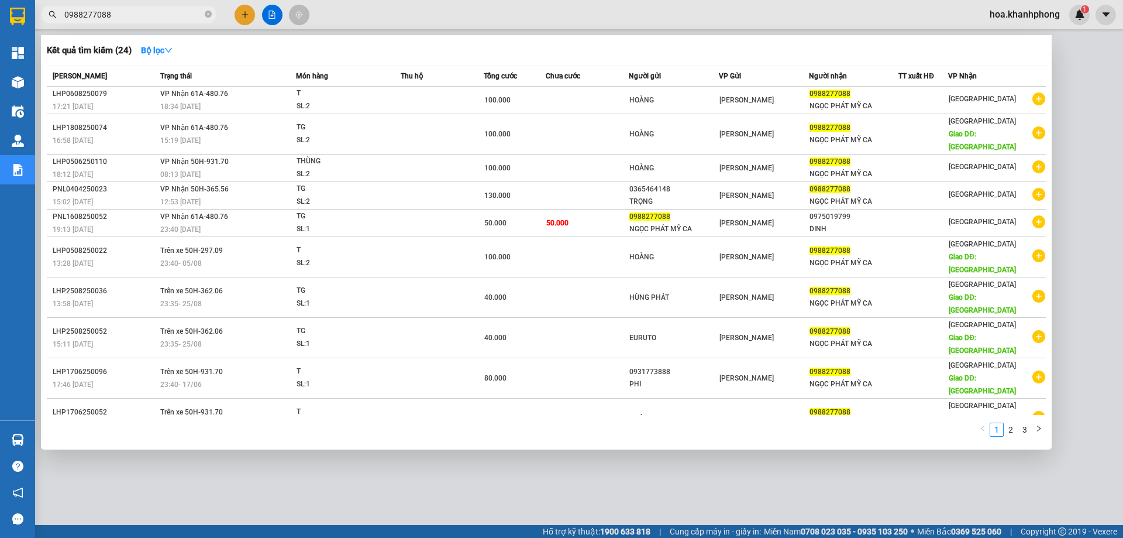
click at [113, 19] on input "0988277088" at bounding box center [133, 14] width 138 height 13
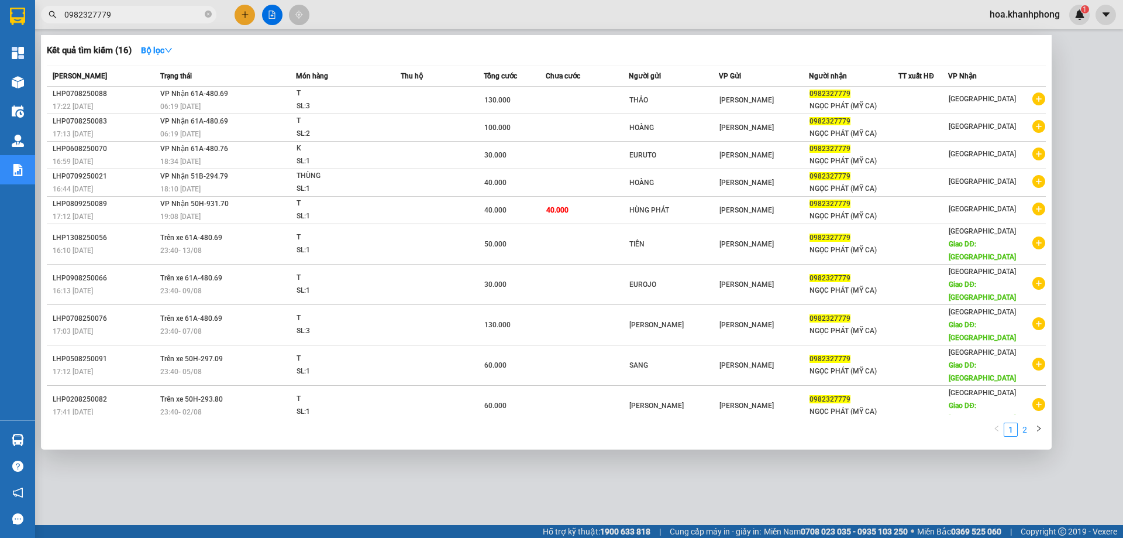
click at [1025, 423] on link "2" at bounding box center [1024, 429] width 13 height 13
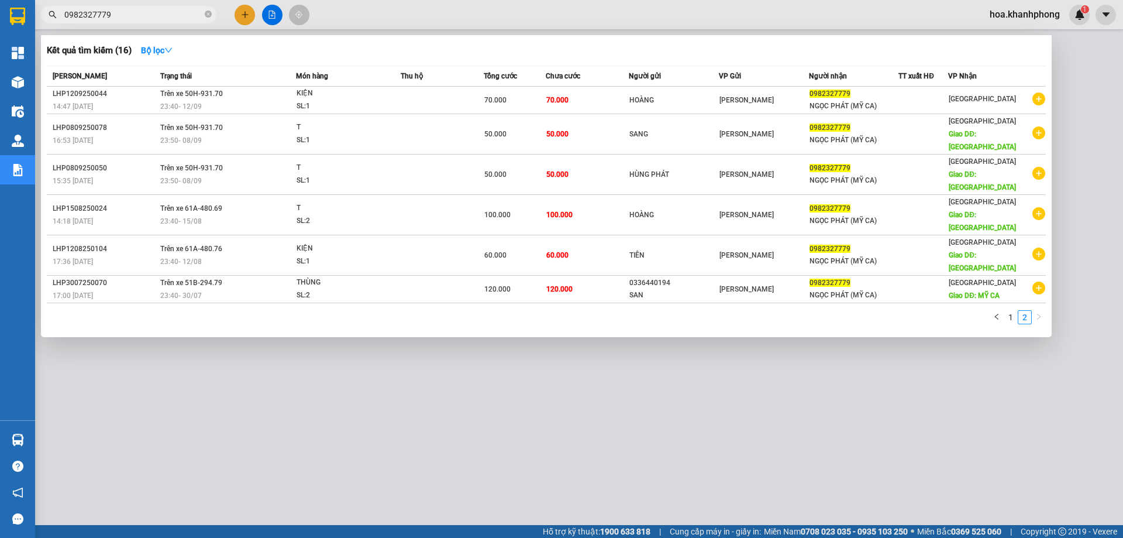
click at [140, 19] on input "0982327779" at bounding box center [133, 14] width 138 height 13
click at [1008, 311] on link "1" at bounding box center [1010, 317] width 13 height 13
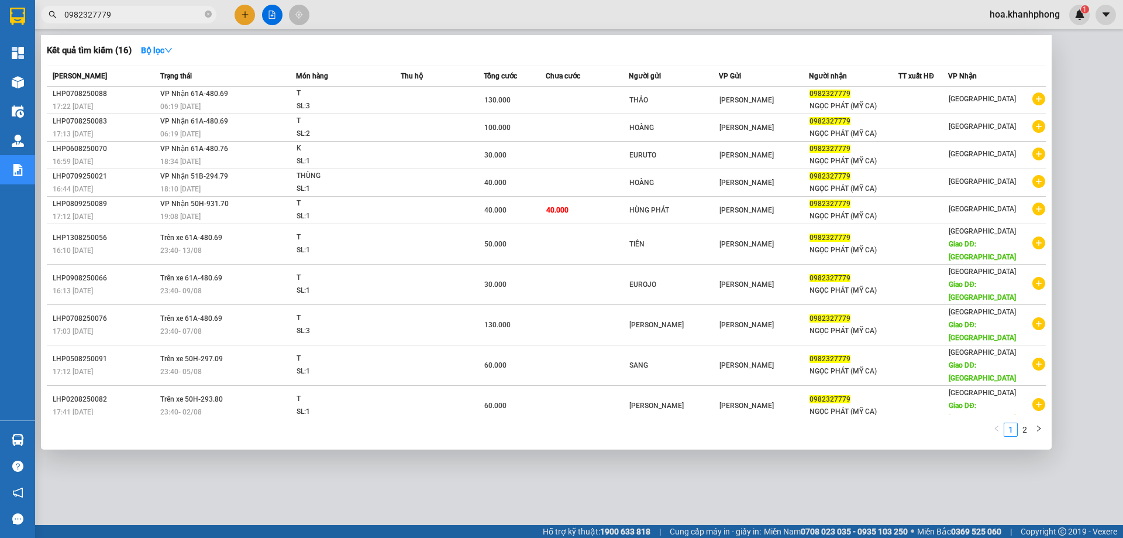
click at [129, 9] on input "0982327779" at bounding box center [133, 14] width 138 height 13
click at [1030, 423] on link "2" at bounding box center [1024, 429] width 13 height 13
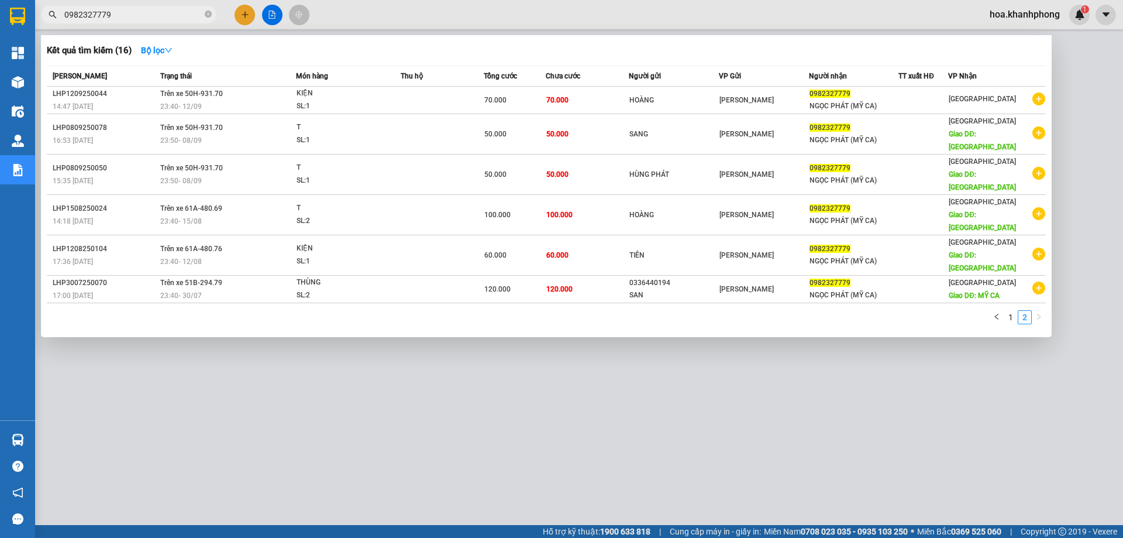
click at [166, 18] on input "0982327779" at bounding box center [133, 14] width 138 height 13
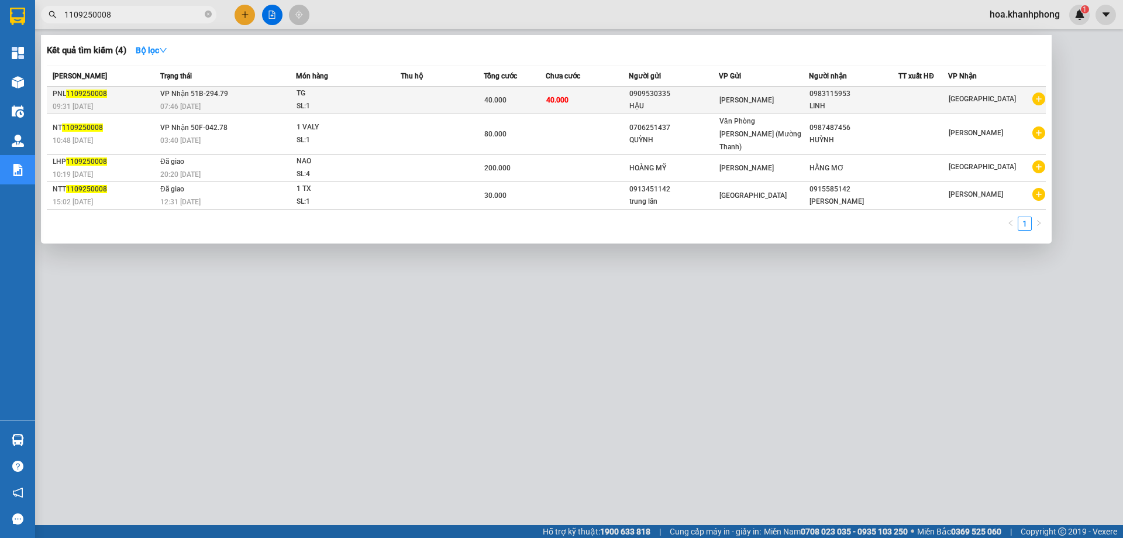
type input "1109250008"
click at [679, 89] on div "0909530335" at bounding box center [673, 94] width 89 height 12
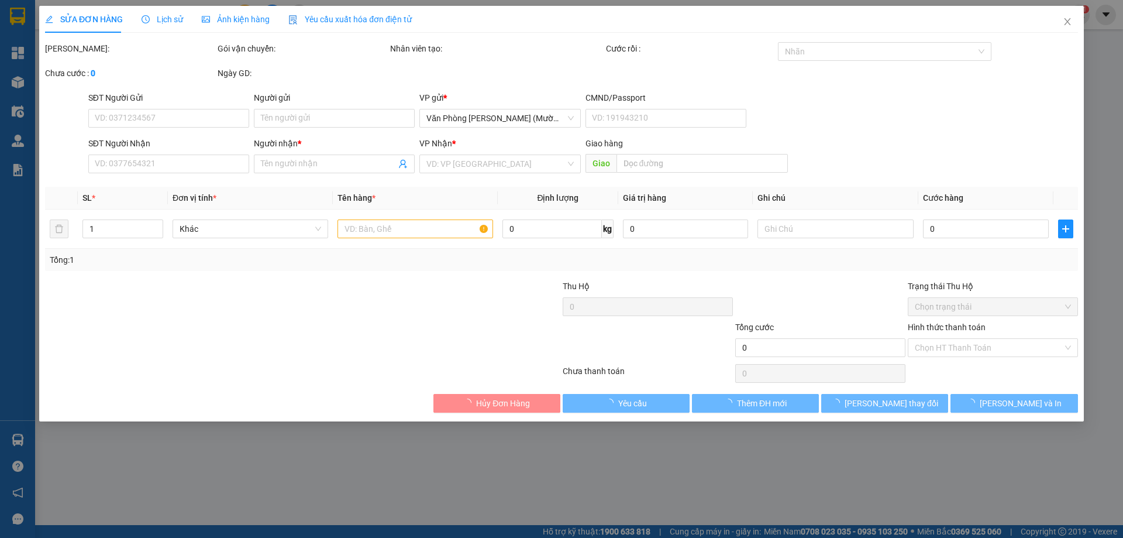
type input "0909530335"
type input "HẬU"
type input "0983115953"
type input "LINH"
type input "40.000"
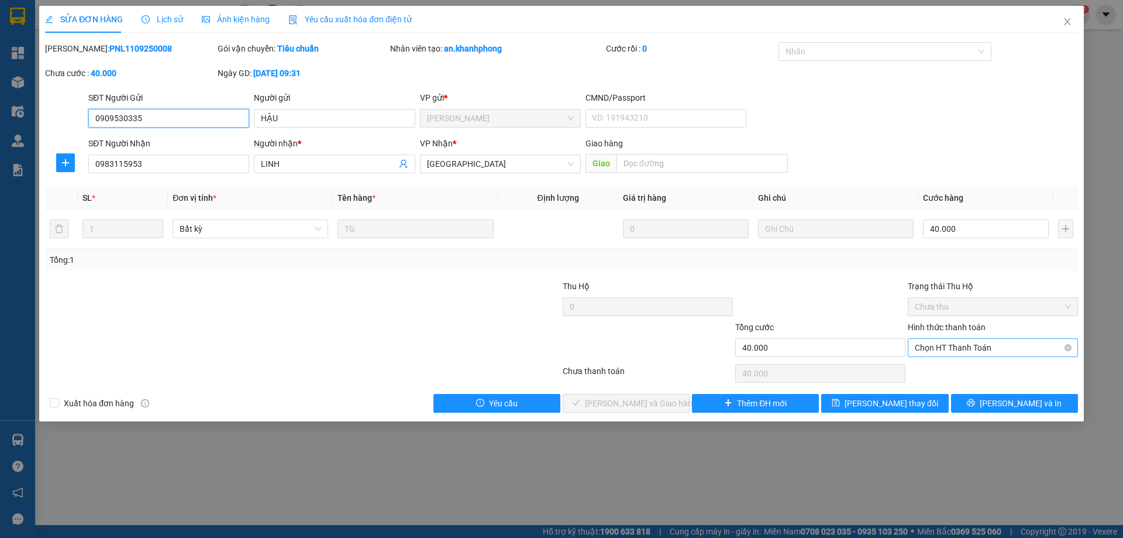
click at [968, 353] on span "Chọn HT Thanh Toán" at bounding box center [993, 348] width 156 height 18
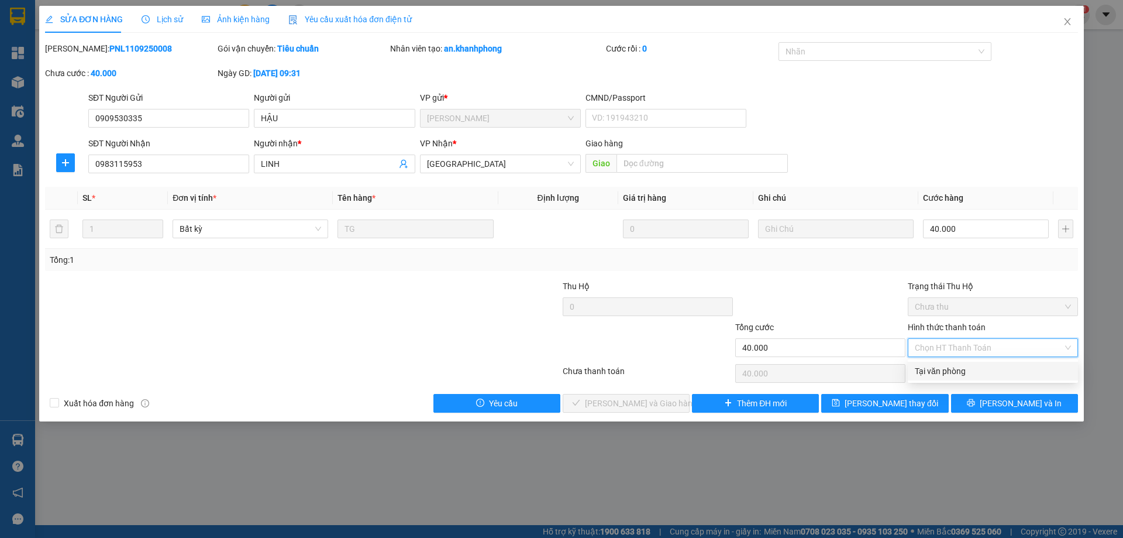
click at [953, 371] on div "Tại văn phòng" at bounding box center [993, 370] width 156 height 13
type input "0"
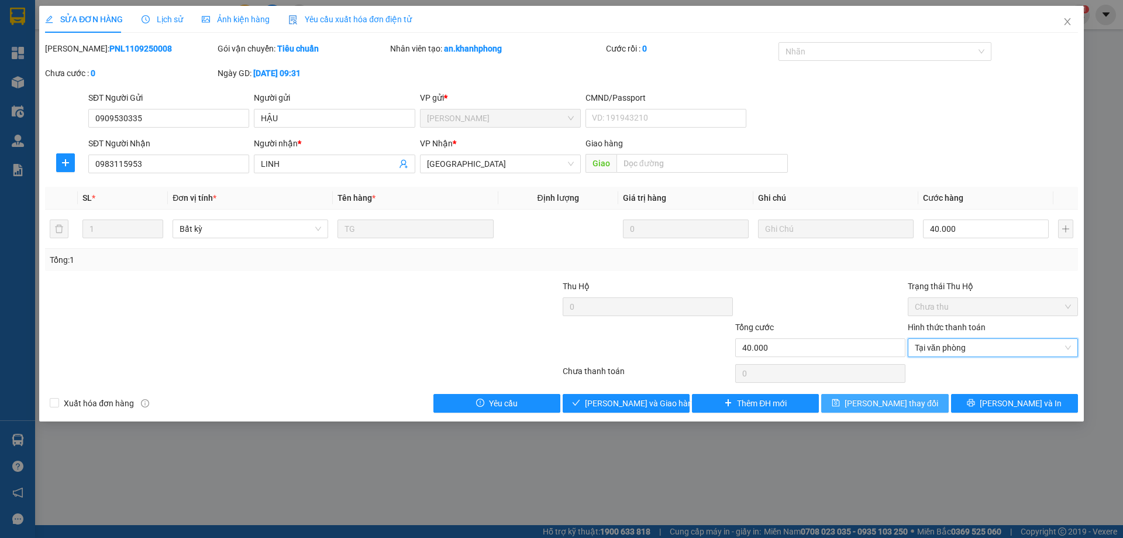
click at [925, 396] on button "[PERSON_NAME] đổi" at bounding box center [884, 403] width 127 height 19
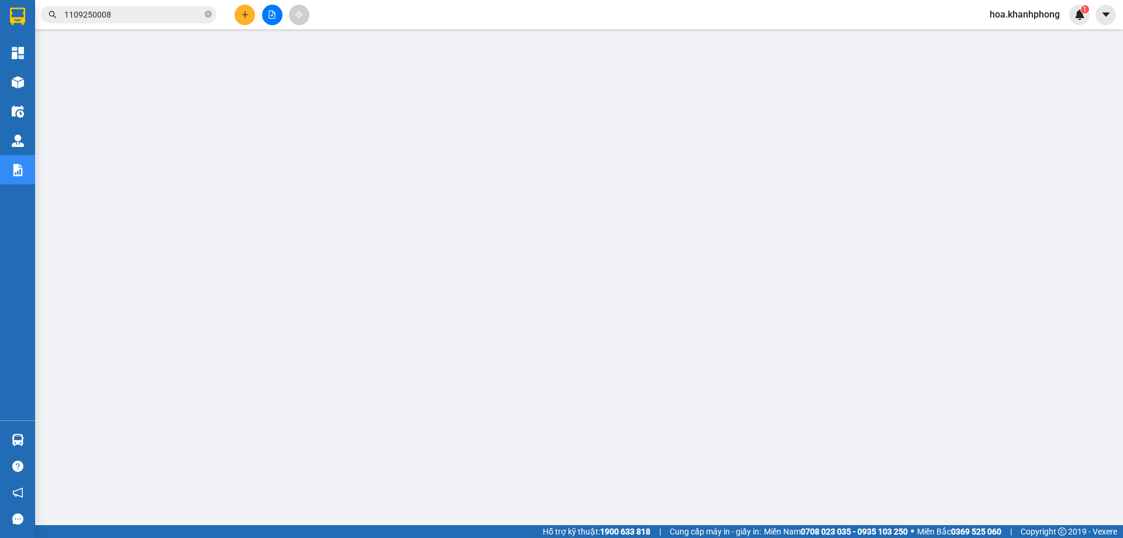
click at [115, 23] on div "Kết quả tìm kiếm ( 4 ) Bộ lọc Mã ĐH Trạng thái Món hàng Thu hộ Tổng cước Chưa c…" at bounding box center [114, 15] width 228 height 20
click at [116, 18] on input "1109250008" at bounding box center [133, 14] width 138 height 13
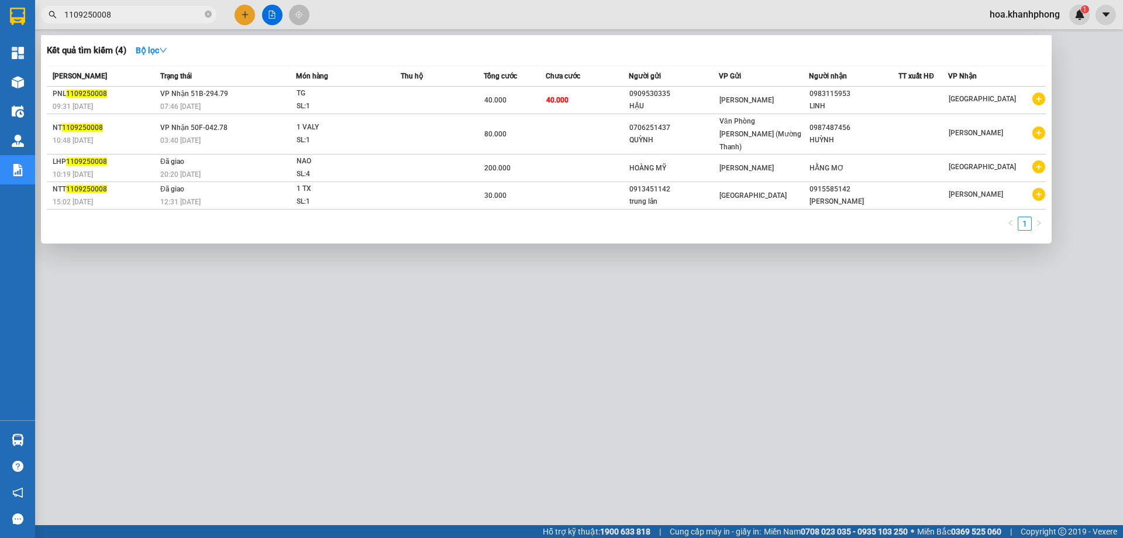
click at [116, 18] on input "1109250008" at bounding box center [133, 14] width 138 height 13
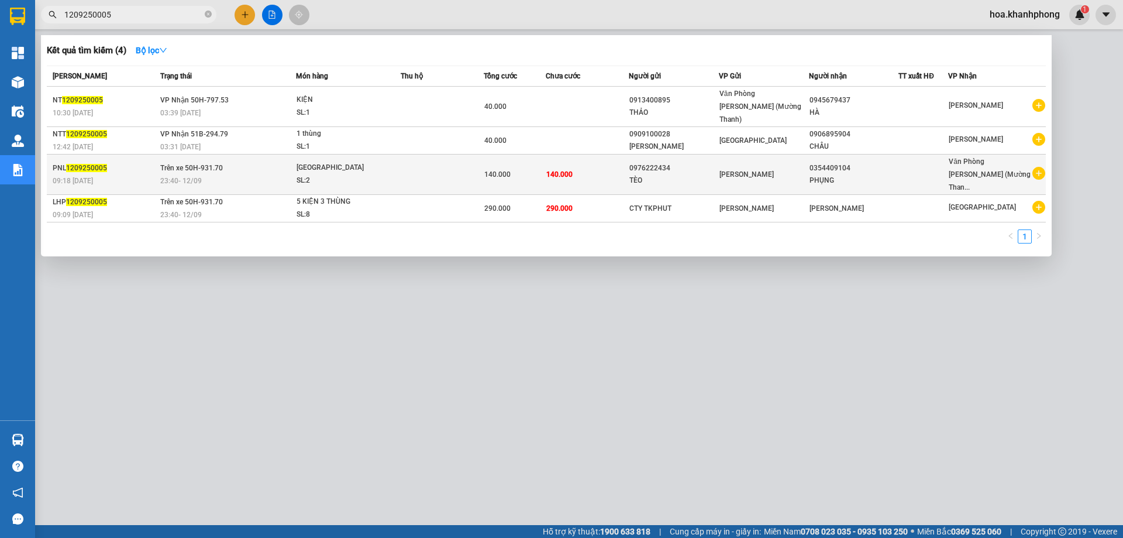
type input "1209250005"
click at [772, 168] on div "[PERSON_NAME]" at bounding box center [763, 174] width 89 height 13
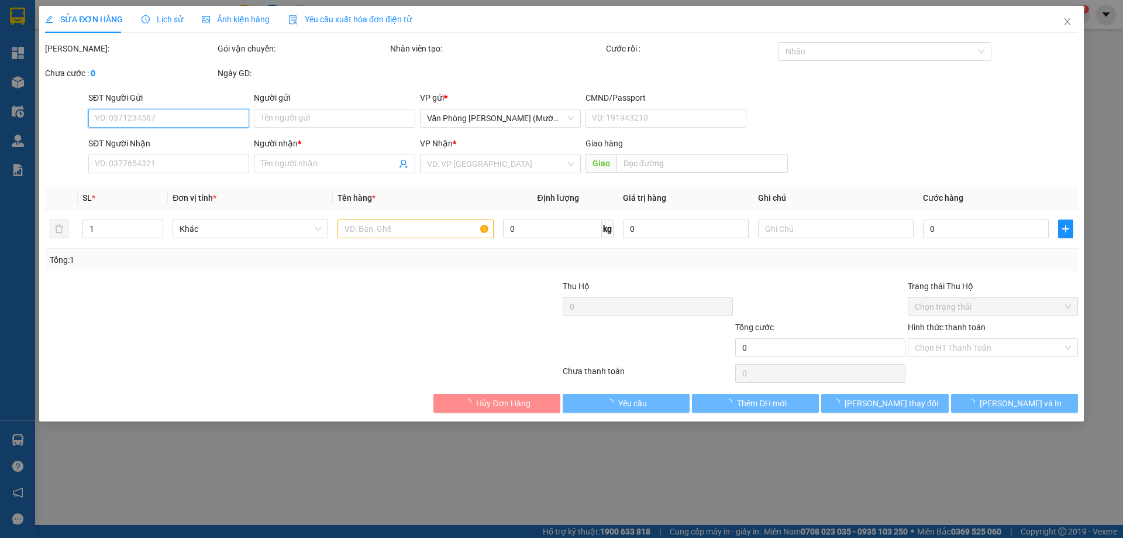
type input "0976222434"
type input "TÈO"
type input "0354409104"
type input "PHỤNG"
type input "140.000"
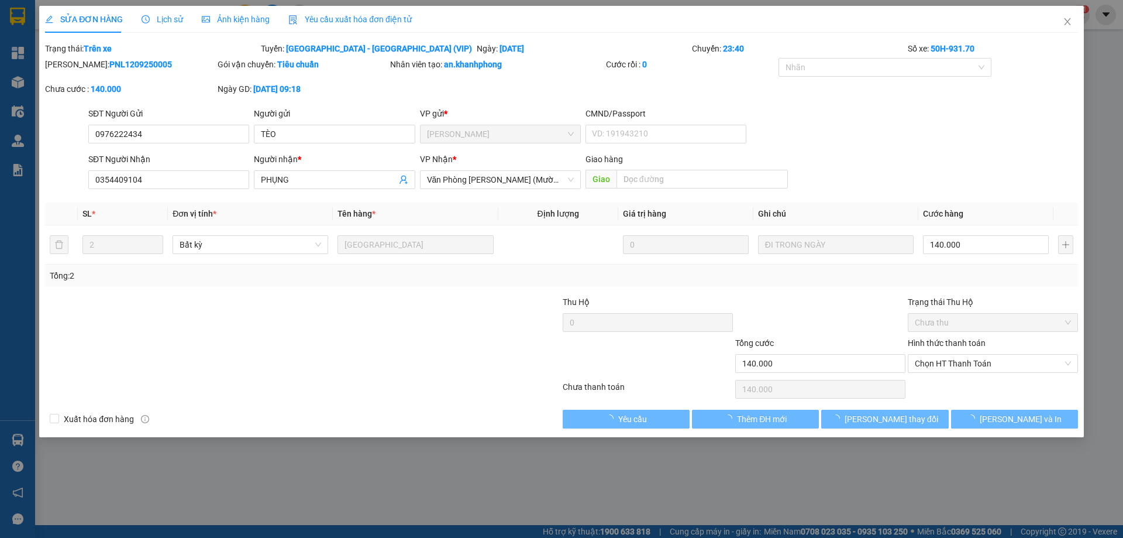
click at [952, 346] on label "Hình thức thanh toán" at bounding box center [947, 342] width 78 height 9
click at [952, 354] on input "Hình thức thanh toán" at bounding box center [989, 363] width 148 height 18
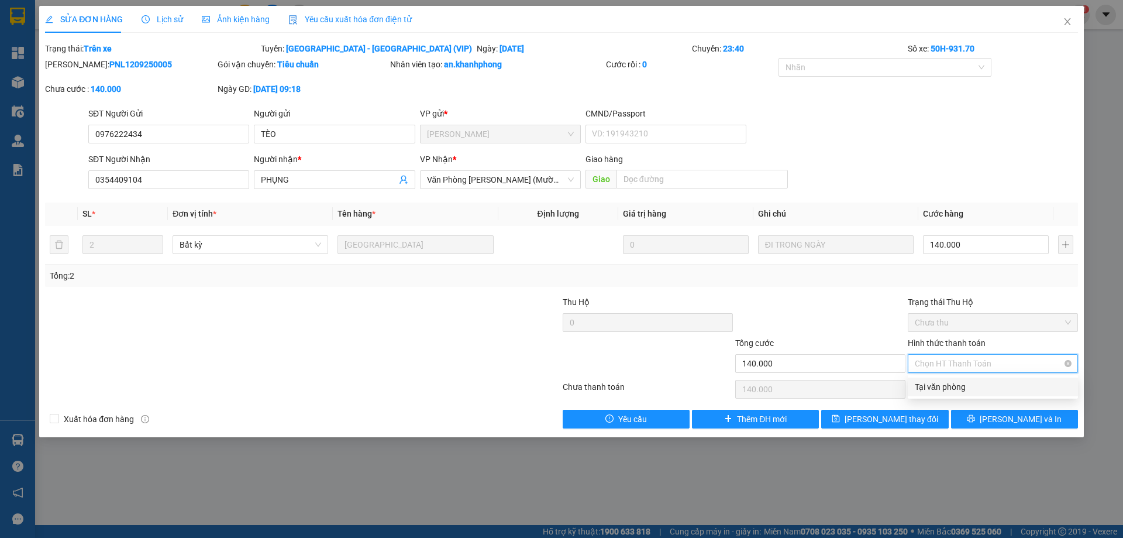
click at [952, 361] on span "Chọn HT Thanh Toán" at bounding box center [993, 363] width 156 height 18
click at [942, 391] on div "Tại văn phòng" at bounding box center [993, 386] width 156 height 13
type input "0"
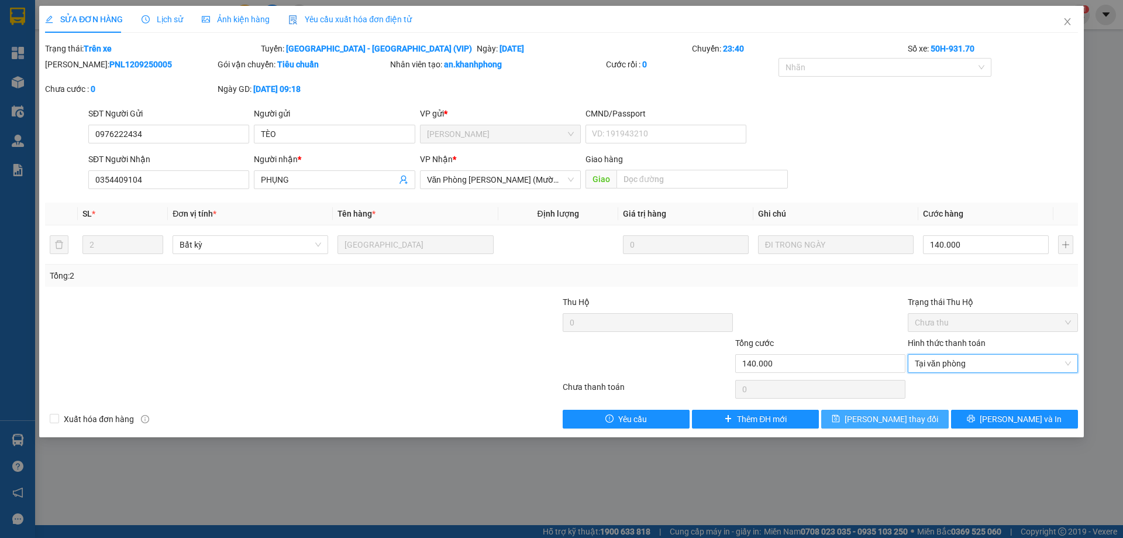
click at [910, 417] on span "[PERSON_NAME] đổi" at bounding box center [892, 418] width 94 height 13
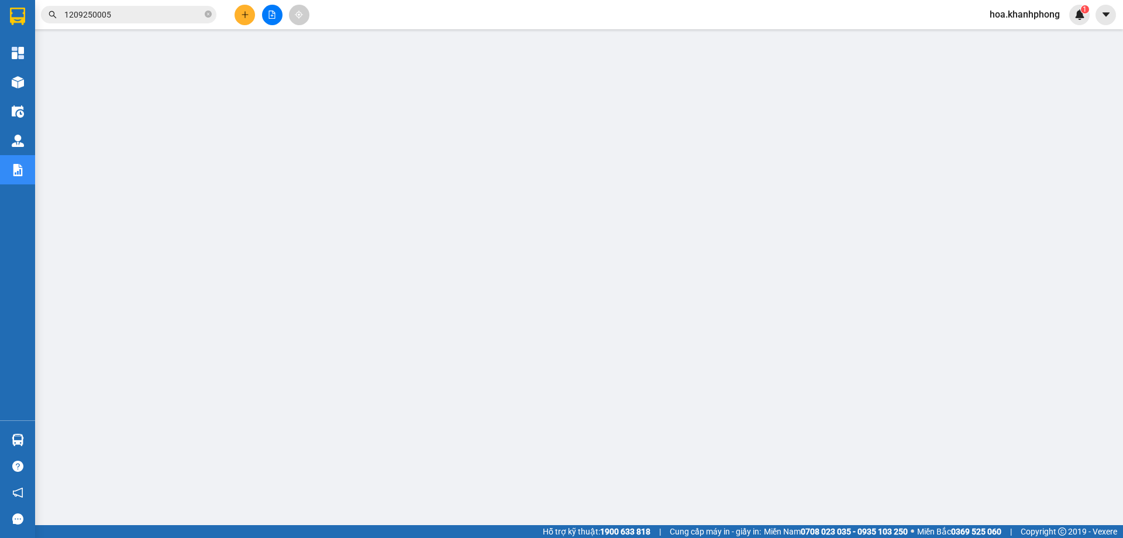
click at [130, 19] on input "1209250005" at bounding box center [133, 14] width 138 height 13
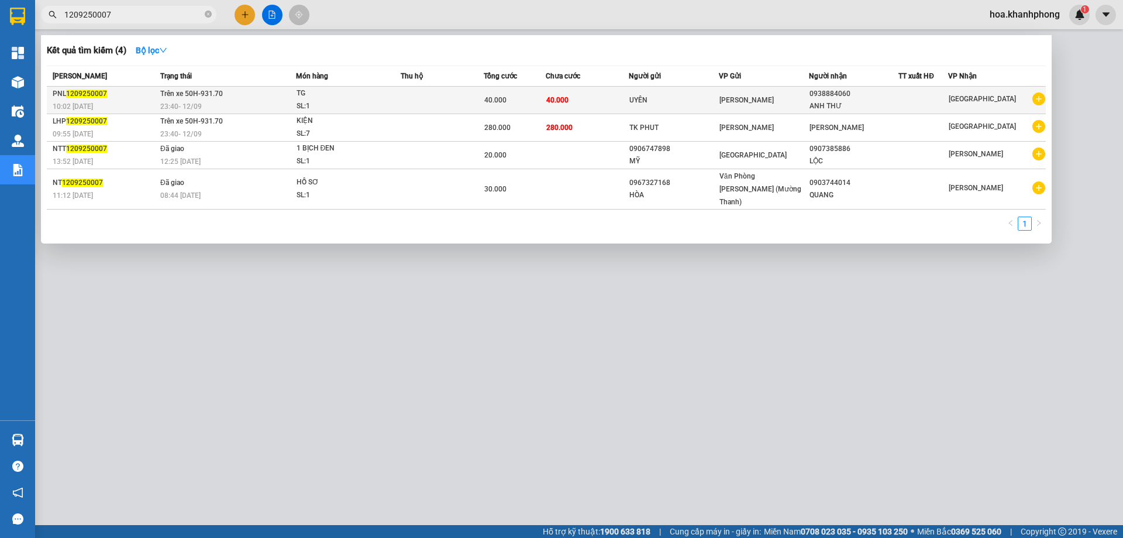
type input "1209250007"
click at [755, 103] on span "[PERSON_NAME]" at bounding box center [746, 100] width 54 height 8
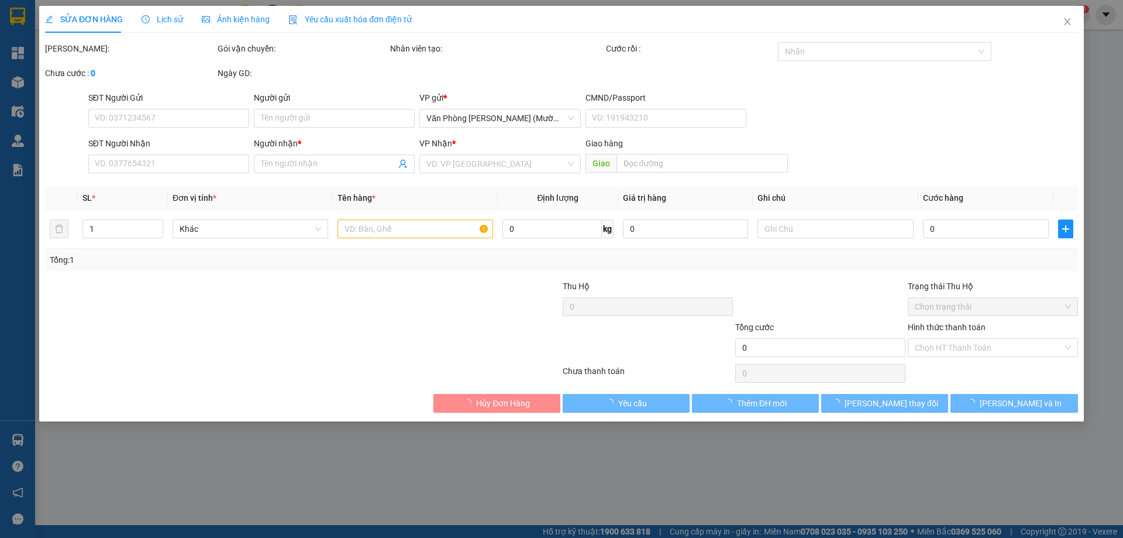
type input "UYÊN"
type input "0938884060"
type input "ANH THƯ"
type input "40.000"
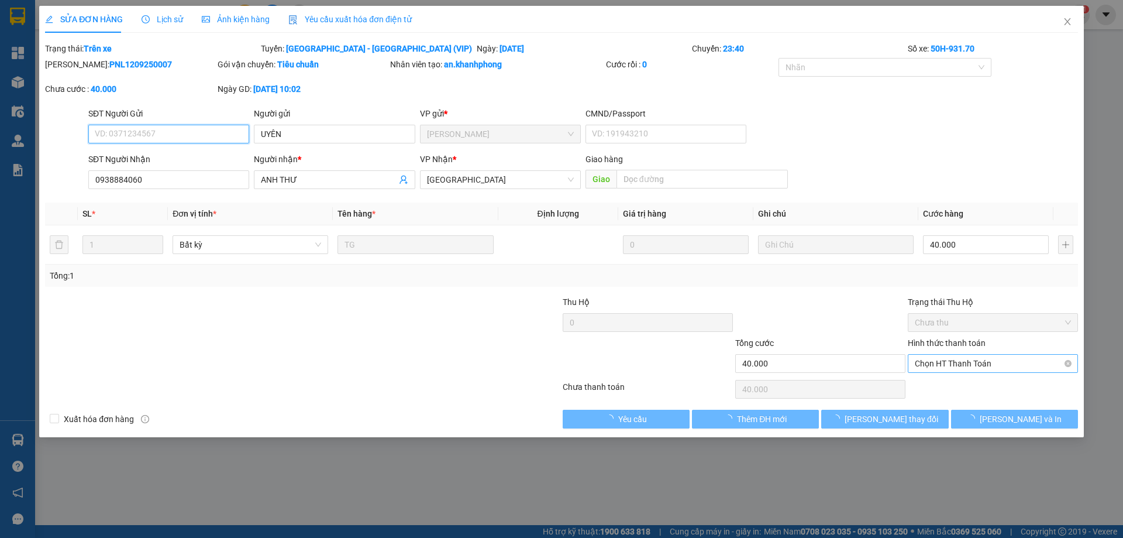
click at [939, 367] on span "Chọn HT Thanh Toán" at bounding box center [993, 363] width 156 height 18
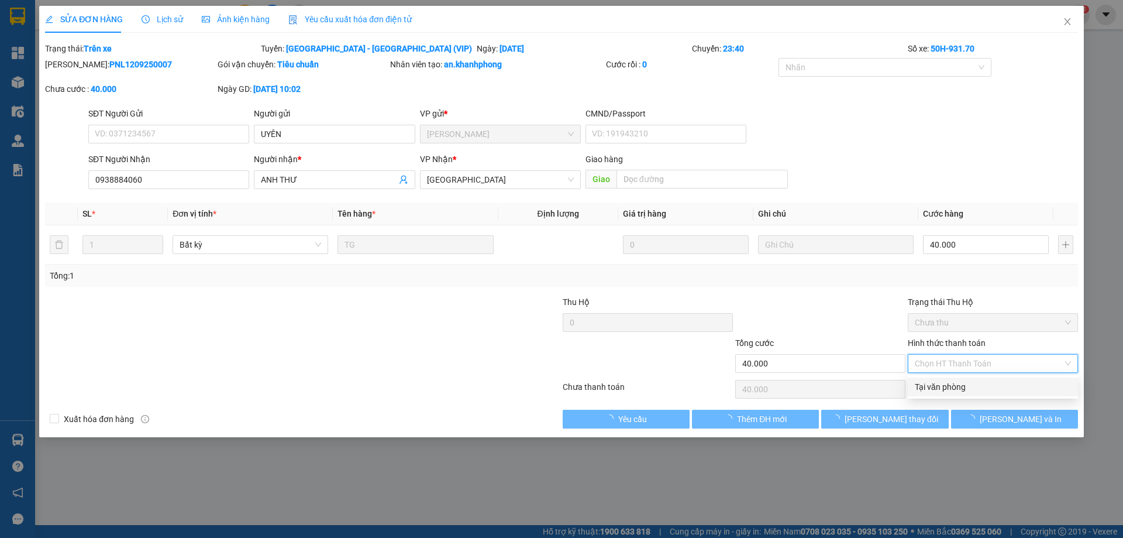
click at [945, 391] on div "Tại văn phòng" at bounding box center [993, 386] width 156 height 13
type input "0"
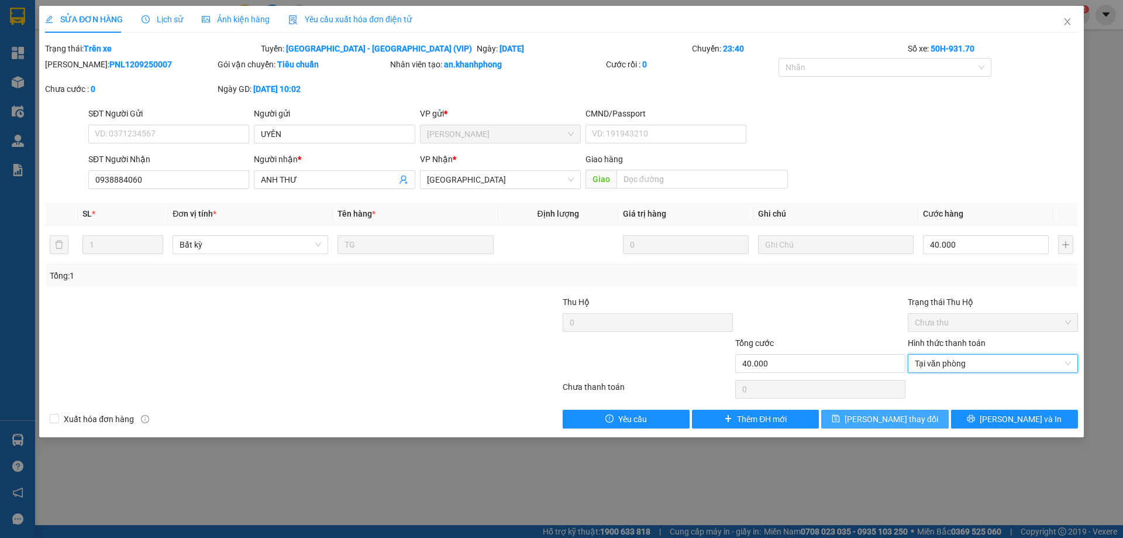
click at [897, 420] on span "[PERSON_NAME] đổi" at bounding box center [892, 418] width 94 height 13
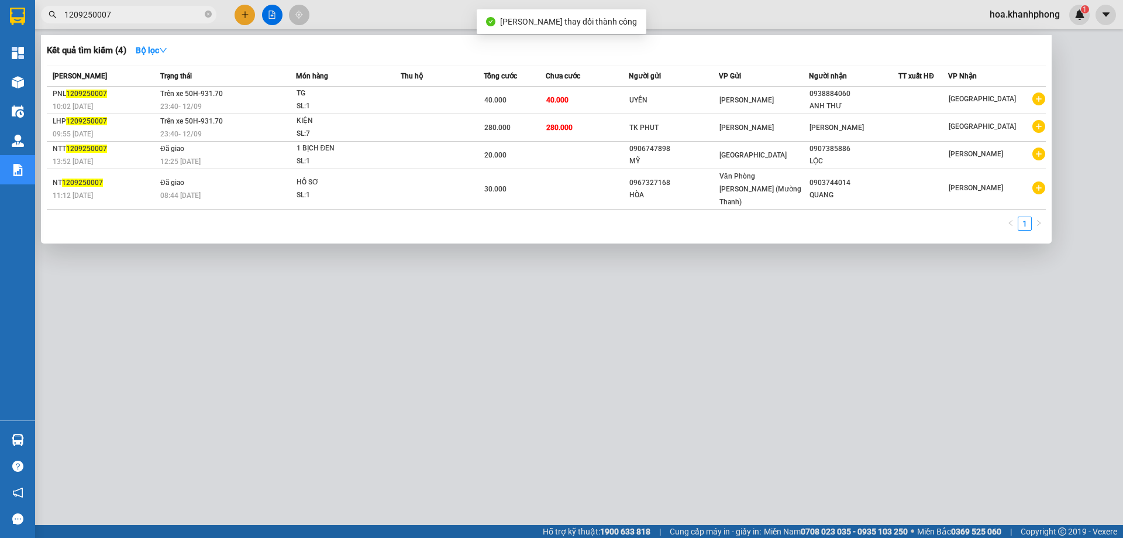
drag, startPoint x: 99, startPoint y: 15, endPoint x: 143, endPoint y: 26, distance: 45.8
click at [143, 25] on div "Kết quả tìm kiếm ( 4 ) Bộ lọc Mã ĐH Trạng thái Món hàng Thu hộ Tổng cước Chưa c…" at bounding box center [114, 15] width 228 height 20
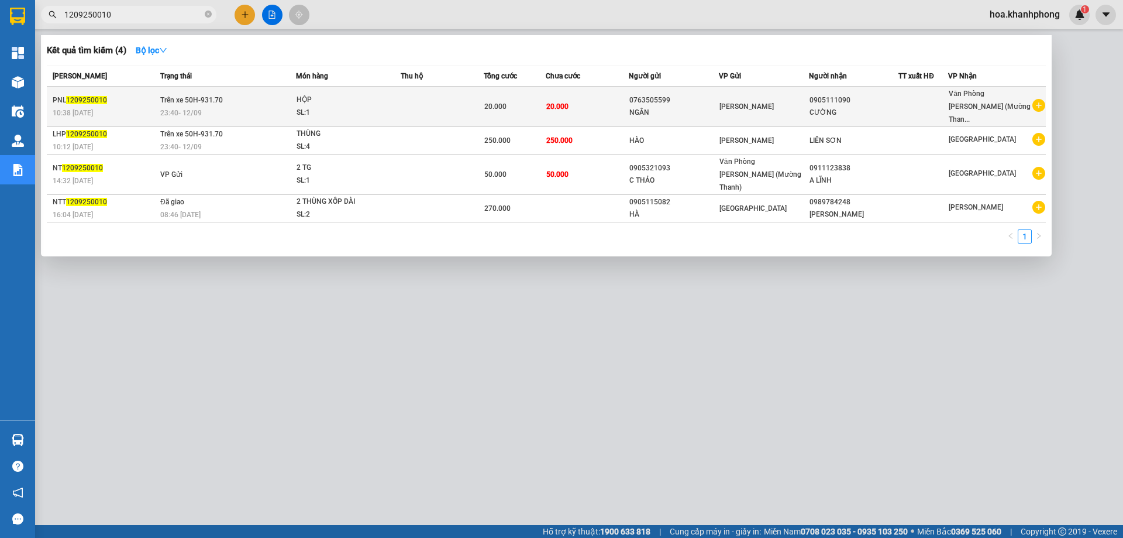
type input "1209250010"
click at [687, 106] on div "NGÂN" at bounding box center [673, 112] width 89 height 12
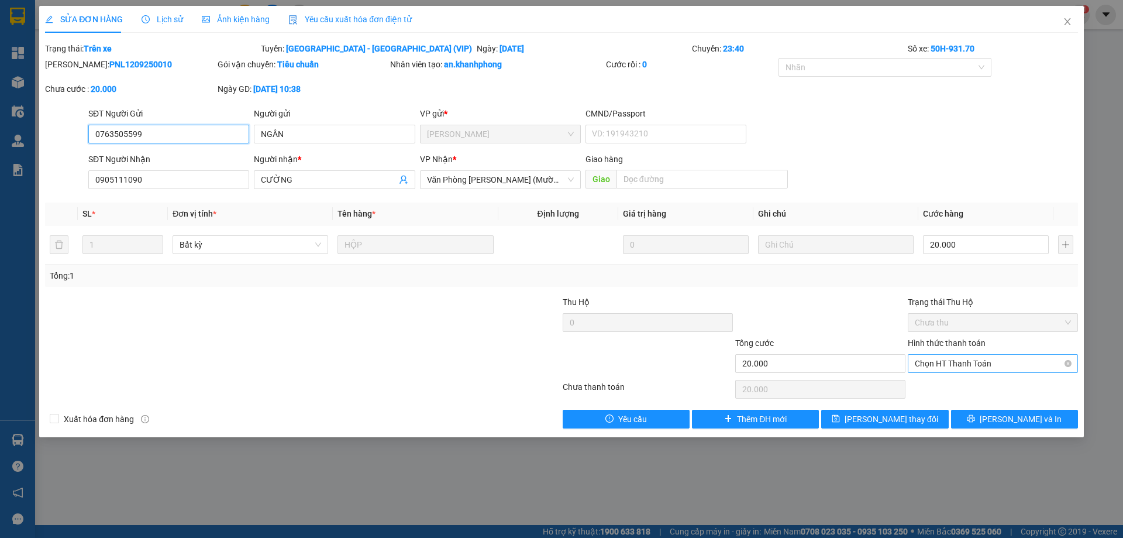
click at [969, 361] on span "Chọn HT Thanh Toán" at bounding box center [993, 363] width 156 height 18
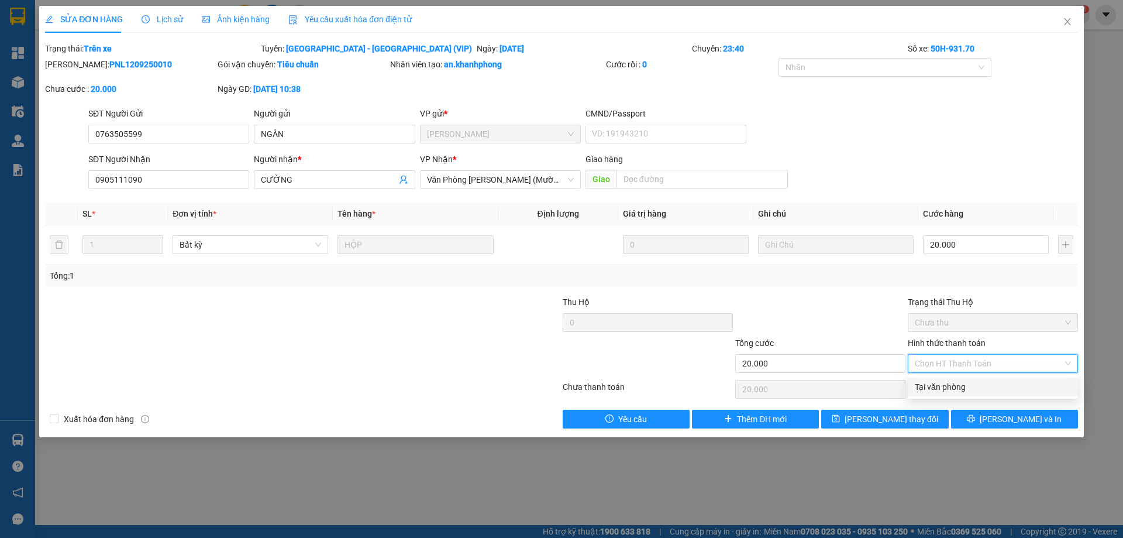
click at [952, 381] on div "Tại văn phòng" at bounding box center [993, 386] width 156 height 13
type input "0"
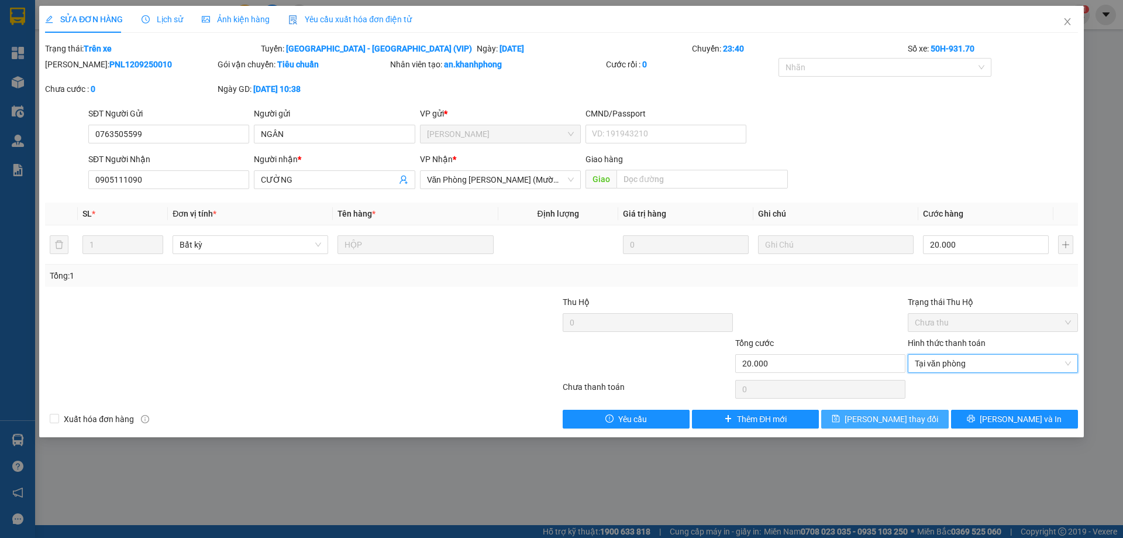
click at [892, 416] on span "[PERSON_NAME] đổi" at bounding box center [892, 418] width 94 height 13
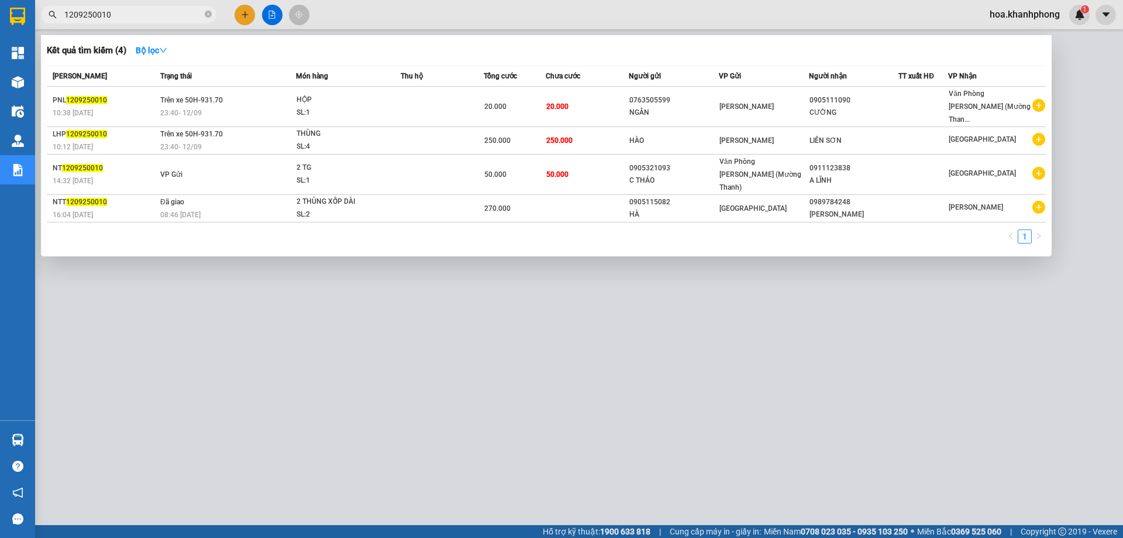
drag, startPoint x: 101, startPoint y: 14, endPoint x: 130, endPoint y: 12, distance: 29.9
click at [130, 12] on input "1209250010" at bounding box center [133, 14] width 138 height 13
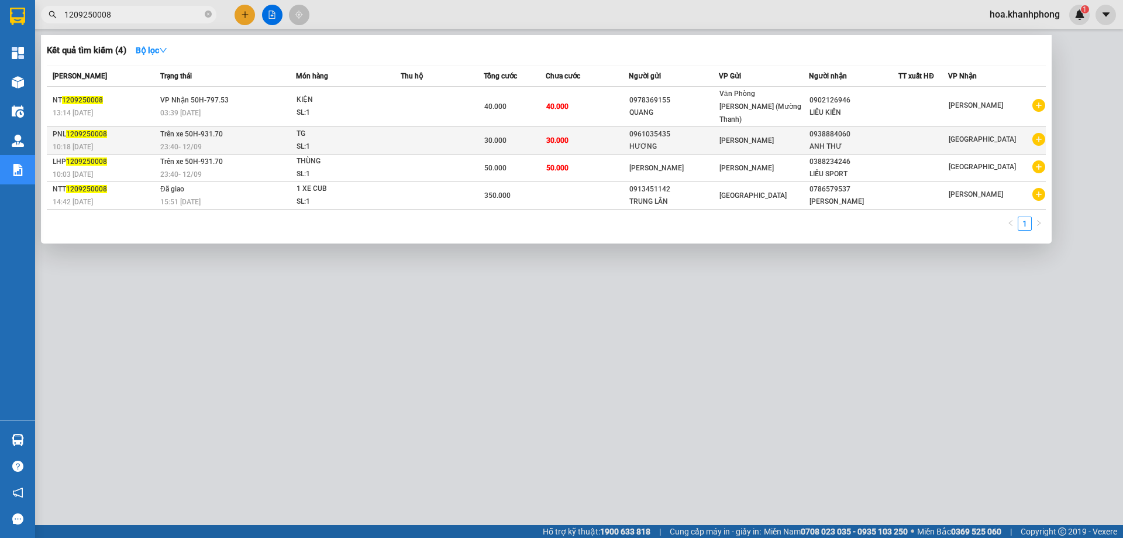
type input "1209250008"
click at [616, 127] on td "30.000" at bounding box center [587, 140] width 83 height 27
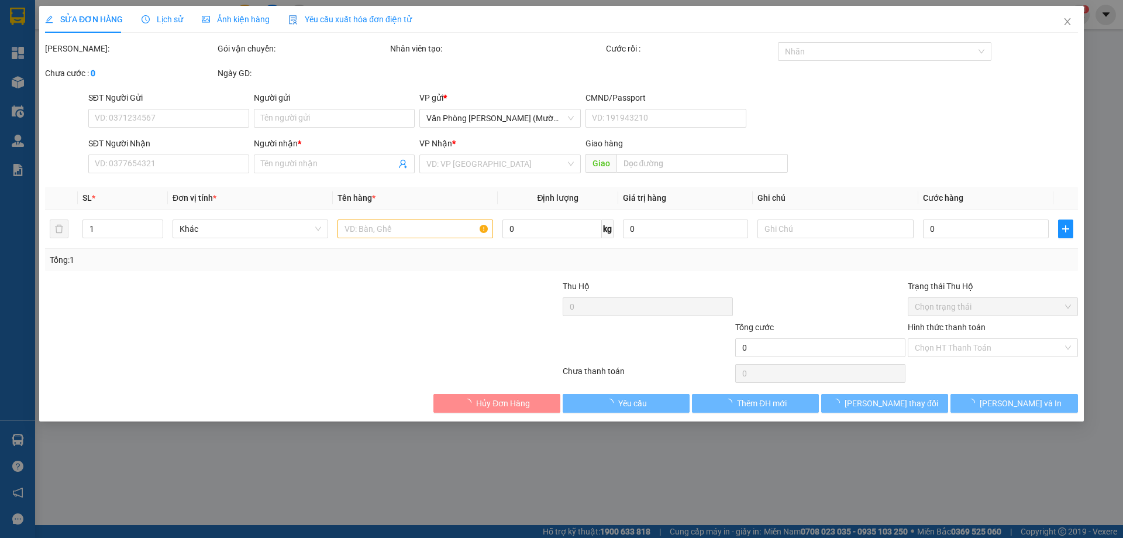
type input "0961035435"
type input "HƯƠNG"
type input "0938884060"
type input "ANH THƯ"
type input "30.000"
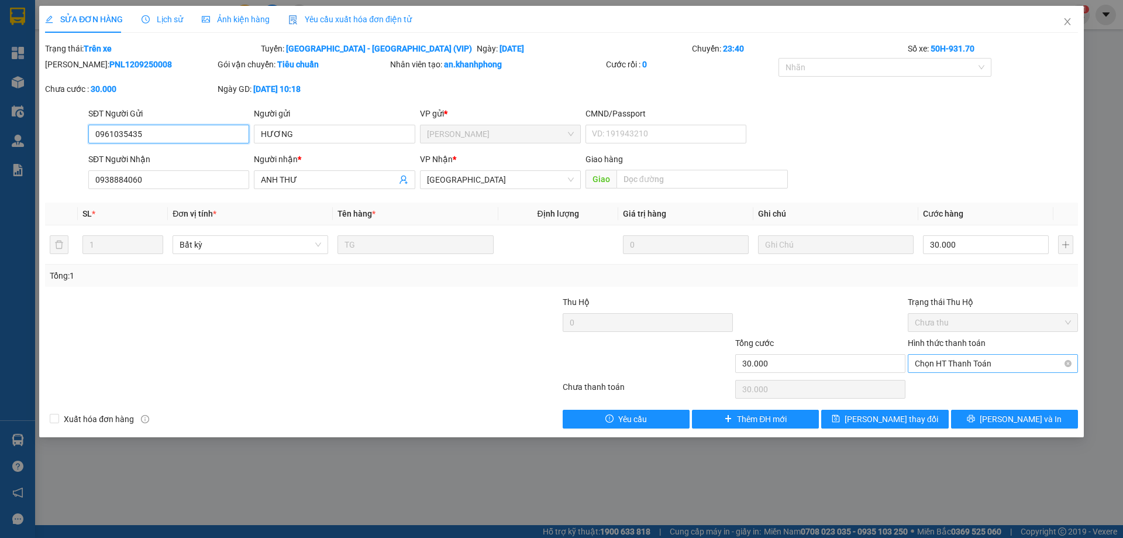
click at [939, 363] on span "Chọn HT Thanh Toán" at bounding box center [993, 363] width 156 height 18
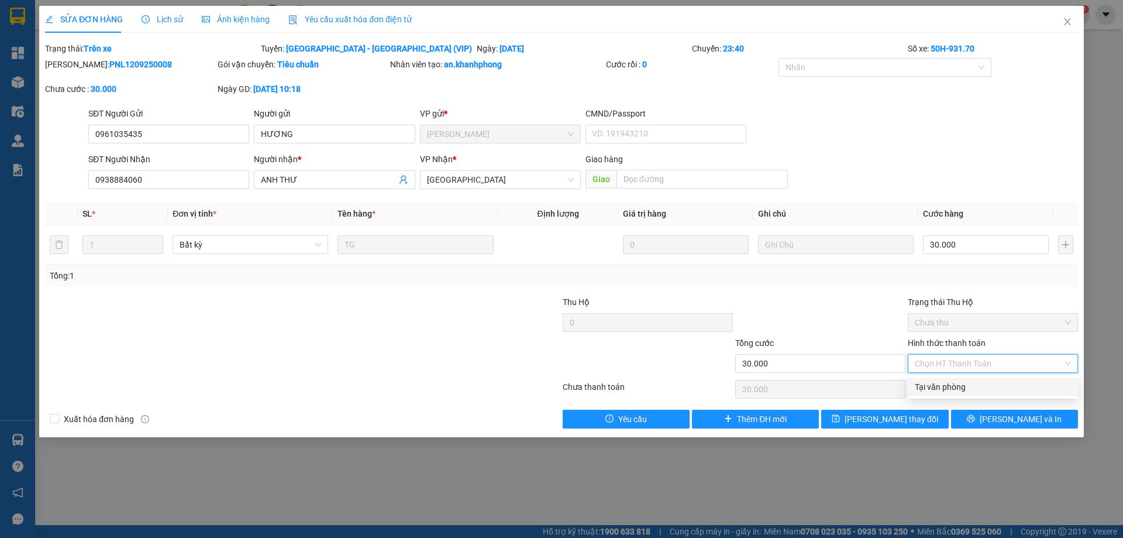
click at [935, 387] on div "Tại văn phòng" at bounding box center [993, 386] width 156 height 13
type input "0"
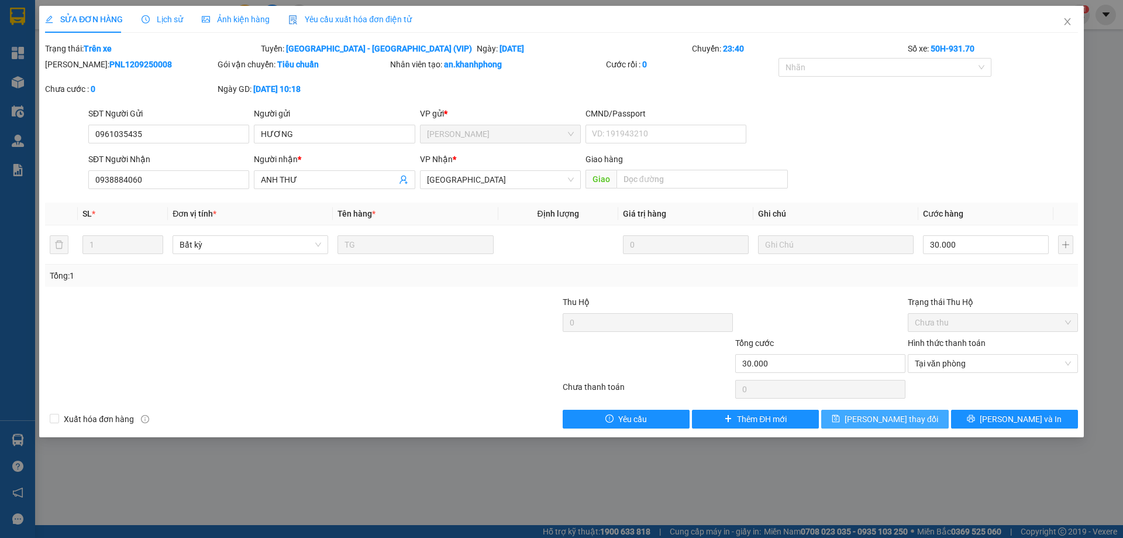
click at [891, 422] on span "[PERSON_NAME] đổi" at bounding box center [892, 418] width 94 height 13
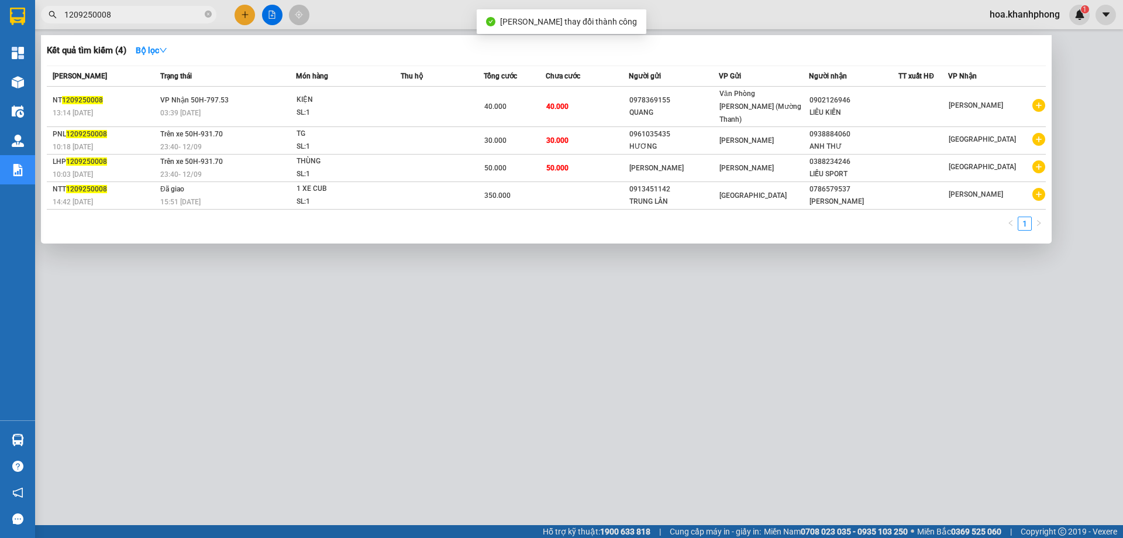
drag, startPoint x: 98, startPoint y: 15, endPoint x: 135, endPoint y: 19, distance: 36.5
click at [135, 19] on input "1209250008" at bounding box center [133, 14] width 138 height 13
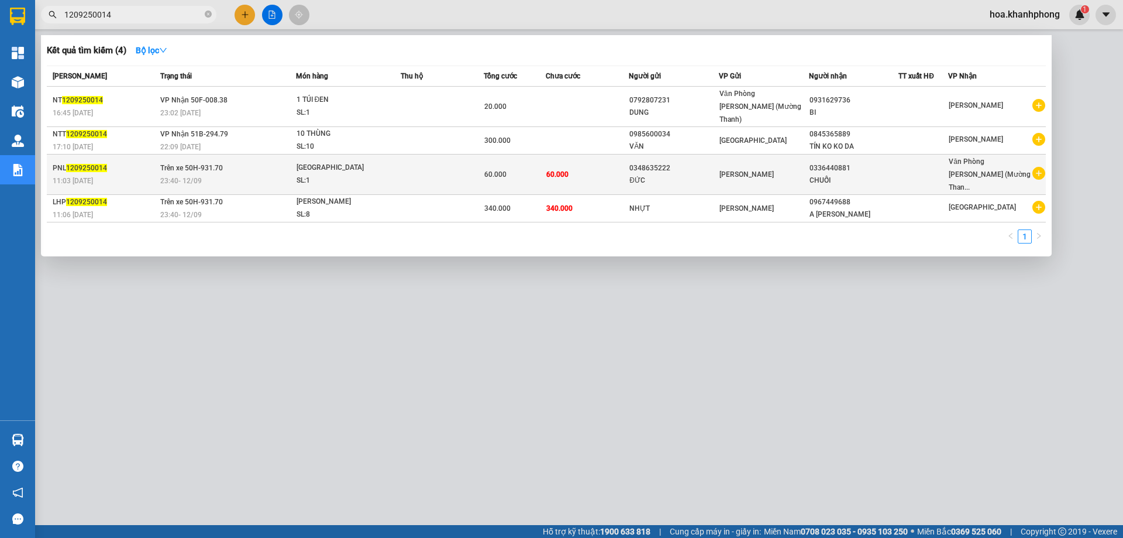
type input "1209250014"
click at [695, 174] on div "ĐỨC" at bounding box center [673, 180] width 89 height 12
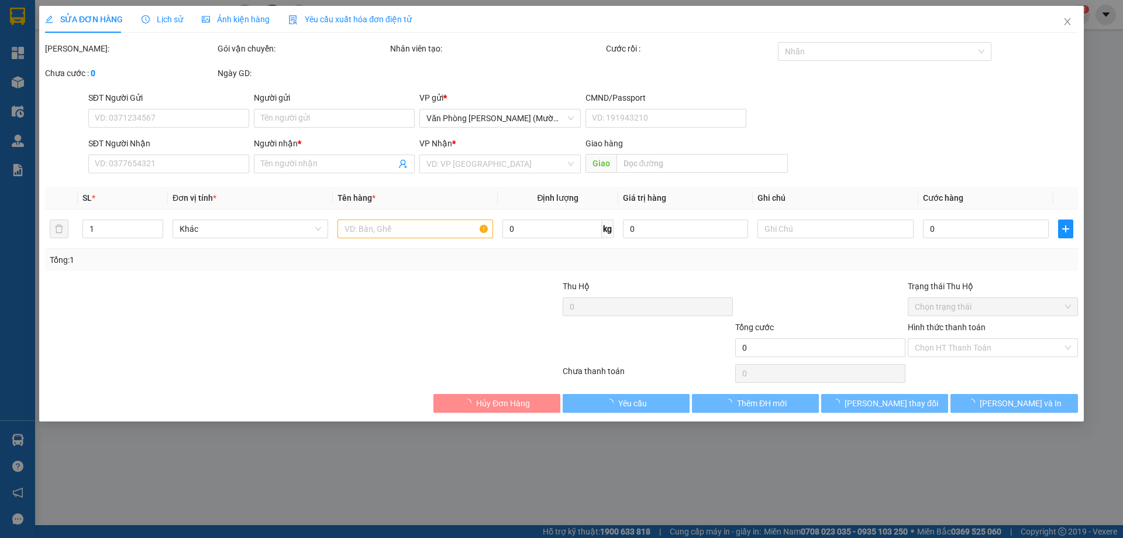
type input "0348635222"
type input "ĐỨC"
type input "0336440881"
type input "CHUỐI"
type input "60.000"
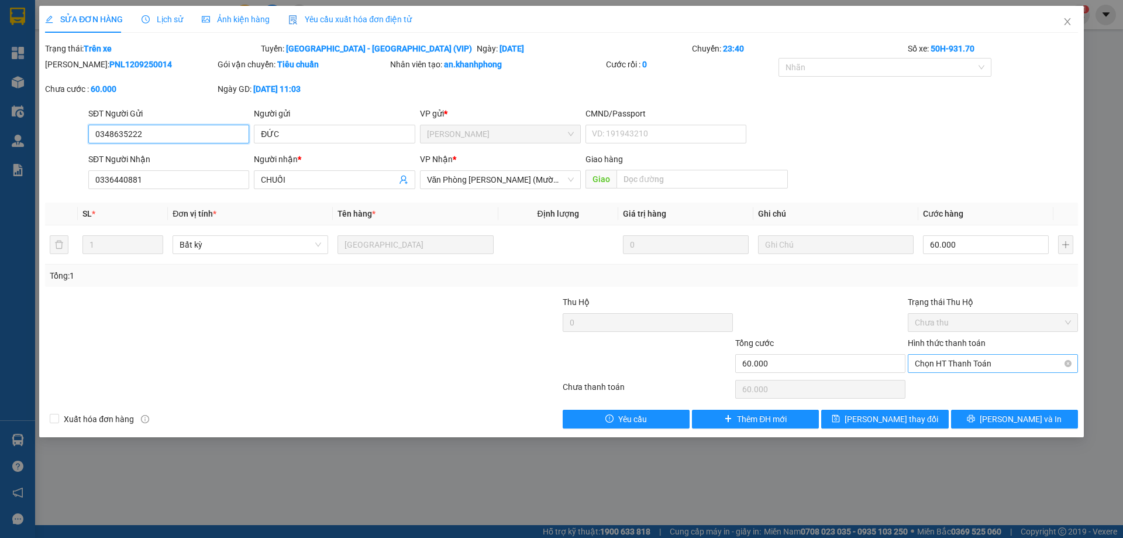
click at [952, 360] on span "Chọn HT Thanh Toán" at bounding box center [993, 363] width 156 height 18
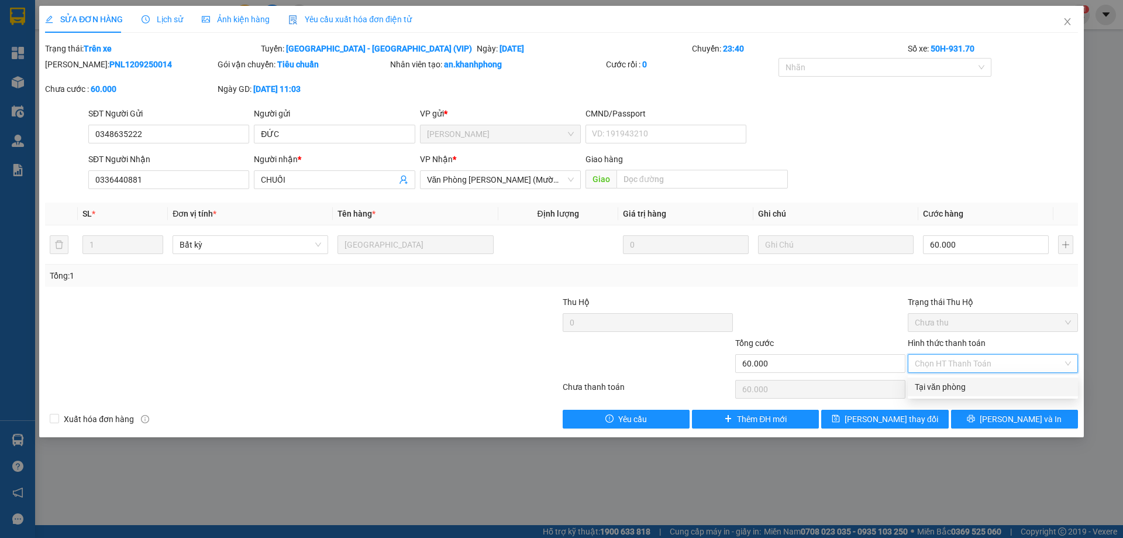
click at [944, 390] on div "Tại văn phòng" at bounding box center [993, 386] width 156 height 13
type input "0"
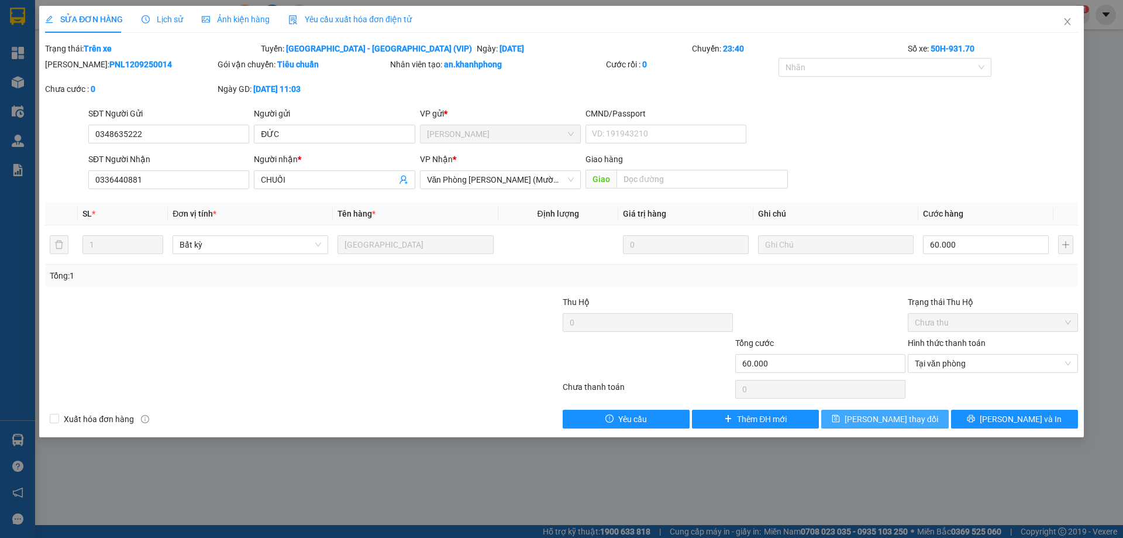
click at [894, 418] on span "[PERSON_NAME] đổi" at bounding box center [892, 418] width 94 height 13
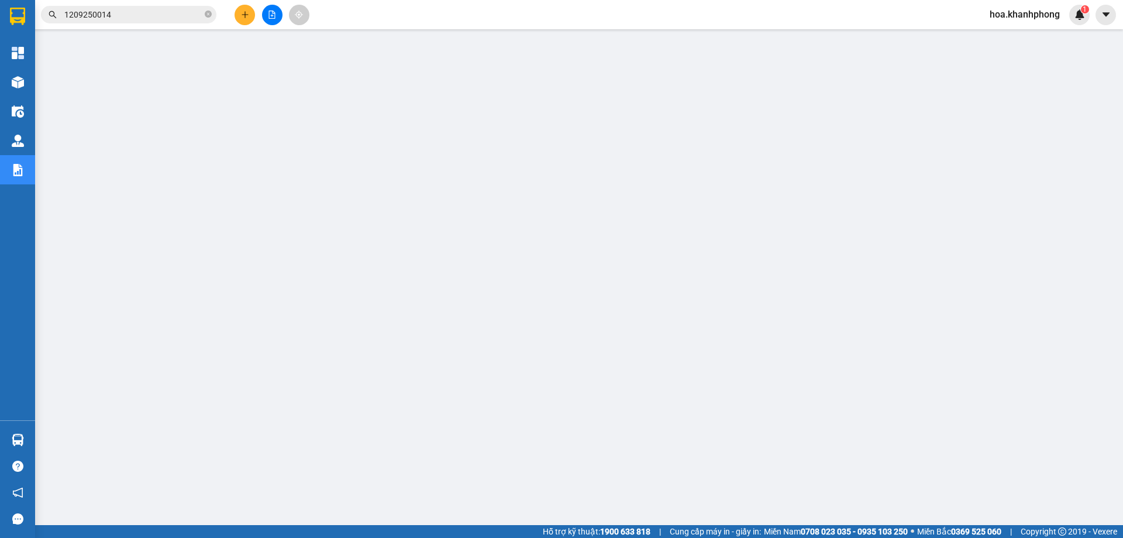
click at [129, 15] on input "1209250014" at bounding box center [133, 14] width 138 height 13
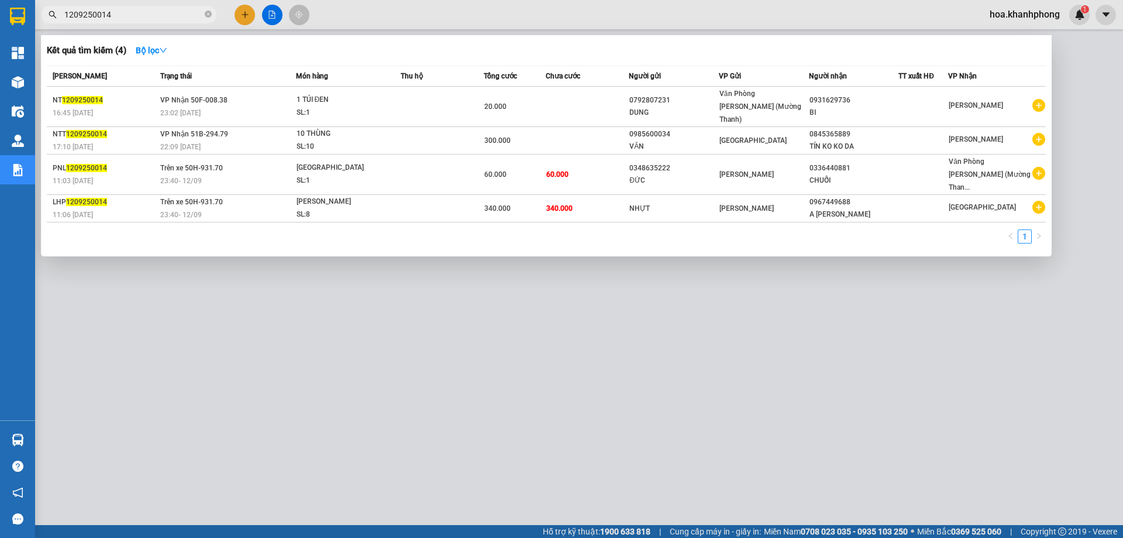
click at [129, 15] on input "1209250014" at bounding box center [133, 14] width 138 height 13
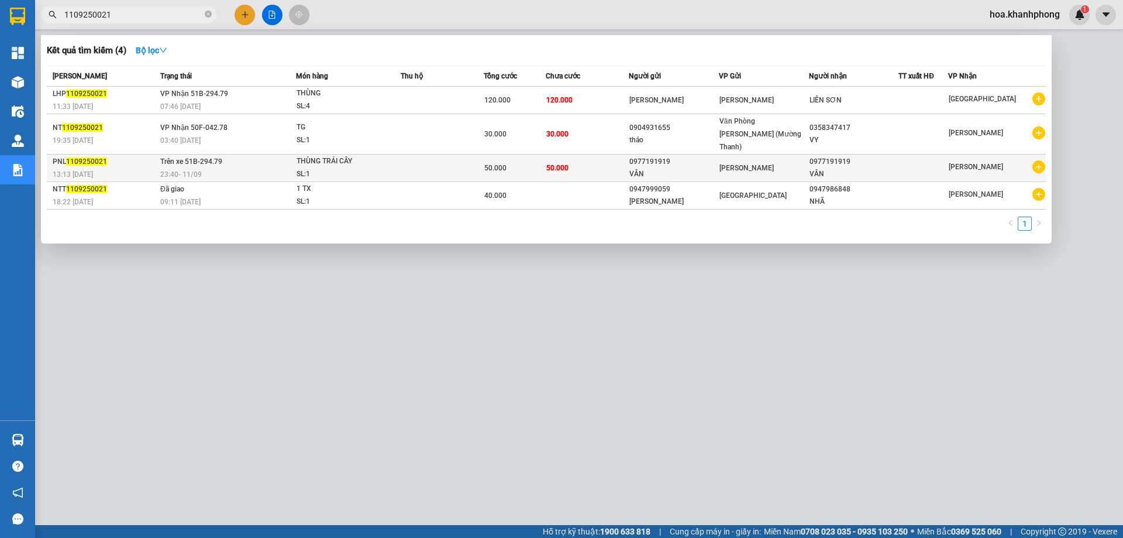
type input "1109250021"
click at [663, 168] on div "VÂN" at bounding box center [673, 174] width 89 height 12
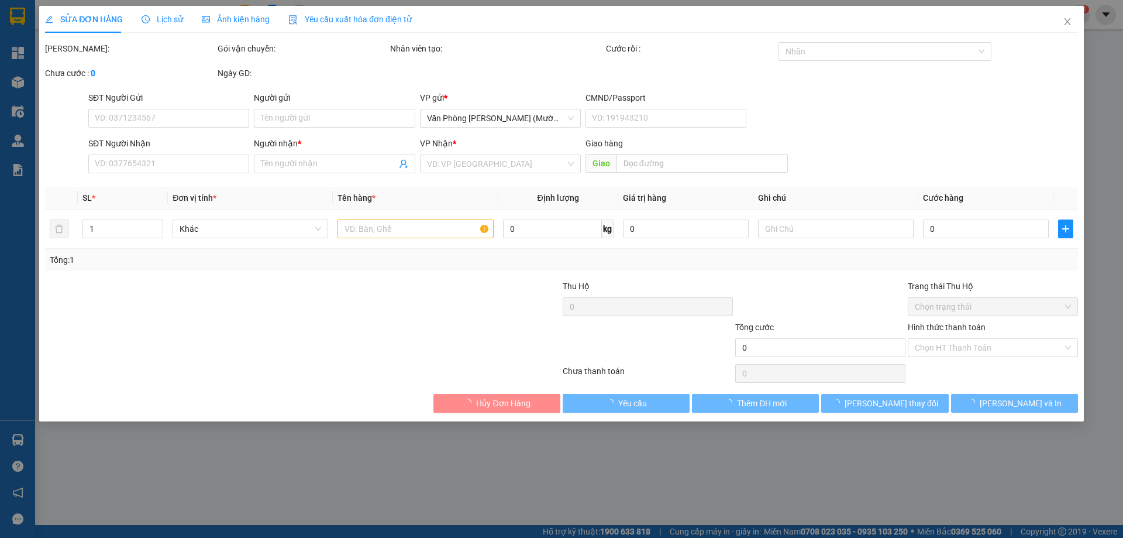
type input "0977191919"
type input "VÂN"
type input "0977191919"
type input "VÂN"
type input "50.000"
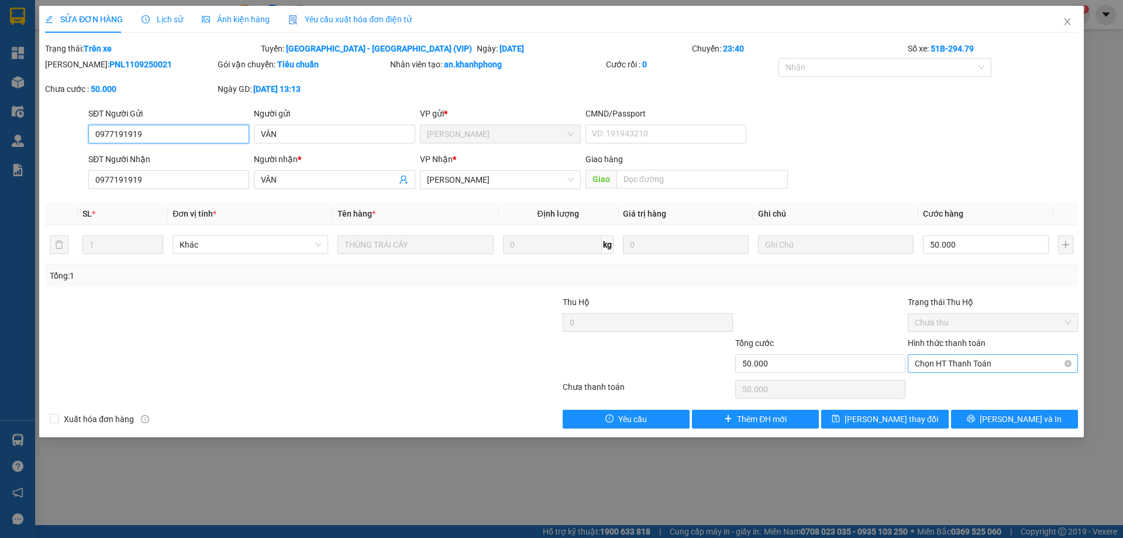
click at [951, 354] on span "Chọn HT Thanh Toán" at bounding box center [993, 363] width 156 height 18
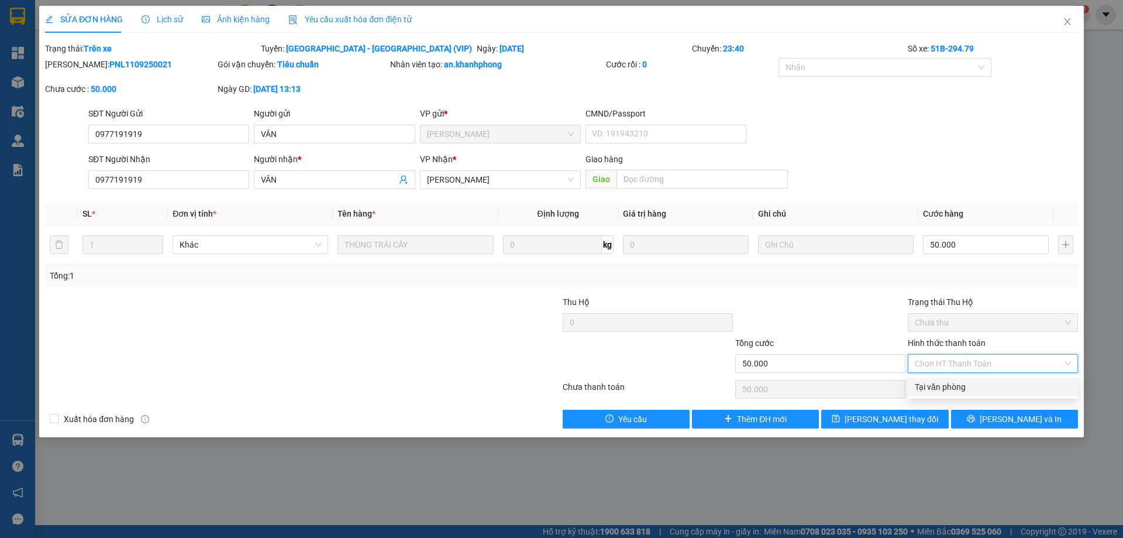
click at [944, 392] on div "Tại văn phòng" at bounding box center [993, 386] width 156 height 13
type input "0"
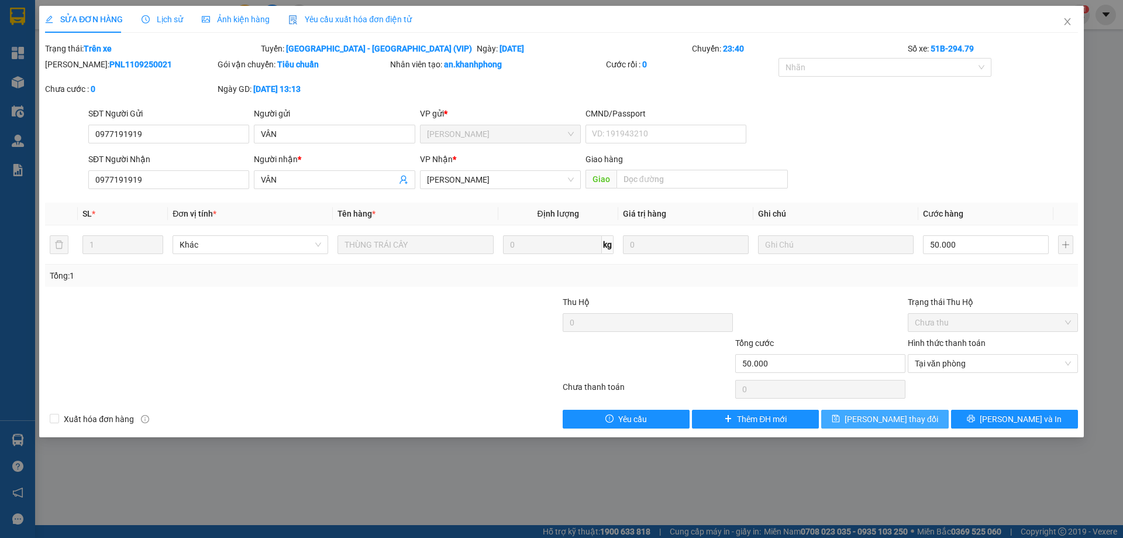
click at [904, 417] on span "[PERSON_NAME] đổi" at bounding box center [892, 418] width 94 height 13
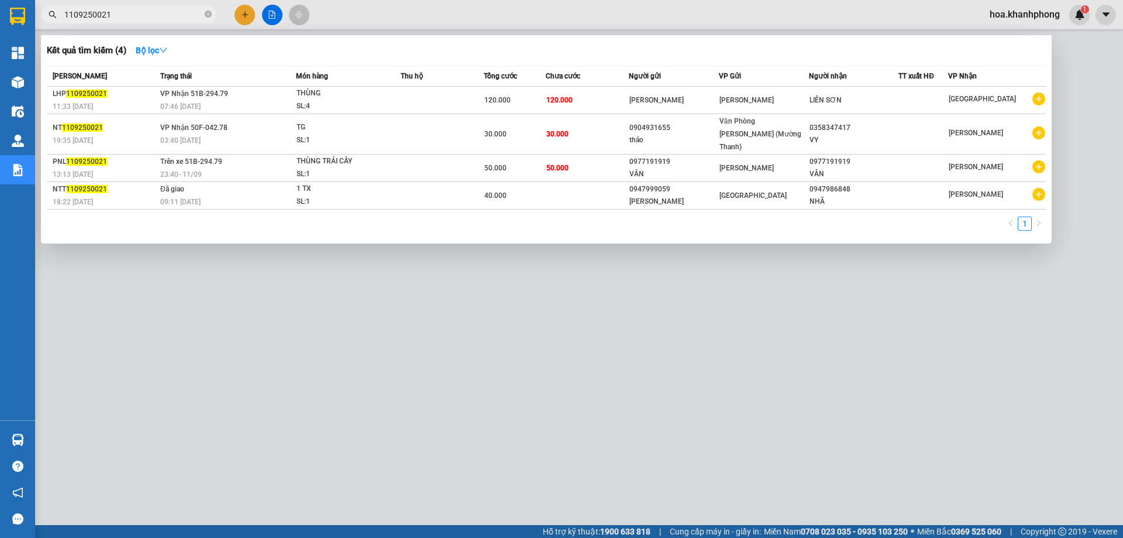
click at [122, 17] on input "1109250021" at bounding box center [133, 14] width 138 height 13
drag, startPoint x: 103, startPoint y: 14, endPoint x: 129, endPoint y: 17, distance: 25.9
click at [129, 17] on input "1109250021" at bounding box center [133, 14] width 138 height 13
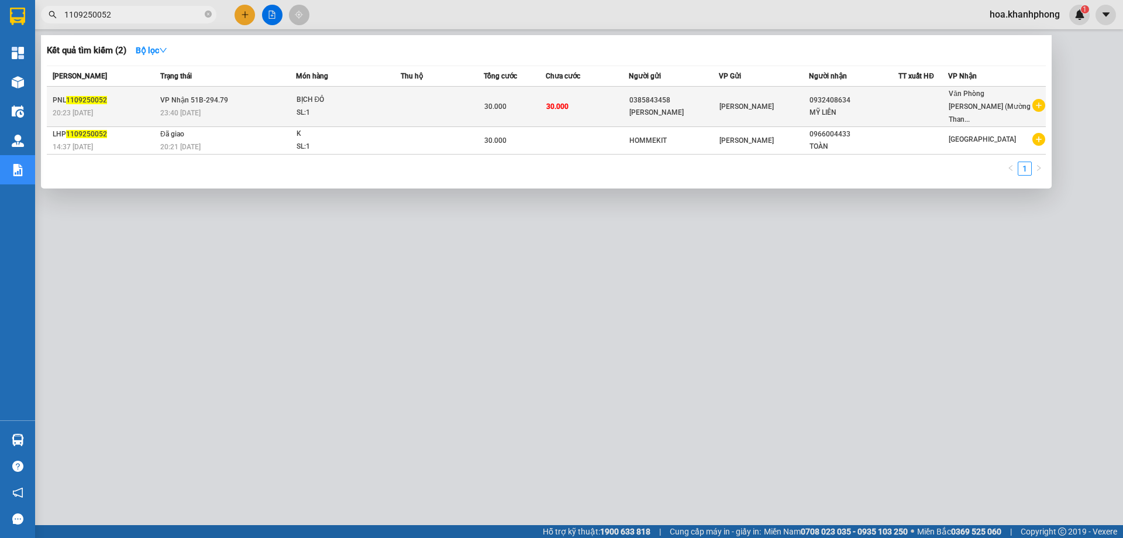
type input "1109250052"
click at [749, 91] on td "[PERSON_NAME]" at bounding box center [764, 107] width 90 height 40
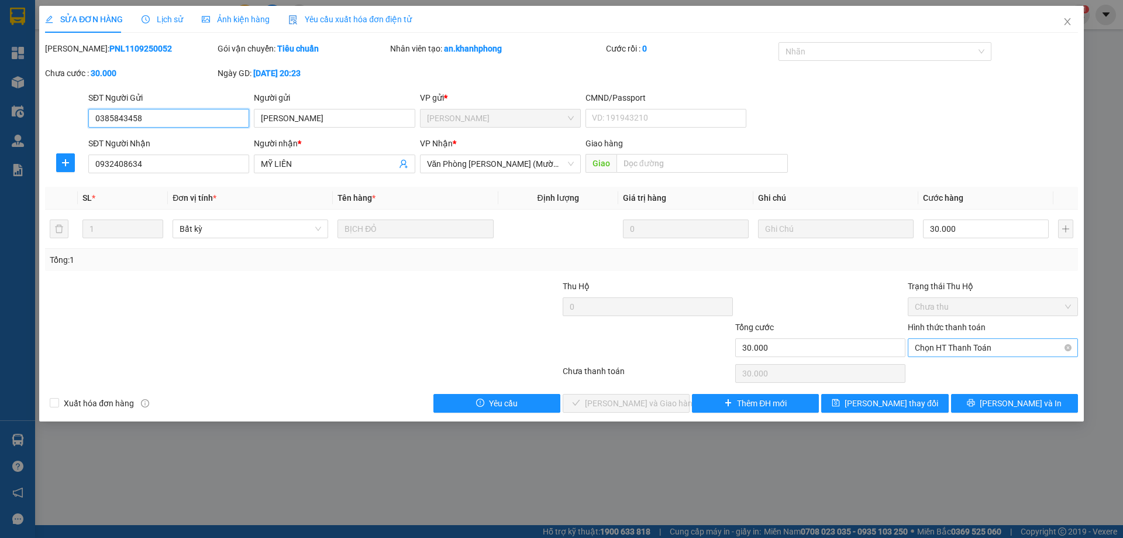
click at [934, 351] on span "Chọn HT Thanh Toán" at bounding box center [993, 348] width 156 height 18
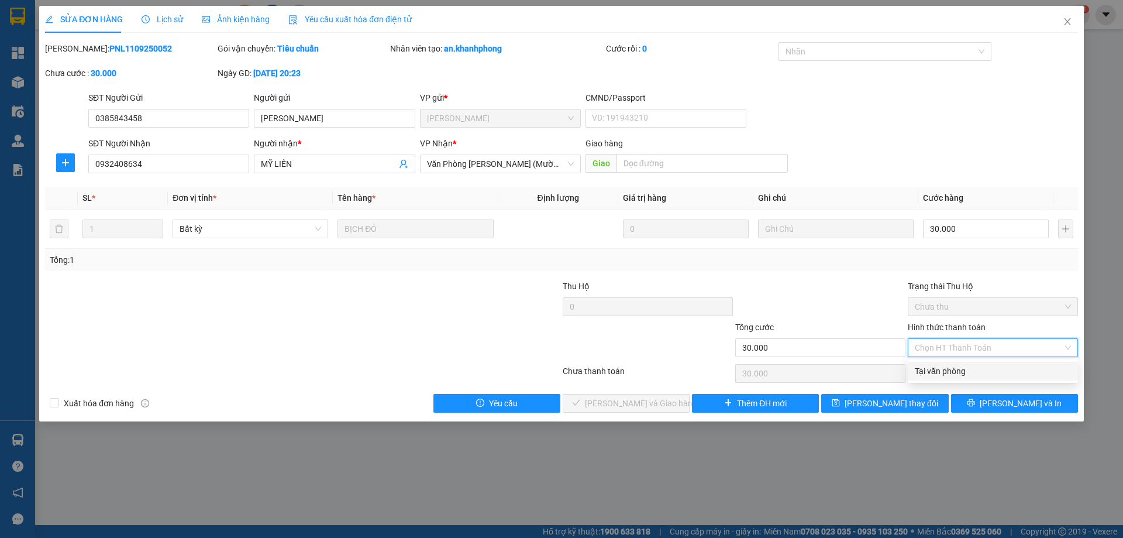
click at [929, 372] on div "Tại văn phòng" at bounding box center [993, 370] width 156 height 13
type input "0"
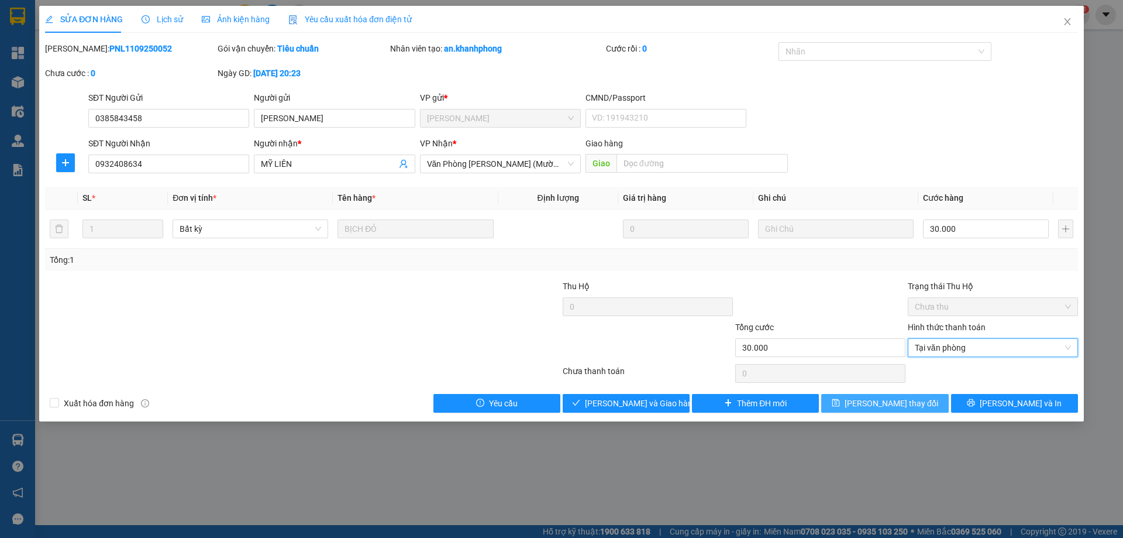
click at [904, 400] on span "[PERSON_NAME] đổi" at bounding box center [892, 403] width 94 height 13
